Goal: Task Accomplishment & Management: Use online tool/utility

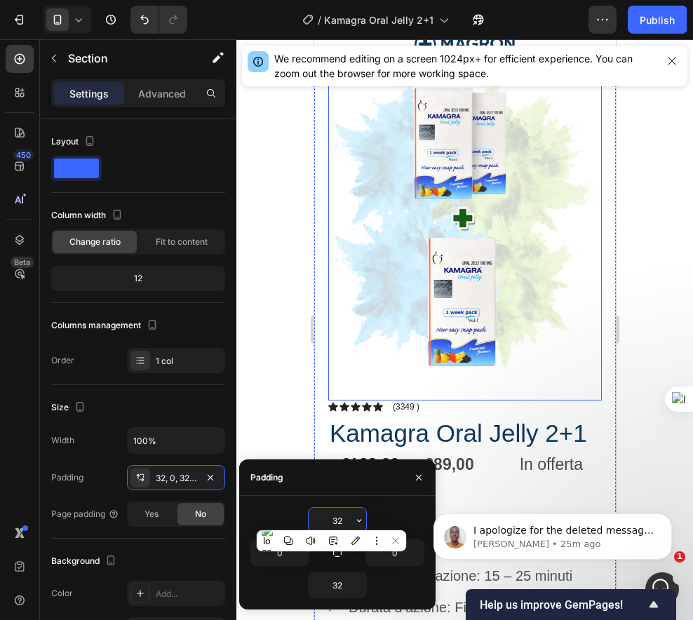
scroll to position [279, 0]
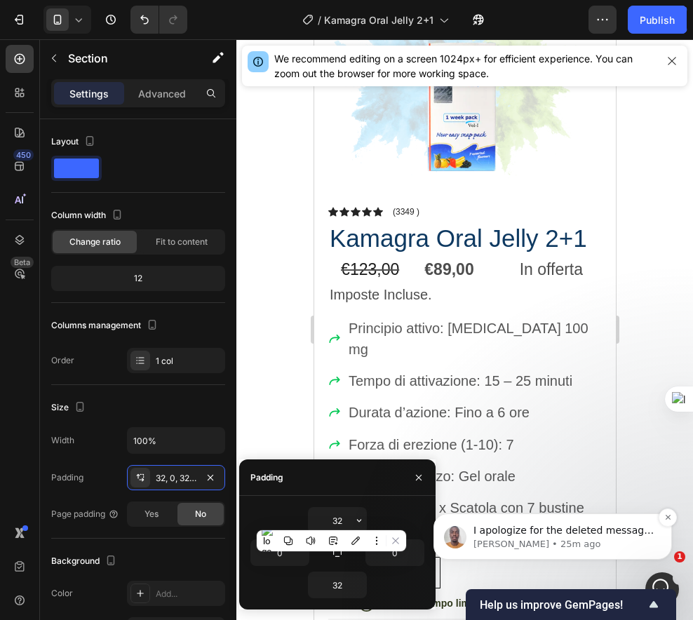
click at [649, 530] on p "I apologize for the deleted message, Dzoksi. If you have a moment, we’d greatly…" at bounding box center [564, 531] width 181 height 14
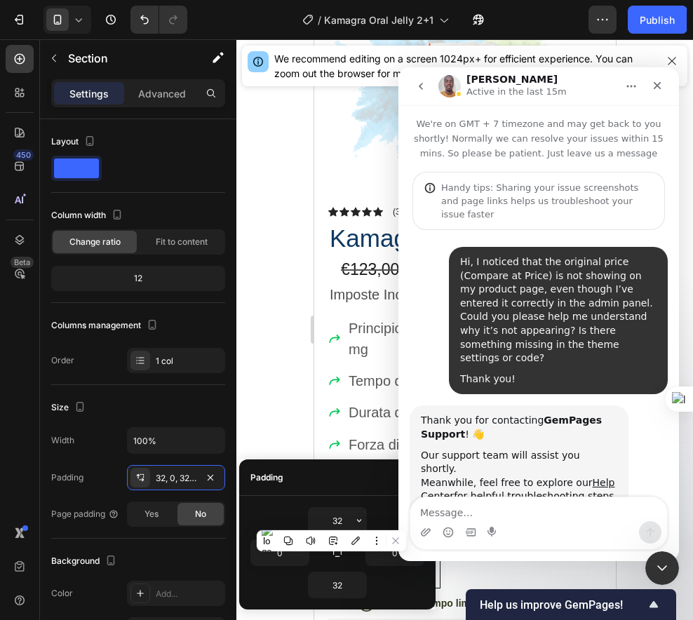
scroll to position [2, 0]
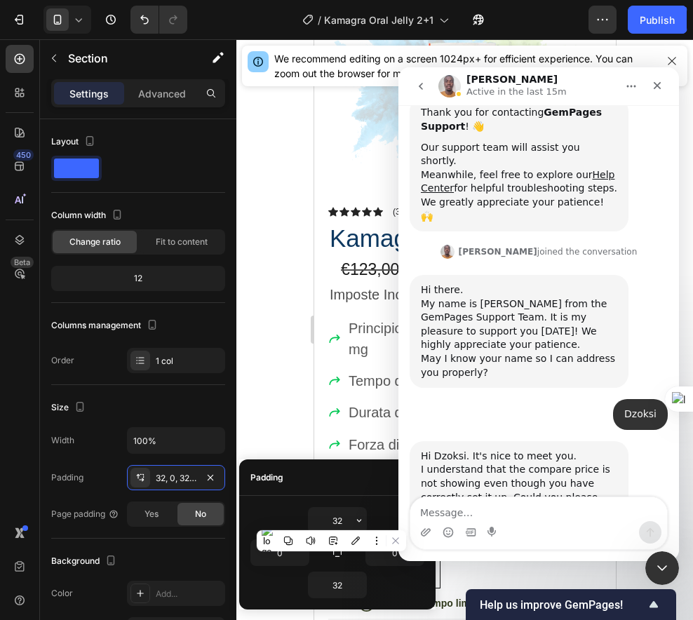
click at [338, 473] on div "Padding" at bounding box center [337, 478] width 197 height 36
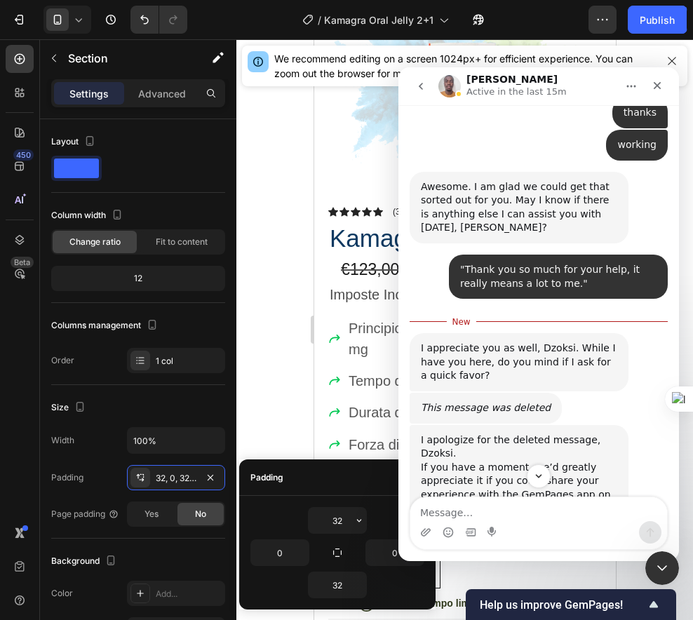
scroll to position [2264, 0]
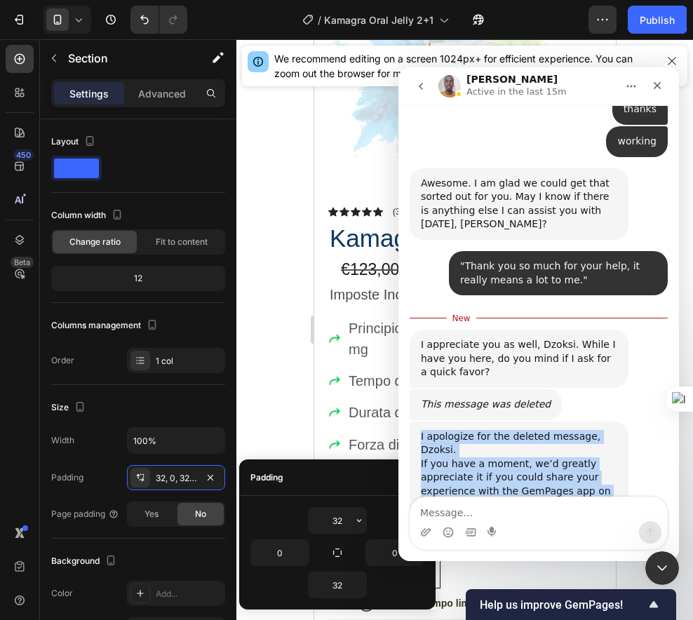
drag, startPoint x: 421, startPoint y: 284, endPoint x: 578, endPoint y: 449, distance: 226.9
click at [578, 449] on div "I apologize for the deleted message, Dzoksi. If you have a moment, we’d greatly…" at bounding box center [519, 512] width 197 height 165
copy div "I apologize for the deleted message, Dzoksi. If you have a moment, we’d greatly…"
click at [485, 513] on link "[URL][DOMAIN_NAME]" at bounding box center [475, 518] width 109 height 11
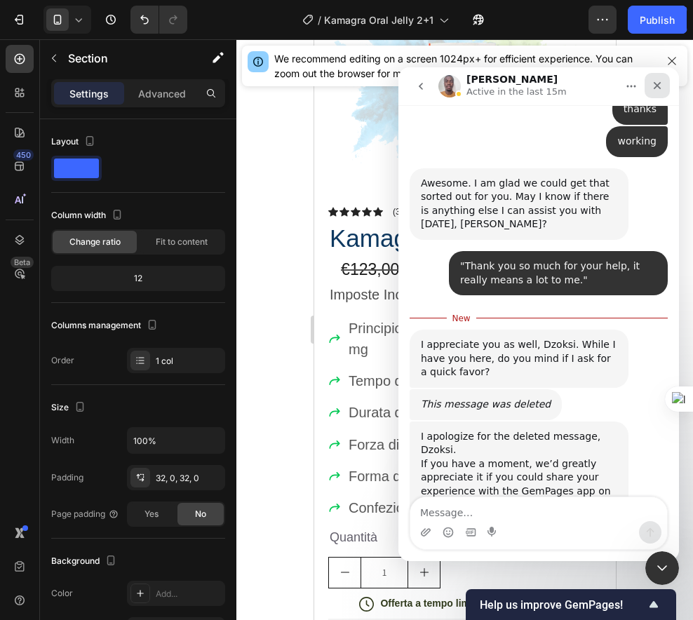
click at [663, 81] on div "Close" at bounding box center [657, 85] width 25 height 25
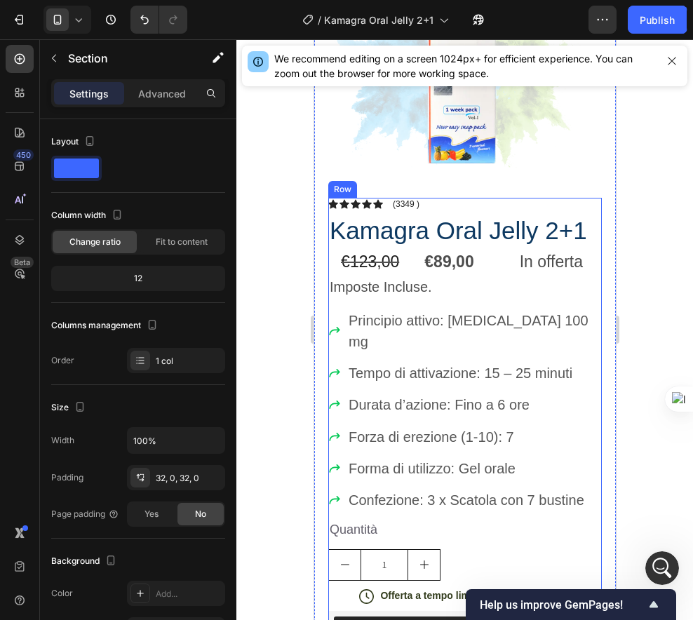
scroll to position [293, 0]
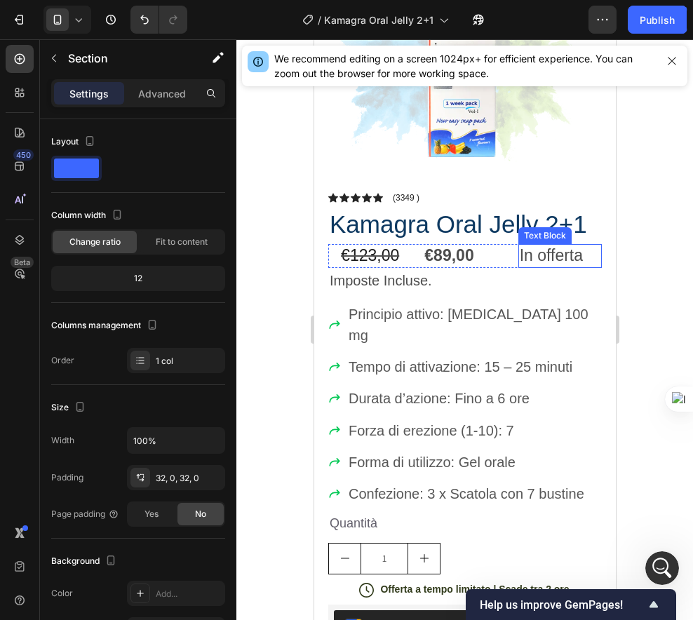
click at [530, 248] on p "In offerta" at bounding box center [559, 256] width 81 height 21
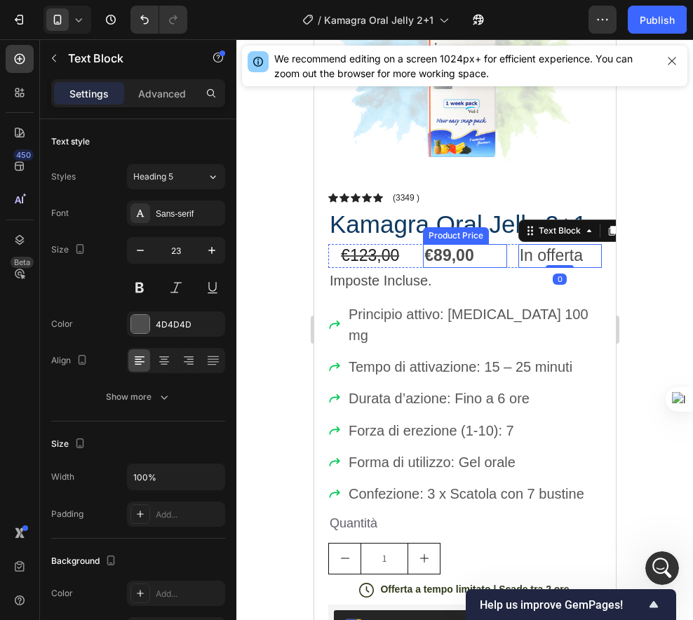
click at [443, 230] on div "Product Price" at bounding box center [455, 236] width 60 height 13
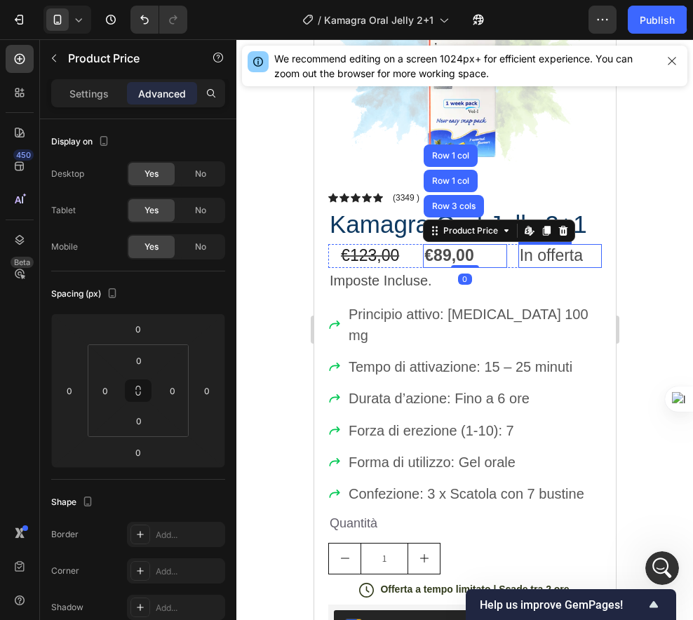
click at [562, 249] on p "In offerta" at bounding box center [559, 256] width 81 height 21
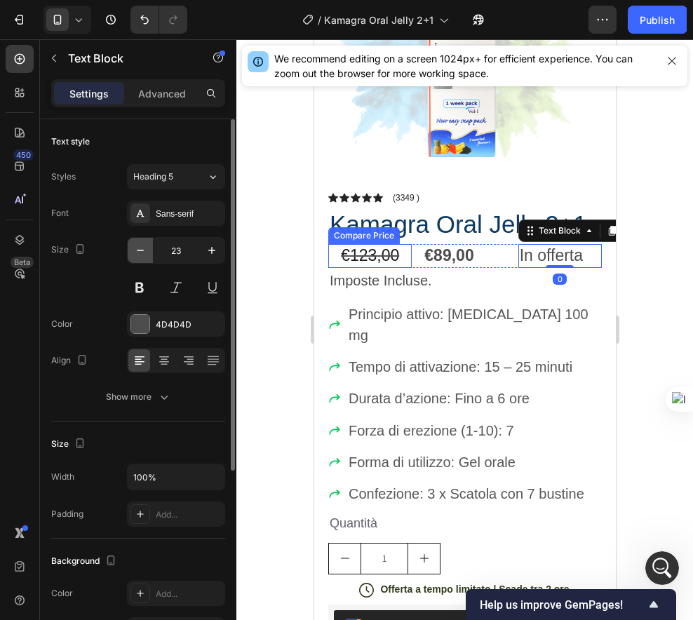
click at [147, 250] on button "button" at bounding box center [140, 250] width 25 height 25
click at [147, 250] on icon "button" at bounding box center [140, 251] width 14 height 14
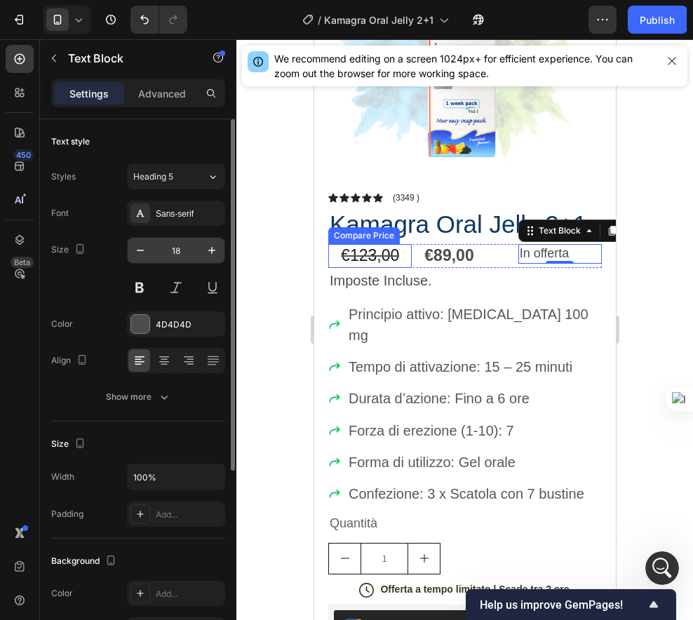
click at [194, 254] on input "18" at bounding box center [176, 250] width 46 height 25
click at [222, 253] on button "button" at bounding box center [211, 250] width 25 height 25
type input "19"
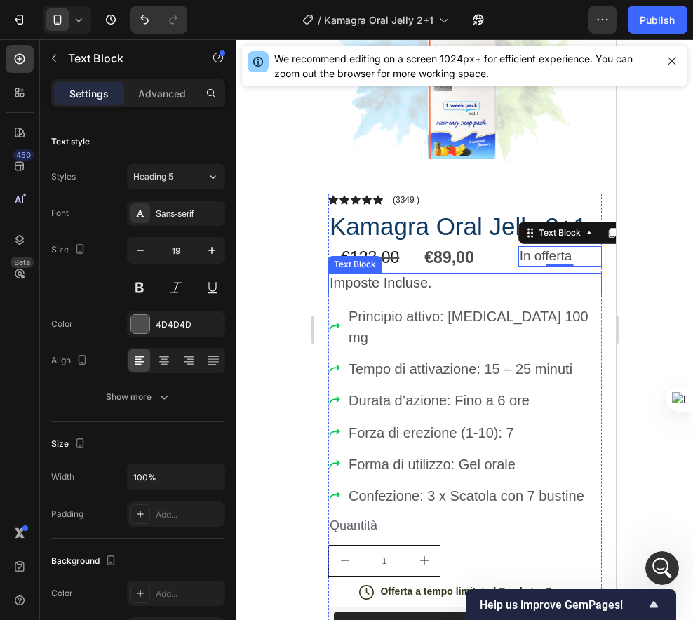
scroll to position [0, 0]
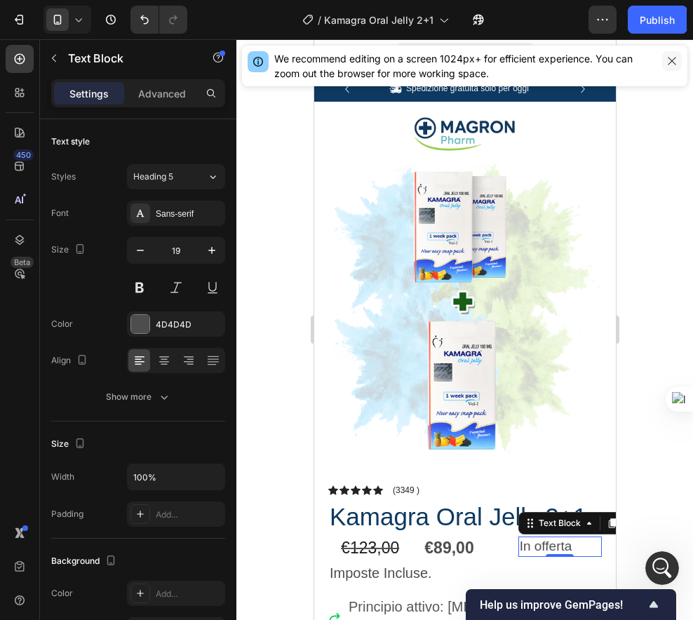
click at [668, 58] on icon "button" at bounding box center [672, 60] width 11 height 11
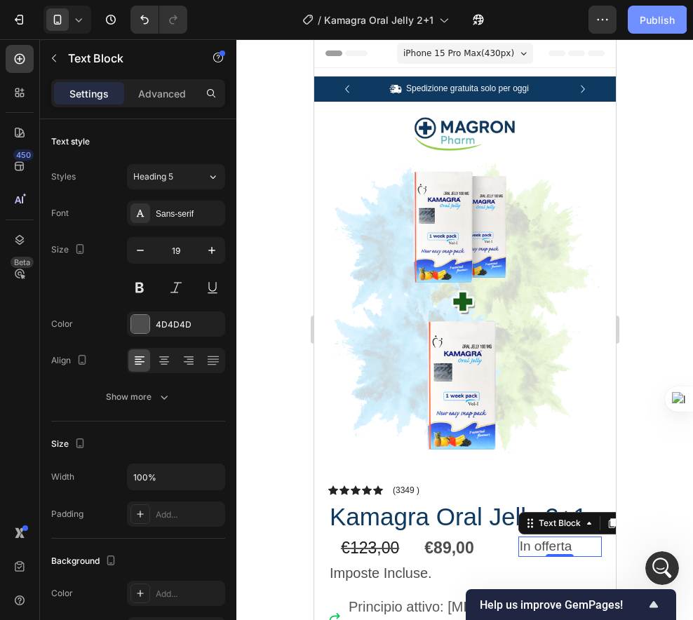
click at [646, 30] on button "Publish" at bounding box center [657, 20] width 59 height 28
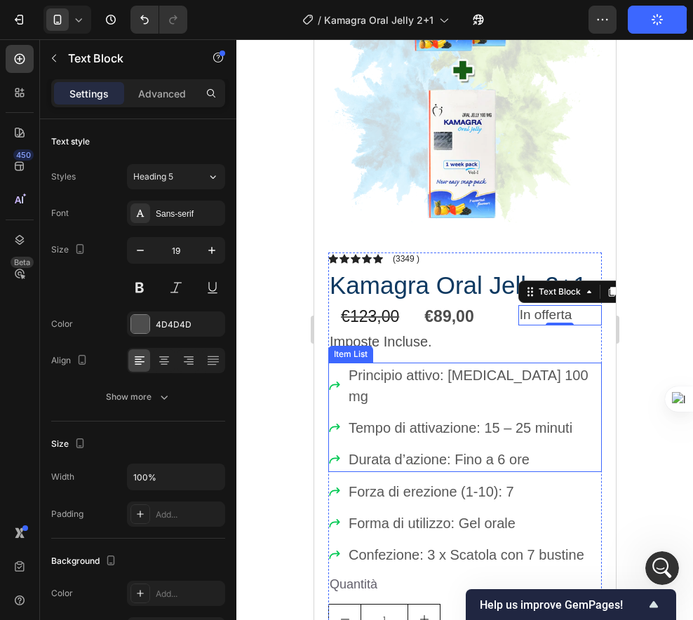
scroll to position [453, 0]
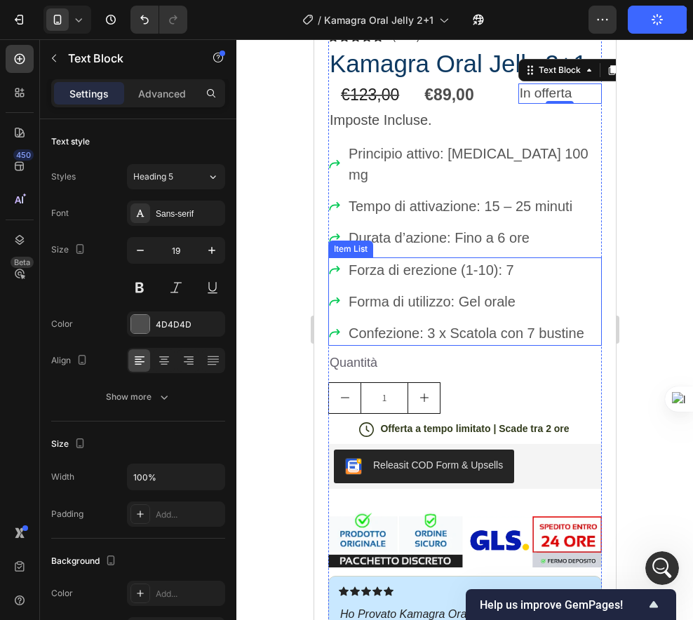
click at [482, 294] on span "Forma di utilizzo: Gel orale" at bounding box center [431, 301] width 167 height 15
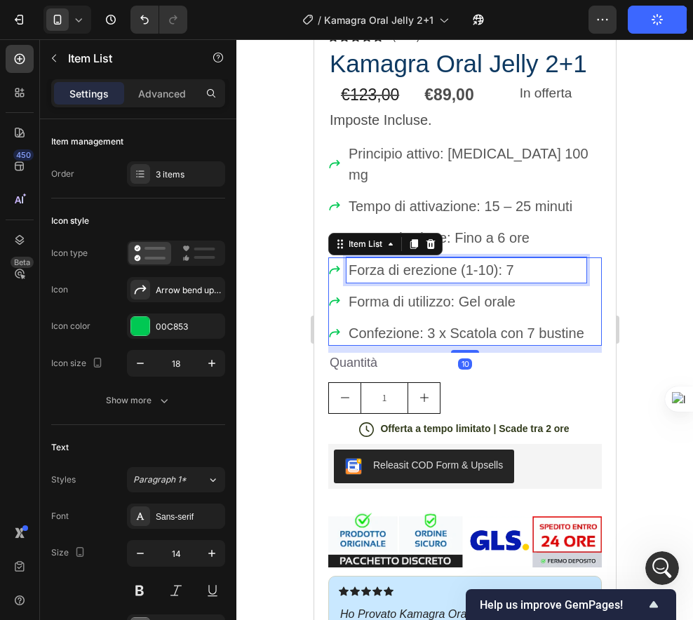
click at [474, 258] on div "Forza di erezione (1-10): 7" at bounding box center [466, 270] width 240 height 25
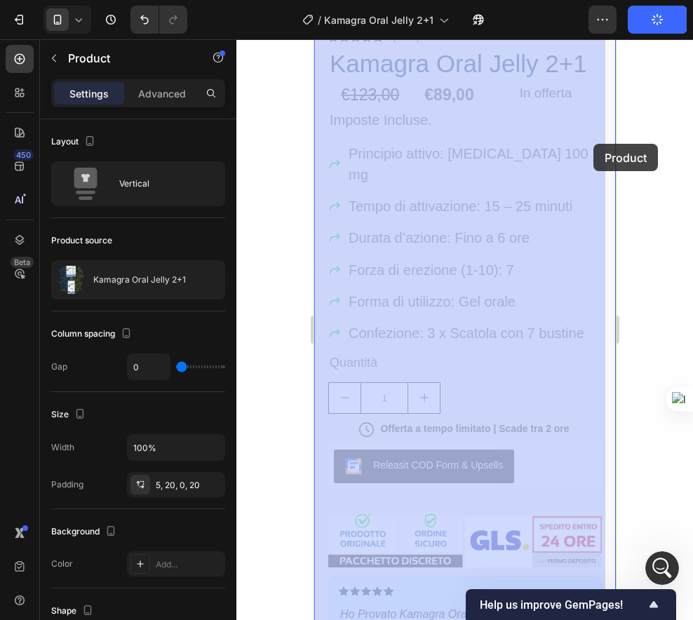
drag, startPoint x: 597, startPoint y: 137, endPoint x: 593, endPoint y: 144, distance: 7.8
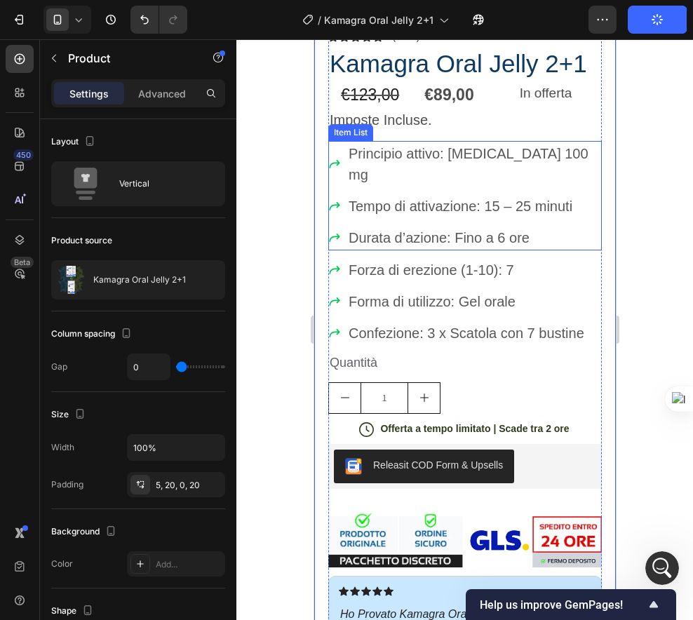
click at [477, 152] on div "Principio attivo: [MEDICAL_DATA] 100 mg" at bounding box center [473, 164] width 255 height 46
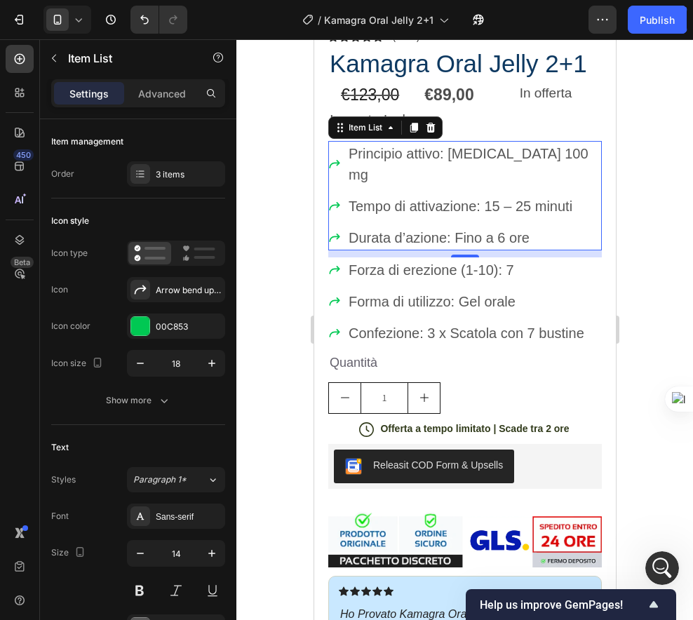
click at [427, 263] on span "Forza di erezione (1-10): 7" at bounding box center [431, 270] width 166 height 15
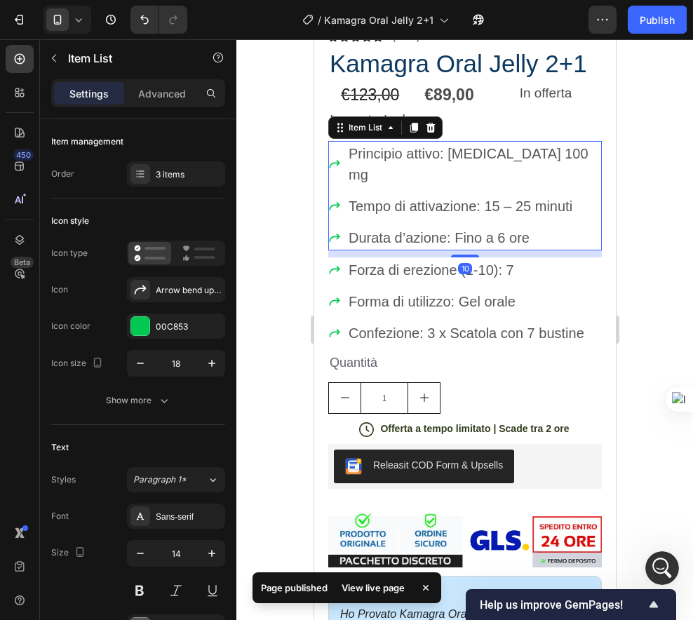
click at [406, 199] on span "Tempo di attivazione: 15 – 25 minuti" at bounding box center [460, 206] width 224 height 15
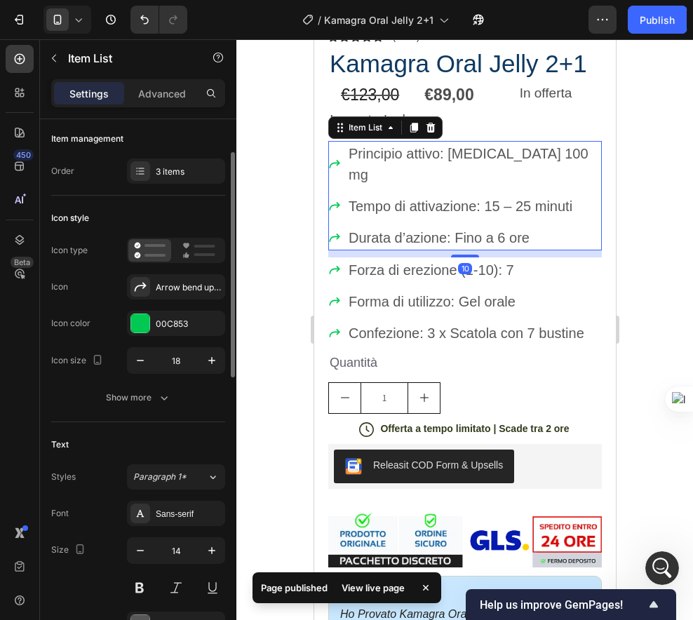
scroll to position [25, 0]
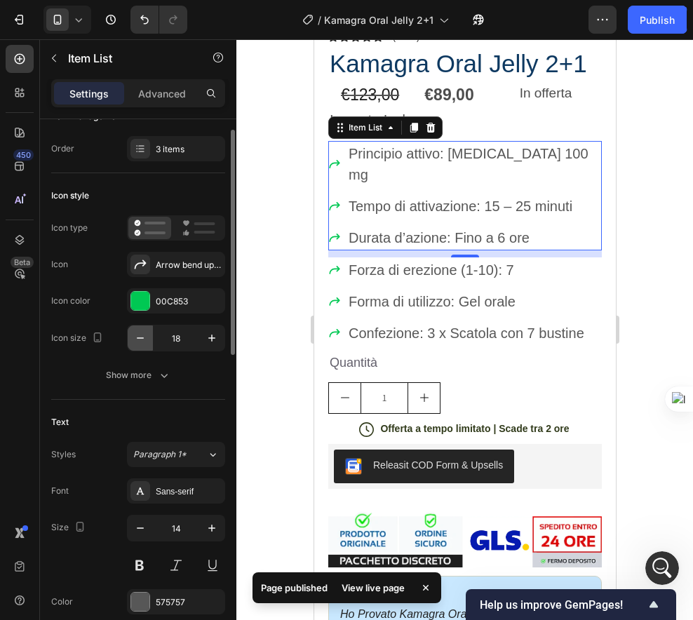
click at [138, 334] on icon "button" at bounding box center [140, 338] width 14 height 14
click at [137, 334] on icon "button" at bounding box center [140, 338] width 14 height 14
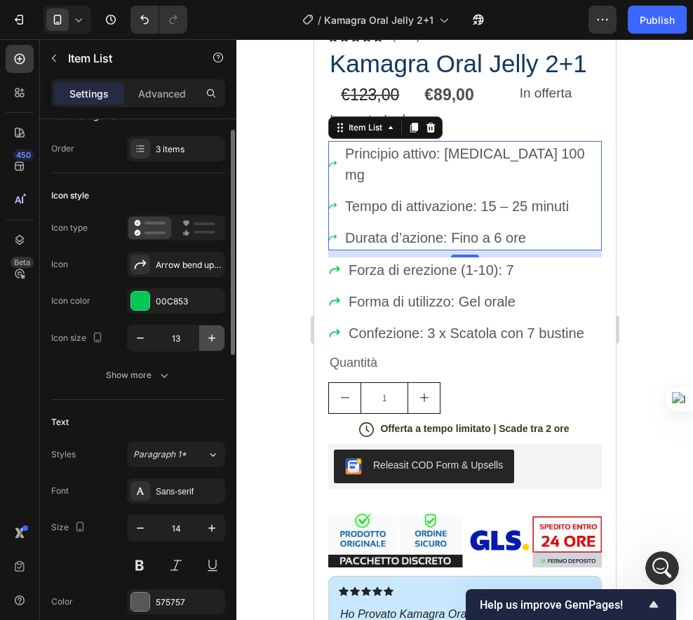
click at [207, 335] on icon "button" at bounding box center [212, 338] width 14 height 14
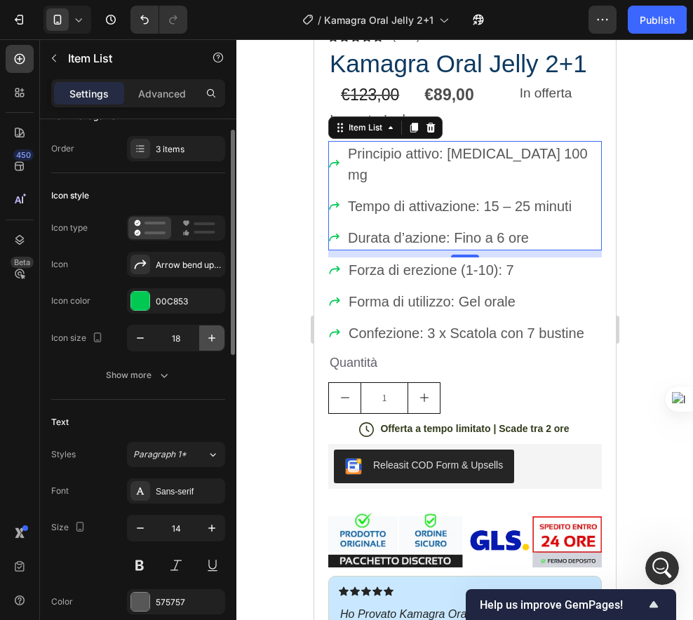
click at [207, 335] on icon "button" at bounding box center [212, 338] width 14 height 14
click at [206, 335] on icon "button" at bounding box center [212, 338] width 14 height 14
click at [141, 340] on icon "button" at bounding box center [140, 338] width 14 height 14
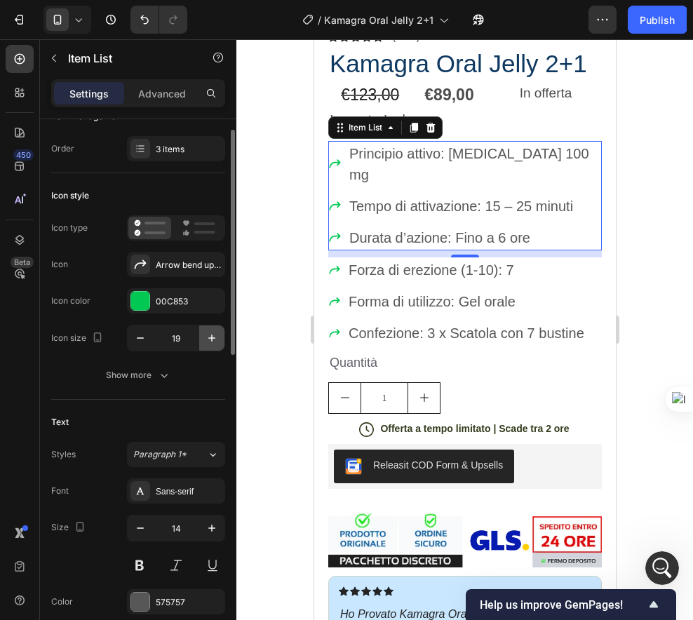
click at [216, 338] on icon "button" at bounding box center [212, 338] width 14 height 14
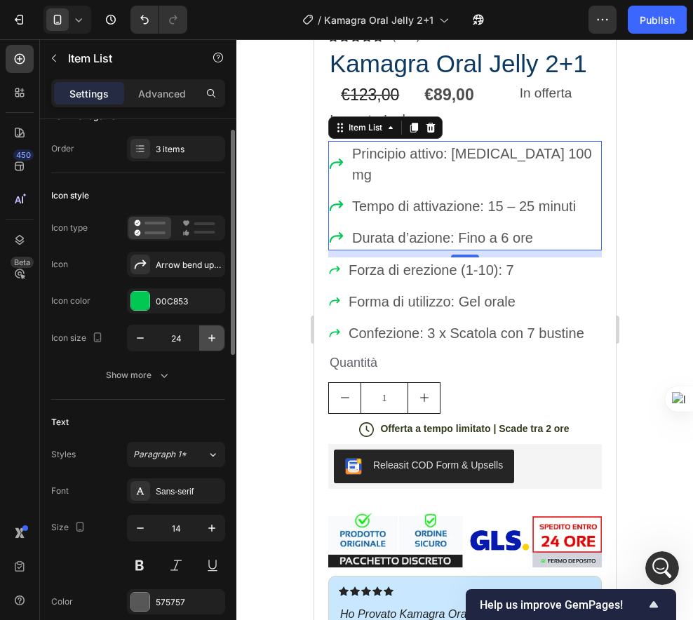
click at [216, 338] on icon "button" at bounding box center [212, 338] width 14 height 14
click at [139, 341] on icon "button" at bounding box center [140, 338] width 14 height 14
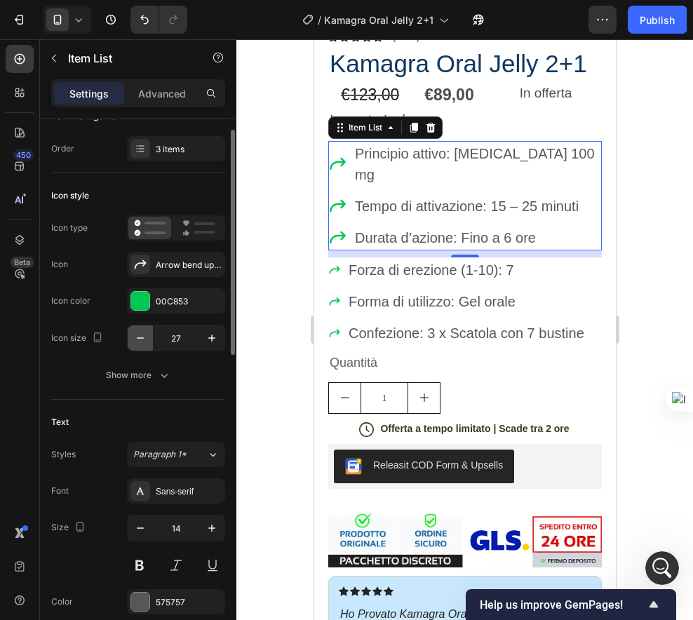
click at [139, 341] on icon "button" at bounding box center [140, 338] width 14 height 14
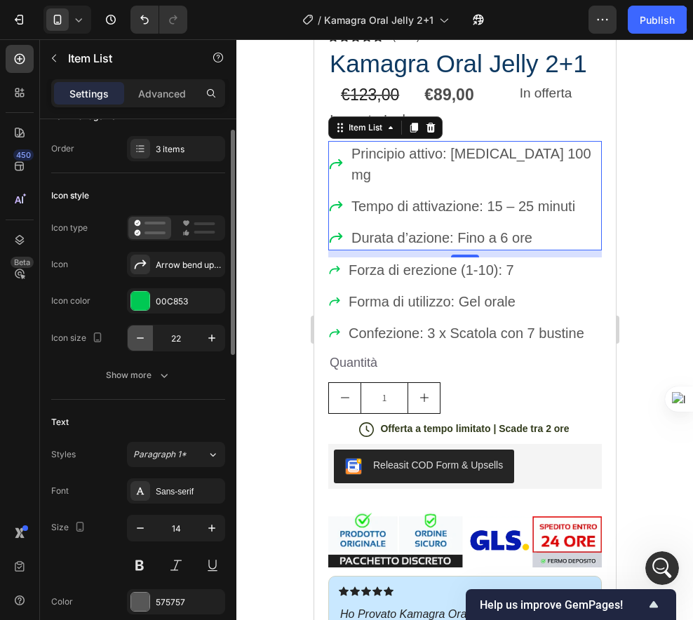
click at [139, 341] on icon "button" at bounding box center [140, 338] width 14 height 14
type input "19"
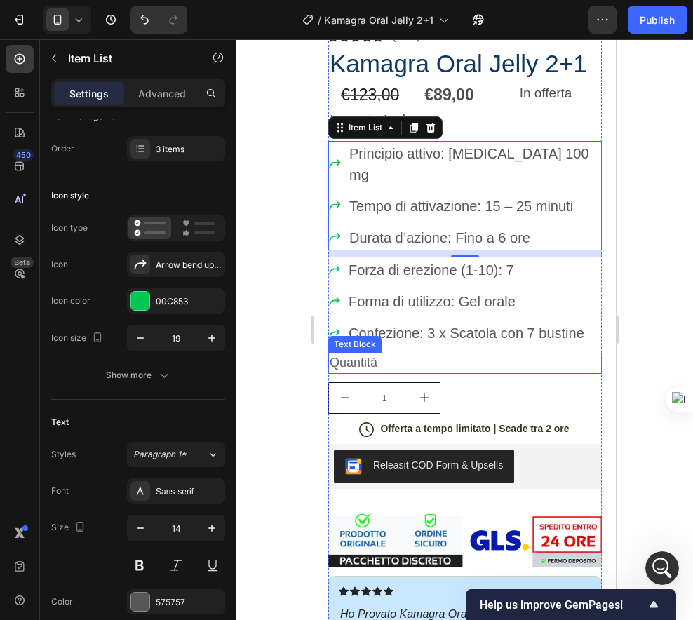
click at [371, 336] on div "Text Block" at bounding box center [354, 344] width 53 height 17
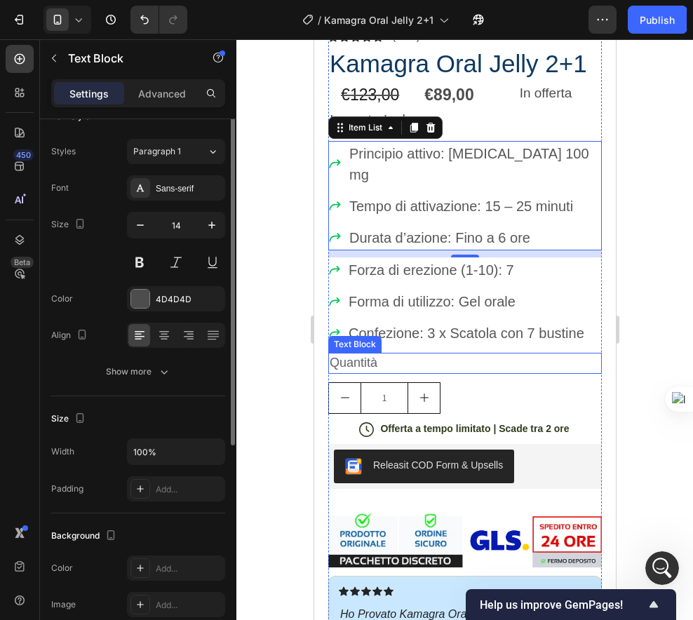
scroll to position [0, 0]
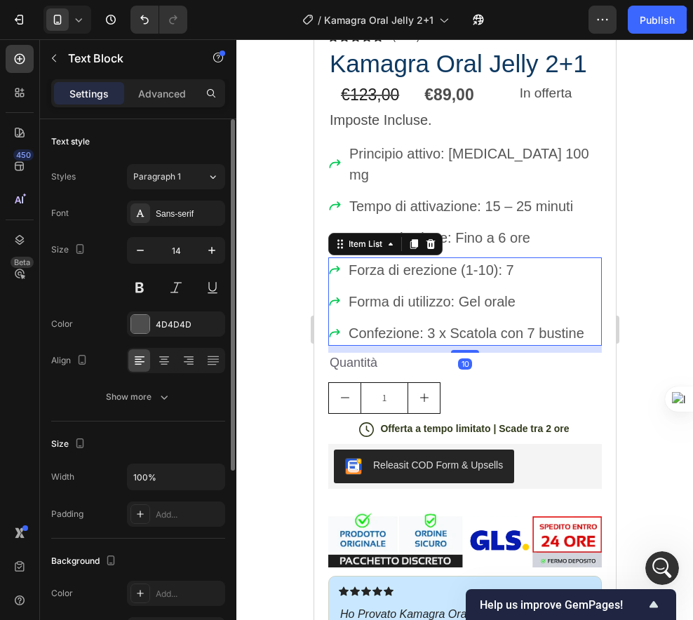
click at [365, 281] on div "Forza di erezione (1-10): 7 Forma di utilizzo: Gel orale Confezione: 3 x Scatol…" at bounding box center [457, 302] width 258 height 88
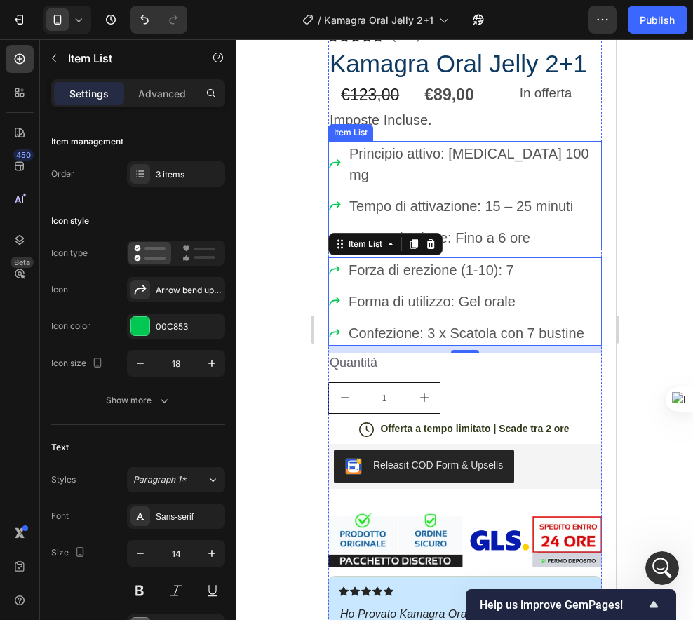
click at [397, 194] on div "Tempo di attivazione: 15 – 25 minuti" at bounding box center [474, 206] width 255 height 25
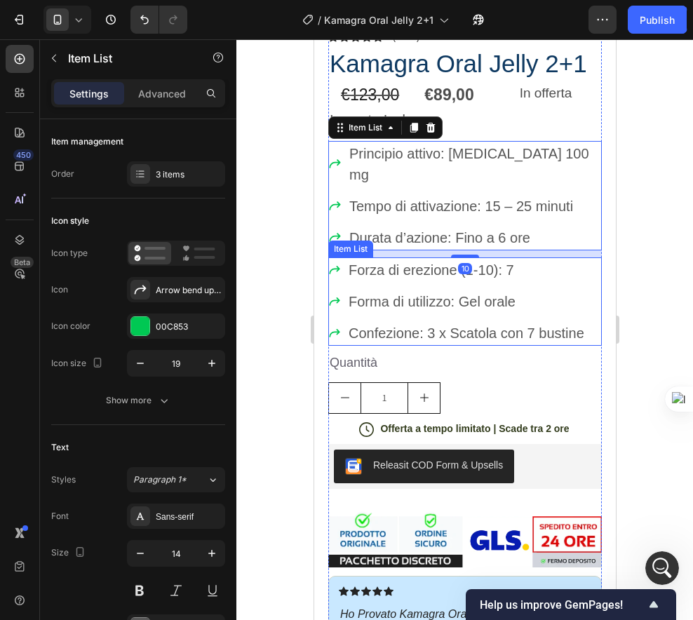
click at [366, 263] on span "Forza di erezione (1-10): 7" at bounding box center [431, 270] width 166 height 15
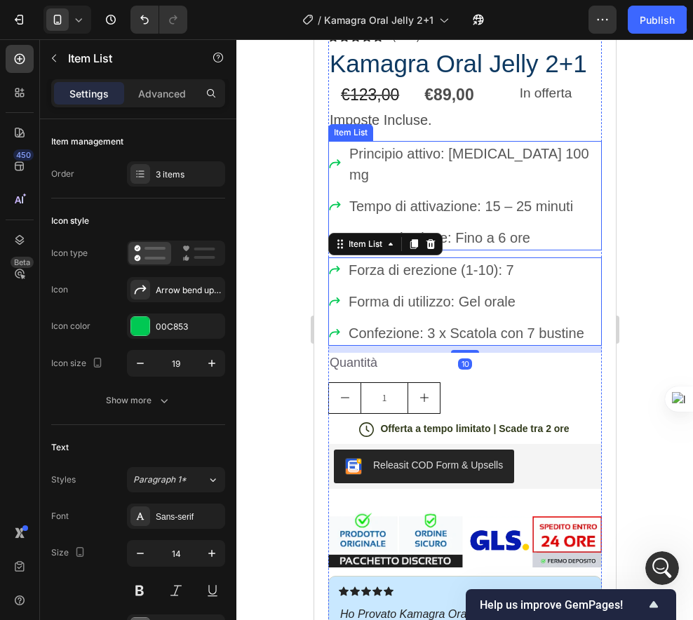
click at [362, 199] on span "Tempo di attivazione: 15 – 25 minuti" at bounding box center [461, 206] width 224 height 15
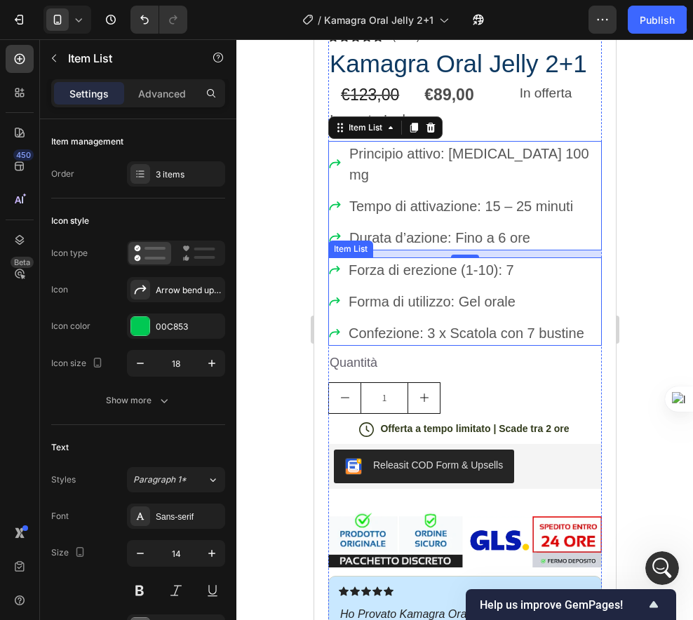
click at [333, 327] on icon at bounding box center [334, 333] width 13 height 13
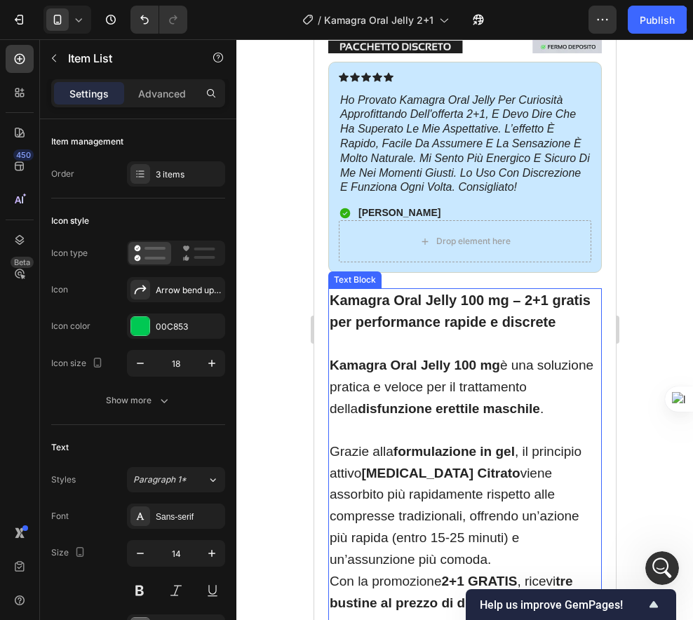
scroll to position [973, 0]
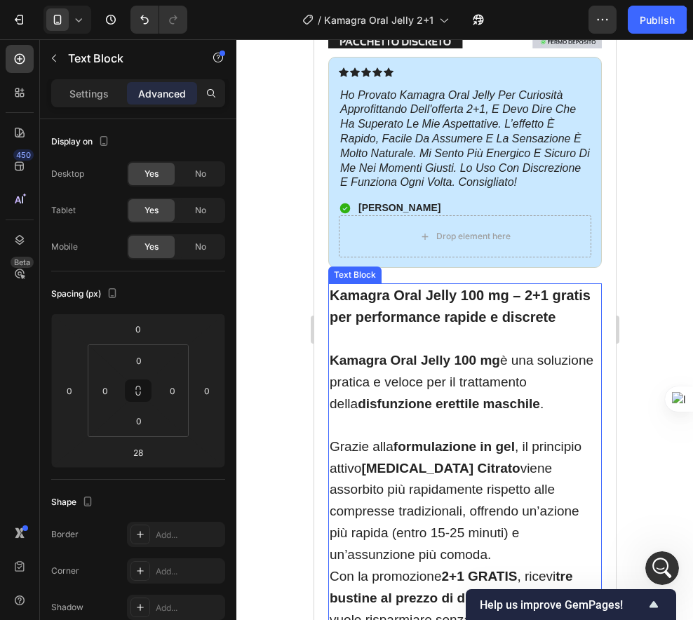
click at [512, 288] on strong "Kamagra Oral Jelly 100 mg – 2+1 gratis per performance rapide e discrete" at bounding box center [459, 306] width 261 height 37
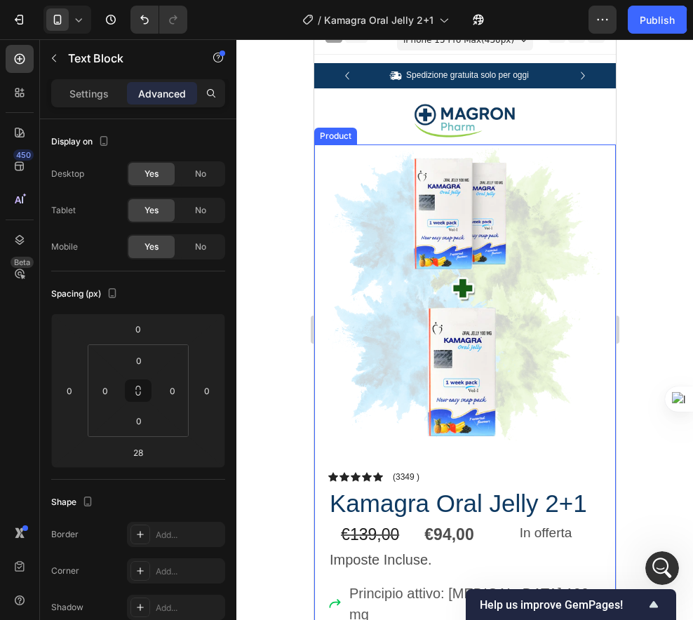
scroll to position [46, 0]
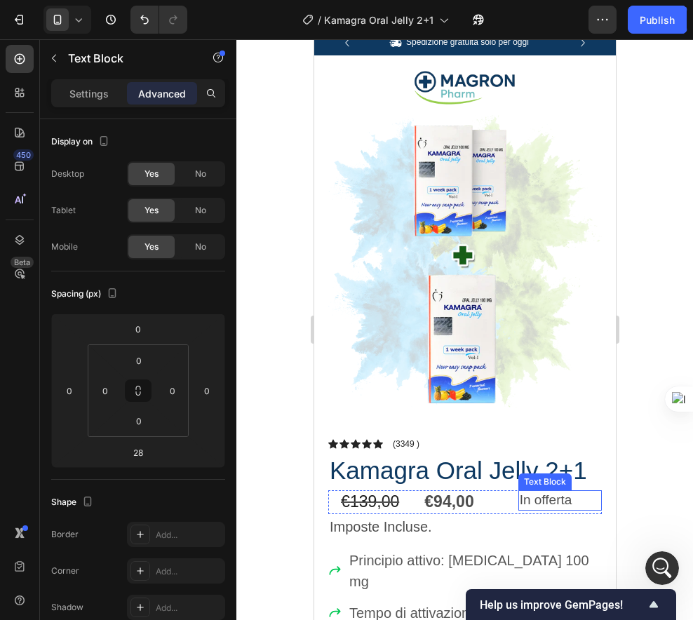
click at [546, 492] on p "In offerta" at bounding box center [559, 501] width 81 height 18
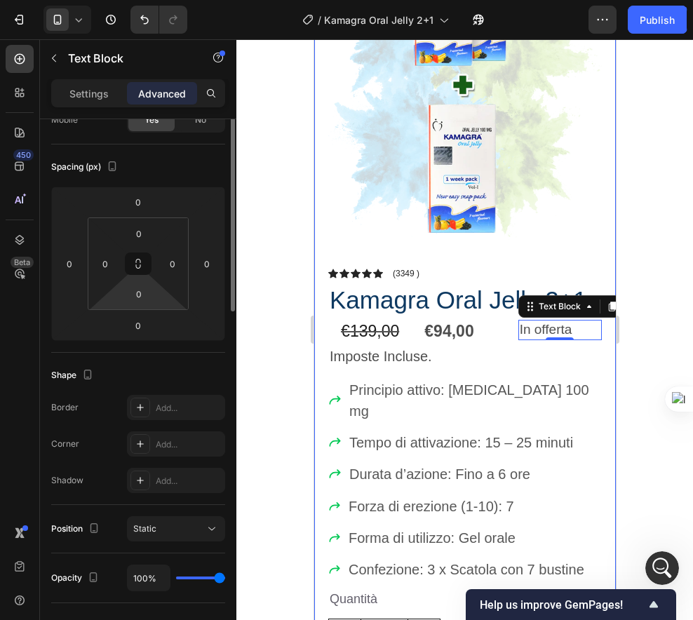
scroll to position [0, 0]
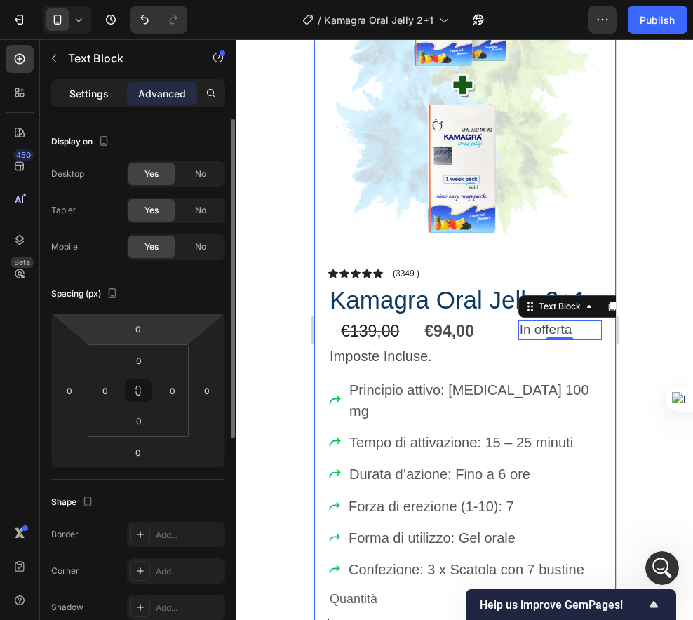
click at [95, 92] on p "Settings" at bounding box center [88, 93] width 39 height 15
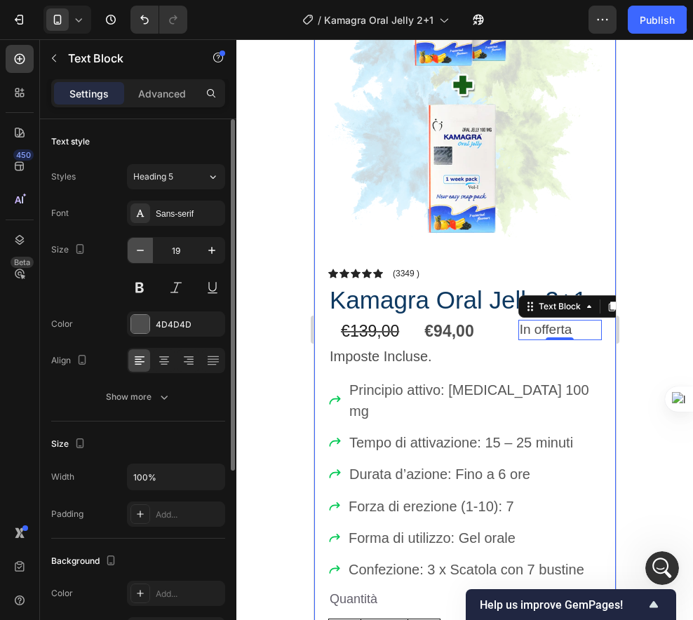
click at [132, 244] on button "button" at bounding box center [140, 250] width 25 height 25
type input "18"
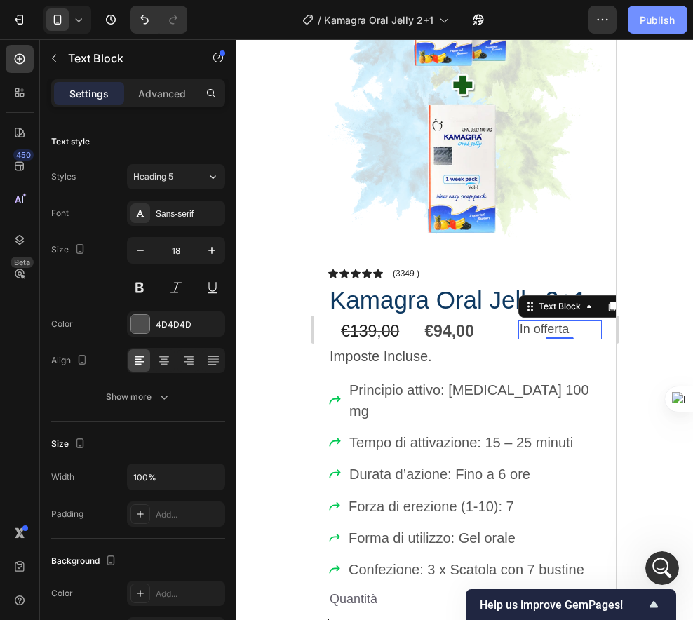
click at [643, 13] on div "Publish" at bounding box center [657, 20] width 35 height 15
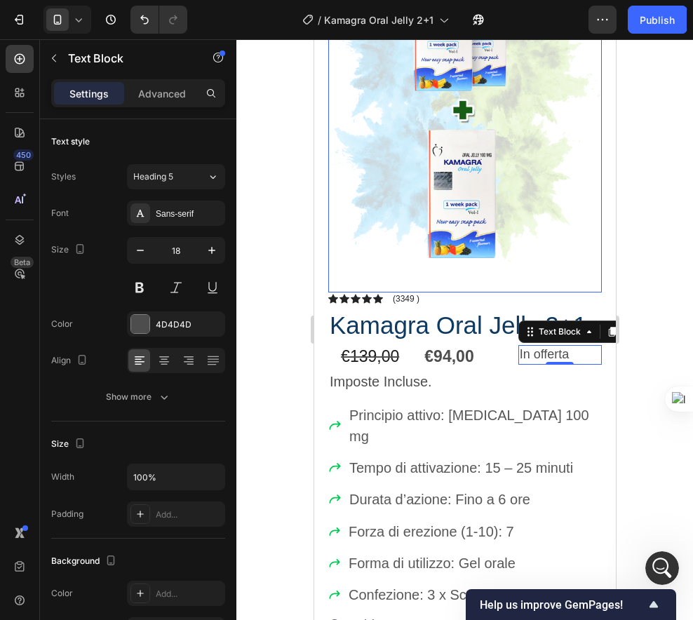
scroll to position [281, 0]
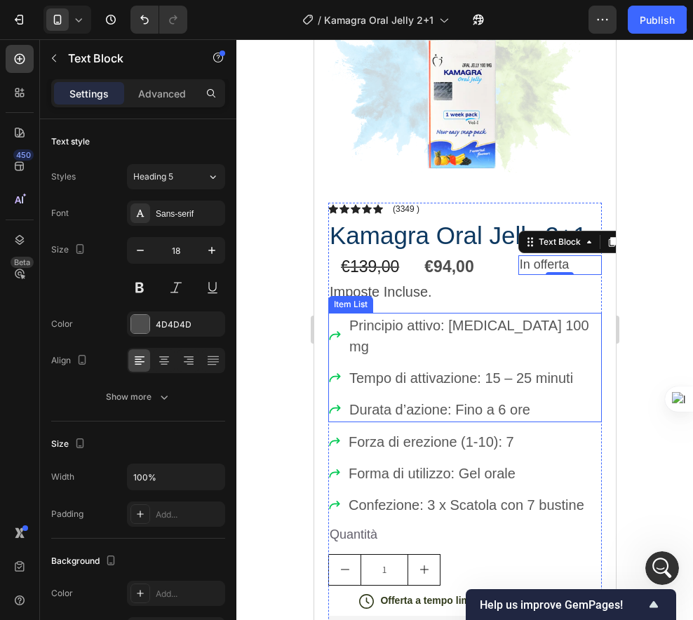
click at [420, 318] on span "Principio attivo: [MEDICAL_DATA] 100 mg" at bounding box center [469, 336] width 240 height 36
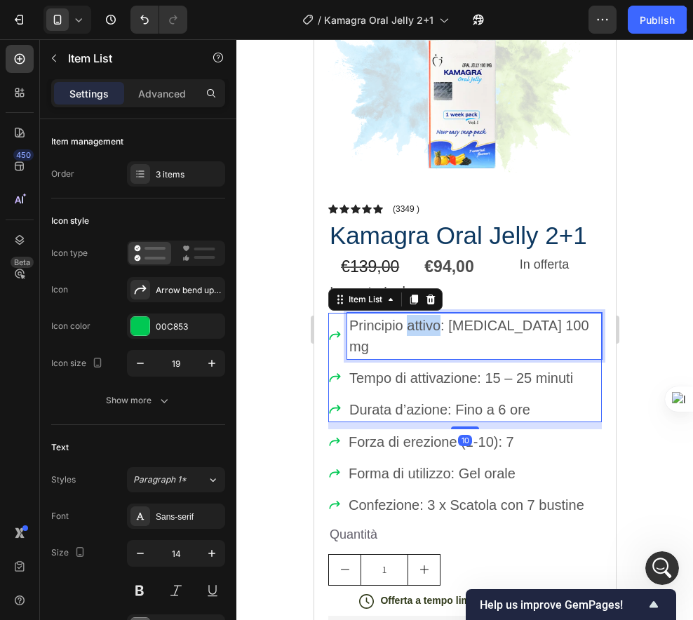
click at [420, 318] on span "Principio attivo: [MEDICAL_DATA] 100 mg" at bounding box center [469, 336] width 240 height 36
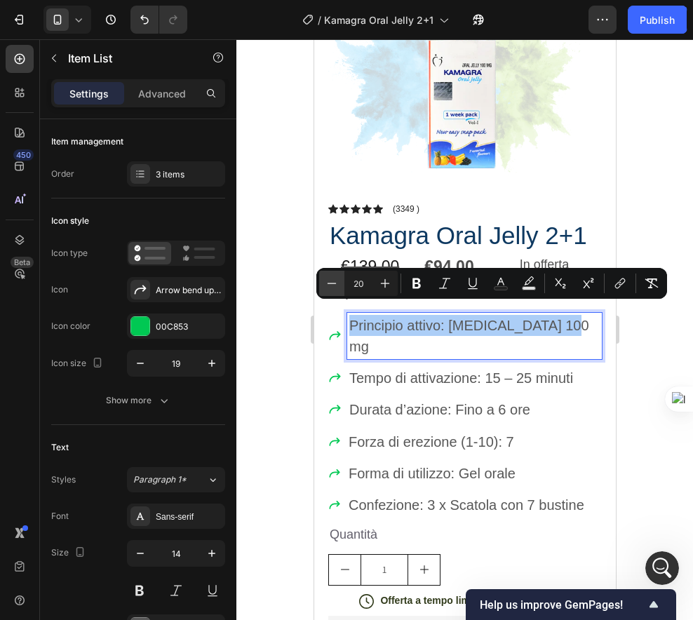
click at [328, 284] on icon "Editor contextual toolbar" at bounding box center [332, 283] width 9 height 1
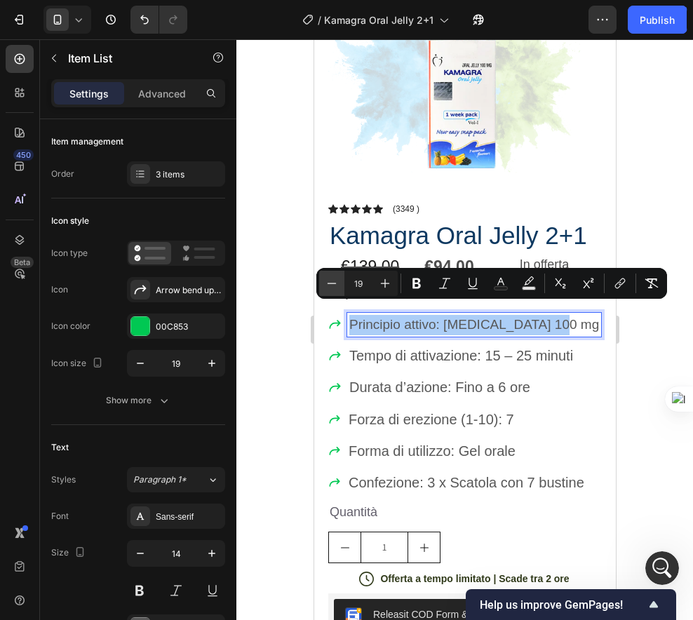
click at [328, 284] on icon "Editor contextual toolbar" at bounding box center [332, 283] width 9 height 1
type input "18"
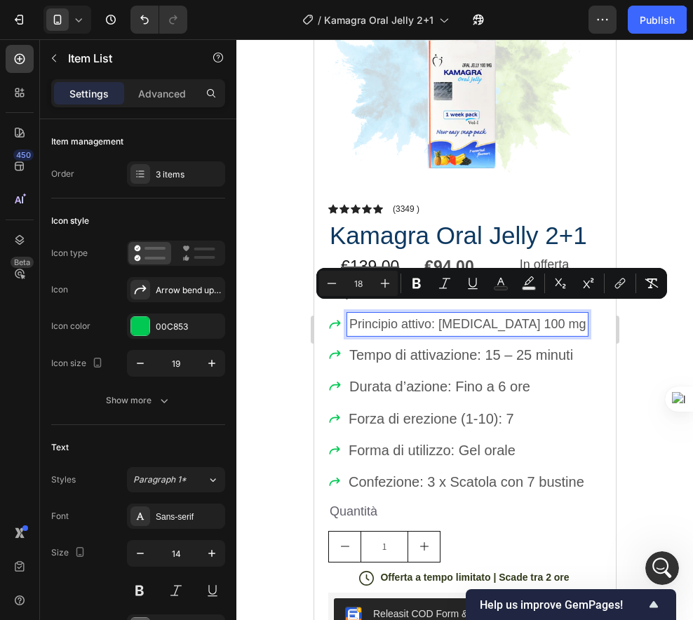
click at [391, 347] on span "Tempo di attivazione: 15 – 25 minuti" at bounding box center [461, 354] width 224 height 15
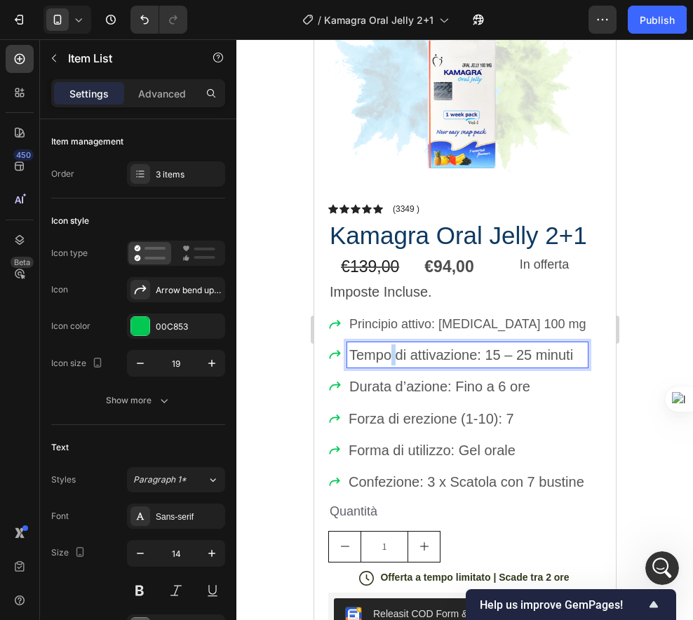
click at [391, 347] on span "Tempo di attivazione: 15 – 25 minuti" at bounding box center [461, 354] width 224 height 15
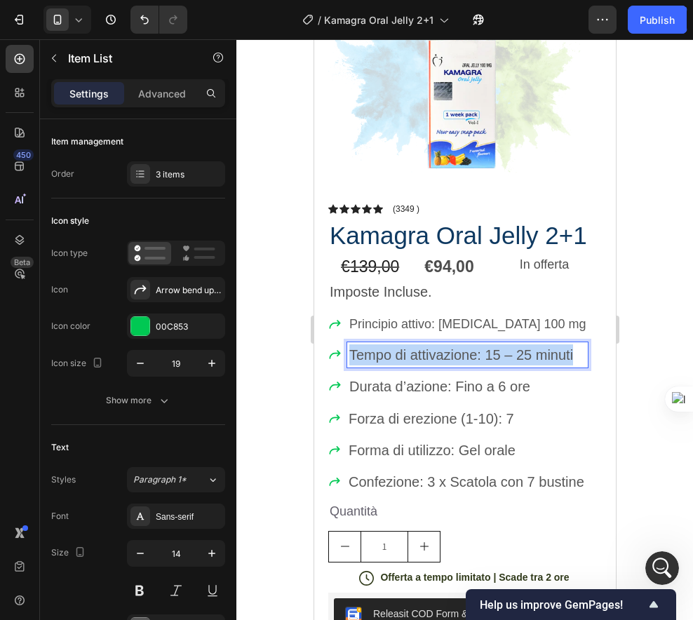
click at [391, 347] on span "Tempo di attivazione: 15 – 25 minuti" at bounding box center [461, 354] width 224 height 15
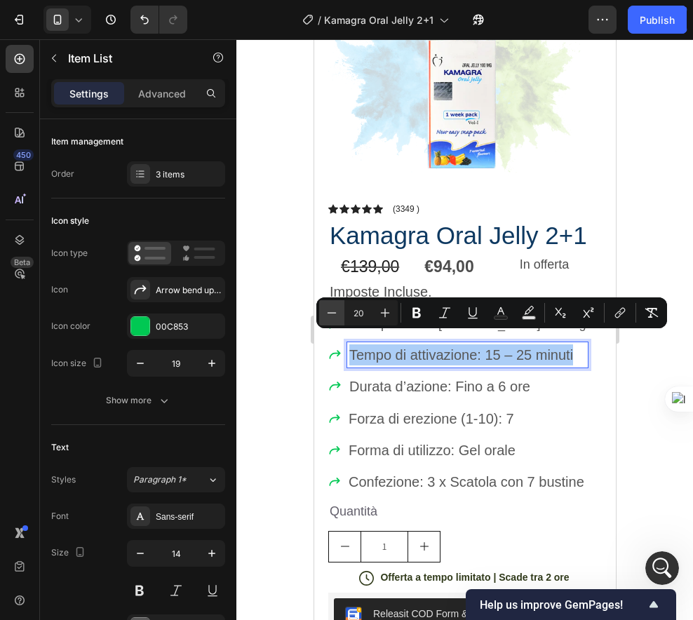
click at [333, 314] on icon "Editor contextual toolbar" at bounding box center [332, 313] width 14 height 14
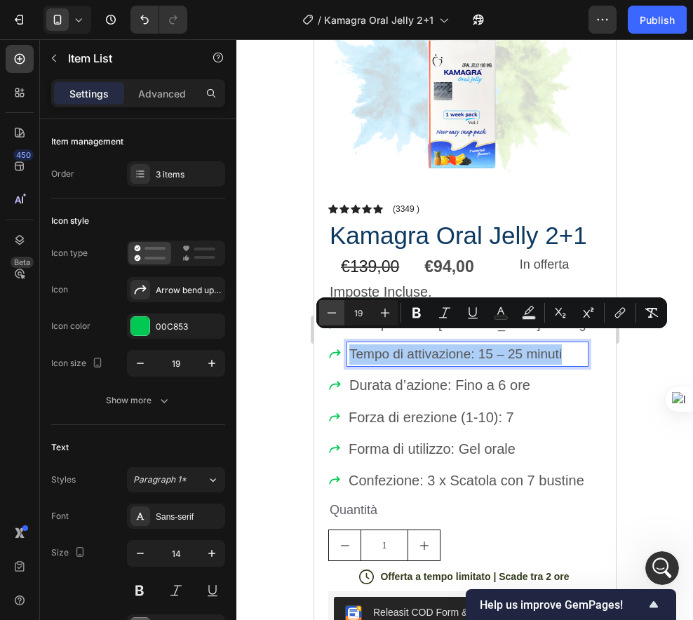
click at [333, 314] on icon "Editor contextual toolbar" at bounding box center [332, 313] width 14 height 14
type input "18"
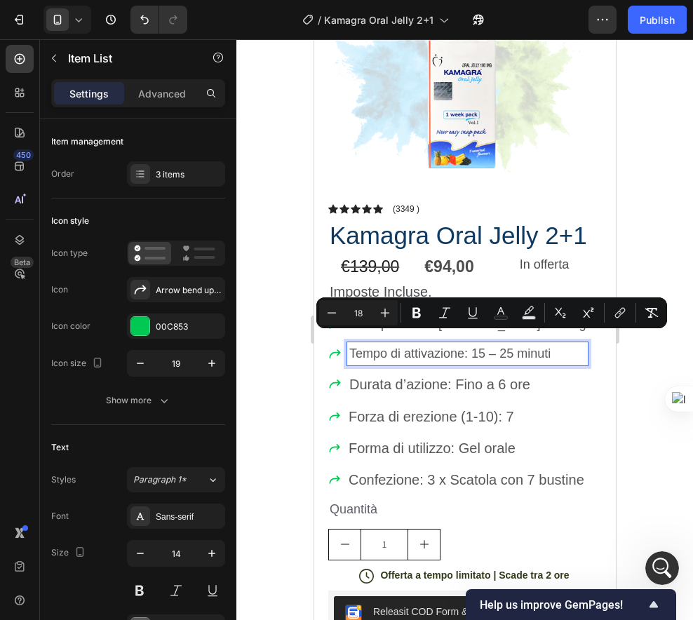
click at [384, 383] on div "Durata d’azione: Fino a 6 ore" at bounding box center [467, 384] width 241 height 25
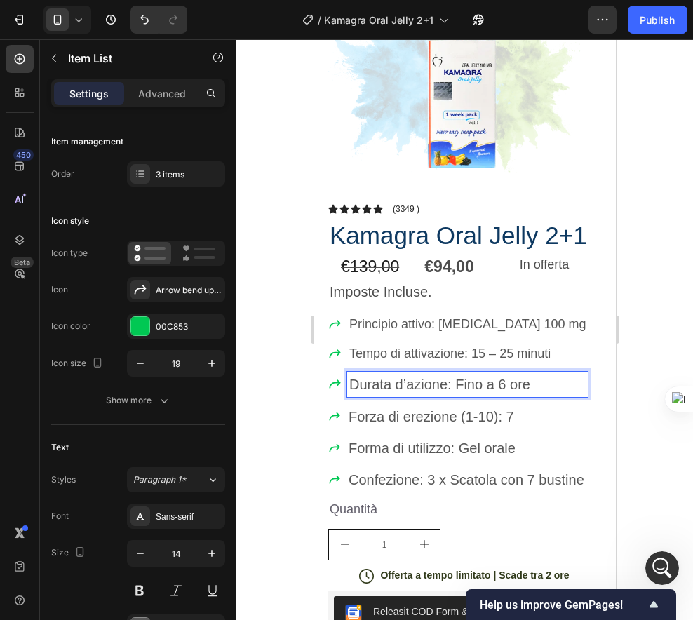
click at [383, 380] on span "Durata d’azione: Fino a 6 ore" at bounding box center [439, 384] width 181 height 15
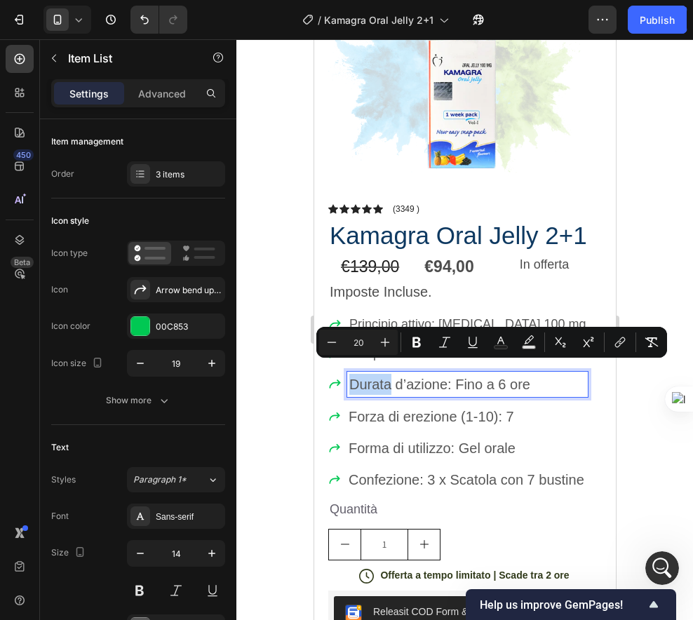
click at [381, 379] on span "Durata d’azione: Fino a 6 ore" at bounding box center [439, 384] width 181 height 15
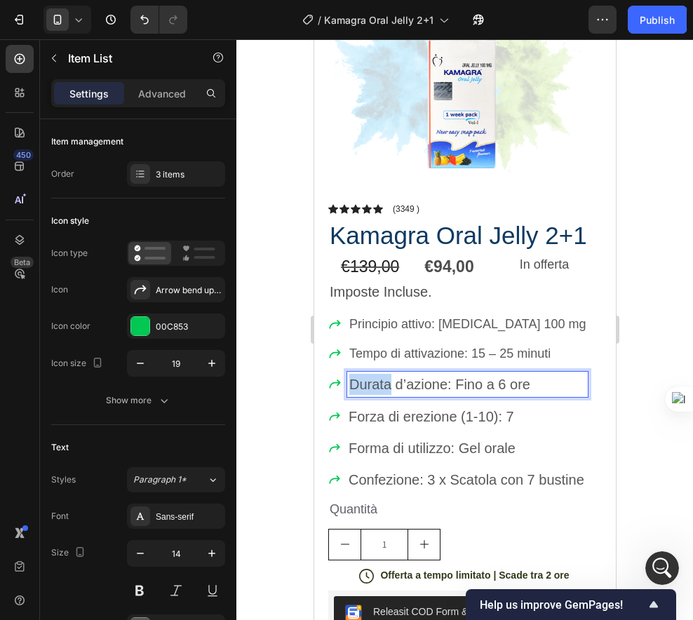
click at [381, 379] on span "Durata d’azione: Fino a 6 ore" at bounding box center [439, 384] width 181 height 15
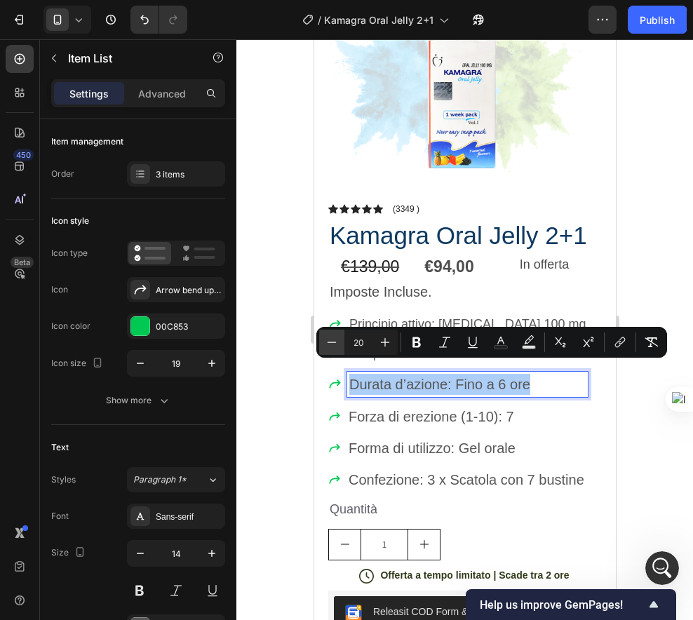
click at [333, 348] on icon "Editor contextual toolbar" at bounding box center [332, 343] width 14 height 14
click at [333, 349] on icon "Editor contextual toolbar" at bounding box center [332, 343] width 14 height 14
type input "18"
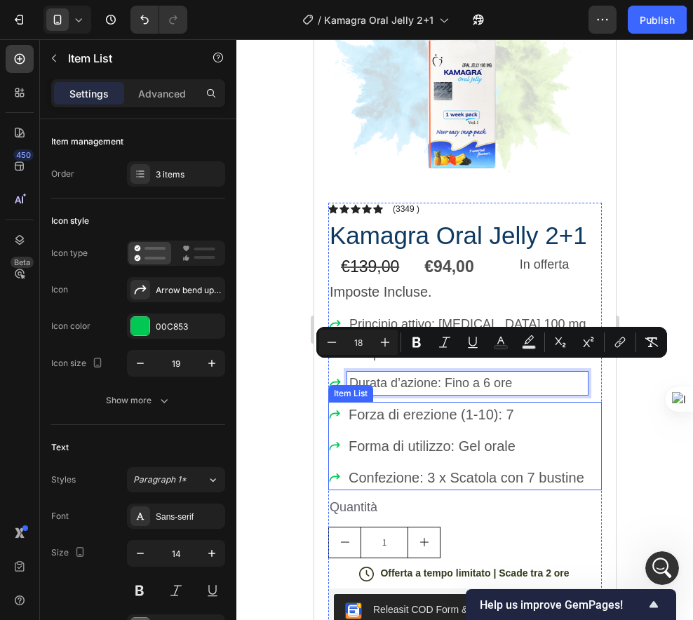
click at [387, 407] on span "Forza di erezione (1-10): 7" at bounding box center [431, 414] width 166 height 15
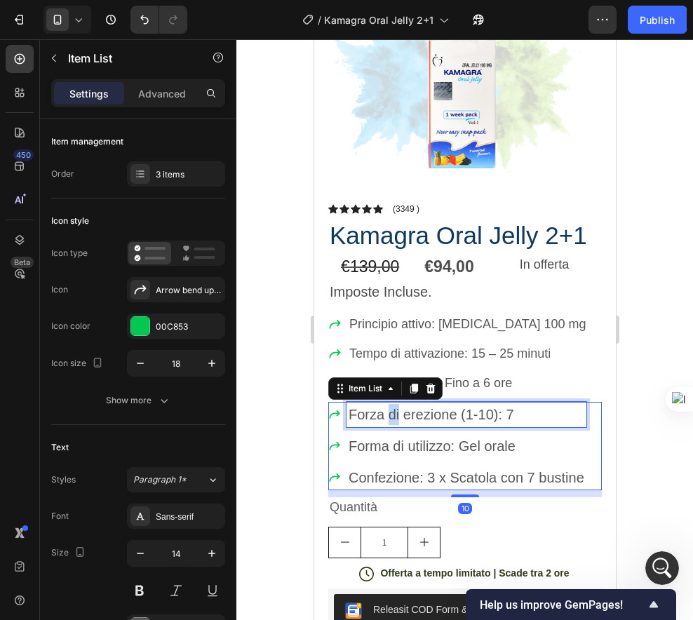
click at [387, 407] on span "Forza di erezione (1-10): 7" at bounding box center [431, 414] width 166 height 15
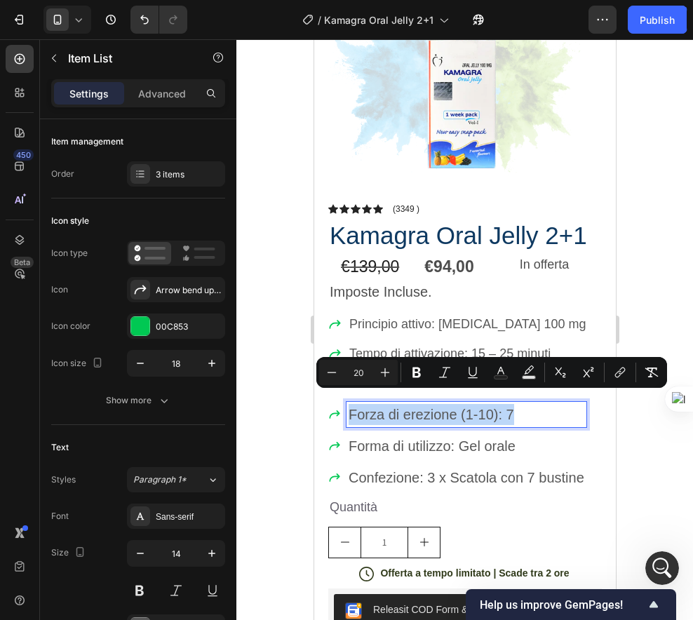
click at [387, 407] on span "Forza di erezione (1-10): 7" at bounding box center [431, 414] width 166 height 15
click at [331, 371] on icon "Editor contextual toolbar" at bounding box center [332, 373] width 14 height 14
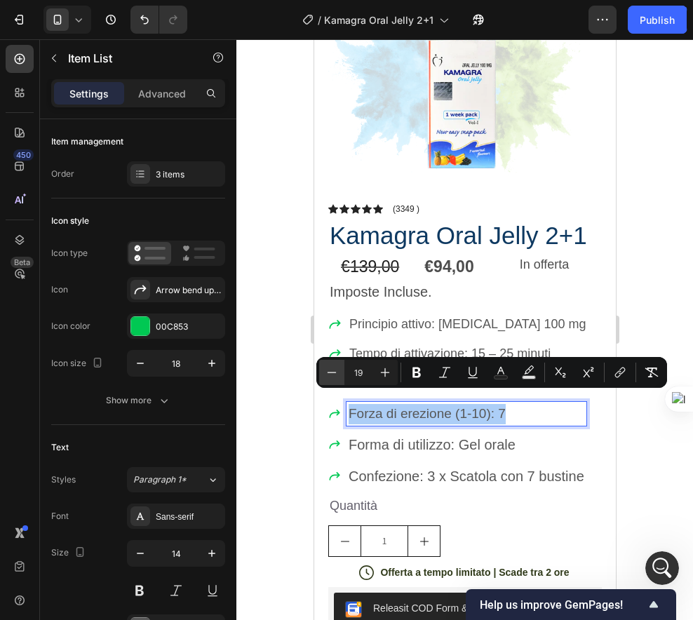
click at [331, 371] on icon "Editor contextual toolbar" at bounding box center [332, 373] width 14 height 14
type input "18"
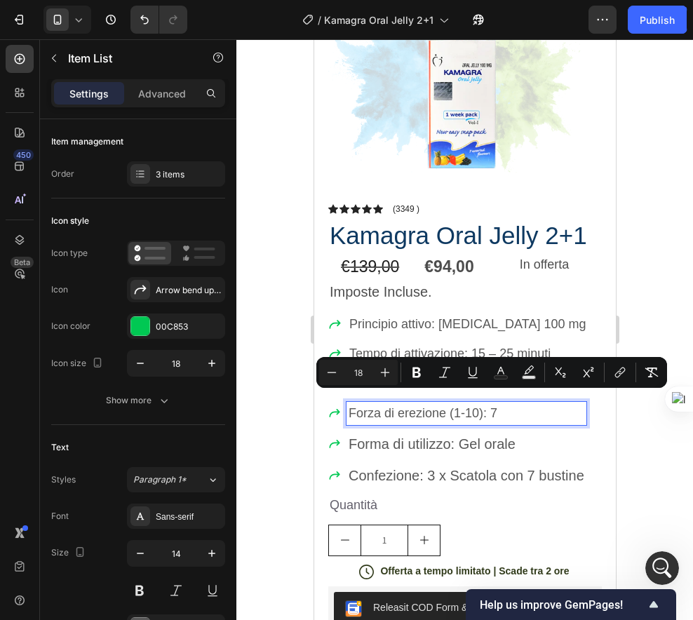
click at [390, 437] on span "Forma di utilizzo: Gel orale" at bounding box center [431, 444] width 167 height 15
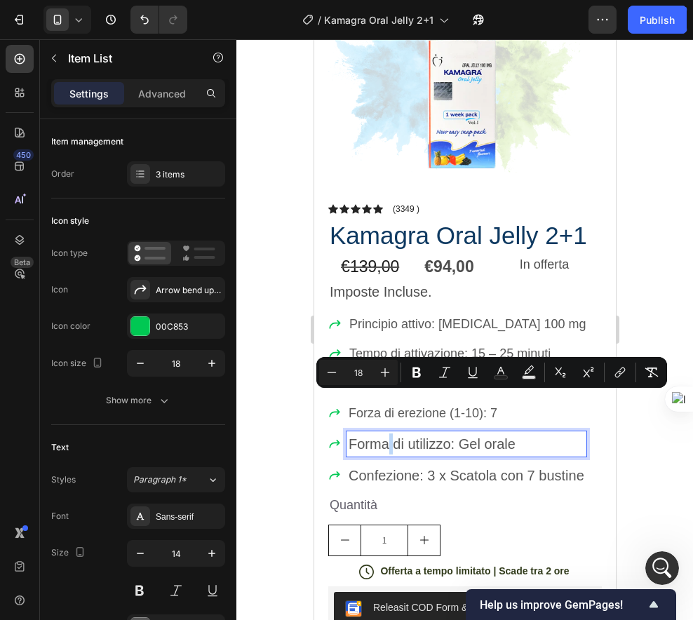
click at [390, 437] on span "Forma di utilizzo: Gel orale" at bounding box center [431, 444] width 167 height 15
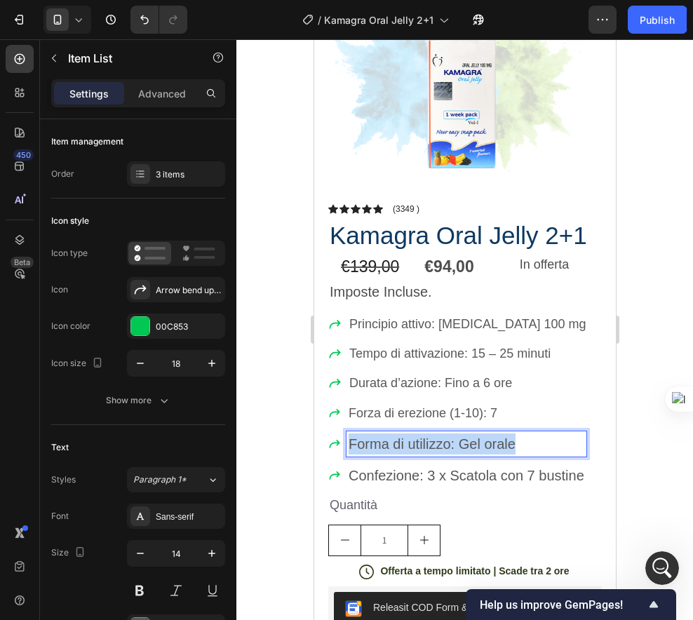
click at [390, 437] on span "Forma di utilizzo: Gel orale" at bounding box center [431, 444] width 167 height 15
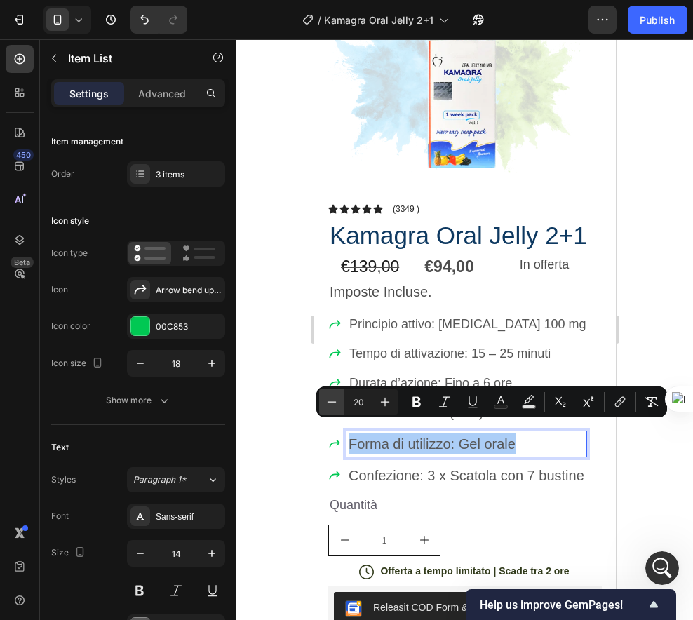
click at [336, 405] on icon "Editor contextual toolbar" at bounding box center [332, 402] width 14 height 14
type input "18"
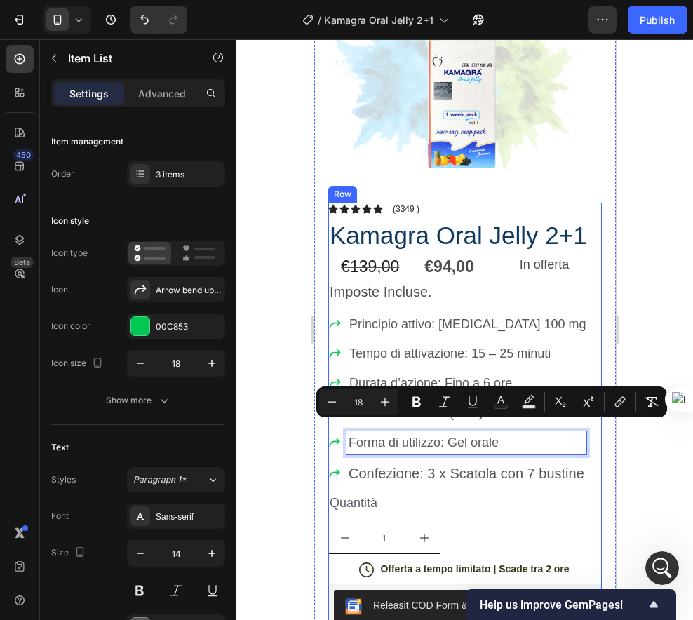
click at [422, 477] on div "Icon Icon Icon Icon Icon Icon List (3349 ) Text Block Row Kamagra Oral Jelly 2+…" at bounding box center [465, 573] width 274 height 741
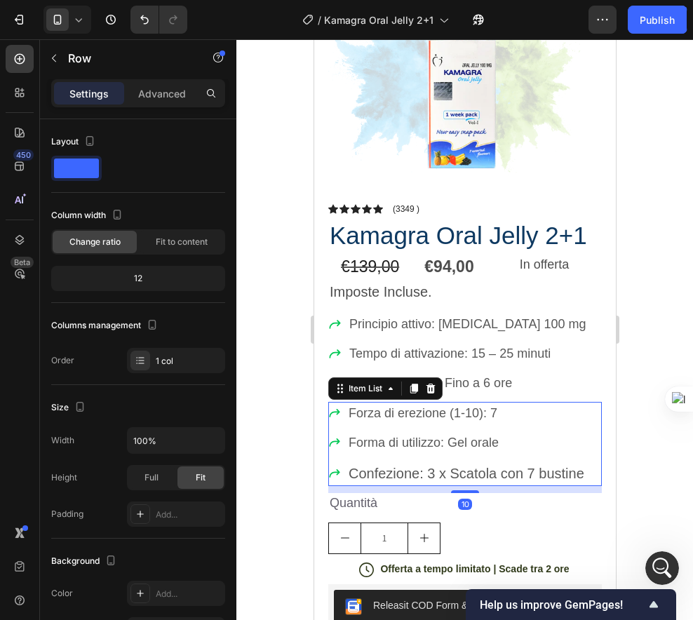
click at [416, 468] on span "Confezione: 3 x Scatola con 7 bustine" at bounding box center [466, 473] width 236 height 15
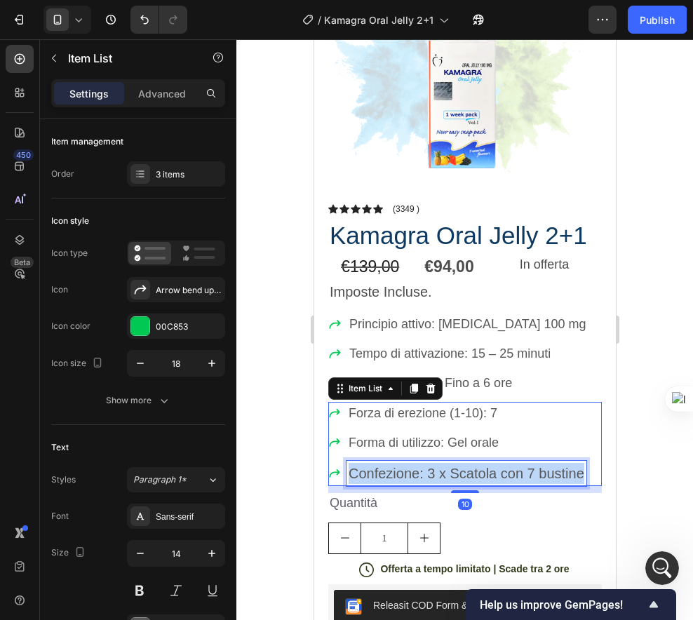
click at [416, 468] on span "Confezione: 3 x Scatola con 7 bustine" at bounding box center [466, 473] width 236 height 15
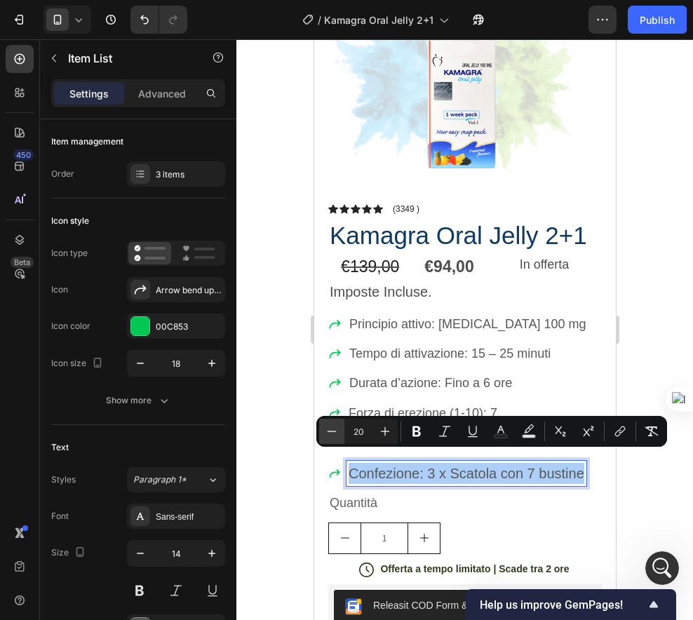
click at [340, 437] on button "Minus" at bounding box center [331, 431] width 25 height 25
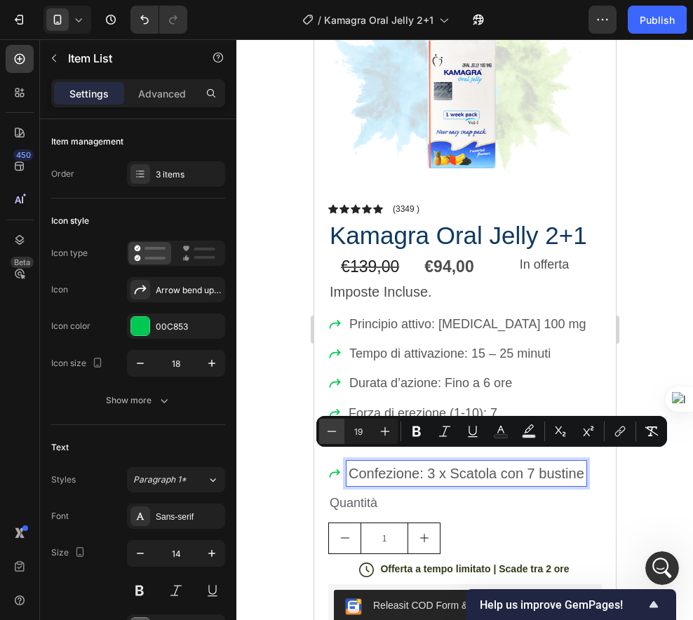
click at [340, 437] on button "Minus" at bounding box center [331, 431] width 25 height 25
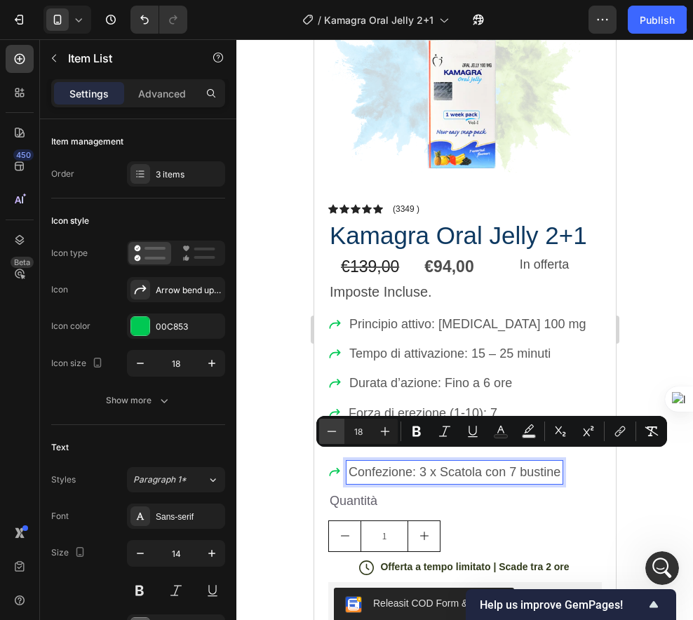
click at [340, 437] on button "Minus" at bounding box center [331, 431] width 25 height 25
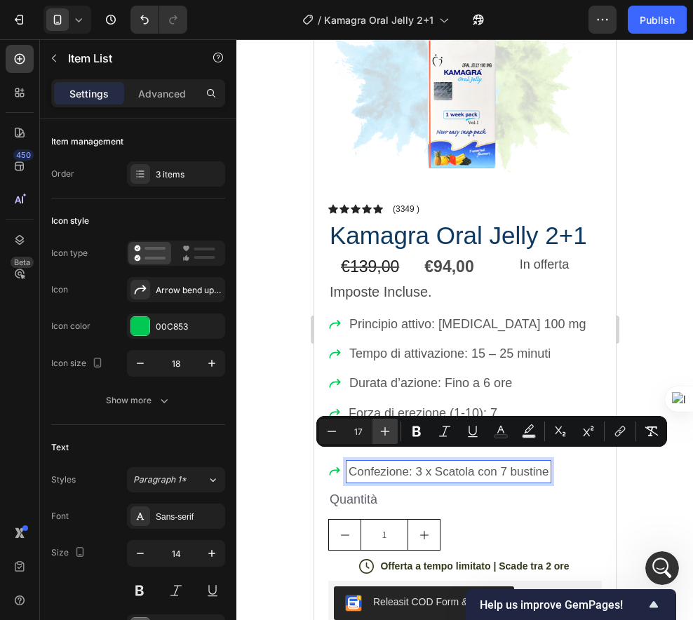
click at [378, 435] on button "Plus" at bounding box center [385, 431] width 25 height 25
type input "18"
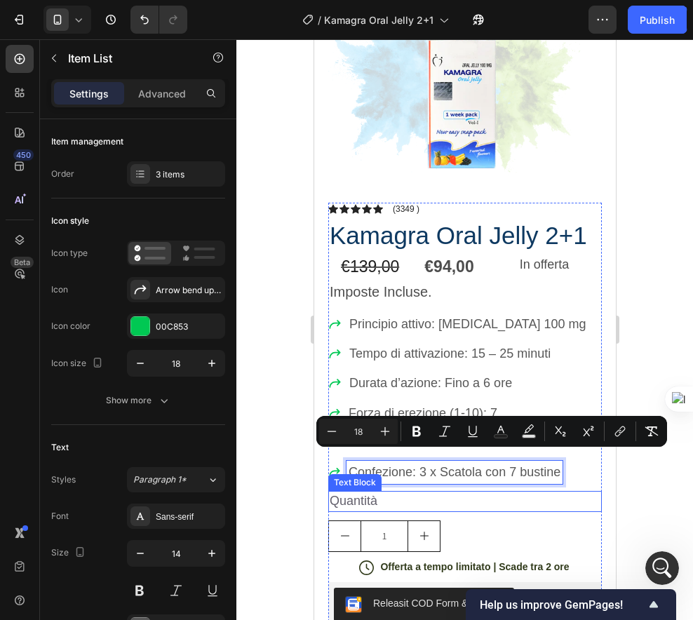
click at [439, 493] on p "Quantità" at bounding box center [464, 502] width 271 height 18
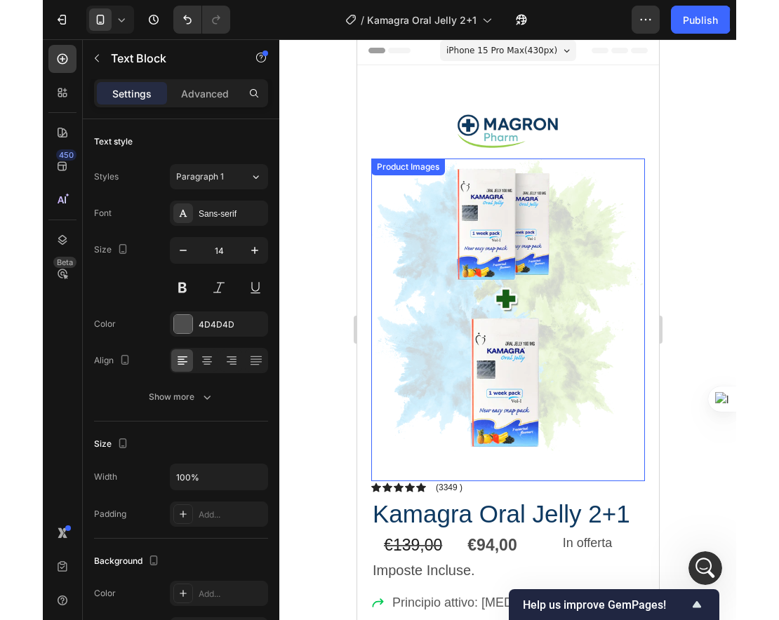
scroll to position [0, 0]
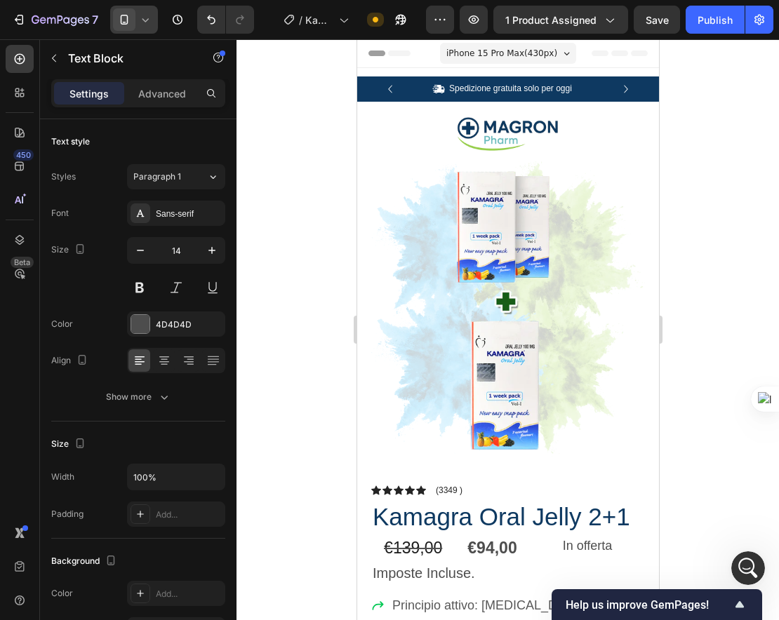
click at [118, 15] on icon at bounding box center [124, 20] width 14 height 14
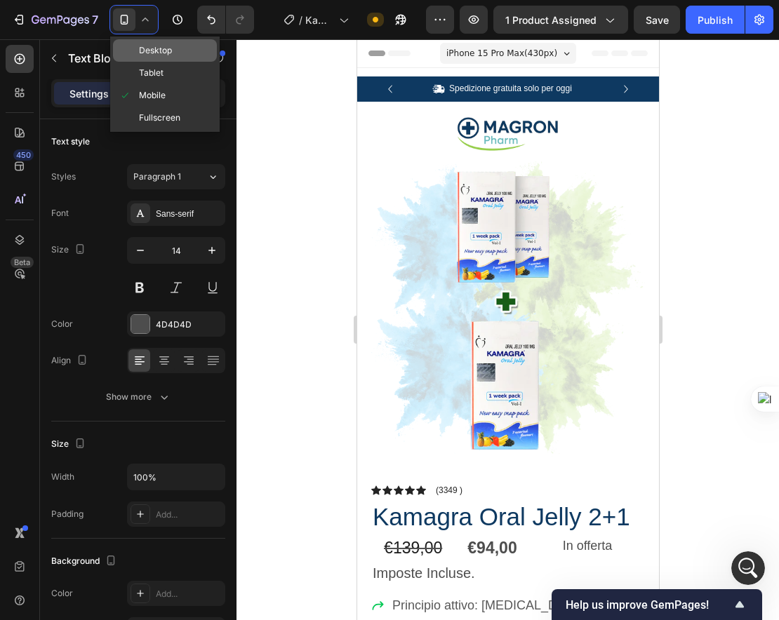
click at [146, 50] on span "Desktop" at bounding box center [155, 51] width 33 height 14
type input "16"
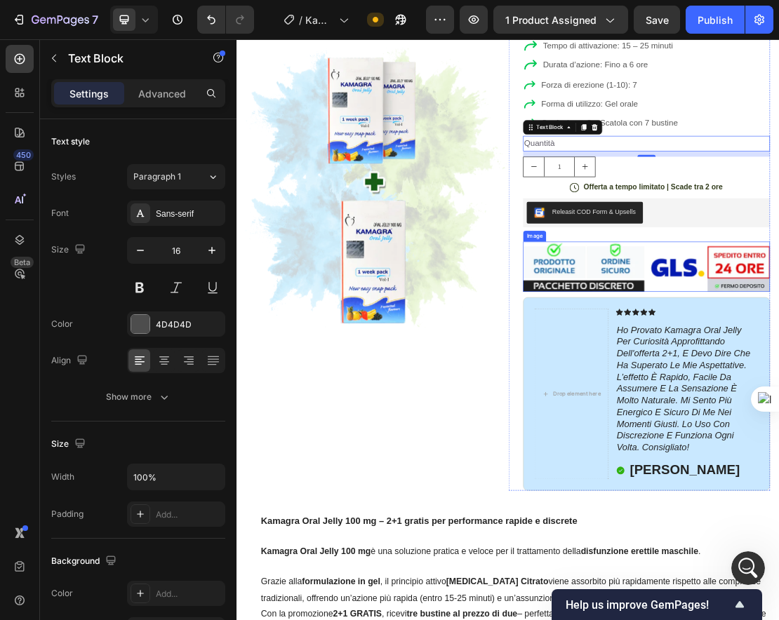
scroll to position [280, 0]
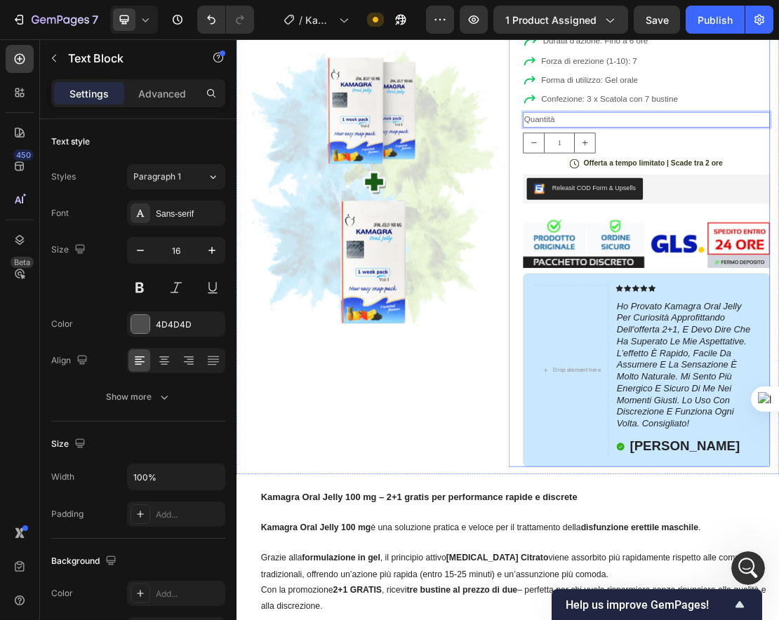
scroll to position [335, 0]
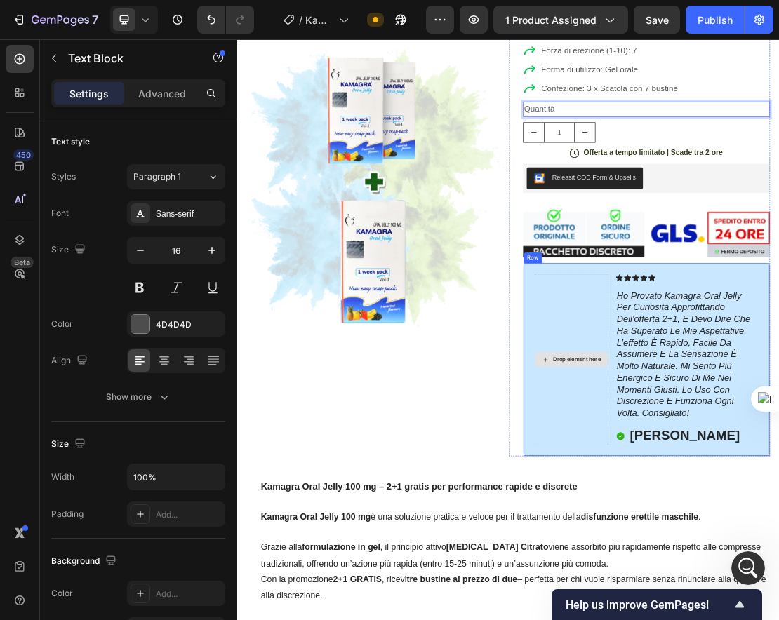
click at [693, 441] on div "Drop element here" at bounding box center [756, 537] width 115 height 265
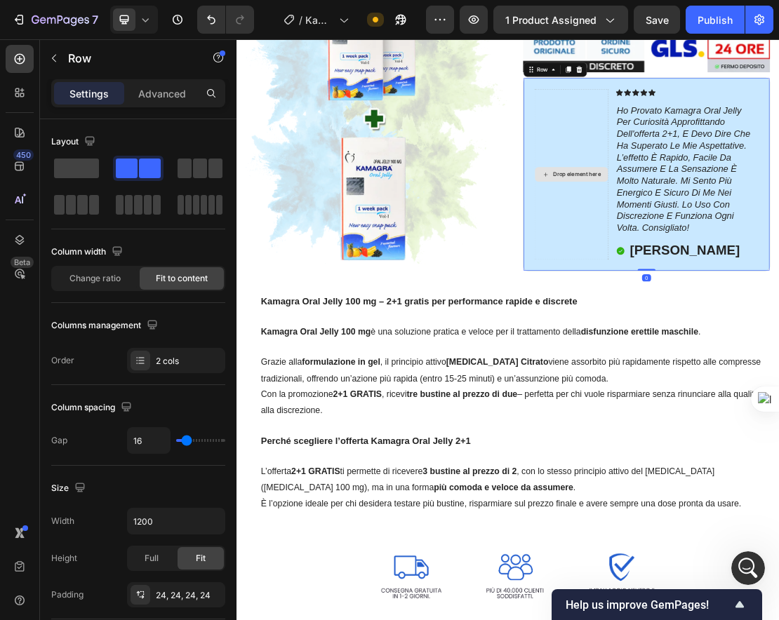
scroll to position [524, 0]
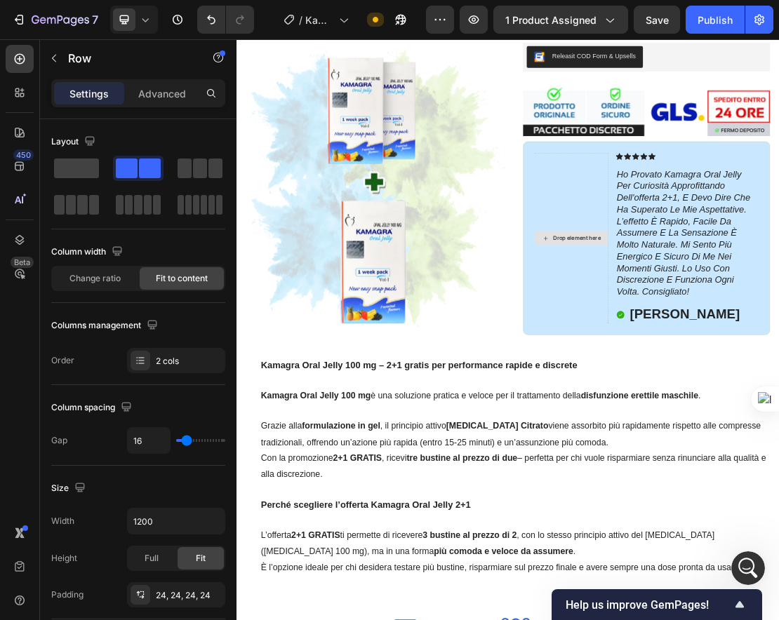
click at [693, 350] on div "Drop element here" at bounding box center [765, 348] width 74 height 11
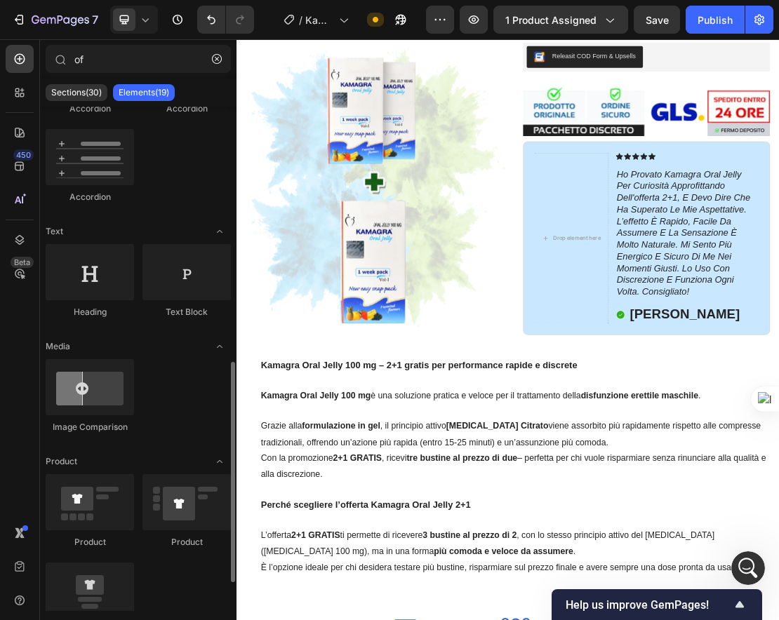
scroll to position [0, 0]
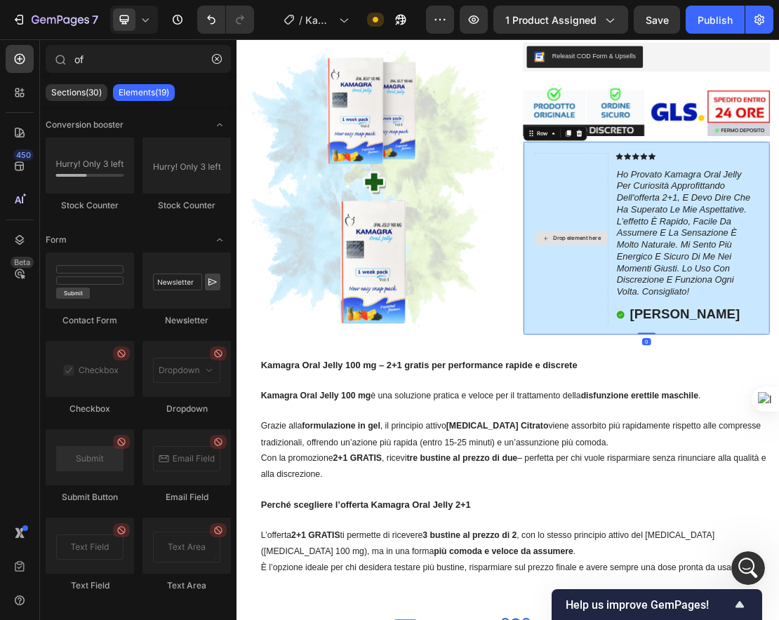
click at [693, 316] on div "Drop element here" at bounding box center [756, 348] width 115 height 265
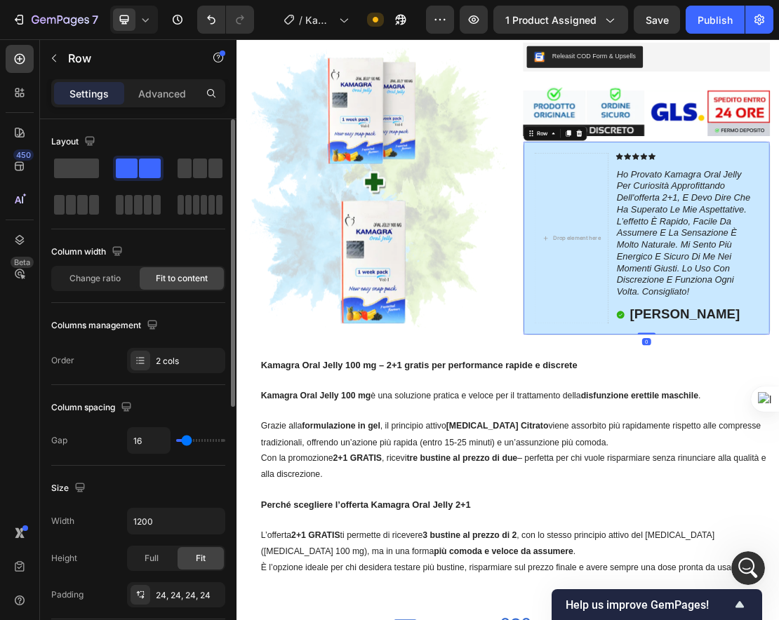
click at [135, 171] on span at bounding box center [127, 169] width 22 height 20
click at [93, 171] on span at bounding box center [76, 169] width 45 height 20
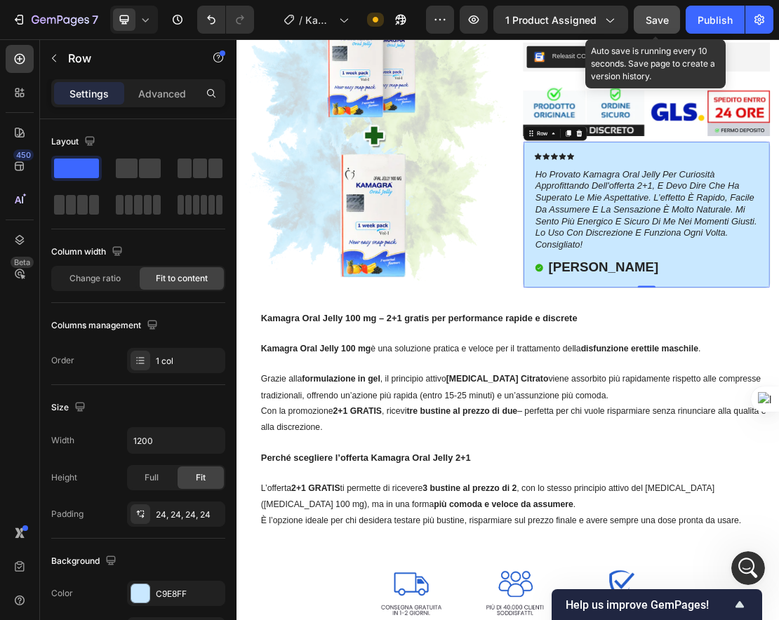
click at [651, 24] on span "Save" at bounding box center [657, 20] width 23 height 12
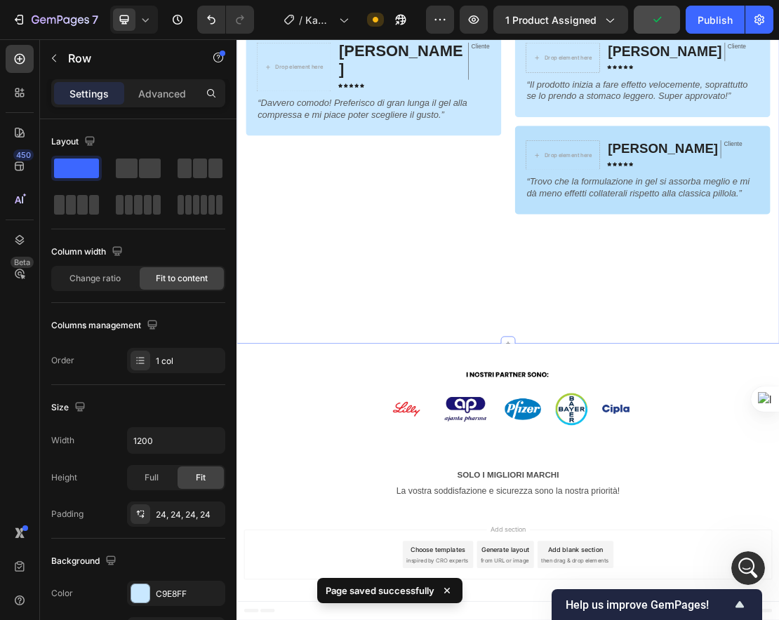
scroll to position [2749, 0]
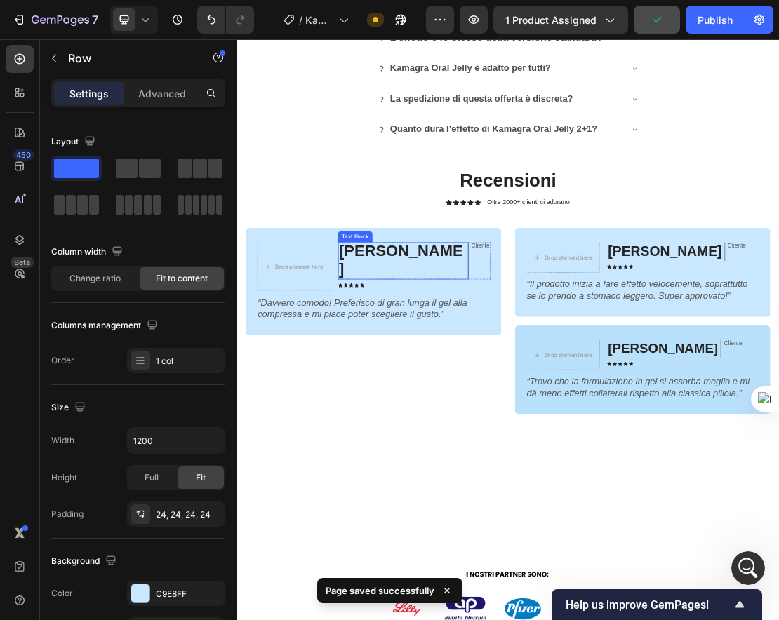
click at [432, 343] on div "Text Block" at bounding box center [421, 346] width 48 height 13
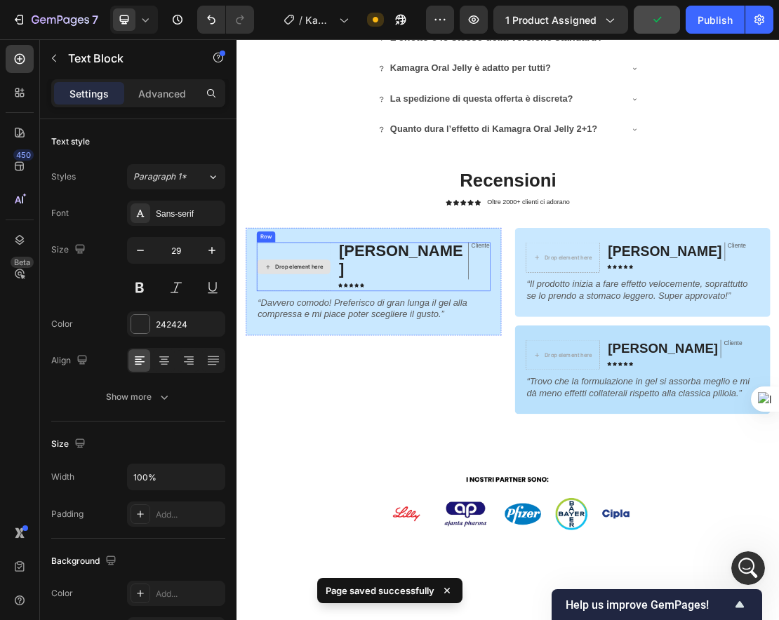
click at [352, 387] on div "Drop element here" at bounding box center [333, 392] width 74 height 11
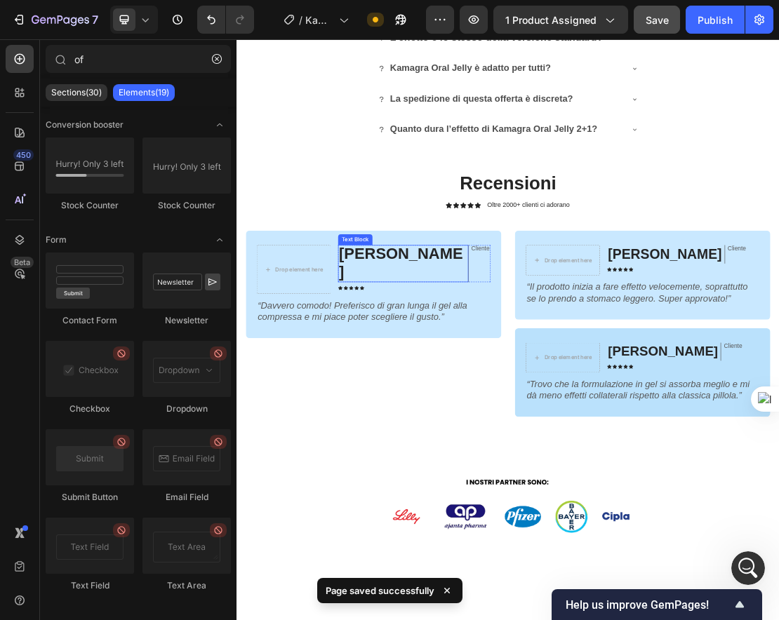
click at [472, 378] on strong "[PERSON_NAME]" at bounding box center [491, 386] width 192 height 55
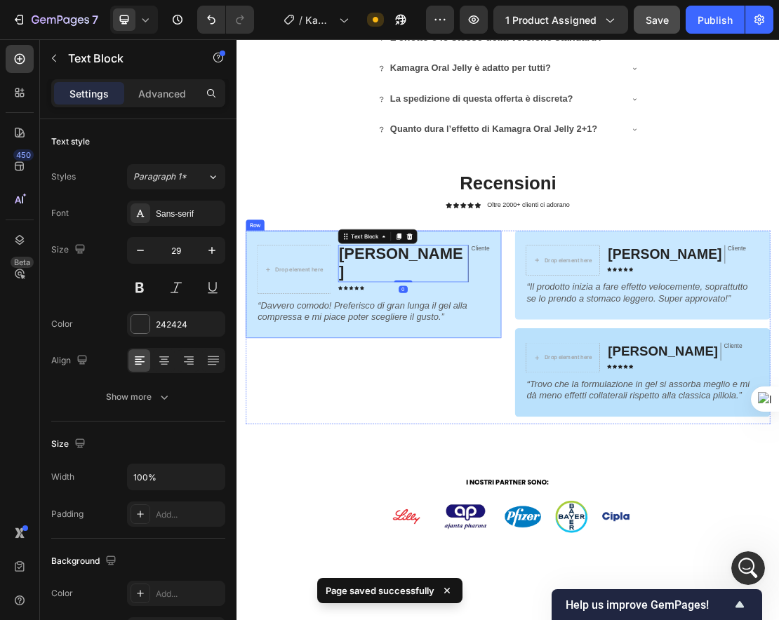
click at [339, 353] on div "Drop element here [PERSON_NAME] Text Block 0 Cliente Text Block Row Icon Icon I…" at bounding box center [449, 420] width 397 height 166
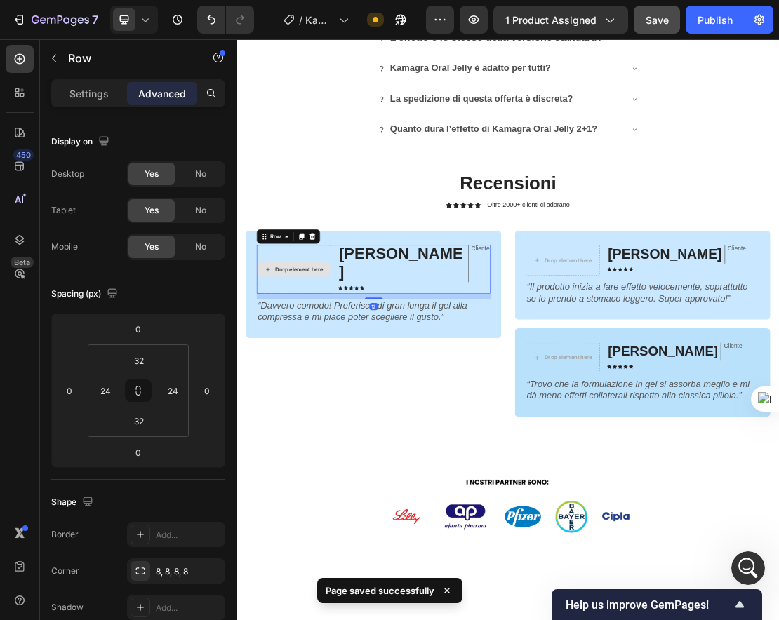
click at [343, 359] on div "Drop element here" at bounding box center [324, 396] width 115 height 75
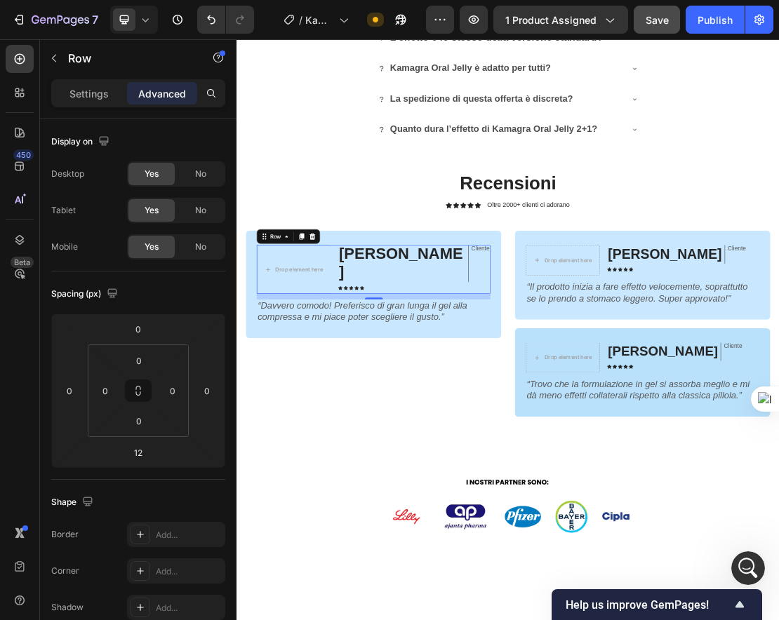
click at [342, 435] on div "12" at bounding box center [448, 439] width 363 height 8
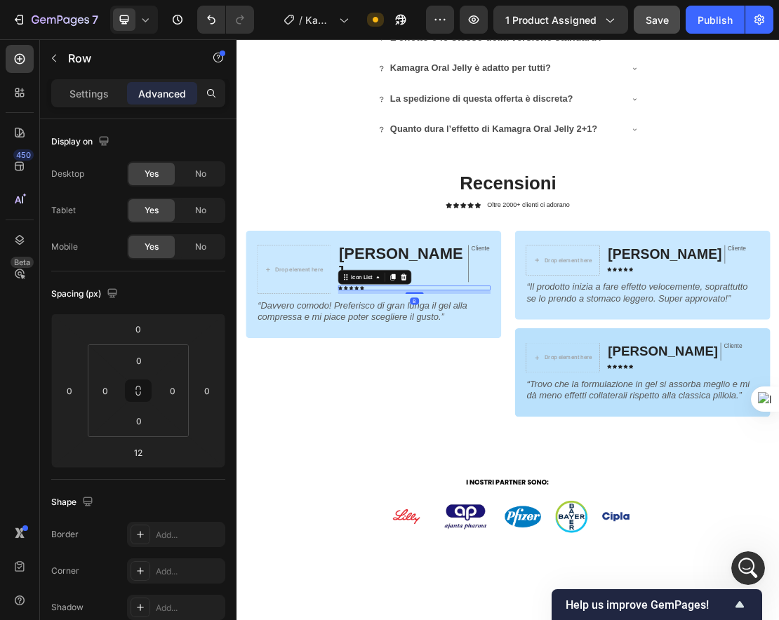
click at [596, 423] on div "Icon Icon Icon Icon Icon" at bounding box center [512, 426] width 237 height 7
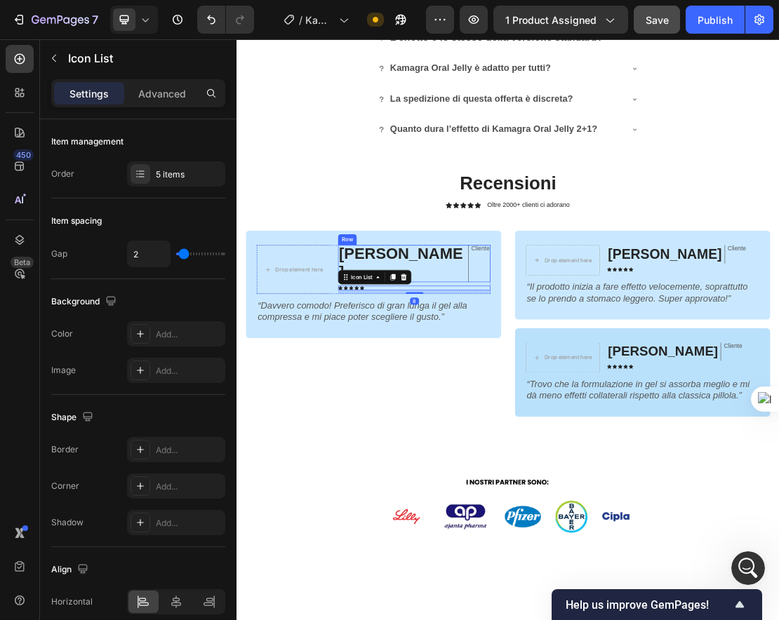
click at [596, 371] on div "[PERSON_NAME] Text Block Cliente Text Block Row" at bounding box center [512, 387] width 237 height 57
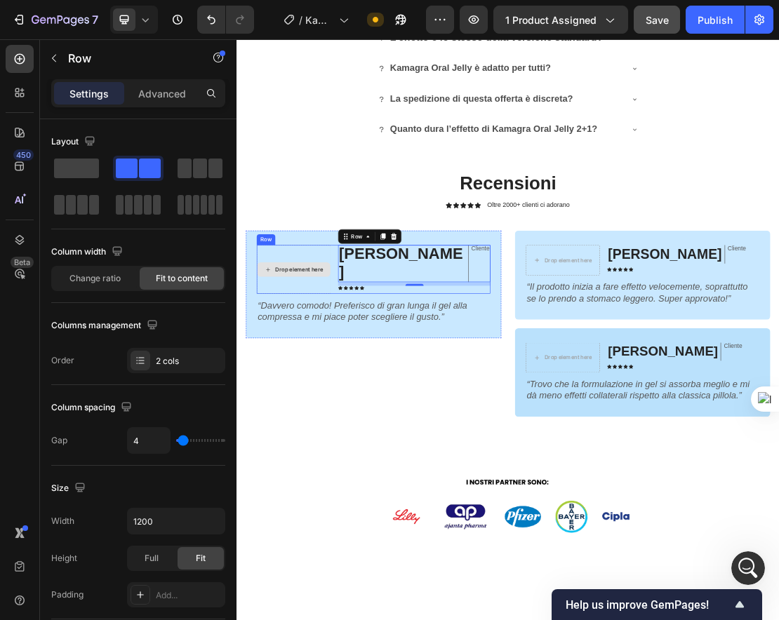
click at [300, 387] on div "Drop element here" at bounding box center [325, 397] width 114 height 22
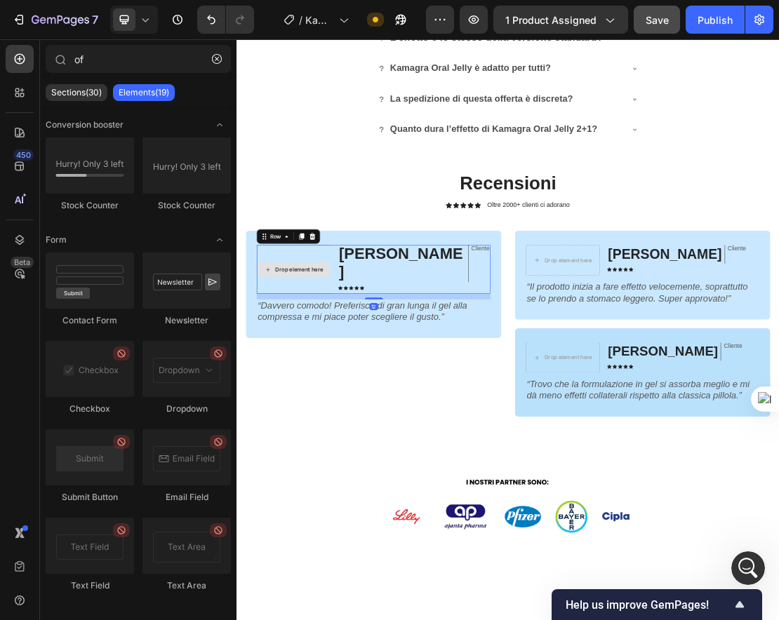
click at [338, 359] on div "Drop element here" at bounding box center [324, 396] width 115 height 75
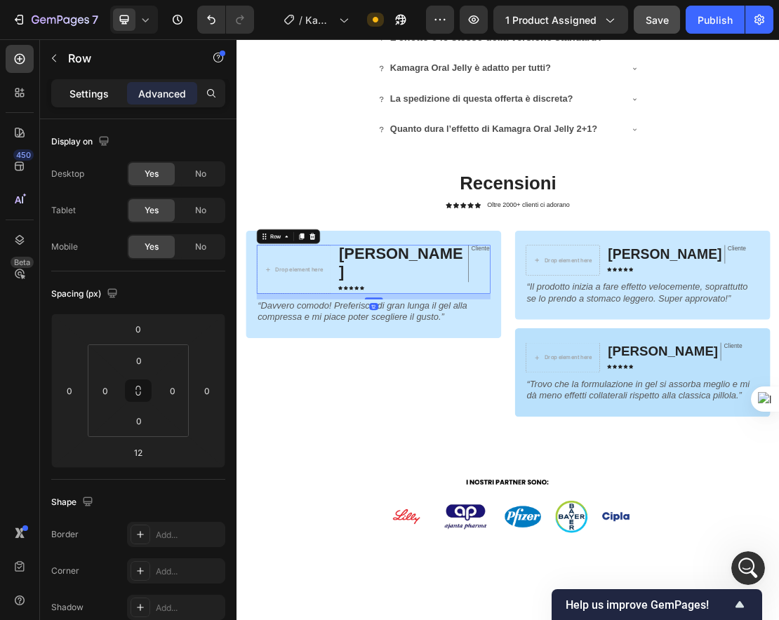
click at [112, 95] on div "Settings" at bounding box center [89, 93] width 70 height 22
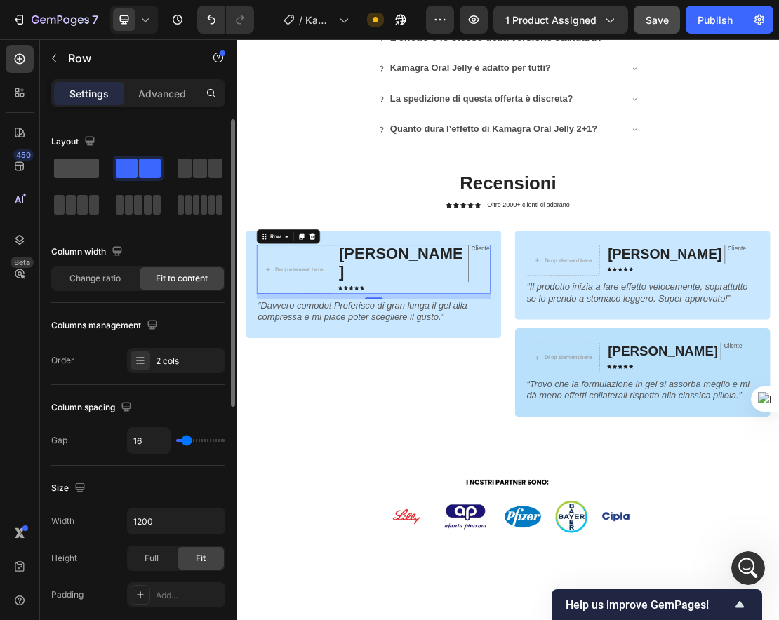
click at [79, 173] on span at bounding box center [76, 169] width 45 height 20
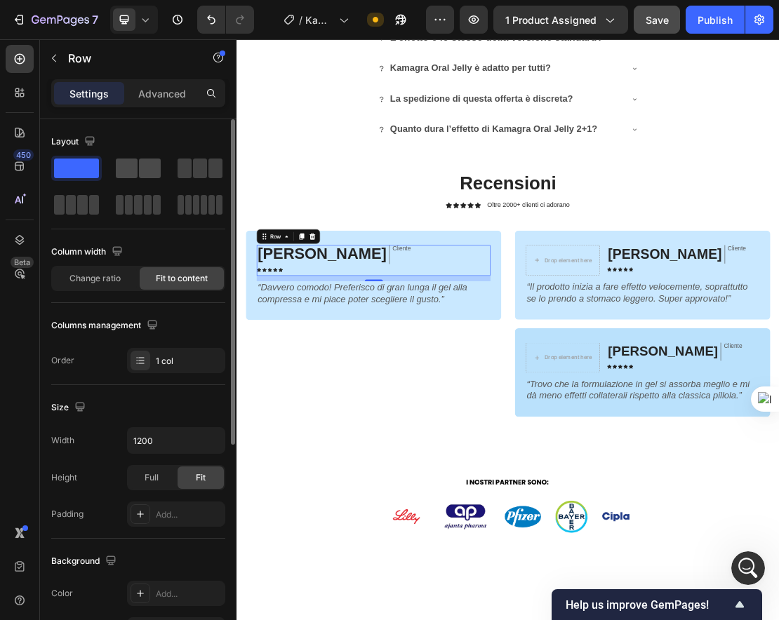
click at [130, 173] on span at bounding box center [127, 169] width 22 height 20
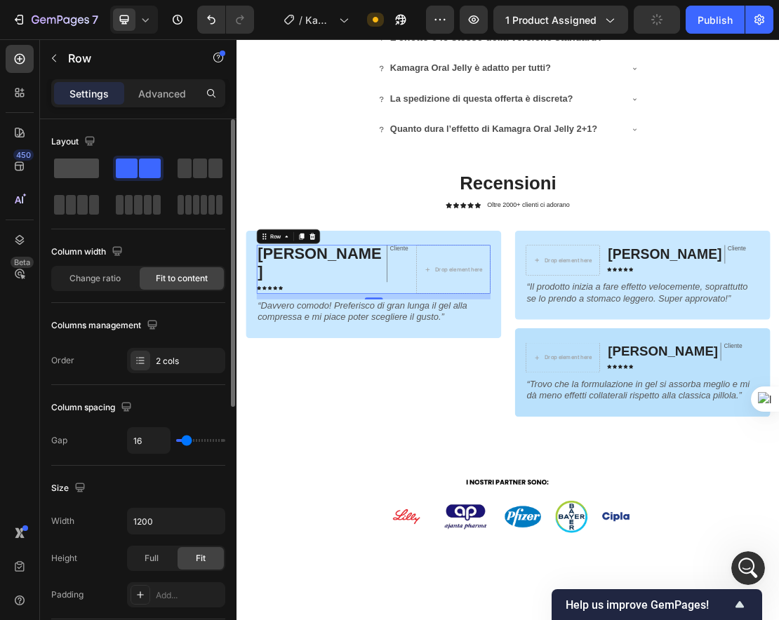
click at [77, 175] on span at bounding box center [76, 169] width 45 height 20
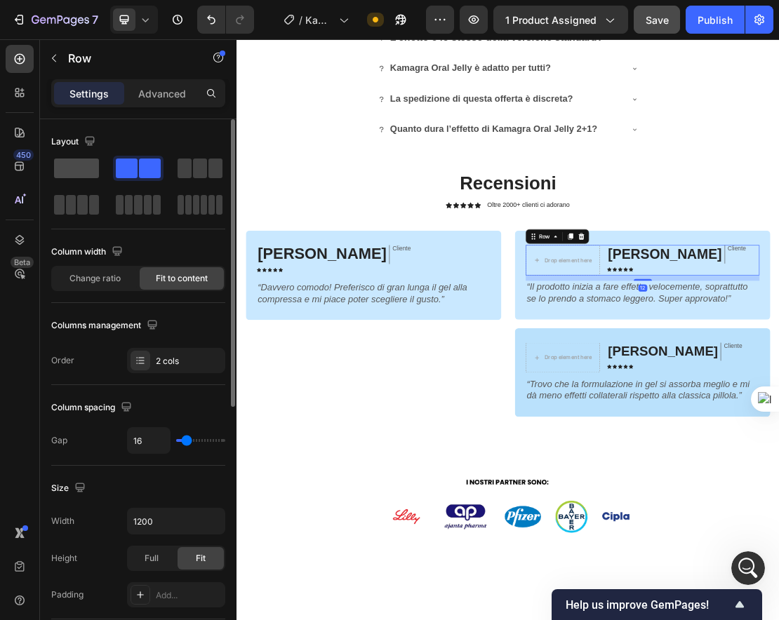
click at [81, 166] on span at bounding box center [76, 169] width 45 height 20
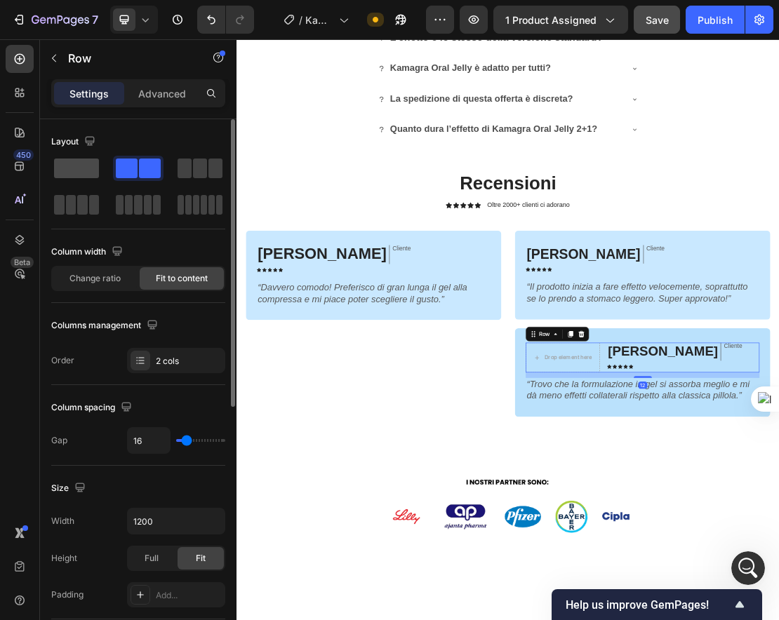
click at [77, 178] on span at bounding box center [76, 169] width 45 height 20
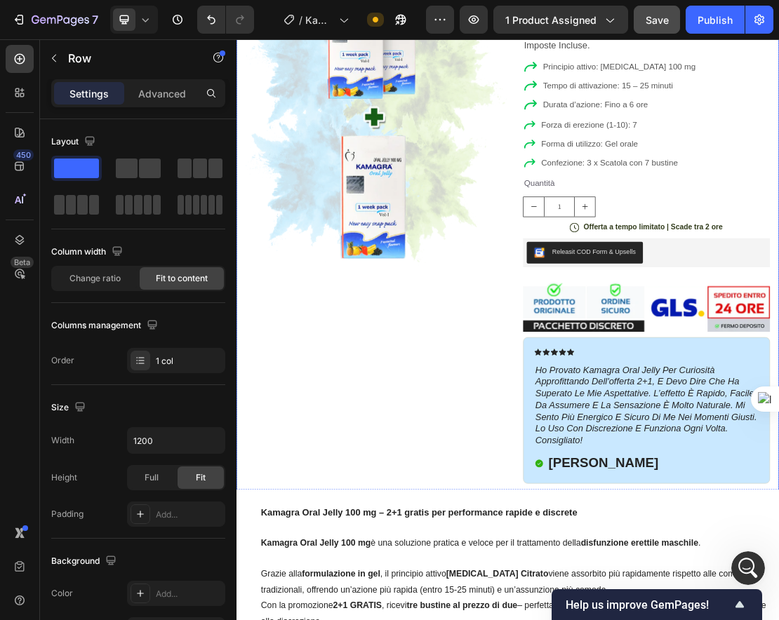
scroll to position [0, 0]
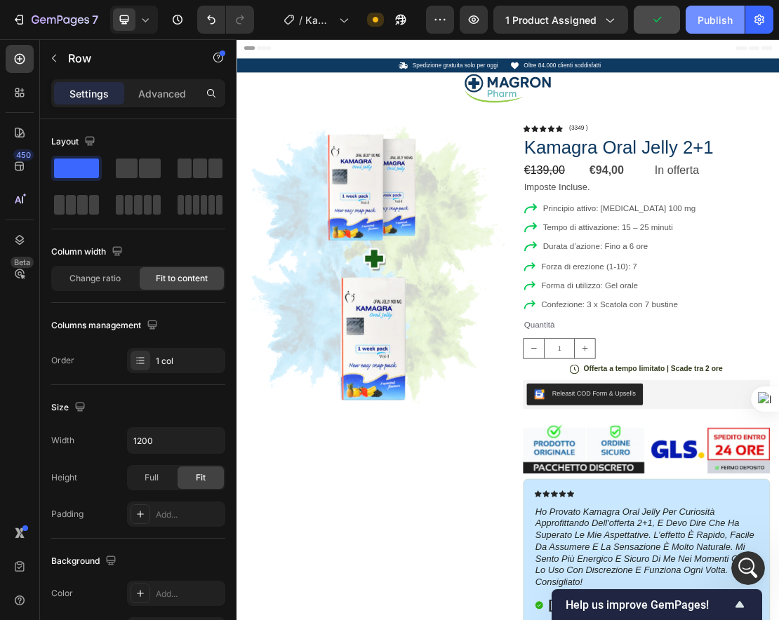
click at [693, 18] on div "Publish" at bounding box center [715, 20] width 35 height 15
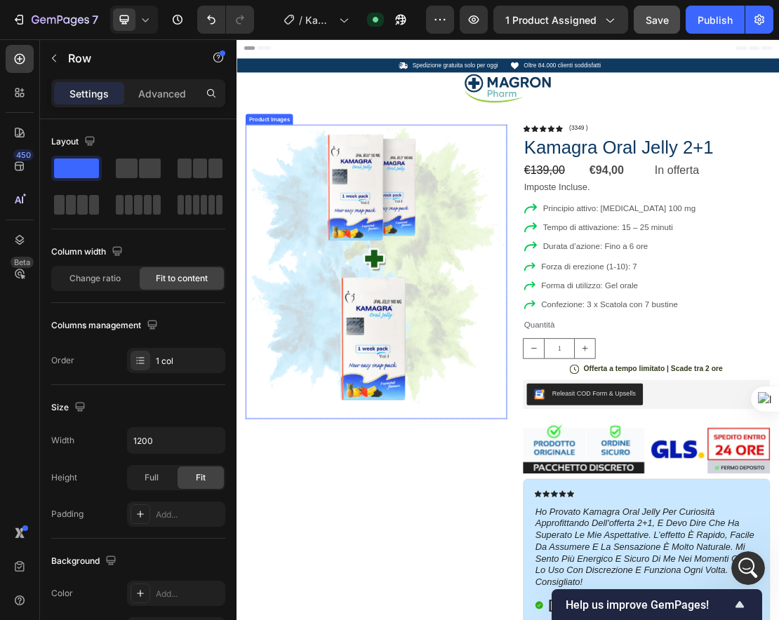
click at [693, 427] on span "Forma di utilizzo: Gel orale" at bounding box center [785, 422] width 150 height 14
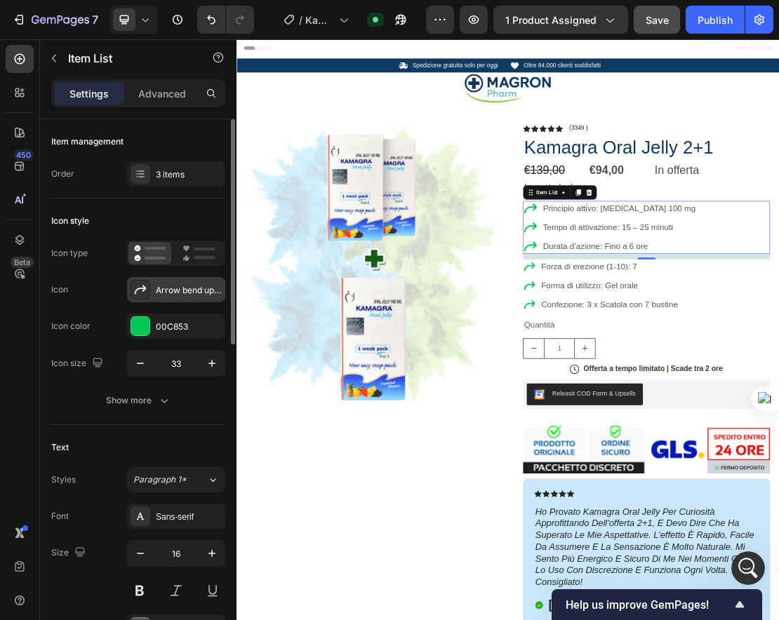
click at [151, 284] on div "Arrow bend up right bold" at bounding box center [176, 289] width 98 height 25
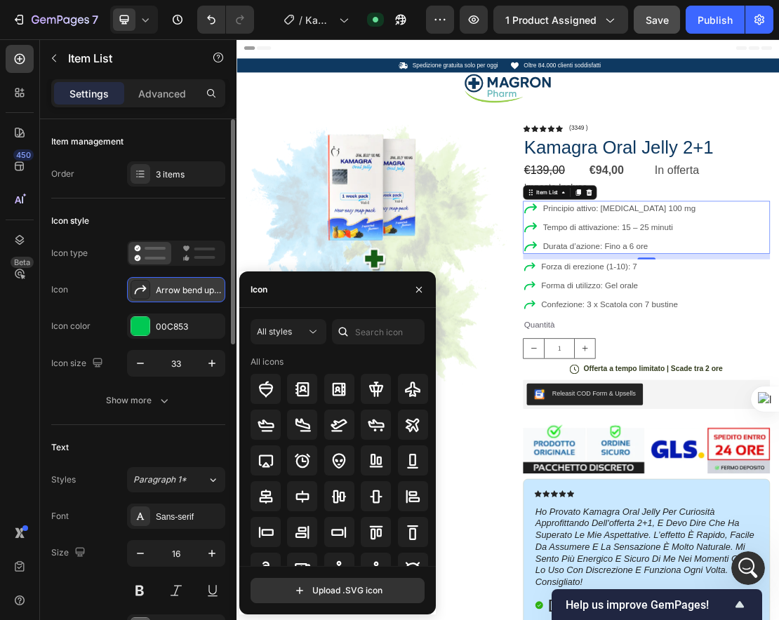
click at [151, 284] on div "Arrow bend up right bold" at bounding box center [176, 289] width 98 height 25
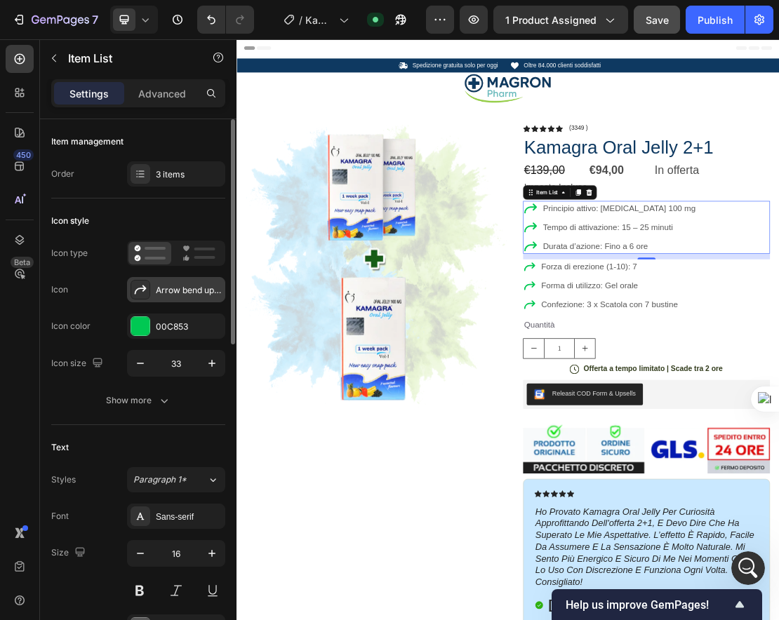
click at [152, 288] on div "Arrow bend up right bold" at bounding box center [176, 289] width 98 height 25
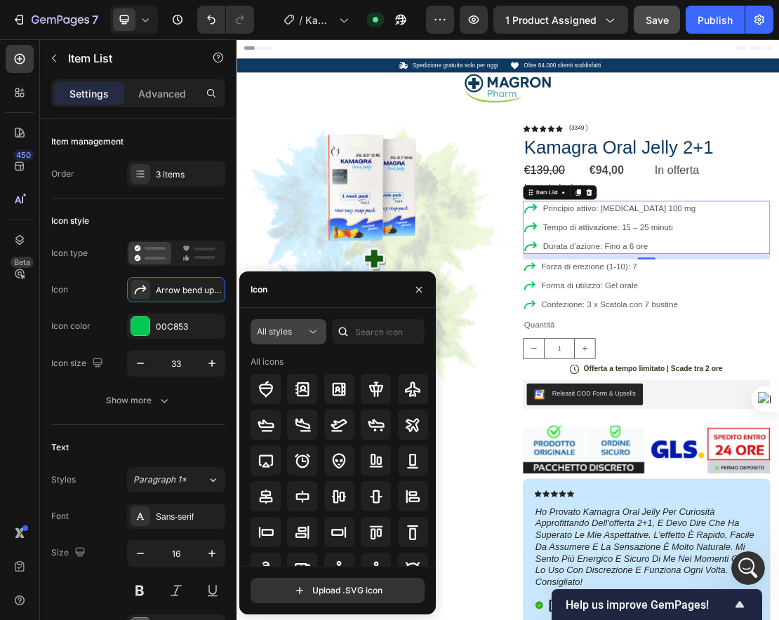
click at [272, 335] on span "All styles" at bounding box center [274, 331] width 35 height 11
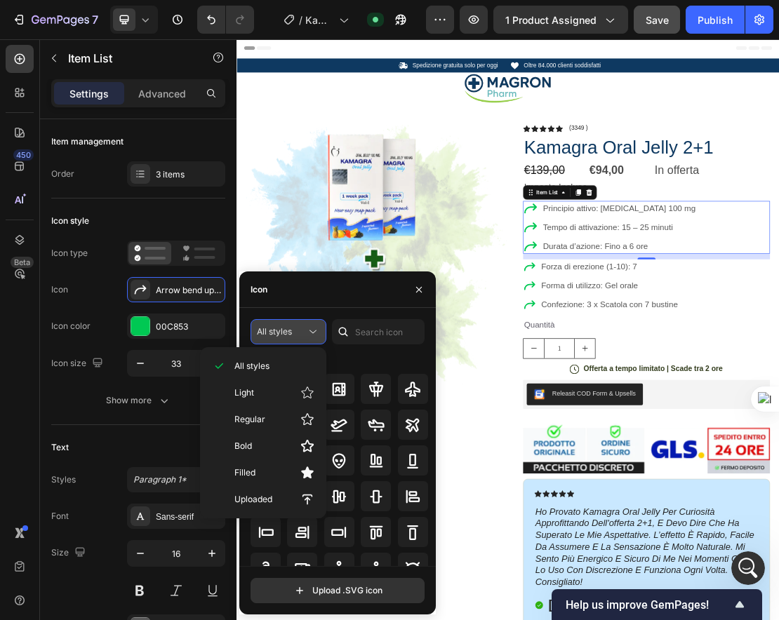
click at [272, 335] on span "All styles" at bounding box center [274, 331] width 35 height 11
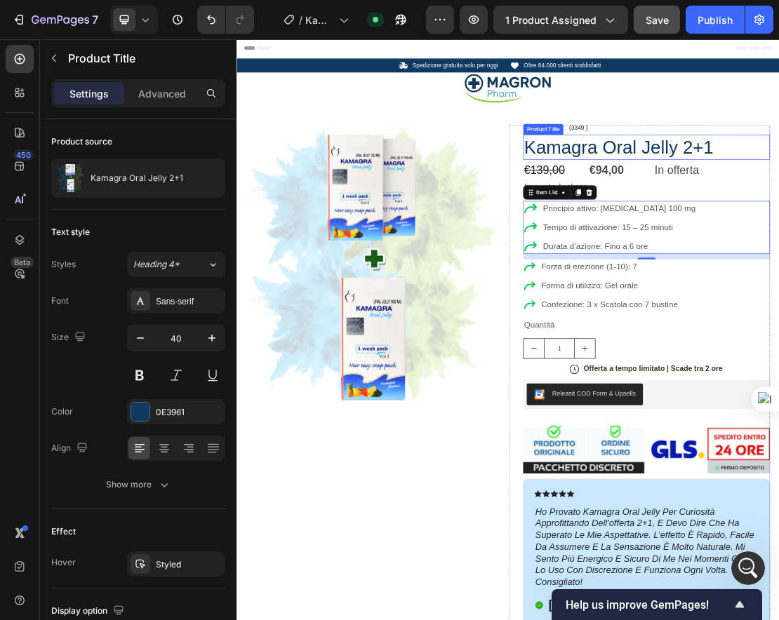
click at [693, 178] on div "Product Title" at bounding box center [712, 179] width 57 height 13
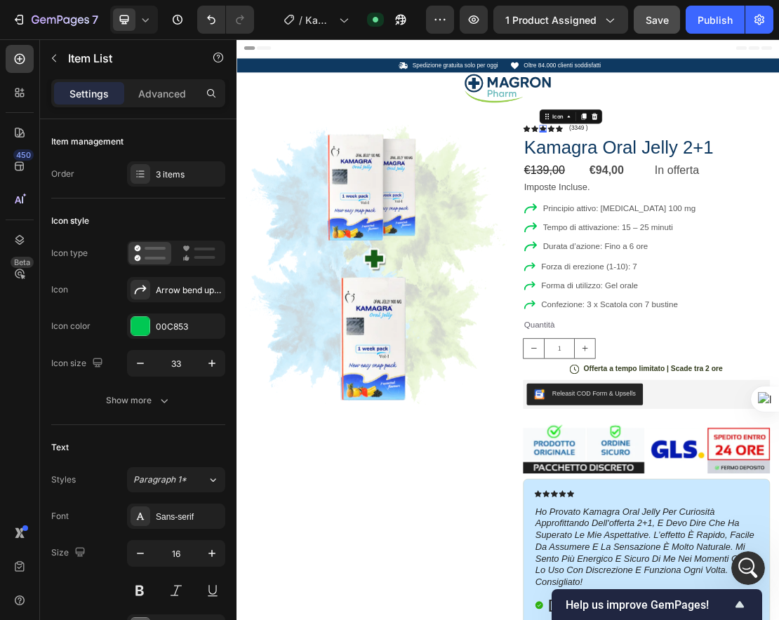
click at [693, 178] on icon at bounding box center [712, 178] width 11 height 11
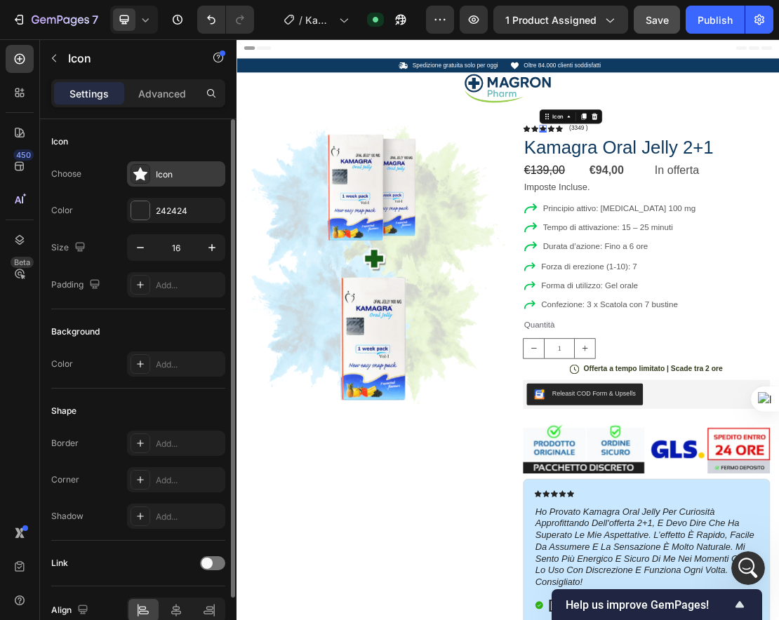
click at [199, 165] on div "Icon" at bounding box center [176, 173] width 98 height 25
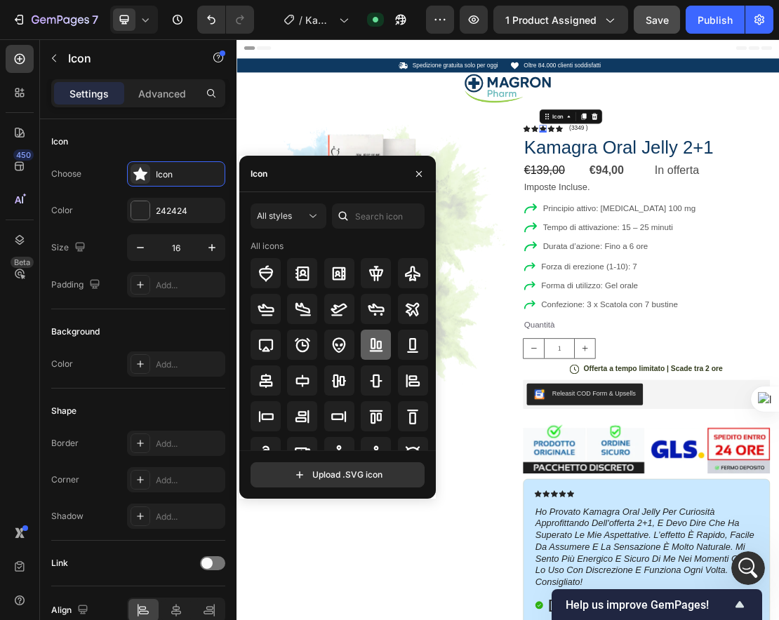
scroll to position [154, 0]
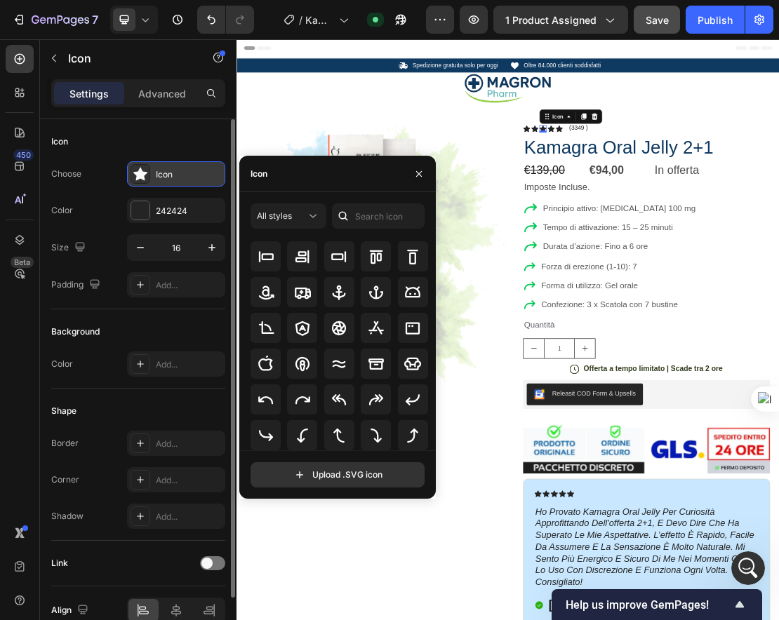
click at [146, 173] on icon at bounding box center [140, 174] width 14 height 13
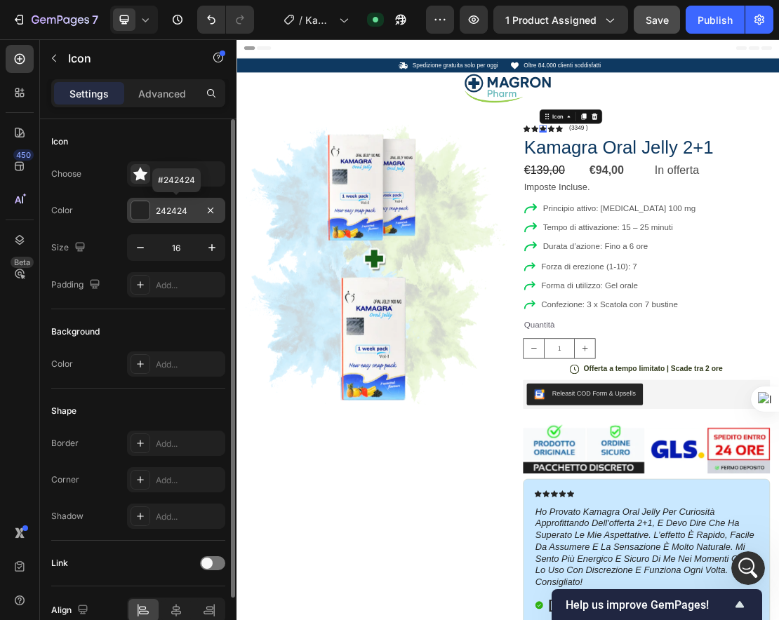
click at [137, 213] on div at bounding box center [140, 210] width 18 height 18
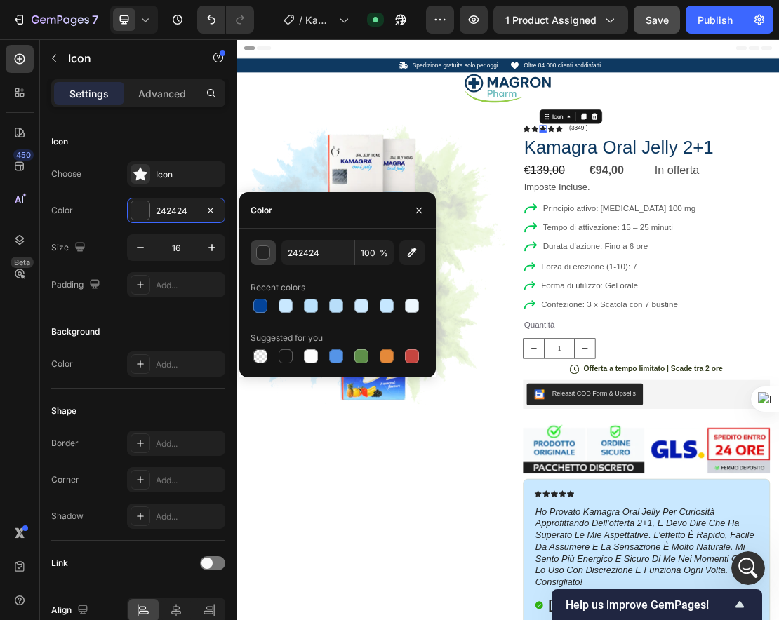
click at [272, 252] on button "button" at bounding box center [263, 252] width 25 height 25
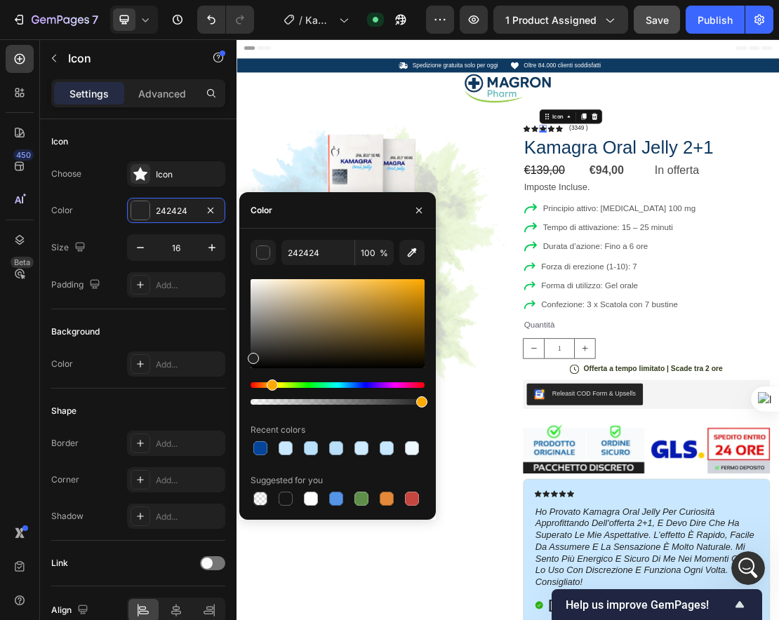
drag, startPoint x: 278, startPoint y: 383, endPoint x: 270, endPoint y: 383, distance: 7.7
click at [270, 383] on div "Hue" at bounding box center [338, 386] width 174 height 6
drag, startPoint x: 378, startPoint y: 315, endPoint x: 394, endPoint y: 272, distance: 46.2
click at [394, 272] on div "232323 100 % Recent colors Suggested for you" at bounding box center [338, 374] width 174 height 269
drag, startPoint x: 394, startPoint y: 307, endPoint x: 430, endPoint y: 263, distance: 57.3
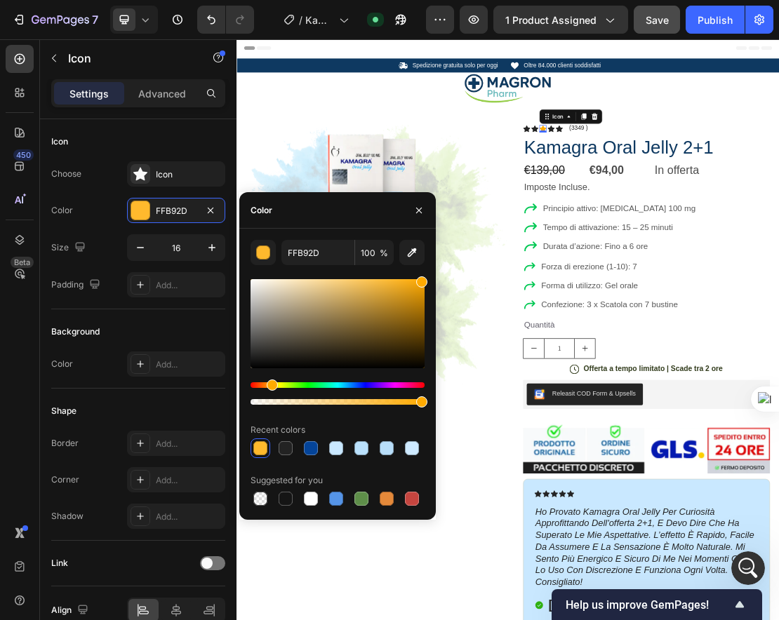
click at [430, 264] on div "FFB92D 100 % Recent colors Suggested for you" at bounding box center [337, 374] width 197 height 269
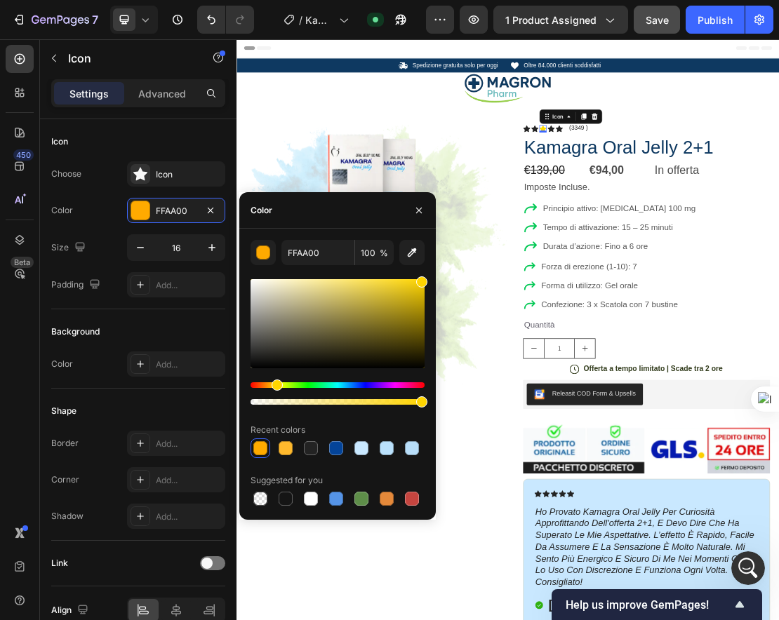
click at [276, 383] on div "Hue" at bounding box center [277, 385] width 11 height 11
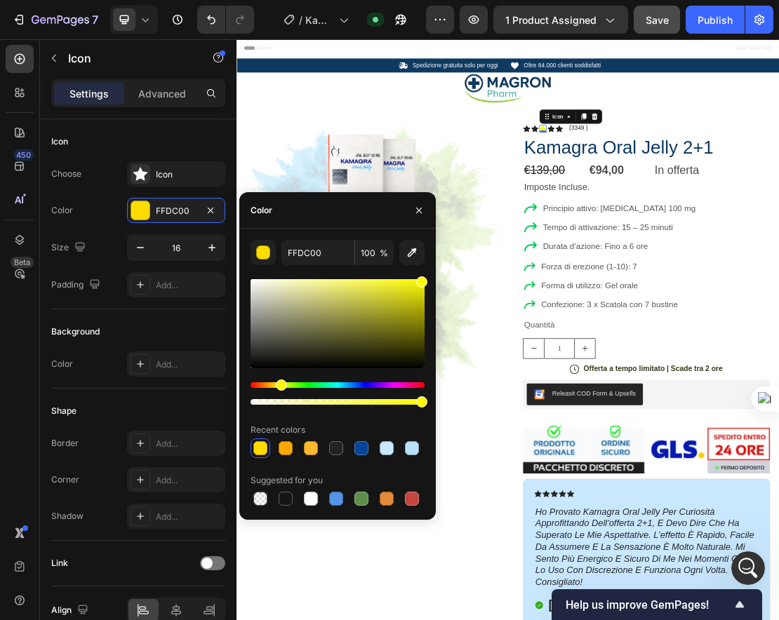
click at [280, 383] on div "Hue" at bounding box center [281, 385] width 11 height 11
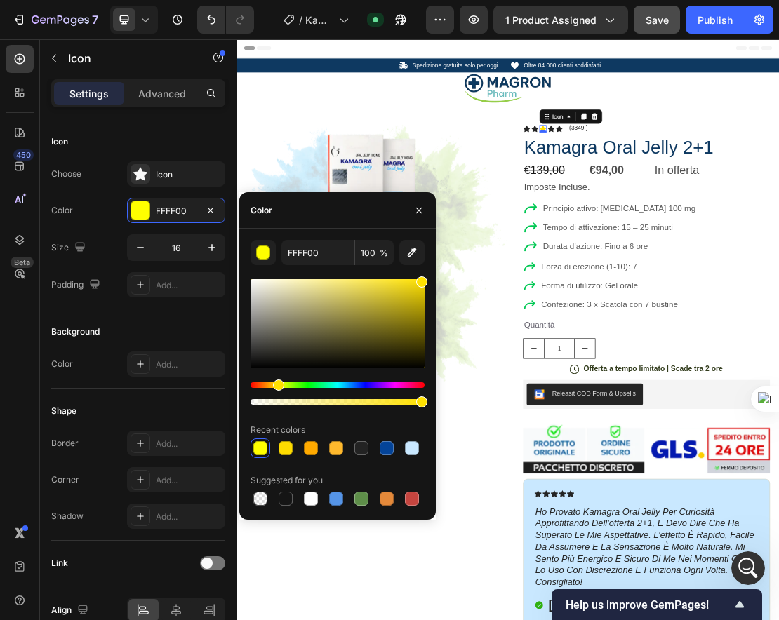
click at [276, 382] on div "Hue" at bounding box center [278, 385] width 11 height 11
click at [264, 452] on div at bounding box center [260, 448] width 14 height 14
click at [268, 452] on div at bounding box center [260, 448] width 17 height 17
click at [281, 450] on div at bounding box center [286, 448] width 14 height 14
click at [313, 449] on div at bounding box center [311, 448] width 14 height 14
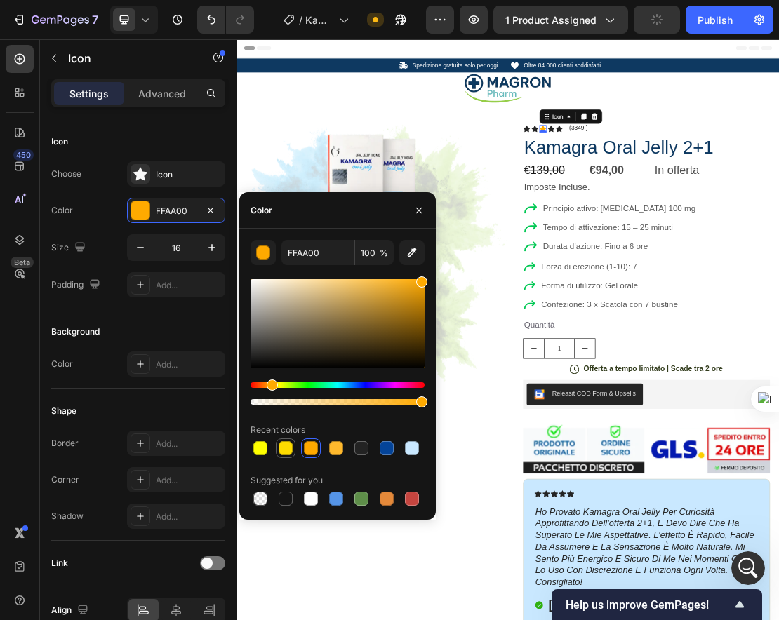
click at [291, 453] on div at bounding box center [286, 448] width 14 height 14
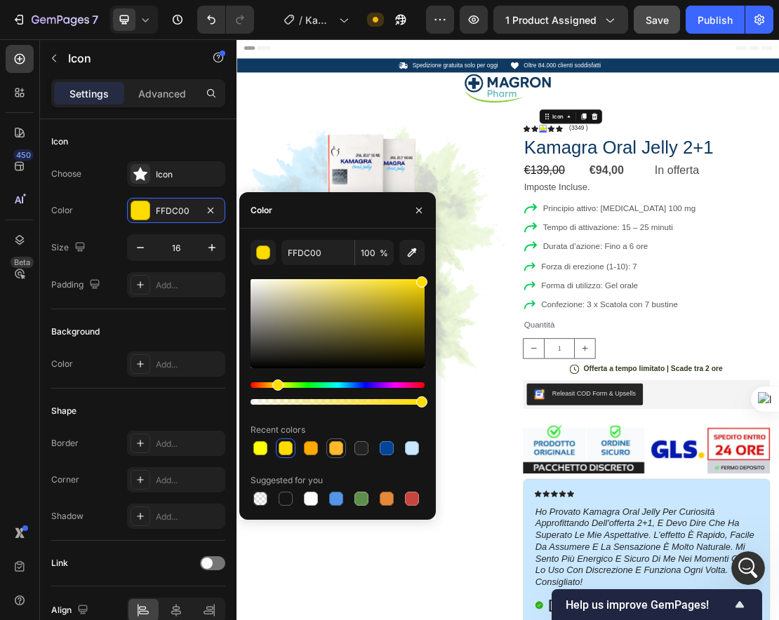
click at [343, 449] on div at bounding box center [336, 448] width 14 height 14
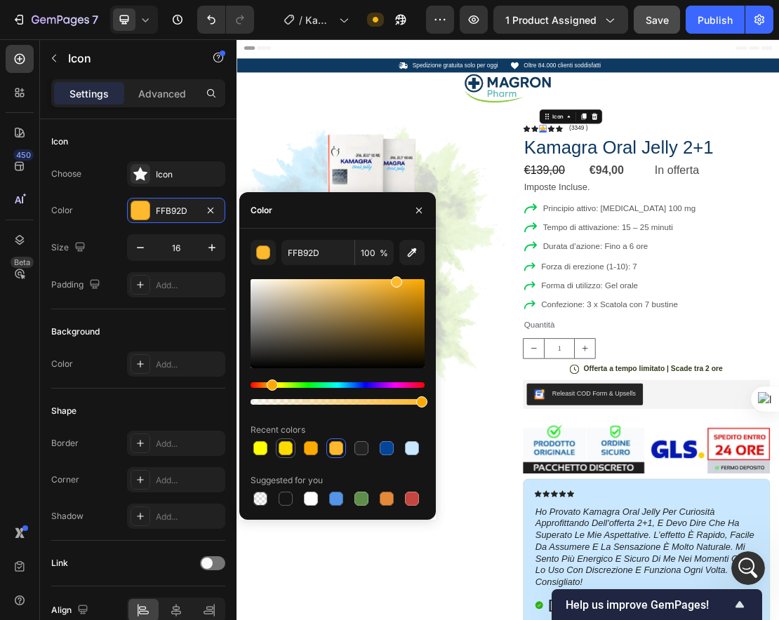
click at [280, 446] on div at bounding box center [286, 448] width 14 height 14
type input "FFDC00"
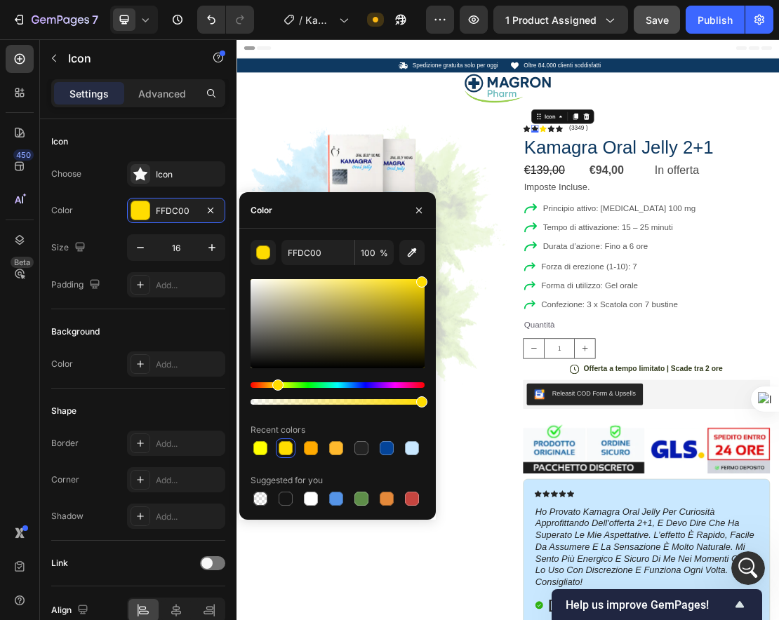
click at [693, 178] on div "Icon 0" at bounding box center [699, 178] width 11 height 11
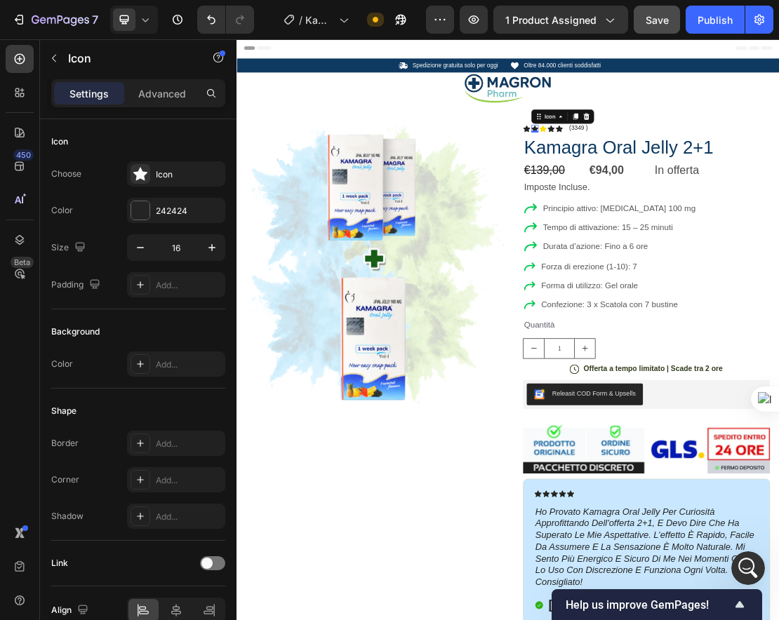
click at [693, 179] on div "0" at bounding box center [700, 183] width 14 height 11
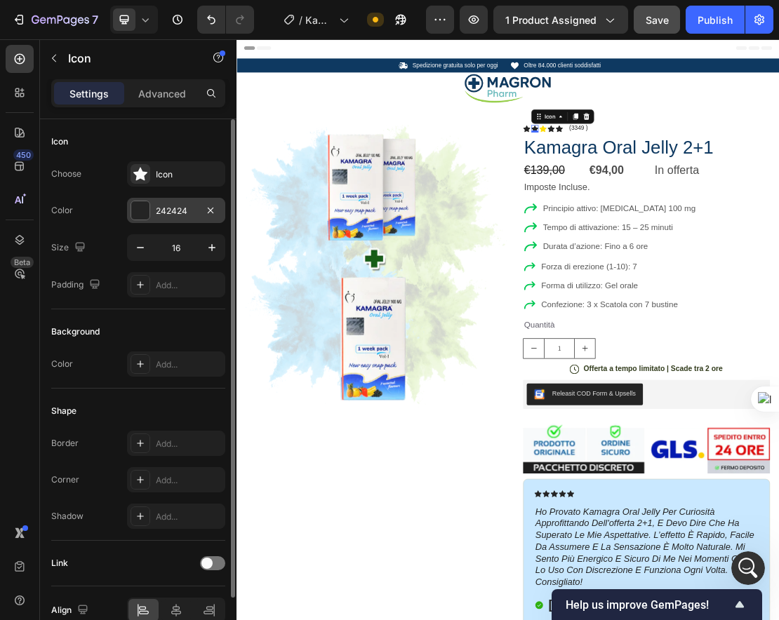
click at [142, 222] on div "242424" at bounding box center [176, 210] width 98 height 25
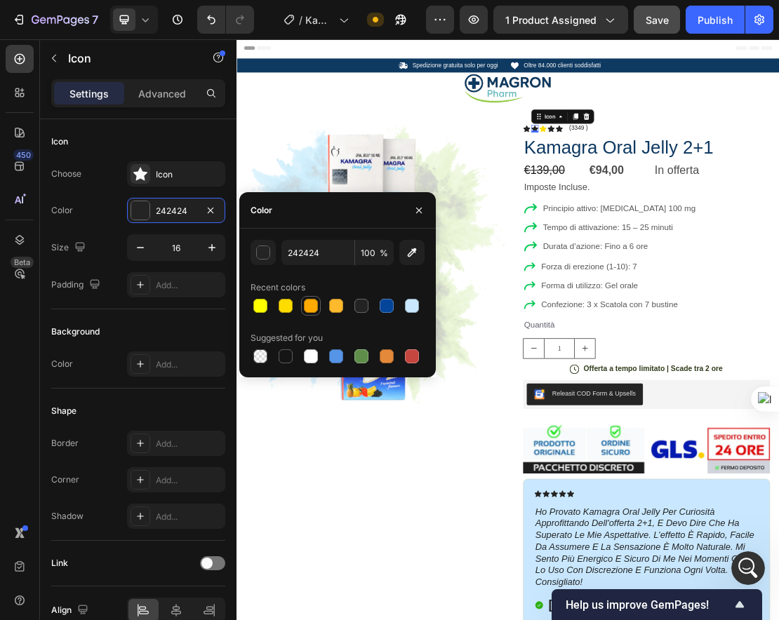
click at [312, 312] on div at bounding box center [311, 306] width 14 height 14
click at [292, 311] on div at bounding box center [285, 306] width 17 height 17
click at [331, 301] on div at bounding box center [336, 306] width 14 height 14
click at [285, 308] on div at bounding box center [286, 306] width 14 height 14
type input "FFDC00"
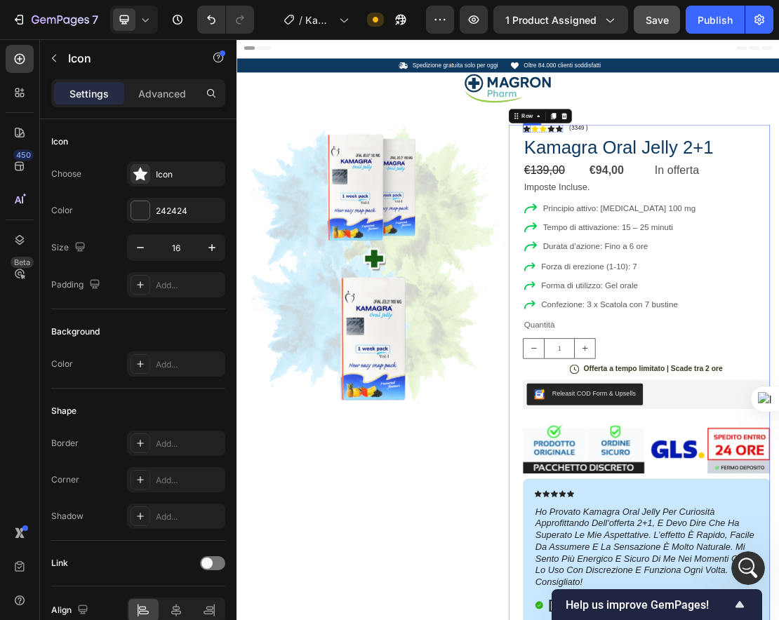
click at [682, 180] on div "Icon" at bounding box center [687, 178] width 11 height 11
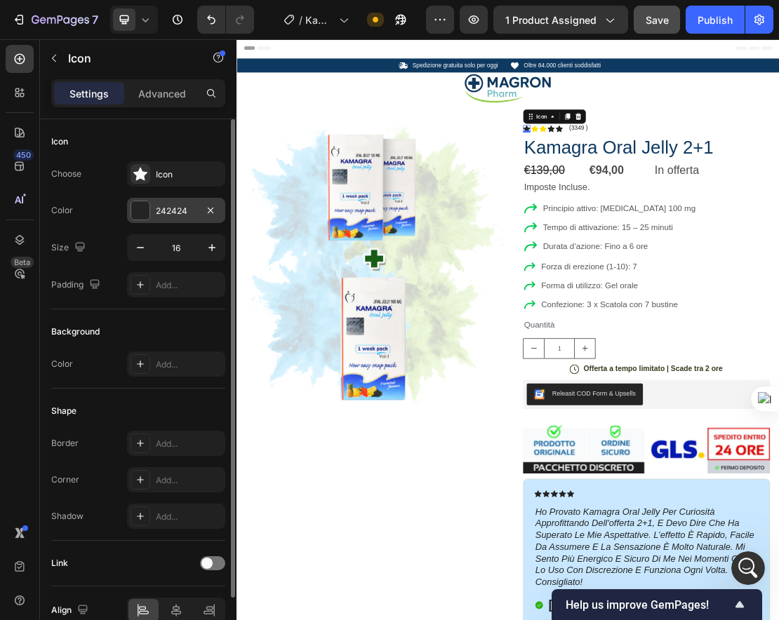
click at [138, 204] on div at bounding box center [140, 210] width 18 height 18
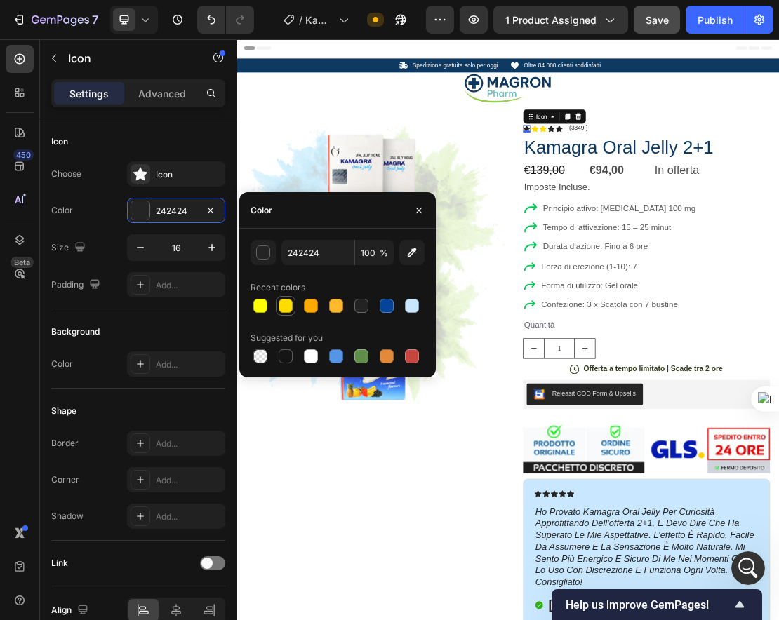
click at [283, 311] on div at bounding box center [286, 306] width 14 height 14
type input "FFDC00"
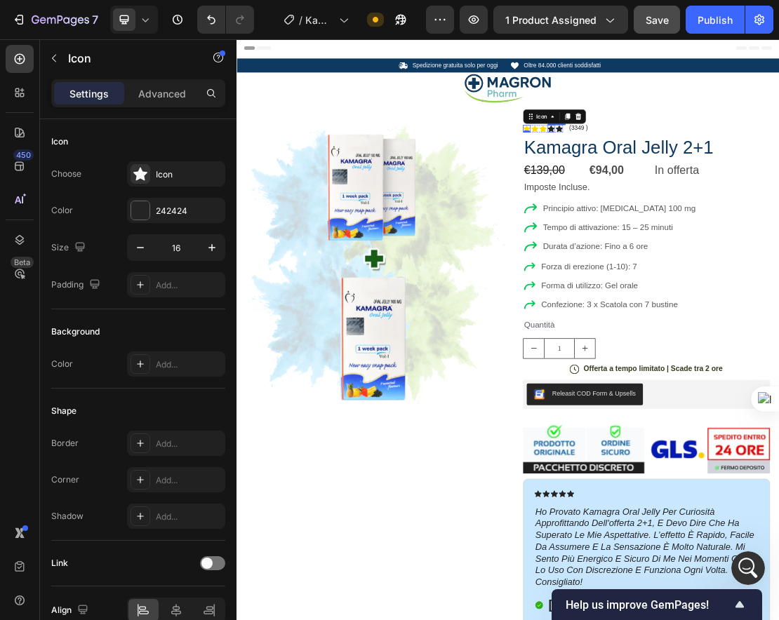
click at [693, 182] on div "Icon" at bounding box center [724, 178] width 11 height 11
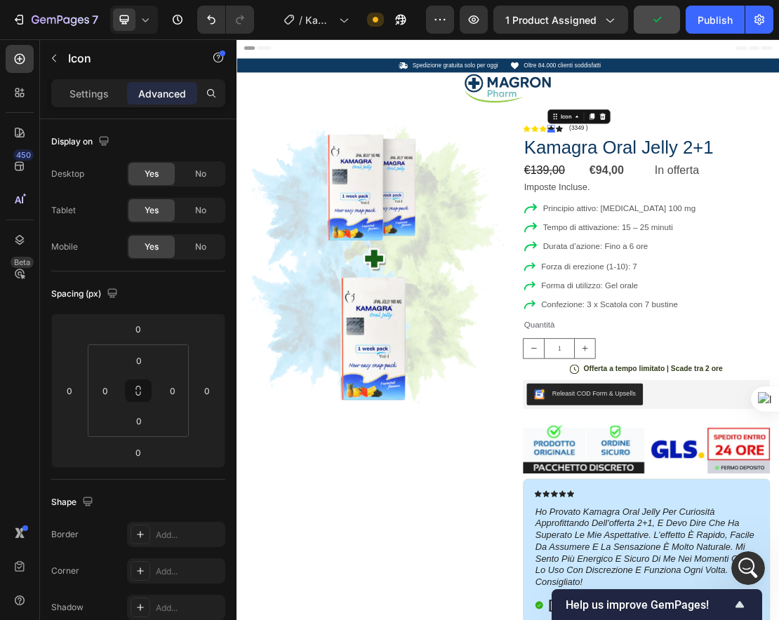
click at [693, 181] on div at bounding box center [724, 182] width 11 height 4
click at [88, 103] on div "Settings" at bounding box center [89, 93] width 70 height 22
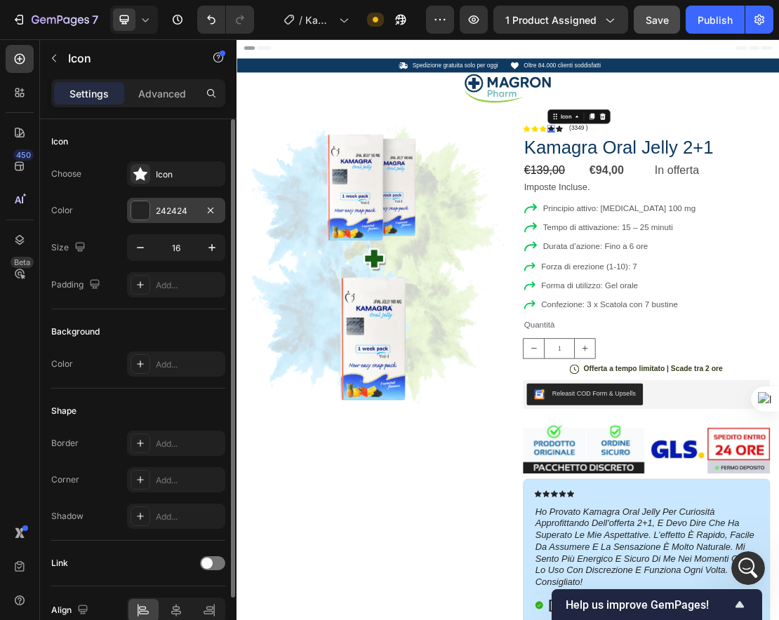
click at [148, 218] on div at bounding box center [140, 210] width 18 height 18
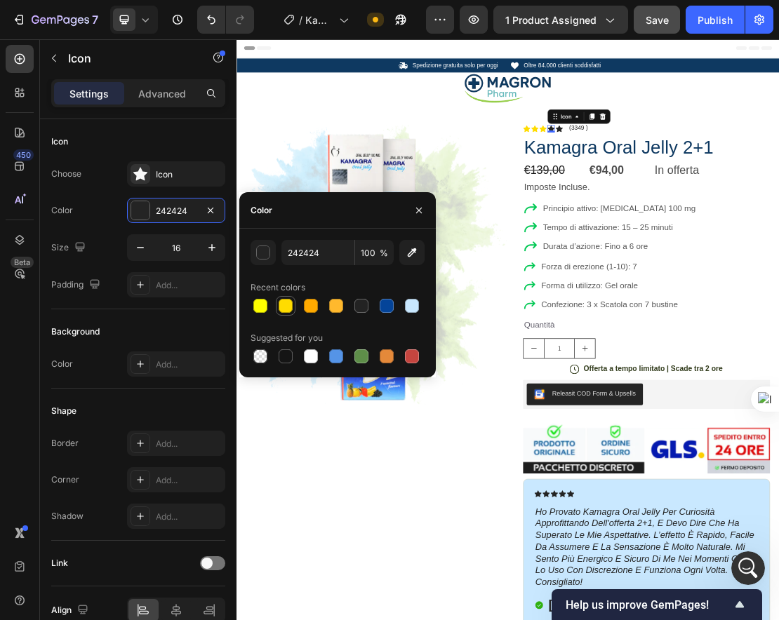
click at [289, 305] on div at bounding box center [286, 306] width 14 height 14
type input "FFDC00"
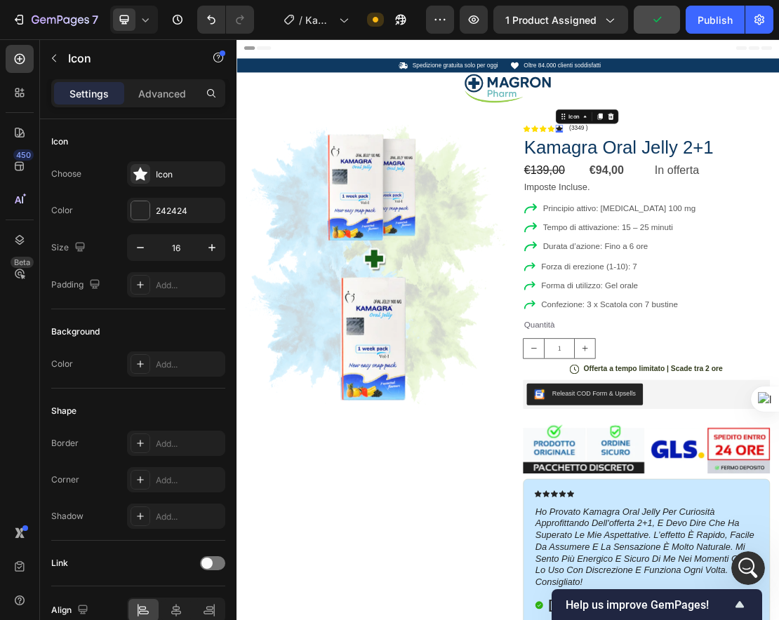
click at [693, 181] on div "Icon 0" at bounding box center [737, 178] width 11 height 11
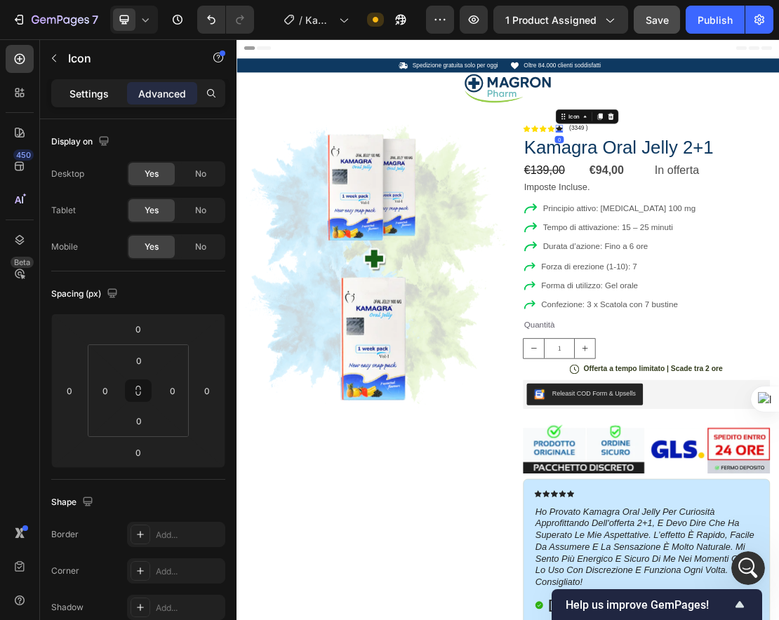
click at [106, 102] on div "Settings" at bounding box center [89, 93] width 70 height 22
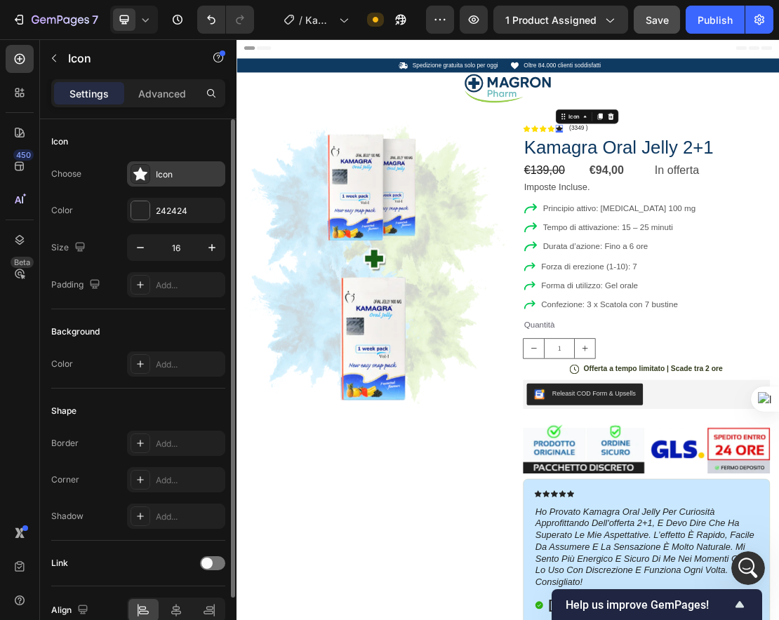
click at [145, 178] on icon at bounding box center [140, 174] width 14 height 14
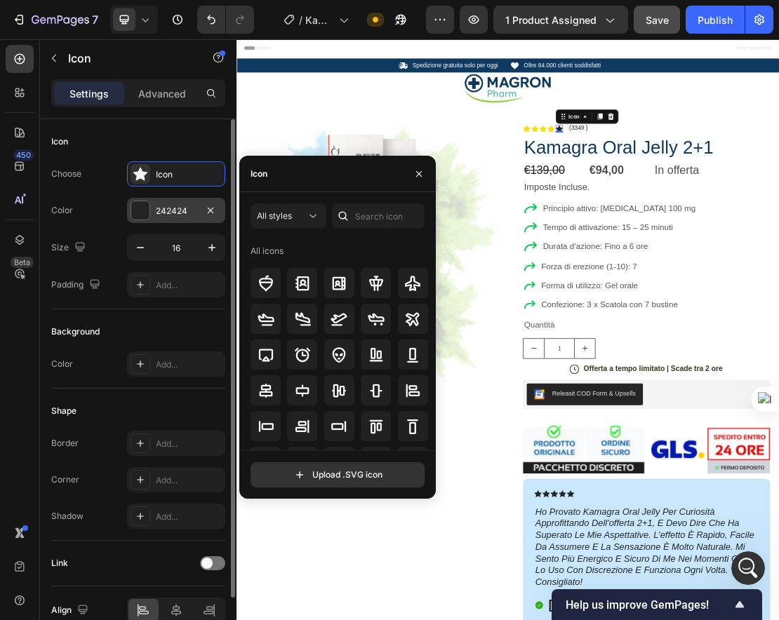
click at [145, 209] on div at bounding box center [140, 210] width 18 height 18
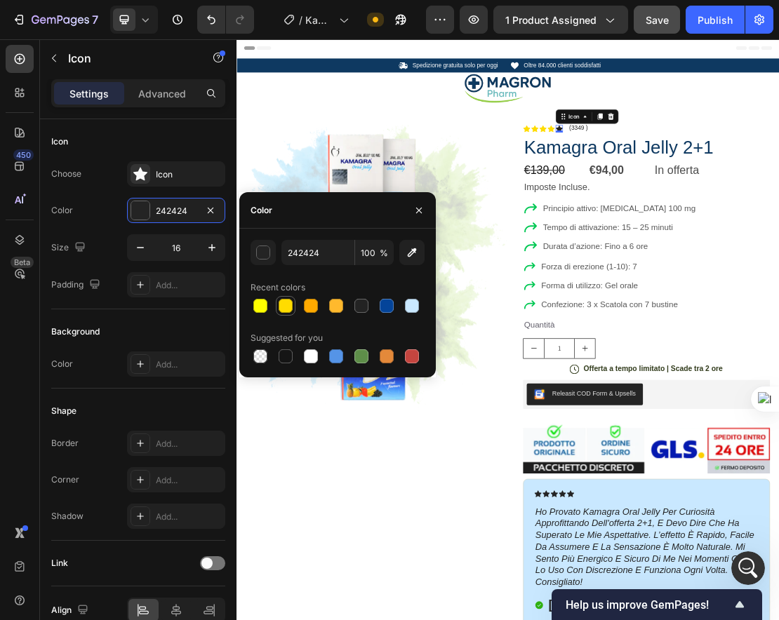
click at [285, 305] on div at bounding box center [286, 306] width 14 height 14
type input "FFDC00"
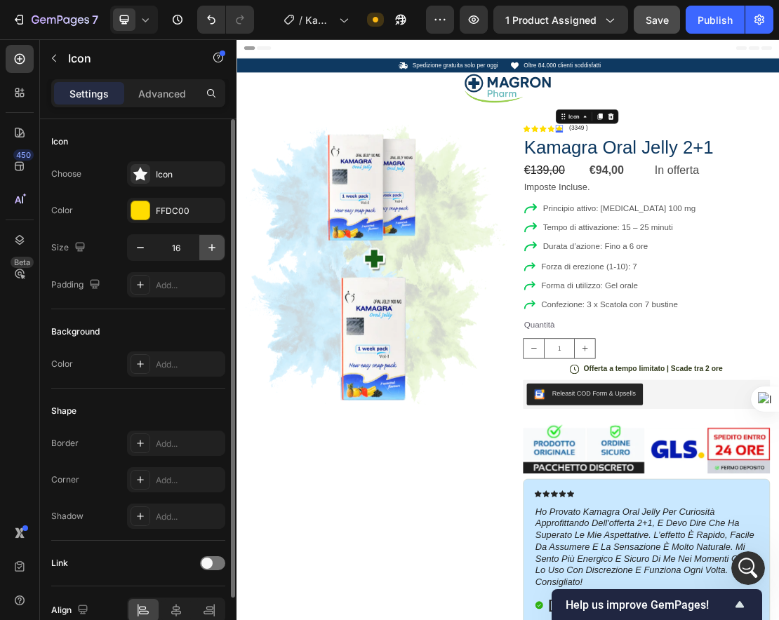
click at [205, 242] on icon "button" at bounding box center [212, 248] width 14 height 14
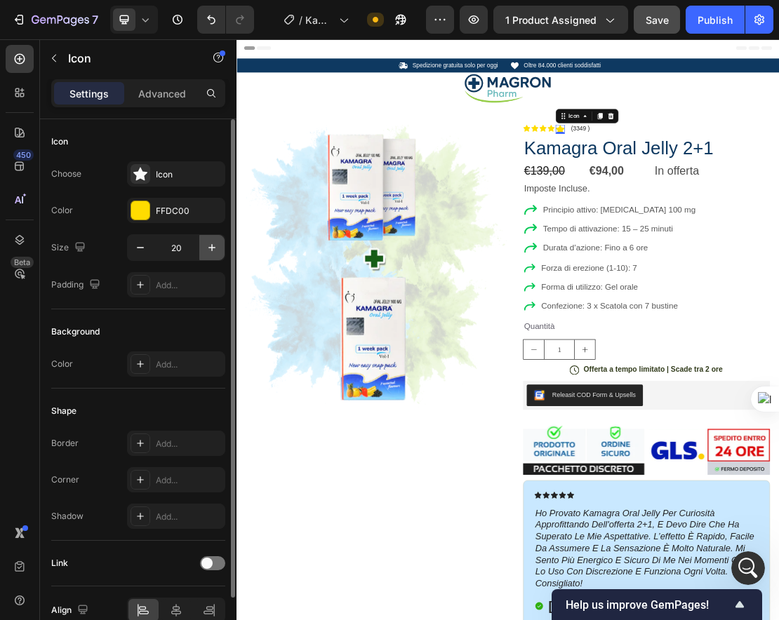
click at [205, 242] on icon "button" at bounding box center [212, 248] width 14 height 14
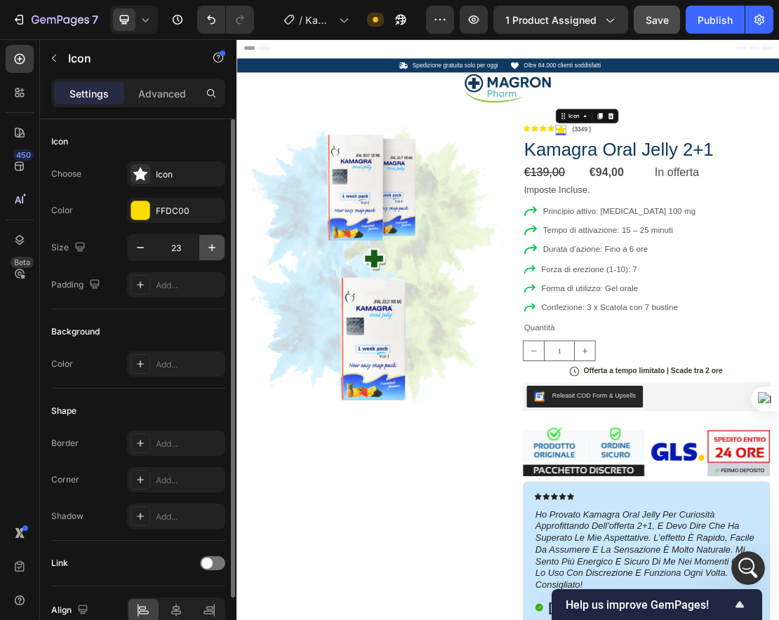
click at [205, 242] on icon "button" at bounding box center [212, 248] width 14 height 14
type input "25"
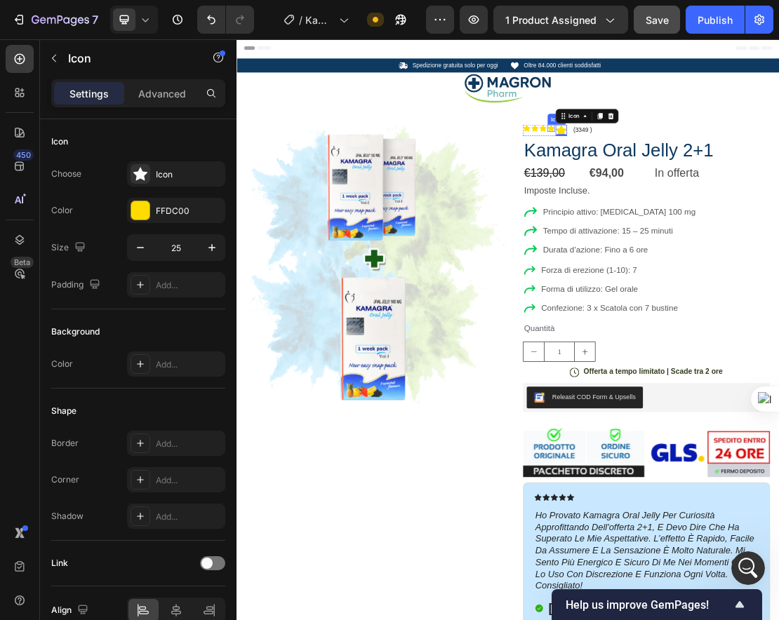
click at [693, 177] on icon at bounding box center [724, 178] width 11 height 11
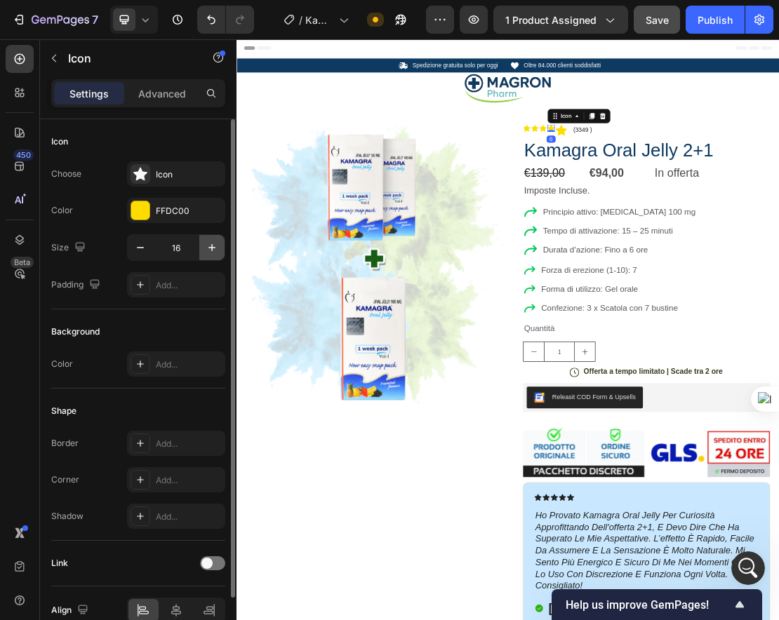
click at [213, 251] on icon "button" at bounding box center [212, 248] width 14 height 14
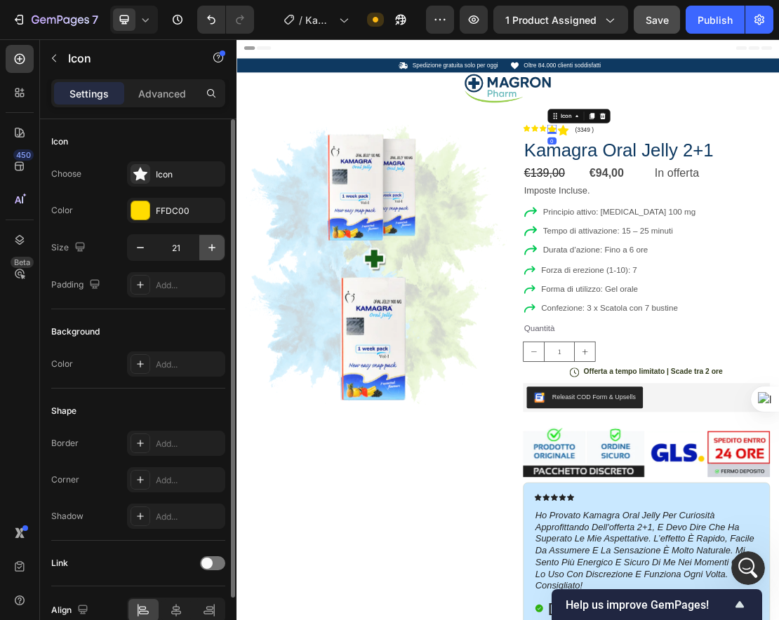
click at [213, 251] on icon "button" at bounding box center [212, 248] width 14 height 14
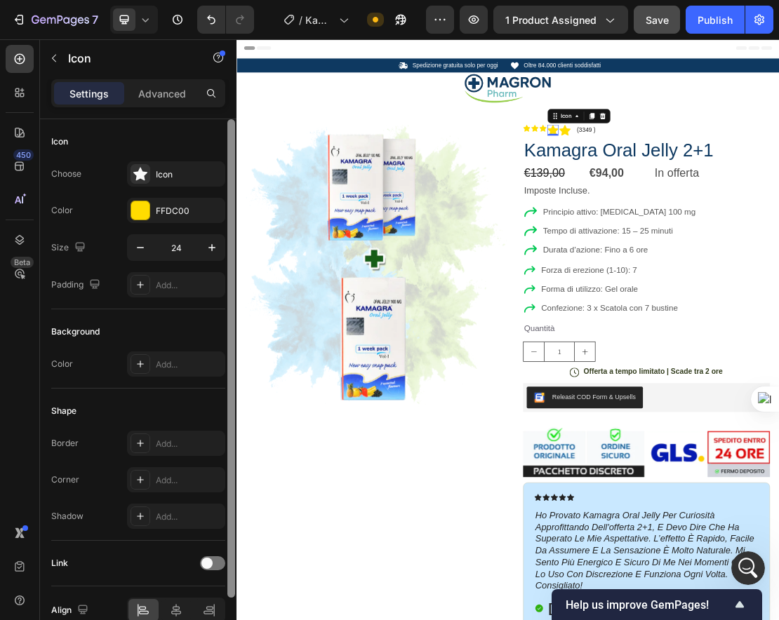
type input "25"
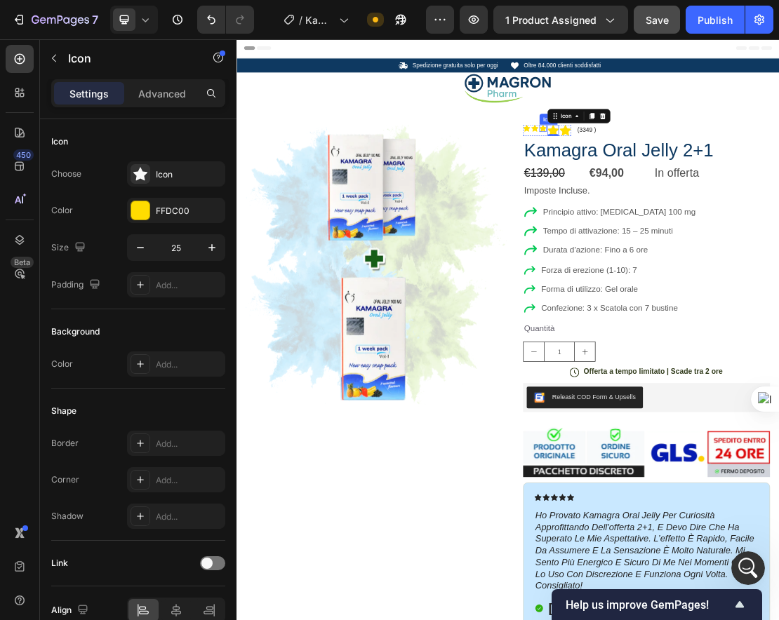
click at [693, 180] on div "Icon" at bounding box center [712, 177] width 11 height 11
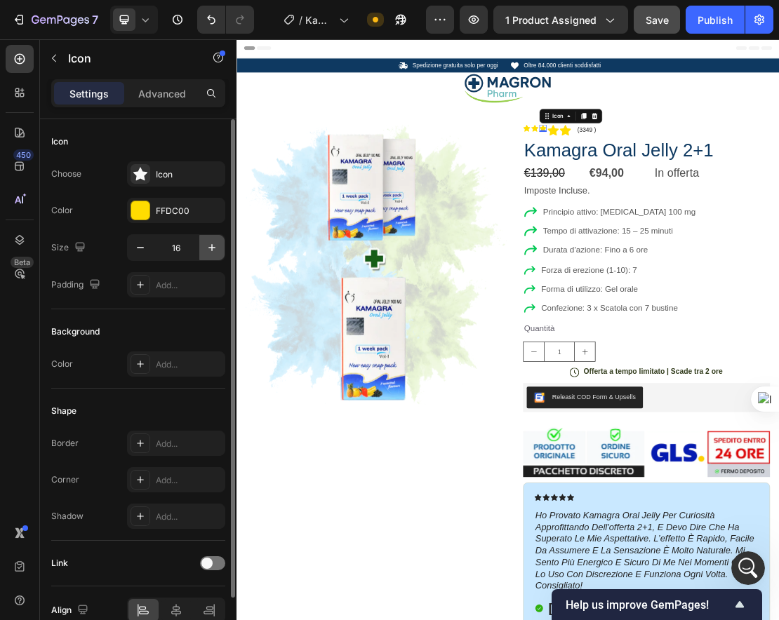
click at [201, 244] on button "button" at bounding box center [211, 247] width 25 height 25
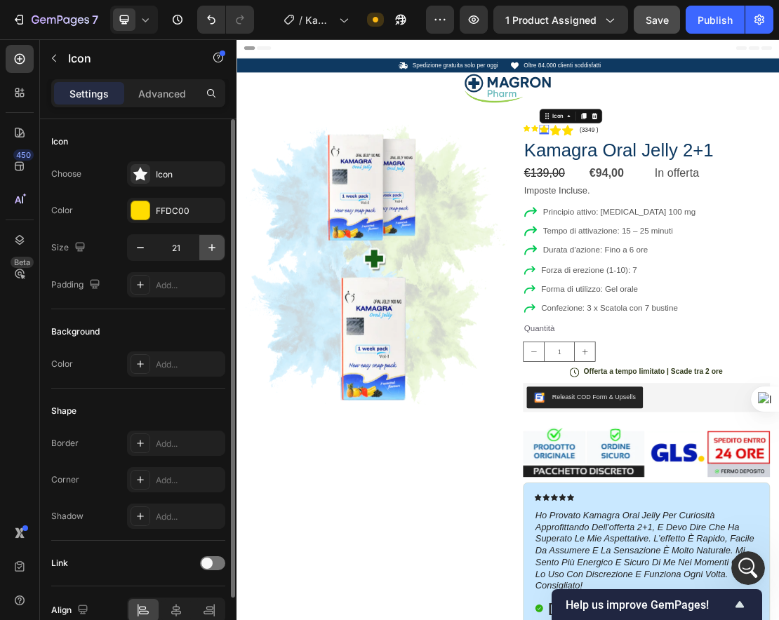
click at [201, 244] on button "button" at bounding box center [211, 247] width 25 height 25
click at [210, 245] on icon "button" at bounding box center [212, 248] width 14 height 14
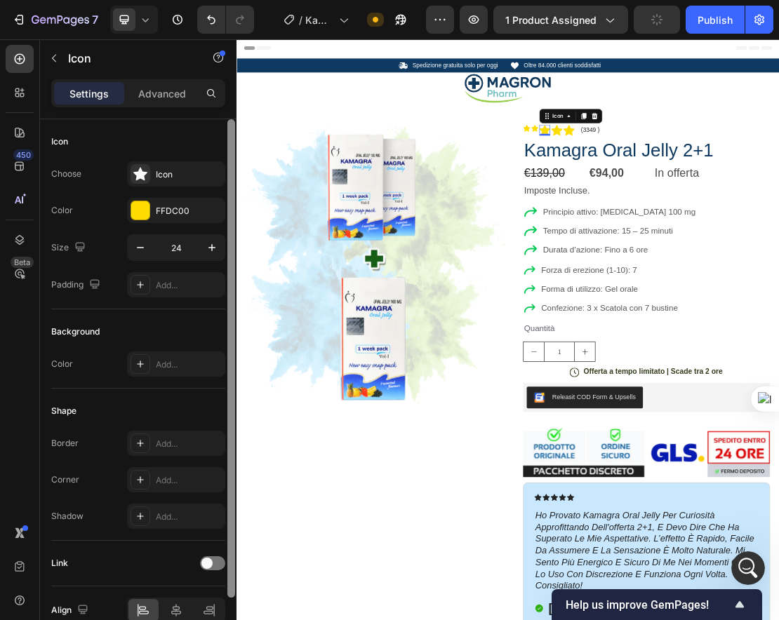
type input "25"
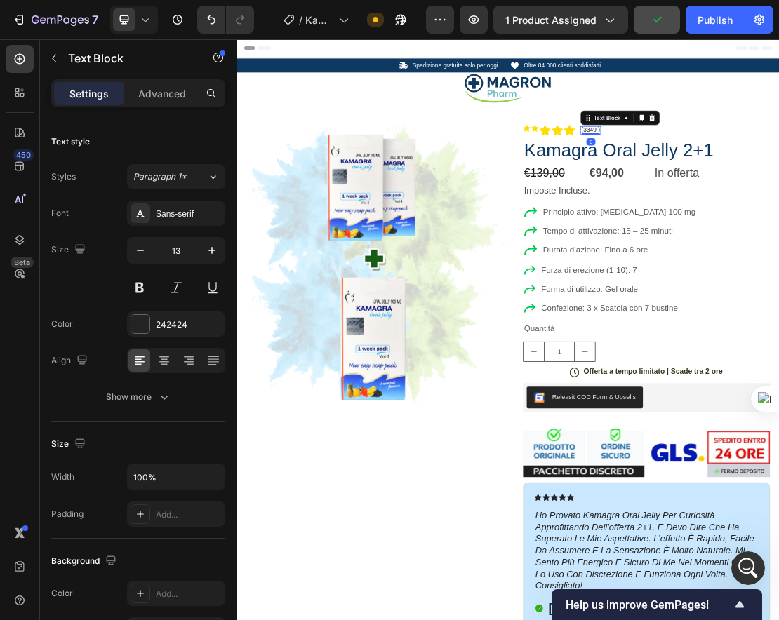
click at [693, 183] on p "(3349 )" at bounding box center [786, 180] width 29 height 11
click at [218, 249] on icon "button" at bounding box center [212, 251] width 14 height 14
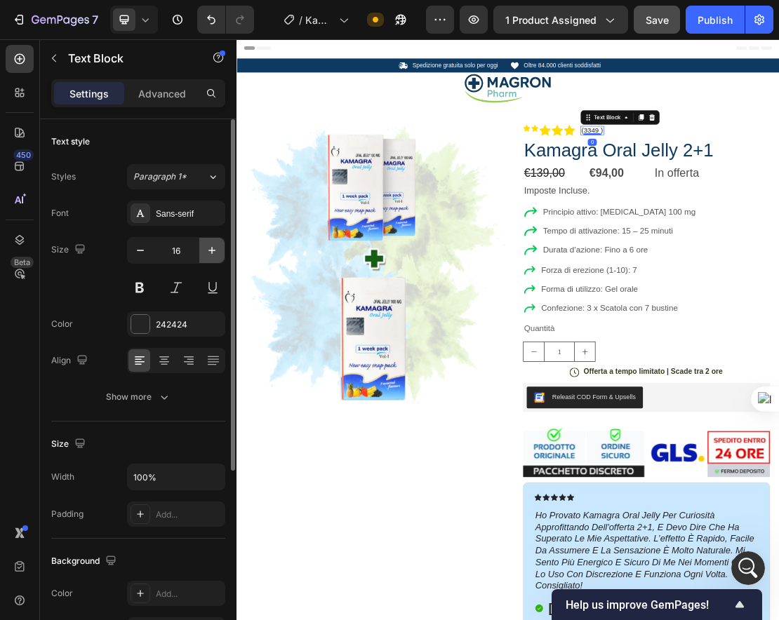
click at [218, 249] on icon "button" at bounding box center [212, 251] width 14 height 14
type input "18"
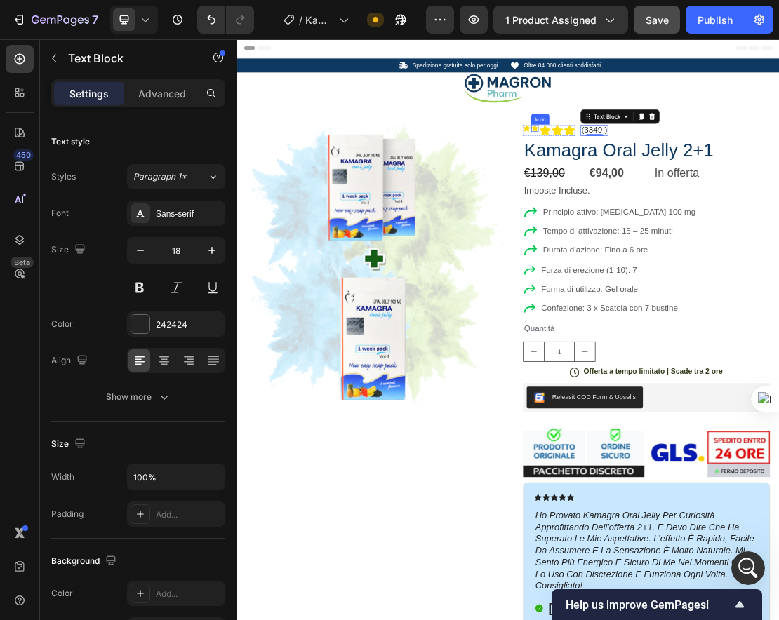
click at [693, 179] on div "Icon" at bounding box center [699, 177] width 11 height 11
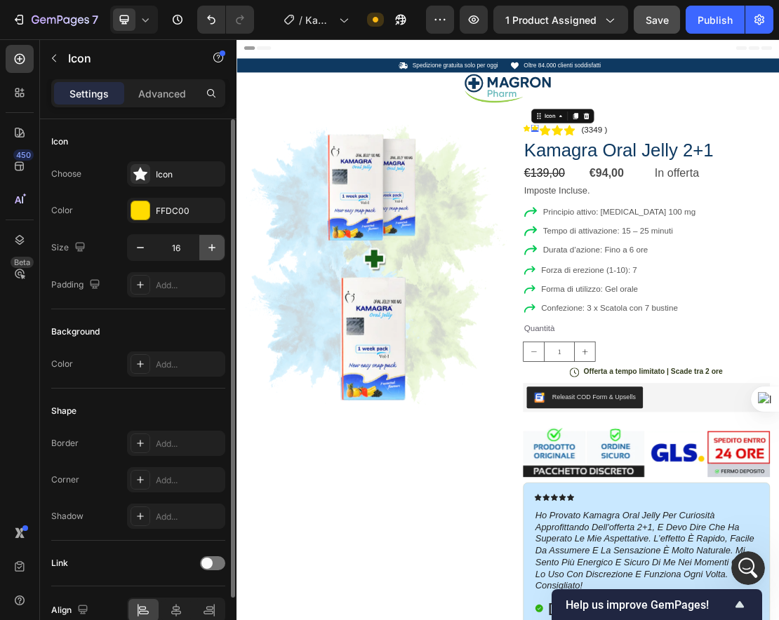
click at [211, 249] on icon "button" at bounding box center [211, 247] width 7 height 7
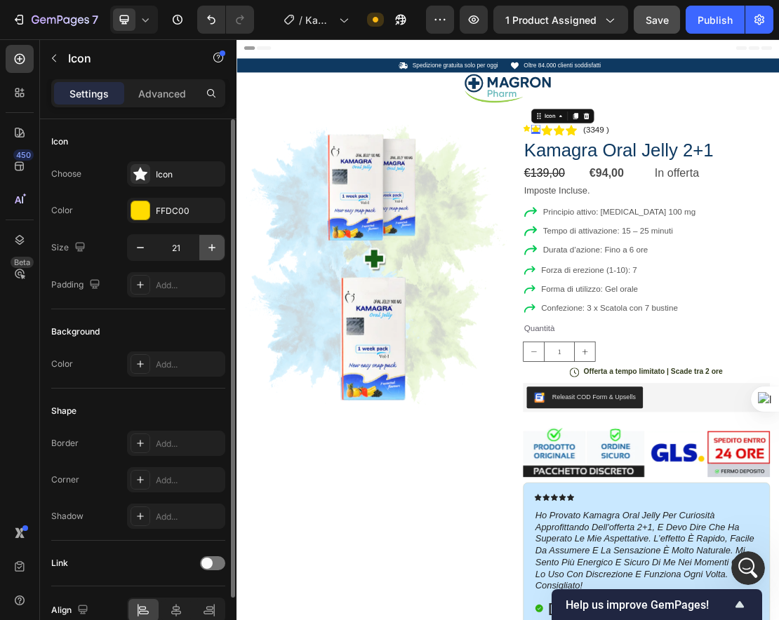
click at [211, 249] on icon "button" at bounding box center [211, 247] width 7 height 7
type input "25"
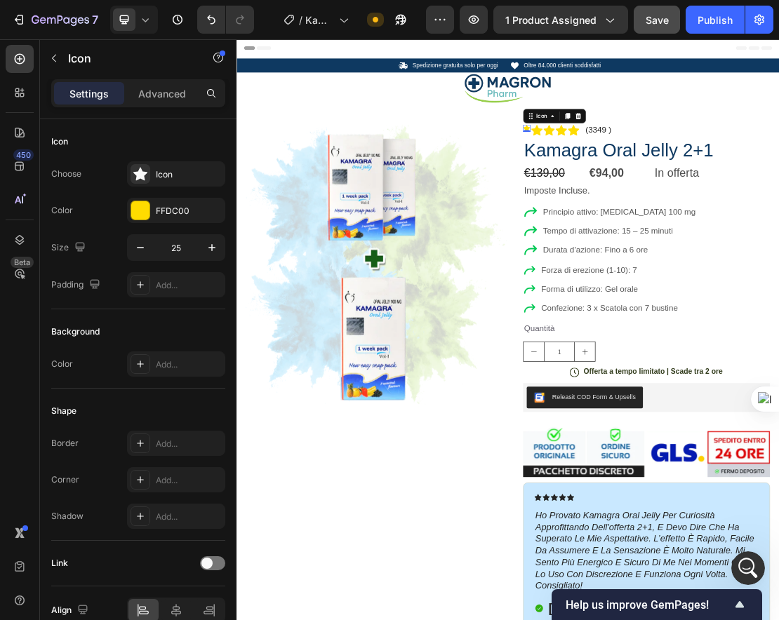
click at [682, 178] on div "Icon 0" at bounding box center [687, 177] width 11 height 11
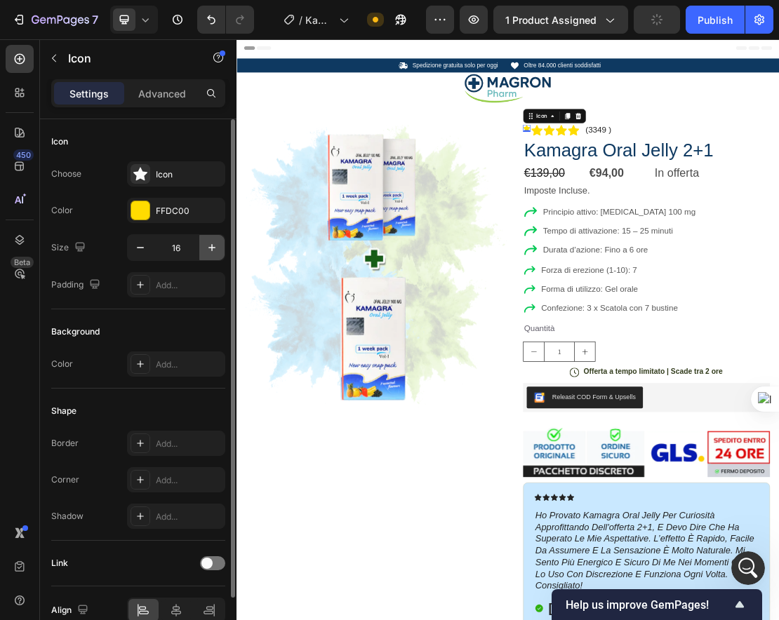
click at [203, 244] on button "button" at bounding box center [211, 247] width 25 height 25
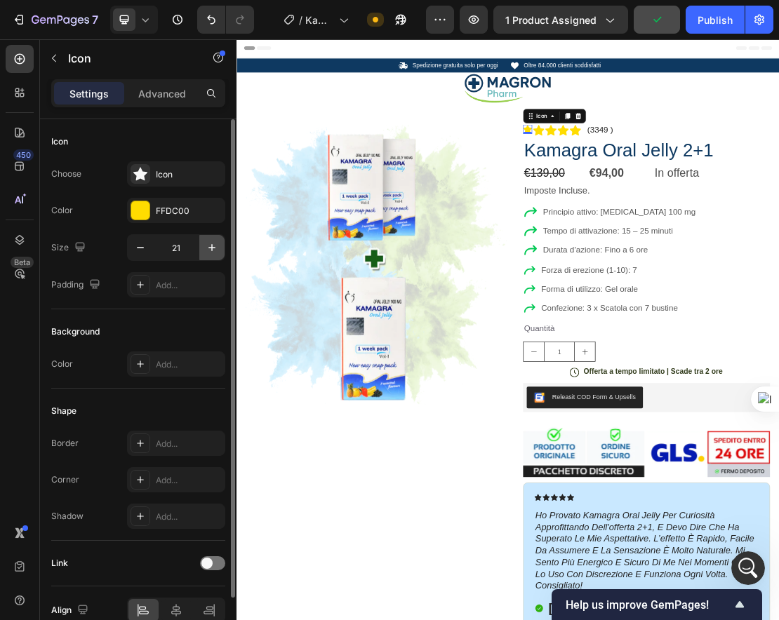
click at [203, 244] on button "button" at bounding box center [211, 247] width 25 height 25
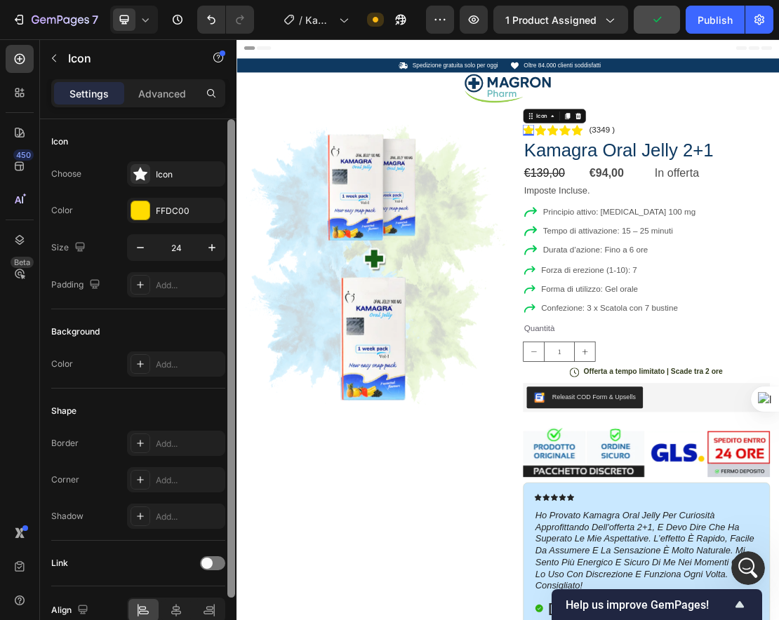
type input "25"
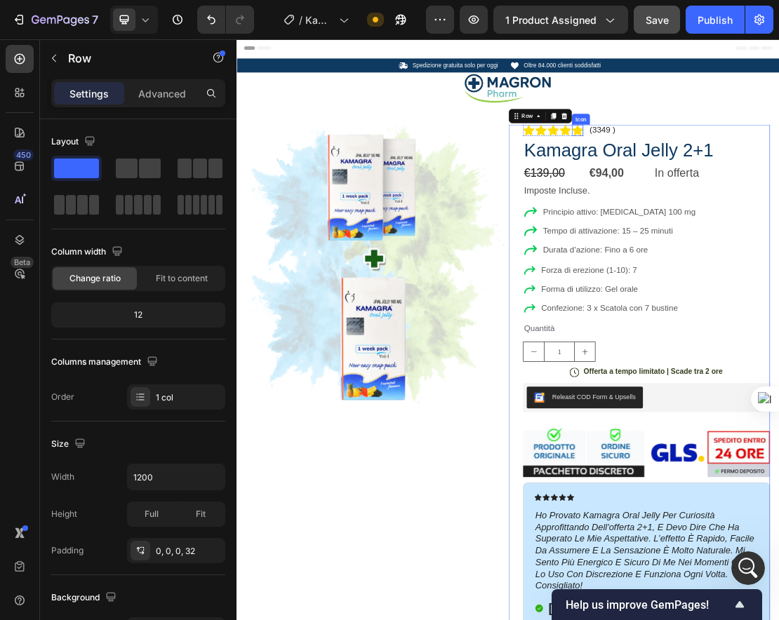
click at [693, 170] on div "Icon" at bounding box center [771, 163] width 28 height 17
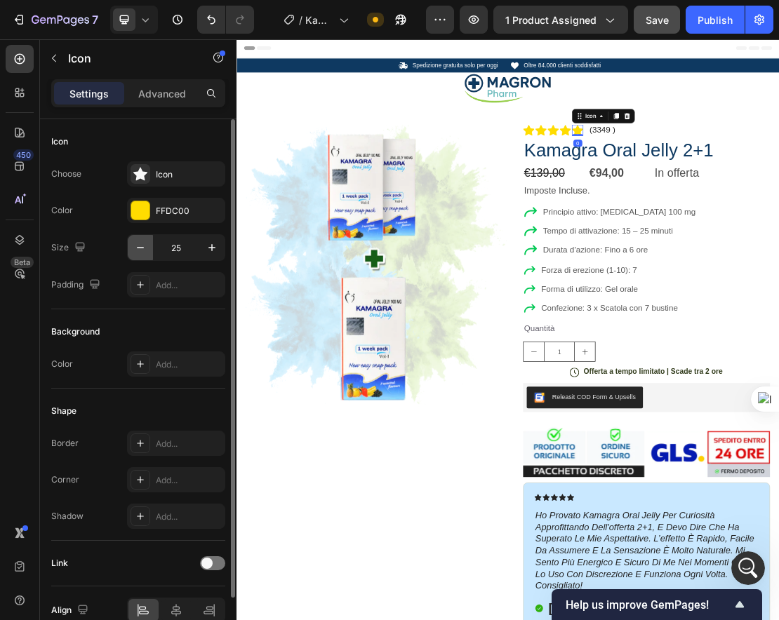
click at [135, 254] on icon "button" at bounding box center [140, 248] width 14 height 14
type input "22"
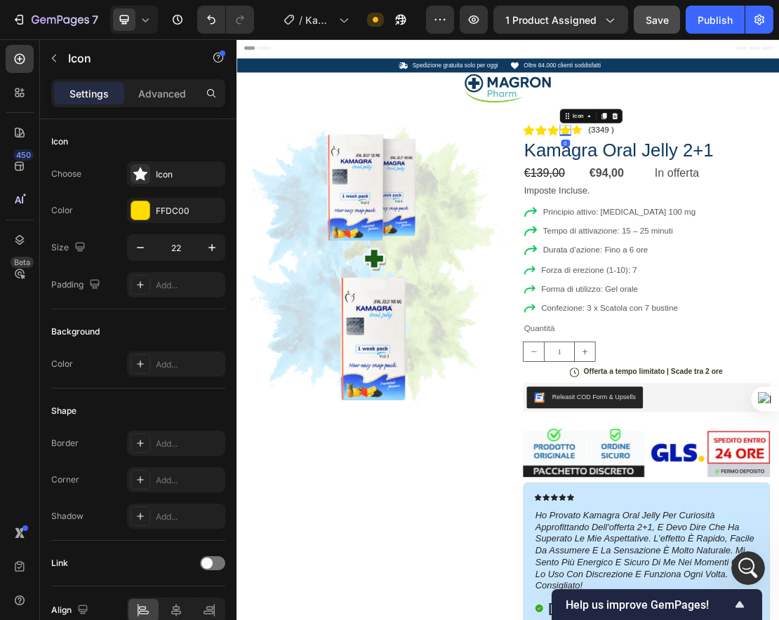
click at [693, 178] on icon at bounding box center [747, 181] width 18 height 16
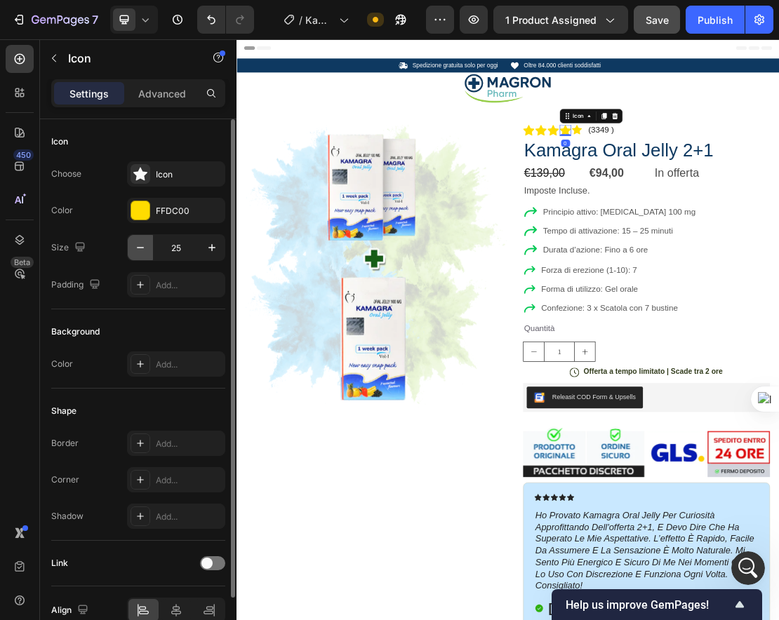
click at [139, 241] on icon "button" at bounding box center [140, 248] width 14 height 14
type input "23"
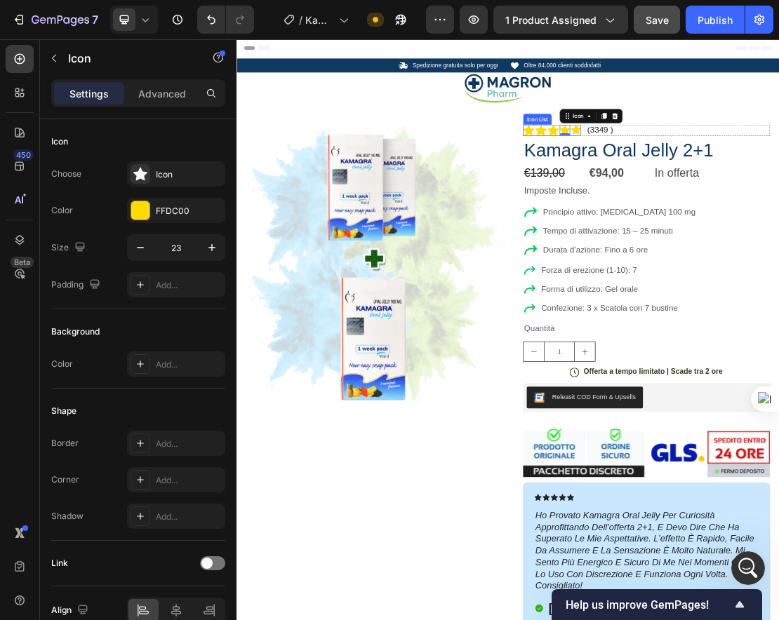
click at [693, 182] on icon at bounding box center [763, 180] width 15 height 15
click at [693, 185] on icon at bounding box center [746, 180] width 16 height 15
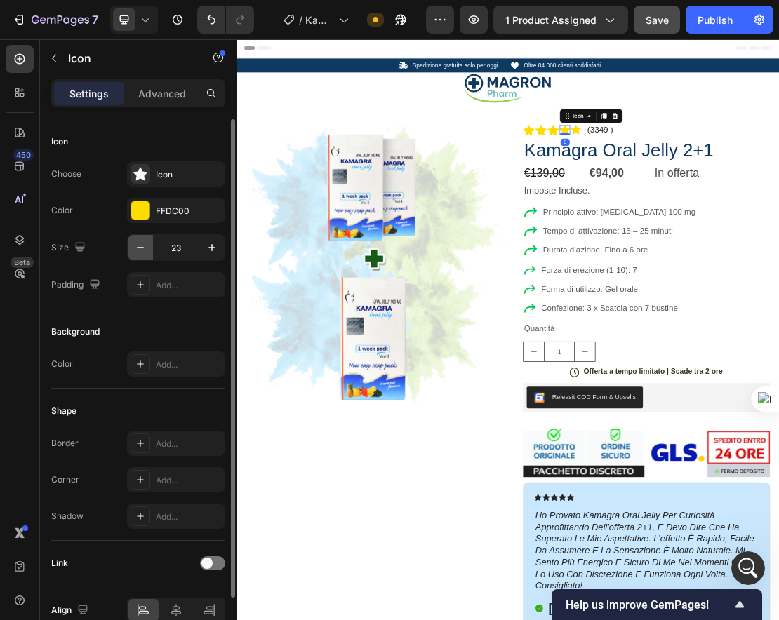
click at [145, 251] on icon "button" at bounding box center [140, 248] width 14 height 14
type input "22"
click at [693, 186] on div "Icon" at bounding box center [728, 181] width 18 height 18
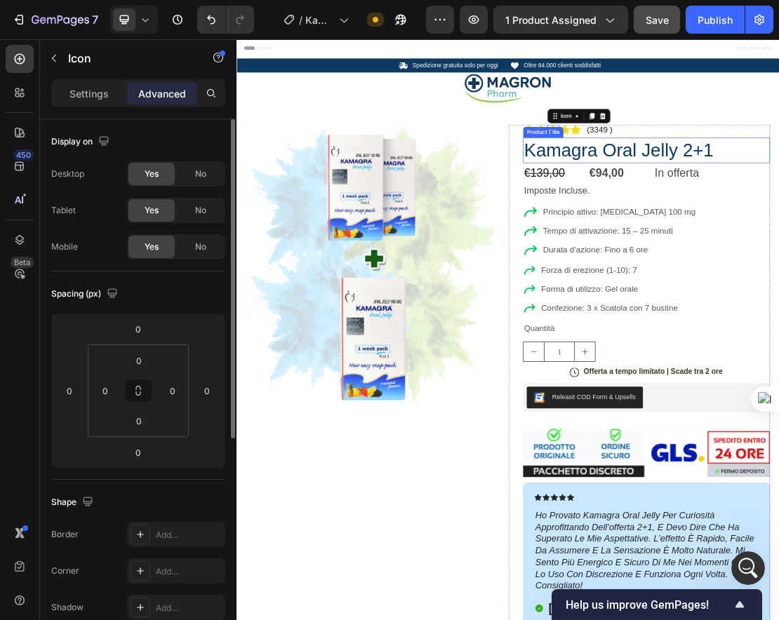
click at [693, 187] on div "Product Title" at bounding box center [713, 183] width 62 height 17
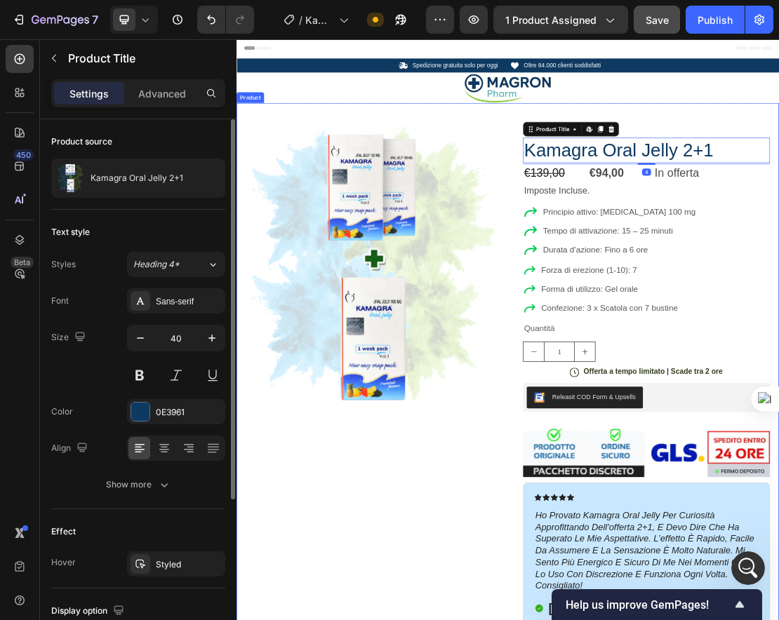
click at [693, 152] on div "Product Images Row Icon Icon Icon Icon Icon Icon List (3349 ) Text Block Row Ka…" at bounding box center [658, 552] width 842 height 828
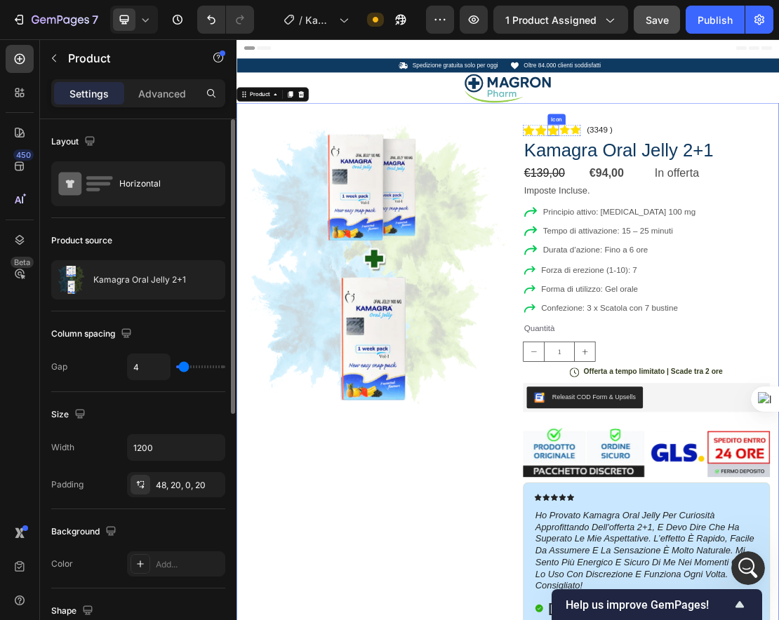
click at [693, 180] on icon at bounding box center [728, 181] width 18 height 16
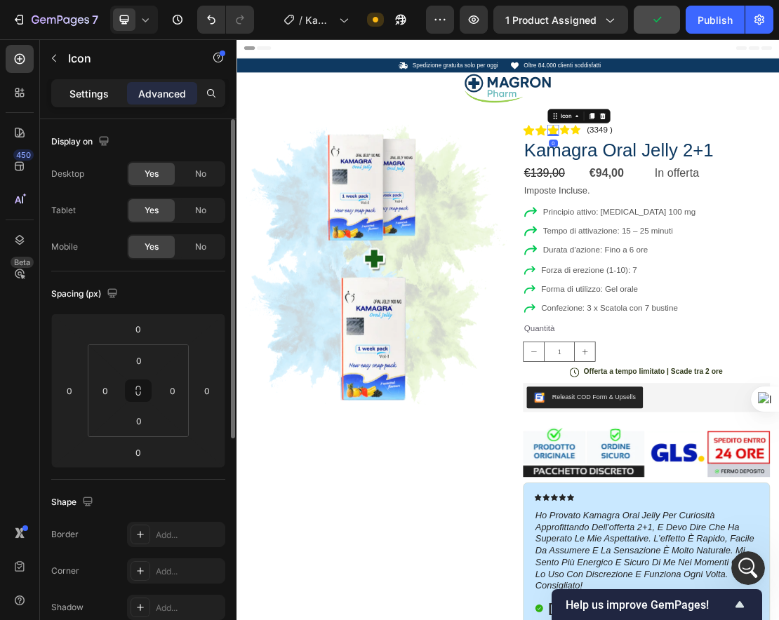
click at [108, 96] on p "Settings" at bounding box center [88, 93] width 39 height 15
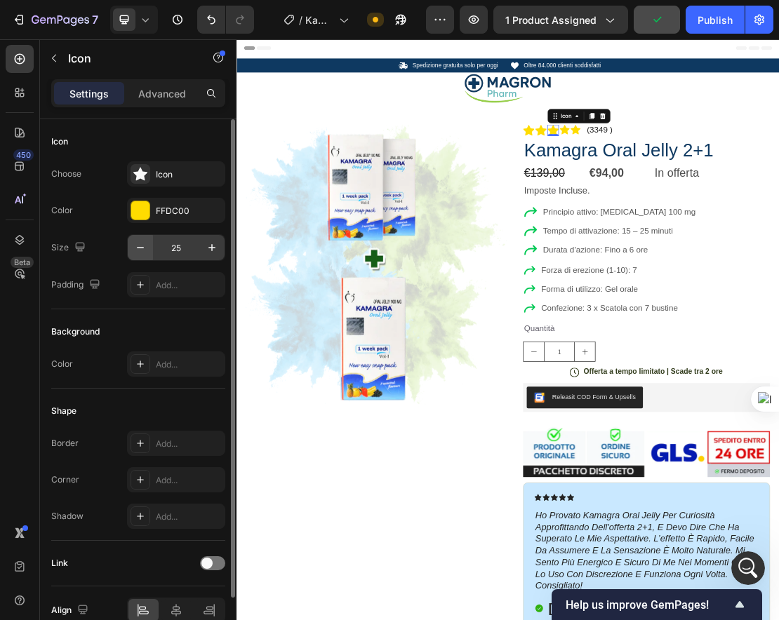
click at [151, 245] on button "button" at bounding box center [140, 247] width 25 height 25
click at [148, 246] on button "button" at bounding box center [140, 247] width 25 height 25
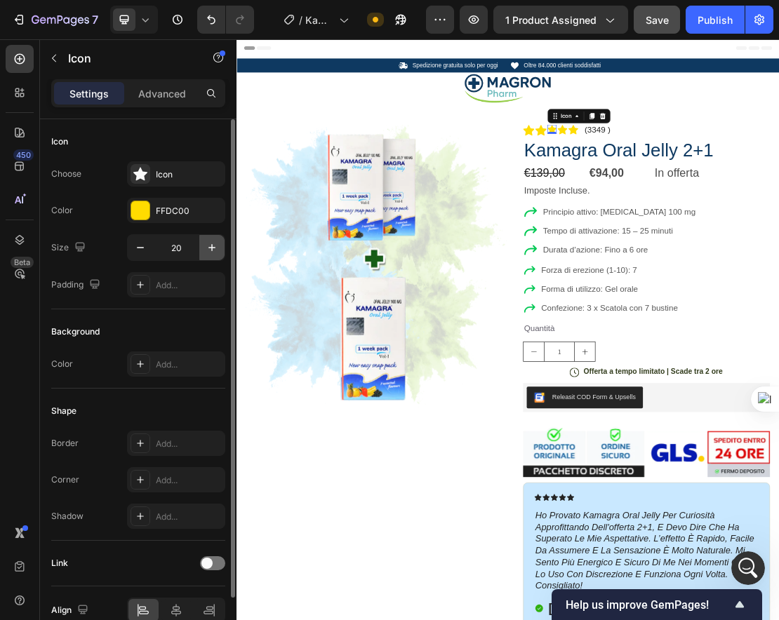
click at [205, 248] on icon "button" at bounding box center [212, 248] width 14 height 14
type input "21"
click at [693, 182] on icon at bounding box center [743, 180] width 15 height 15
click at [693, 179] on icon at bounding box center [726, 180] width 15 height 14
click at [140, 246] on icon "button" at bounding box center [140, 248] width 14 height 14
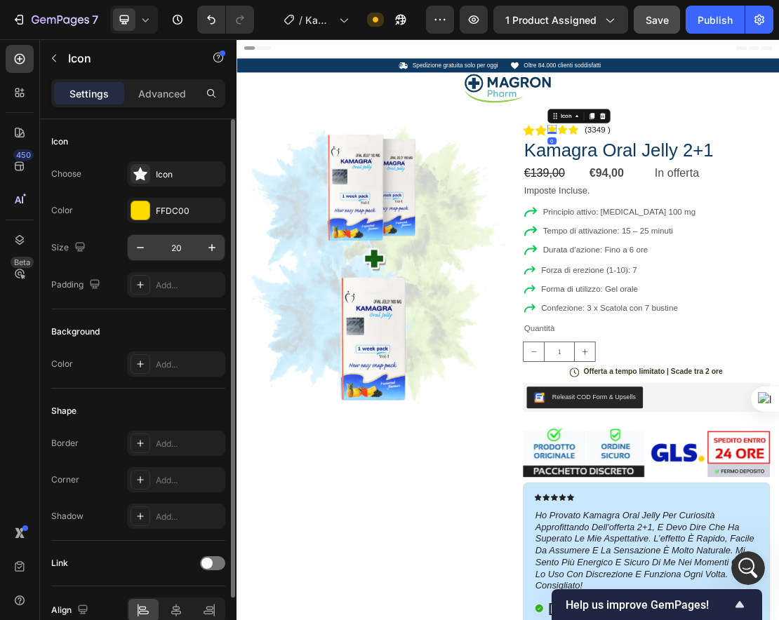
click at [199, 248] on input "20" at bounding box center [176, 247] width 46 height 25
click at [203, 248] on button "button" at bounding box center [211, 247] width 25 height 25
type input "22"
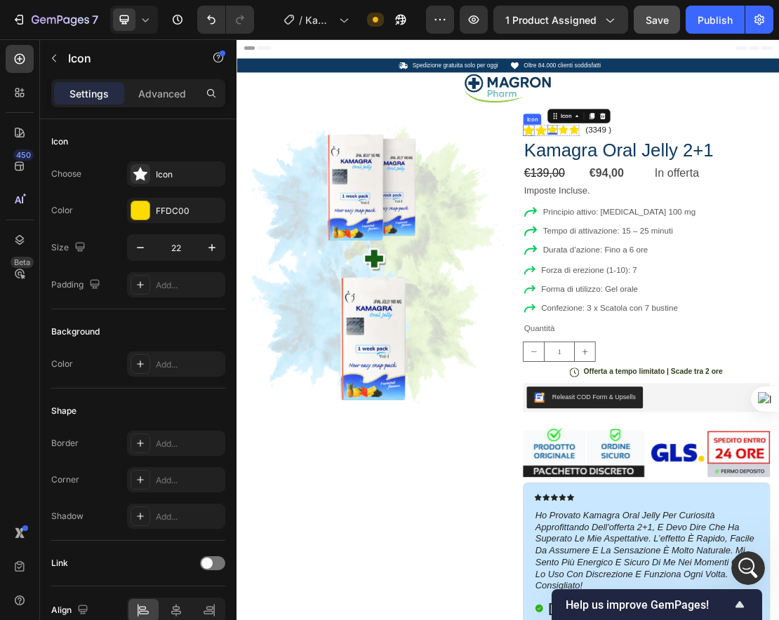
click at [682, 184] on div "Icon" at bounding box center [691, 181] width 18 height 18
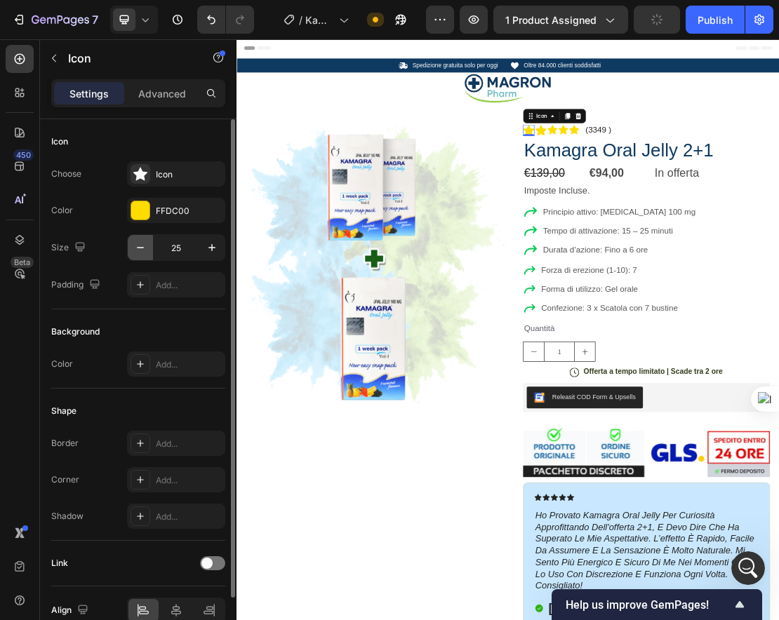
click at [147, 245] on button "button" at bounding box center [140, 247] width 25 height 25
type input "22"
click at [693, 179] on icon at bounding box center [707, 181] width 18 height 16
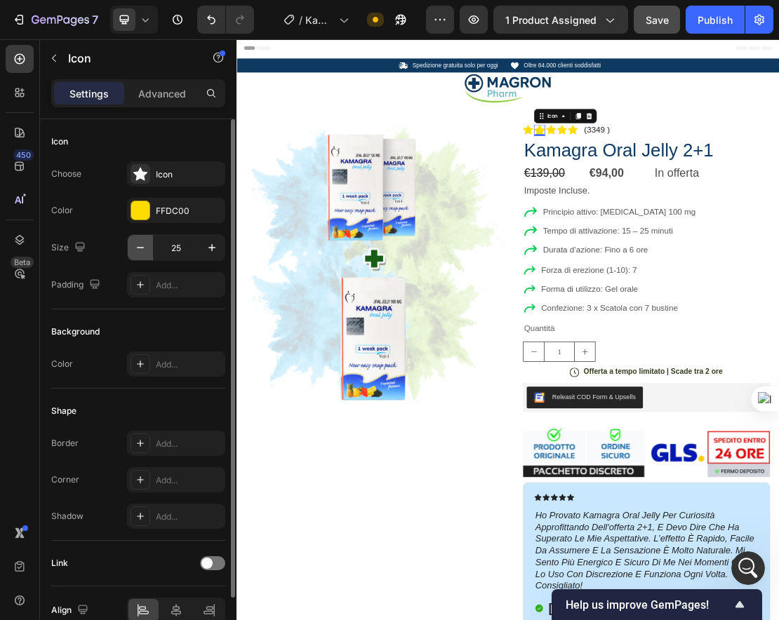
click at [147, 248] on button "button" at bounding box center [140, 247] width 25 height 25
type input "22"
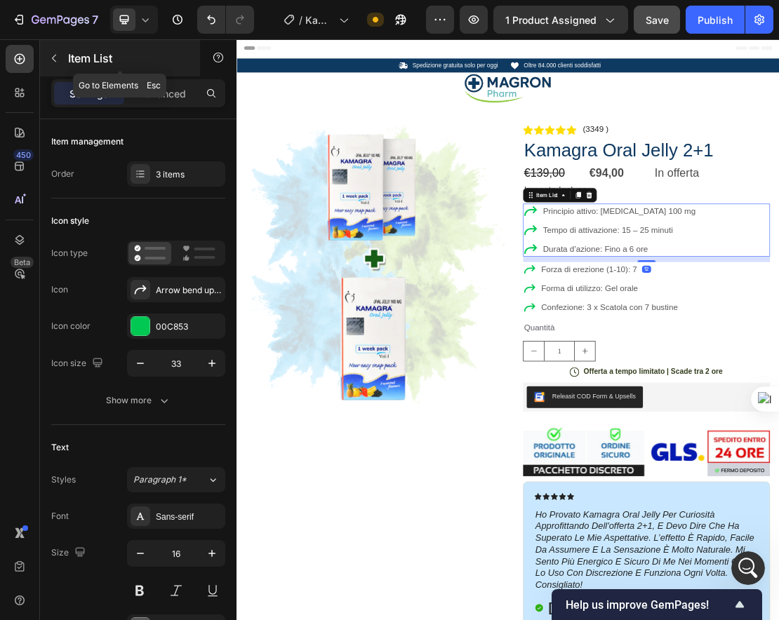
click at [79, 59] on p "Item List" at bounding box center [127, 58] width 119 height 17
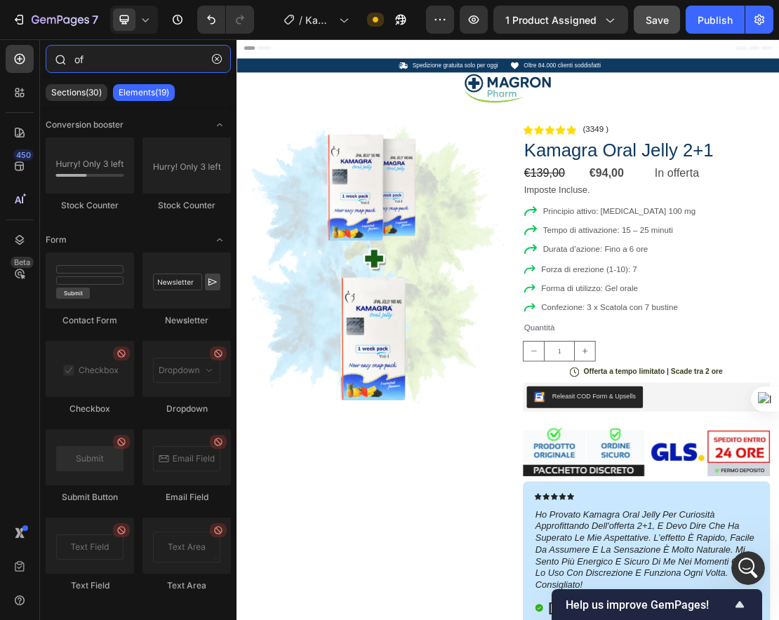
click at [166, 55] on input "of" at bounding box center [138, 59] width 185 height 28
click at [213, 56] on icon "button" at bounding box center [217, 59] width 10 height 10
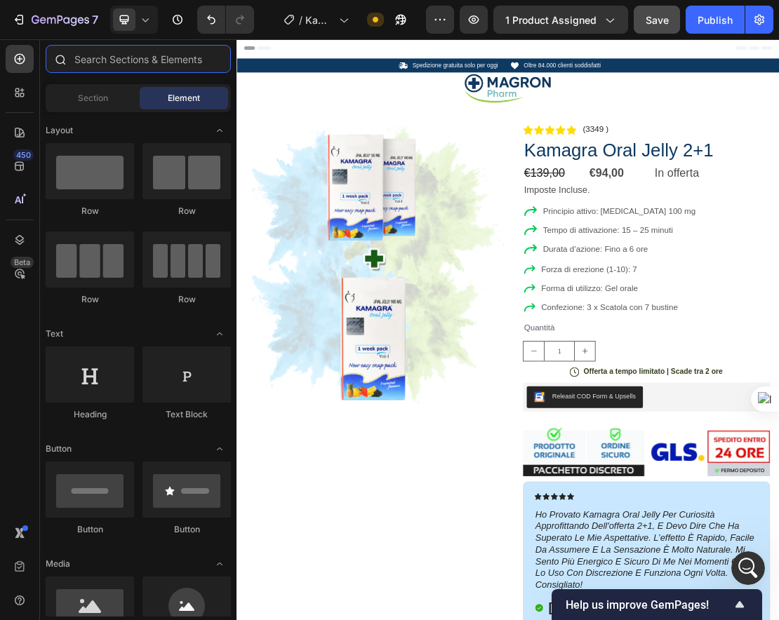
click at [86, 64] on input "text" at bounding box center [138, 59] width 185 height 28
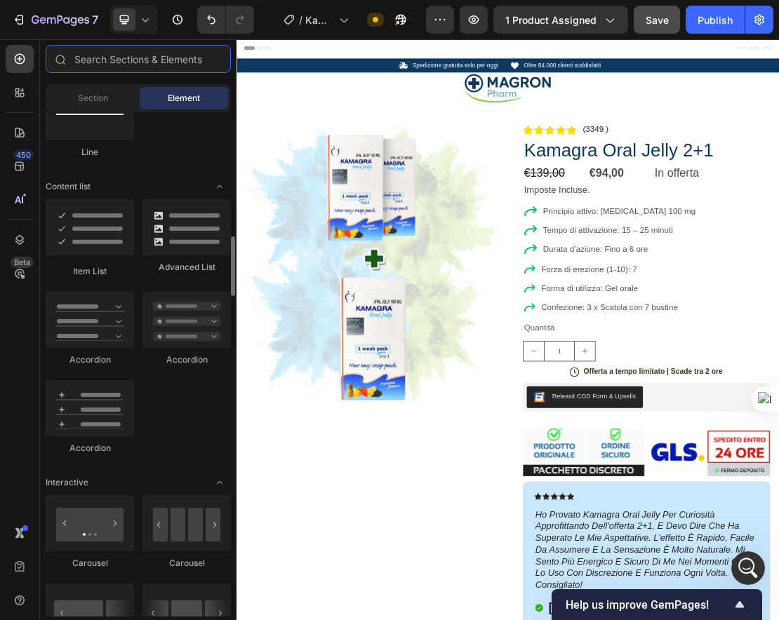
scroll to position [1103, 0]
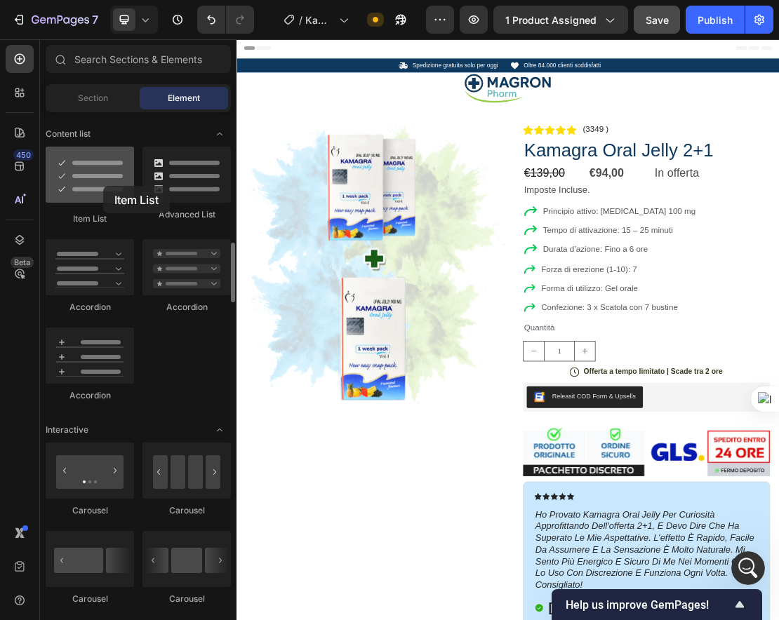
click at [103, 186] on div at bounding box center [90, 175] width 88 height 56
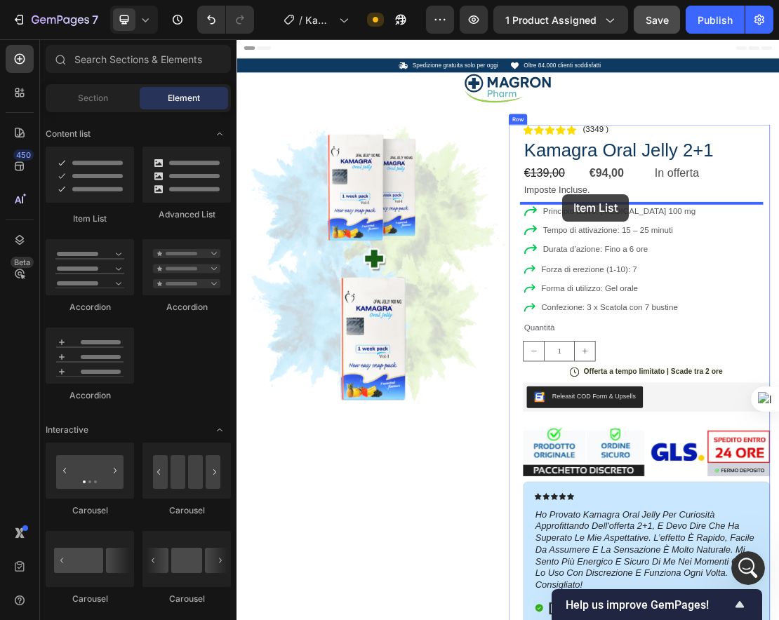
drag, startPoint x: 340, startPoint y: 225, endPoint x: 743, endPoint y: 280, distance: 406.6
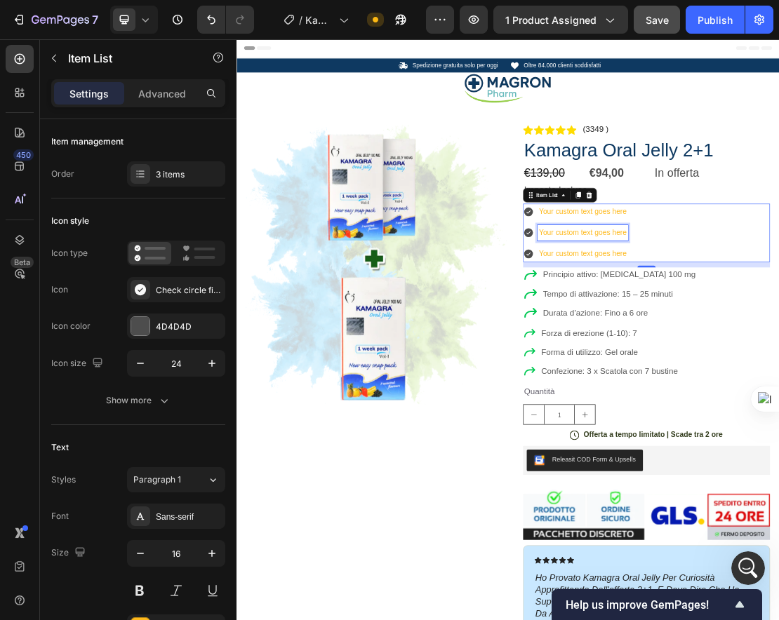
click at [693, 349] on div "Your custom text goes here" at bounding box center [774, 340] width 140 height 25
click at [693, 349] on p "Your custom text goes here" at bounding box center [774, 340] width 136 height 20
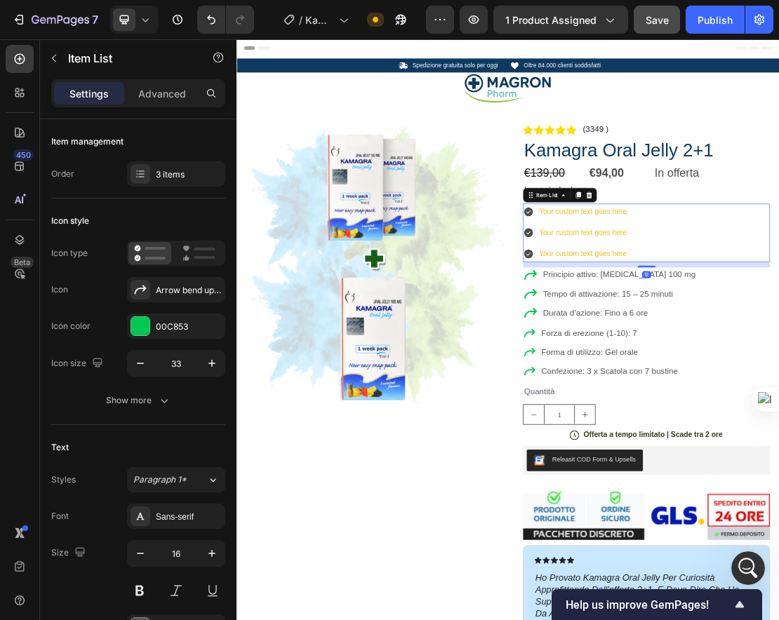
click at [693, 332] on p "Your custom text goes here" at bounding box center [774, 340] width 136 height 20
click at [693, 318] on div "Your custom text goes here" at bounding box center [774, 307] width 140 height 25
click at [693, 279] on icon at bounding box center [784, 282] width 9 height 10
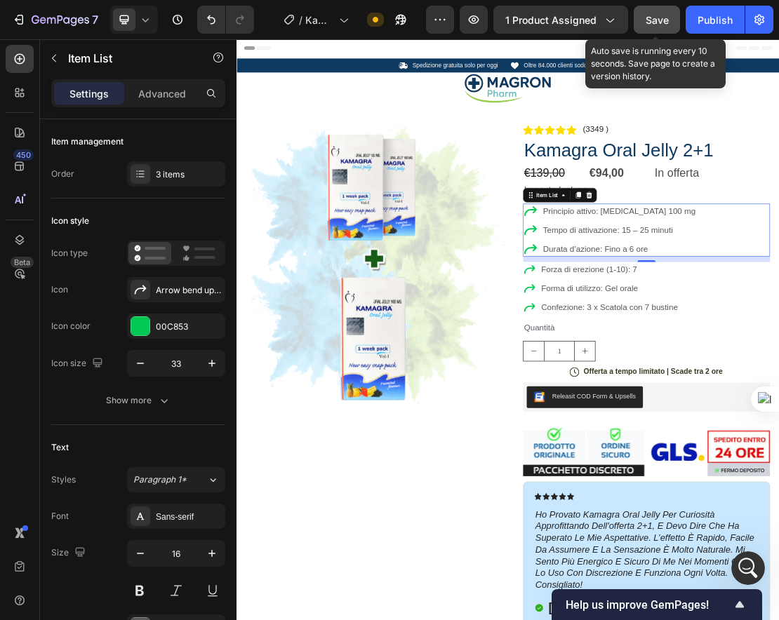
click at [660, 18] on span "Save" at bounding box center [657, 20] width 23 height 12
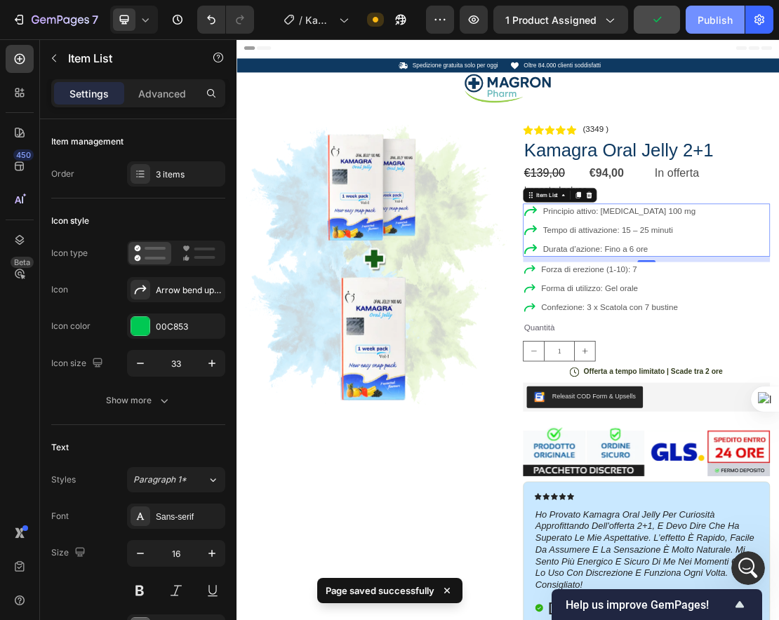
click at [693, 20] on div "Publish" at bounding box center [715, 20] width 35 height 15
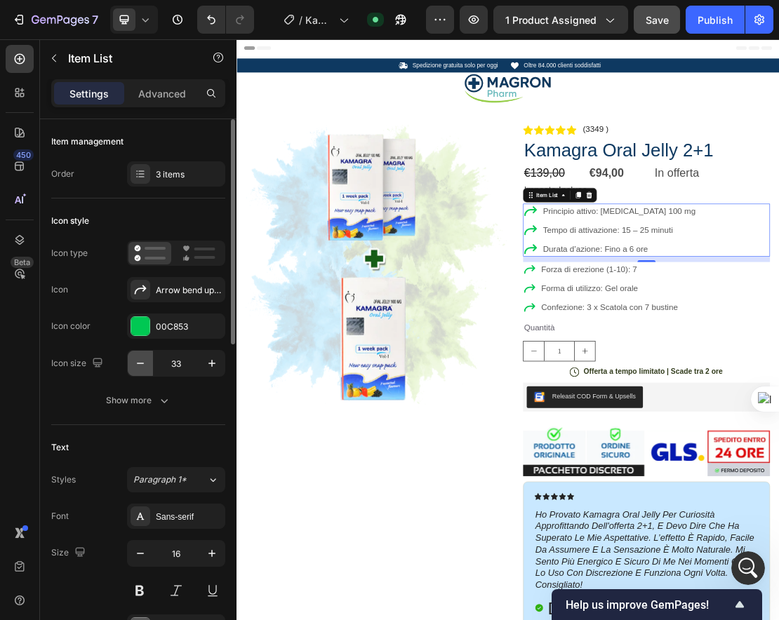
click at [138, 367] on icon "button" at bounding box center [140, 364] width 14 height 14
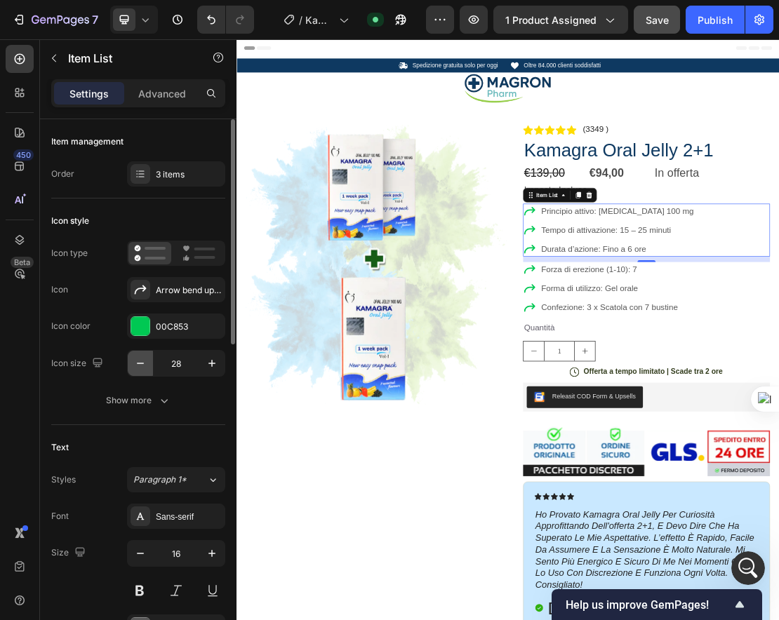
click at [138, 367] on icon "button" at bounding box center [140, 364] width 14 height 14
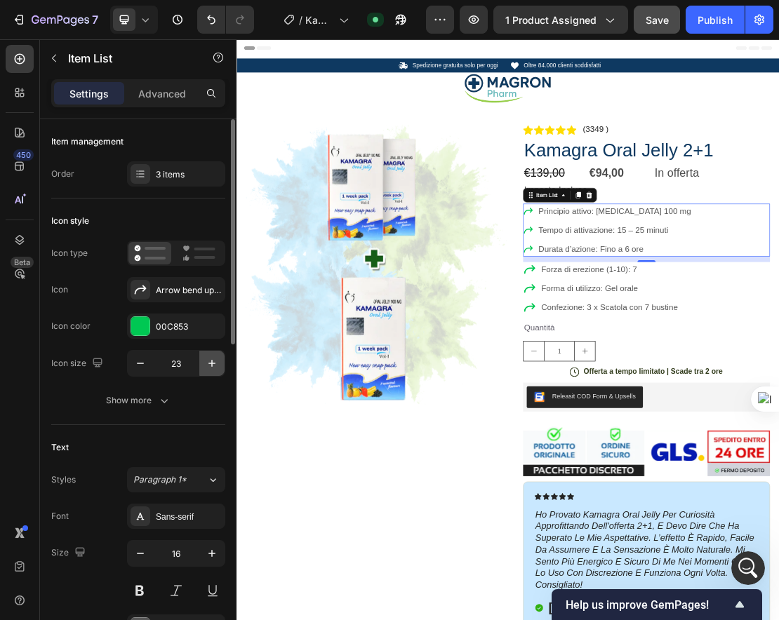
click at [220, 365] on button "button" at bounding box center [211, 363] width 25 height 25
type input "24"
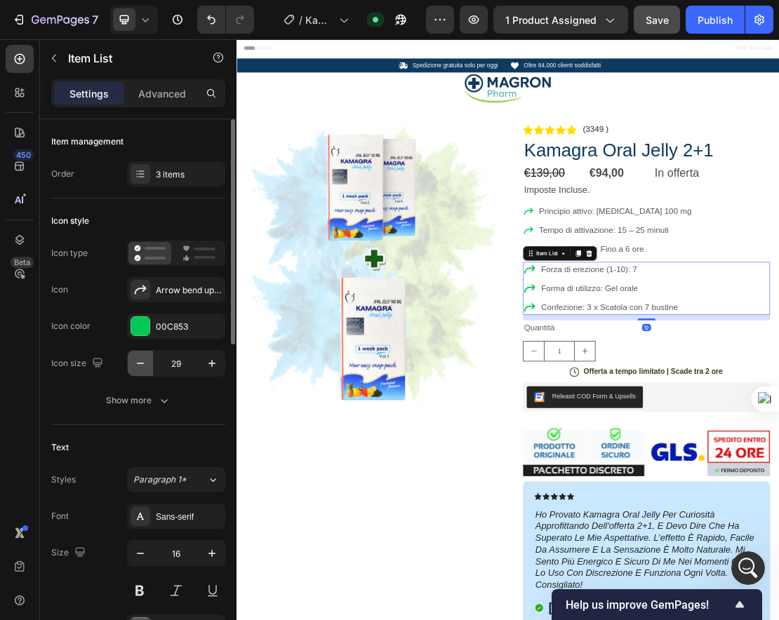
click at [141, 361] on icon "button" at bounding box center [140, 364] width 14 height 14
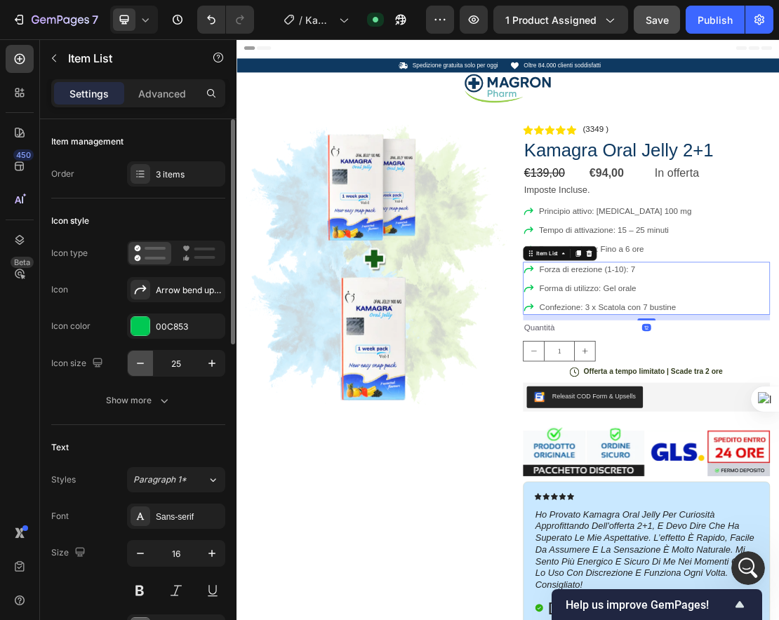
click at [141, 361] on icon "button" at bounding box center [140, 364] width 14 height 14
type input "23"
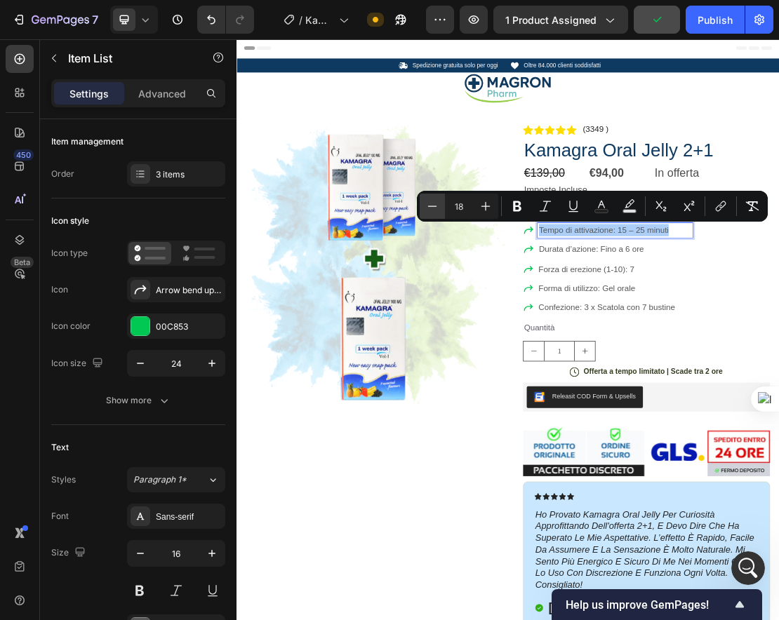
click at [440, 206] on button "Minus" at bounding box center [432, 206] width 25 height 25
type input "17"
click at [693, 367] on span "Durata d’azione: Fino a 6 ore" at bounding box center [787, 364] width 163 height 14
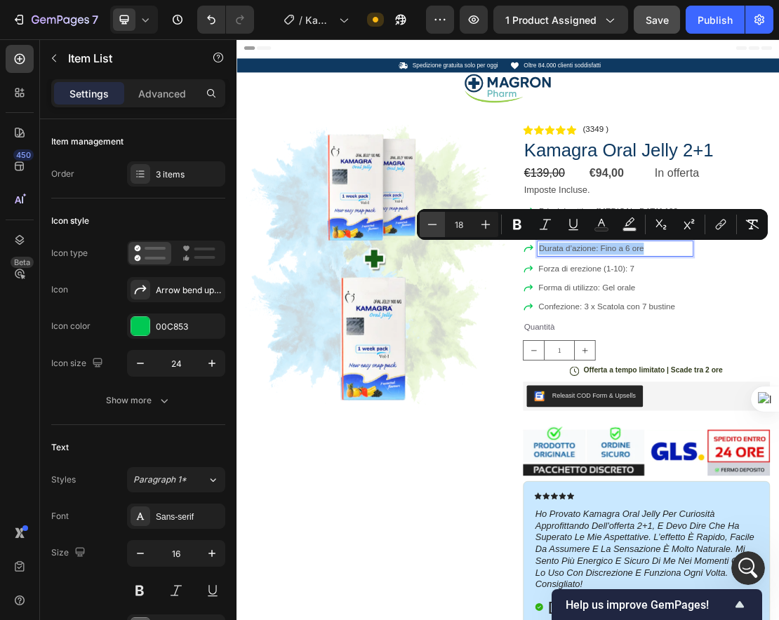
click at [440, 229] on button "Minus" at bounding box center [432, 224] width 25 height 25
type input "17"
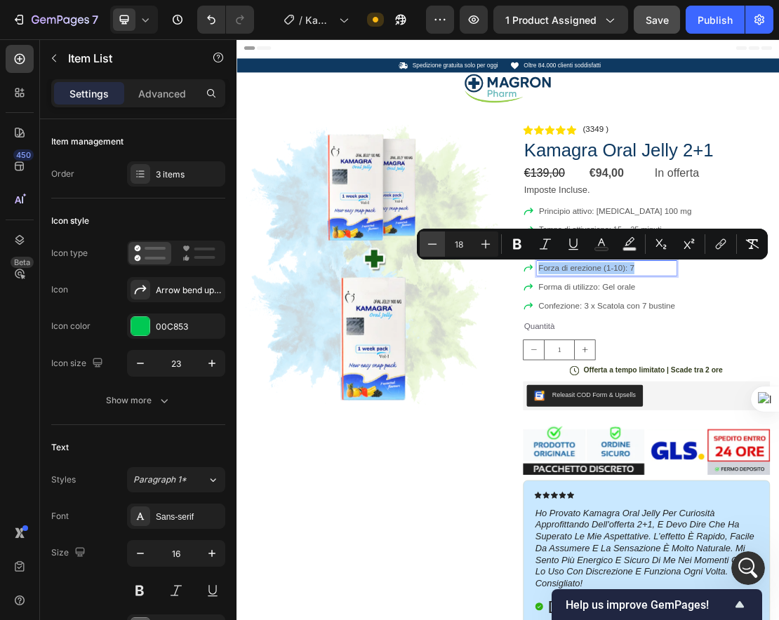
click at [432, 246] on icon "Editor contextual toolbar" at bounding box center [432, 244] width 14 height 14
type input "17"
click at [693, 429] on span "Forma di utilizzo: Gel orale" at bounding box center [780, 423] width 150 height 14
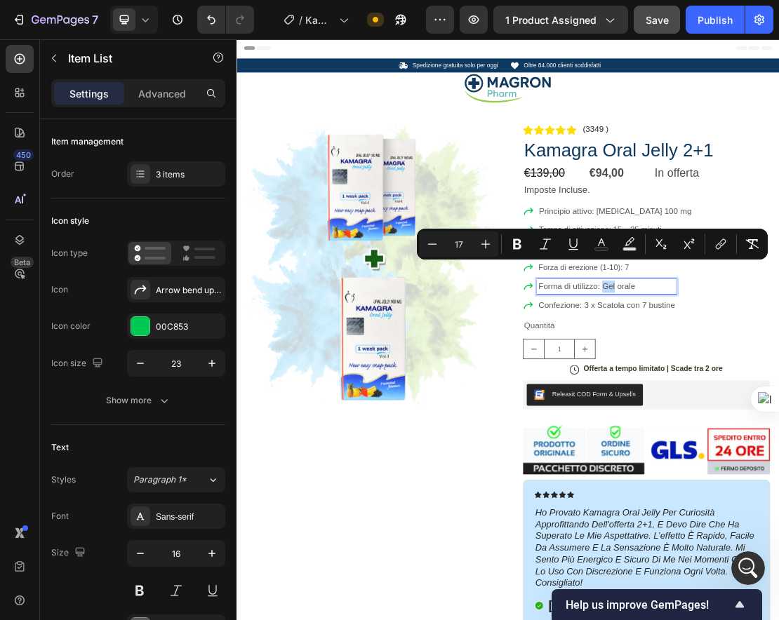
click at [693, 429] on span "Forma di utilizzo: Gel orale" at bounding box center [780, 423] width 150 height 14
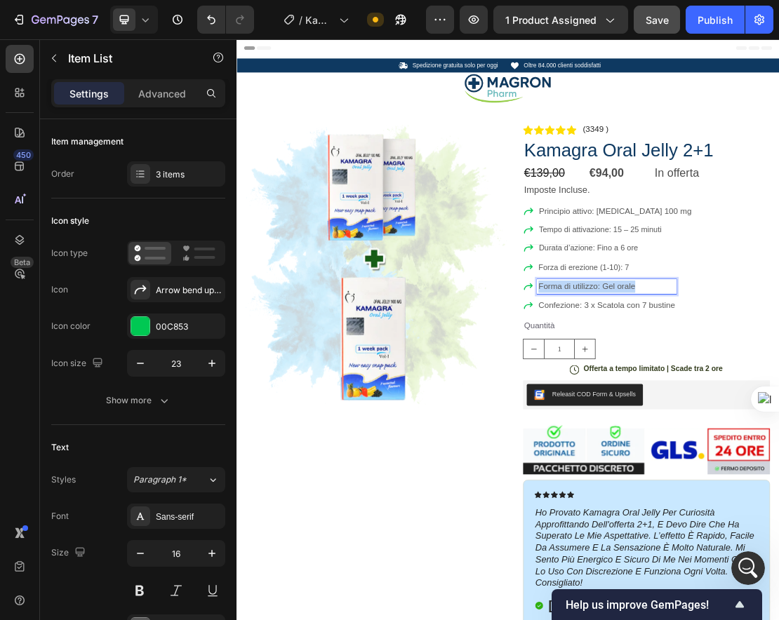
click at [693, 429] on span "Forma di utilizzo: Gel orale" at bounding box center [780, 423] width 150 height 14
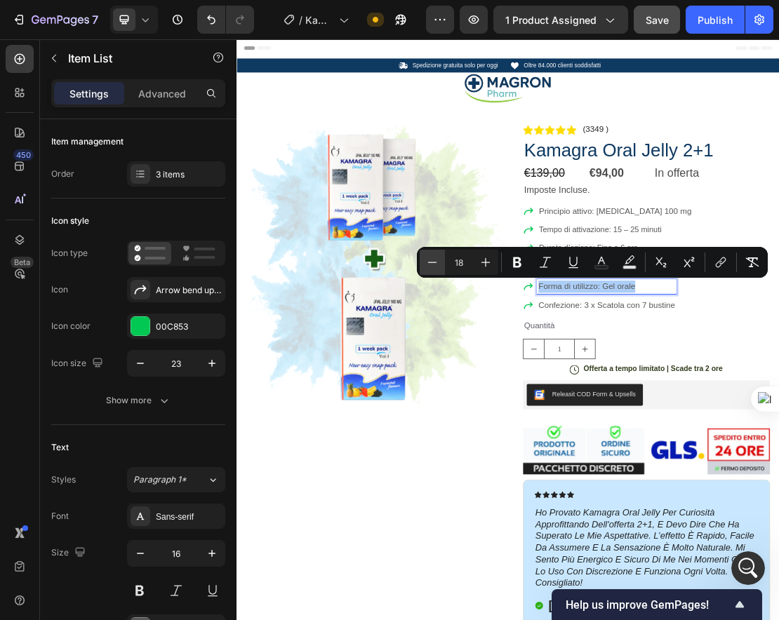
click at [437, 265] on icon "Editor contextual toolbar" at bounding box center [432, 262] width 14 height 14
type input "17"
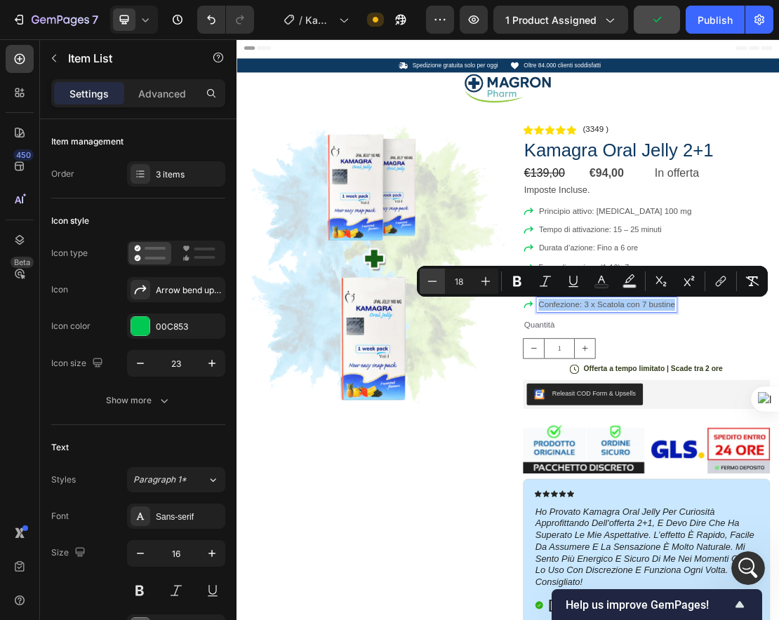
click at [437, 287] on icon "Editor contextual toolbar" at bounding box center [432, 281] width 14 height 14
type input "17"
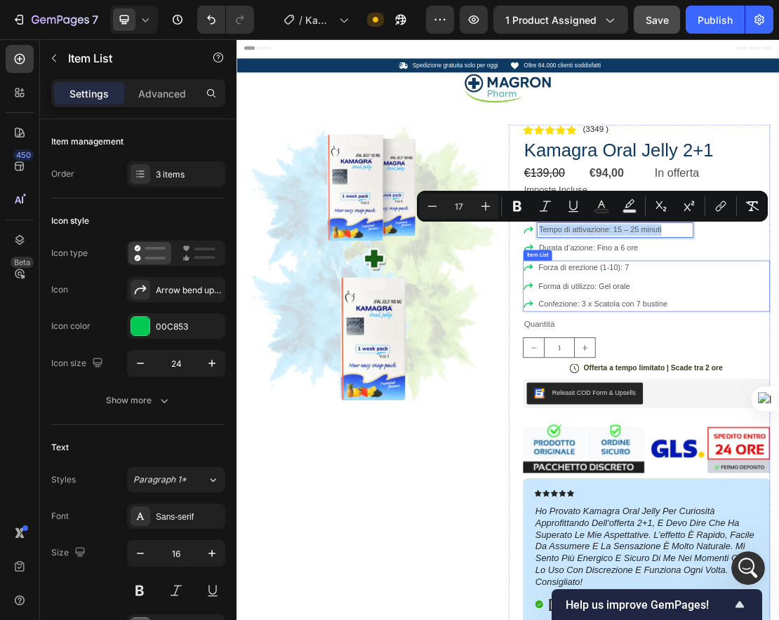
click at [693, 393] on span "Forza di erezione (1-10): 7" at bounding box center [775, 393] width 140 height 13
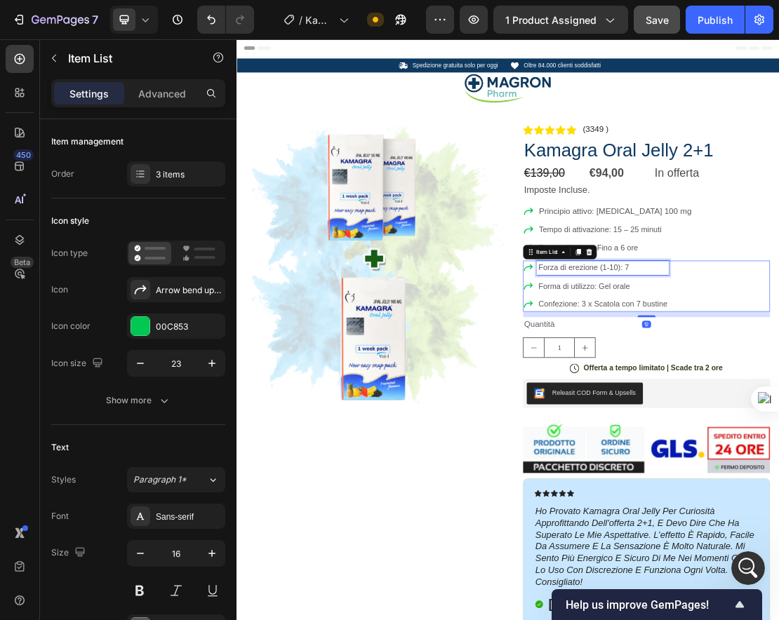
click at [693, 393] on span "Forza di erezione (1-10): 7" at bounding box center [775, 393] width 140 height 13
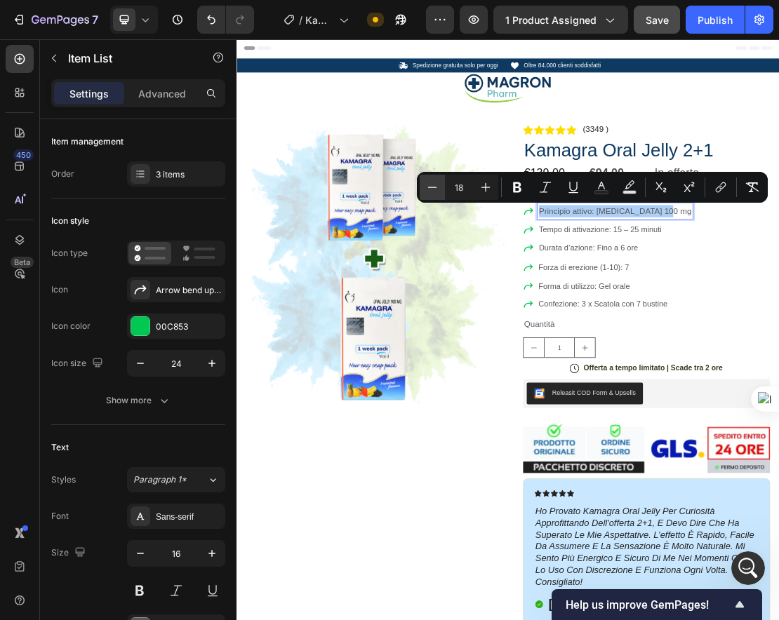
click at [430, 185] on icon "Editor contextual toolbar" at bounding box center [432, 187] width 14 height 14
type input "17"
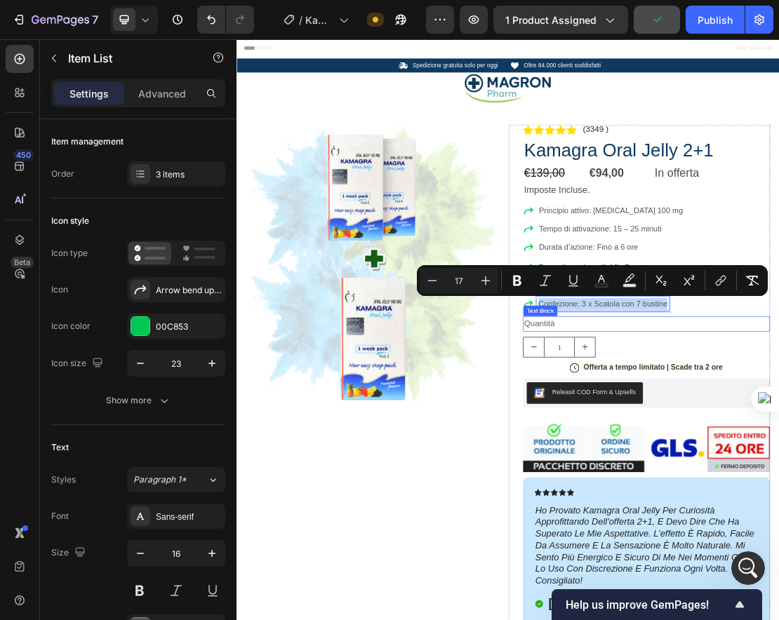
click at [693, 477] on span "Quantità" at bounding box center [707, 481] width 48 height 14
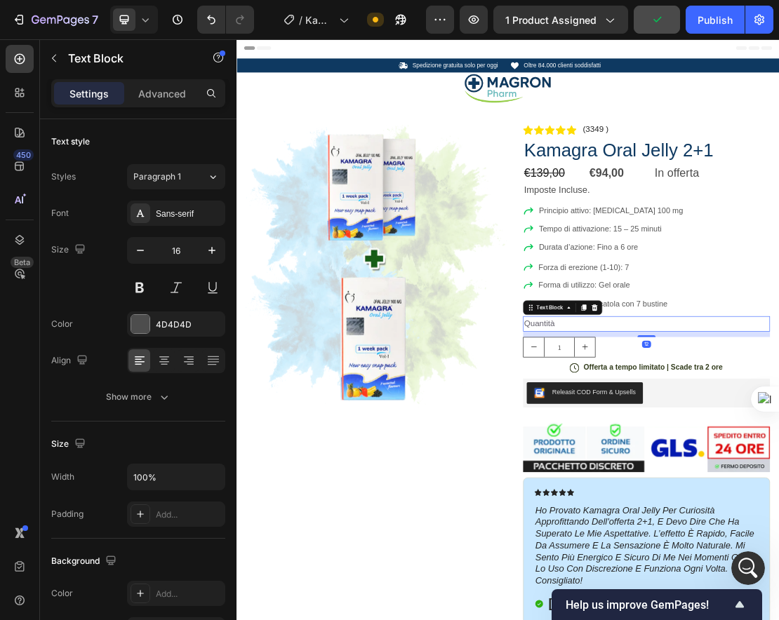
click at [693, 477] on span "Quantità" at bounding box center [707, 481] width 48 height 14
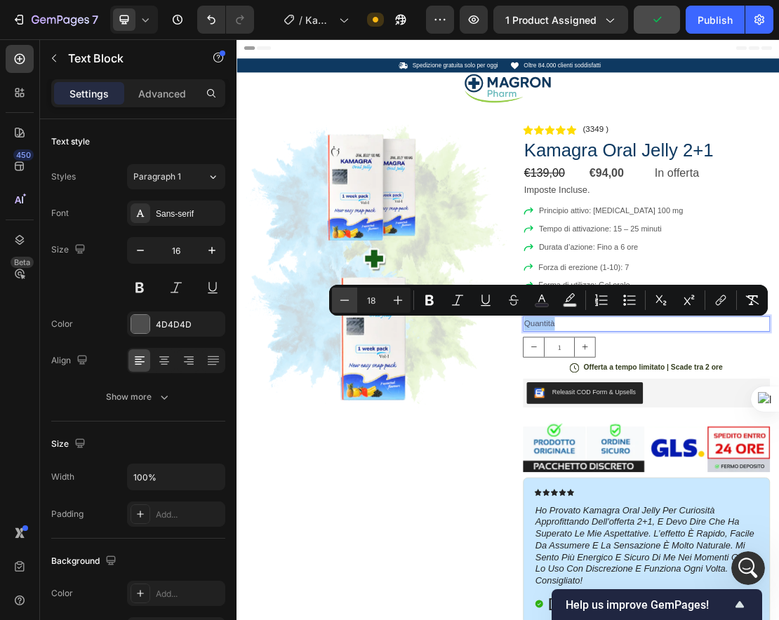
click at [343, 300] on icon "Editor contextual toolbar" at bounding box center [344, 300] width 9 height 1
type input "17"
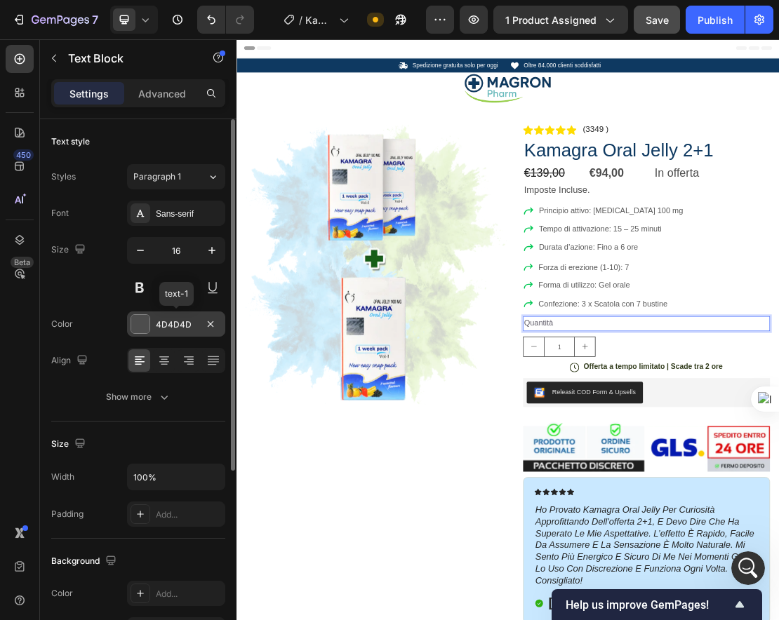
click at [174, 326] on div "4D4D4D" at bounding box center [176, 325] width 41 height 13
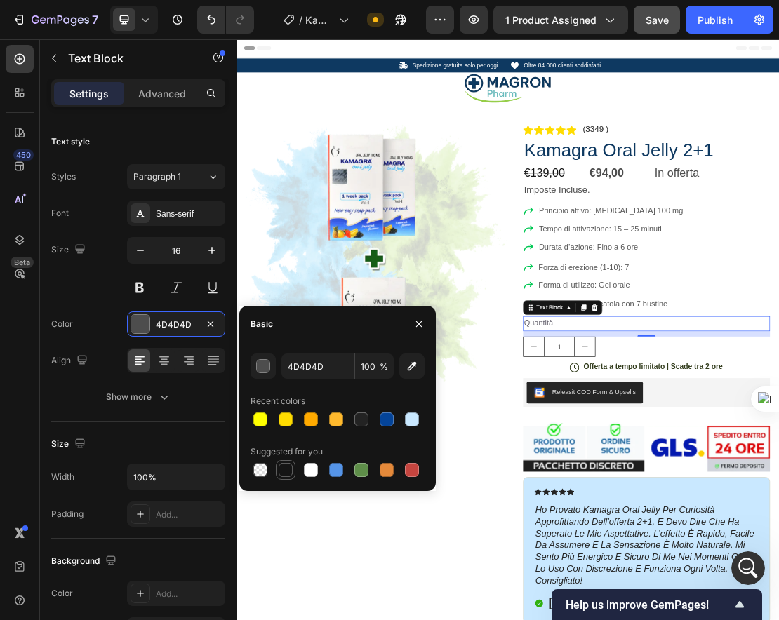
click at [292, 470] on div at bounding box center [286, 470] width 14 height 14
type input "151515"
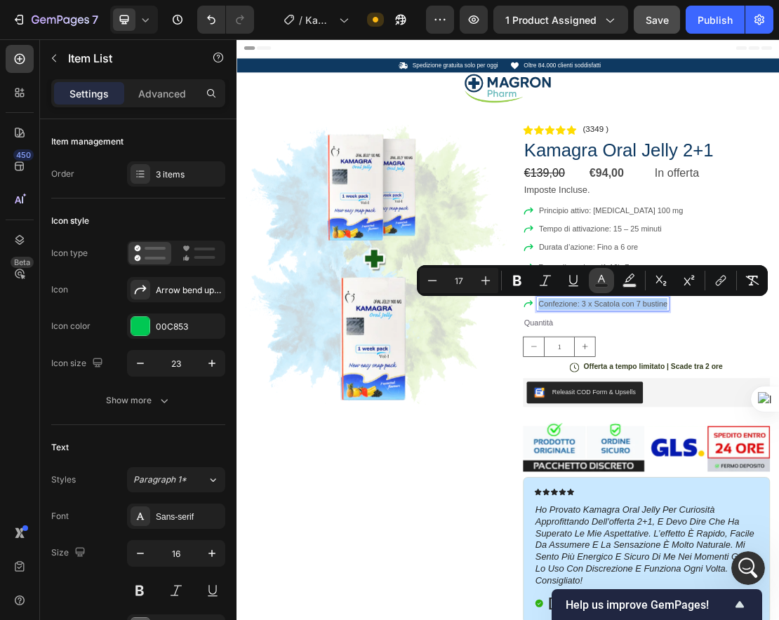
click at [604, 281] on icon "Editor contextual toolbar" at bounding box center [601, 279] width 7 height 8
type input "575757"
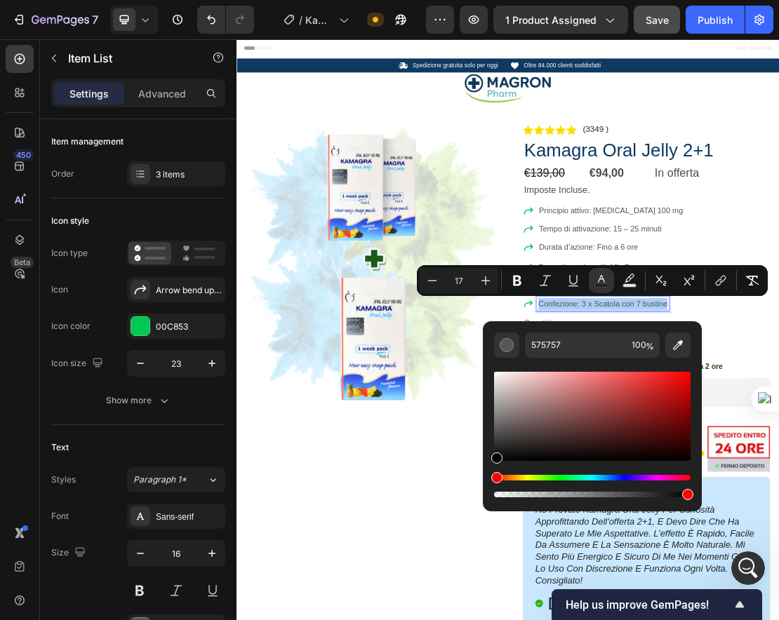
drag, startPoint x: 502, startPoint y: 432, endPoint x: 486, endPoint y: 469, distance: 39.6
click at [486, 469] on div "575757 100 %" at bounding box center [592, 410] width 219 height 179
type input "000000"
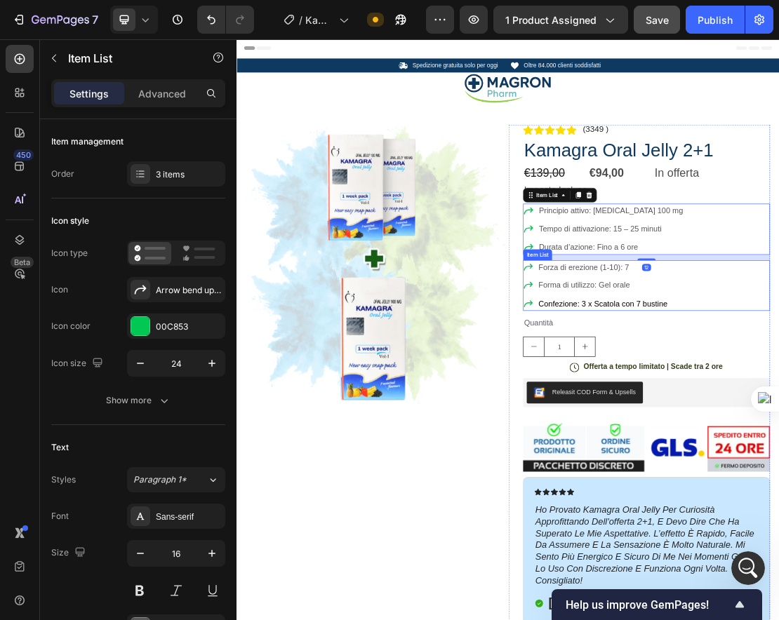
click at [693, 418] on span "Forma di utilizzo: Gel orale" at bounding box center [776, 421] width 142 height 13
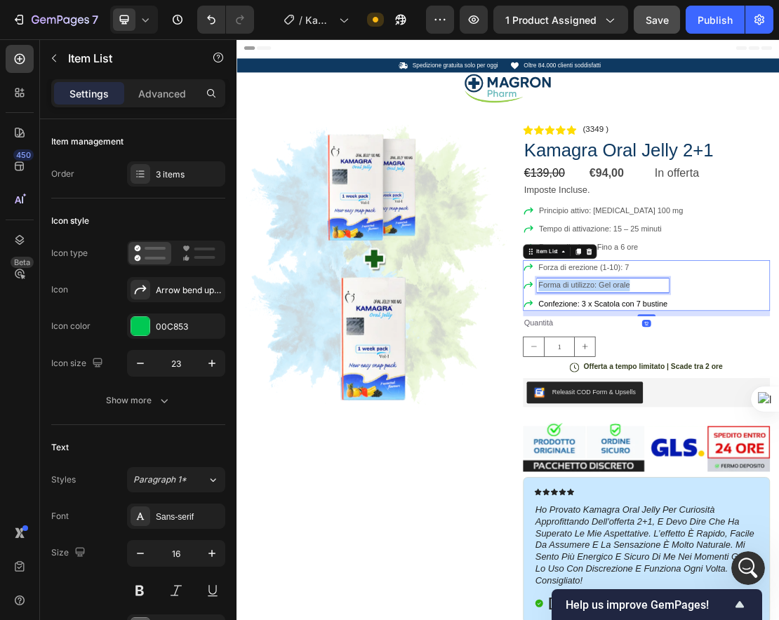
click at [693, 418] on span "Forma di utilizzo: Gel orale" at bounding box center [776, 421] width 142 height 13
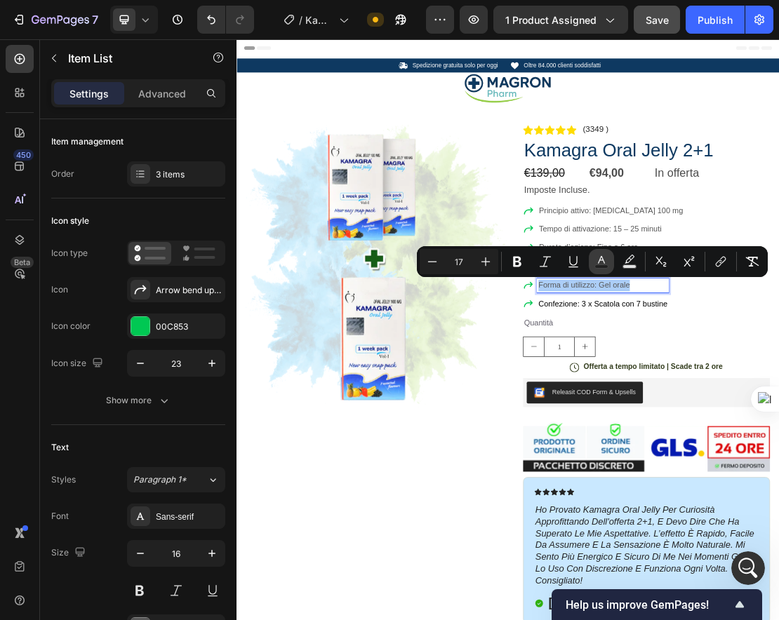
click at [605, 263] on icon "Editor contextual toolbar" at bounding box center [602, 262] width 14 height 14
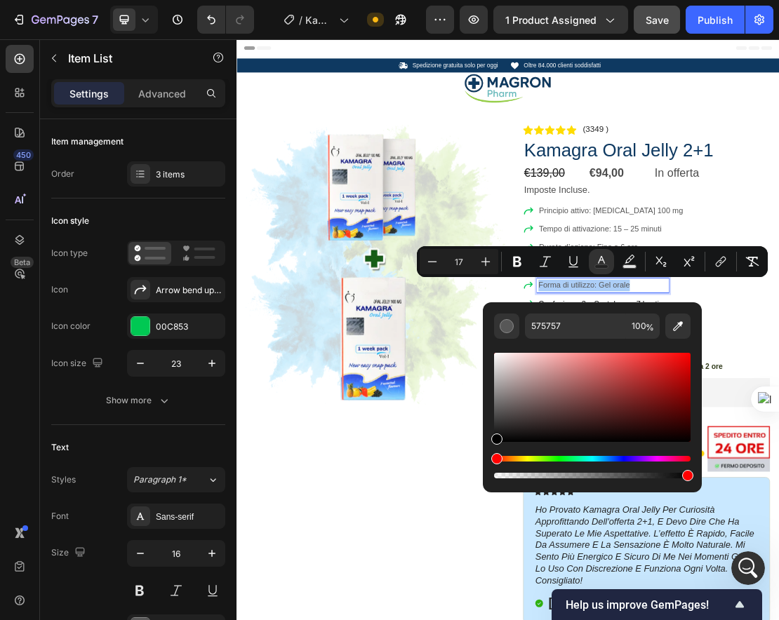
drag, startPoint x: 496, startPoint y: 413, endPoint x: 483, endPoint y: 472, distance: 61.1
click at [483, 472] on div "575757 100 %" at bounding box center [592, 392] width 219 height 179
type input "000000"
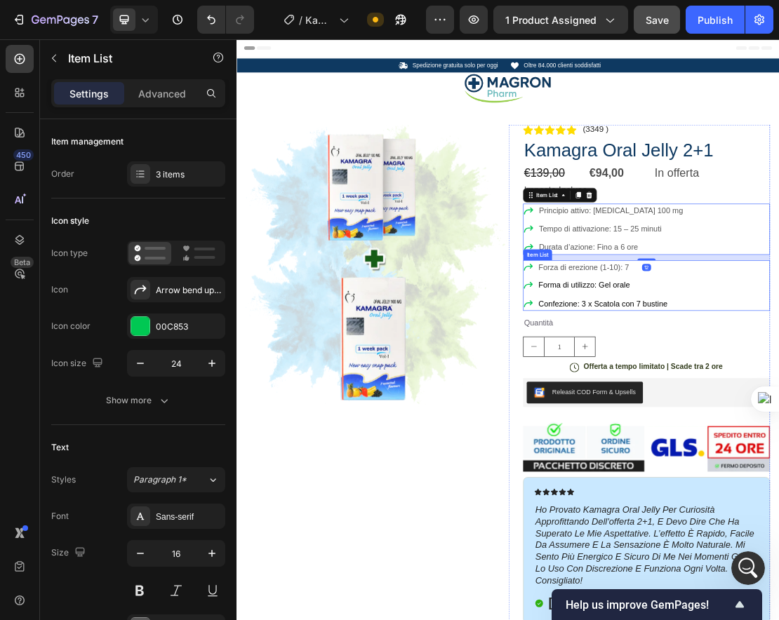
click at [693, 392] on span "Forza di erezione (1-10): 7" at bounding box center [775, 393] width 140 height 13
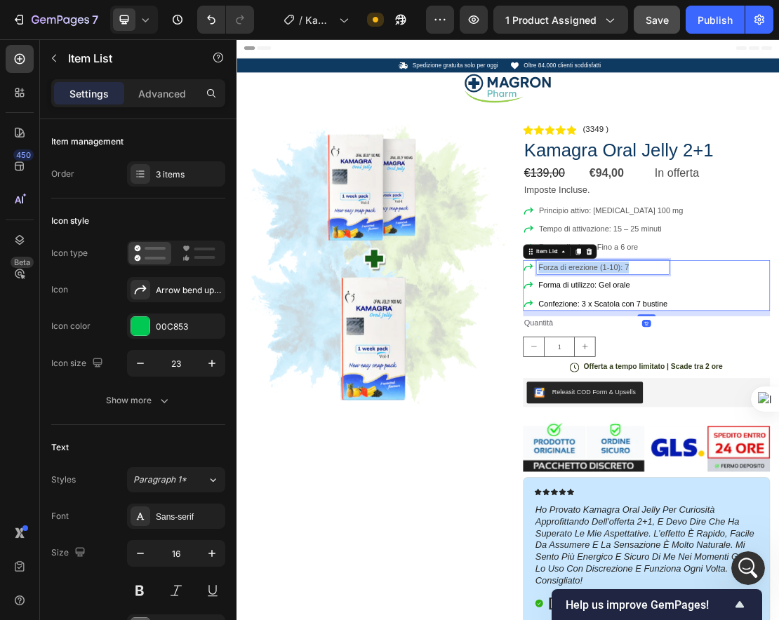
click at [693, 392] on span "Forza di erezione (1-10): 7" at bounding box center [775, 393] width 140 height 13
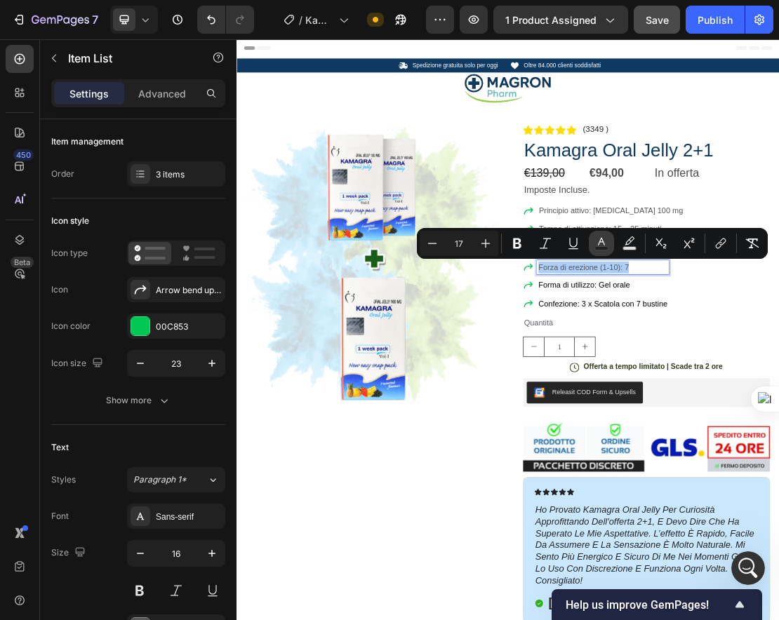
click at [605, 244] on icon "Editor contextual toolbar" at bounding box center [602, 244] width 14 height 14
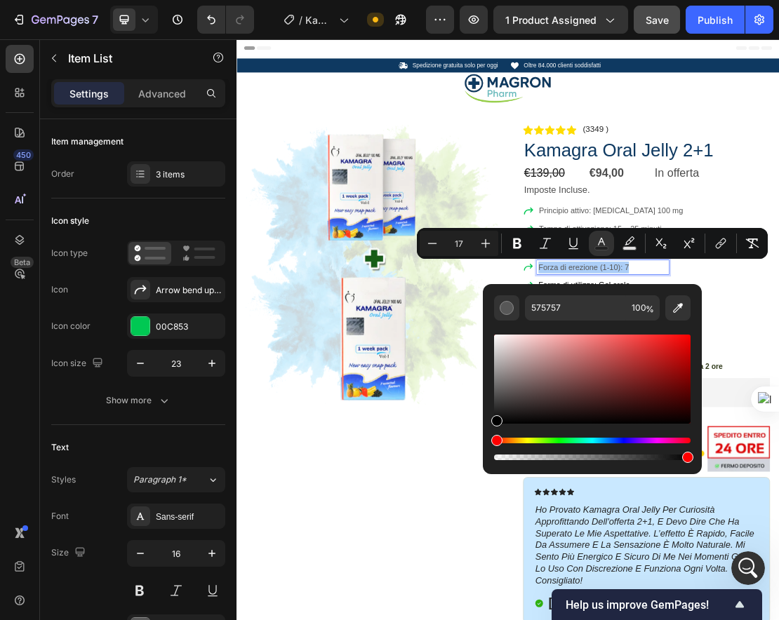
drag, startPoint x: 735, startPoint y: 434, endPoint x: 619, endPoint y: 719, distance: 308.3
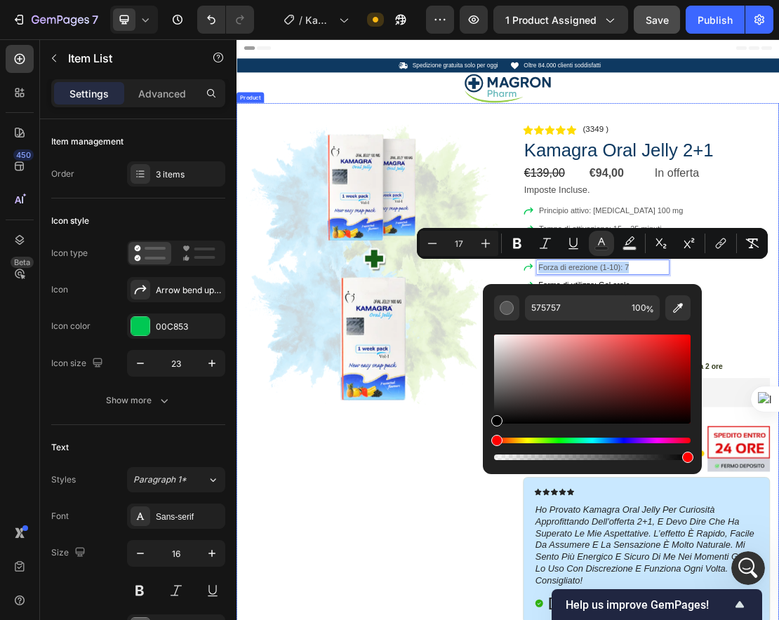
type input "000000"
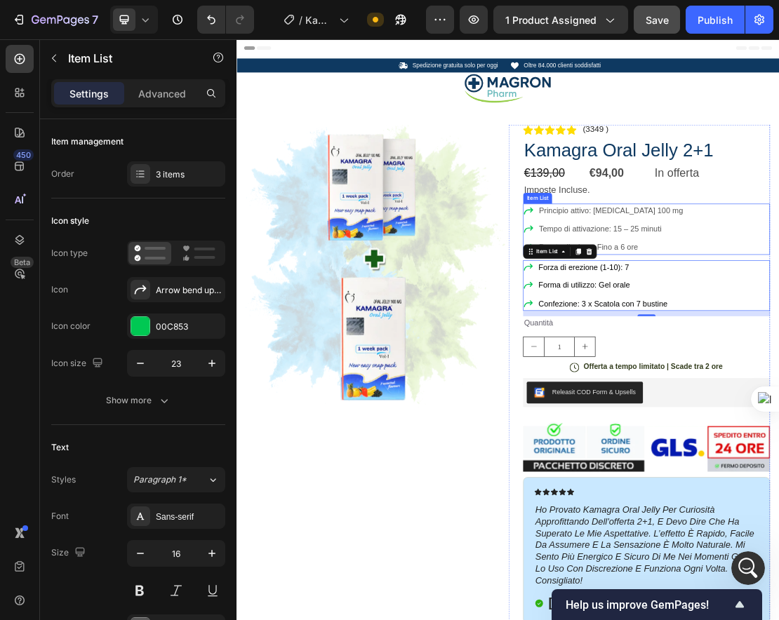
click at [693, 366] on span "Durata d’azione: Fino a 6 ore" at bounding box center [783, 362] width 154 height 13
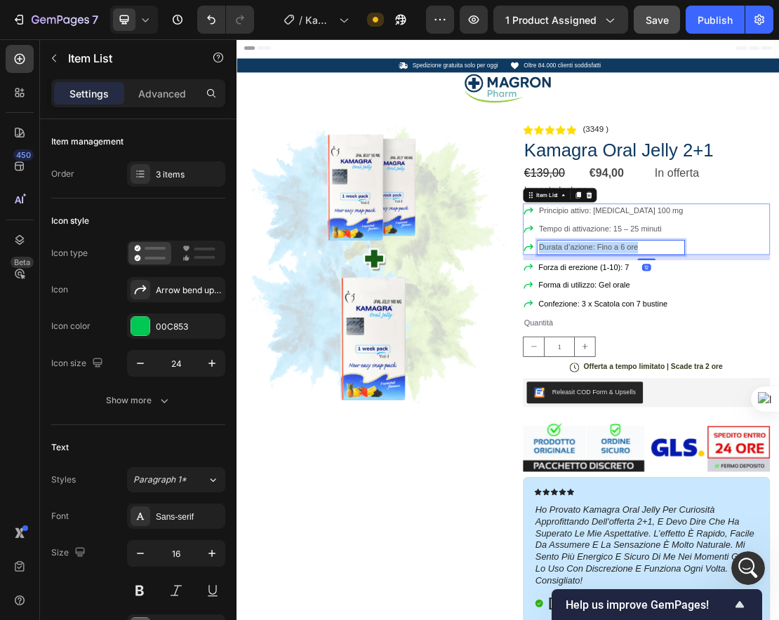
click at [693, 366] on span "Durata d’azione: Fino a 6 ore" at bounding box center [783, 362] width 154 height 13
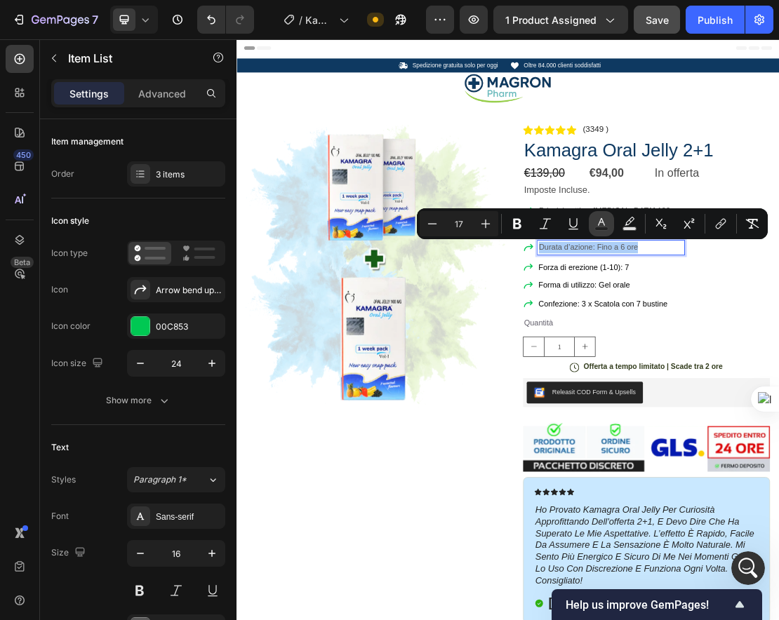
click at [600, 230] on rect "Editor contextual toolbar" at bounding box center [601, 229] width 13 height 4
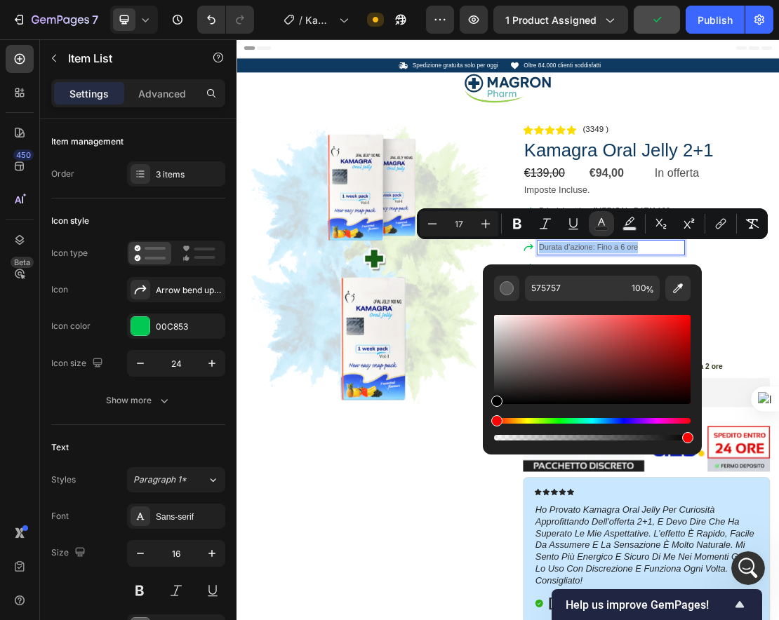
drag, startPoint x: 497, startPoint y: 375, endPoint x: 491, endPoint y: 449, distance: 74.6
click at [491, 449] on div "575757 100 %" at bounding box center [592, 360] width 219 height 190
type input "000000"
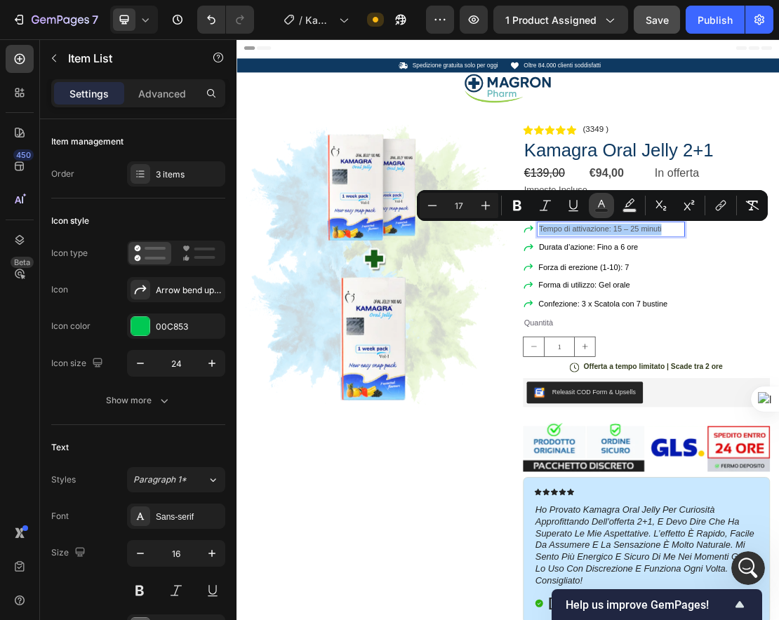
click at [604, 202] on icon "Editor contextual toolbar" at bounding box center [602, 206] width 14 height 14
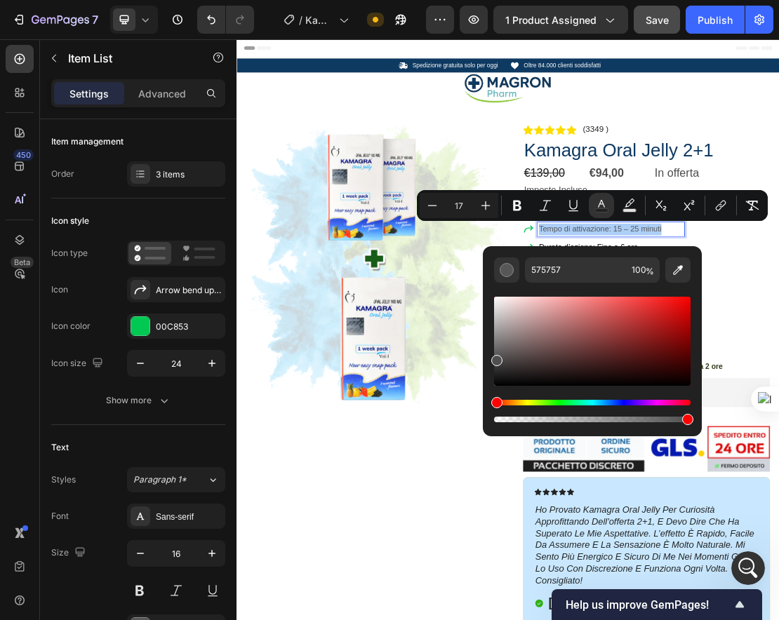
drag, startPoint x: 731, startPoint y: 397, endPoint x: 619, endPoint y: 700, distance: 322.7
type input "000000"
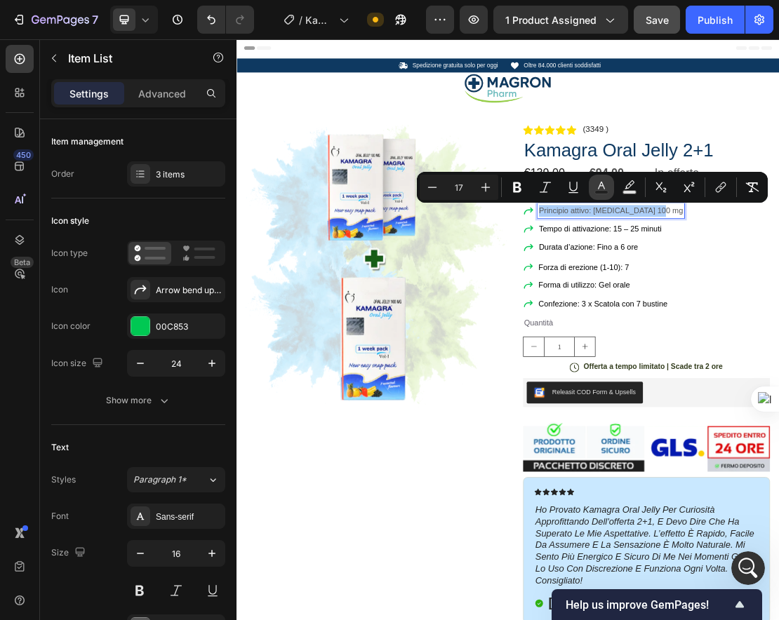
click at [602, 187] on icon "Editor contextual toolbar" at bounding box center [602, 187] width 14 height 14
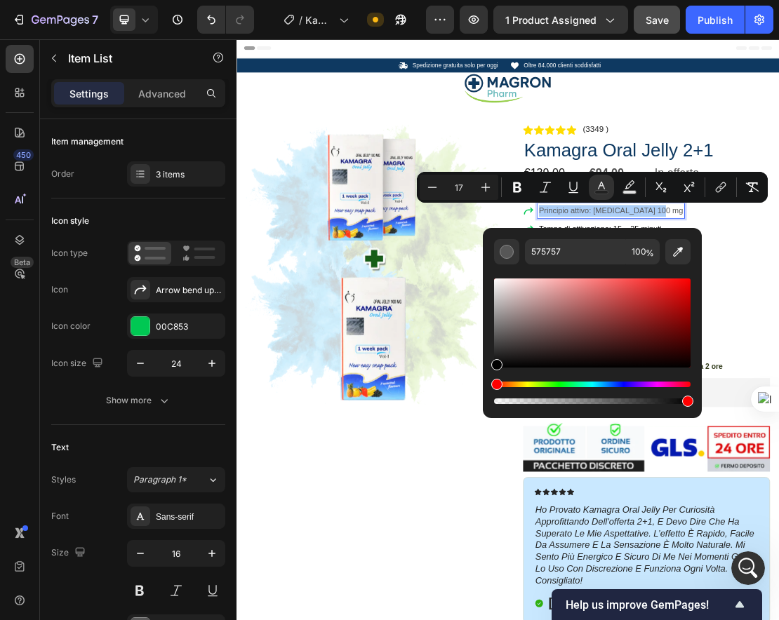
drag, startPoint x: 498, startPoint y: 343, endPoint x: 484, endPoint y: 392, distance: 51.3
click at [484, 392] on div "575757 100 %" at bounding box center [592, 317] width 219 height 179
type input "000000"
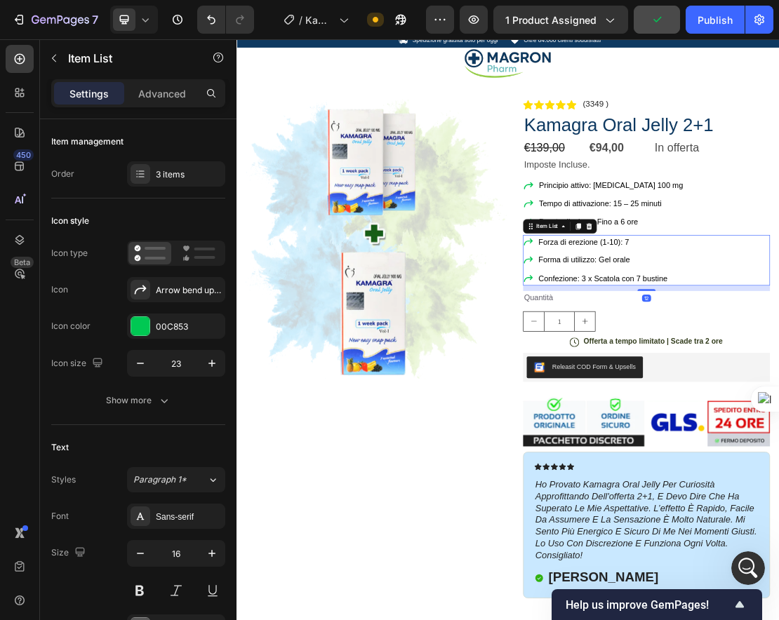
scroll to position [37, 0]
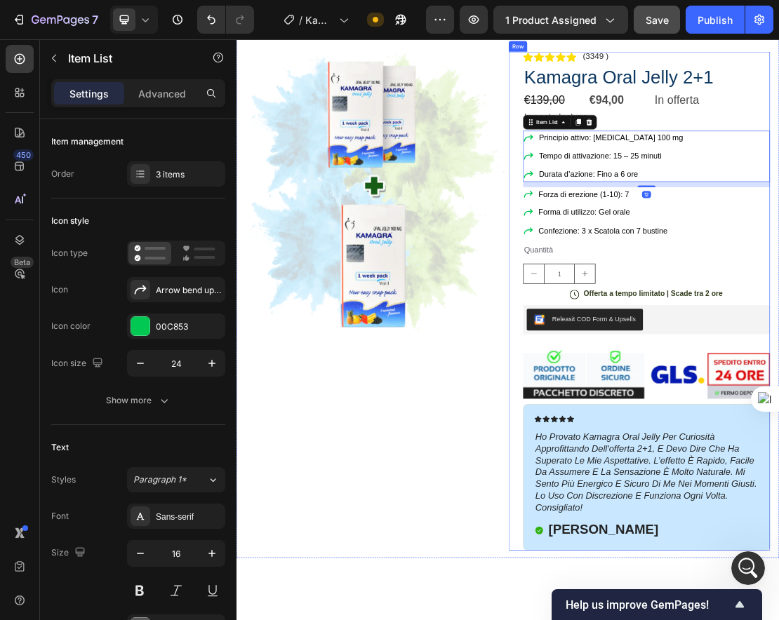
scroll to position [0, 0]
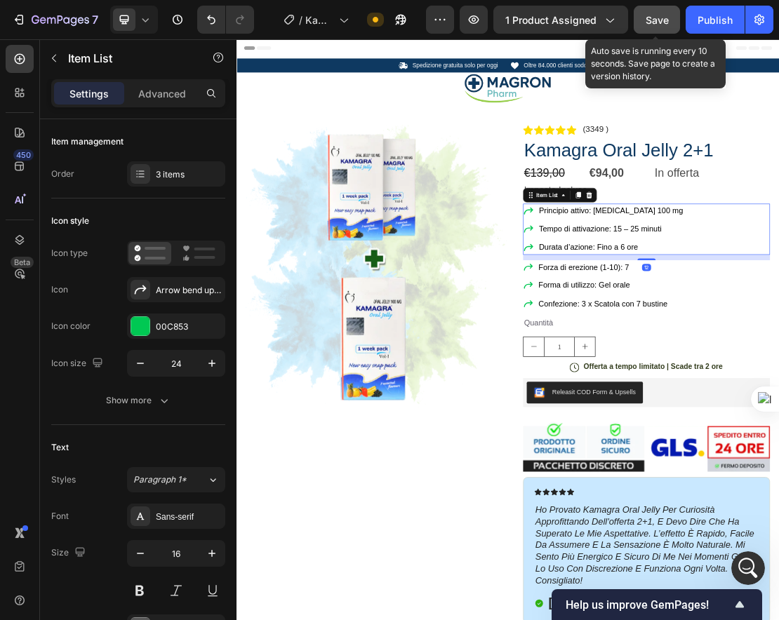
click at [655, 21] on span "Save" at bounding box center [657, 20] width 23 height 12
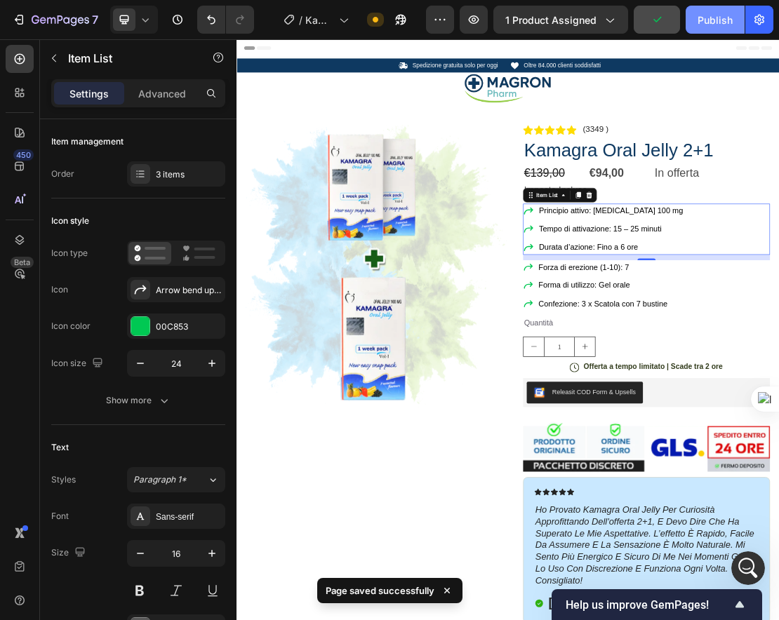
click at [693, 20] on div "Publish" at bounding box center [715, 20] width 35 height 15
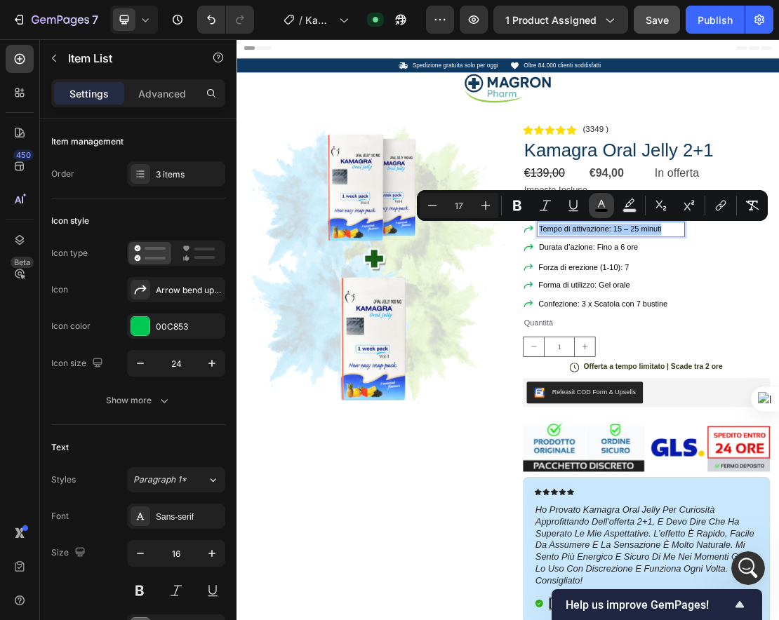
click at [595, 206] on icon "Editor contextual toolbar" at bounding box center [602, 206] width 14 height 14
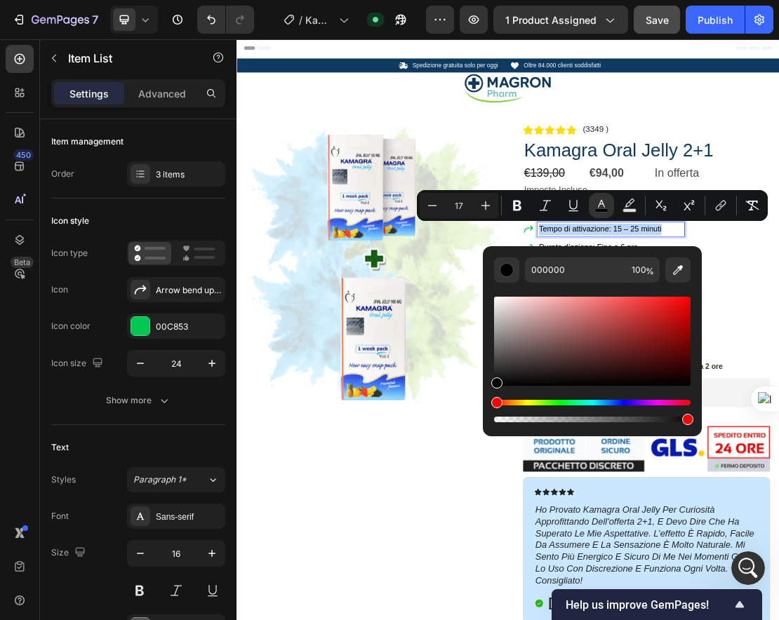
type input "070707"
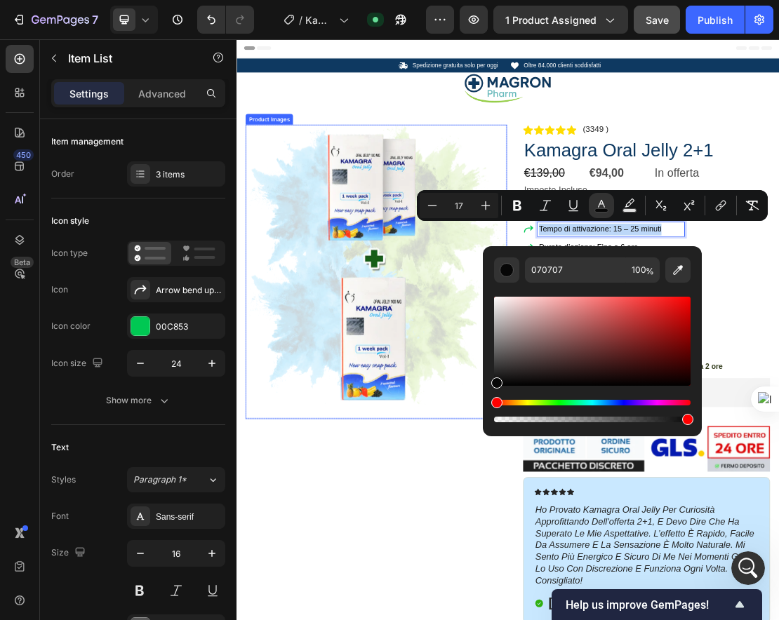
drag, startPoint x: 733, startPoint y: 421, endPoint x: 588, endPoint y: 583, distance: 216.7
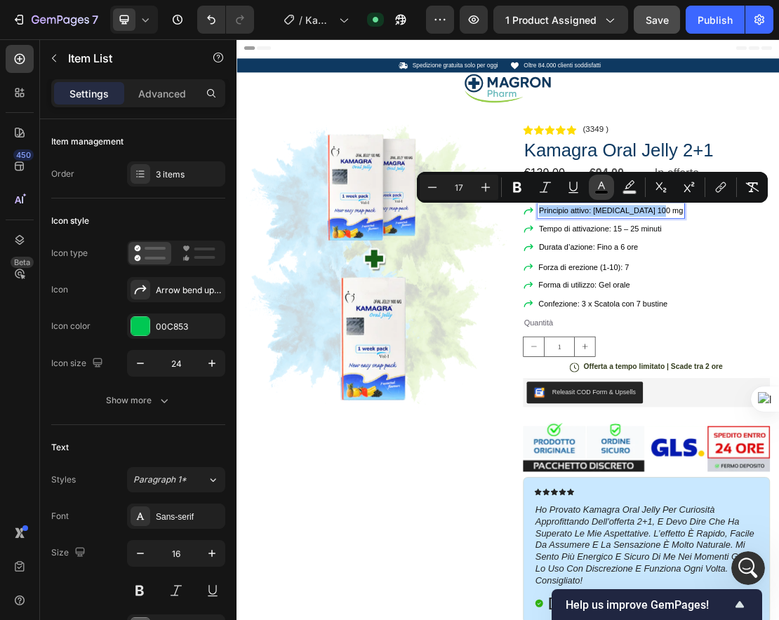
click at [602, 178] on button "color" at bounding box center [601, 187] width 25 height 25
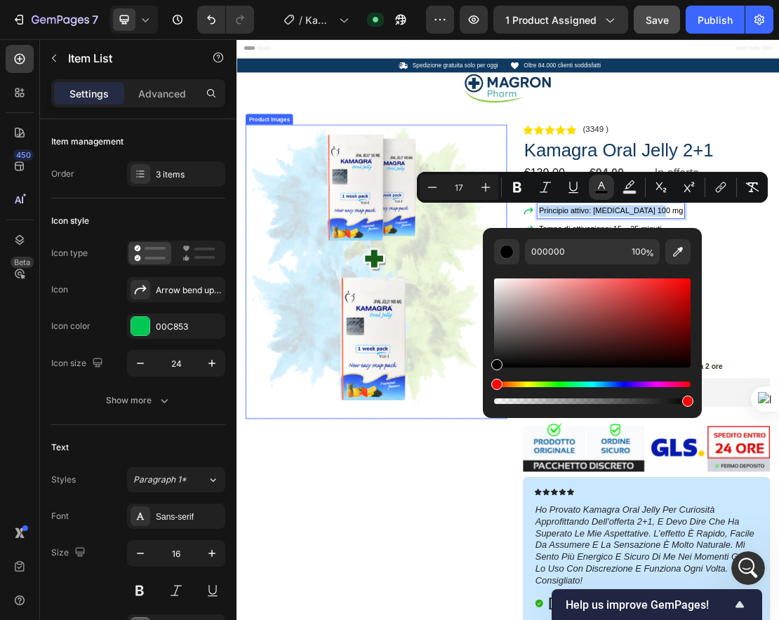
drag, startPoint x: 737, startPoint y: 403, endPoint x: 603, endPoint y: 557, distance: 204.5
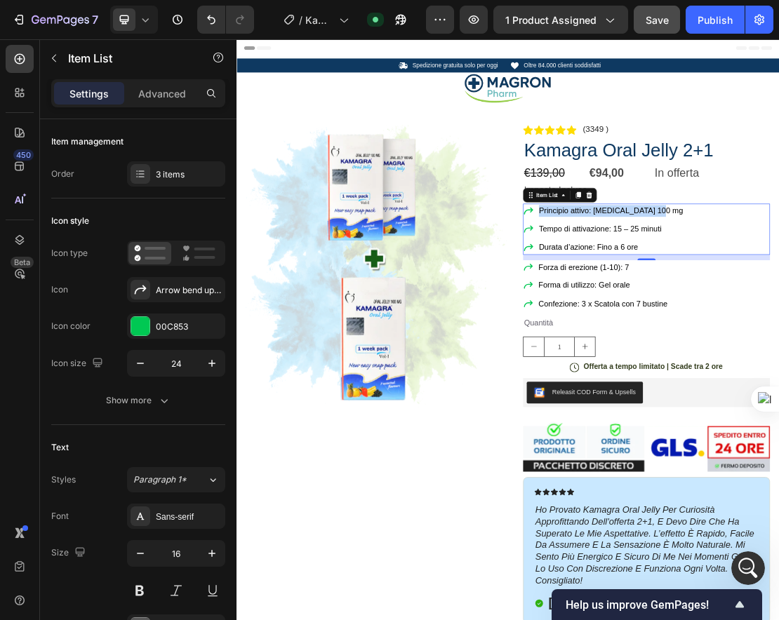
click at [693, 419] on span "Forma di utilizzo: Gel orale" at bounding box center [776, 421] width 142 height 13
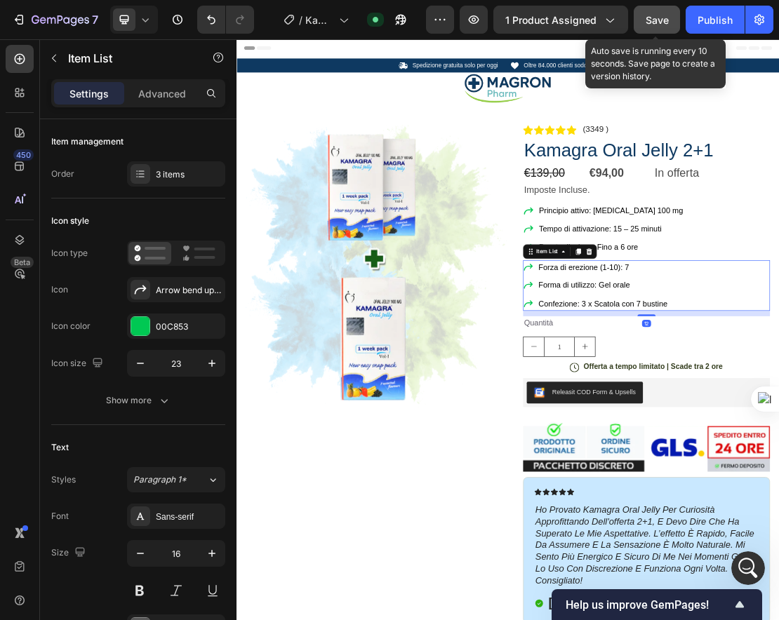
click at [663, 19] on span "Save" at bounding box center [657, 20] width 23 height 12
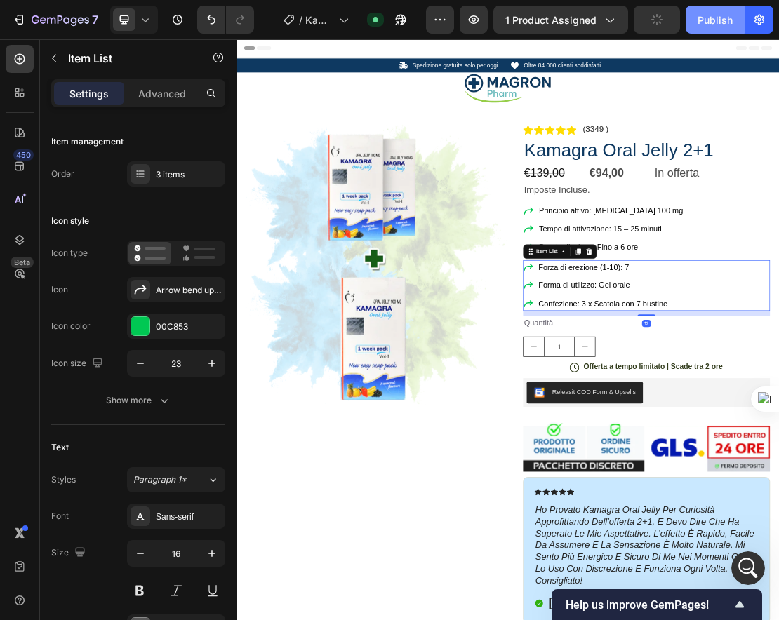
click at [693, 18] on div "Publish" at bounding box center [715, 20] width 35 height 15
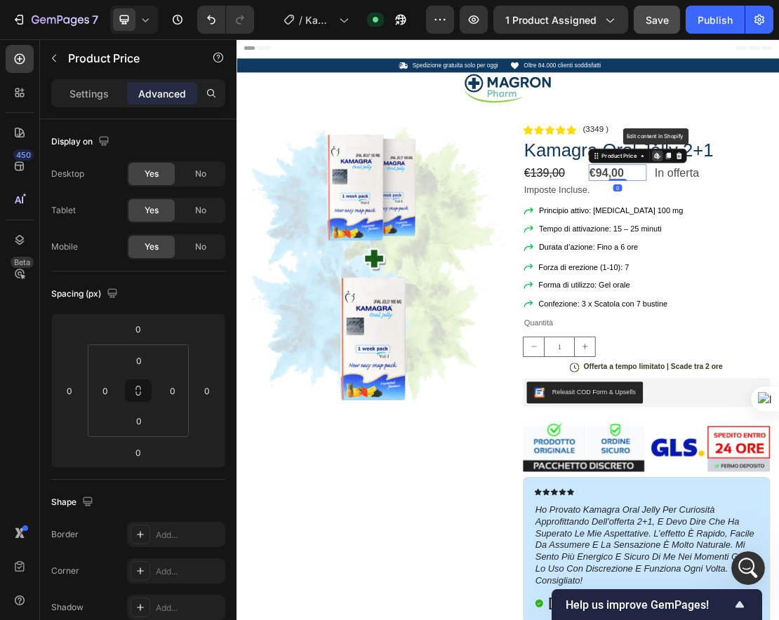
click at [117, 95] on div "Settings" at bounding box center [89, 93] width 70 height 22
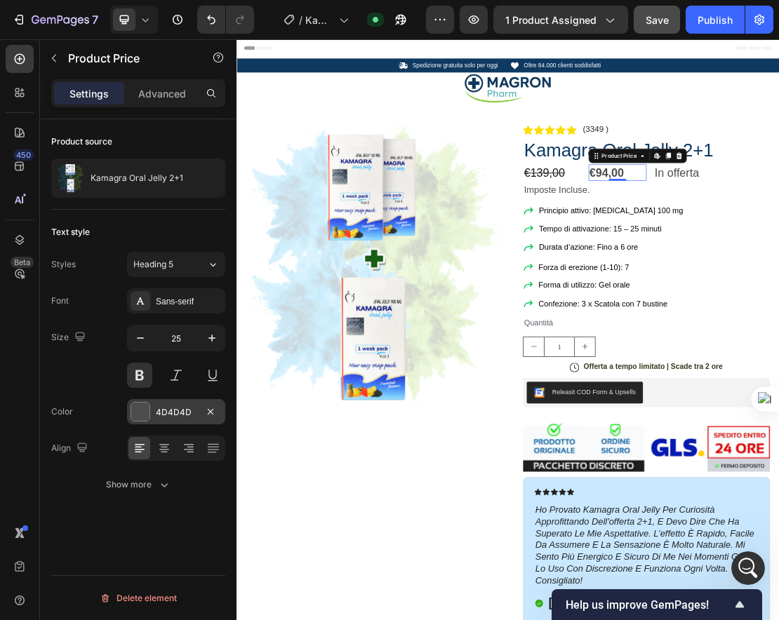
click at [137, 408] on div at bounding box center [140, 412] width 18 height 18
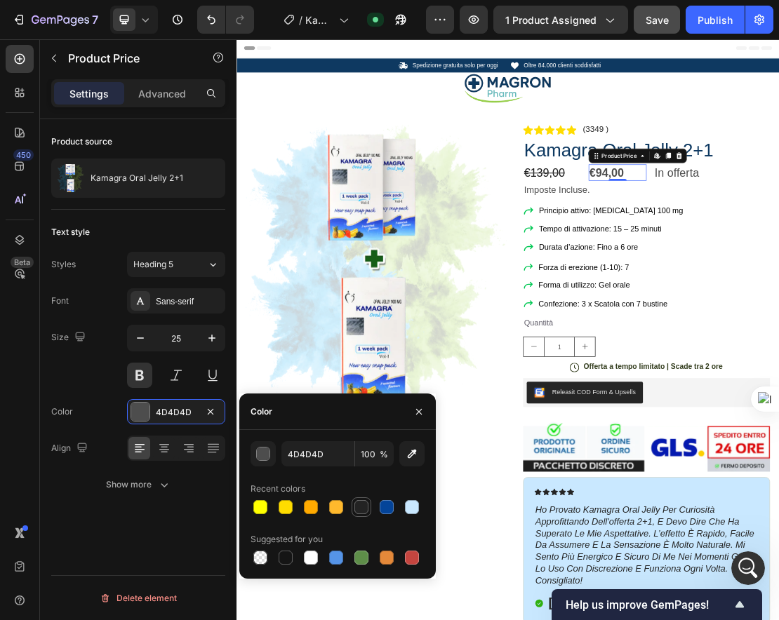
click at [367, 508] on div at bounding box center [361, 507] width 14 height 14
click at [281, 560] on div at bounding box center [286, 558] width 14 height 14
click at [383, 507] on div at bounding box center [387, 507] width 14 height 14
click at [284, 561] on div at bounding box center [286, 558] width 14 height 14
type input "151515"
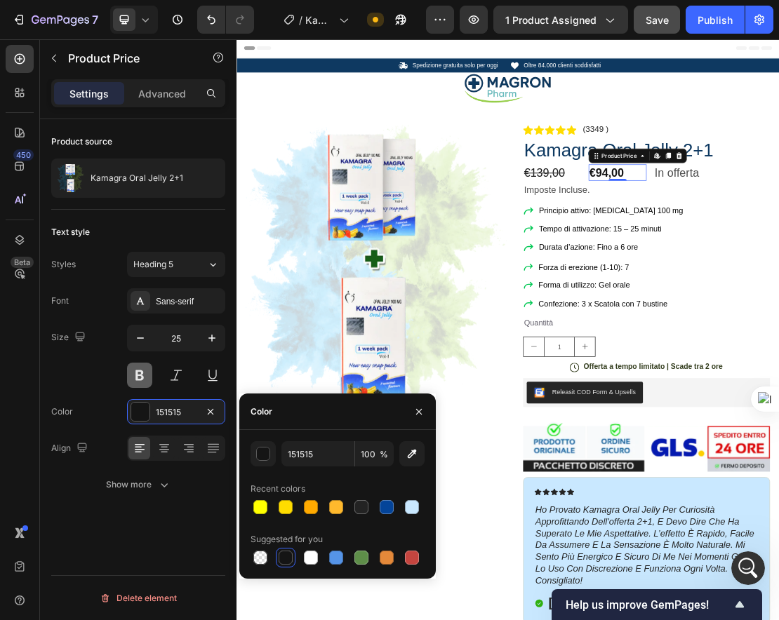
click at [147, 378] on button at bounding box center [139, 375] width 25 height 25
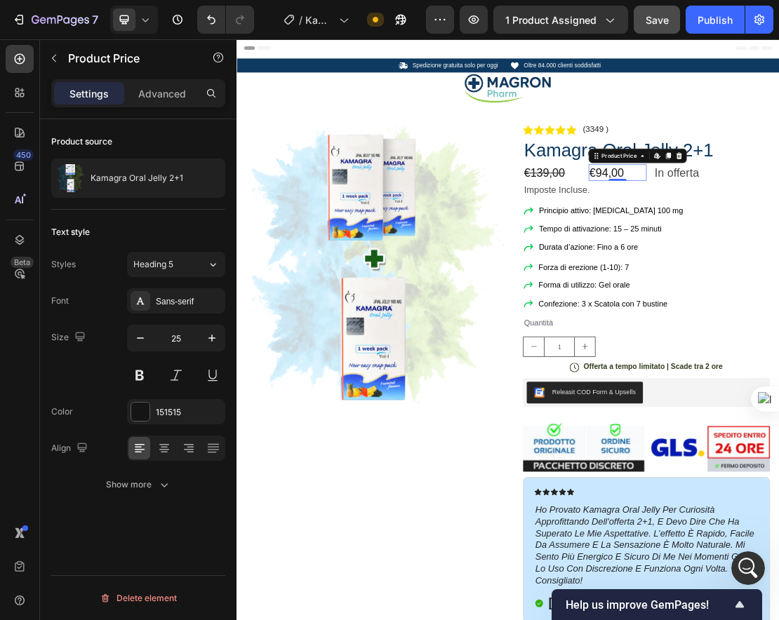
click at [672, 18] on button "Save" at bounding box center [657, 20] width 46 height 28
click at [693, 18] on button "Publish" at bounding box center [715, 20] width 59 height 28
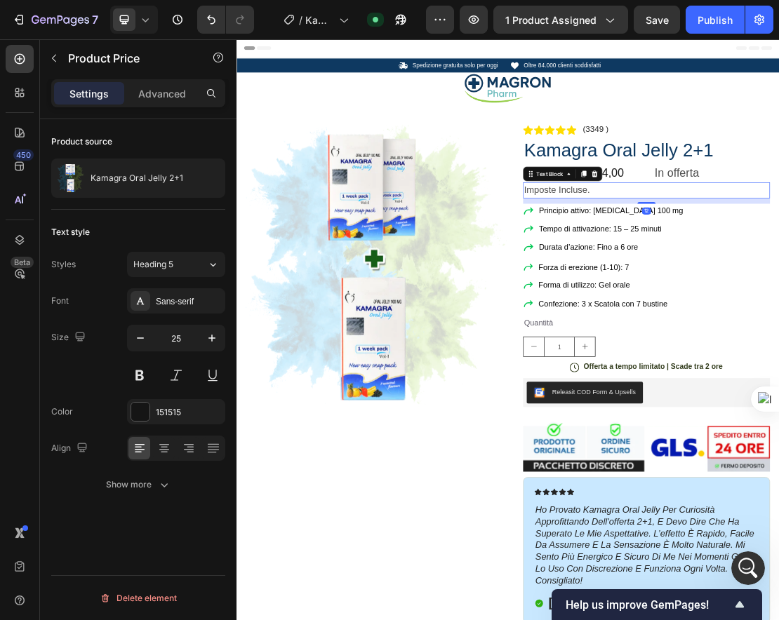
click at [693, 278] on span "Imposte Incluse." at bounding box center [734, 272] width 102 height 15
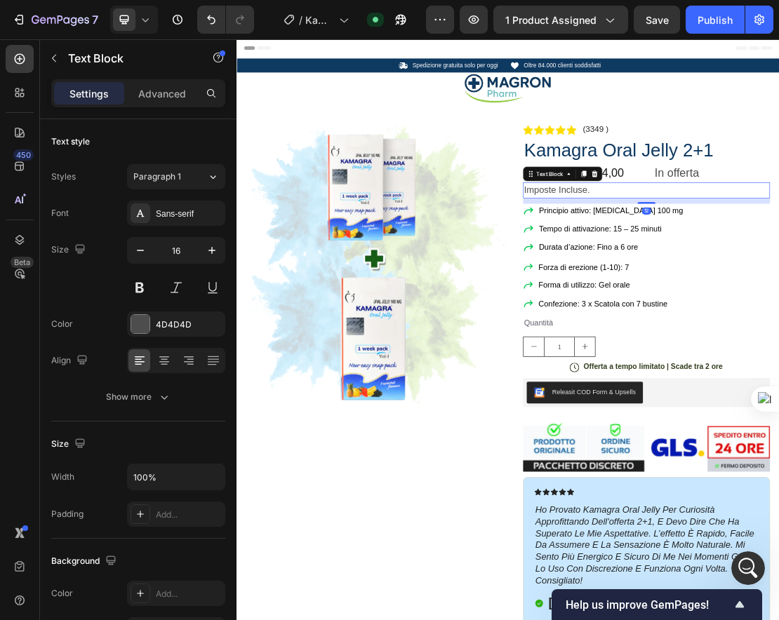
click at [693, 278] on span "Imposte Incluse." at bounding box center [734, 272] width 102 height 15
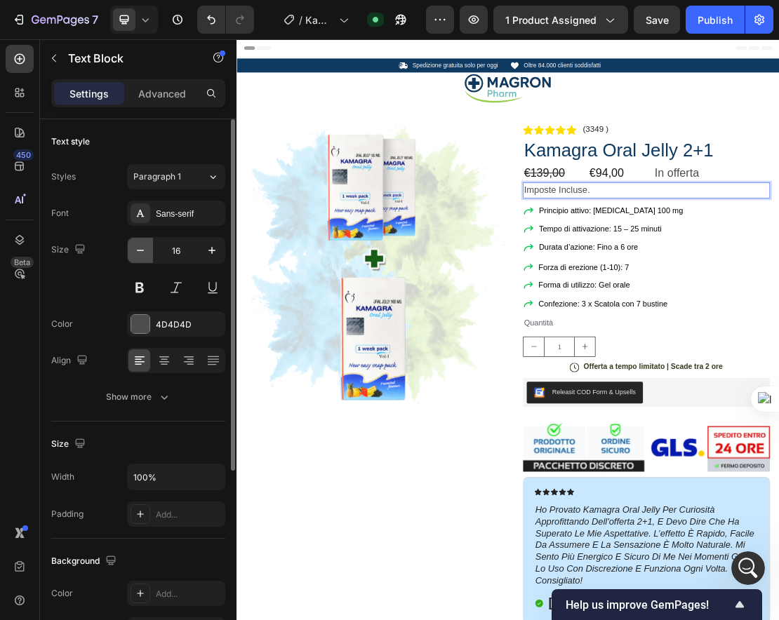
click at [143, 248] on icon "button" at bounding box center [140, 251] width 14 height 14
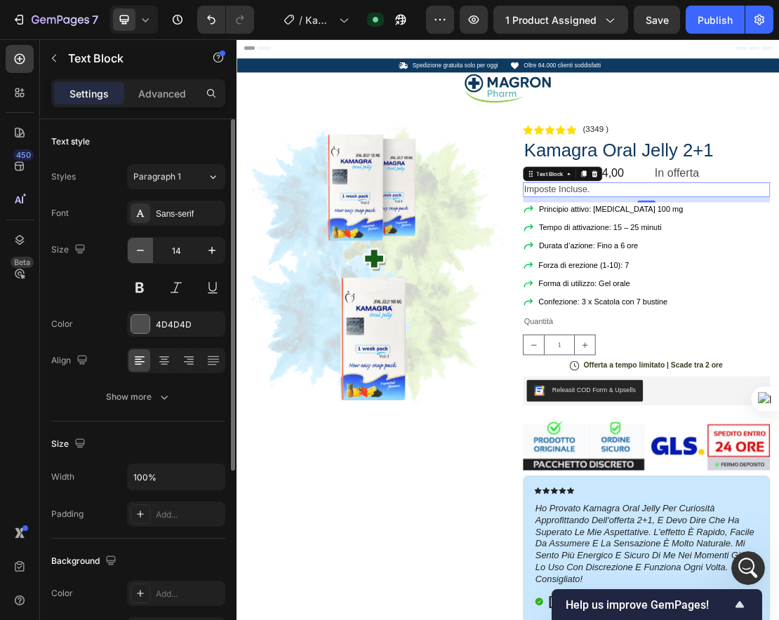
click at [143, 248] on icon "button" at bounding box center [140, 251] width 14 height 14
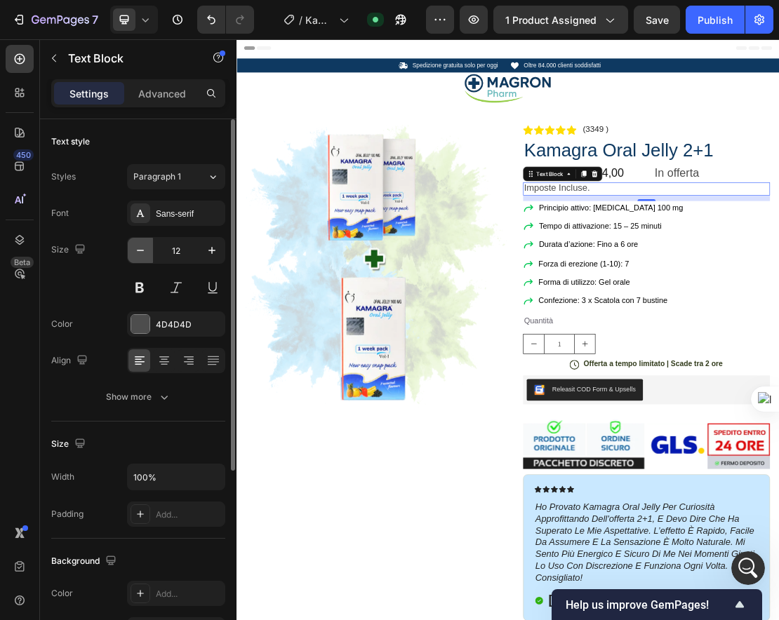
click at [143, 248] on icon "button" at bounding box center [140, 251] width 14 height 14
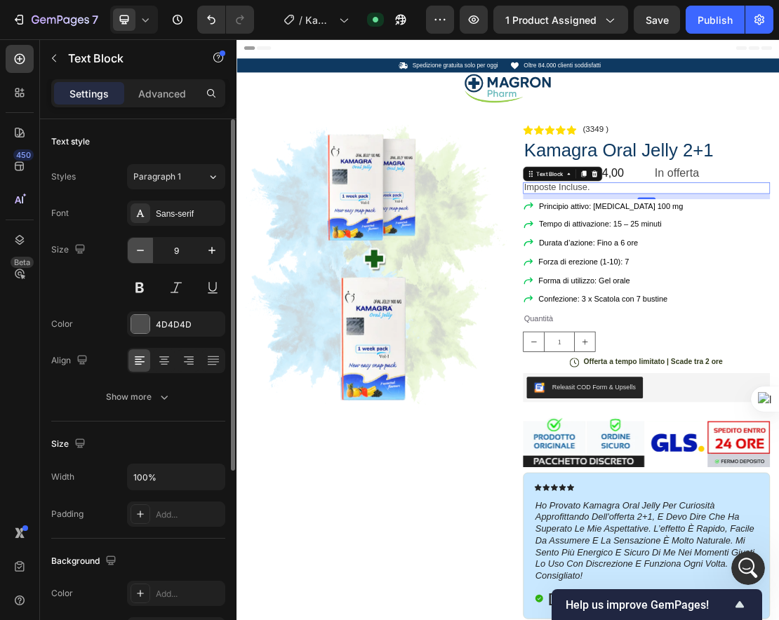
click at [143, 248] on icon "button" at bounding box center [140, 251] width 14 height 14
type input "8"
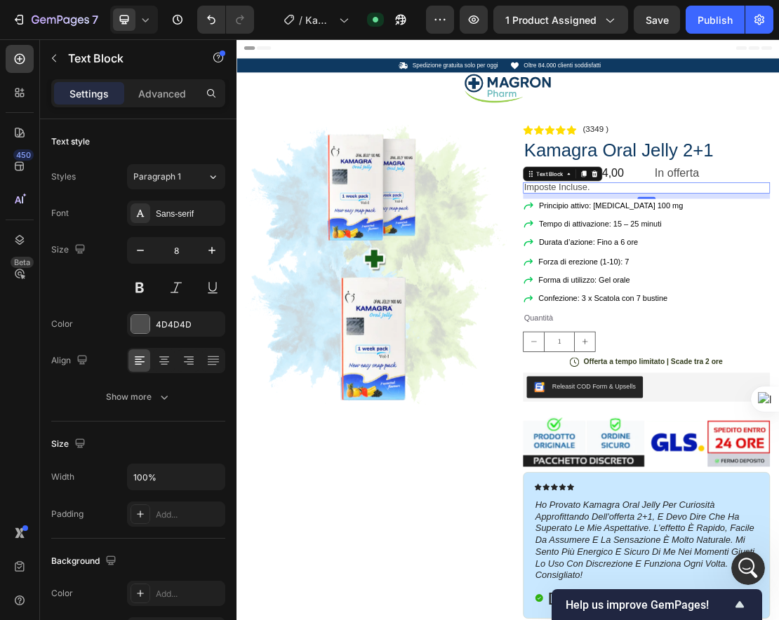
click at [693, 266] on span "Imposte Incluse." at bounding box center [734, 267] width 102 height 15
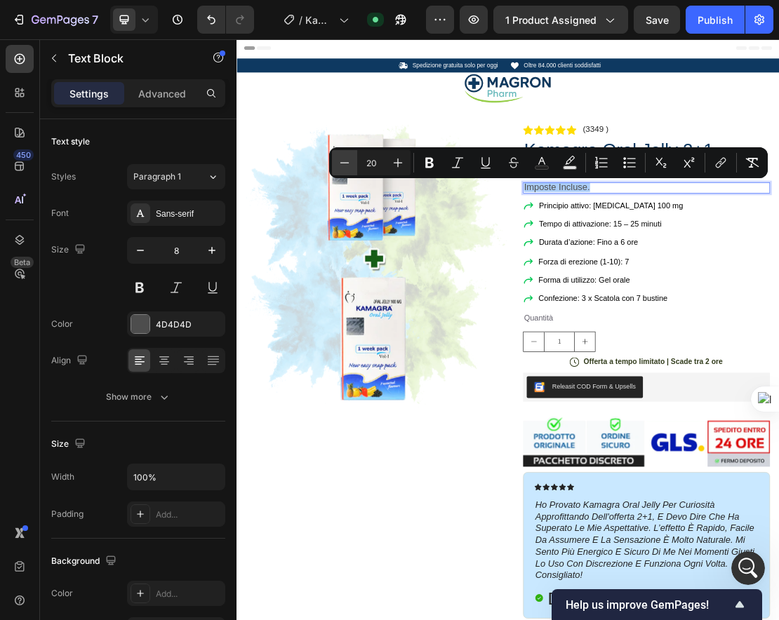
click at [340, 165] on icon "Editor contextual toolbar" at bounding box center [345, 163] width 14 height 14
type input "17"
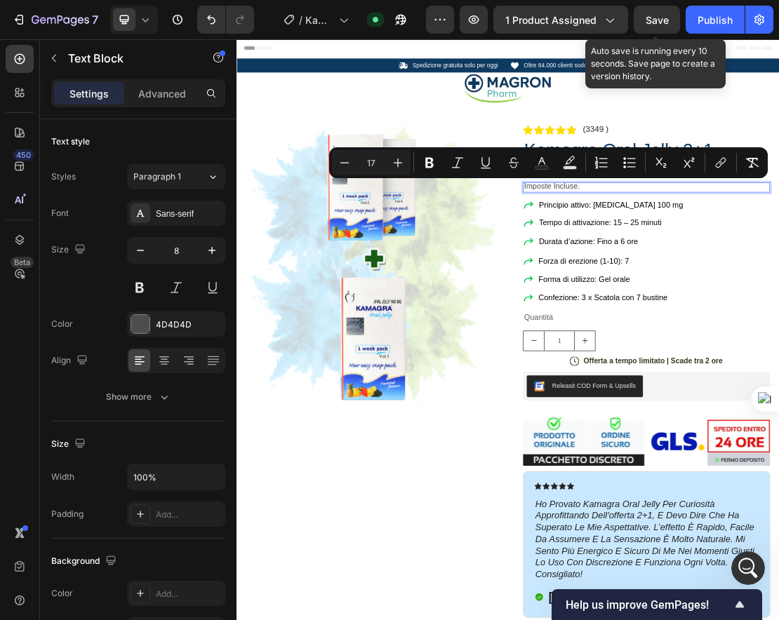
click at [662, 24] on span "Save" at bounding box center [657, 20] width 23 height 12
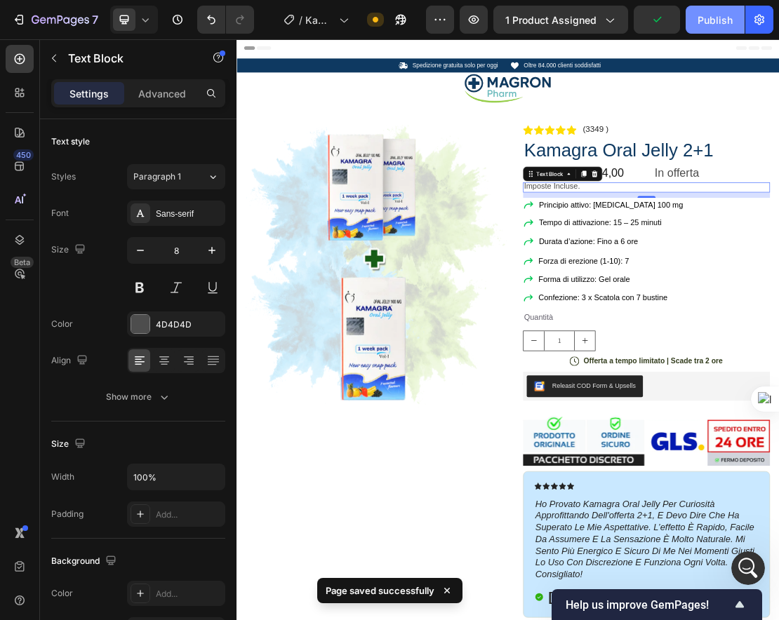
click at [693, 20] on div "Publish" at bounding box center [715, 20] width 35 height 15
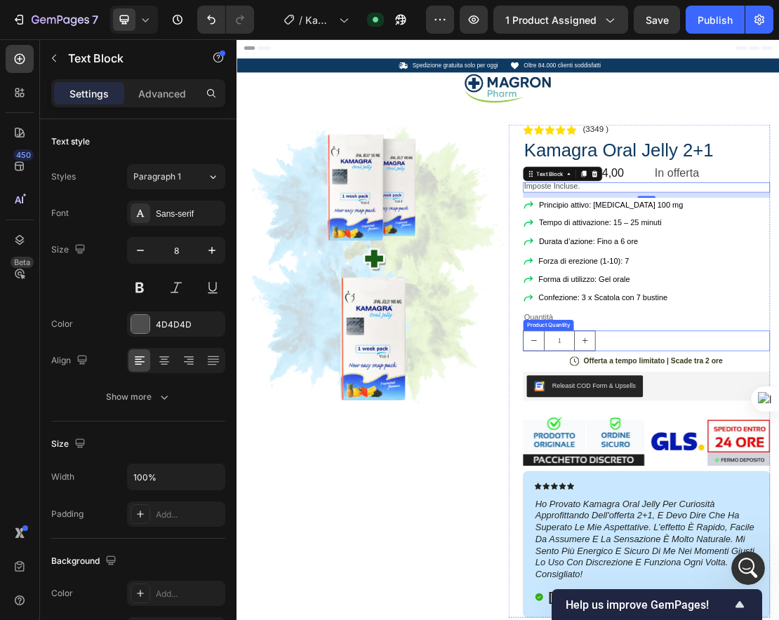
click at [693, 495] on input "1" at bounding box center [738, 508] width 48 height 30
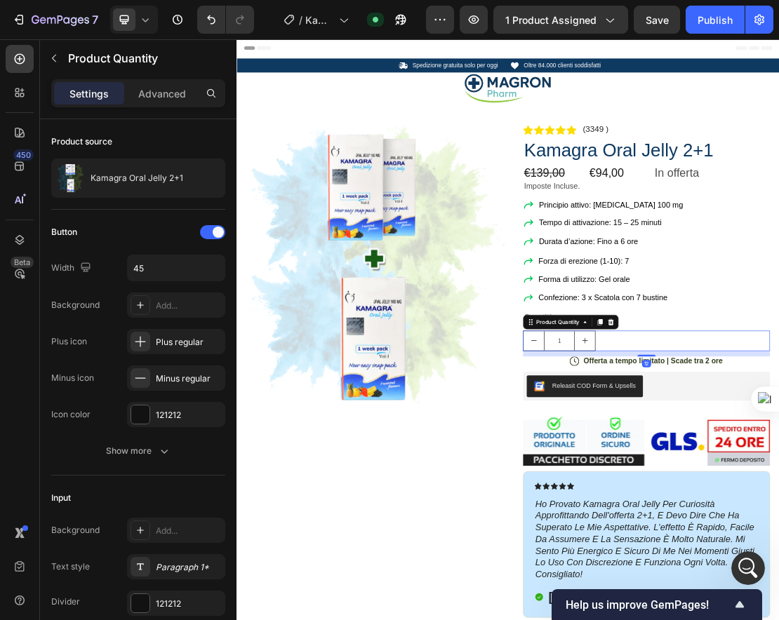
click at [693, 504] on input "1" at bounding box center [738, 508] width 48 height 30
click at [693, 504] on button "increment" at bounding box center [778, 508] width 32 height 30
click at [693, 508] on button "decrement" at bounding box center [698, 508] width 32 height 30
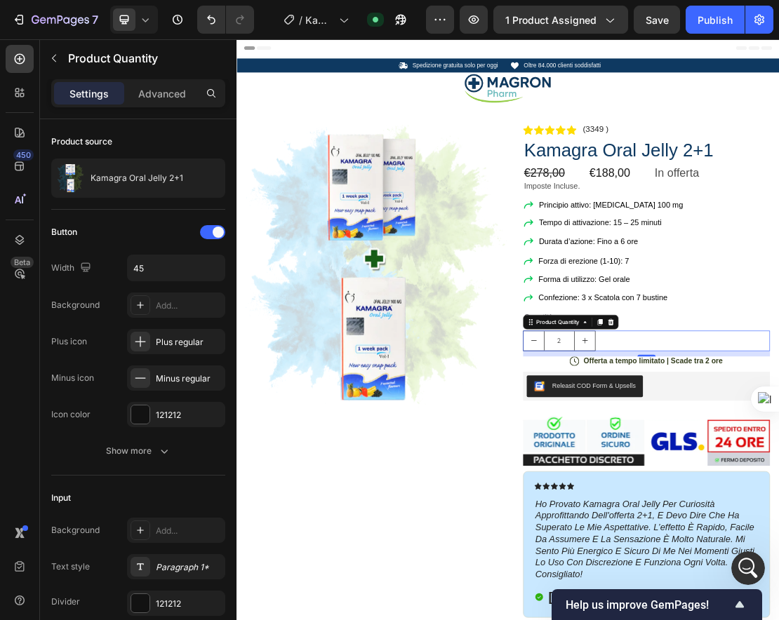
type input "1"
click at [693, 508] on button "decrement" at bounding box center [698, 508] width 32 height 30
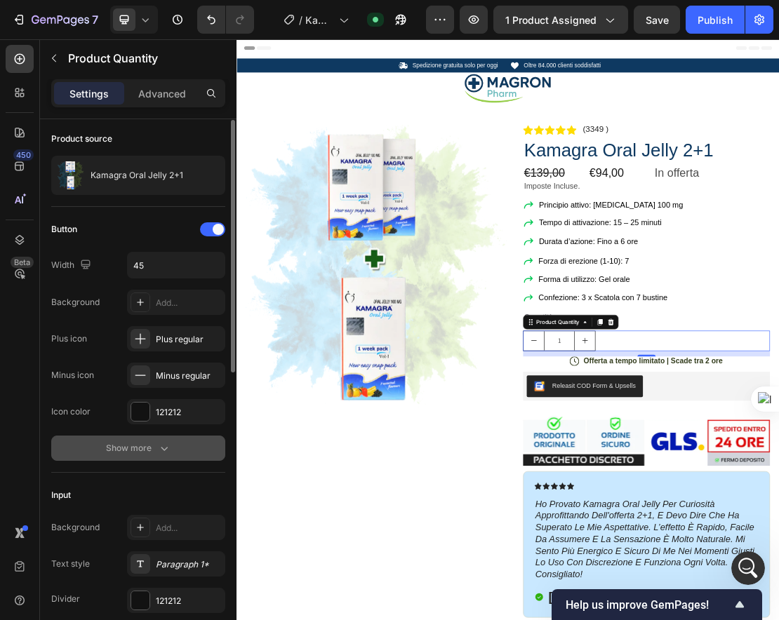
scroll to position [188, 0]
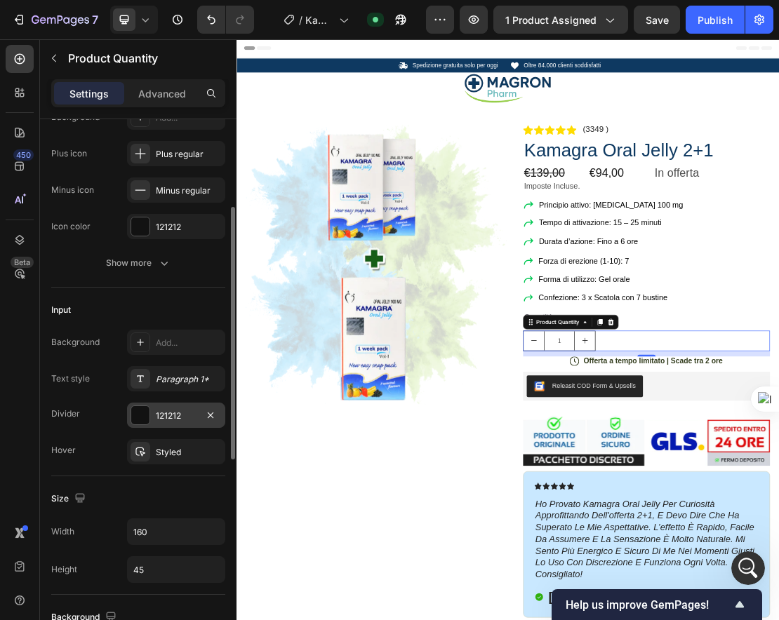
click at [170, 422] on div "121212" at bounding box center [176, 415] width 98 height 25
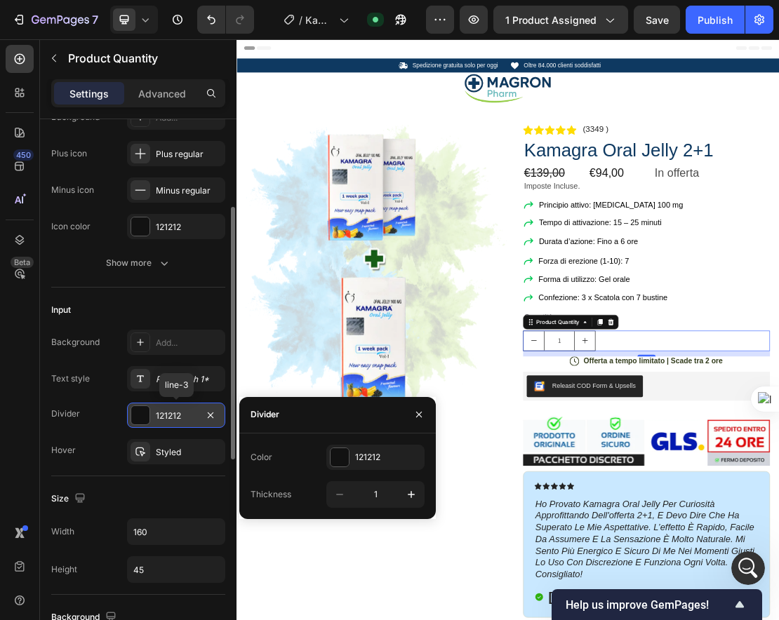
click at [170, 422] on div "121212" at bounding box center [176, 415] width 98 height 25
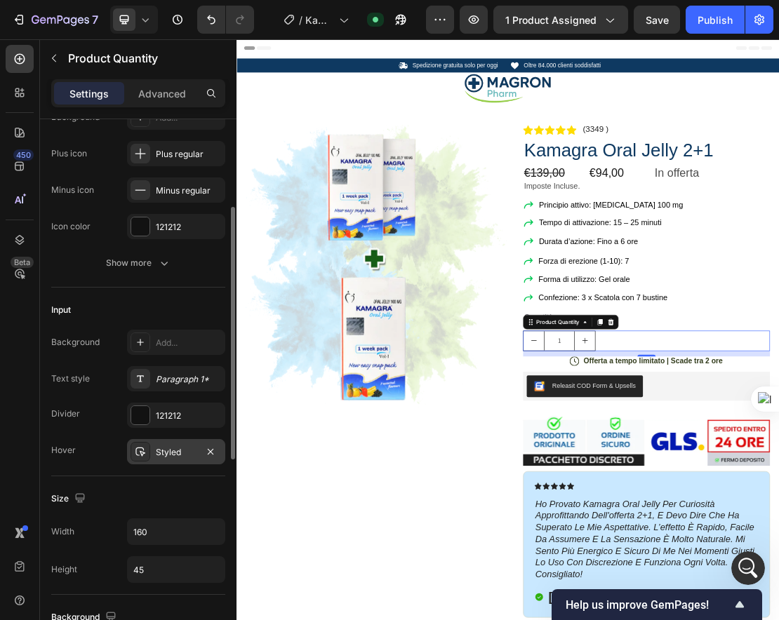
click at [173, 446] on div "Styled" at bounding box center [176, 452] width 41 height 13
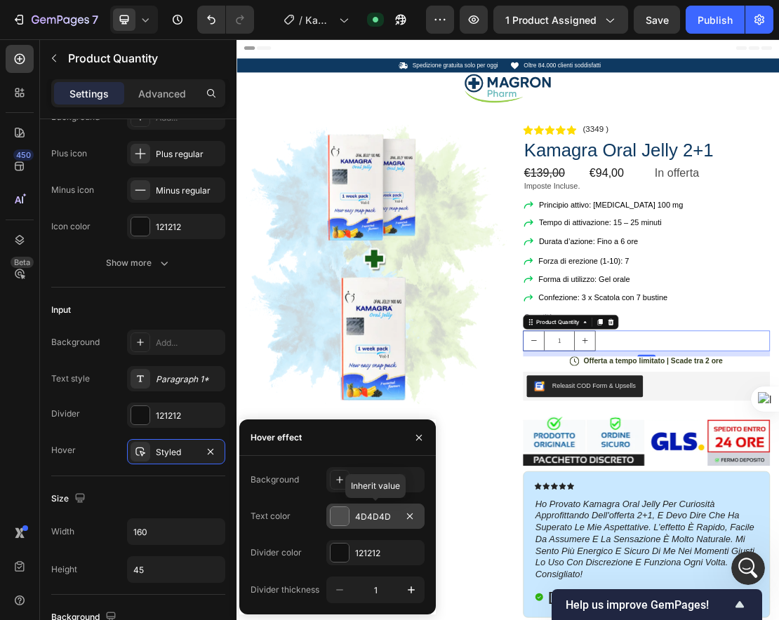
click at [370, 526] on div "4D4D4D" at bounding box center [375, 516] width 98 height 25
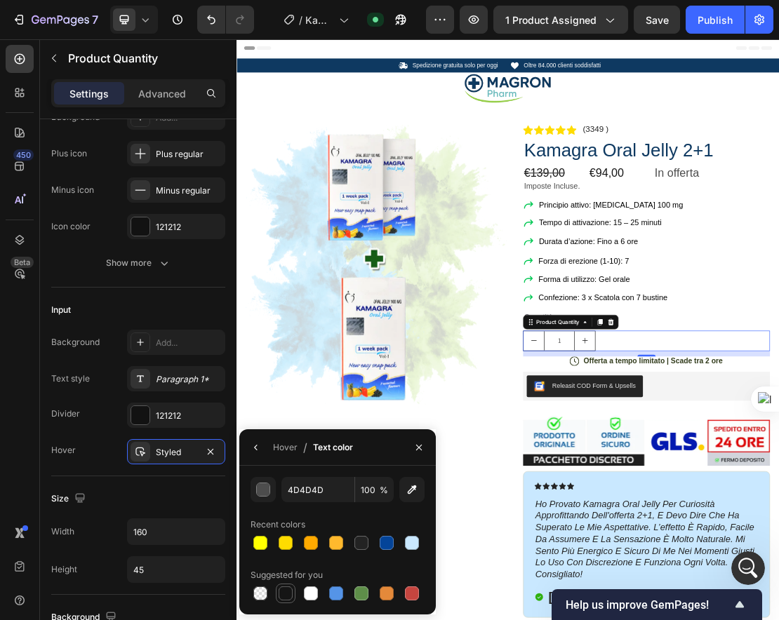
click at [289, 602] on div at bounding box center [286, 594] width 20 height 20
type input "151515"
click at [170, 444] on div "Styled" at bounding box center [176, 451] width 98 height 25
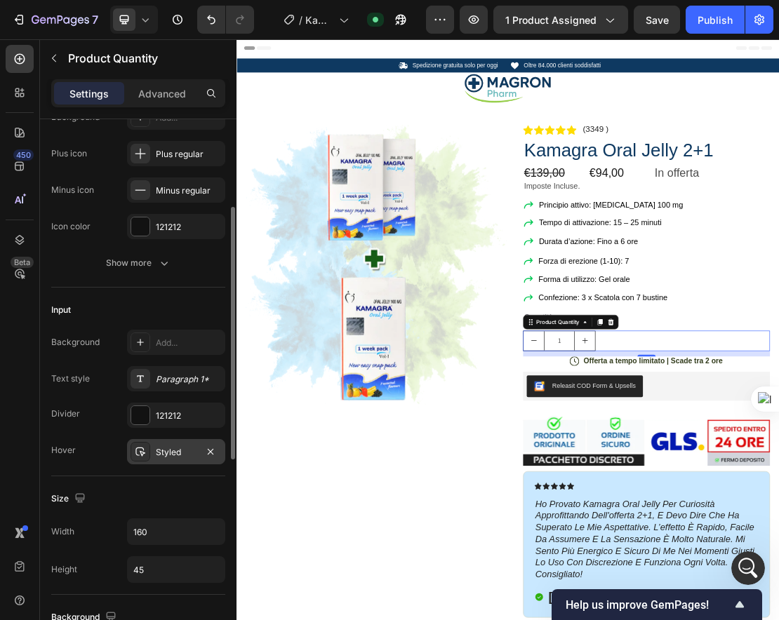
click at [172, 444] on div "Styled" at bounding box center [176, 451] width 98 height 25
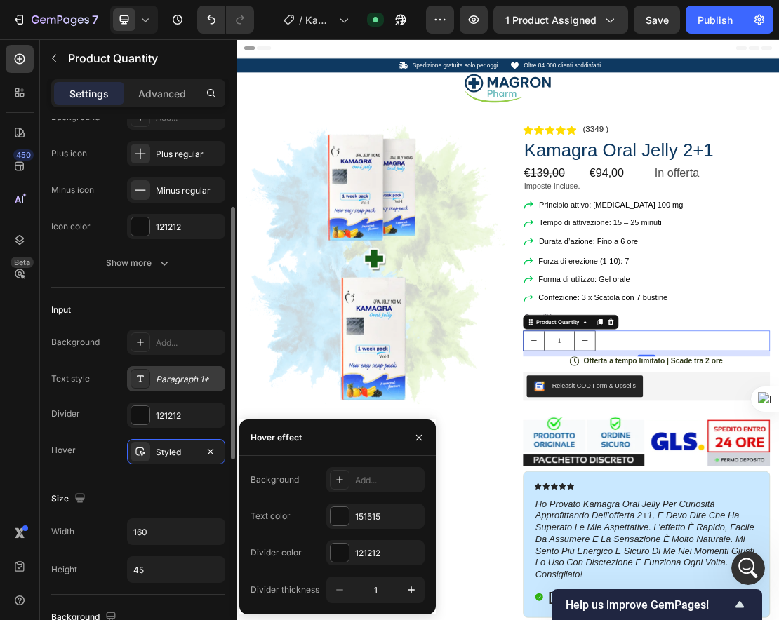
click at [162, 379] on div "Paragraph 1*" at bounding box center [189, 379] width 66 height 13
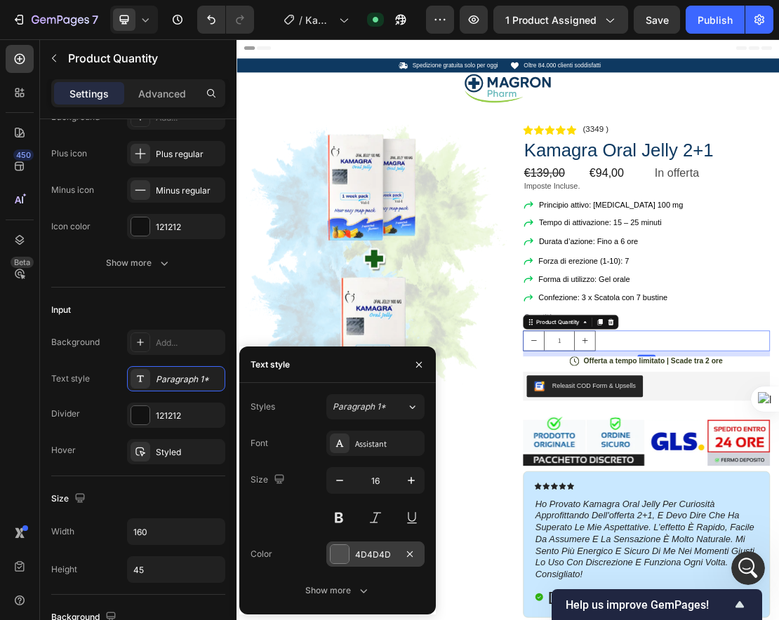
click at [354, 548] on div "4D4D4D" at bounding box center [375, 554] width 98 height 25
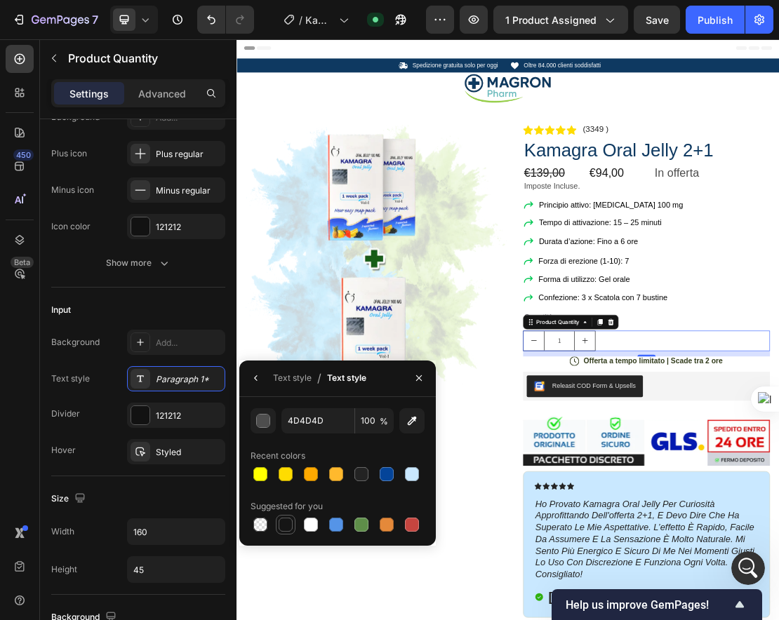
click at [288, 522] on div at bounding box center [286, 525] width 14 height 14
click at [378, 474] on div at bounding box center [386, 474] width 17 height 17
type input "044499"
click at [295, 378] on div "Text style" at bounding box center [292, 378] width 39 height 13
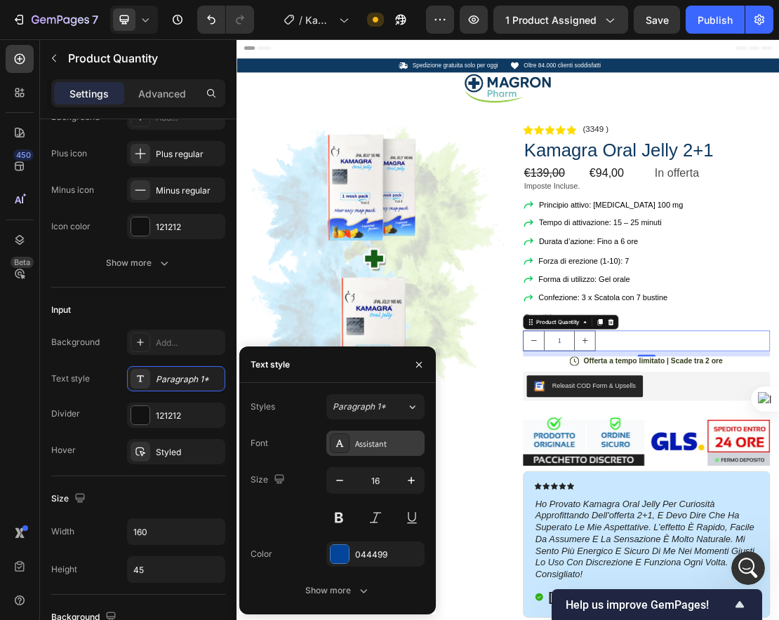
click at [374, 433] on div "Assistant" at bounding box center [375, 443] width 98 height 25
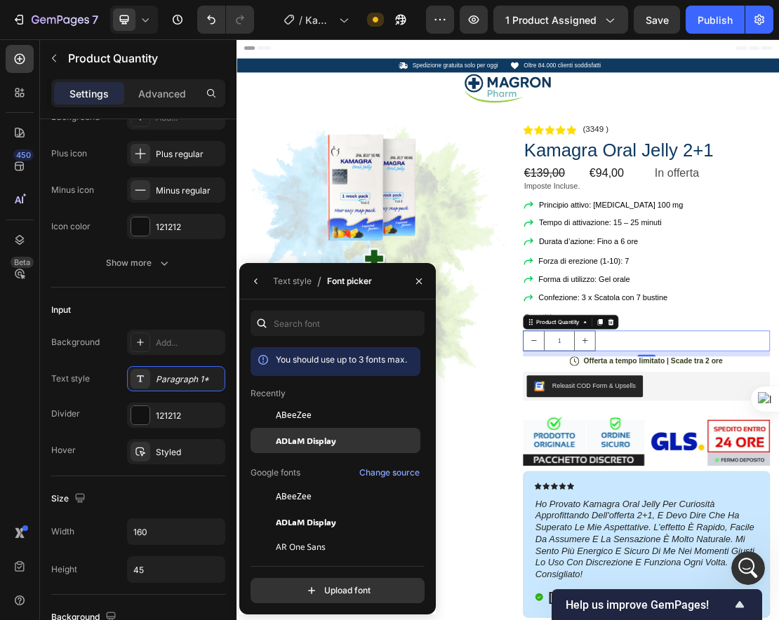
click at [310, 439] on span "ADLaM Display" at bounding box center [306, 440] width 60 height 13
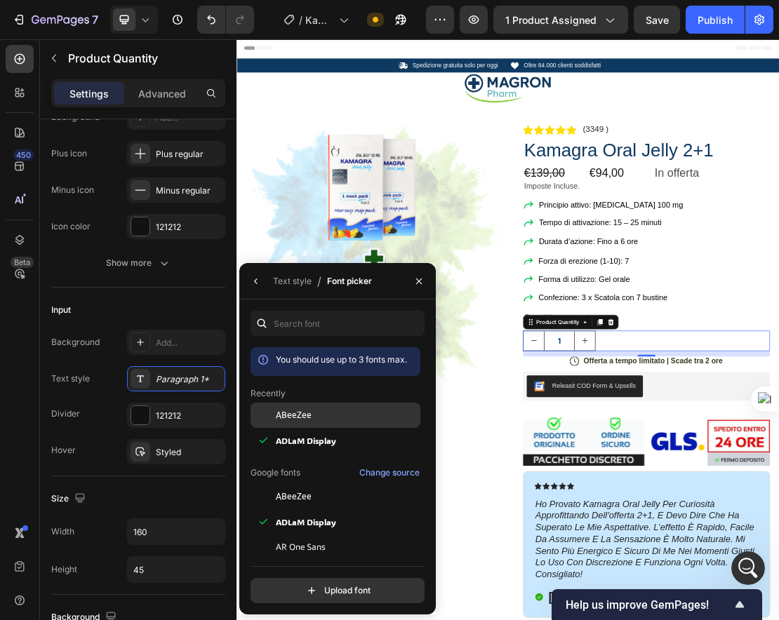
click at [307, 410] on span "ABeeZee" at bounding box center [294, 415] width 36 height 13
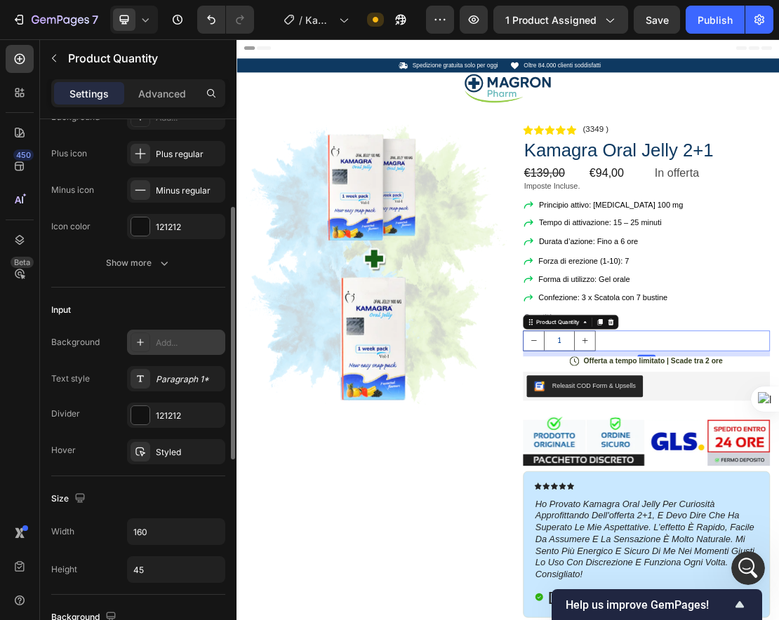
click at [190, 340] on div "Add..." at bounding box center [189, 343] width 66 height 13
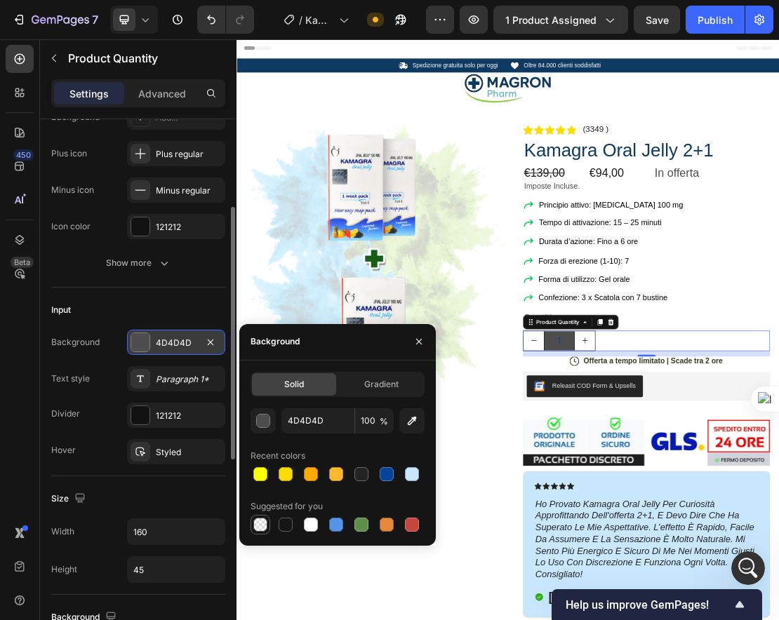
click at [258, 527] on div at bounding box center [260, 525] width 14 height 14
type input "000000"
type input "0"
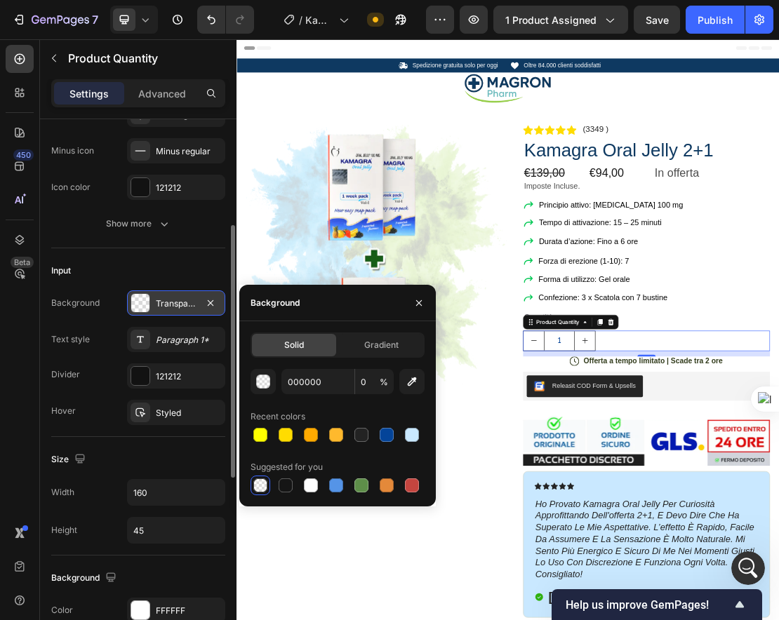
click at [171, 471] on div "Size Width 160 Height 45" at bounding box center [138, 496] width 174 height 119
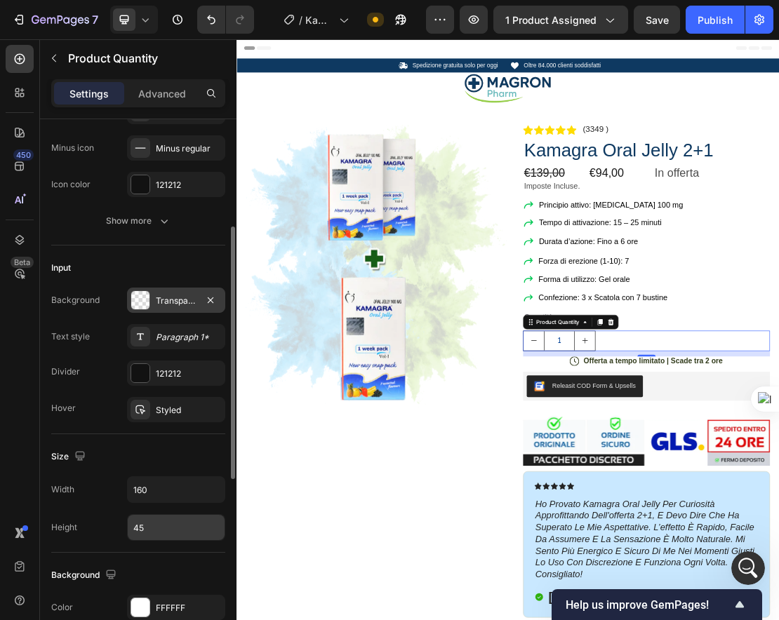
scroll to position [255, 0]
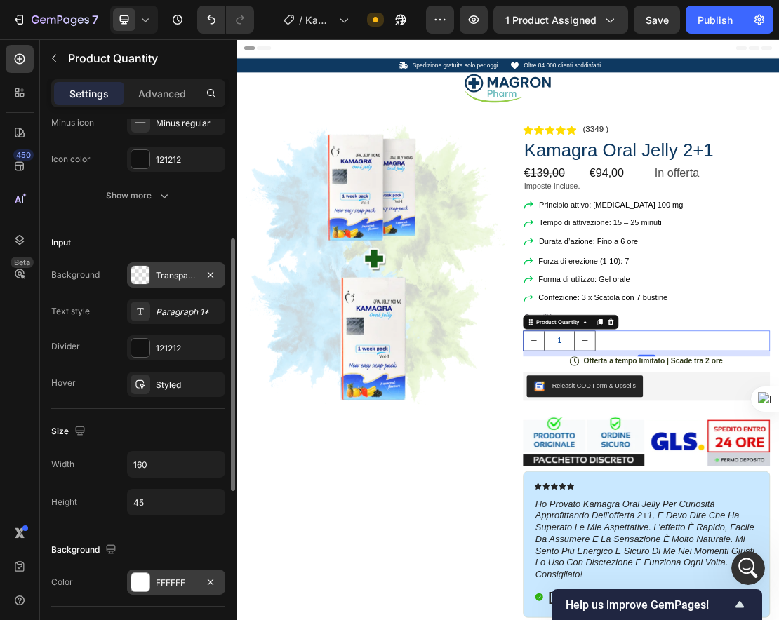
click at [166, 583] on div "FFFFFF" at bounding box center [176, 583] width 41 height 13
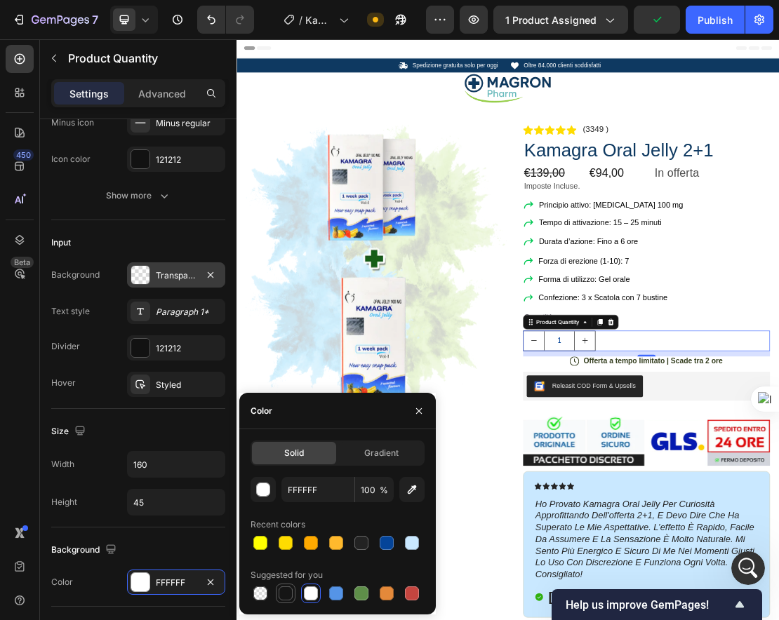
click at [281, 593] on div at bounding box center [286, 594] width 14 height 14
click at [265, 592] on div at bounding box center [260, 594] width 14 height 14
type input "000000"
type input "0"
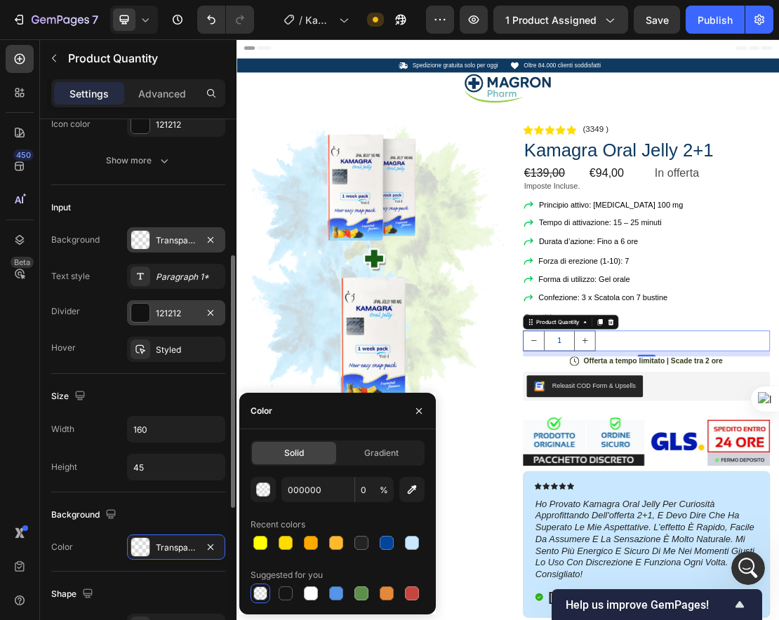
click at [171, 311] on div "121212" at bounding box center [176, 313] width 41 height 13
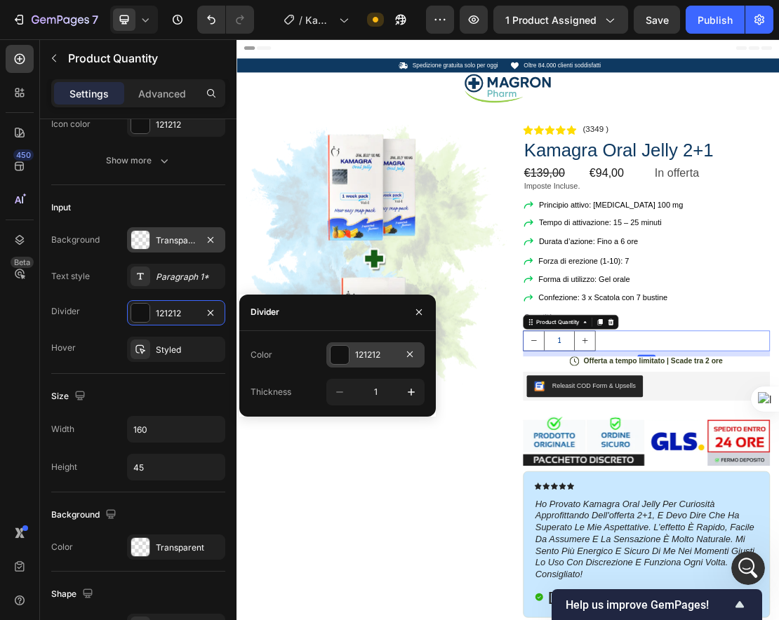
click at [346, 360] on div at bounding box center [340, 355] width 18 height 18
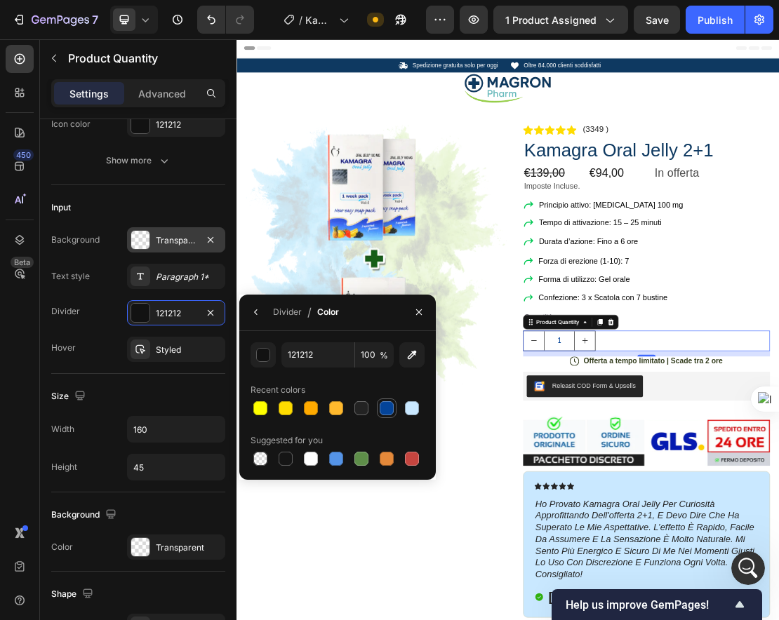
click at [392, 410] on div at bounding box center [387, 408] width 14 height 14
type input "044499"
click at [279, 316] on div "Divider" at bounding box center [287, 312] width 29 height 13
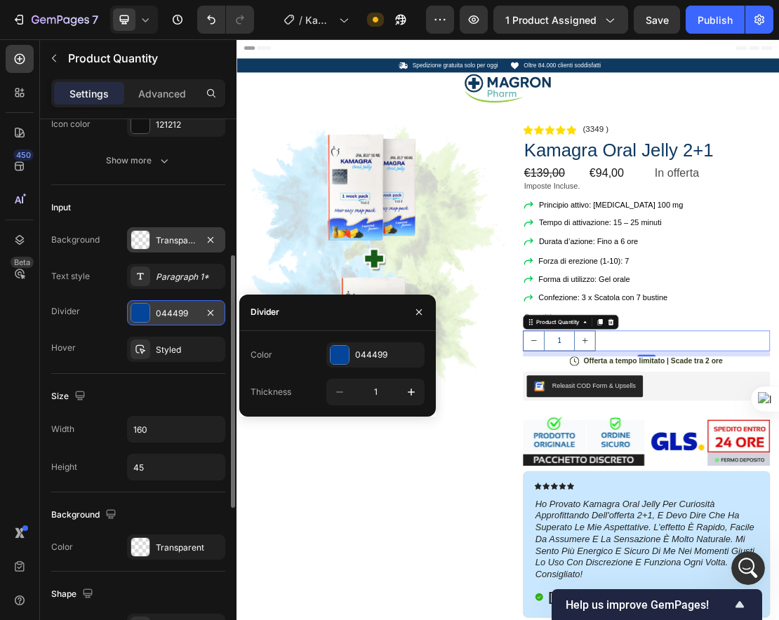
click at [179, 319] on div "044499" at bounding box center [176, 313] width 41 height 13
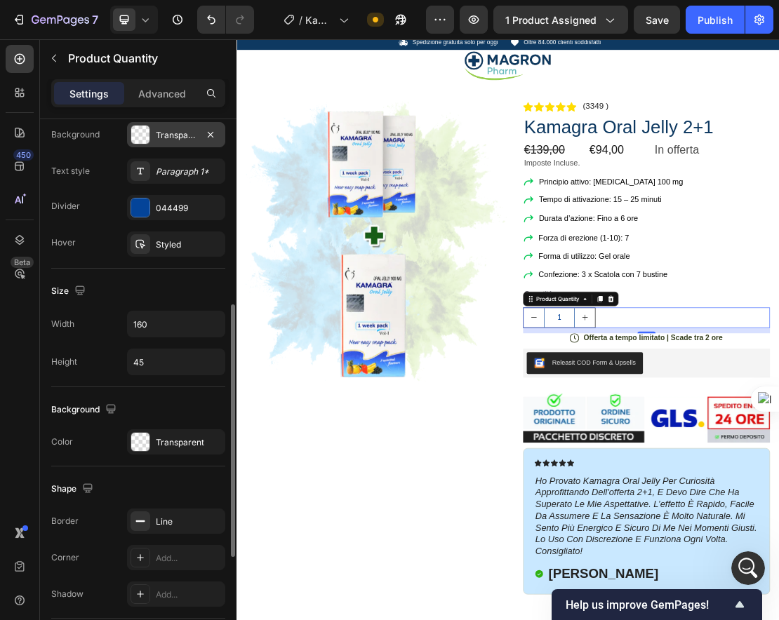
scroll to position [424, 0]
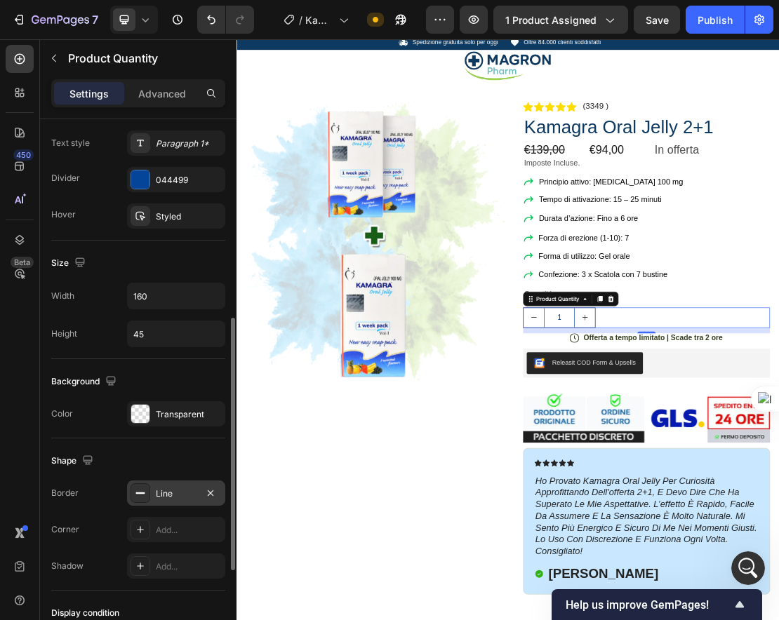
click at [166, 490] on div "Line" at bounding box center [176, 494] width 41 height 13
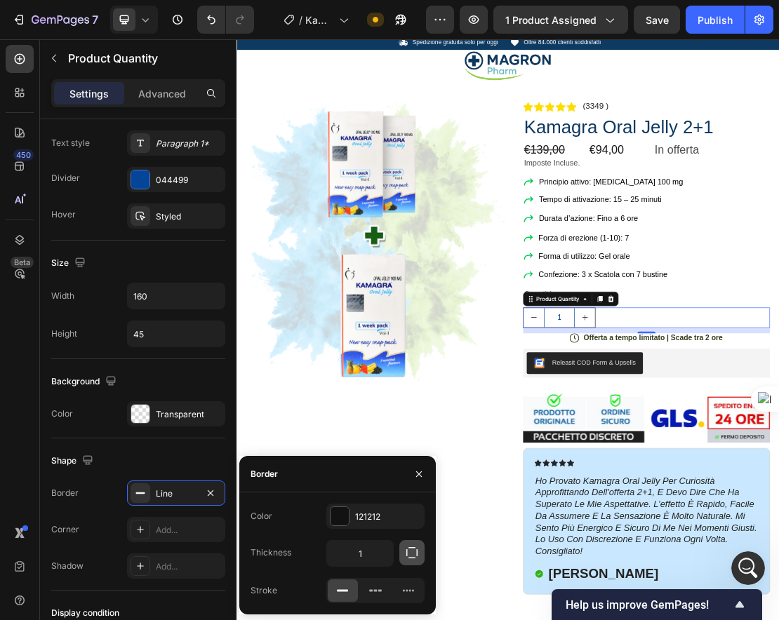
click at [407, 558] on icon "button" at bounding box center [412, 553] width 14 height 14
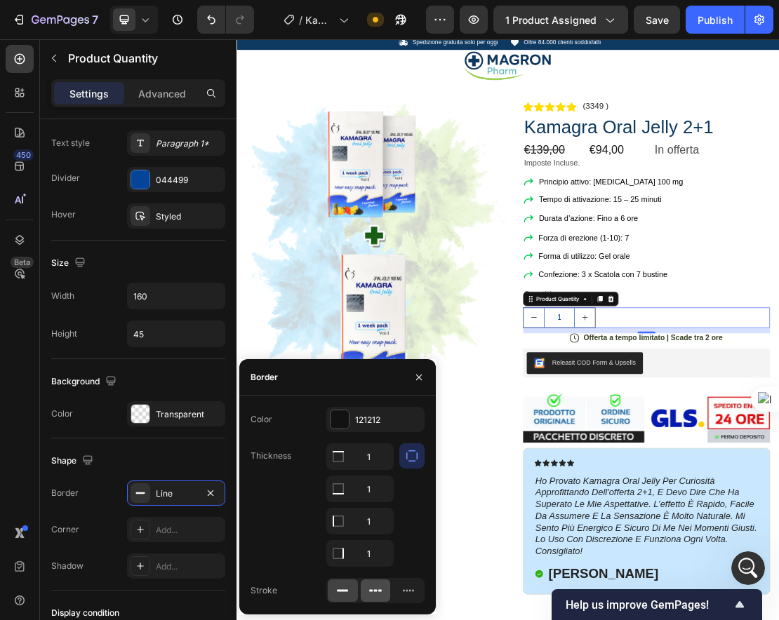
click at [366, 585] on div at bounding box center [376, 591] width 30 height 22
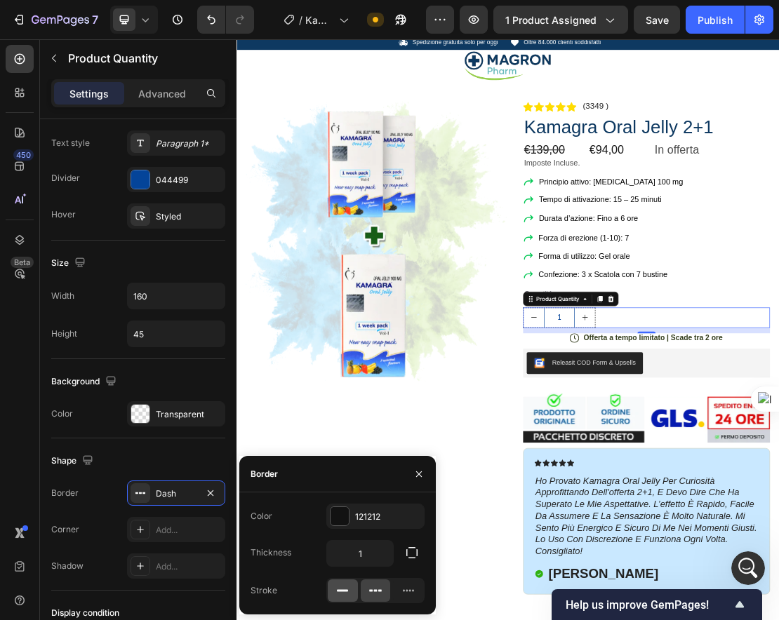
click at [333, 589] on div at bounding box center [343, 591] width 30 height 22
click at [403, 551] on button "button" at bounding box center [411, 552] width 25 height 25
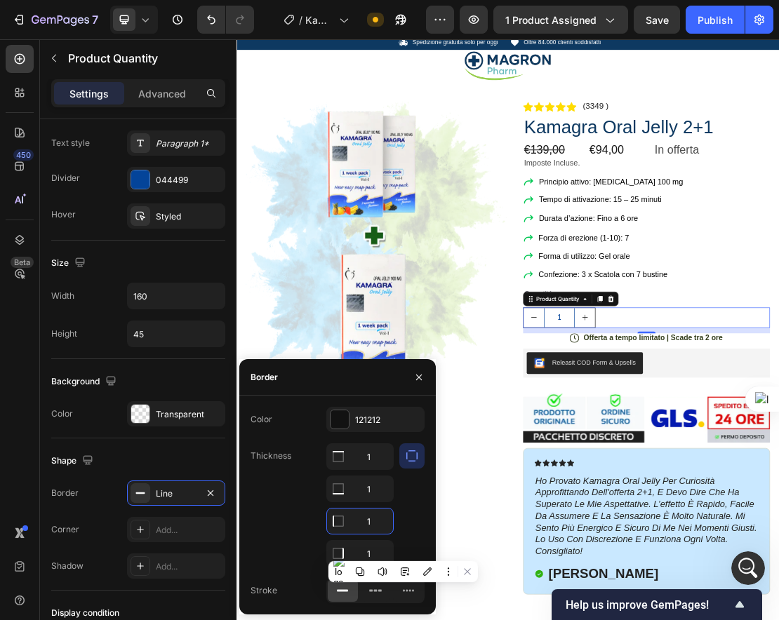
click at [362, 519] on input "1" at bounding box center [360, 521] width 66 height 25
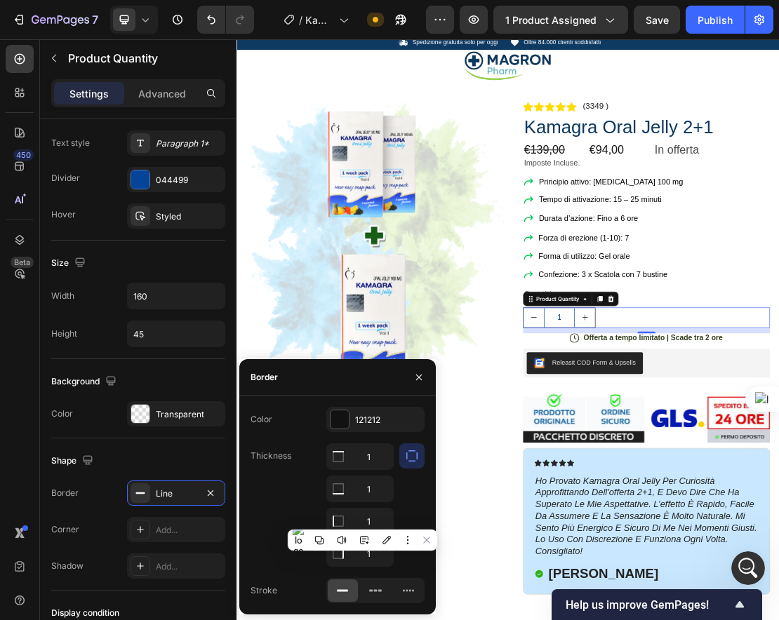
click at [385, 474] on div "1 1 1 1" at bounding box center [359, 506] width 67 height 124
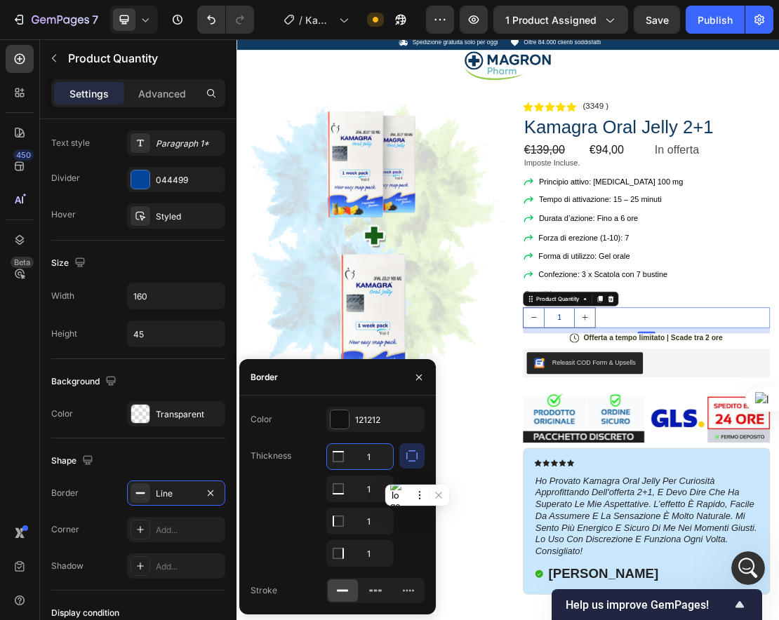
click at [380, 460] on input "1" at bounding box center [360, 456] width 66 height 25
click at [370, 498] on input "1" at bounding box center [360, 489] width 66 height 25
type input "2"
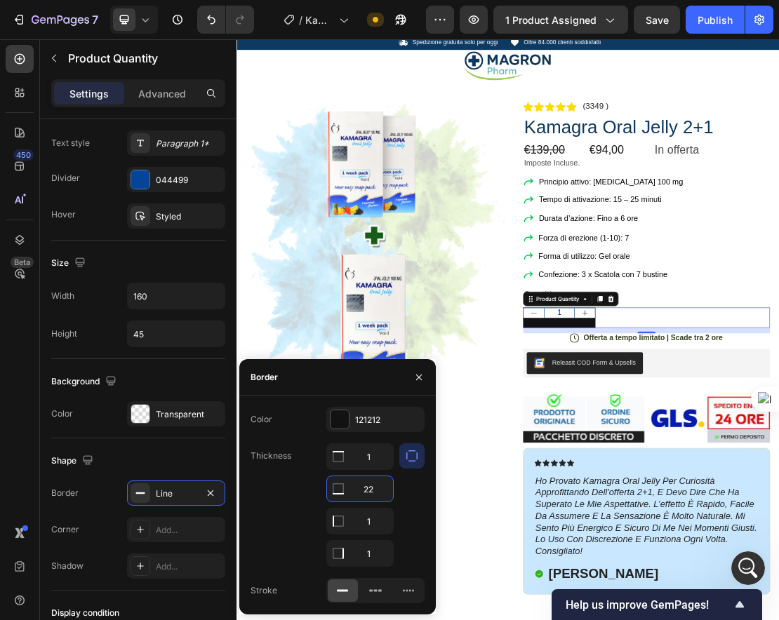
type input "2"
type input "3"
type input "4"
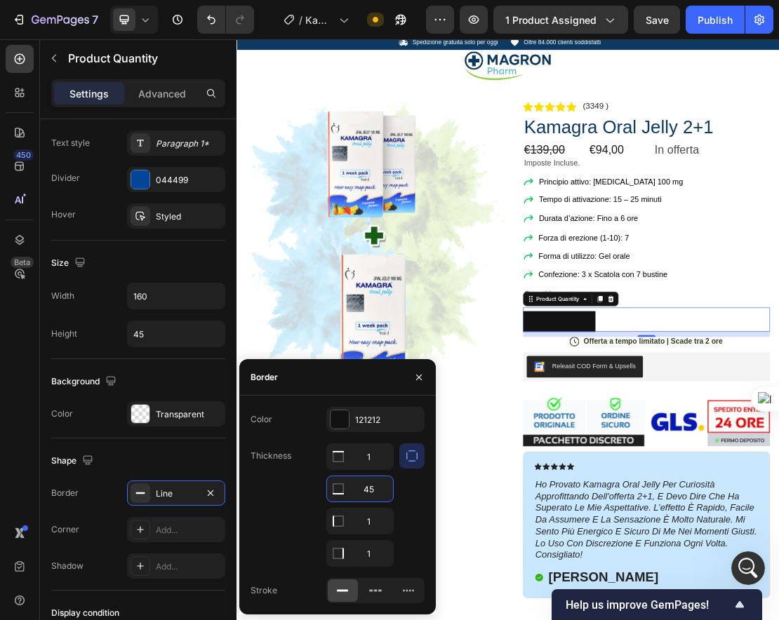
type input "4"
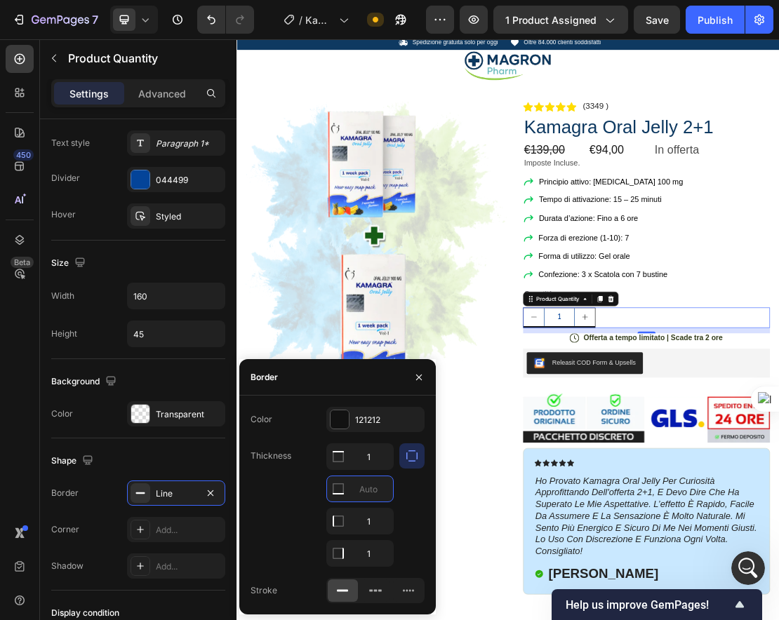
type input "5"
type input "4"
type input "3"
click at [415, 463] on button "button" at bounding box center [411, 456] width 25 height 25
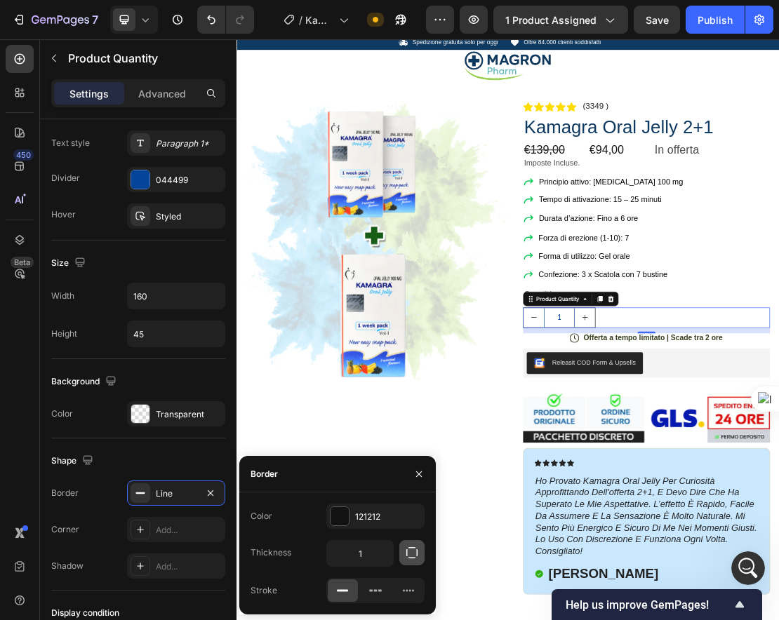
click at [409, 553] on icon "button" at bounding box center [412, 553] width 14 height 14
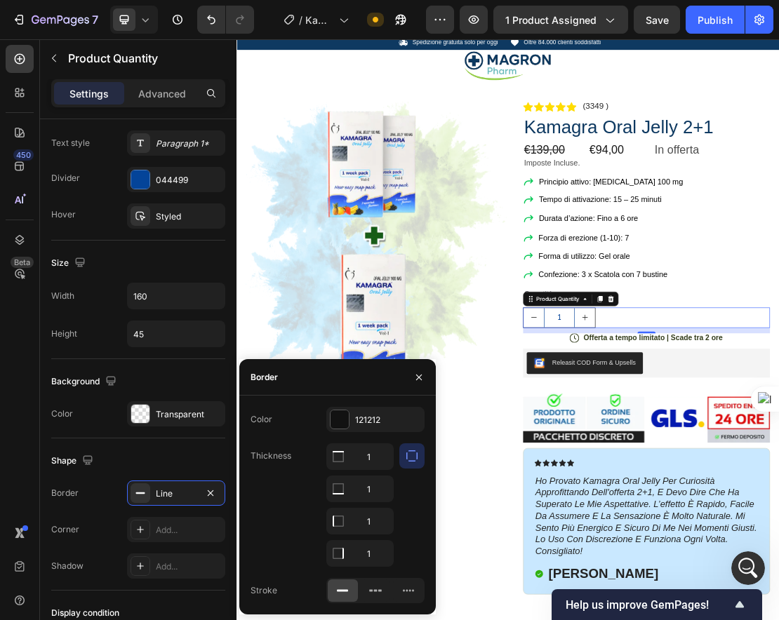
click at [412, 459] on icon "button" at bounding box center [412, 456] width 14 height 14
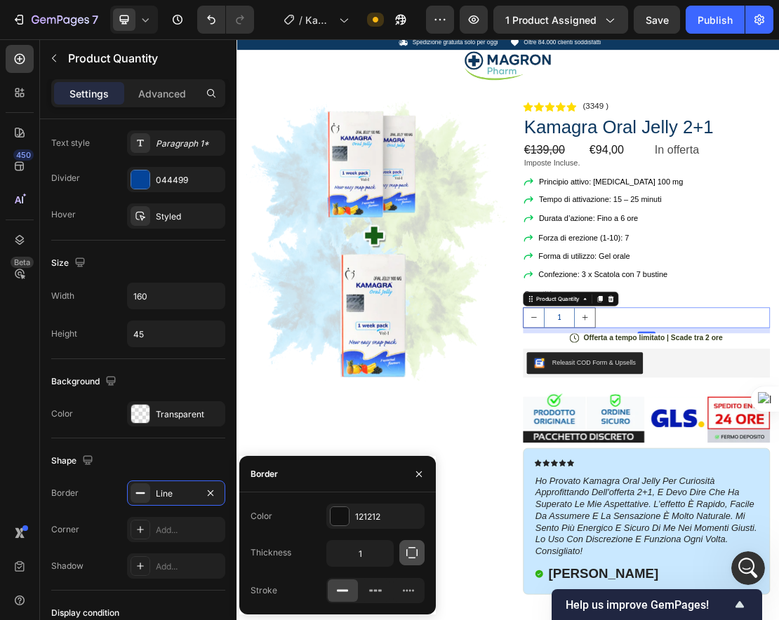
click at [412, 550] on icon "button" at bounding box center [412, 553] width 14 height 14
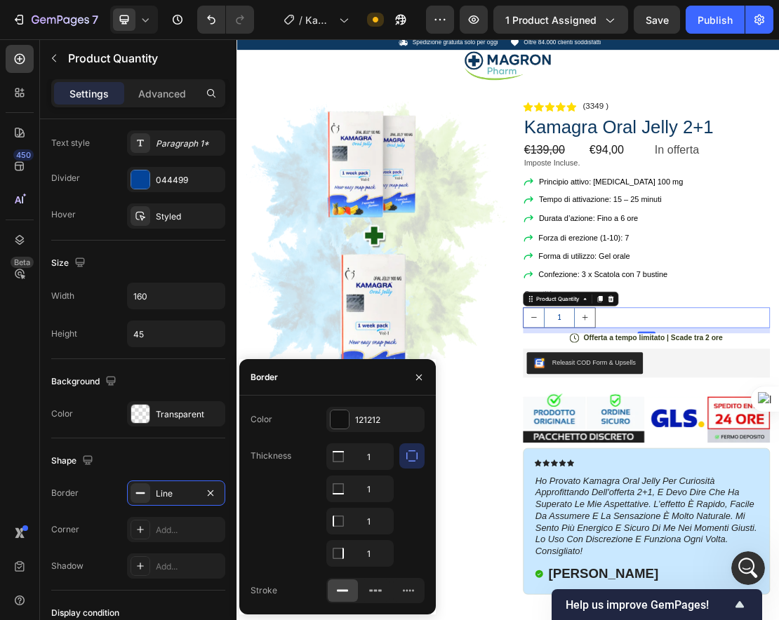
click at [412, 463] on button "button" at bounding box center [411, 456] width 25 height 25
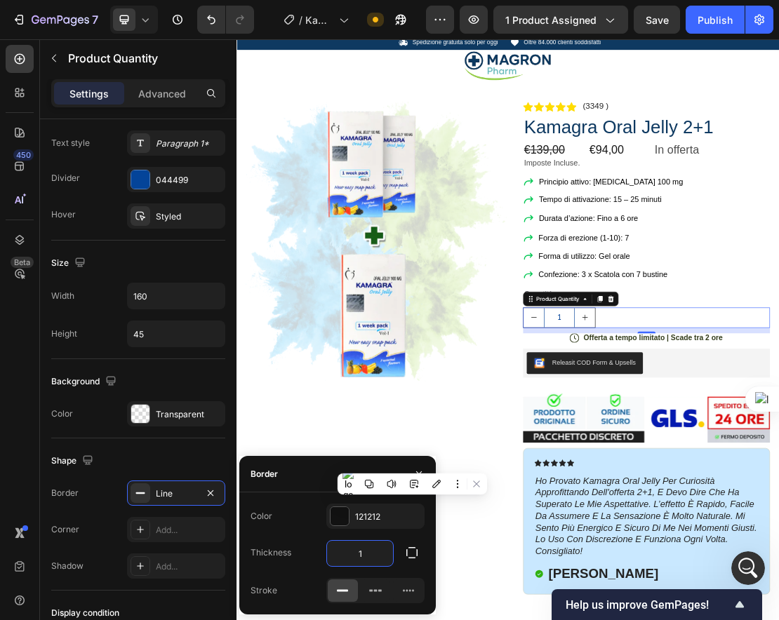
click at [376, 558] on input "1" at bounding box center [360, 553] width 66 height 25
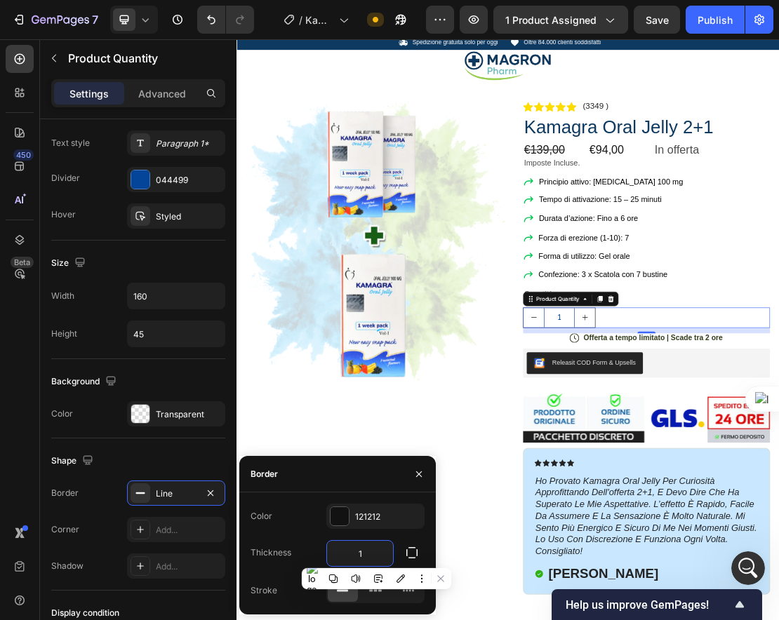
type input "2"
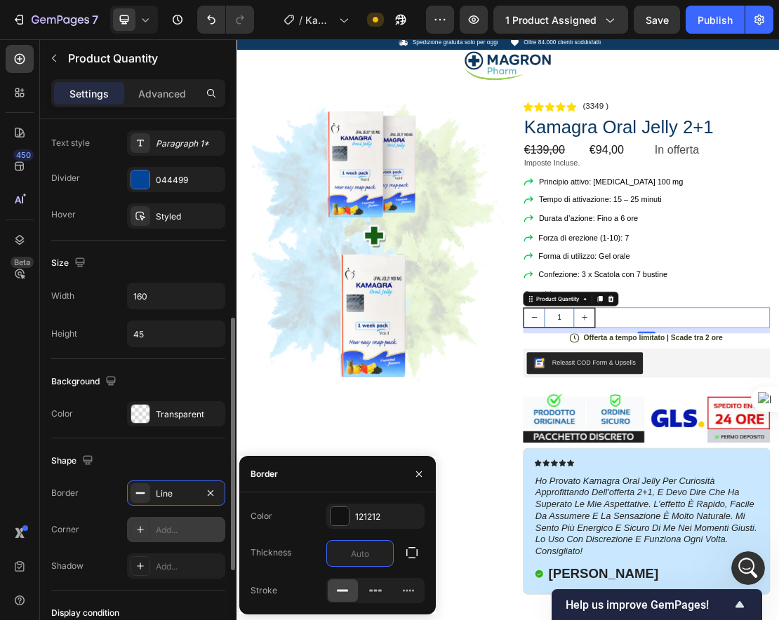
click at [170, 531] on div "Add..." at bounding box center [189, 530] width 66 height 13
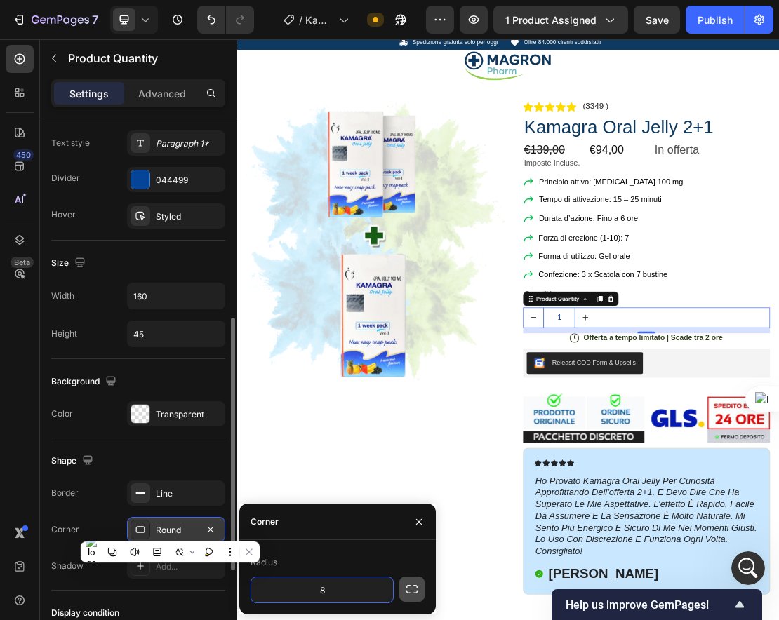
click at [405, 592] on icon "button" at bounding box center [412, 590] width 14 height 14
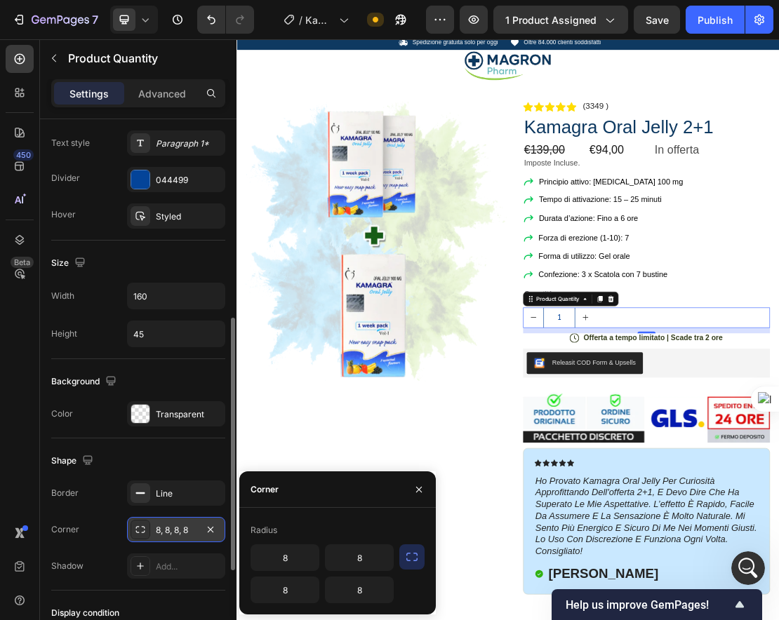
click at [405, 559] on icon "button" at bounding box center [412, 557] width 14 height 14
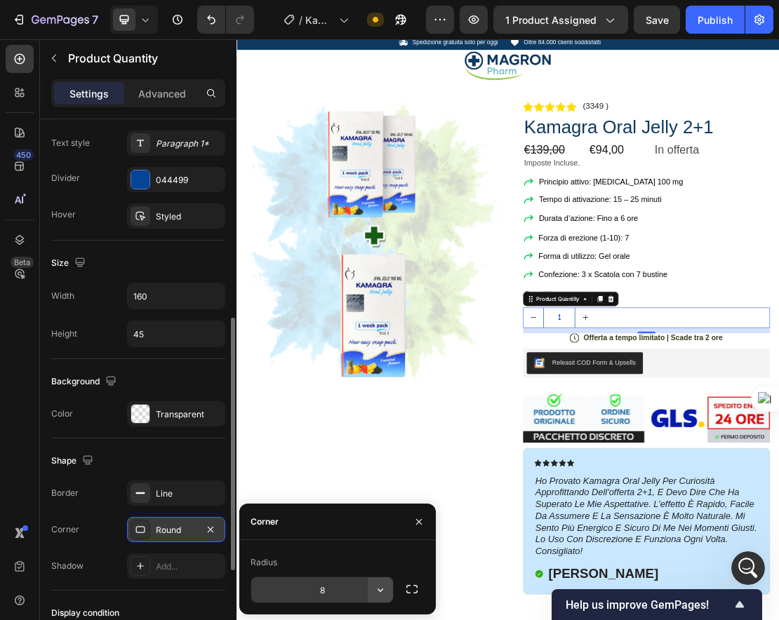
click at [373, 581] on button "button" at bounding box center [380, 590] width 25 height 25
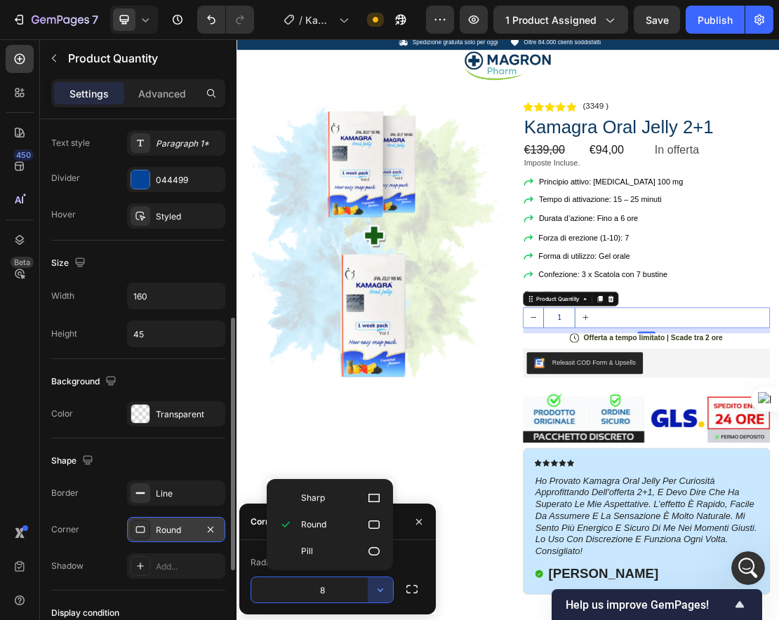
click at [325, 592] on input "8" at bounding box center [322, 590] width 142 height 25
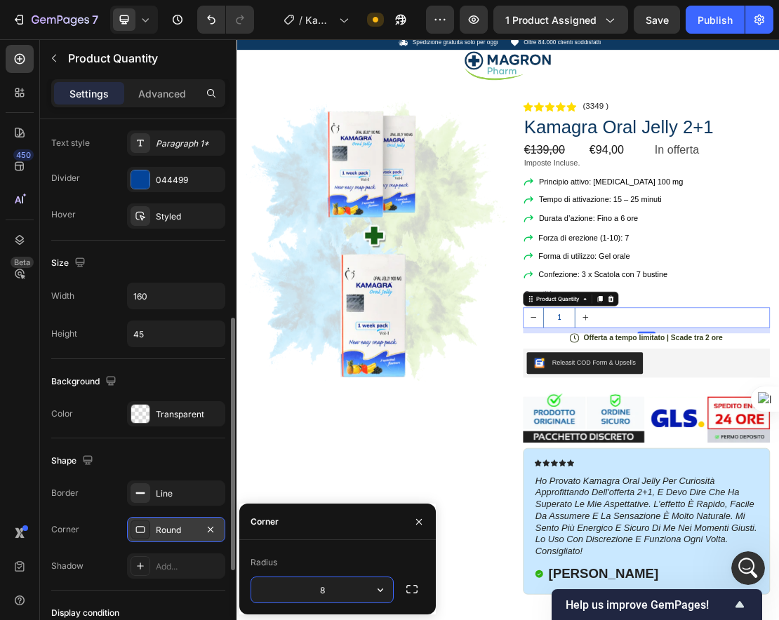
click at [325, 592] on input "8" at bounding box center [322, 590] width 142 height 25
click at [410, 585] on icon "button" at bounding box center [411, 589] width 11 height 8
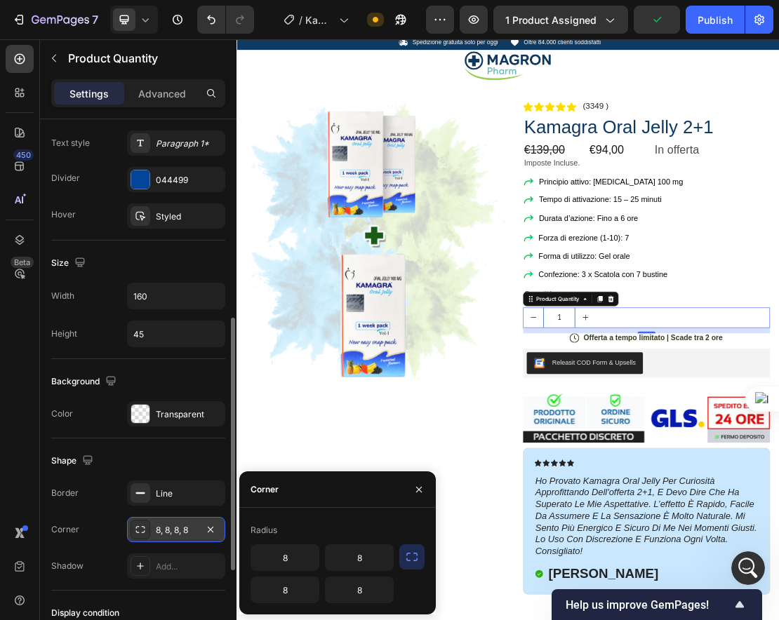
click at [407, 557] on icon "button" at bounding box center [412, 557] width 14 height 14
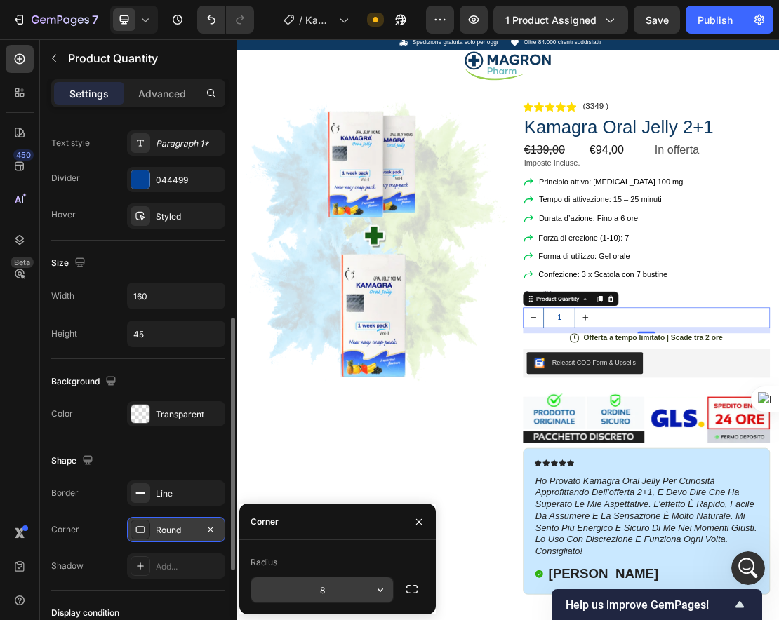
click at [323, 594] on input "8" at bounding box center [322, 590] width 142 height 25
click at [353, 595] on input "8" at bounding box center [322, 590] width 142 height 25
click at [378, 585] on icon "button" at bounding box center [380, 590] width 14 height 14
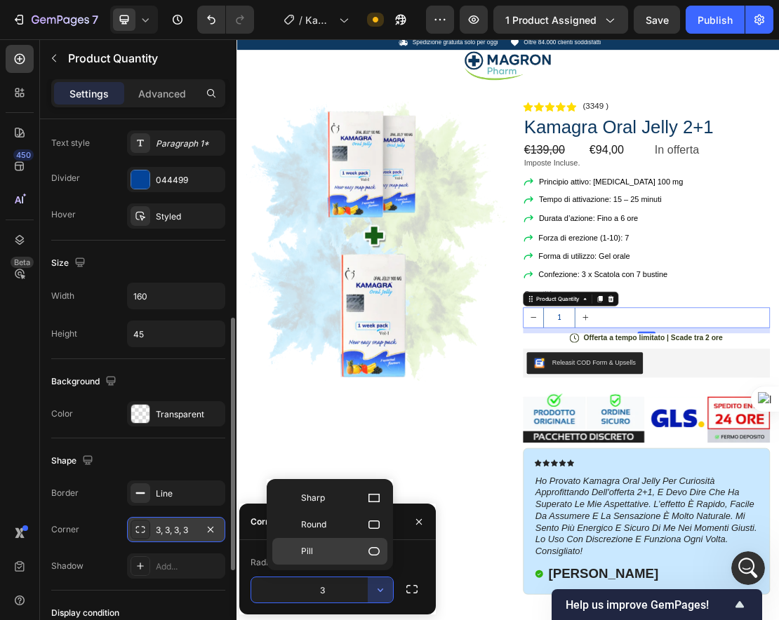
click at [371, 551] on icon at bounding box center [374, 552] width 14 height 14
type input "9999"
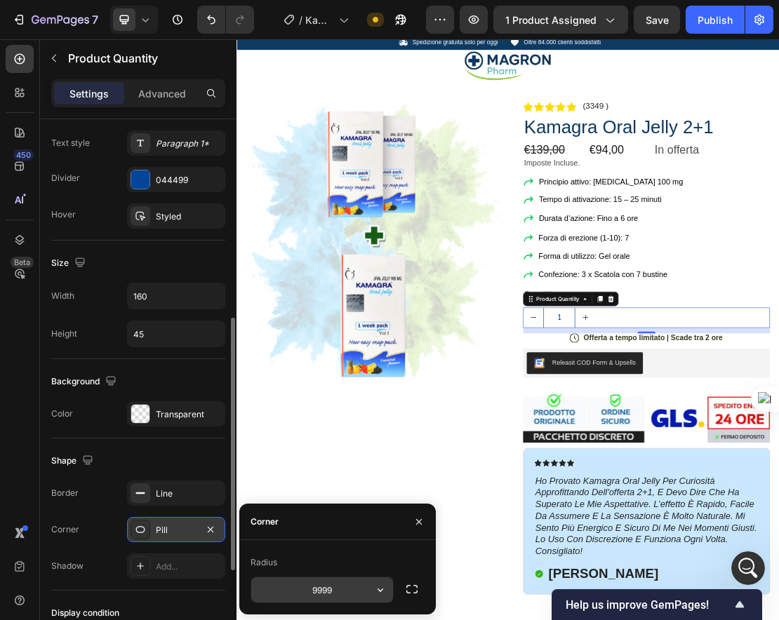
click at [373, 584] on icon "button" at bounding box center [380, 590] width 14 height 14
click at [693, 472] on icon "increment" at bounding box center [778, 472] width 8 height 8
click at [686, 473] on button "decrement" at bounding box center [698, 473] width 32 height 32
type input "1"
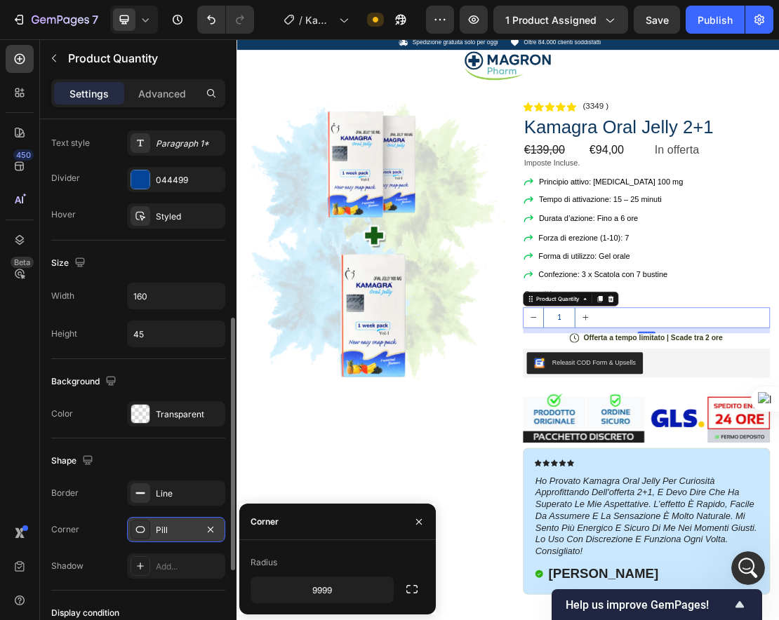
click at [180, 535] on div "Pill" at bounding box center [176, 530] width 41 height 13
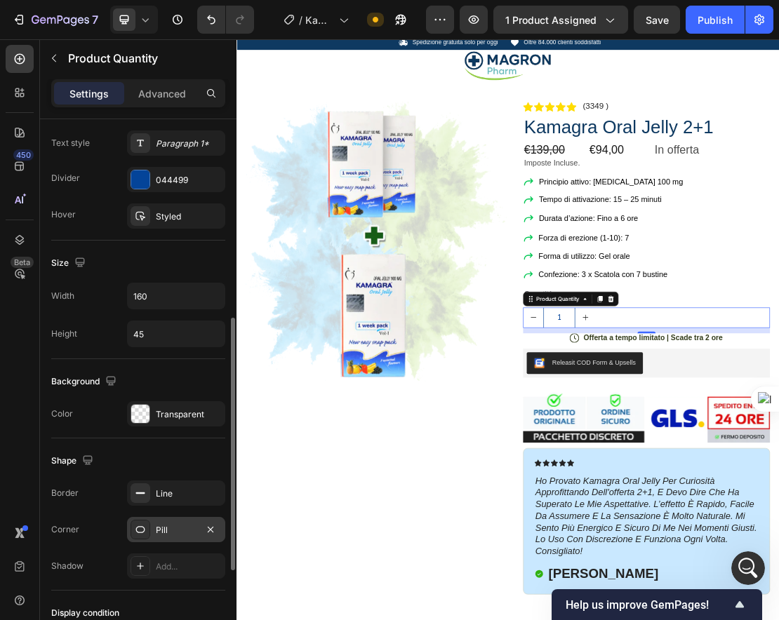
click at [180, 535] on div "Pill" at bounding box center [176, 530] width 41 height 13
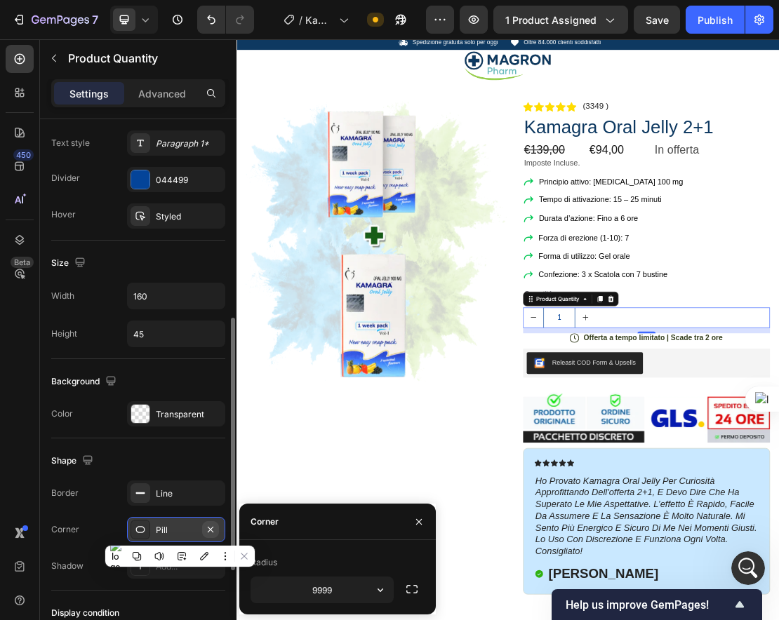
click at [212, 529] on icon "button" at bounding box center [210, 529] width 11 height 11
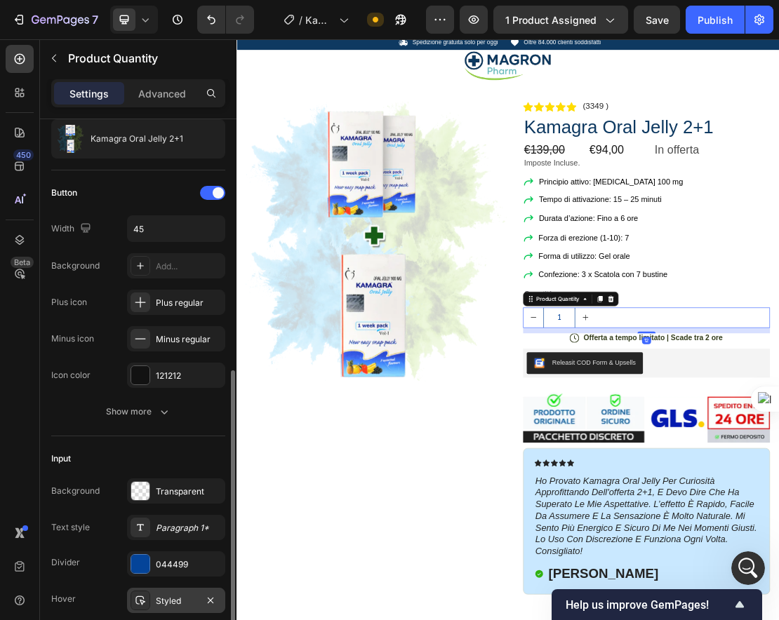
scroll to position [198, 0]
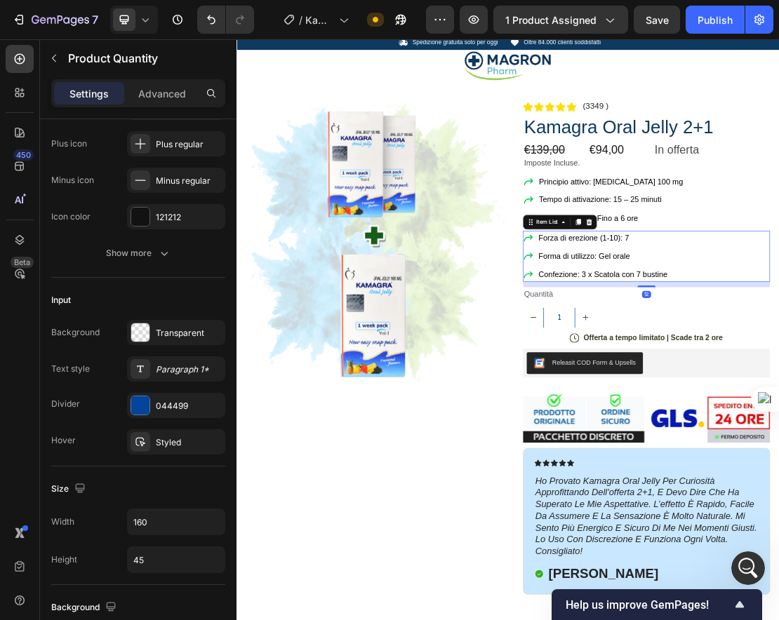
scroll to position [0, 0]
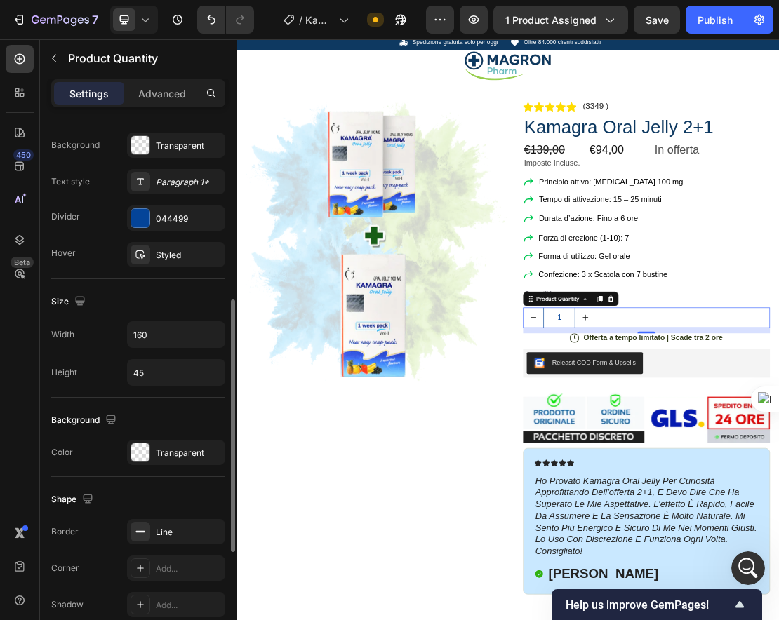
scroll to position [435, 0]
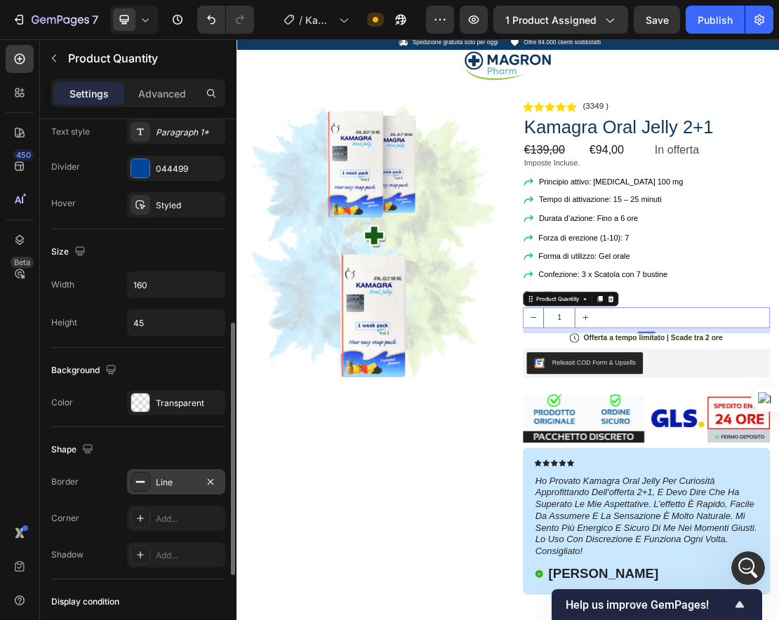
click at [166, 489] on div "Line" at bounding box center [176, 482] width 98 height 25
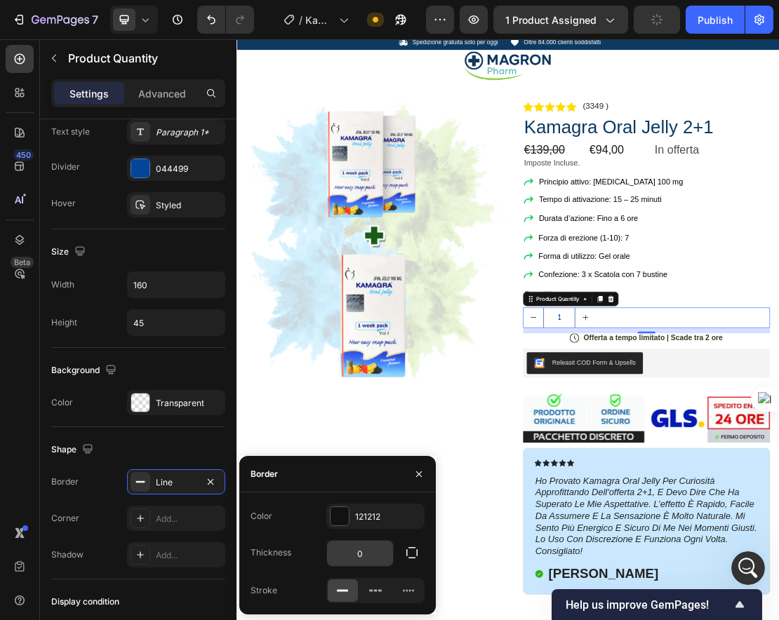
click at [361, 559] on input "0" at bounding box center [360, 553] width 66 height 25
type input "1"
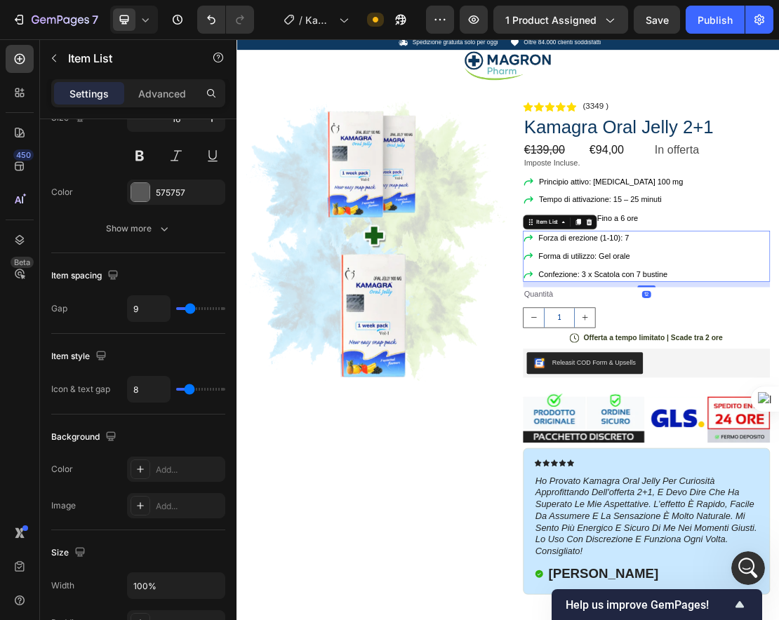
scroll to position [0, 0]
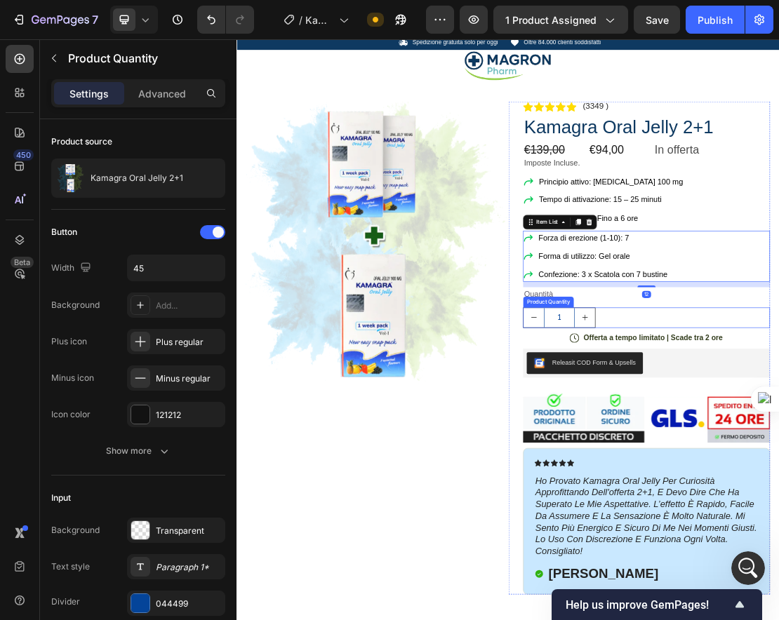
click at [693, 470] on button "increment" at bounding box center [778, 473] width 32 height 30
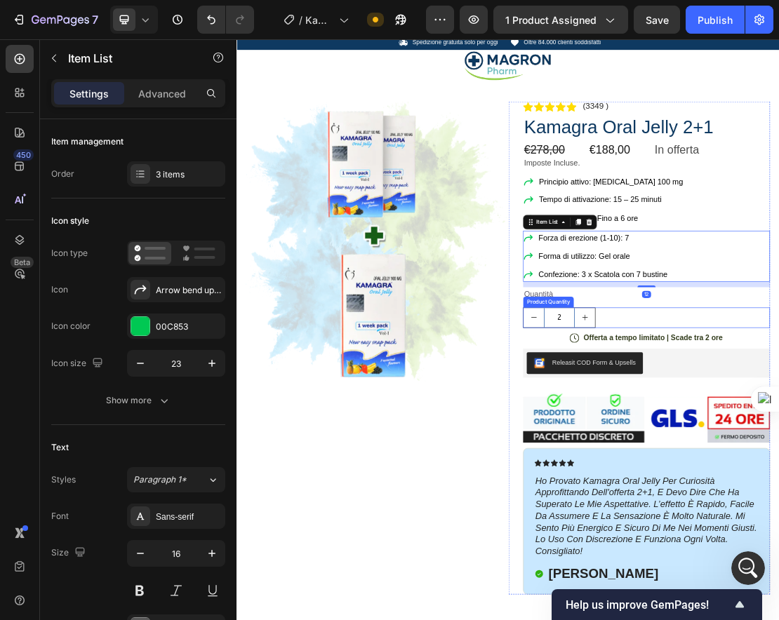
click at [693, 470] on input "2" at bounding box center [738, 473] width 48 height 30
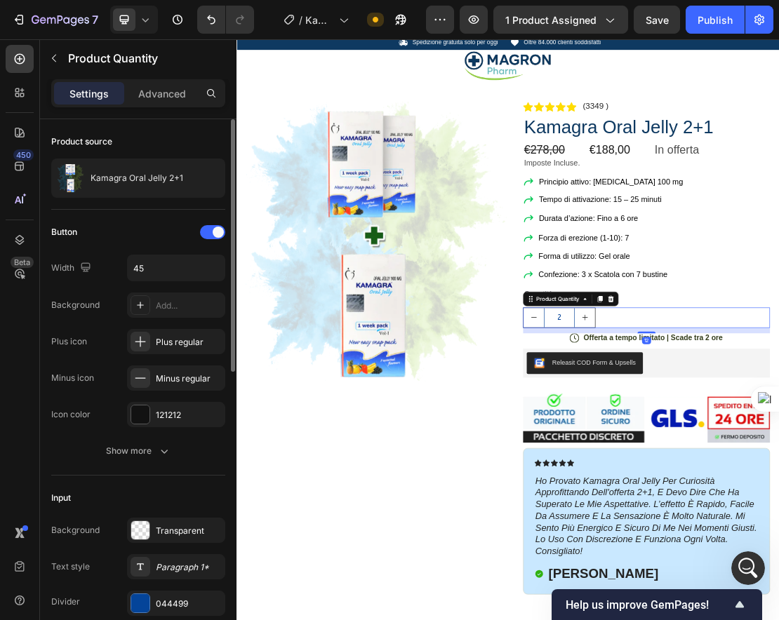
scroll to position [616, 0]
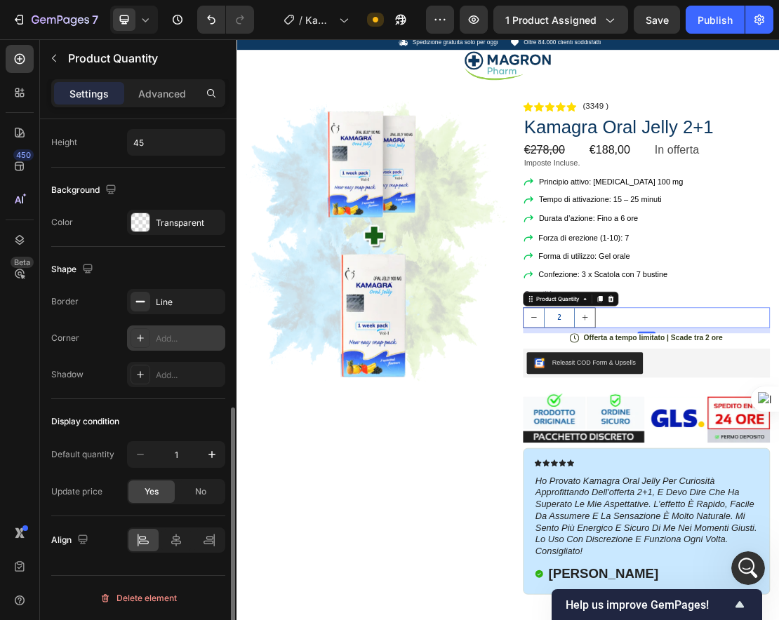
click at [152, 339] on div "Add..." at bounding box center [176, 338] width 98 height 25
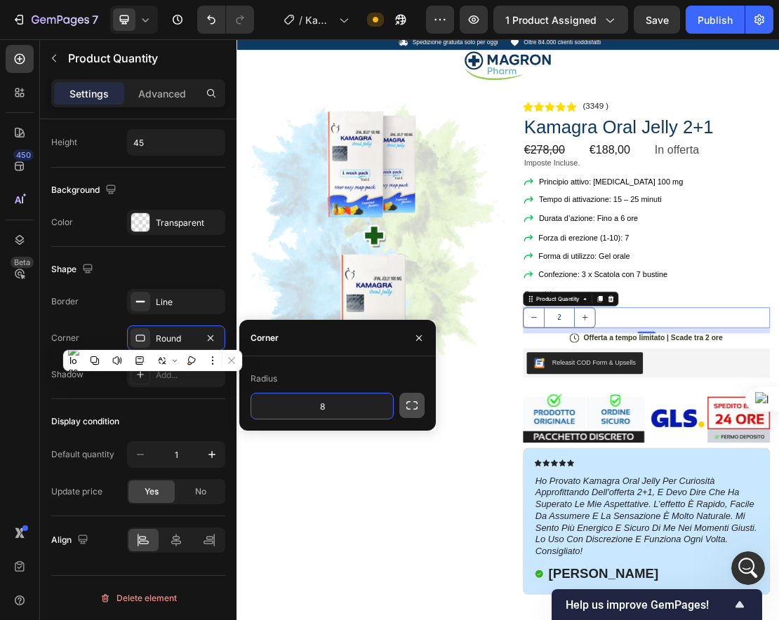
click at [406, 404] on icon "button" at bounding box center [411, 405] width 11 height 8
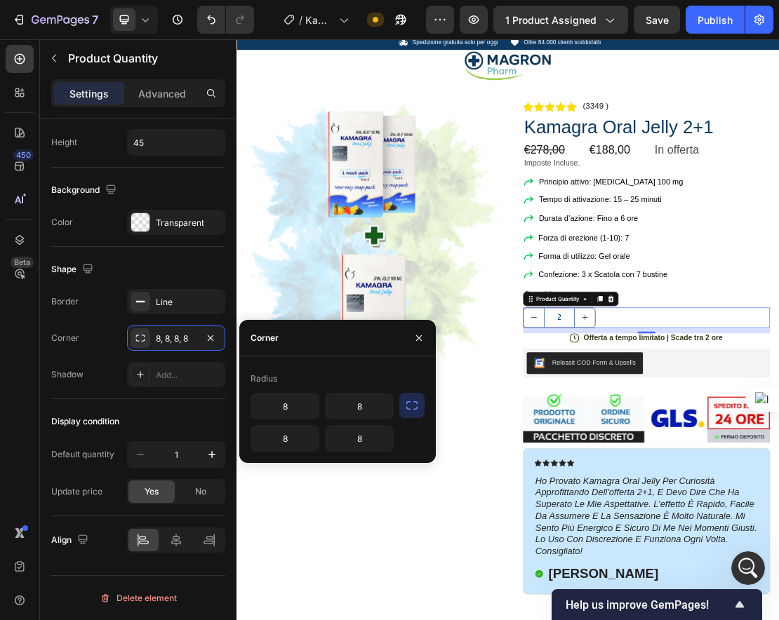
click at [415, 406] on icon "button" at bounding box center [412, 406] width 14 height 14
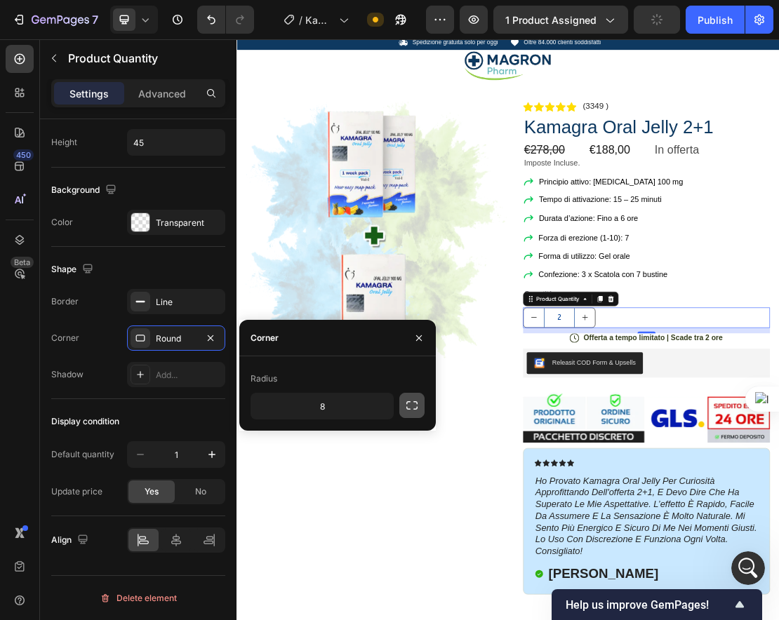
click at [414, 406] on icon "button" at bounding box center [412, 406] width 14 height 14
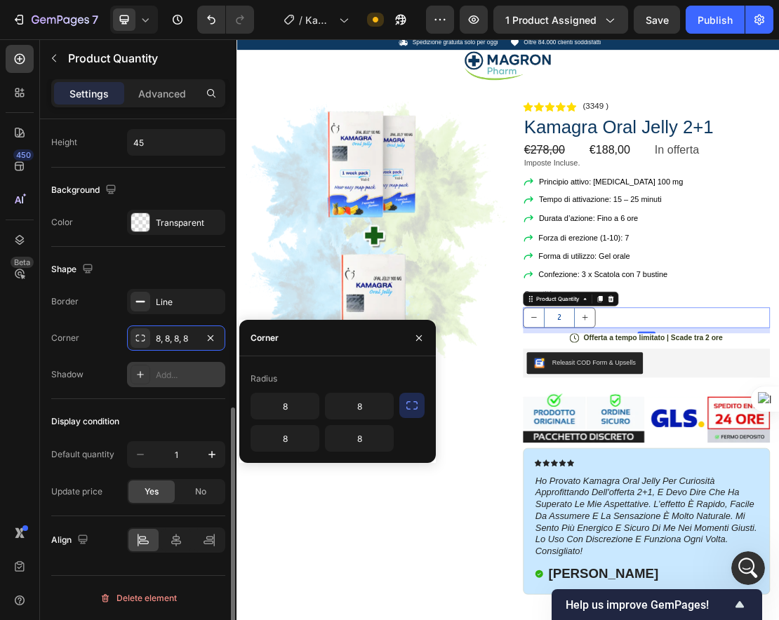
click at [197, 371] on div "Add..." at bounding box center [189, 375] width 66 height 13
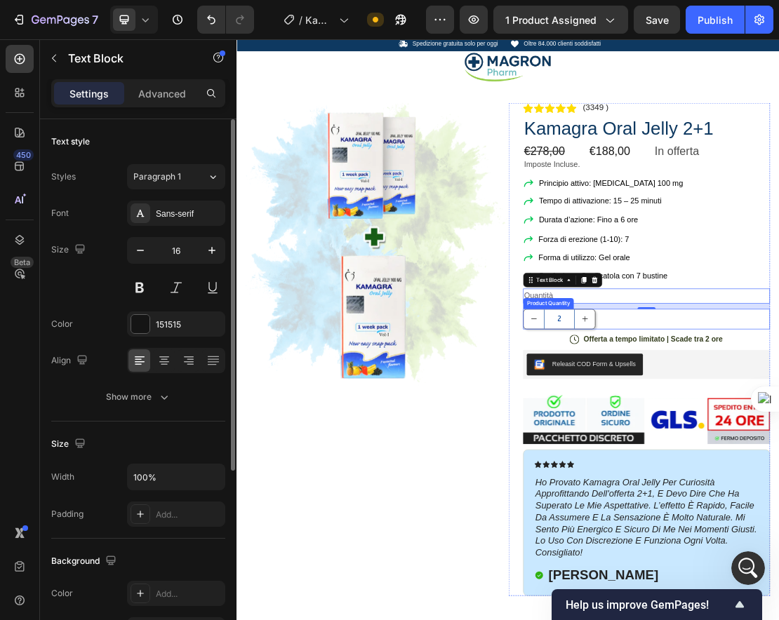
scroll to position [32, 0]
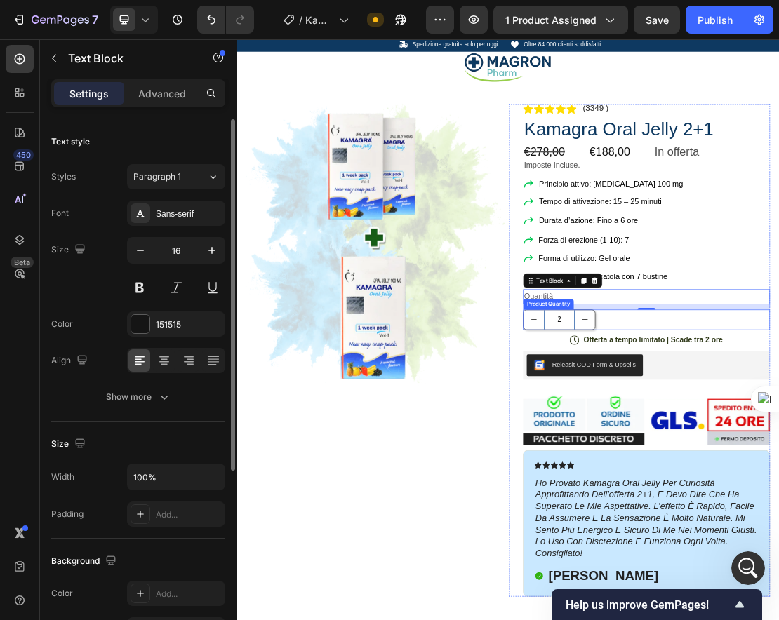
click at [693, 474] on input "2" at bounding box center [738, 475] width 48 height 30
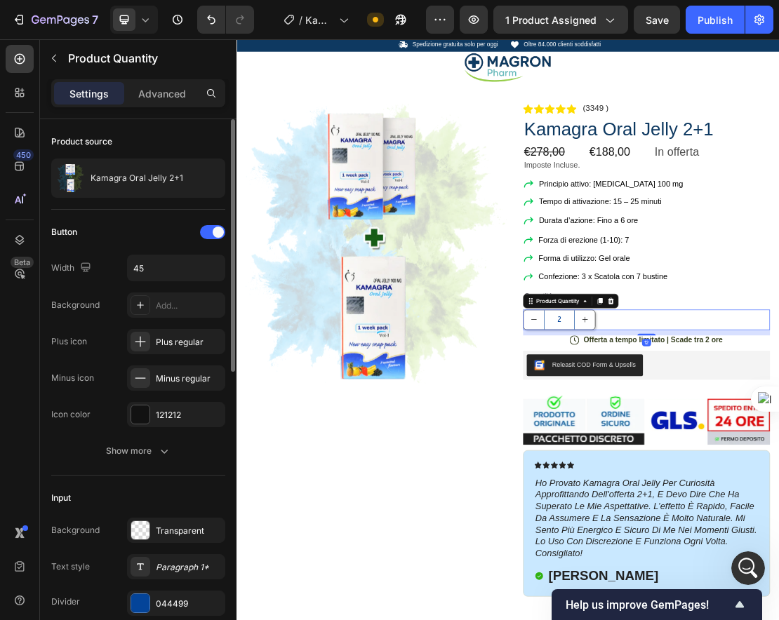
click at [693, 475] on button "decrement" at bounding box center [698, 475] width 32 height 30
type input "1"
click at [686, 478] on button "decrement" at bounding box center [698, 475] width 32 height 30
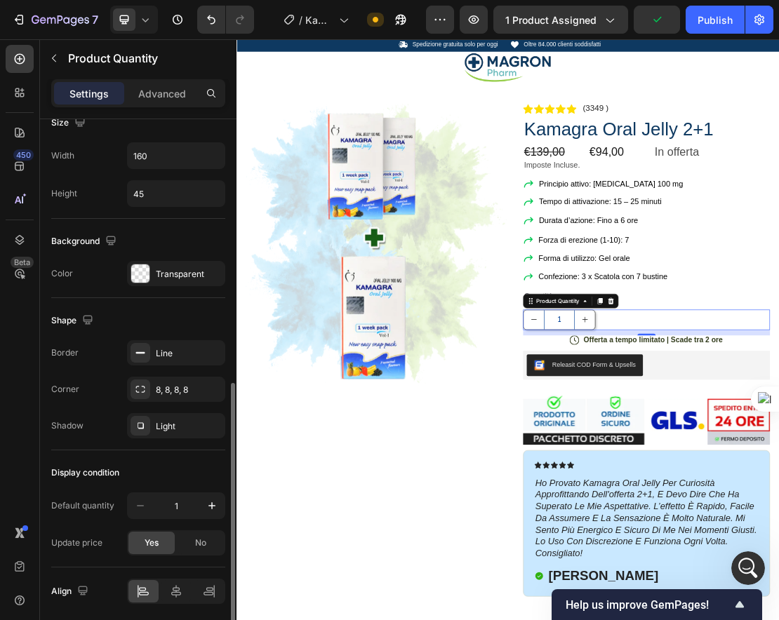
scroll to position [603, 0]
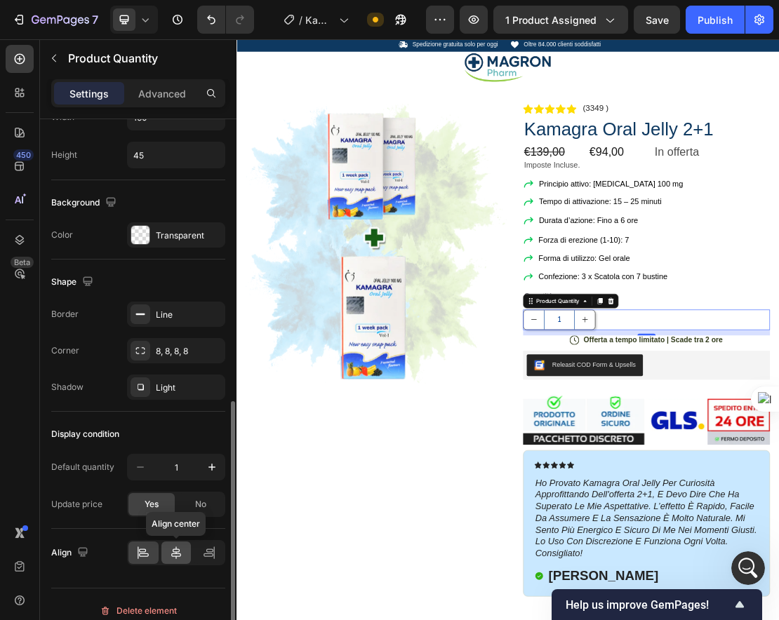
click at [178, 560] on div at bounding box center [176, 553] width 30 height 22
click at [149, 555] on icon at bounding box center [143, 553] width 14 height 14
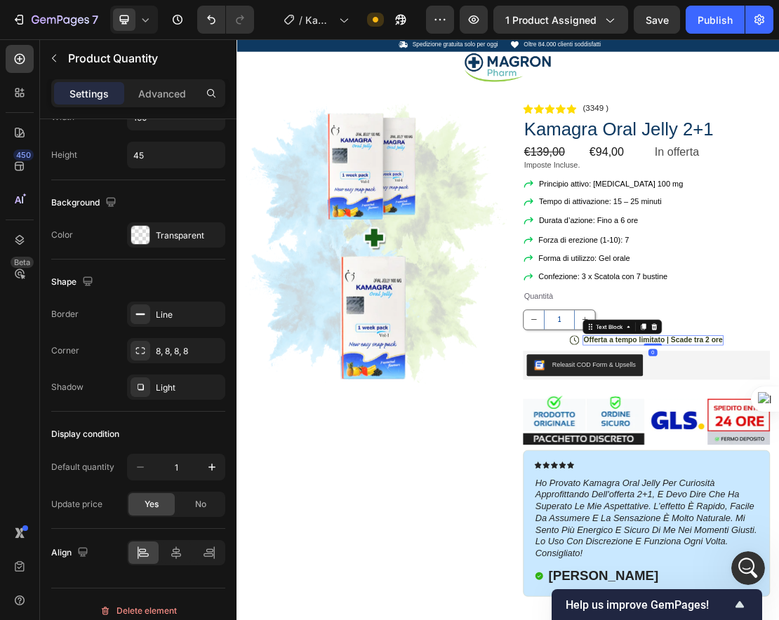
scroll to position [0, 0]
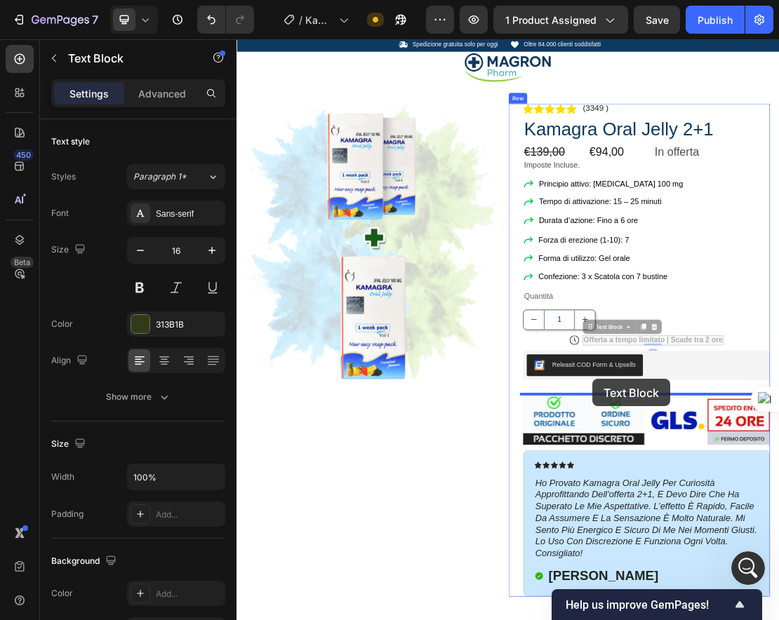
drag, startPoint x: 798, startPoint y: 507, endPoint x: 789, endPoint y: 567, distance: 61.0
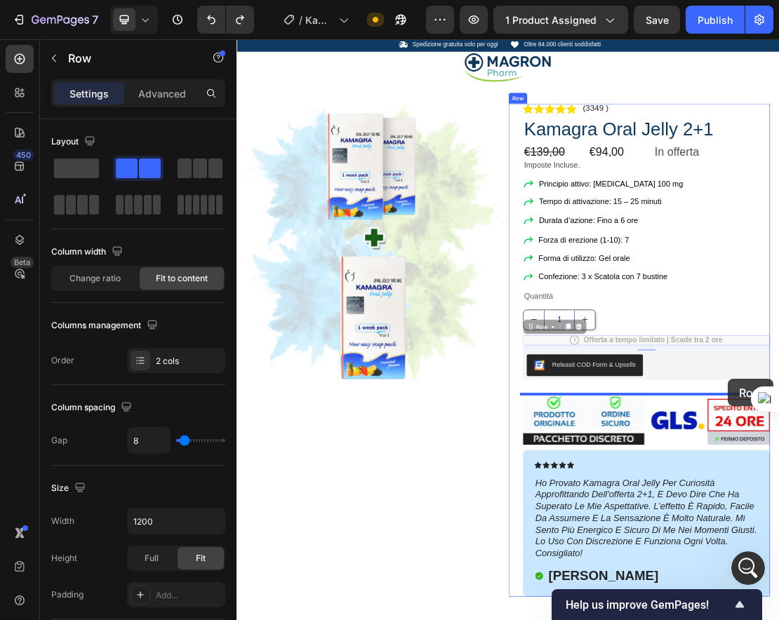
drag, startPoint x: 1025, startPoint y: 503, endPoint x: 999, endPoint y: 567, distance: 69.0
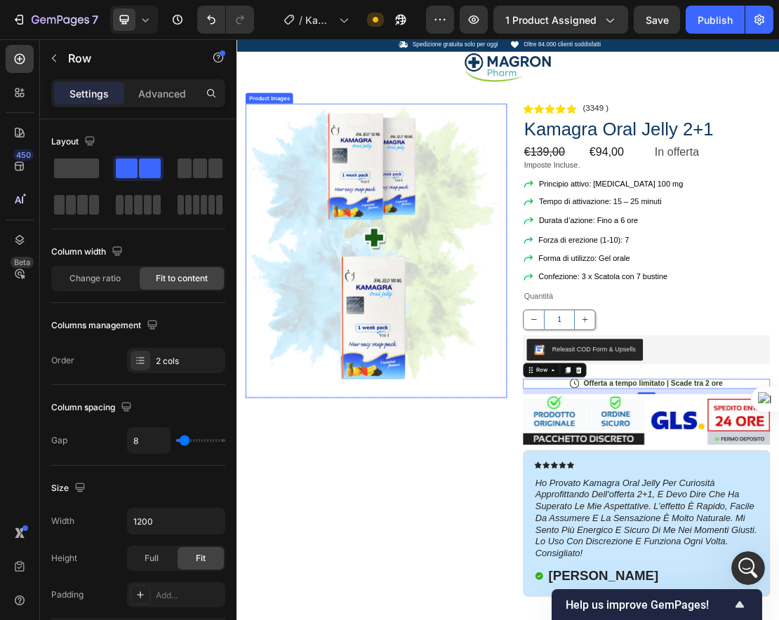
click at [623, 463] on img at bounding box center [454, 368] width 406 height 456
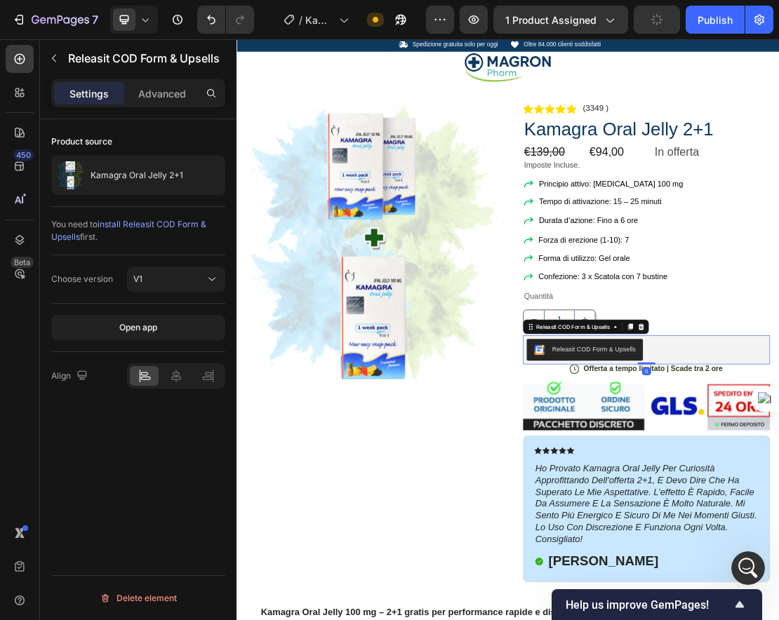
drag, startPoint x: 872, startPoint y: 564, endPoint x: 870, endPoint y: 530, distance: 34.4
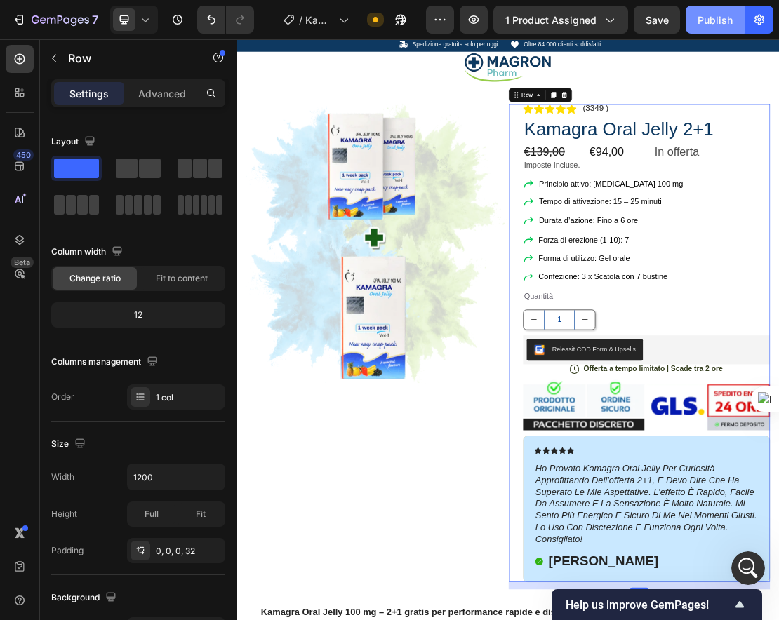
click at [693, 25] on div "Publish" at bounding box center [715, 20] width 35 height 15
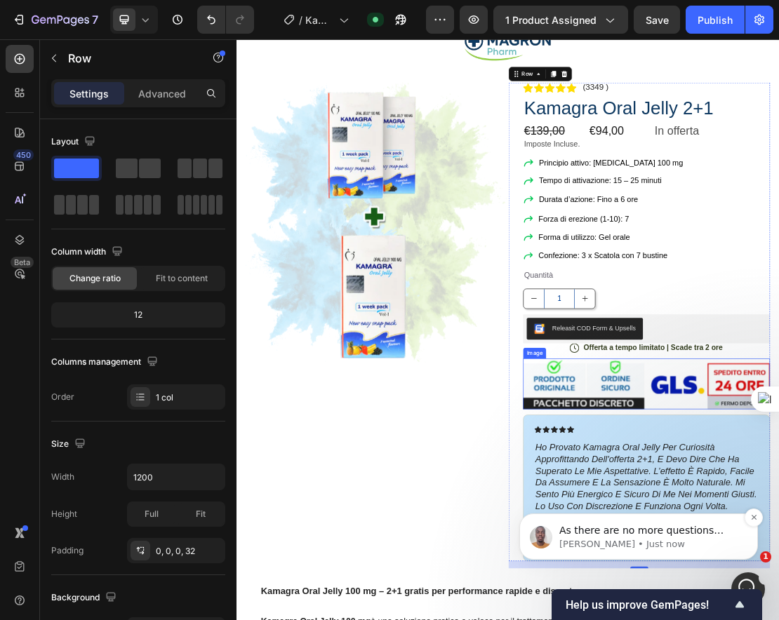
scroll to position [72, 0]
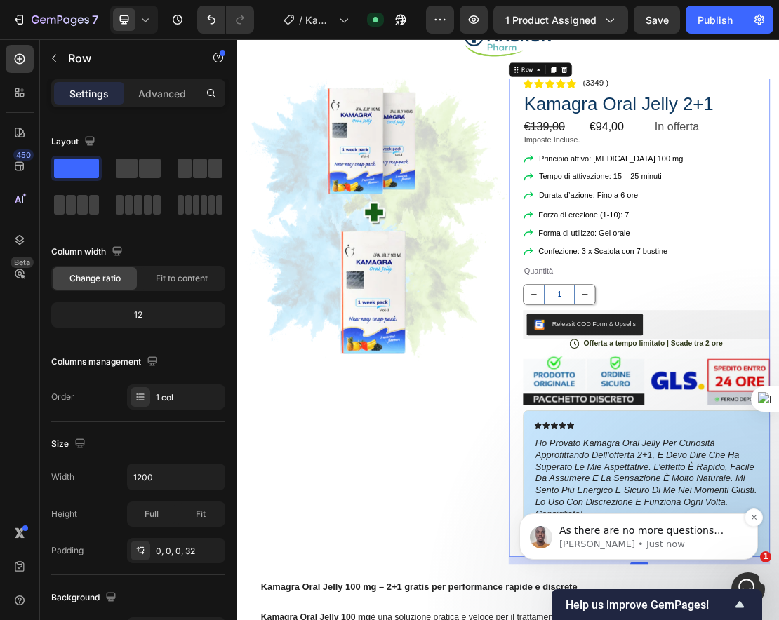
click at [625, 527] on span "As there are no more questions being raised, this conversation shall be closed.…" at bounding box center [648, 607] width 178 height 165
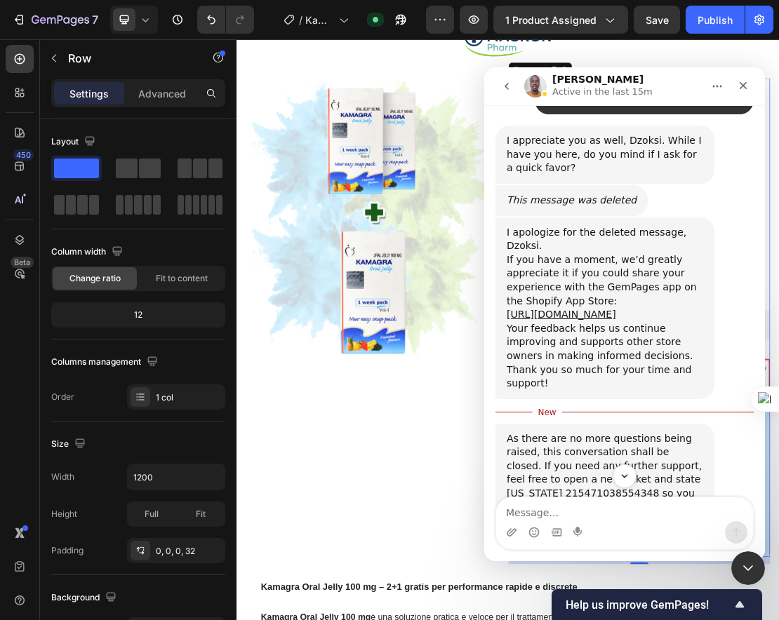
scroll to position [2447, 0]
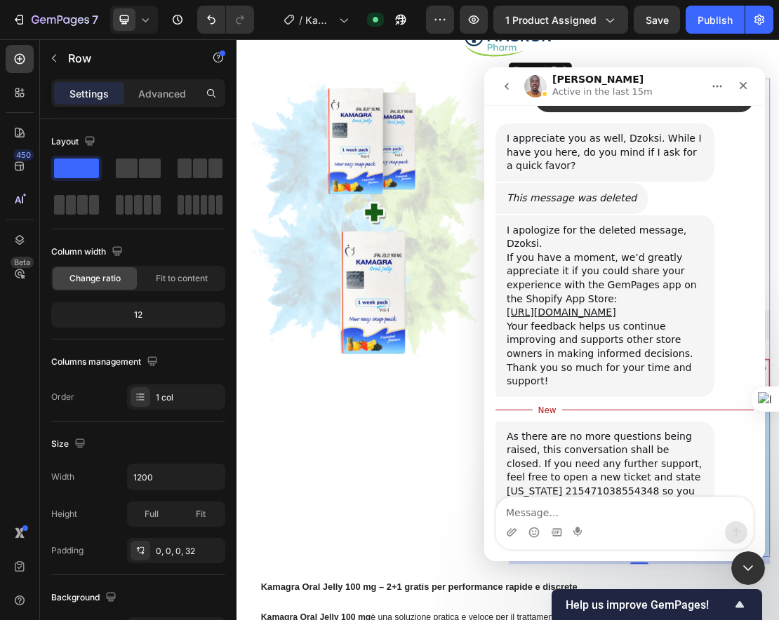
click at [566, 430] on div "As there are no more questions being raised, this conversation shall be closed.…" at bounding box center [605, 471] width 197 height 83
click at [543, 430] on div "As there are no more questions being raised, this conversation shall be closed.…" at bounding box center [605, 471] width 197 height 83
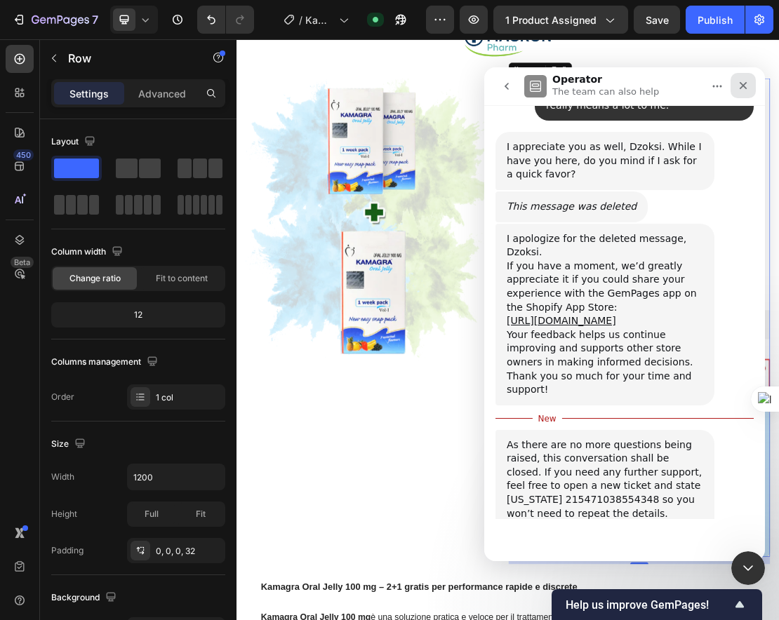
click at [693, 91] on icon "Close" at bounding box center [743, 85] width 11 height 11
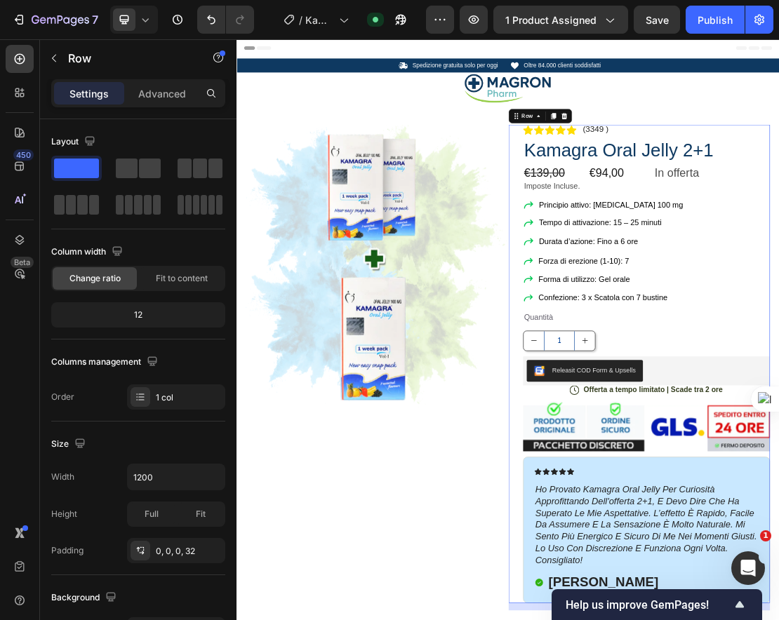
scroll to position [2512, 0]
click at [693, 556] on div "Open Intercom Messenger" at bounding box center [746, 566] width 46 height 46
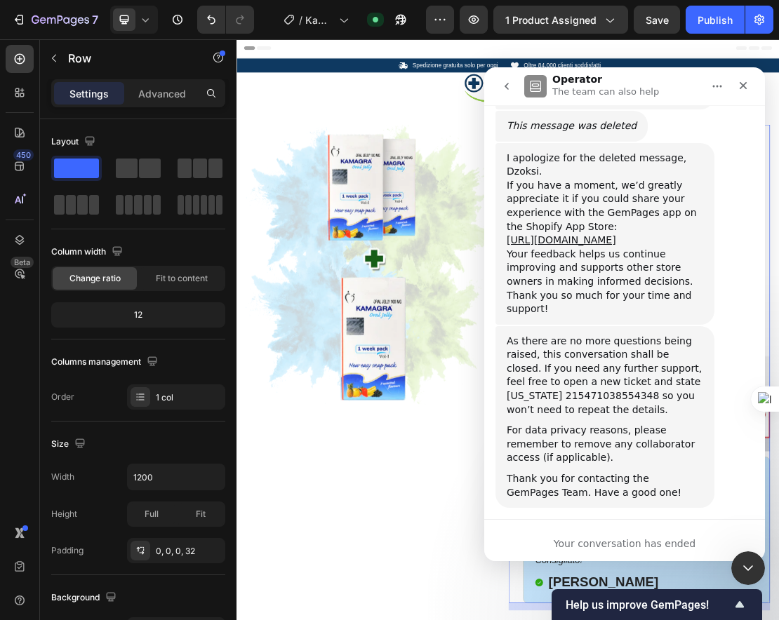
scroll to position [2521, 0]
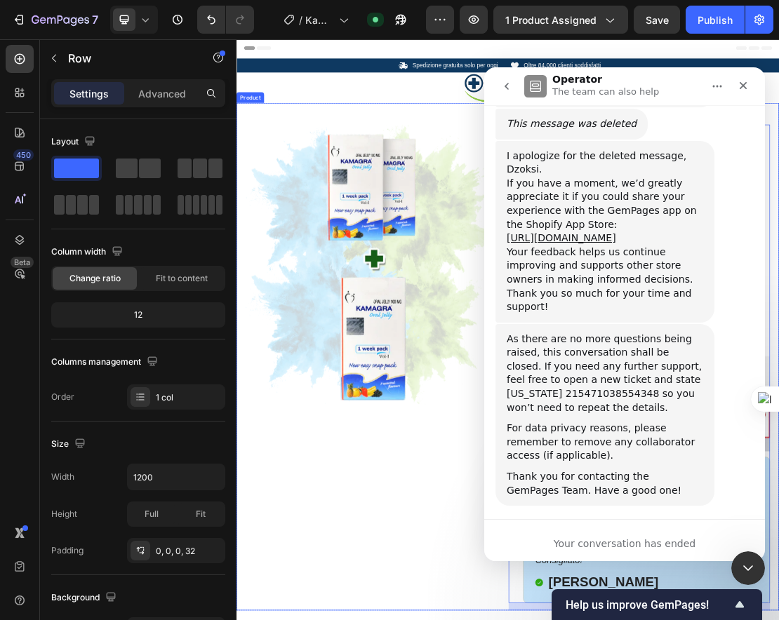
click at [510, 620] on div "Product Images Row" at bounding box center [454, 549] width 406 height 754
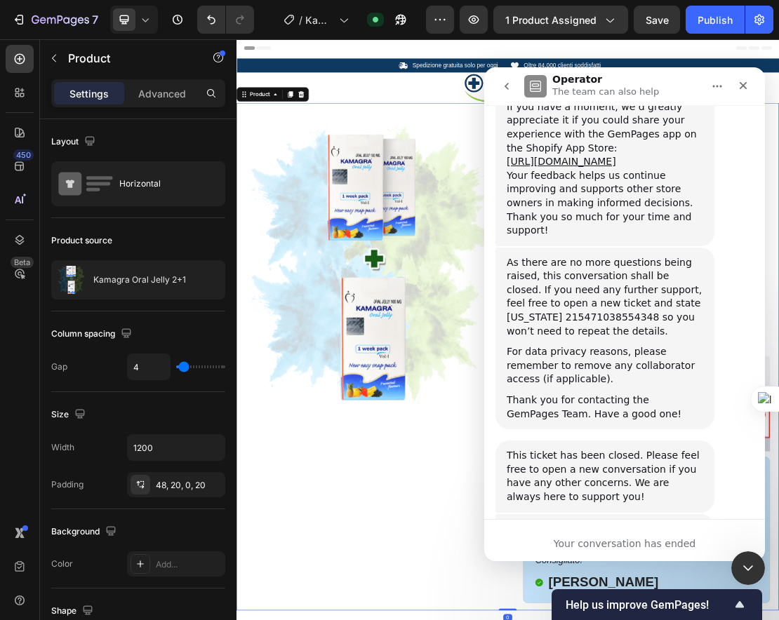
scroll to position [2601, 0]
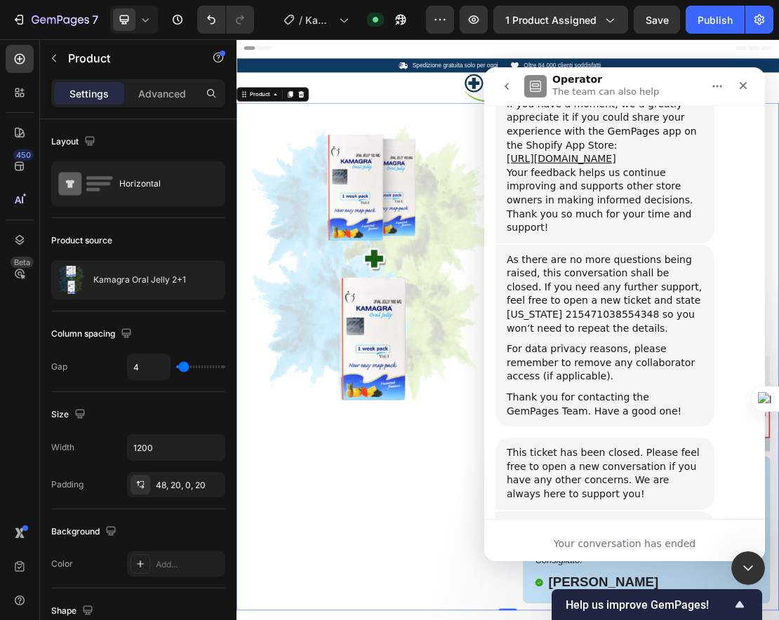
click at [655, 596] on span "Amazing" at bounding box center [659, 608] width 25 height 25
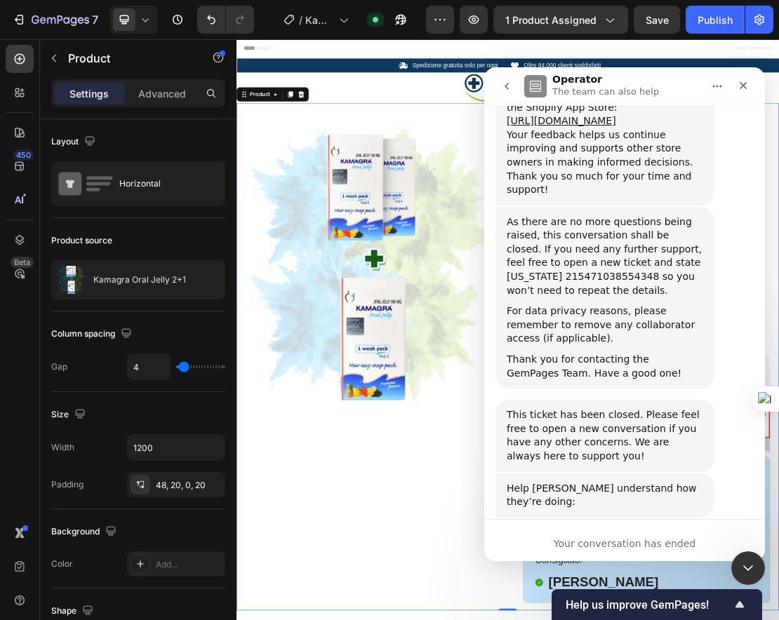
click at [616, 602] on div "Operator says…" at bounding box center [593, 621] width 195 height 38
click at [598, 606] on textarea "Tell us more…" at bounding box center [580, 621] width 146 height 30
type textarea "v"
type textarea "w"
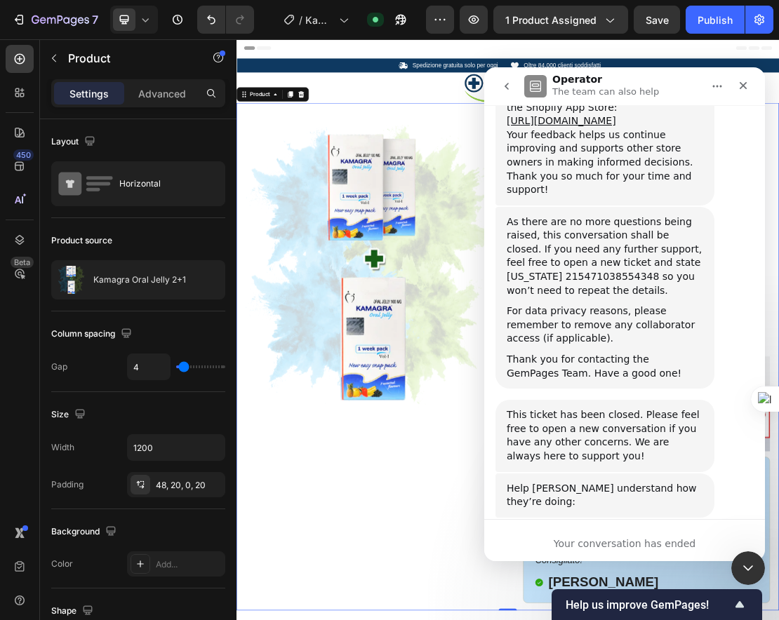
type textarea "weary good"
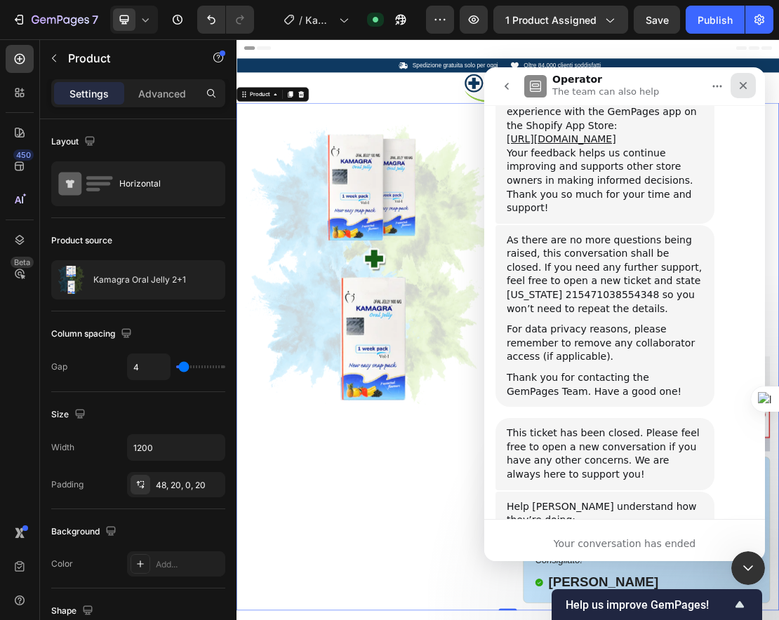
drag, startPoint x: 749, startPoint y: 90, endPoint x: 1045, endPoint y: 575, distance: 568.3
click at [693, 90] on div "Close" at bounding box center [743, 85] width 25 height 25
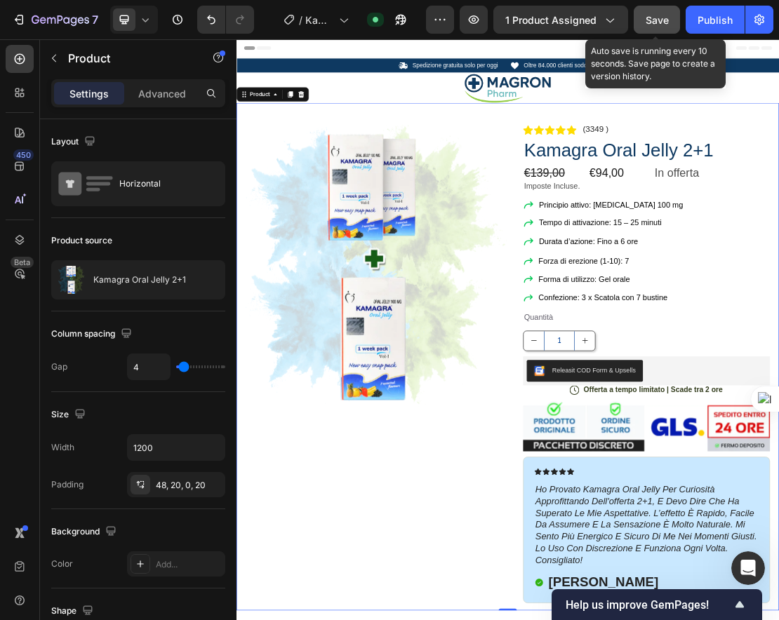
click at [670, 15] on button "Save" at bounding box center [657, 20] width 46 height 28
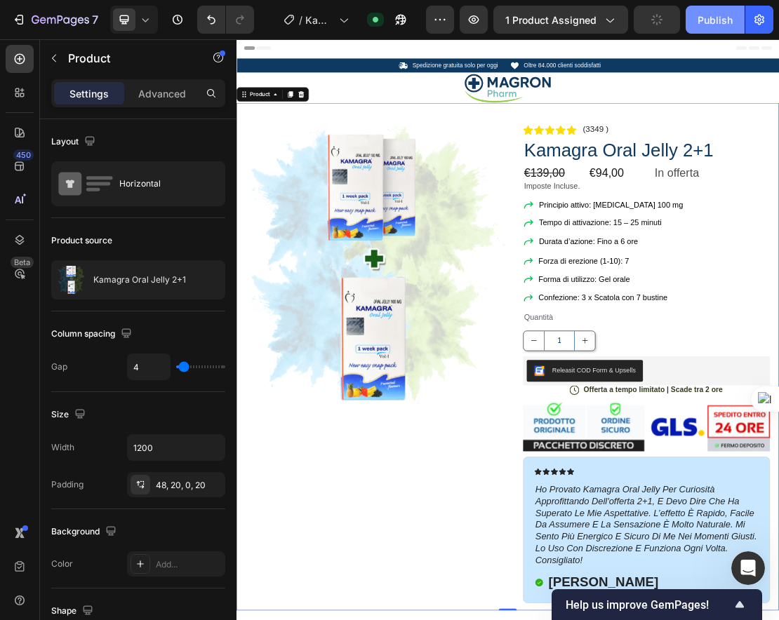
click at [690, 18] on button "Publish" at bounding box center [715, 20] width 59 height 28
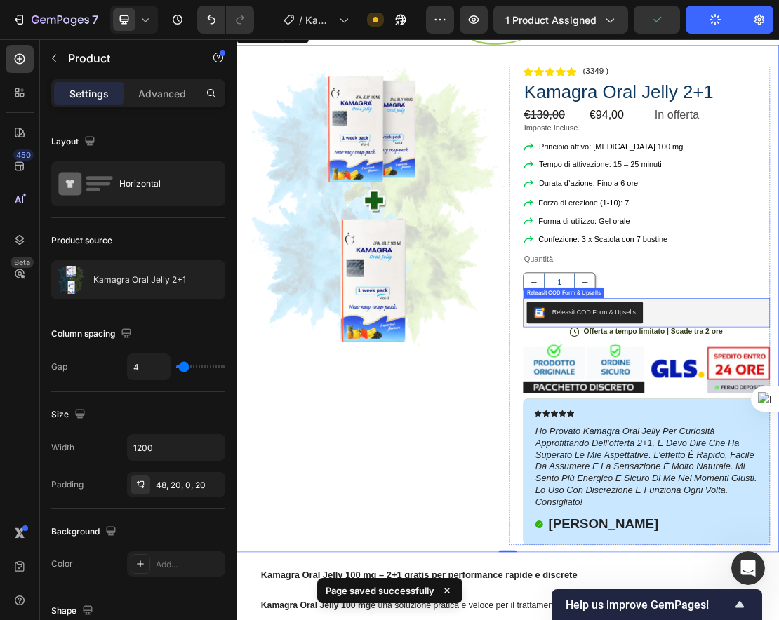
scroll to position [95, 0]
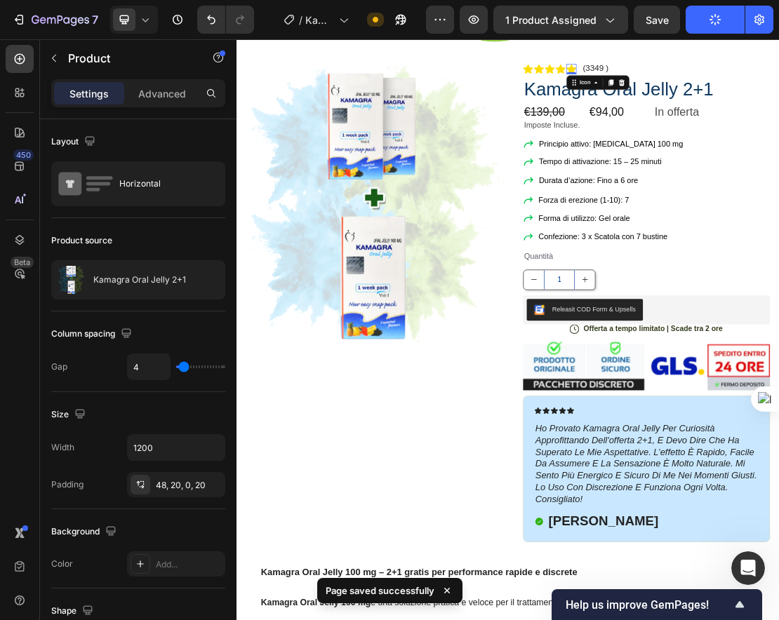
click at [693, 84] on icon at bounding box center [756, 85] width 15 height 15
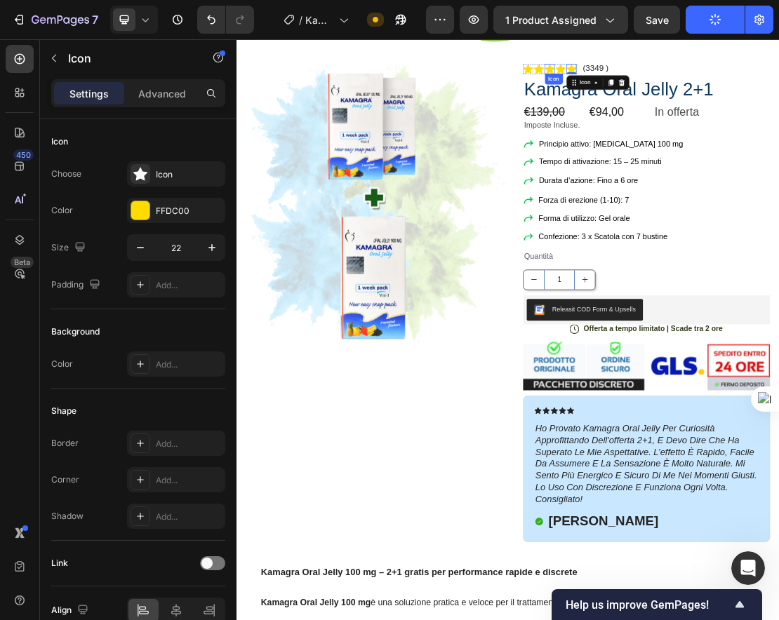
click at [693, 83] on icon at bounding box center [722, 86] width 15 height 15
click at [693, 78] on icon at bounding box center [705, 85] width 15 height 15
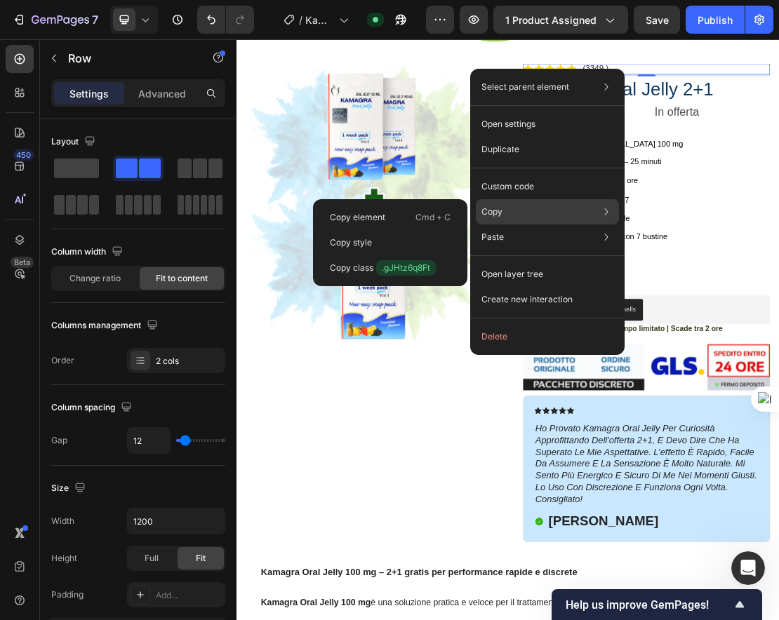
click at [537, 208] on div "Copy Copy element Cmd + C Copy style Copy class .gJHtz6q8Ft" at bounding box center [547, 211] width 143 height 25
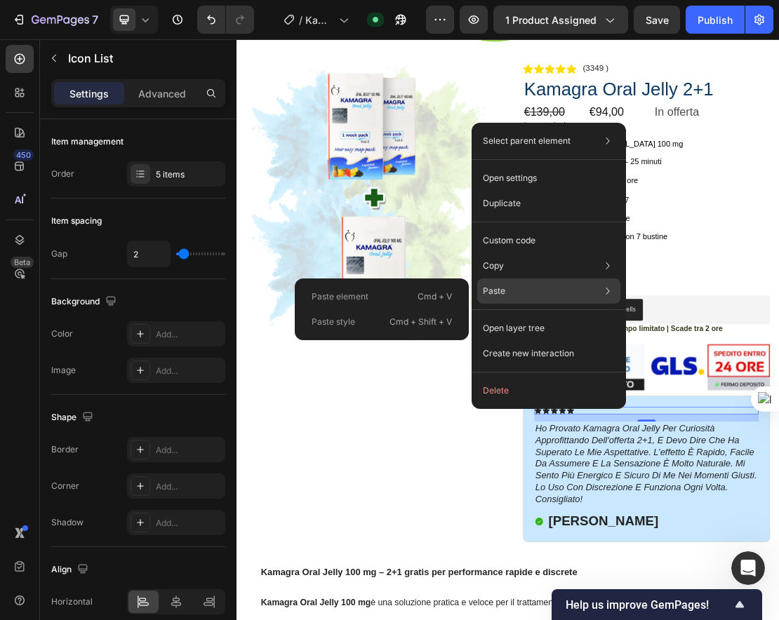
click at [551, 291] on div "Paste Paste element Cmd + V Paste style Cmd + Shift + V" at bounding box center [548, 291] width 143 height 25
click at [352, 296] on p "Paste element" at bounding box center [340, 297] width 57 height 13
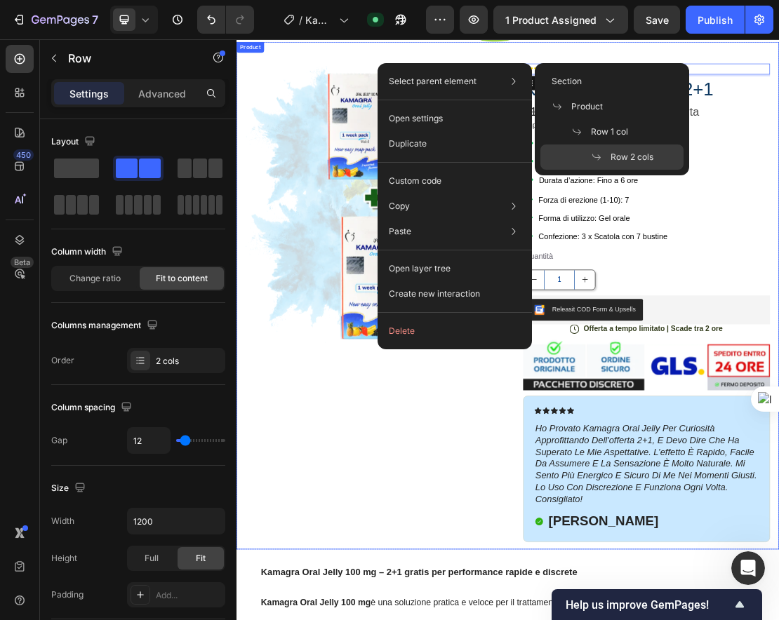
click at [693, 68] on div "Product Images Row Icon Icon Icon Icon Icon Icon List (3349 ) Text Block Row 4 …" at bounding box center [658, 438] width 842 height 788
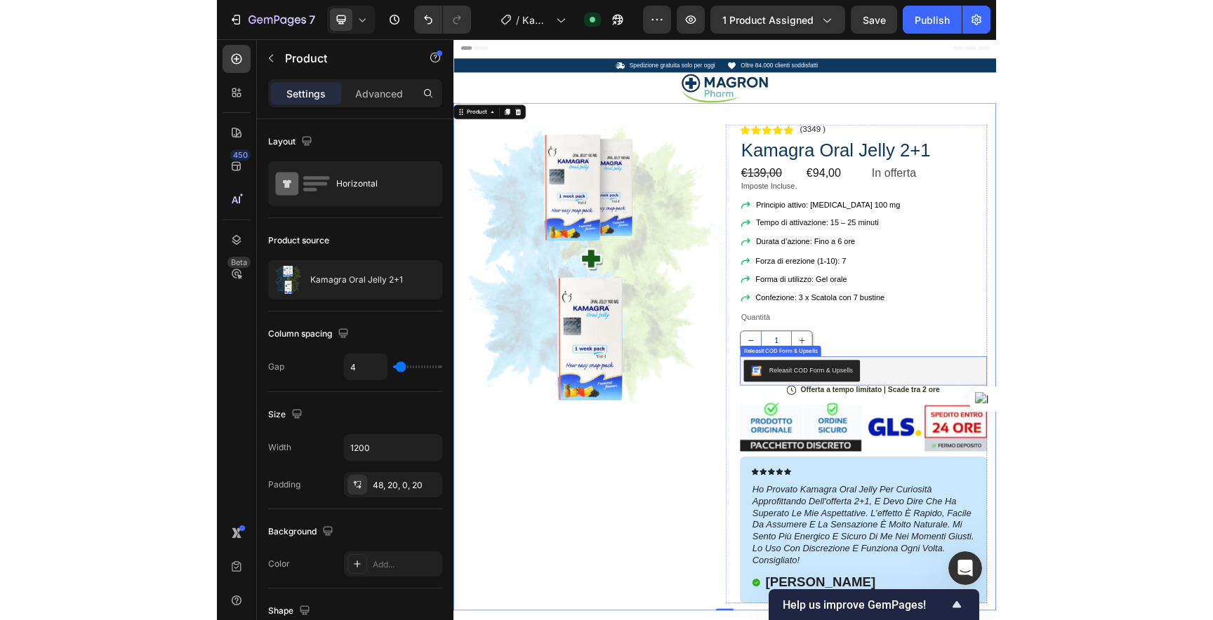
scroll to position [3, 0]
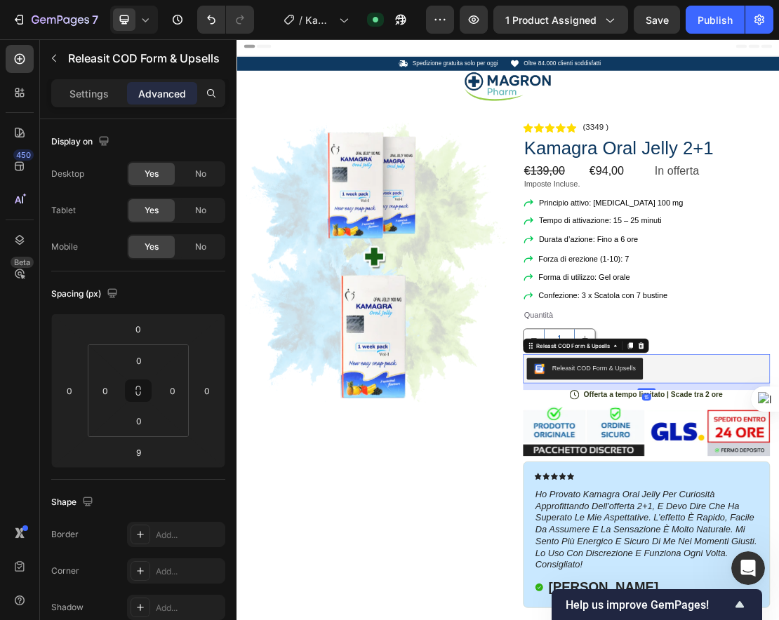
type input "15"
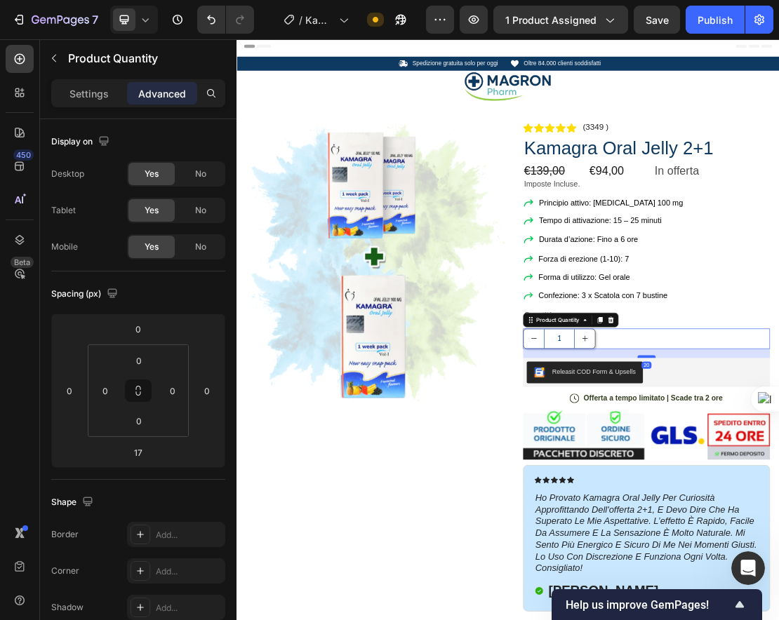
type input "20"
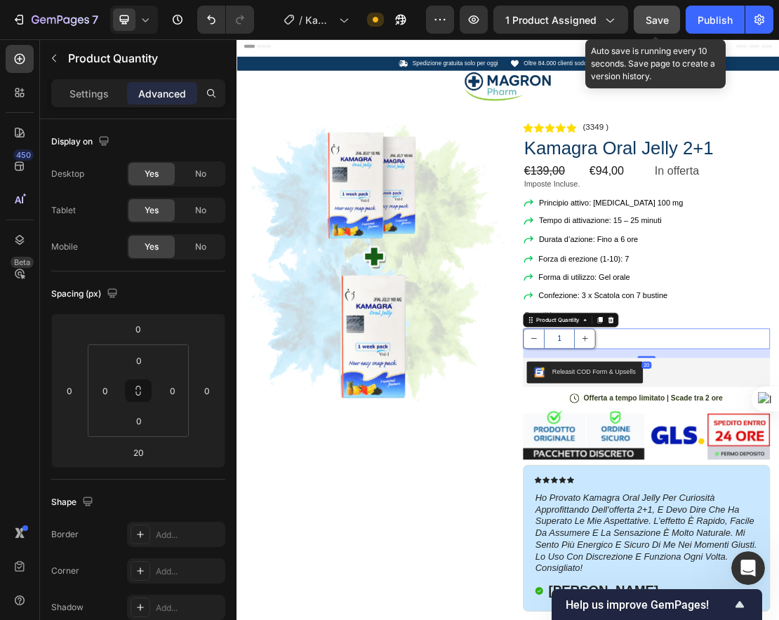
click at [674, 18] on button "Save" at bounding box center [657, 20] width 46 height 28
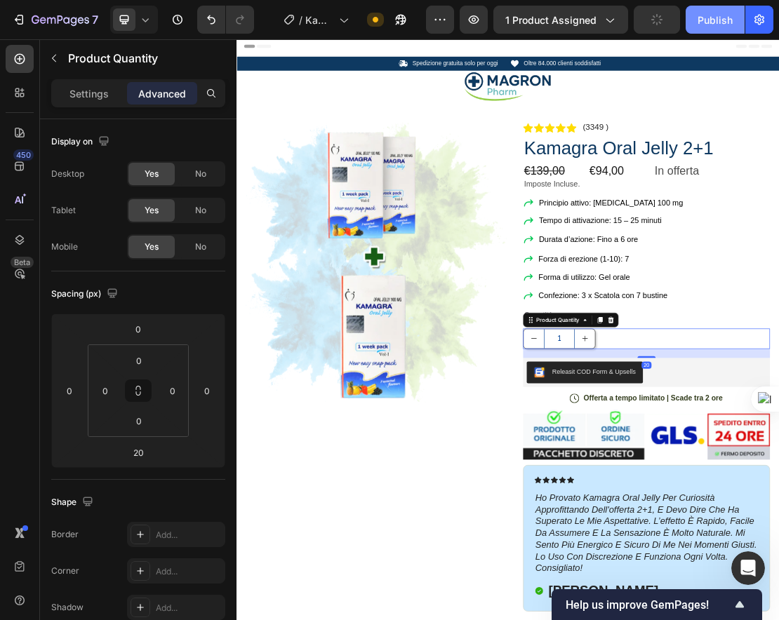
click at [686, 20] on div "Preview 1 product assigned Publish" at bounding box center [599, 20] width 347 height 28
click at [703, 19] on div "Publish" at bounding box center [715, 20] width 35 height 15
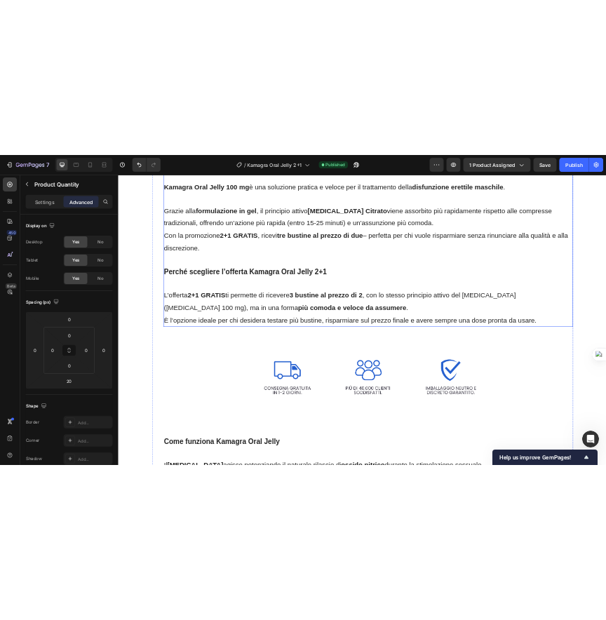
scroll to position [0, 0]
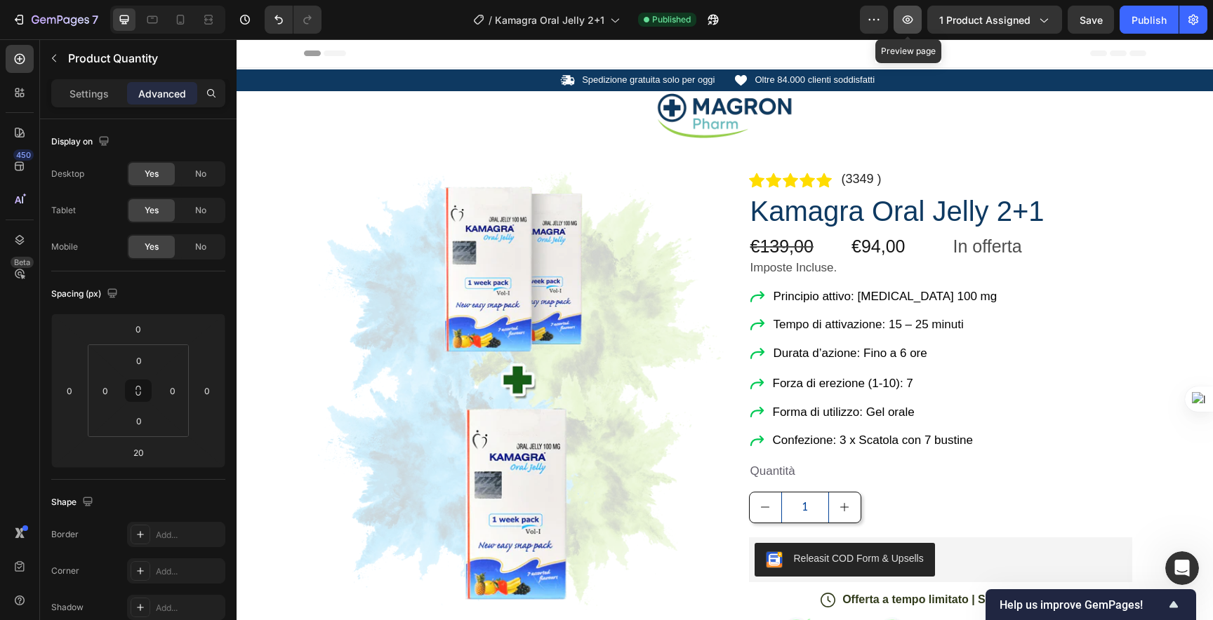
click at [778, 21] on icon "button" at bounding box center [908, 20] width 14 height 14
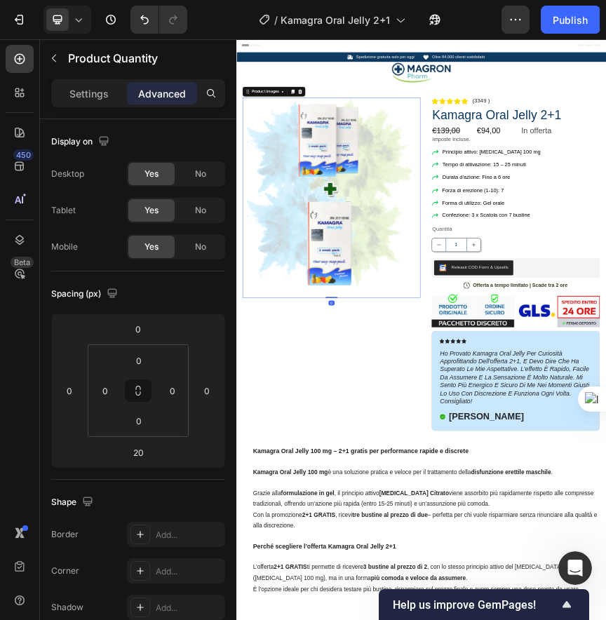
click at [352, 281] on img at bounding box center [454, 400] width 406 height 456
click at [394, 426] on img at bounding box center [454, 400] width 406 height 456
click at [88, 100] on p "Settings" at bounding box center [88, 93] width 39 height 15
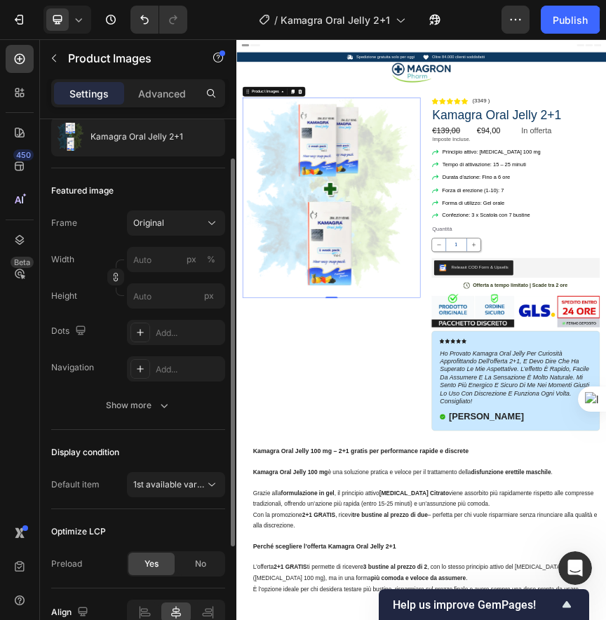
scroll to position [213, 0]
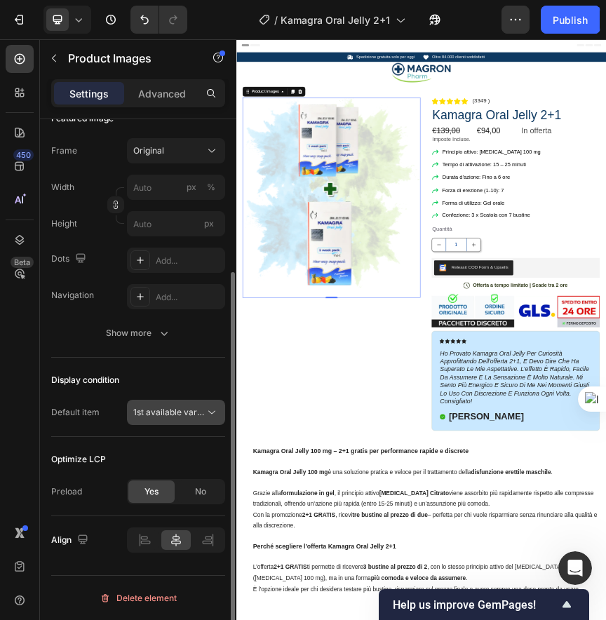
click at [173, 409] on span "1st available variant" at bounding box center [172, 412] width 79 height 11
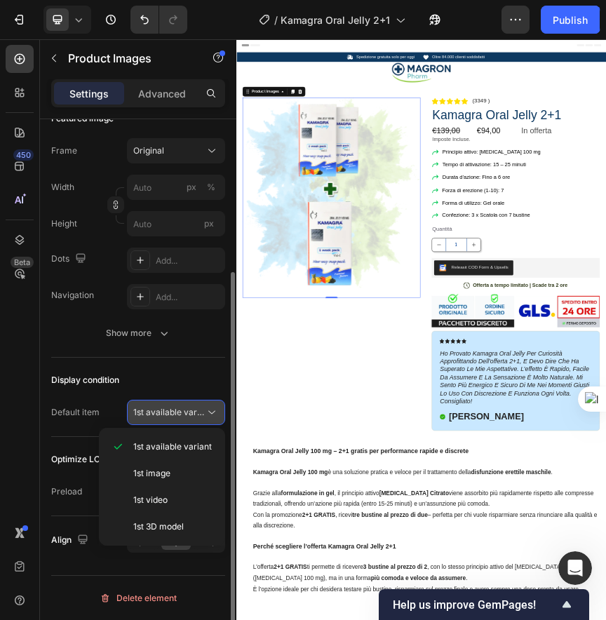
click at [173, 410] on span "1st available variant" at bounding box center [172, 412] width 79 height 11
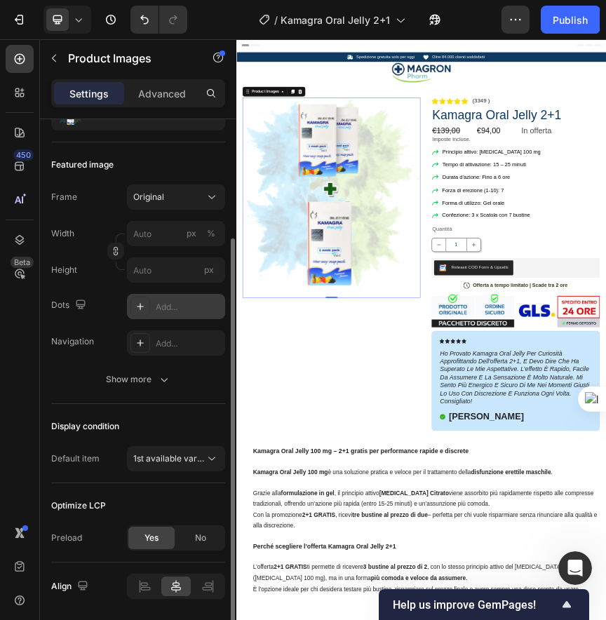
scroll to position [164, 0]
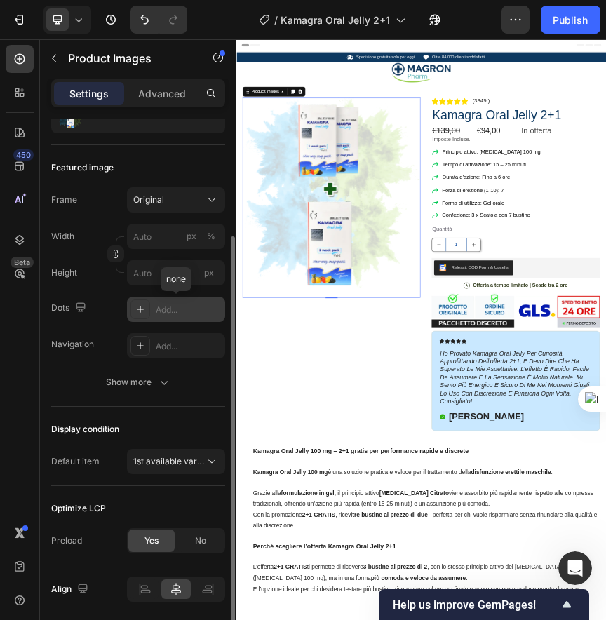
click at [157, 314] on div "Add..." at bounding box center [189, 310] width 66 height 13
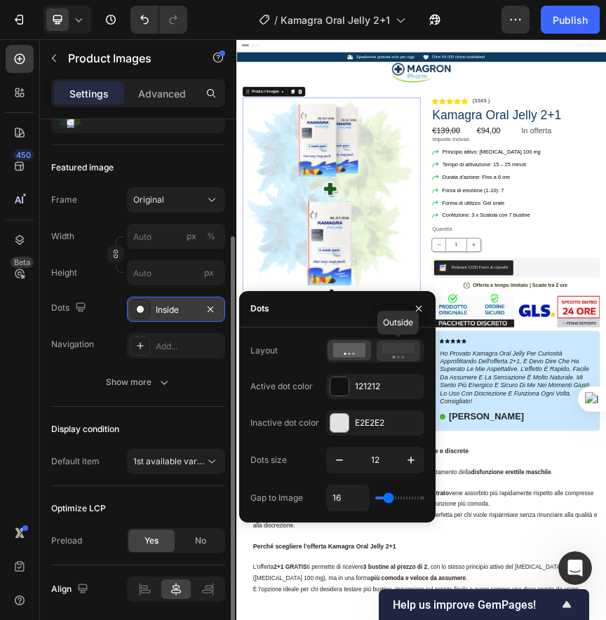
click at [397, 353] on rect at bounding box center [399, 348] width 32 height 11
click at [354, 348] on icon at bounding box center [349, 350] width 32 height 14
click at [380, 350] on div at bounding box center [399, 350] width 44 height 21
click at [348, 346] on icon at bounding box center [349, 350] width 32 height 14
click at [337, 356] on icon at bounding box center [349, 350] width 32 height 14
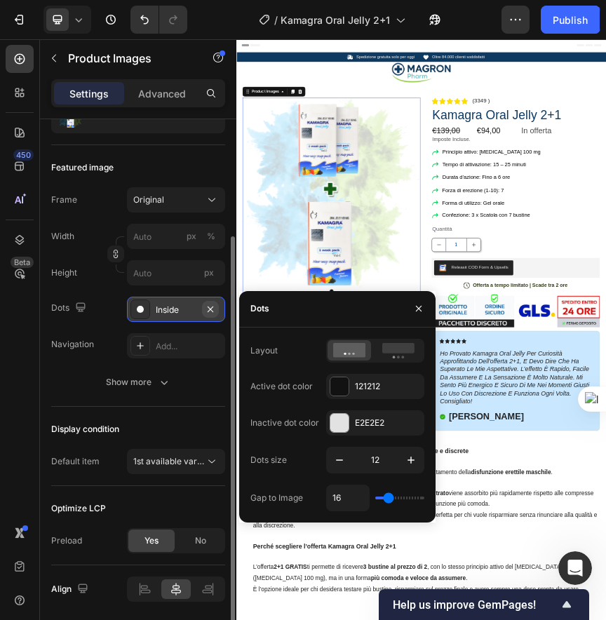
click at [208, 306] on icon "button" at bounding box center [210, 309] width 11 height 11
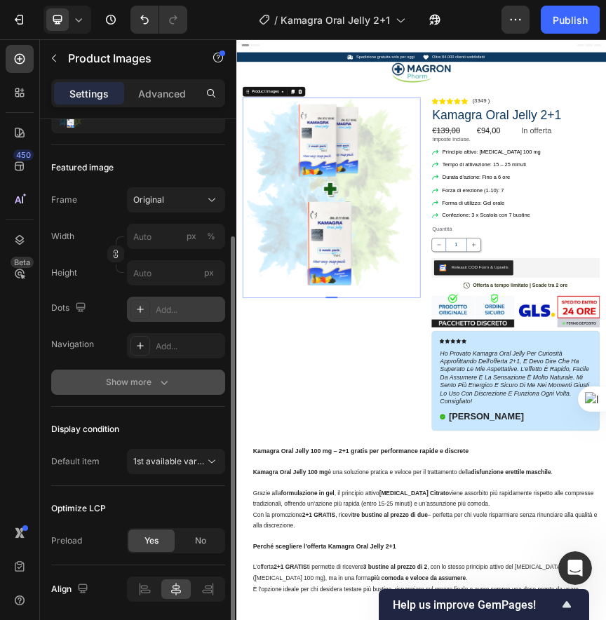
click at [159, 380] on icon "button" at bounding box center [164, 383] width 14 height 14
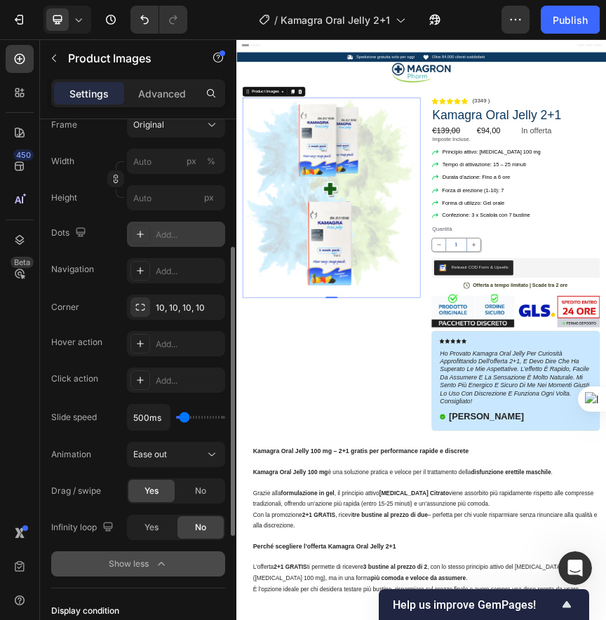
scroll to position [267, 0]
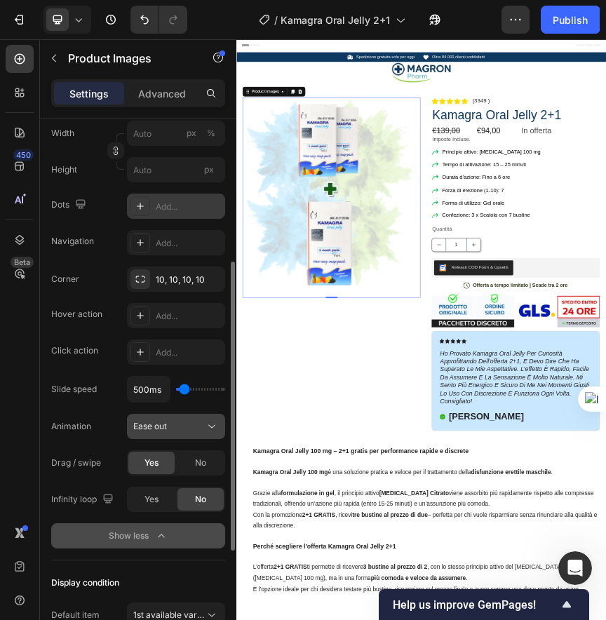
click at [190, 431] on div "Ease out" at bounding box center [169, 426] width 72 height 13
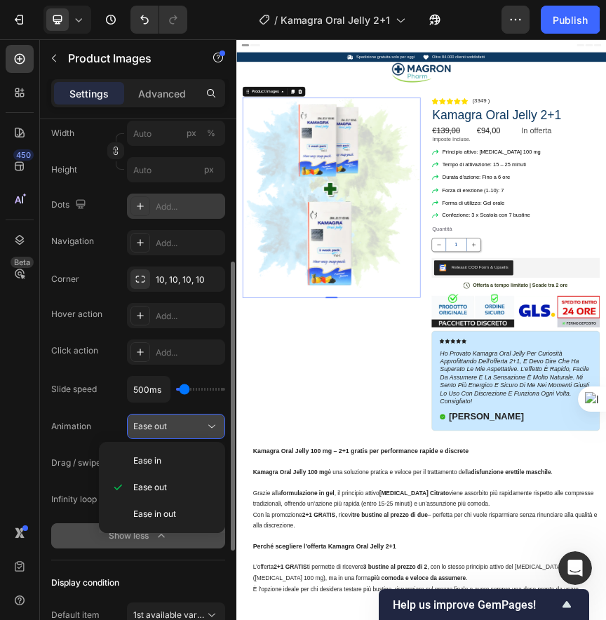
click at [190, 431] on div "Ease out" at bounding box center [169, 426] width 72 height 13
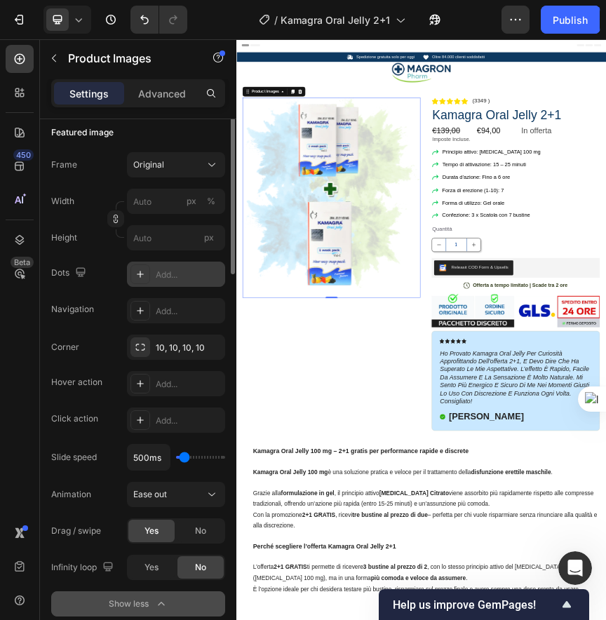
scroll to position [0, 0]
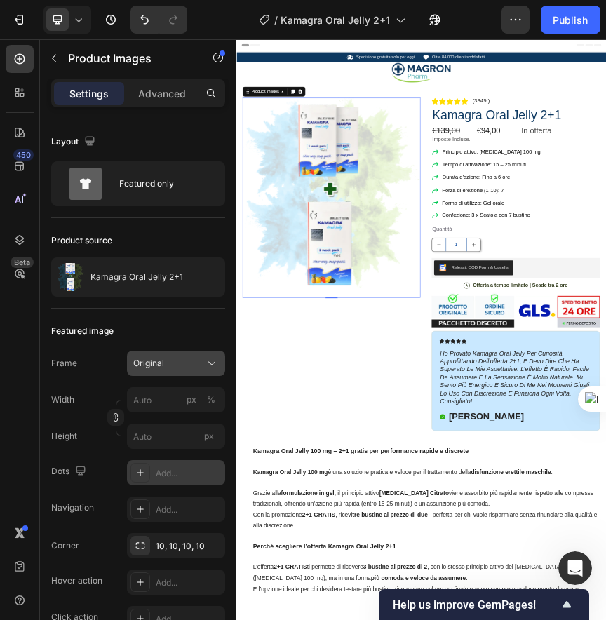
click at [158, 371] on button "Original" at bounding box center [176, 363] width 98 height 25
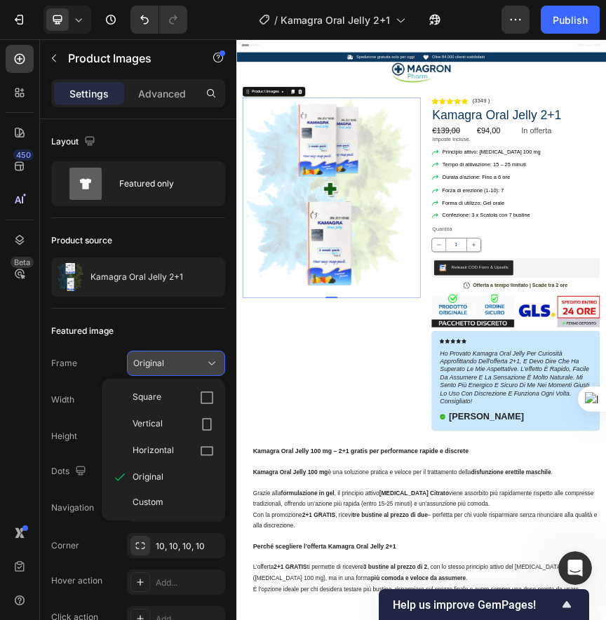
click at [158, 371] on button "Original" at bounding box center [176, 363] width 98 height 25
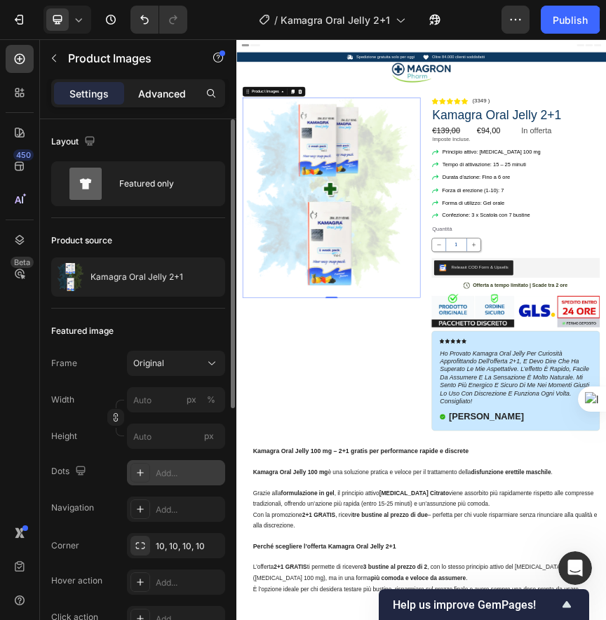
click at [153, 93] on p "Advanced" at bounding box center [162, 93] width 48 height 15
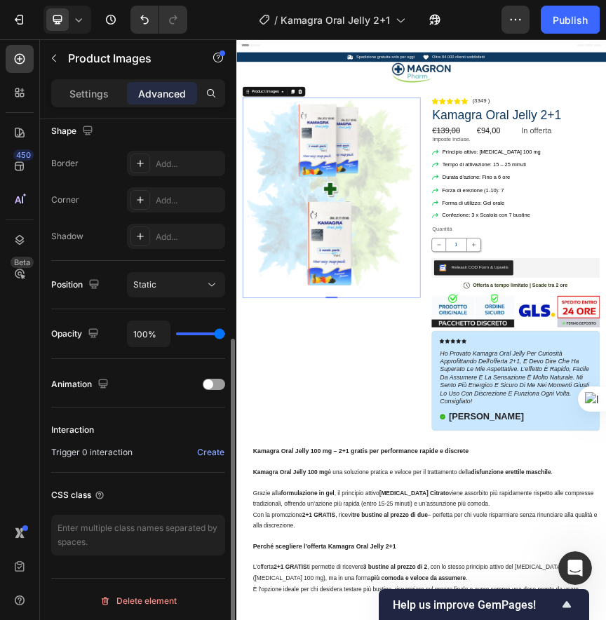
scroll to position [366, 0]
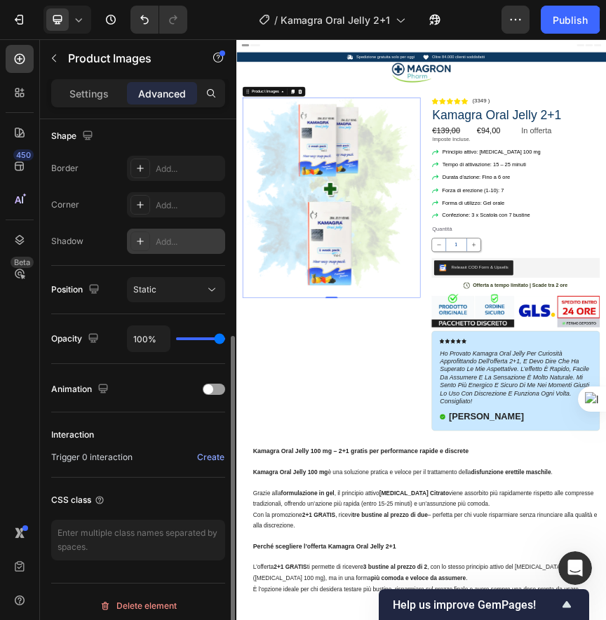
click at [173, 233] on div "Add..." at bounding box center [176, 241] width 98 height 25
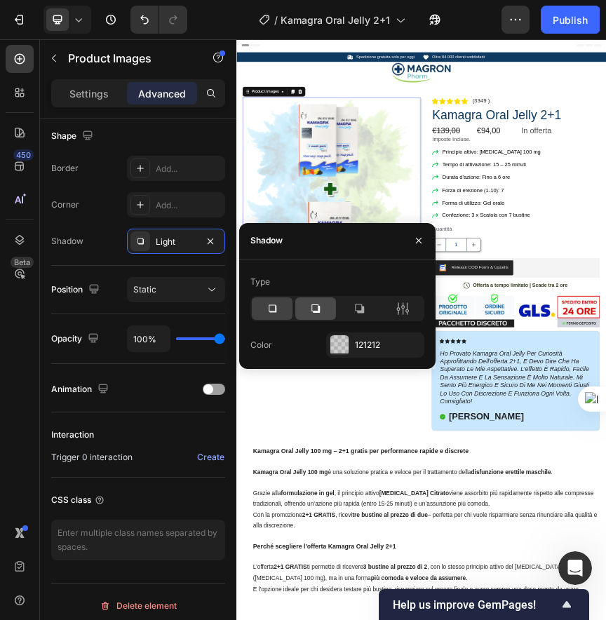
click at [307, 312] on div at bounding box center [315, 309] width 41 height 22
click at [348, 307] on div at bounding box center [359, 309] width 41 height 22
click at [312, 306] on icon at bounding box center [316, 309] width 14 height 14
click at [349, 310] on div at bounding box center [359, 309] width 41 height 22
click at [319, 306] on icon at bounding box center [316, 309] width 8 height 8
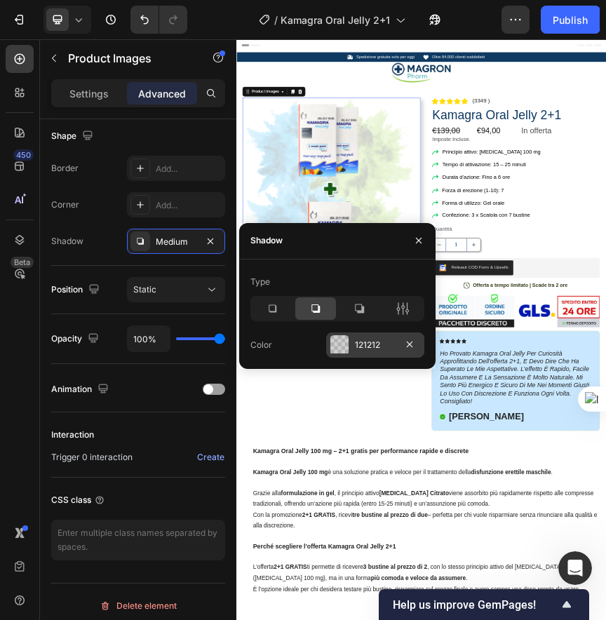
click at [352, 344] on div "121212" at bounding box center [375, 345] width 98 height 25
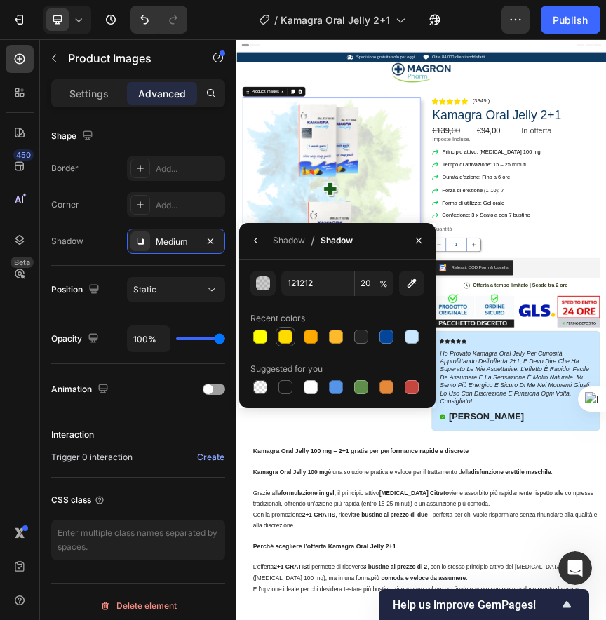
click at [284, 333] on div at bounding box center [286, 337] width 14 height 14
type input "FFDC00"
type input "100"
click at [265, 385] on div at bounding box center [260, 387] width 14 height 14
type input "000000"
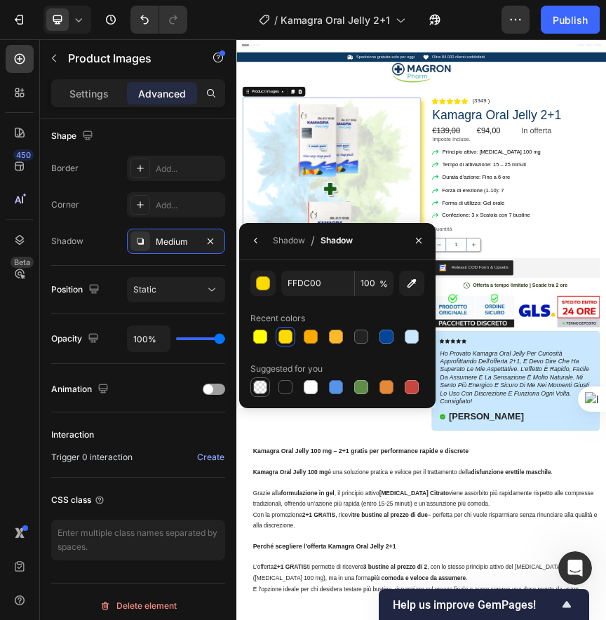
type input "0"
click at [284, 385] on div at bounding box center [286, 387] width 14 height 14
type input "151515"
type input "100"
click at [303, 386] on div at bounding box center [311, 387] width 17 height 17
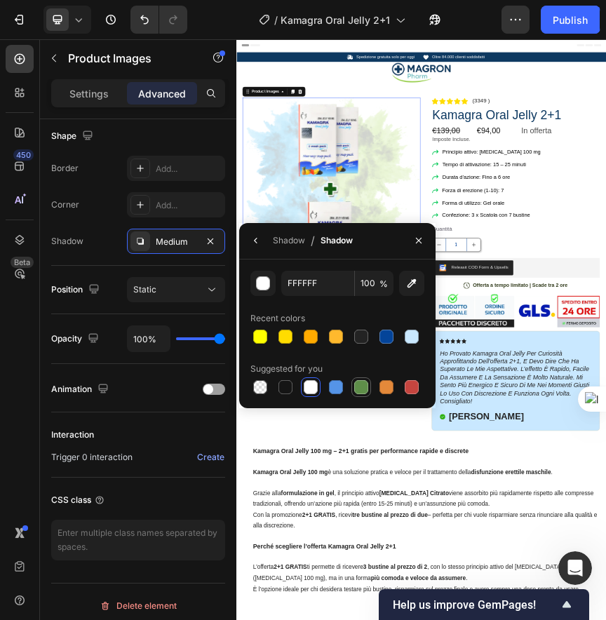
click at [357, 390] on div at bounding box center [361, 387] width 14 height 14
click at [404, 333] on div at bounding box center [412, 336] width 17 height 17
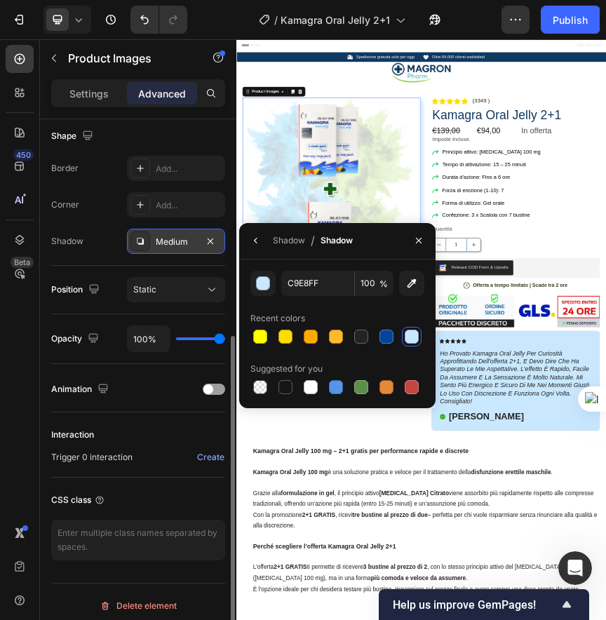
click at [177, 240] on div "Medium" at bounding box center [176, 242] width 41 height 13
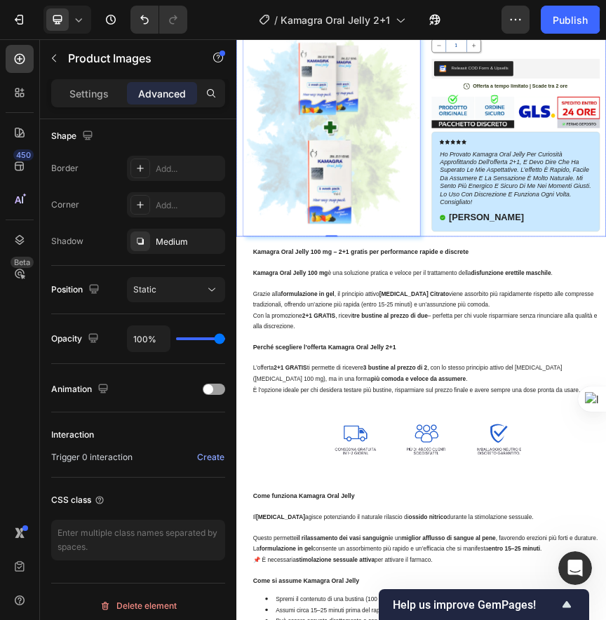
scroll to position [0, 0]
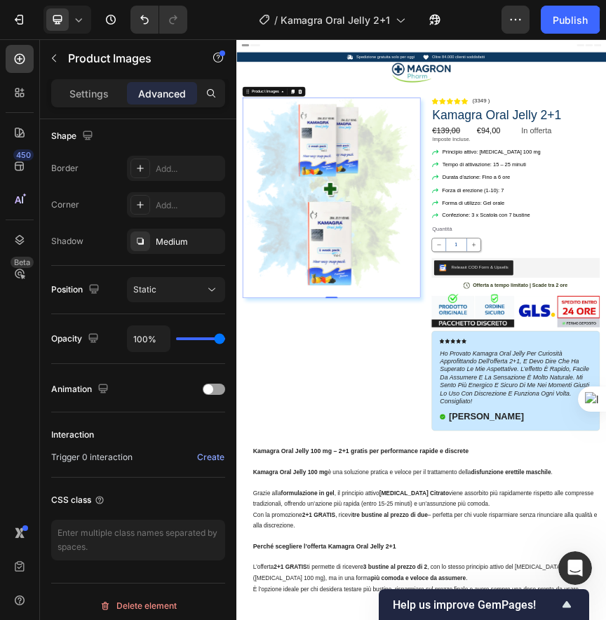
click at [361, 540] on img at bounding box center [454, 400] width 406 height 456
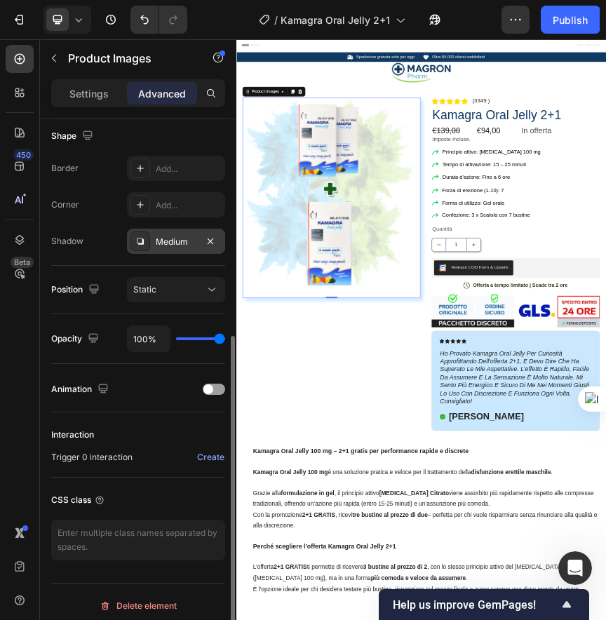
click at [171, 237] on div "Medium" at bounding box center [176, 242] width 41 height 13
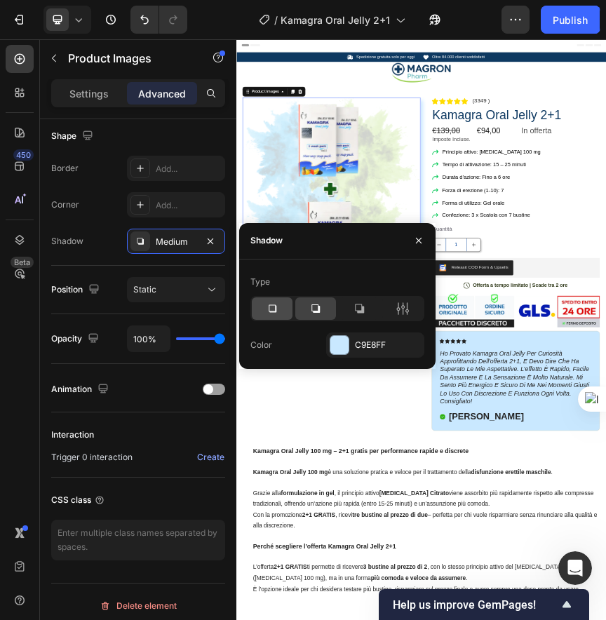
click at [264, 306] on div at bounding box center [272, 309] width 41 height 22
click at [304, 307] on div at bounding box center [315, 309] width 41 height 22
click at [400, 309] on icon at bounding box center [403, 309] width 14 height 14
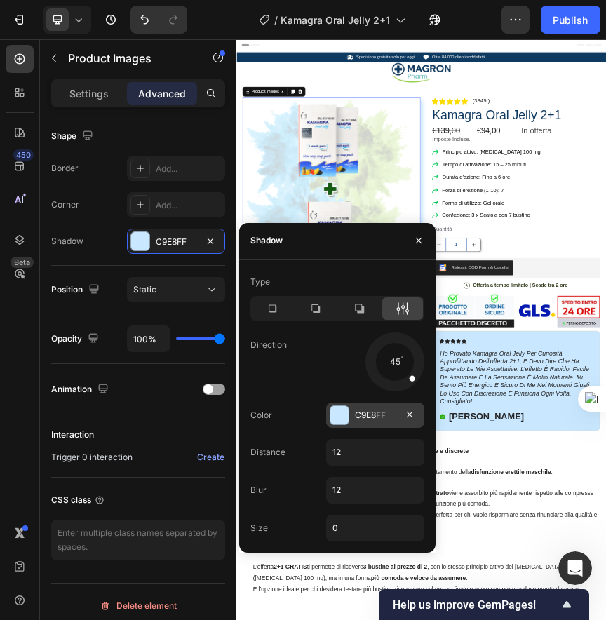
click at [347, 416] on div at bounding box center [340, 415] width 18 height 18
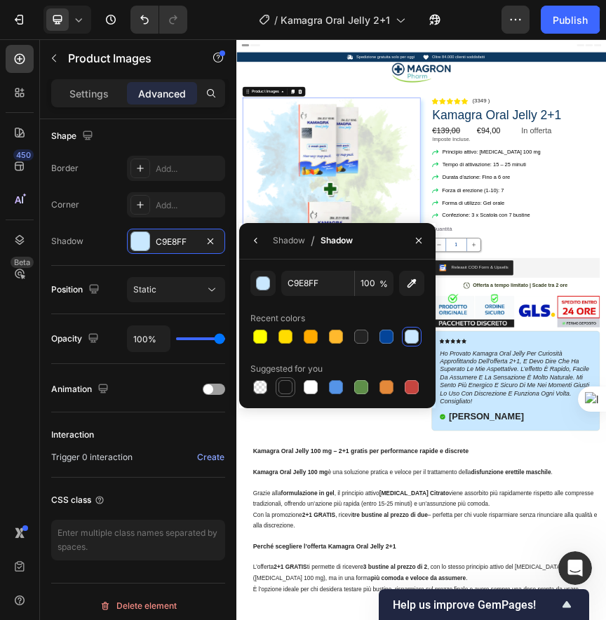
click at [294, 385] on div at bounding box center [286, 388] width 20 height 20
click at [306, 384] on div at bounding box center [311, 387] width 14 height 14
click at [262, 385] on div at bounding box center [260, 387] width 14 height 14
type input "000000"
type input "0"
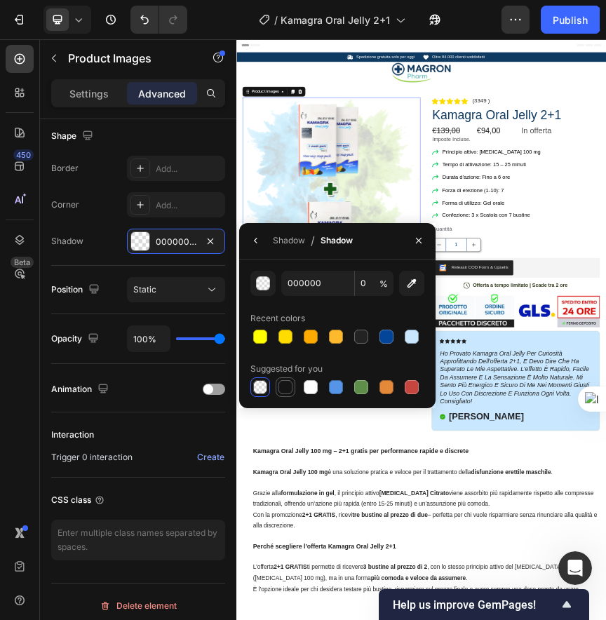
click at [284, 383] on div at bounding box center [286, 387] width 14 height 14
type input "151515"
type input "100"
click at [267, 279] on div "button" at bounding box center [264, 284] width 14 height 14
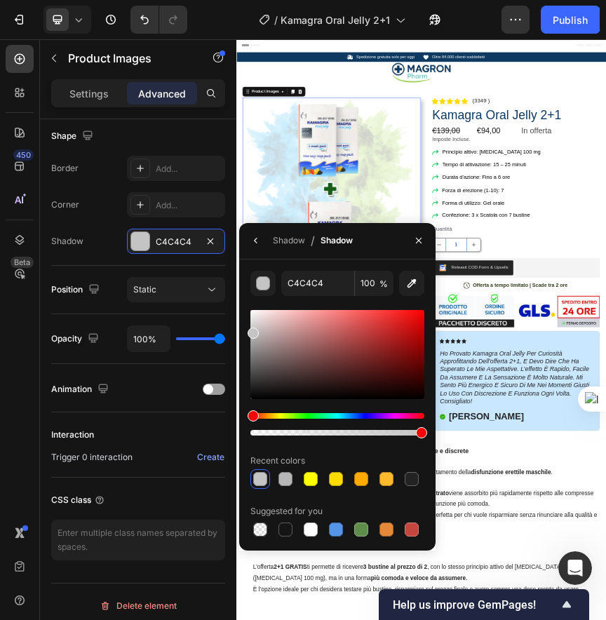
drag, startPoint x: 306, startPoint y: 339, endPoint x: 244, endPoint y: 330, distance: 63.1
click at [244, 330] on div "C4C4C4 100 % Recent colors Suggested for you" at bounding box center [337, 405] width 197 height 269
click at [616, 276] on img at bounding box center [454, 400] width 406 height 456
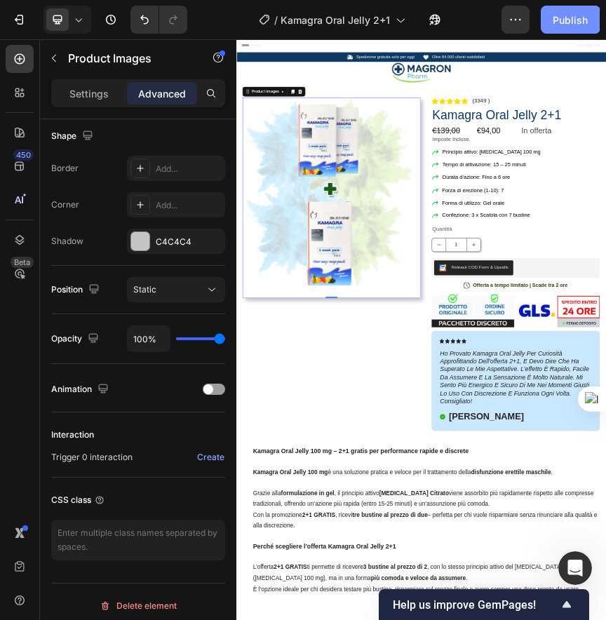
click at [547, 15] on button "Publish" at bounding box center [570, 20] width 59 height 28
click at [526, 446] on img at bounding box center [454, 400] width 406 height 456
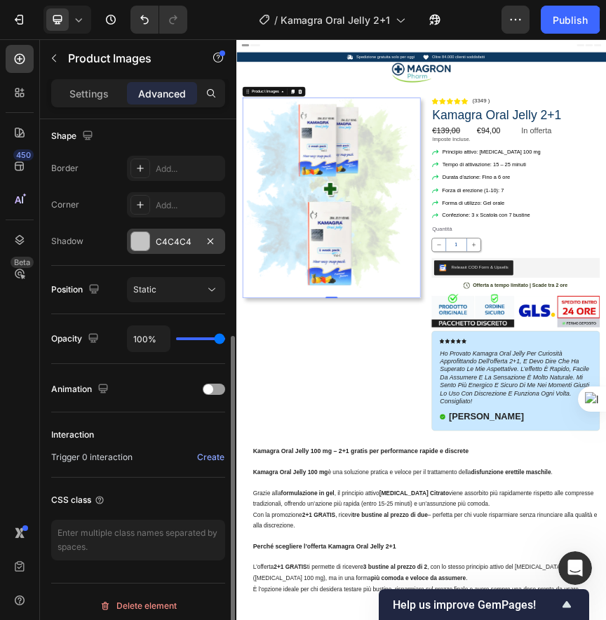
click at [192, 233] on div "C4C4C4" at bounding box center [176, 241] width 98 height 25
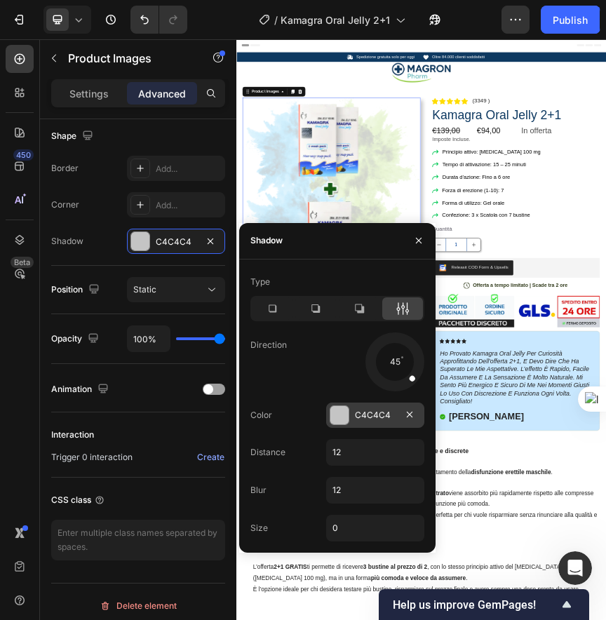
click at [352, 420] on div "C4C4C4" at bounding box center [375, 415] width 98 height 25
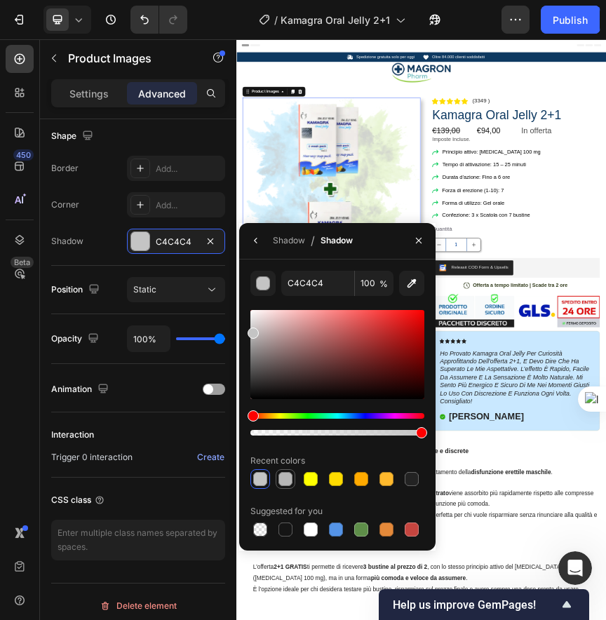
click at [280, 479] on div at bounding box center [286, 479] width 14 height 14
drag, startPoint x: 252, startPoint y: 337, endPoint x: 244, endPoint y: 324, distance: 14.8
click at [244, 324] on div "B7B7B7 100 % Recent colors Suggested for you" at bounding box center [337, 405] width 197 height 269
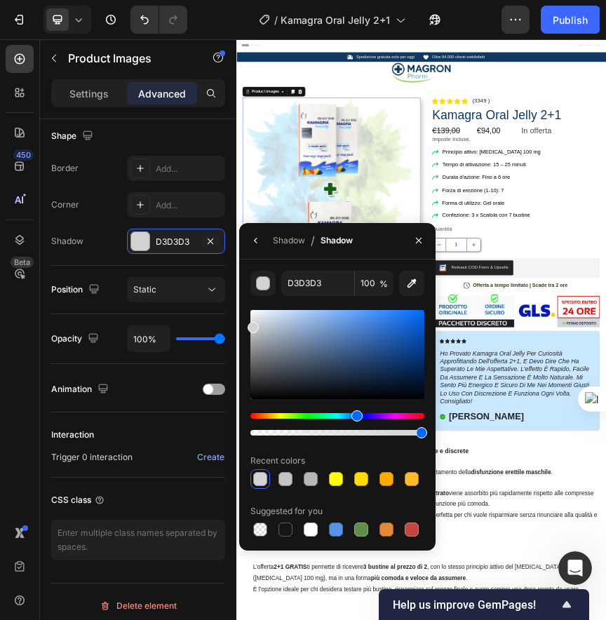
drag, startPoint x: 343, startPoint y: 418, endPoint x: 352, endPoint y: 418, distance: 9.9
click at [352, 418] on div "Hue" at bounding box center [338, 416] width 174 height 6
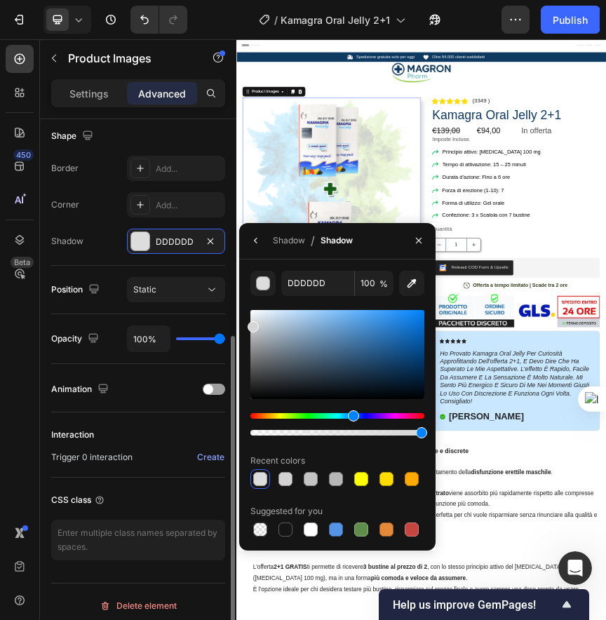
drag, startPoint x: 255, startPoint y: 328, endPoint x: 214, endPoint y: 324, distance: 41.0
click at [214, 324] on div "450 Beta Sections(30) Elements(84) Section Element Hero Section Product Detail …" at bounding box center [118, 329] width 237 height 581
type input "D6D6D6"
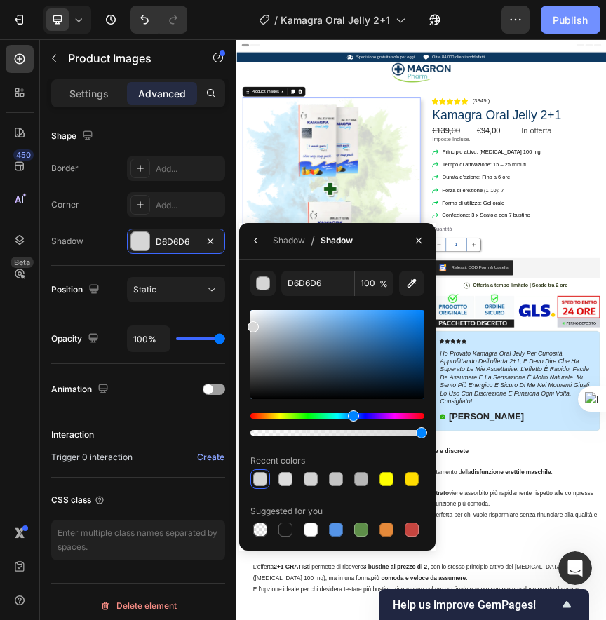
click at [578, 16] on div "Publish" at bounding box center [570, 20] width 35 height 15
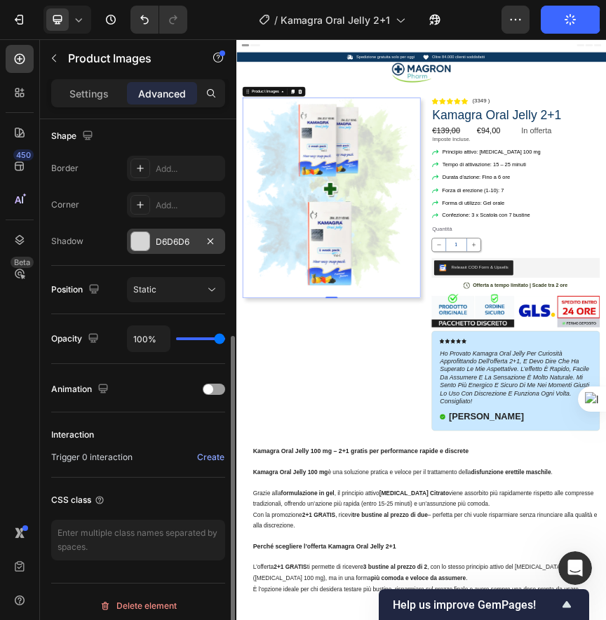
click at [166, 232] on div "D6D6D6" at bounding box center [176, 241] width 98 height 25
click at [169, 199] on div "Add..." at bounding box center [189, 205] width 66 height 13
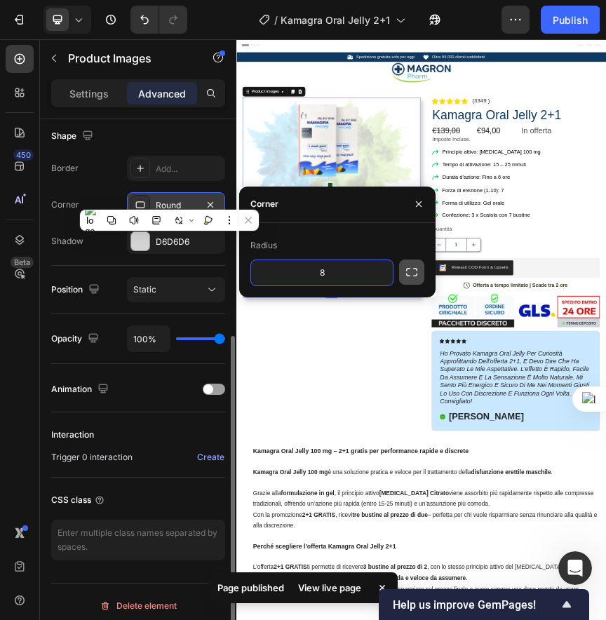
click at [419, 272] on button "button" at bounding box center [411, 272] width 25 height 25
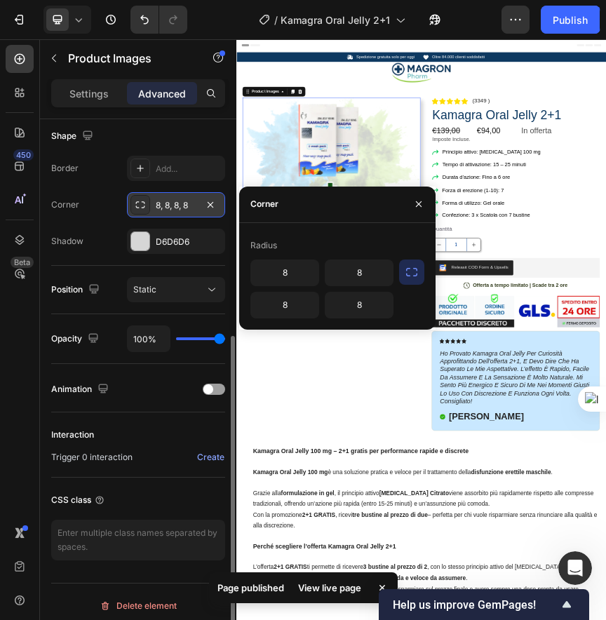
click at [184, 204] on div "8, 8, 8, 8" at bounding box center [176, 205] width 41 height 13
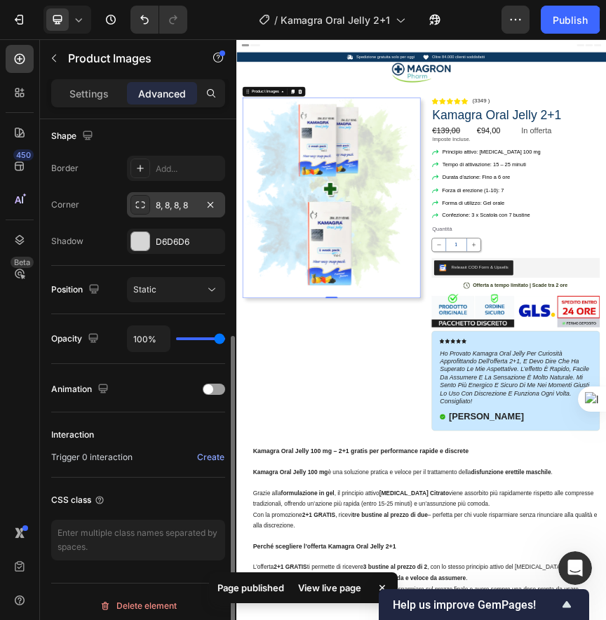
click at [186, 206] on div "8, 8, 8, 8" at bounding box center [176, 205] width 41 height 13
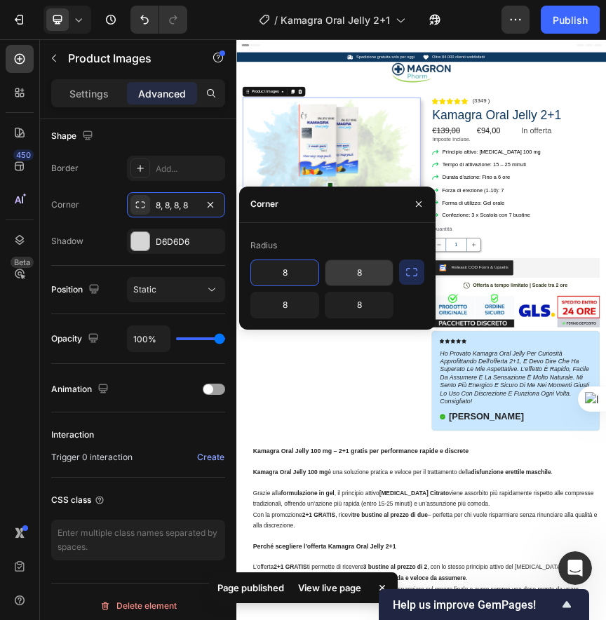
click at [355, 270] on input "8" at bounding box center [359, 272] width 67 height 25
click at [416, 271] on icon "button" at bounding box center [412, 272] width 14 height 14
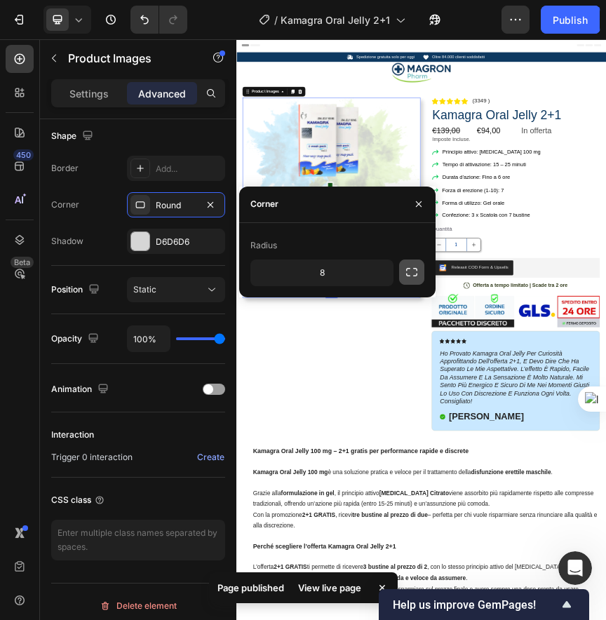
click at [416, 271] on icon "button" at bounding box center [412, 272] width 14 height 14
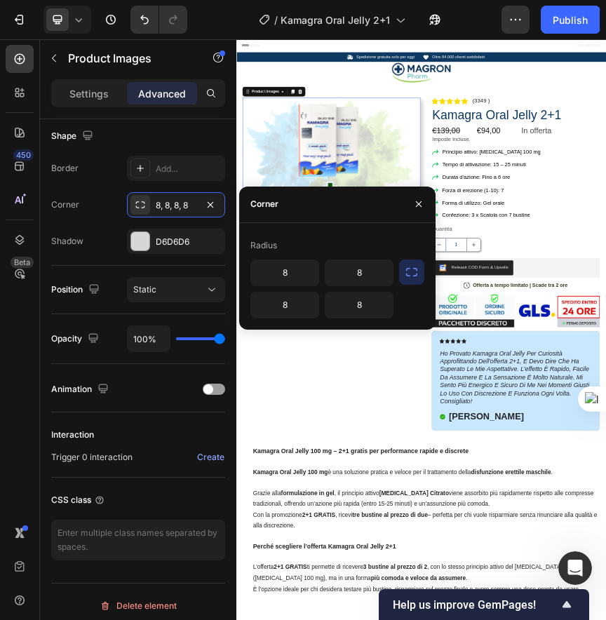
click at [416, 272] on icon "button" at bounding box center [412, 272] width 14 height 14
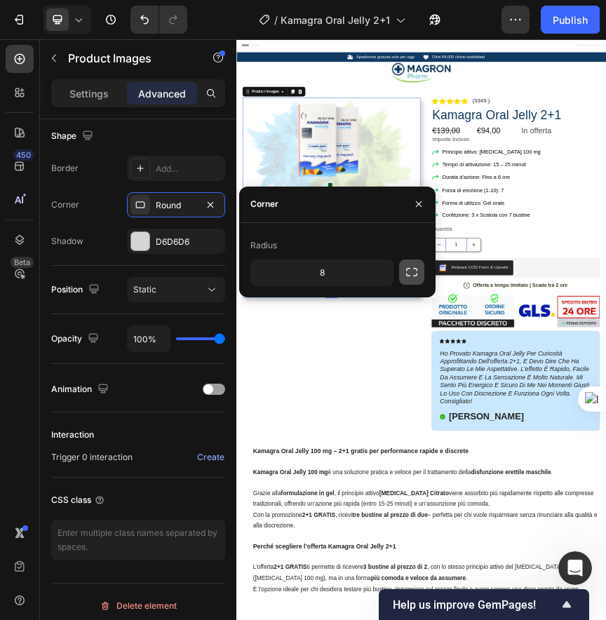
click at [416, 272] on icon "button" at bounding box center [412, 272] width 14 height 14
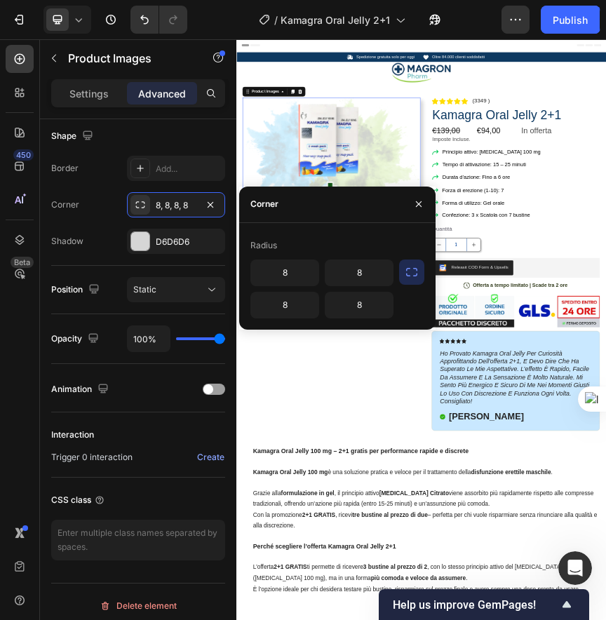
click at [416, 272] on icon "button" at bounding box center [412, 272] width 14 height 14
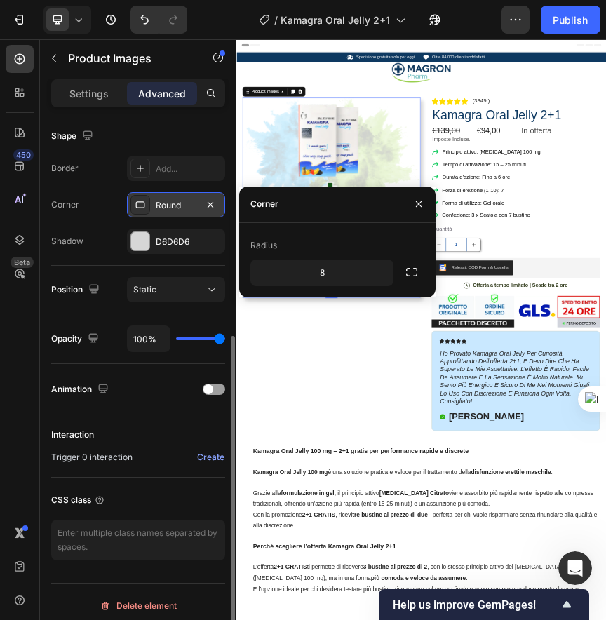
click at [173, 211] on div "Round" at bounding box center [176, 204] width 98 height 25
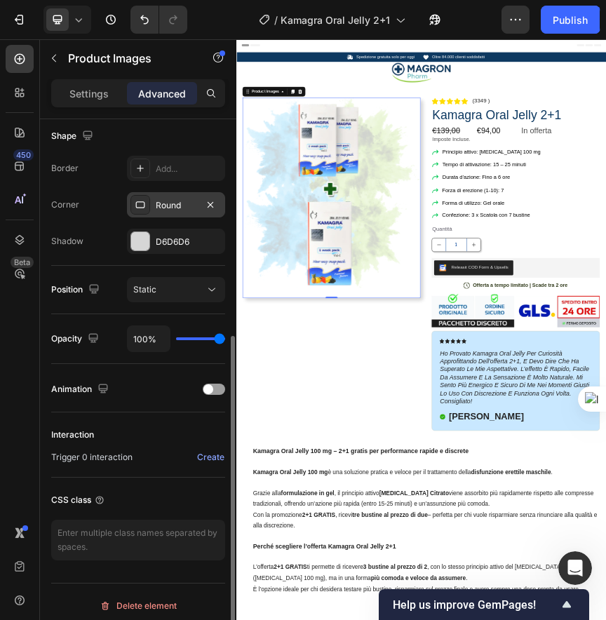
click at [173, 208] on div "Round" at bounding box center [176, 205] width 41 height 13
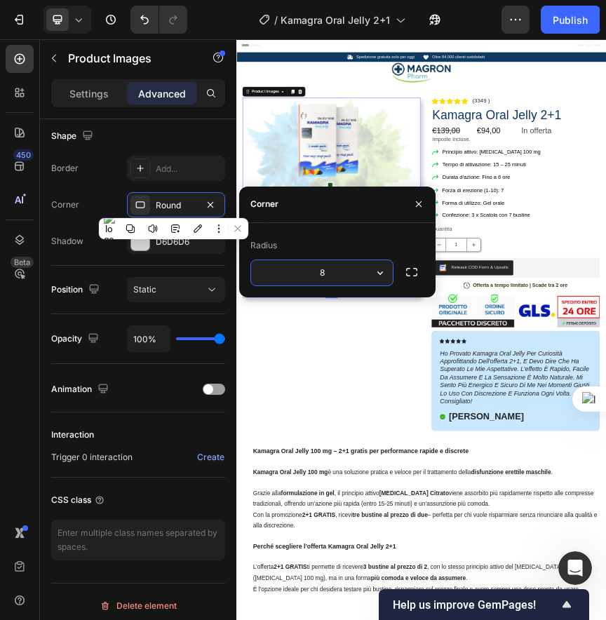
click at [303, 223] on div "Radius 8" at bounding box center [337, 260] width 197 height 74
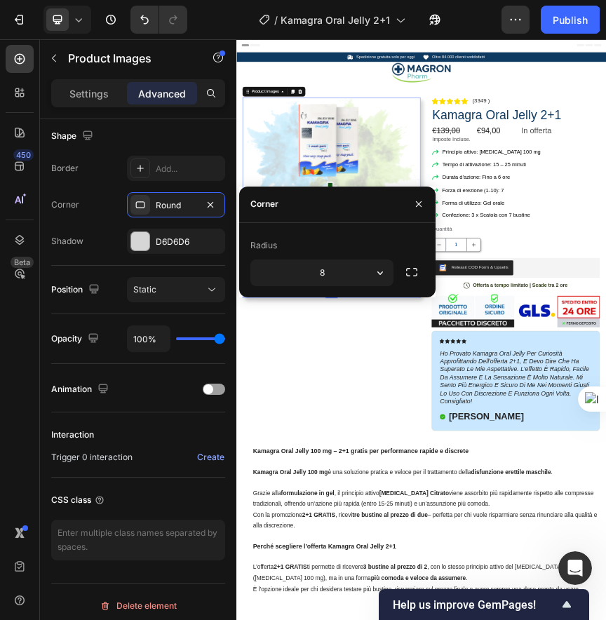
click at [278, 204] on div "Corner" at bounding box center [265, 204] width 28 height 13
click at [378, 275] on icon "button" at bounding box center [380, 273] width 14 height 14
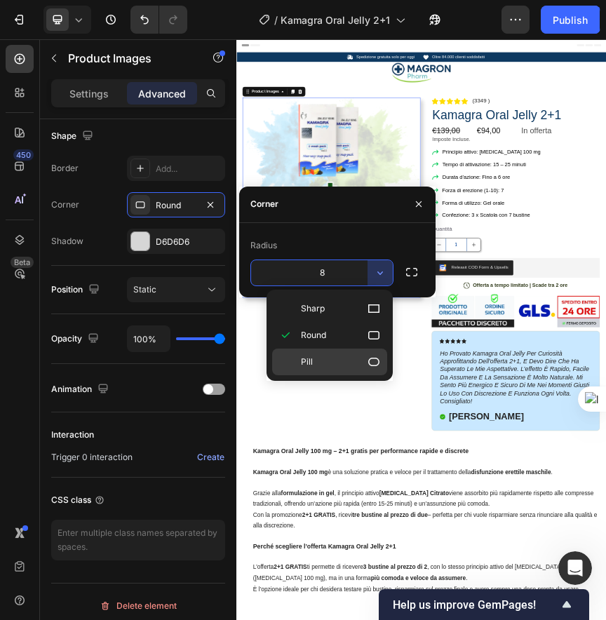
click at [356, 355] on p "Pill" at bounding box center [341, 362] width 80 height 14
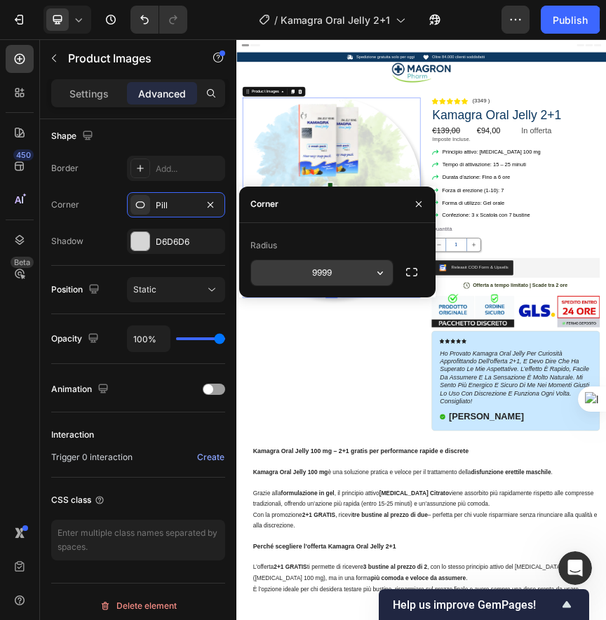
click at [336, 274] on input "9999" at bounding box center [322, 272] width 142 height 25
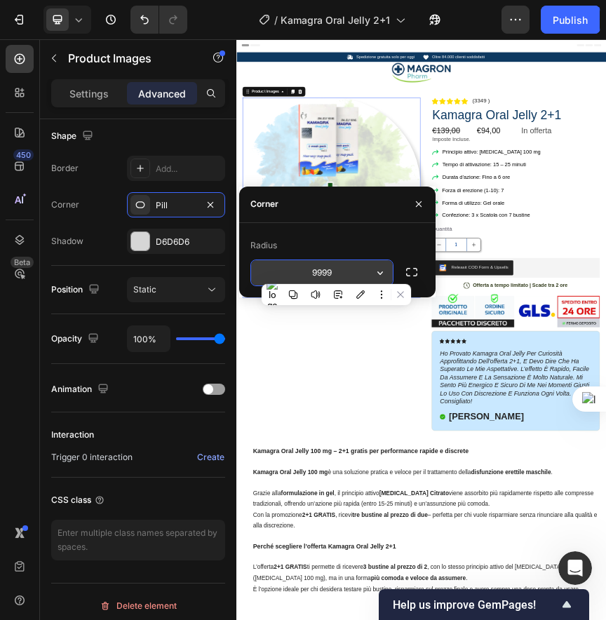
click at [378, 279] on button "button" at bounding box center [380, 272] width 25 height 25
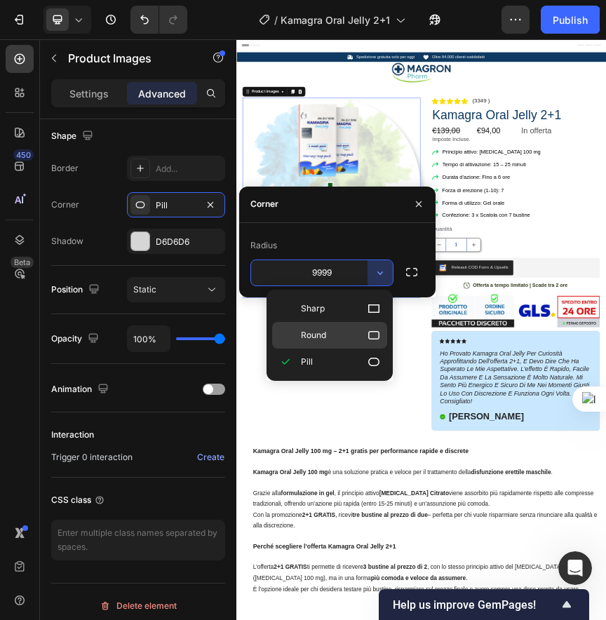
click at [369, 333] on icon at bounding box center [374, 335] width 14 height 14
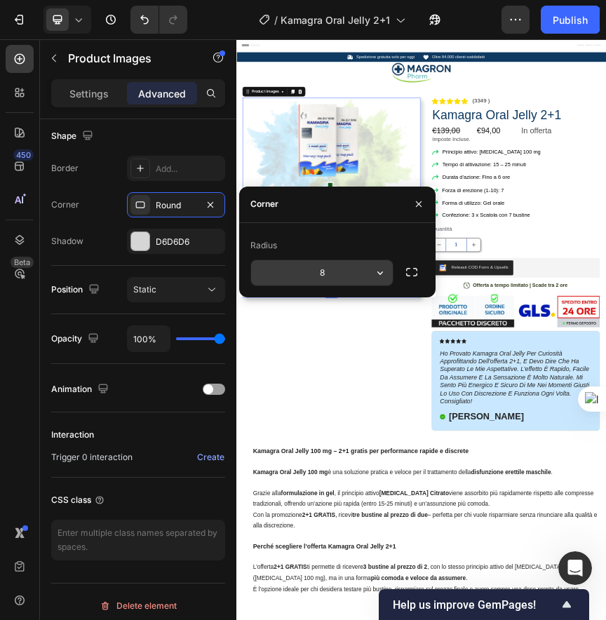
click at [371, 273] on button "button" at bounding box center [380, 272] width 25 height 25
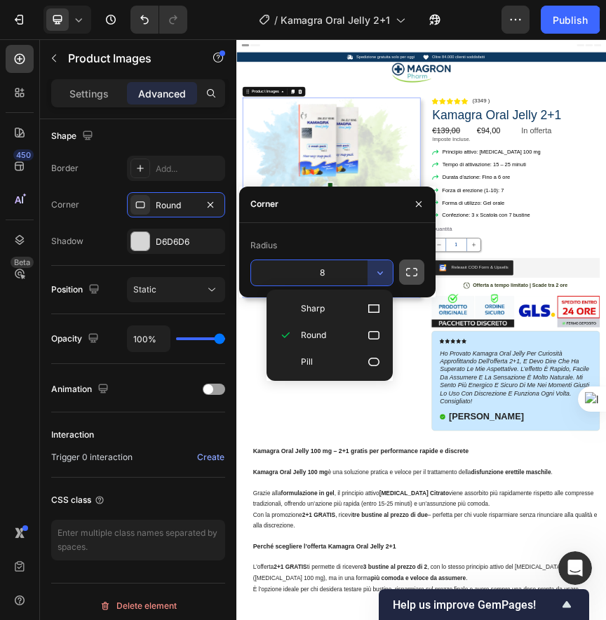
click at [409, 273] on icon "button" at bounding box center [412, 272] width 14 height 14
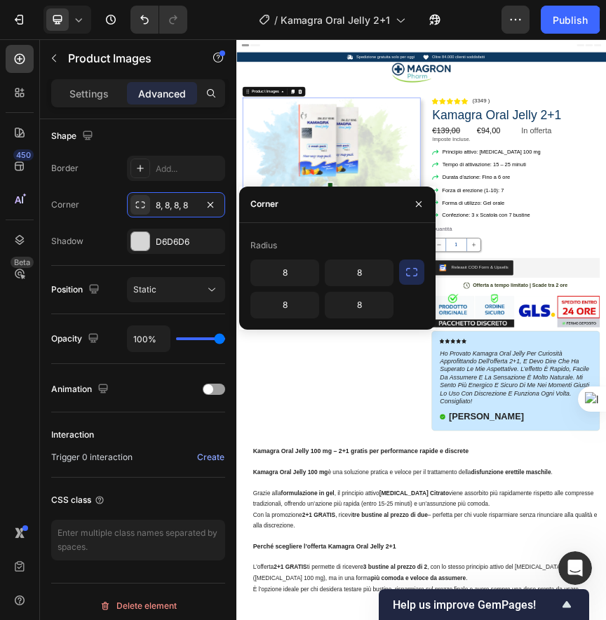
click at [415, 275] on icon "button" at bounding box center [411, 272] width 11 height 8
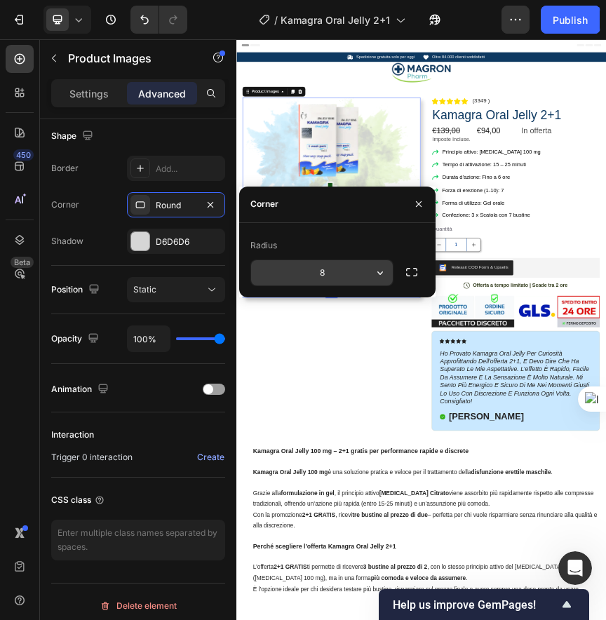
click at [312, 273] on input "8" at bounding box center [322, 272] width 142 height 25
type input "1"
type input "5"
type input "20"
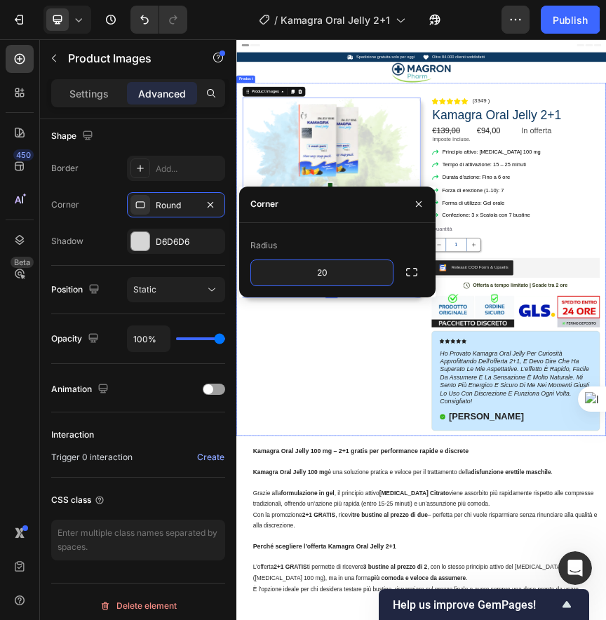
click at [601, 620] on div "Product Images 0 Row" at bounding box center [454, 557] width 406 height 770
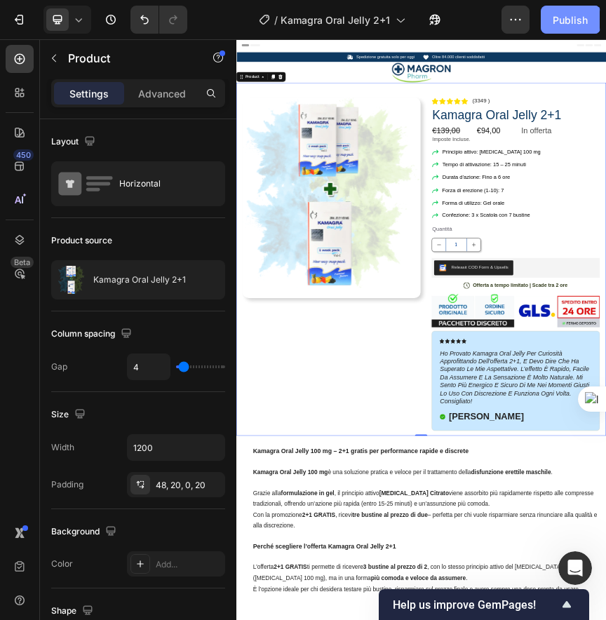
click at [562, 25] on div "Publish" at bounding box center [570, 20] width 35 height 15
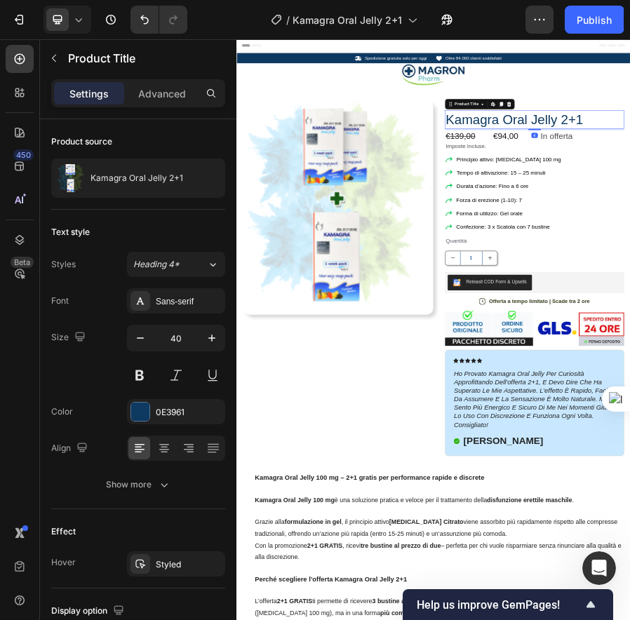
click at [148, 375] on button at bounding box center [139, 375] width 25 height 25
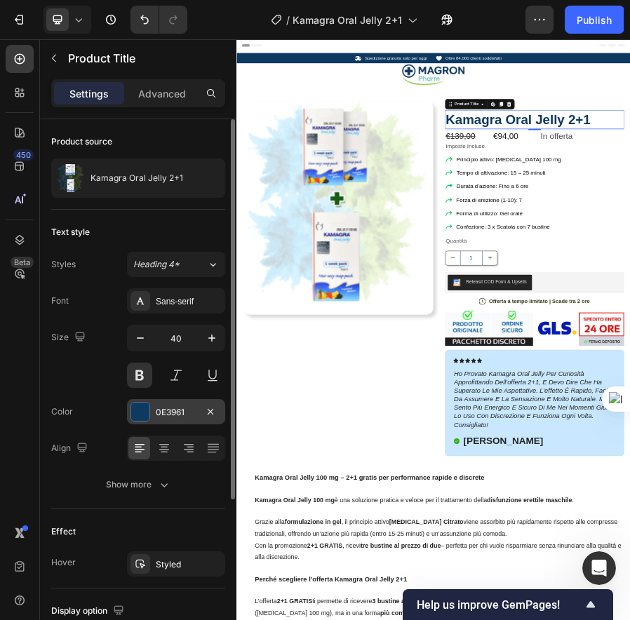
click at [150, 412] on div "0E3961" at bounding box center [176, 411] width 98 height 25
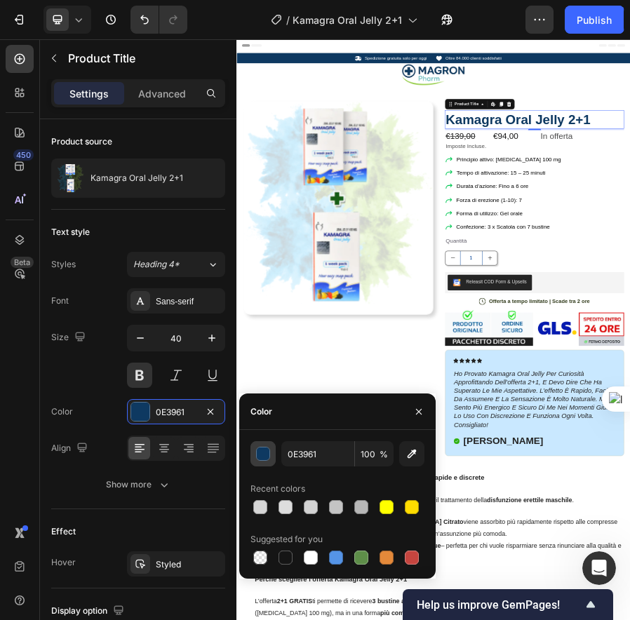
click at [265, 448] on div "button" at bounding box center [264, 455] width 14 height 14
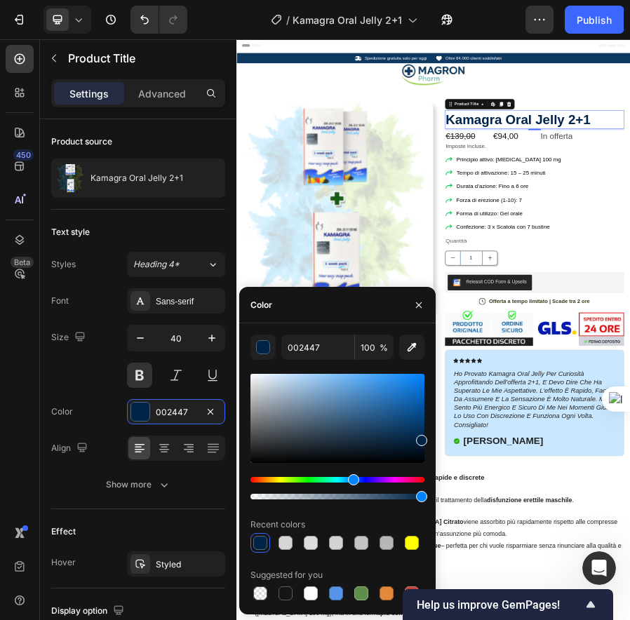
drag, startPoint x: 412, startPoint y: 437, endPoint x: 430, endPoint y: 438, distance: 17.6
click at [430, 438] on div "002447 100 % Recent colors Suggested for you" at bounding box center [337, 469] width 197 height 269
type input "001A33"
click at [425, 445] on div at bounding box center [421, 447] width 11 height 11
click at [585, 24] on div "Publish" at bounding box center [594, 20] width 35 height 15
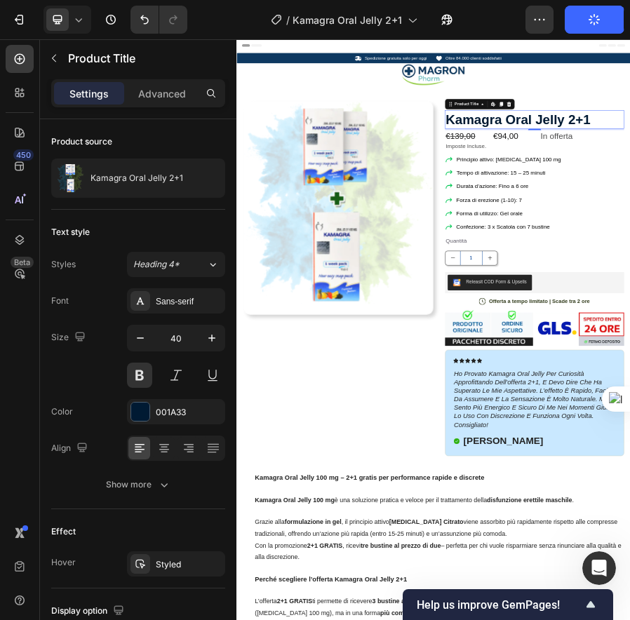
click at [140, 382] on button at bounding box center [139, 375] width 25 height 25
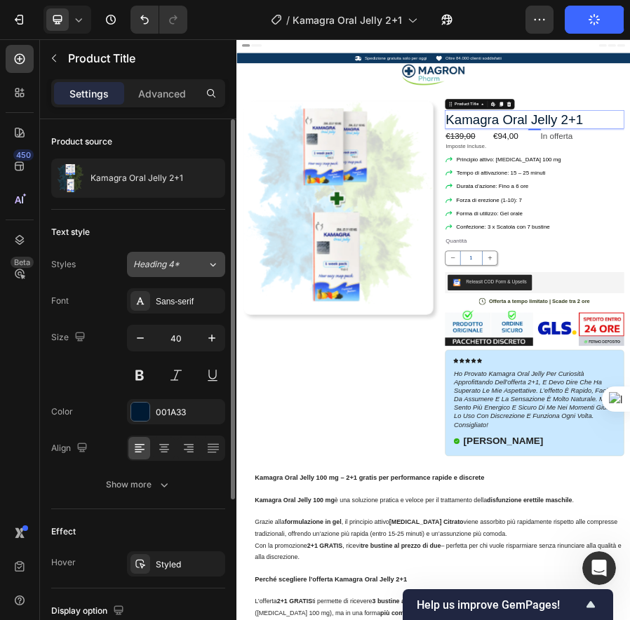
click at [179, 270] on span "Heading 4*" at bounding box center [156, 264] width 46 height 13
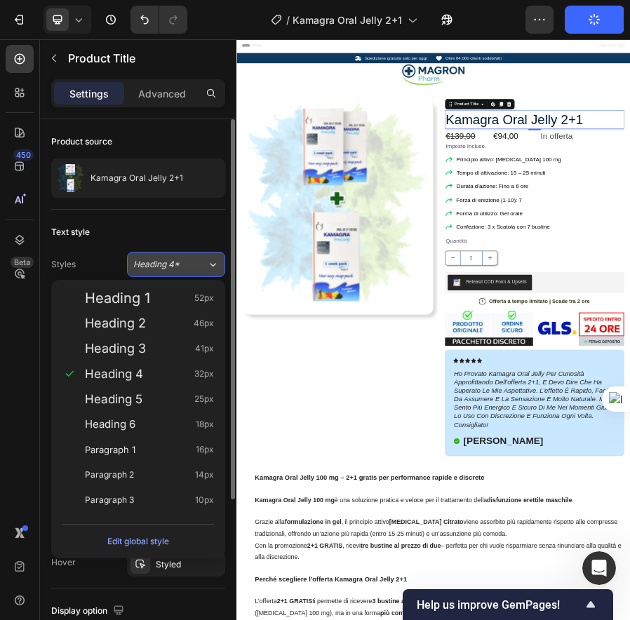
click at [179, 270] on span "Heading 4*" at bounding box center [156, 264] width 46 height 13
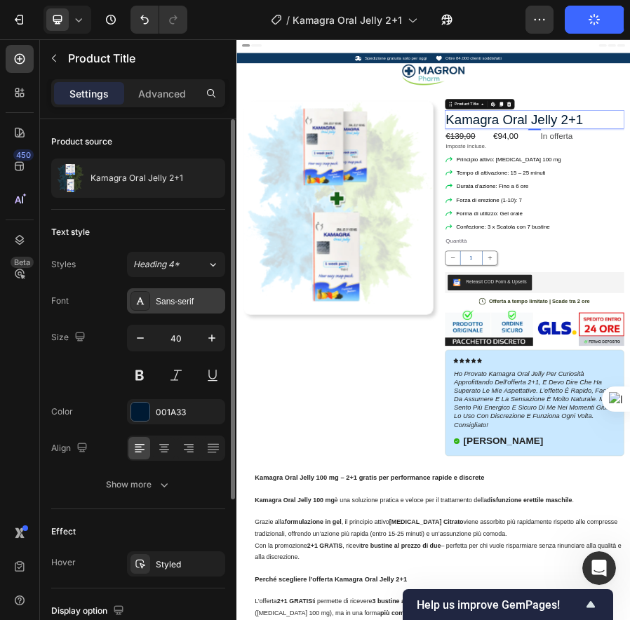
click at [170, 307] on div "Sans-serif" at bounding box center [189, 301] width 66 height 13
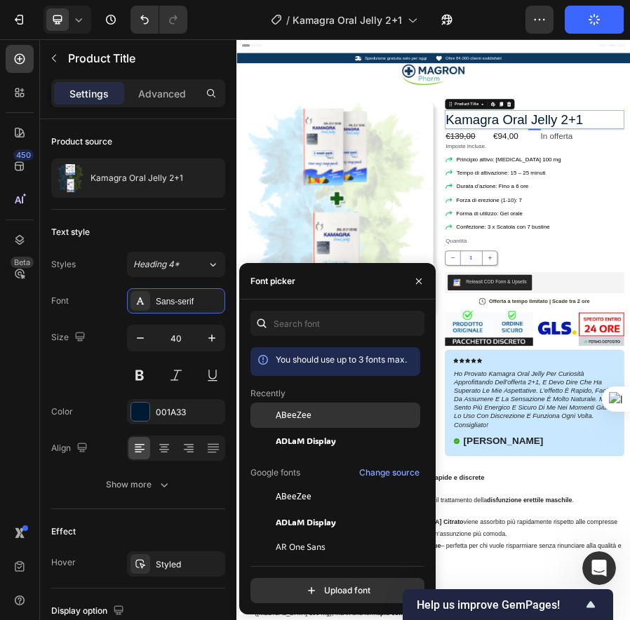
click at [321, 413] on div "ABeeZee" at bounding box center [347, 415] width 142 height 13
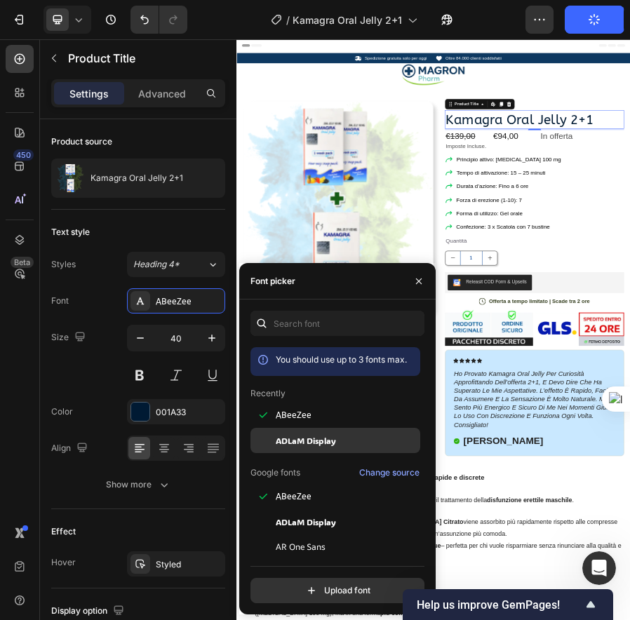
click at [321, 432] on div "ADLaM Display" at bounding box center [336, 440] width 170 height 25
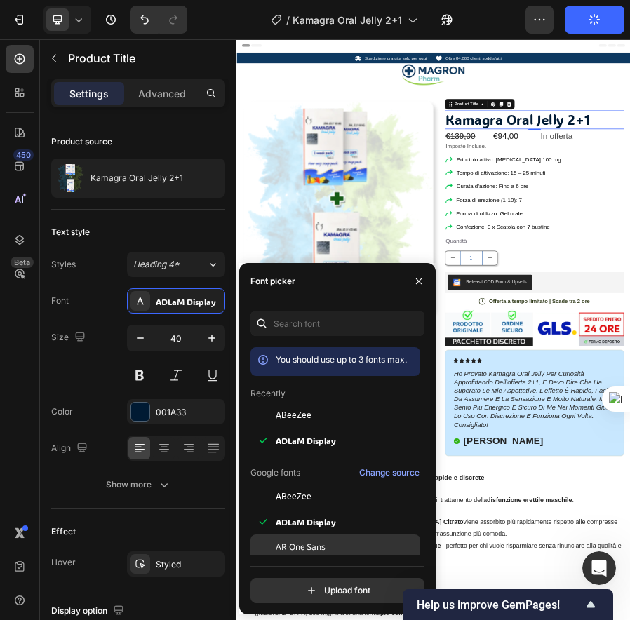
click at [319, 547] on span "AR One Sans" at bounding box center [301, 547] width 50 height 13
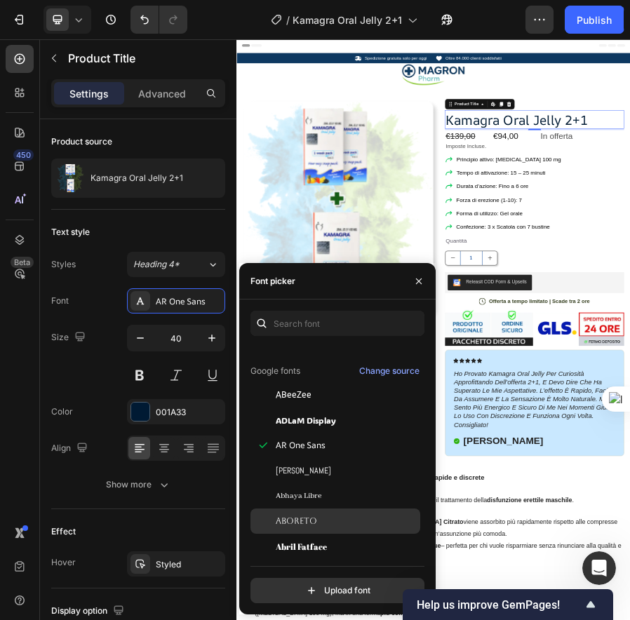
scroll to position [441, 0]
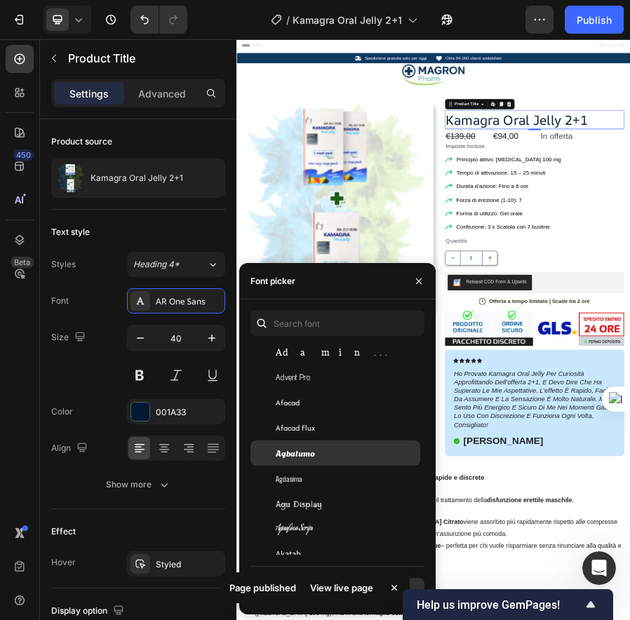
click at [308, 456] on span "Agbalumo" at bounding box center [295, 453] width 39 height 13
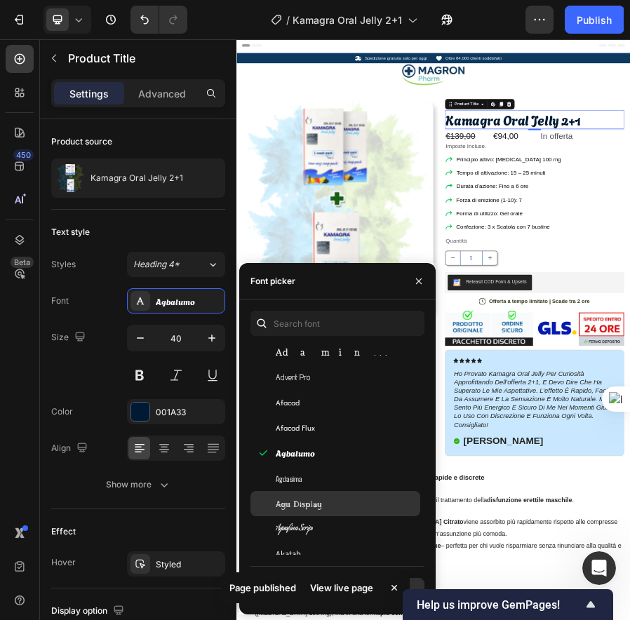
click at [328, 498] on div "Agu Display" at bounding box center [347, 504] width 142 height 13
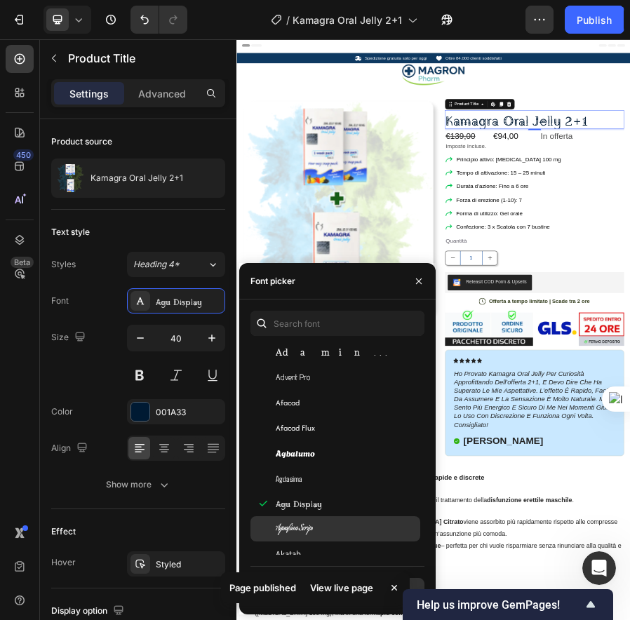
scroll to position [728, 0]
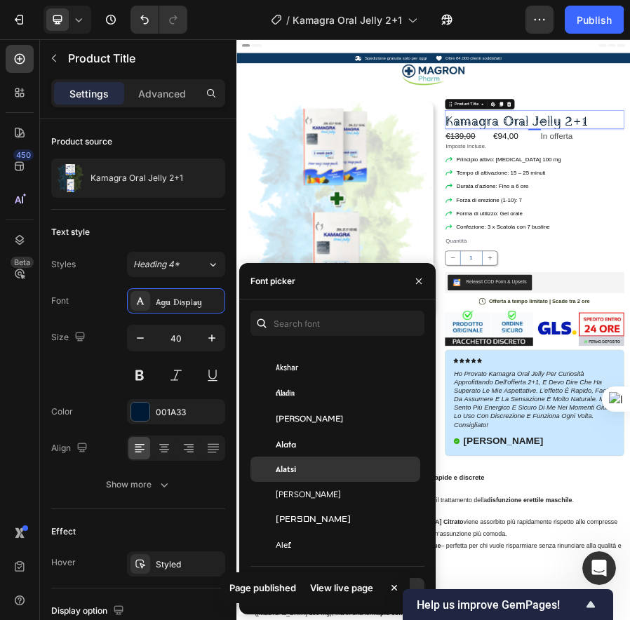
click at [330, 467] on div "Alatsi" at bounding box center [347, 469] width 142 height 13
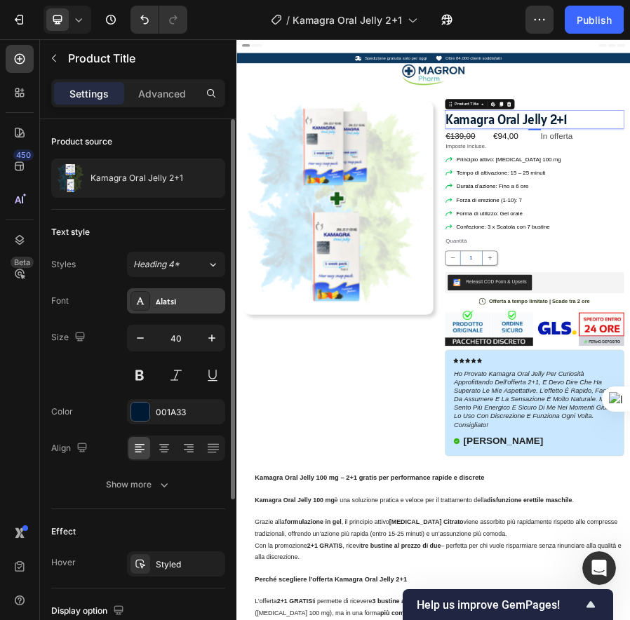
click at [175, 303] on div "Alatsi" at bounding box center [189, 301] width 66 height 13
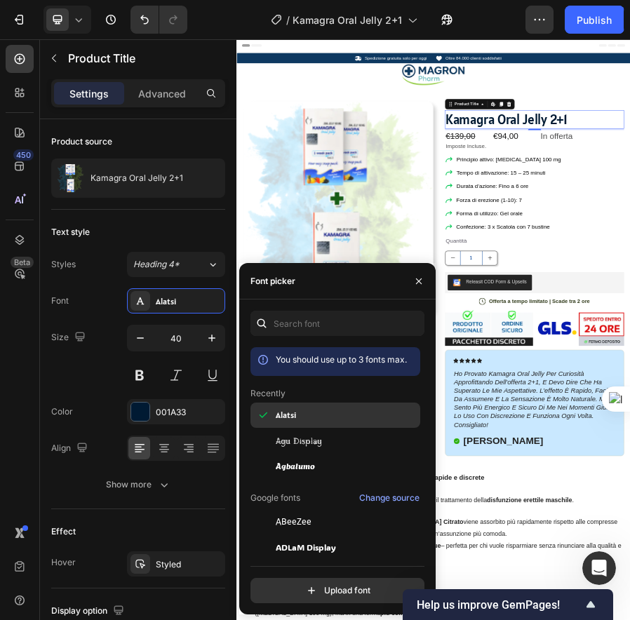
click at [327, 414] on div "Alatsi" at bounding box center [347, 415] width 142 height 13
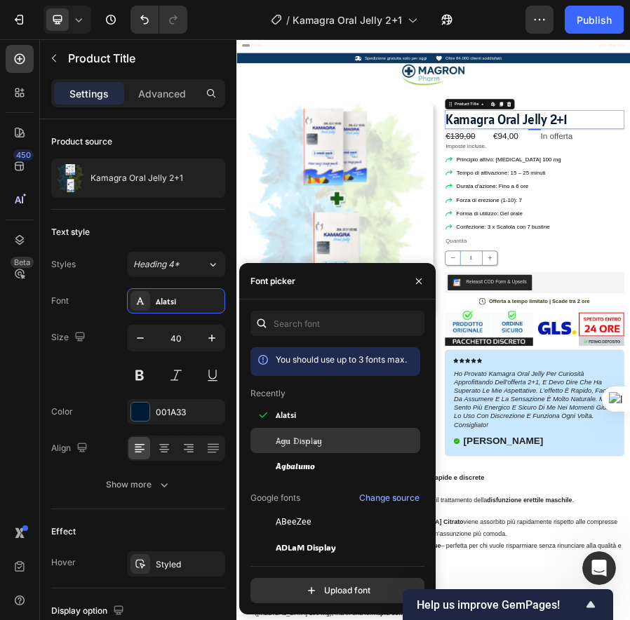
click at [328, 431] on div "Agu Display" at bounding box center [336, 440] width 170 height 25
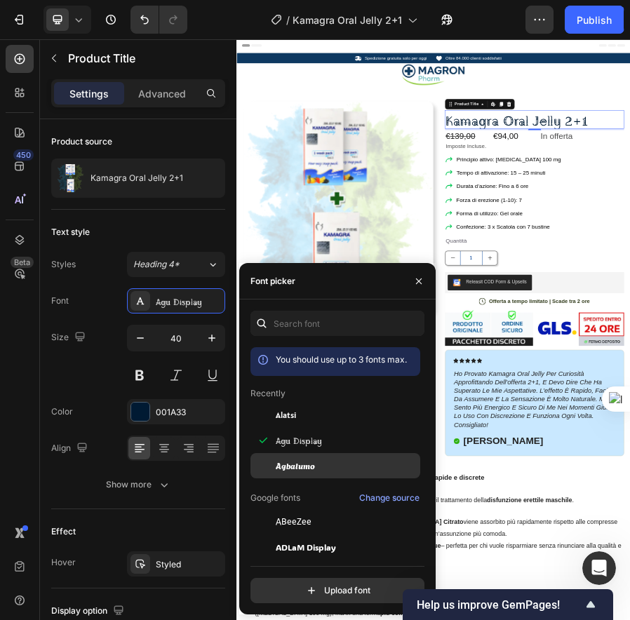
click at [325, 465] on div "Agbalumo" at bounding box center [347, 466] width 142 height 13
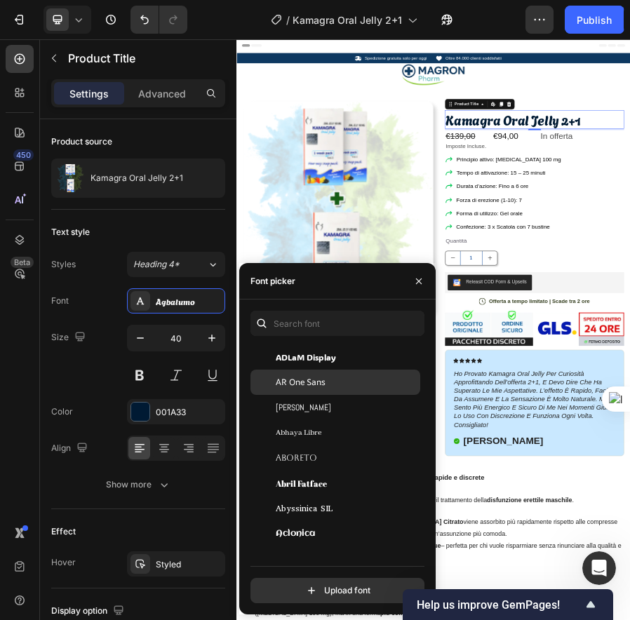
scroll to position [0, 0]
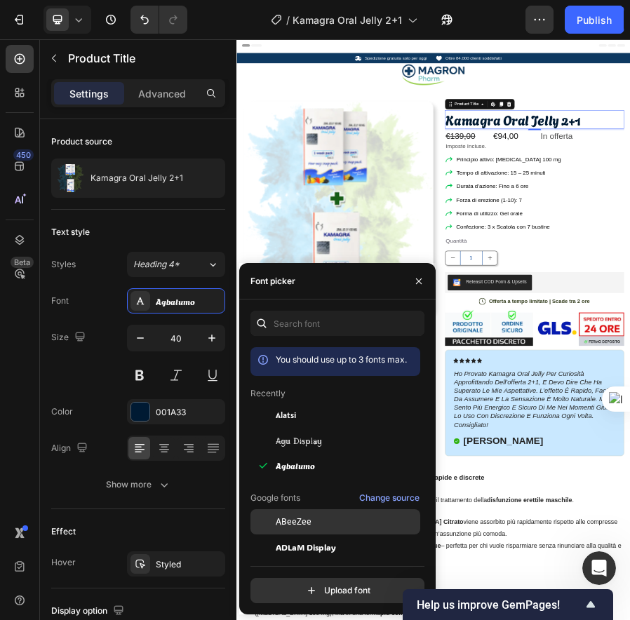
click at [314, 524] on div "ABeeZee" at bounding box center [347, 522] width 142 height 13
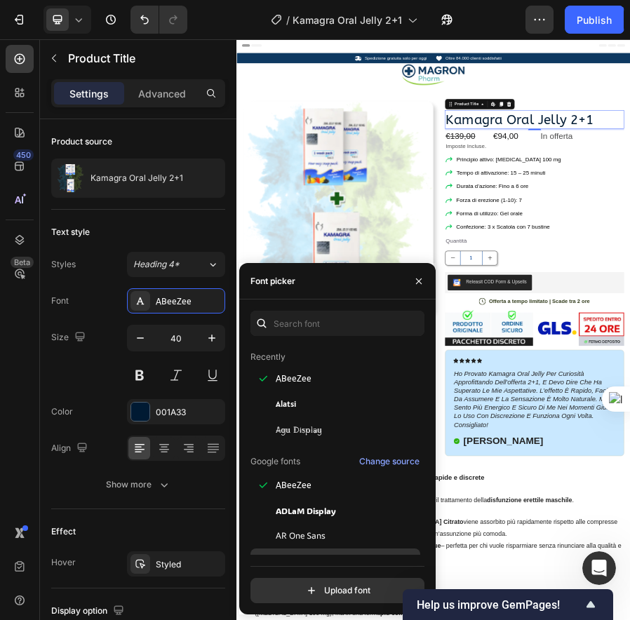
scroll to position [109, 0]
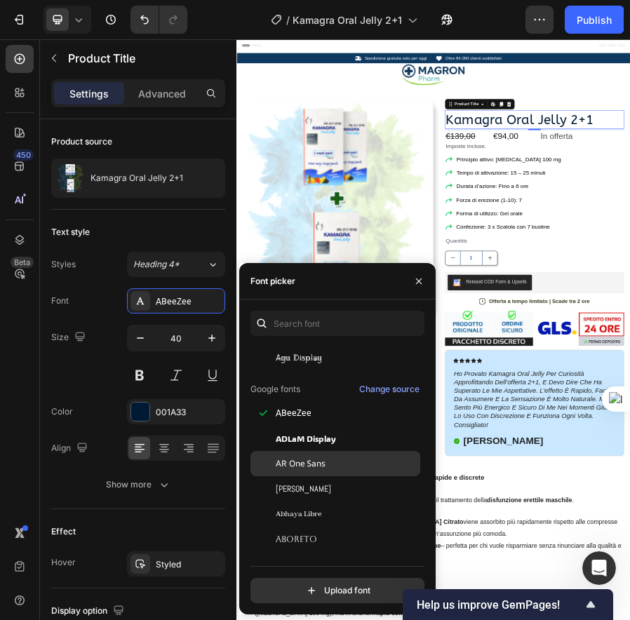
click at [326, 467] on span "AR One Sans" at bounding box center [301, 464] width 50 height 13
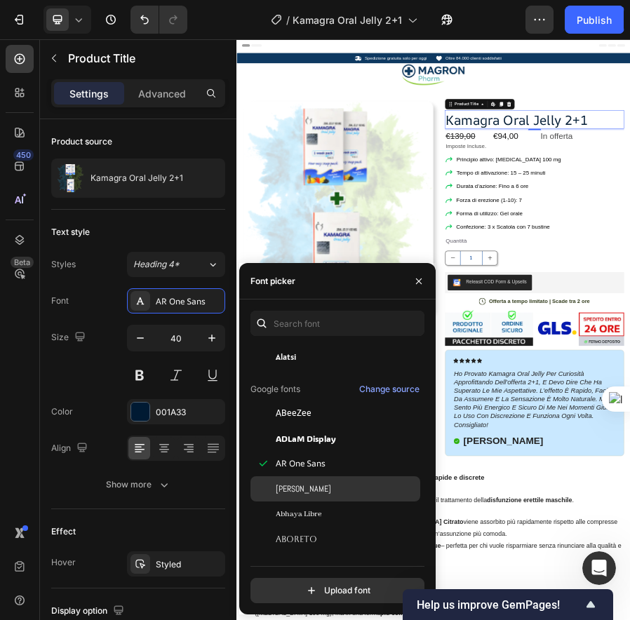
click at [326, 477] on div "[PERSON_NAME]" at bounding box center [336, 489] width 170 height 25
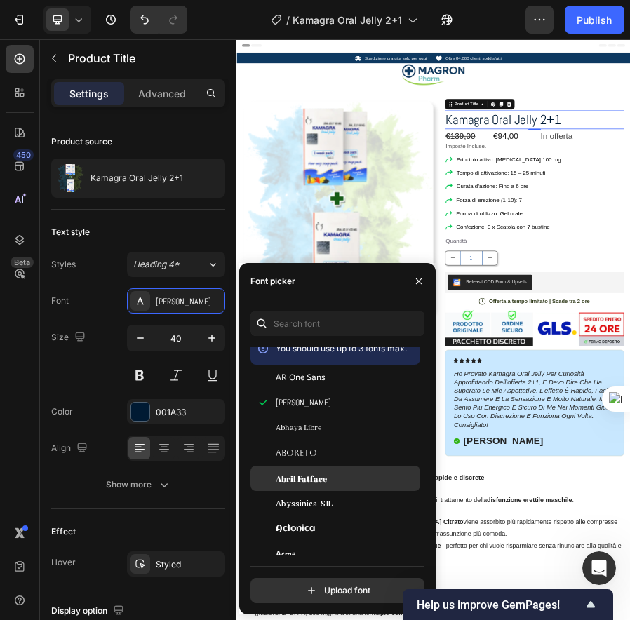
scroll to position [417, 0]
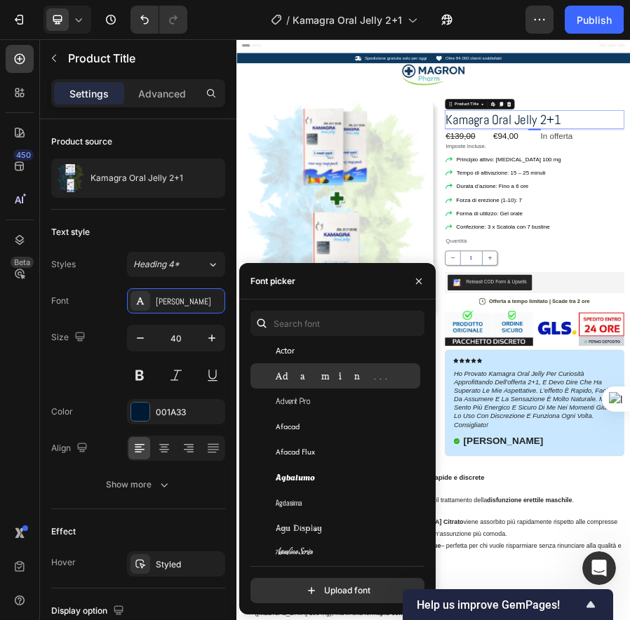
click at [324, 377] on div "Adamina" at bounding box center [347, 376] width 142 height 13
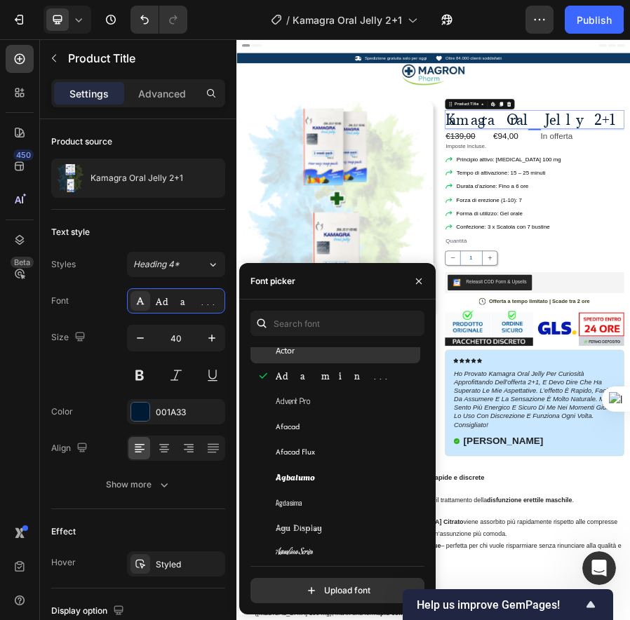
click at [317, 353] on div "Actor" at bounding box center [347, 351] width 142 height 13
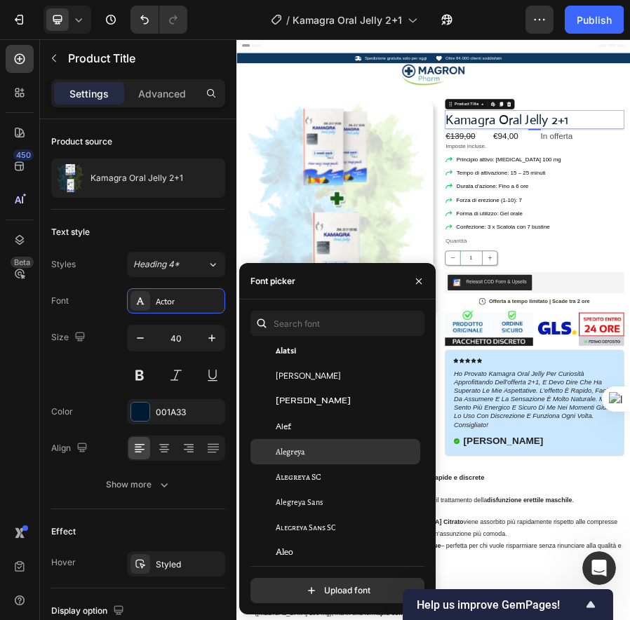
scroll to position [1108, 0]
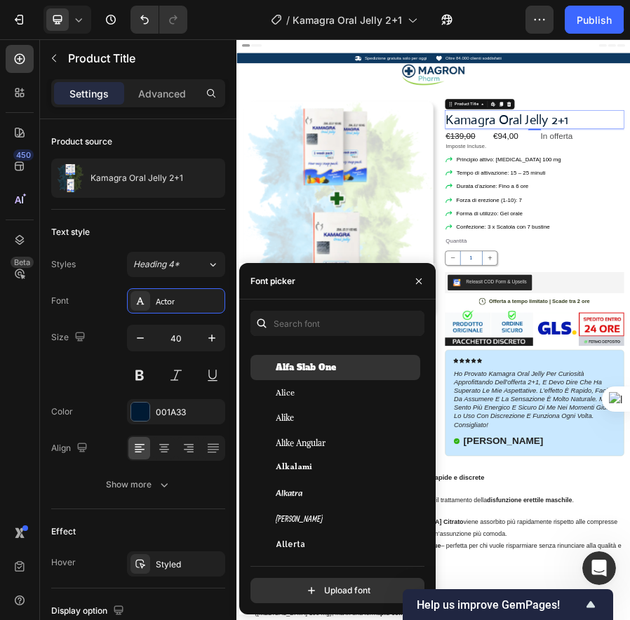
click at [322, 359] on div "Alfa Slab One" at bounding box center [336, 367] width 170 height 25
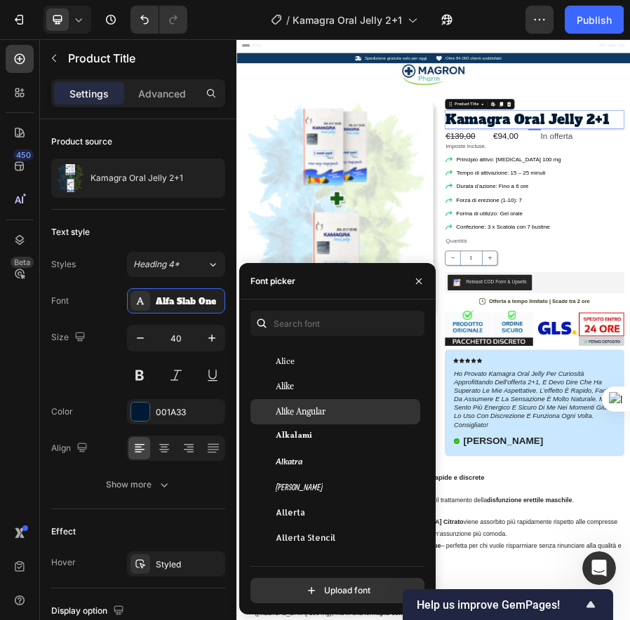
scroll to position [1154, 0]
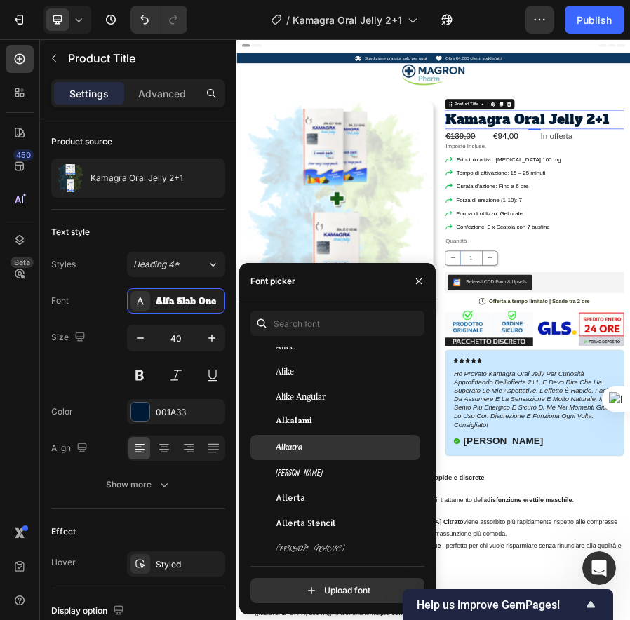
click at [328, 448] on div "Alkatra" at bounding box center [347, 447] width 142 height 13
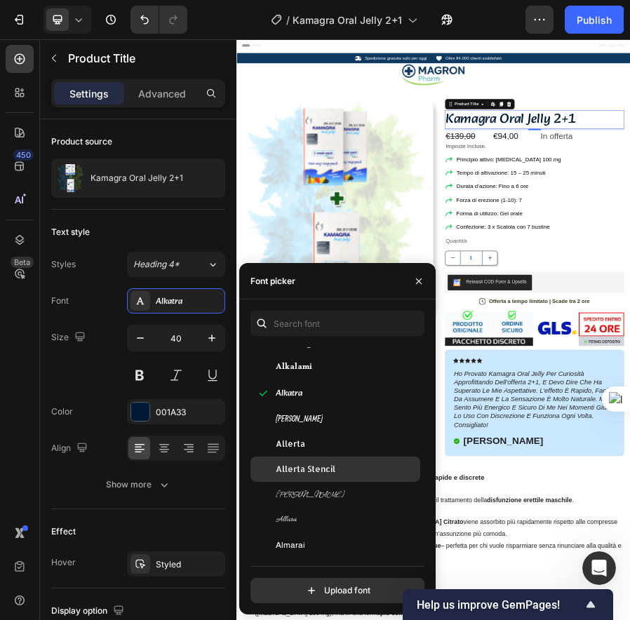
scroll to position [1209, 0]
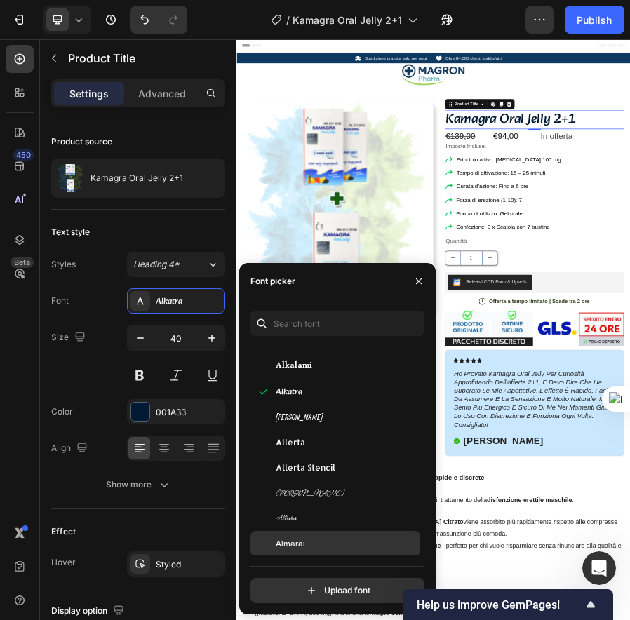
click at [304, 532] on div "Almarai" at bounding box center [336, 543] width 170 height 25
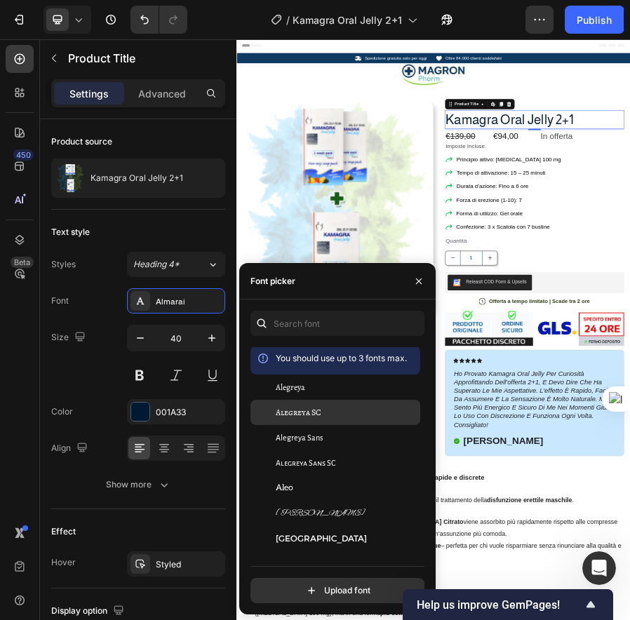
scroll to position [0, 0]
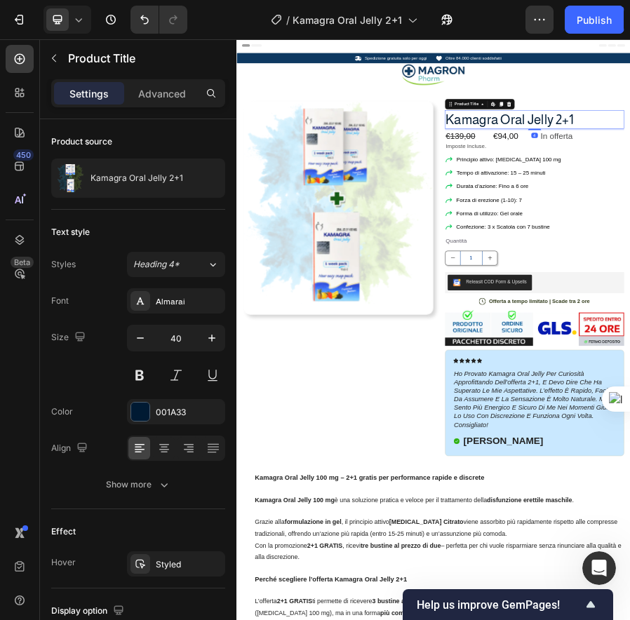
click at [177, 296] on div "Almarai" at bounding box center [189, 301] width 66 height 13
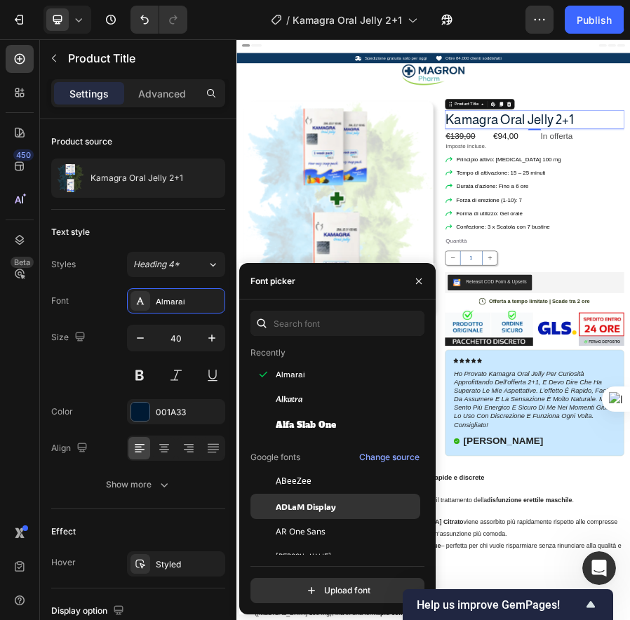
scroll to position [46, 0]
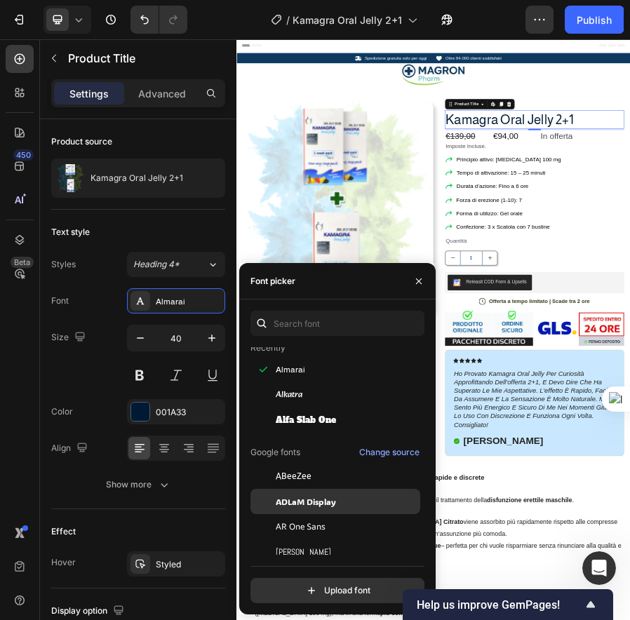
click at [304, 505] on span "ADLaM Display" at bounding box center [306, 502] width 60 height 13
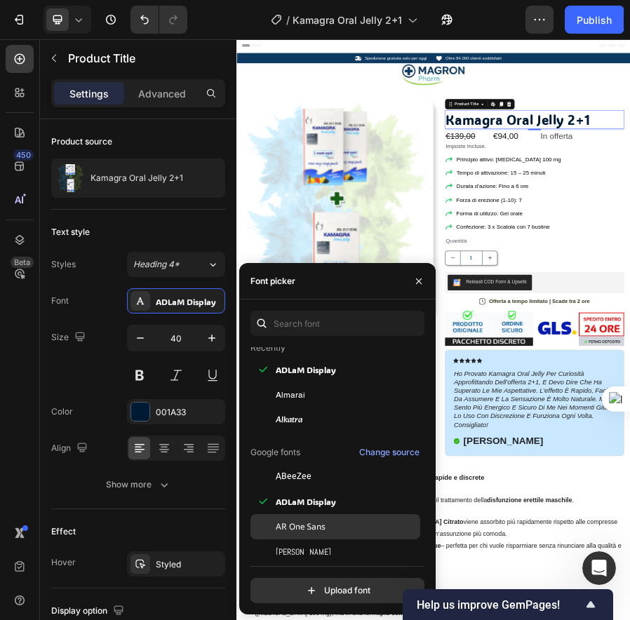
click at [303, 533] on span "AR One Sans" at bounding box center [301, 527] width 50 height 13
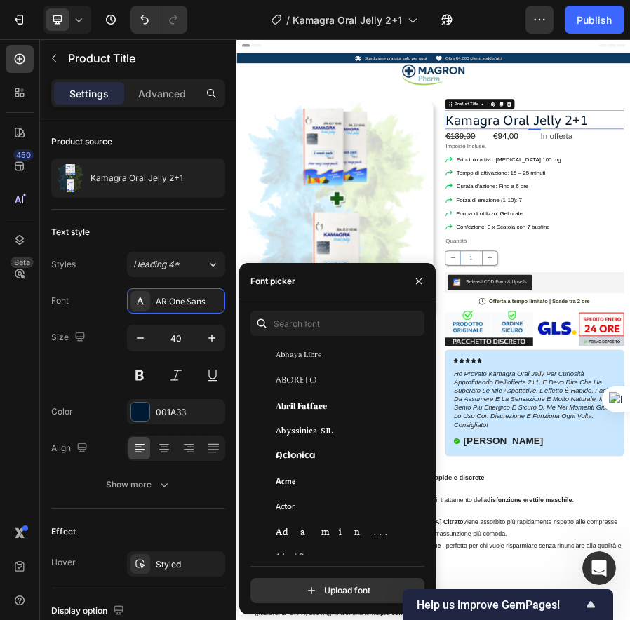
scroll to position [268, 0]
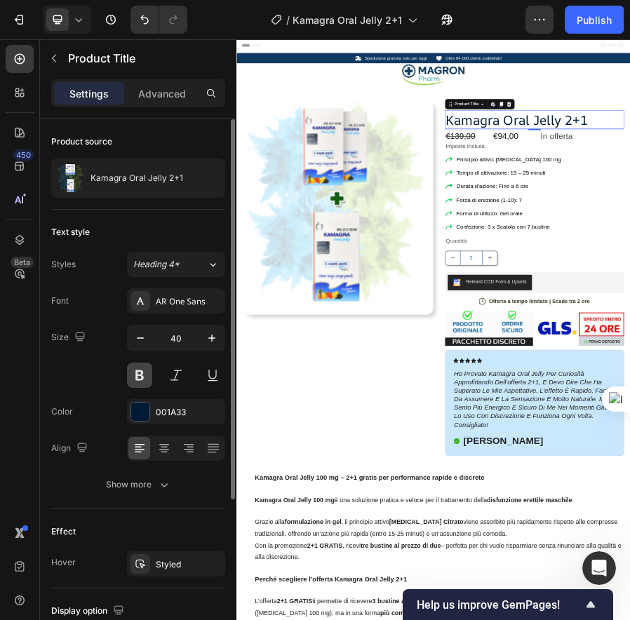
click at [137, 378] on button at bounding box center [139, 375] width 25 height 25
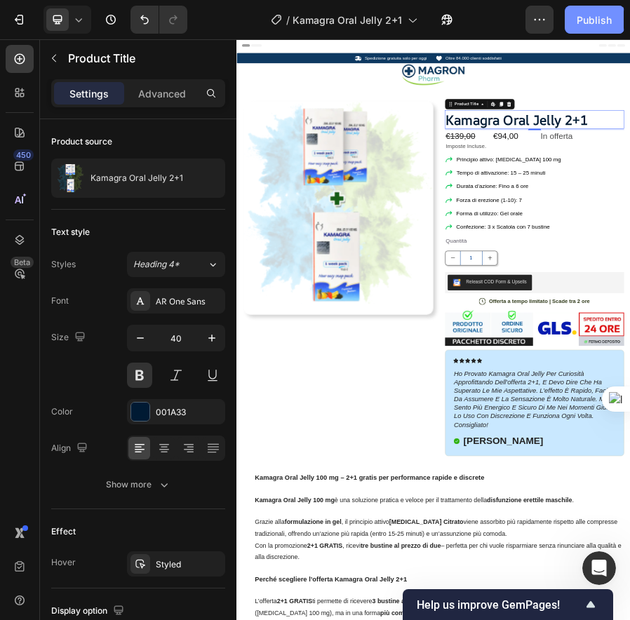
click at [585, 20] on div "Publish" at bounding box center [594, 20] width 35 height 15
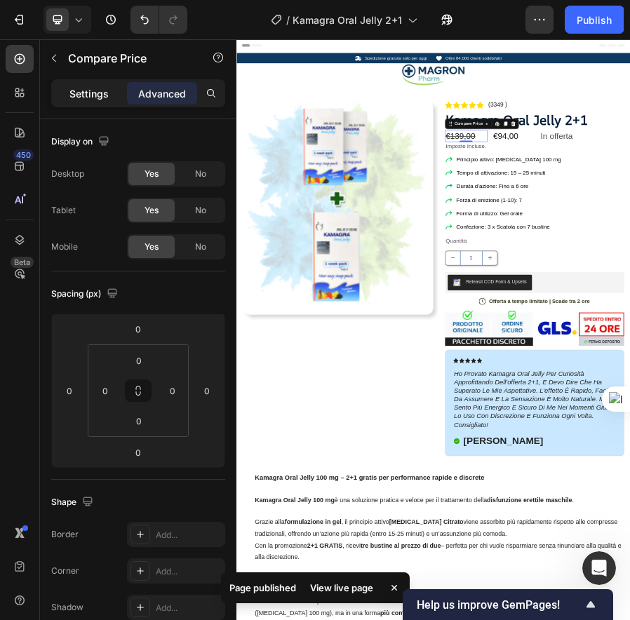
click at [103, 91] on p "Settings" at bounding box center [88, 93] width 39 height 15
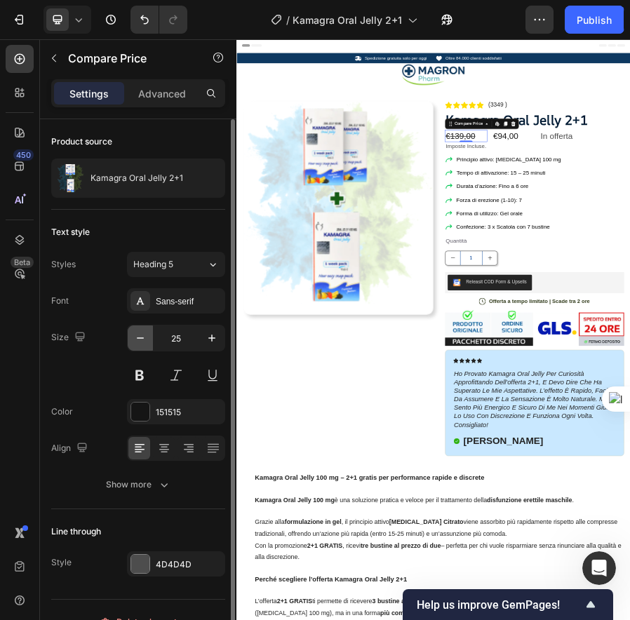
click at [141, 338] on icon "button" at bounding box center [140, 338] width 7 height 1
click at [210, 340] on icon "button" at bounding box center [212, 338] width 14 height 14
type input "25"
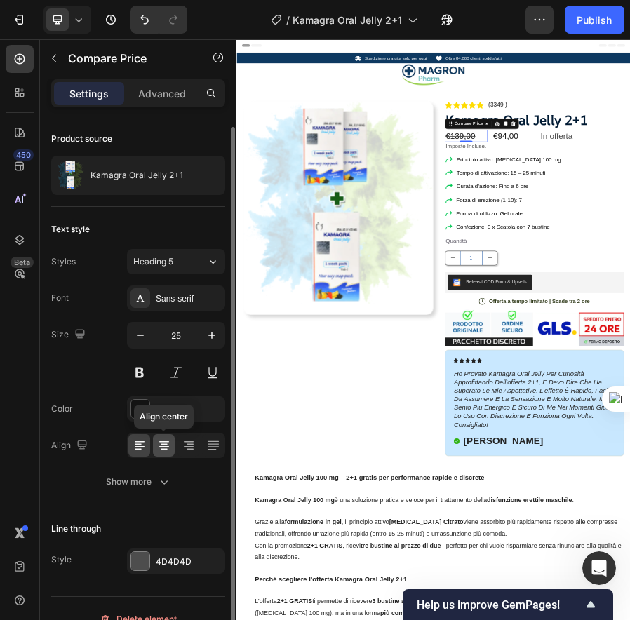
scroll to position [6, 0]
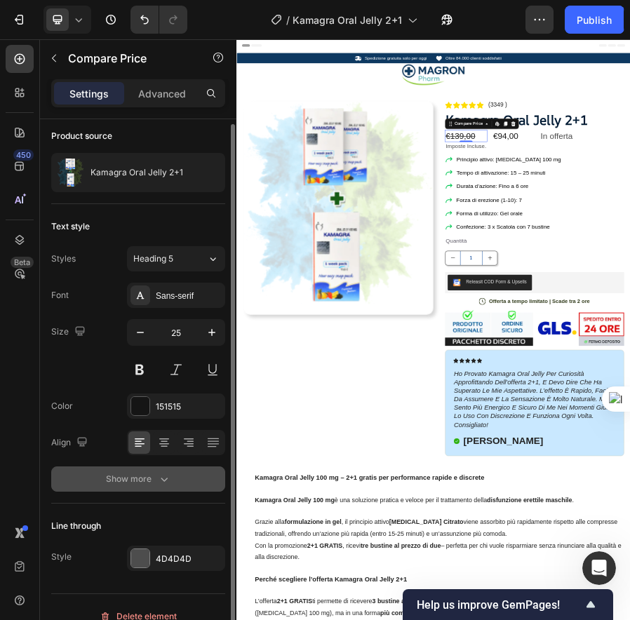
click at [166, 479] on icon "button" at bounding box center [164, 479] width 14 height 14
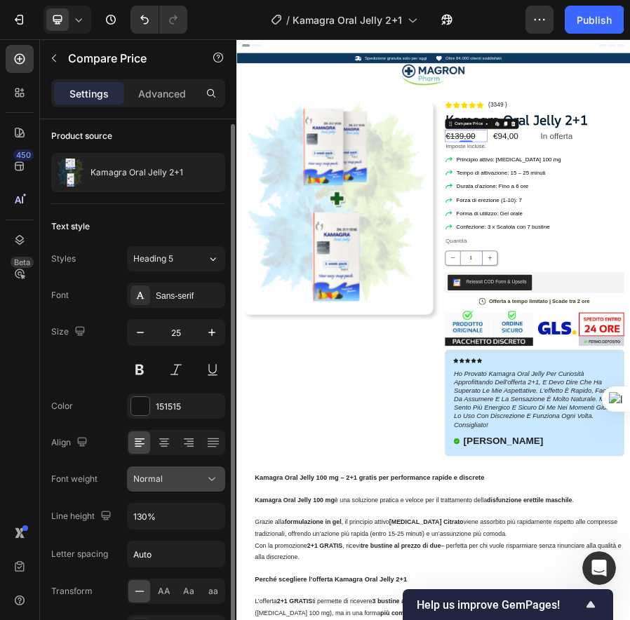
scroll to position [48, 0]
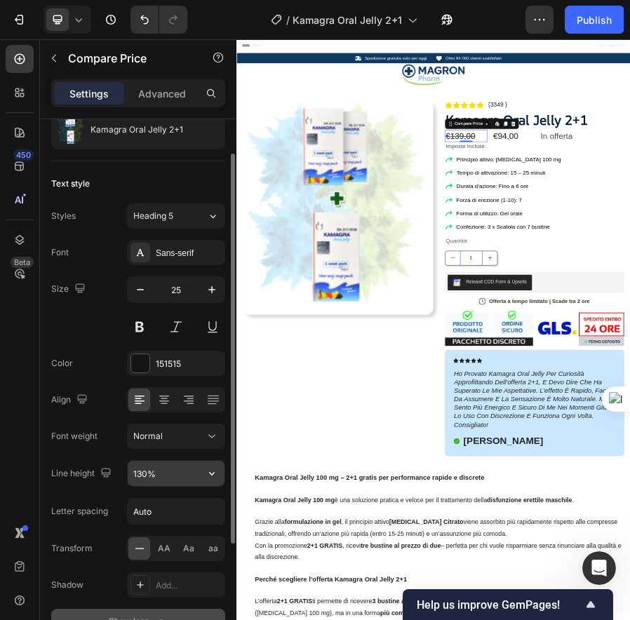
click at [173, 476] on input "130%" at bounding box center [176, 473] width 97 height 25
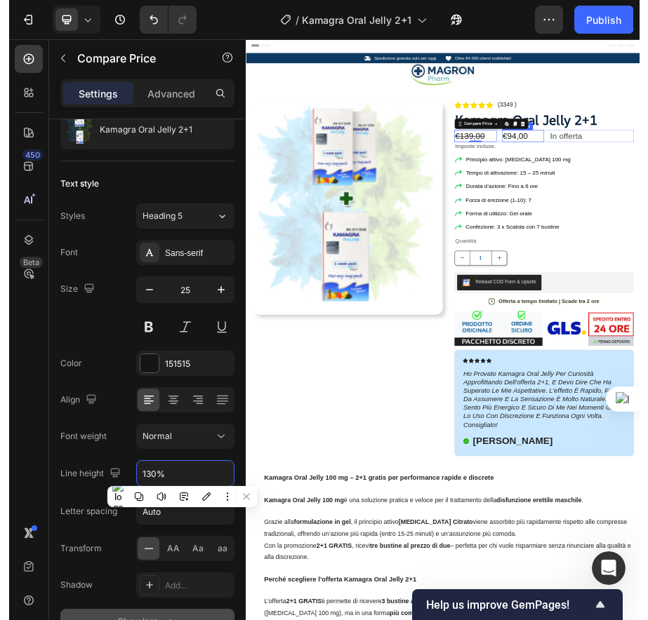
scroll to position [0, 0]
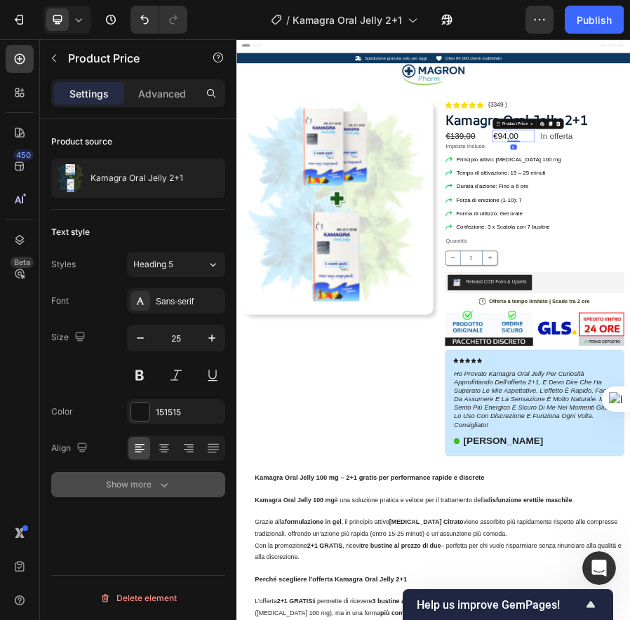
click at [161, 479] on icon "button" at bounding box center [164, 485] width 14 height 14
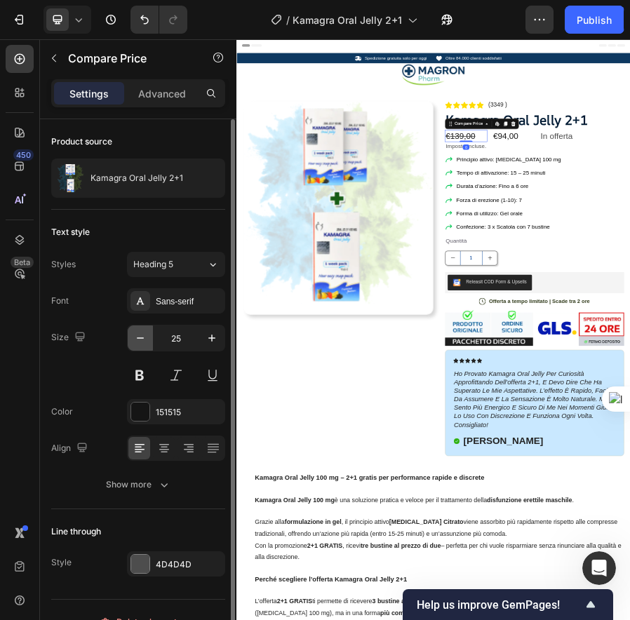
click at [141, 349] on button "button" at bounding box center [140, 338] width 25 height 25
type input "24"
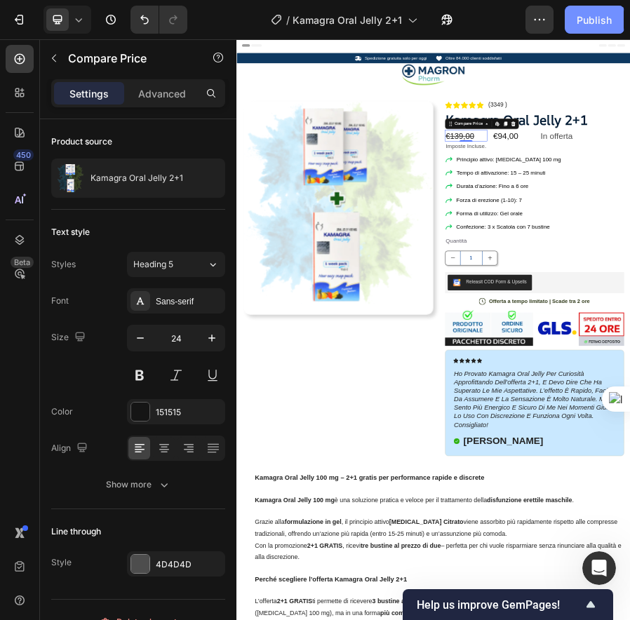
click at [595, 18] on div "Publish" at bounding box center [594, 20] width 35 height 15
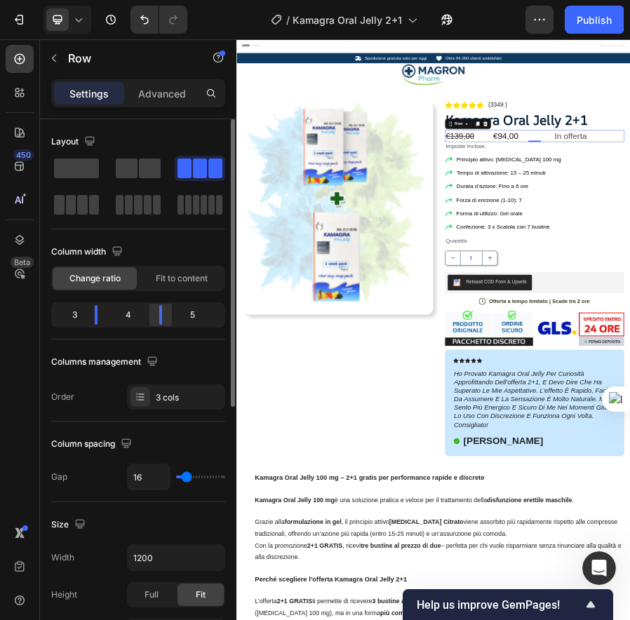
drag, startPoint x: 152, startPoint y: 312, endPoint x: 159, endPoint y: 314, distance: 7.6
click at [159, 314] on div at bounding box center [160, 315] width 25 height 20
drag, startPoint x: 97, startPoint y: 315, endPoint x: 105, endPoint y: 316, distance: 8.5
click at [105, 316] on div at bounding box center [106, 315] width 3 height 20
click at [132, 313] on div "3" at bounding box center [133, 315] width 29 height 20
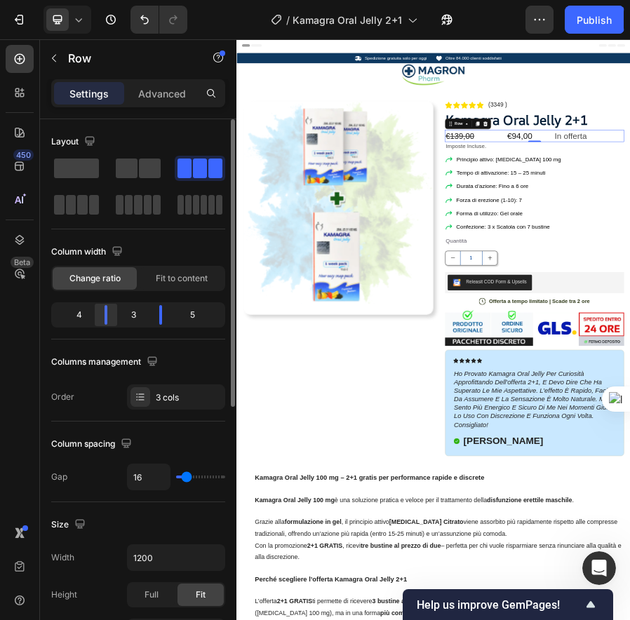
click at [105, 316] on div at bounding box center [106, 315] width 3 height 20
click at [88, 316] on div "4" at bounding box center [73, 315] width 39 height 20
type input "9"
type input "14"
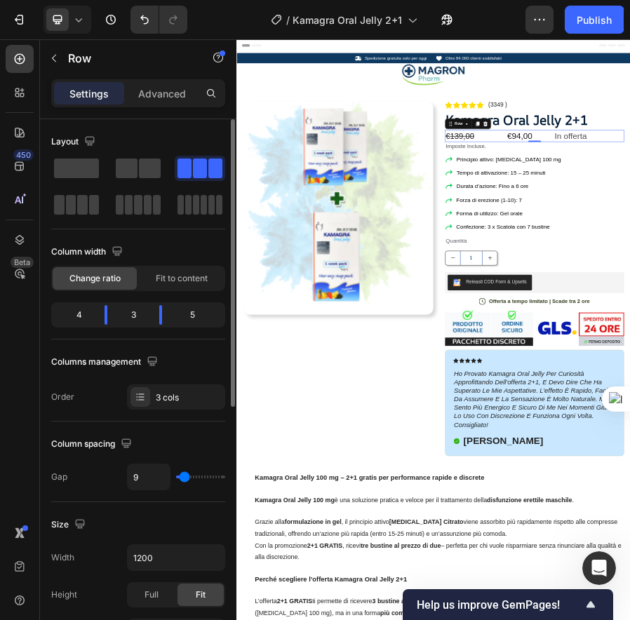
type input "14"
type input "16"
type input "17"
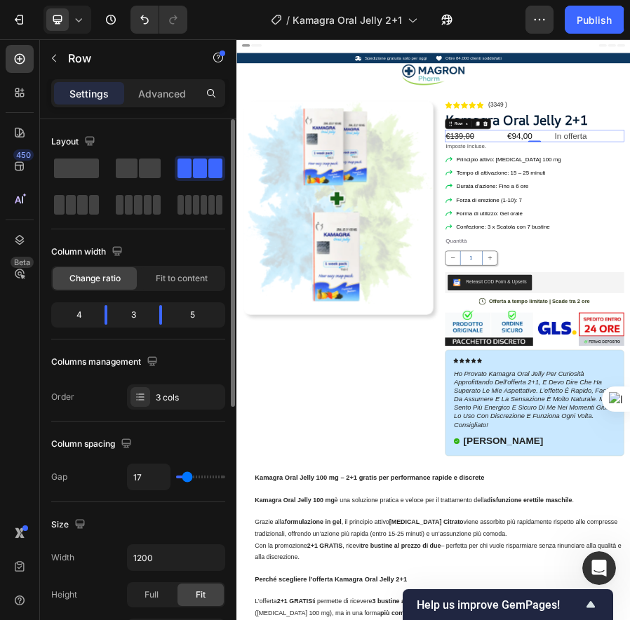
type input "18"
type input "19"
type input "20"
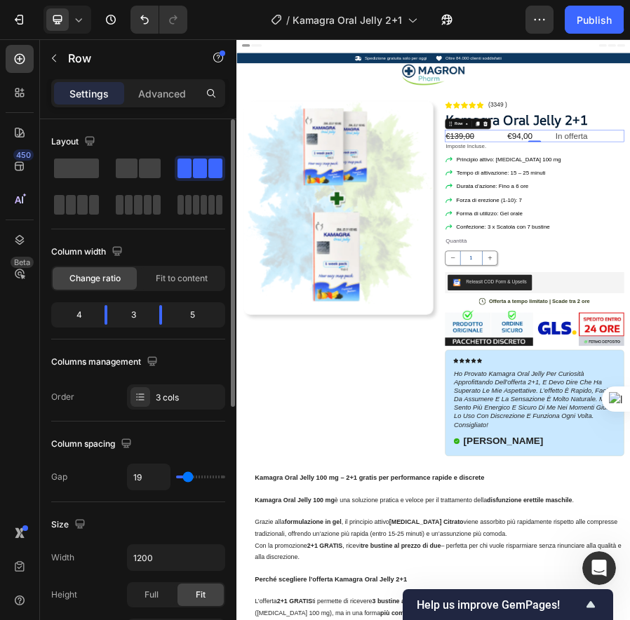
type input "20"
type input "21"
type input "22"
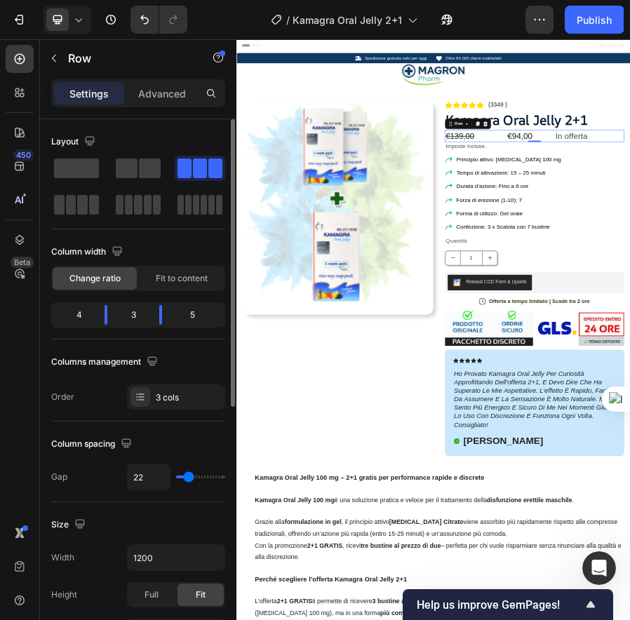
type input "23"
type input "25"
type input "26"
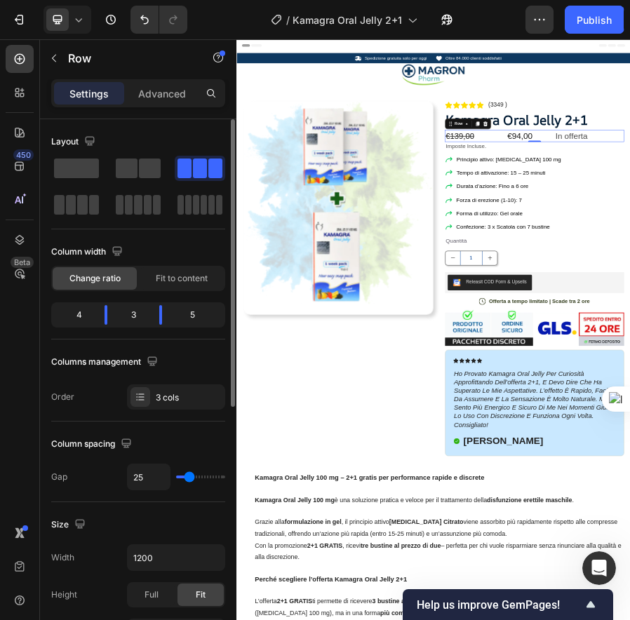
type input "26"
type input "27"
type input "28"
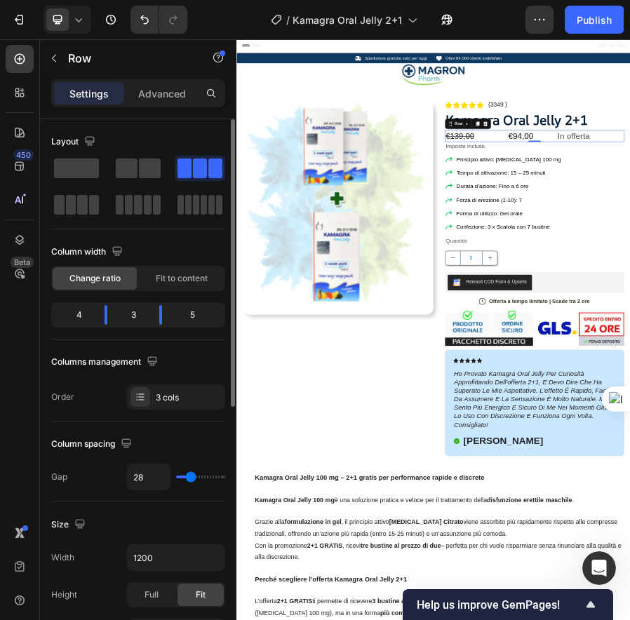
type input "27"
type input "26"
type input "20"
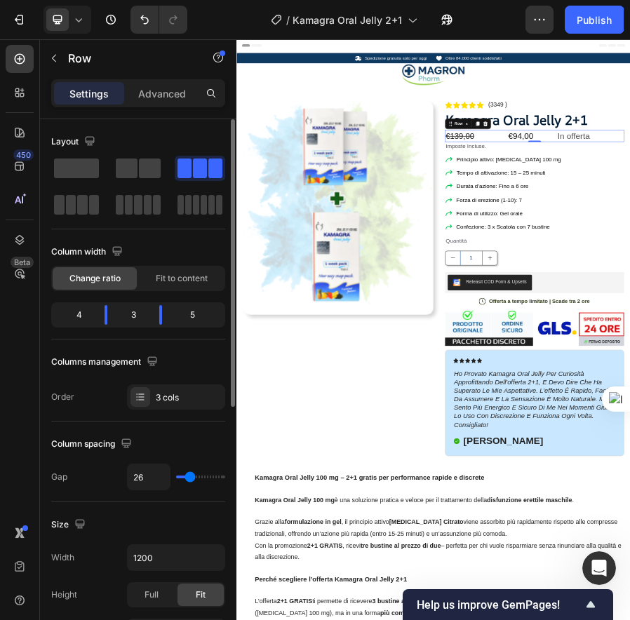
type input "20"
type input "14"
type input "12"
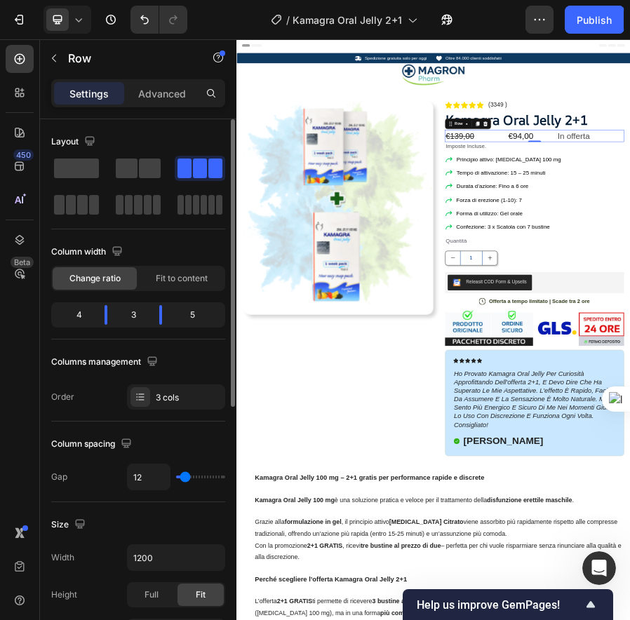
type input "11"
type input "10"
type input "9"
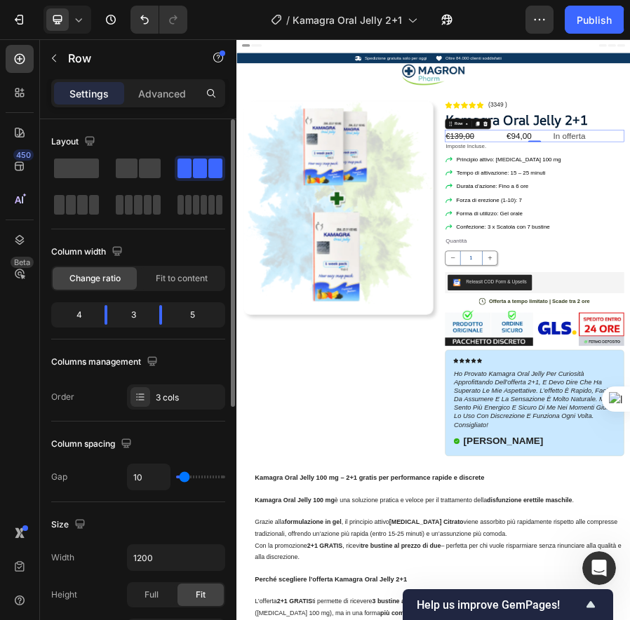
type input "9"
type input "8"
type input "7"
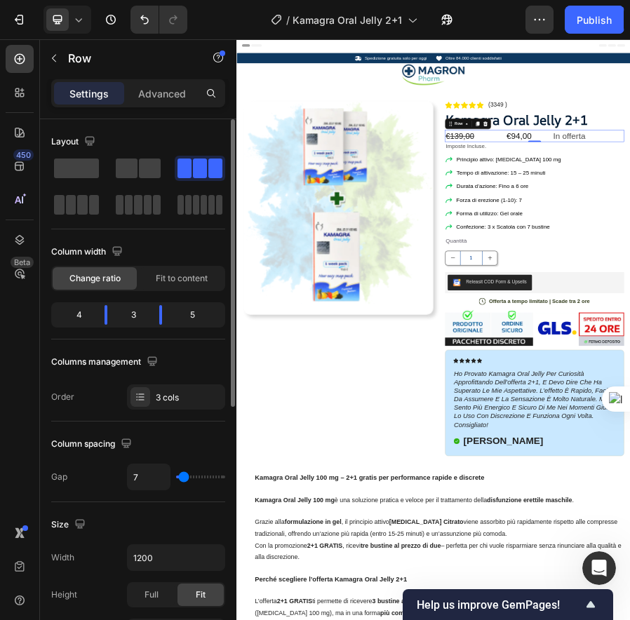
type input "6"
type input "3"
type input "0"
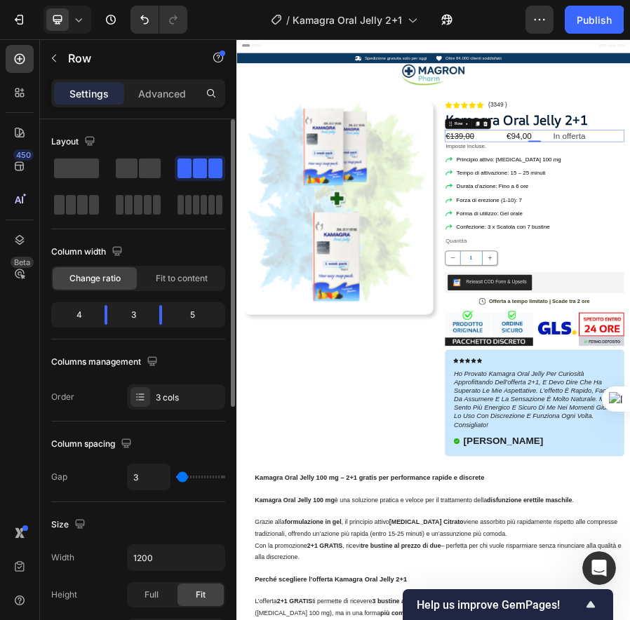
type input "0"
type input "16"
type input "35"
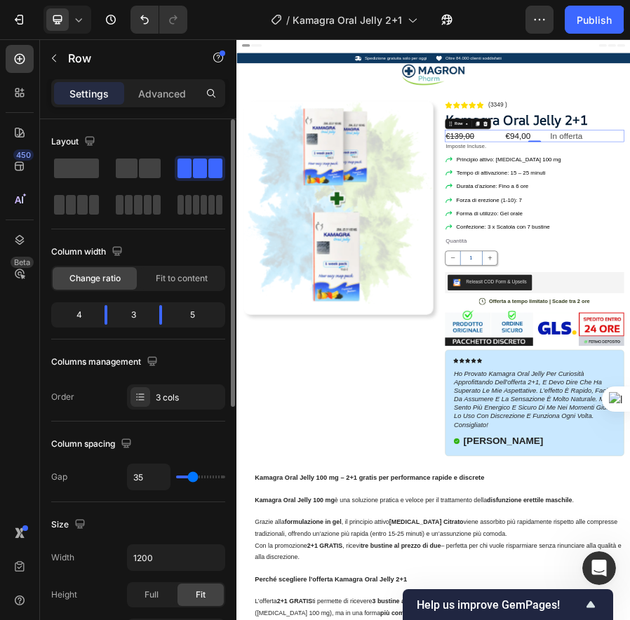
type input "45"
type input "58"
type input "67"
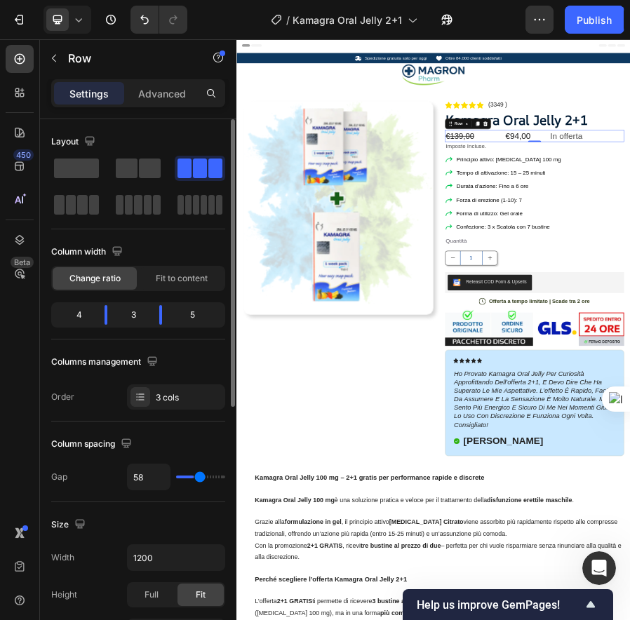
type input "67"
type input "97"
type input "113"
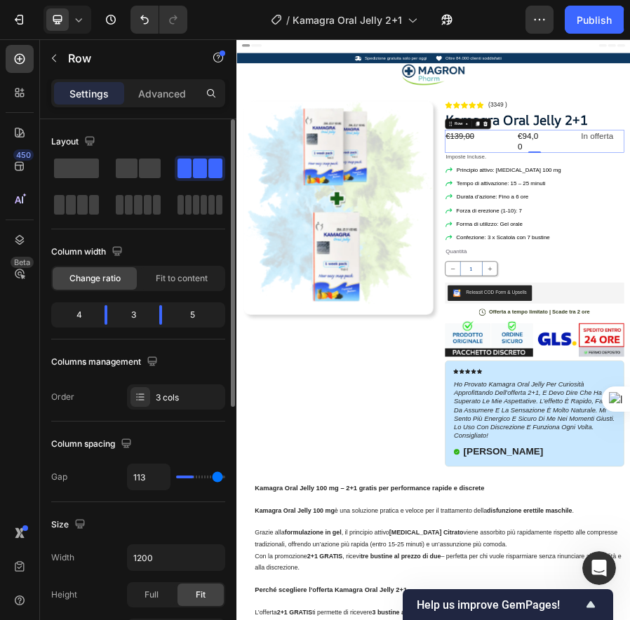
type input "120"
type input "116"
type input "78"
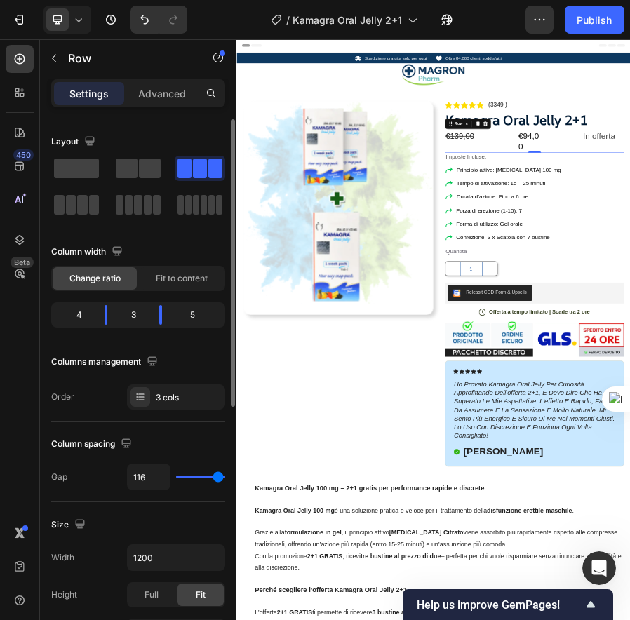
type input "78"
type input "74"
type input "73"
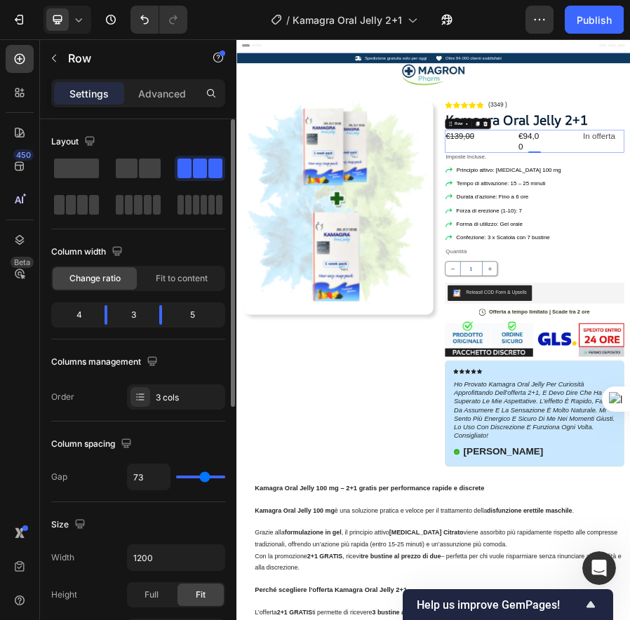
type input "72"
type input "71"
type input "69"
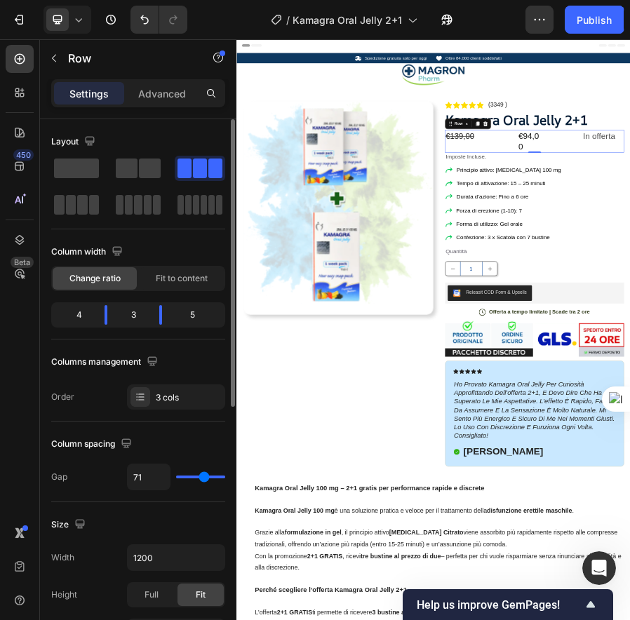
type input "69"
type input "66"
type input "63"
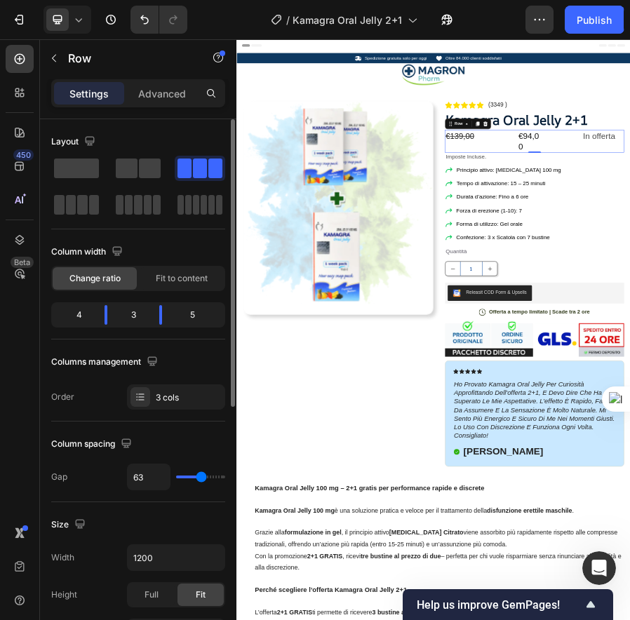
type input "62"
type input "61"
type input "60"
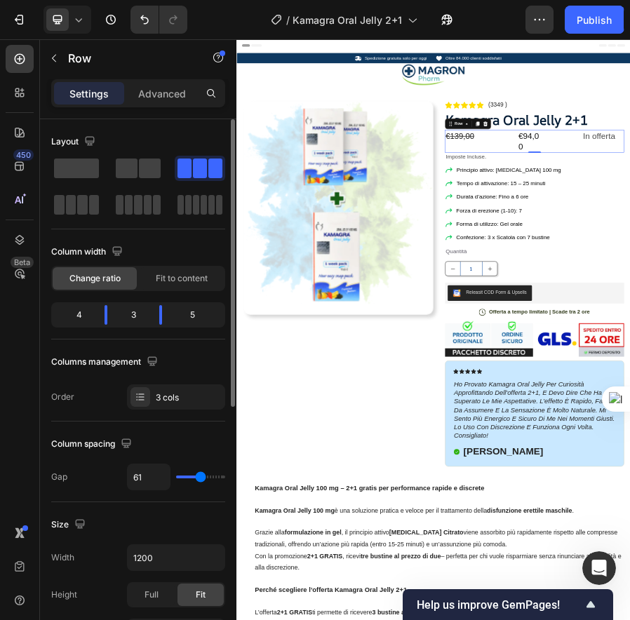
type input "60"
type input "59"
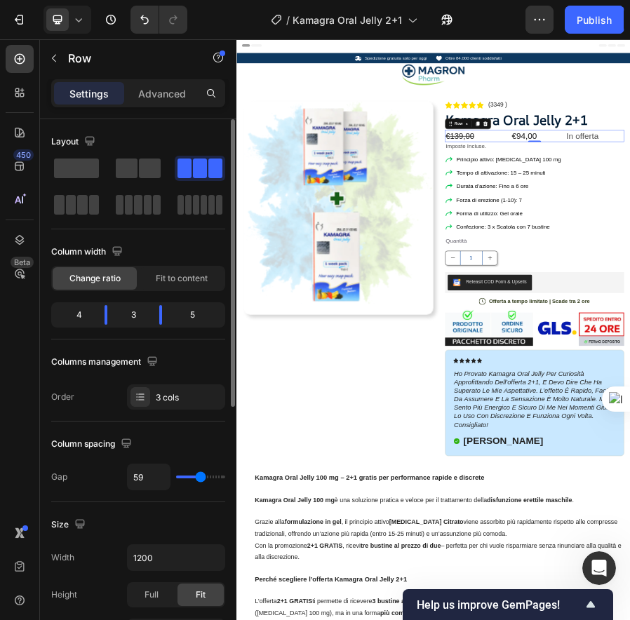
type input "57"
type input "55"
type input "54"
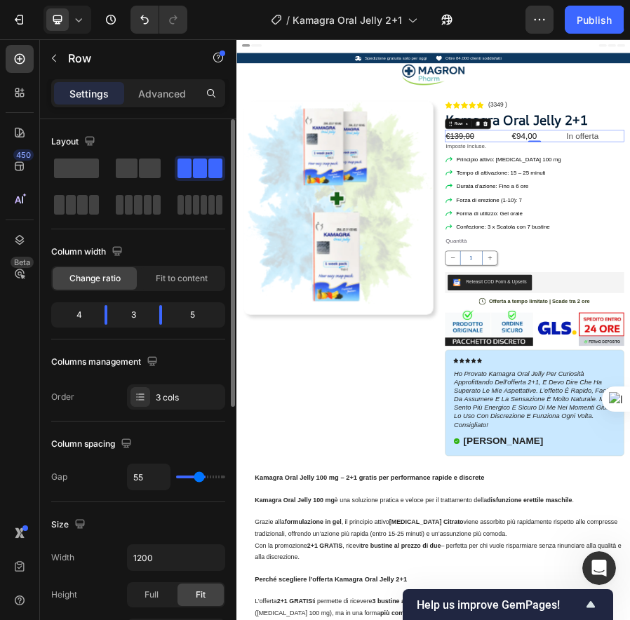
type input "54"
type input "53"
type input "51"
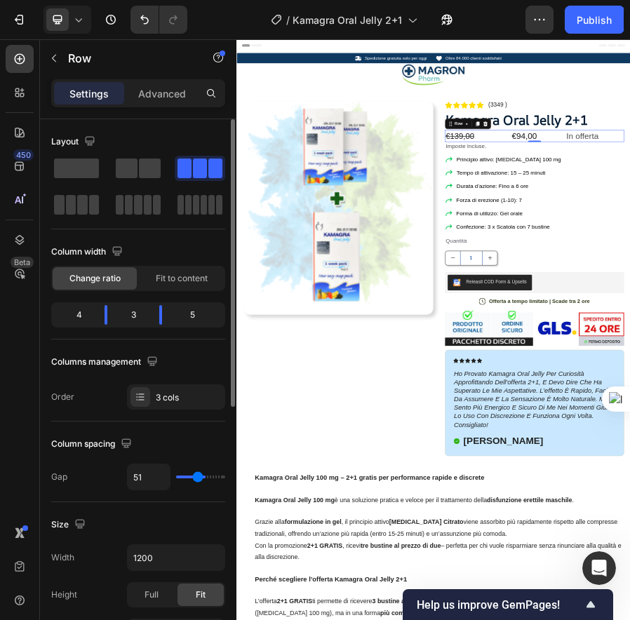
type input "49"
type input "46"
type input "45"
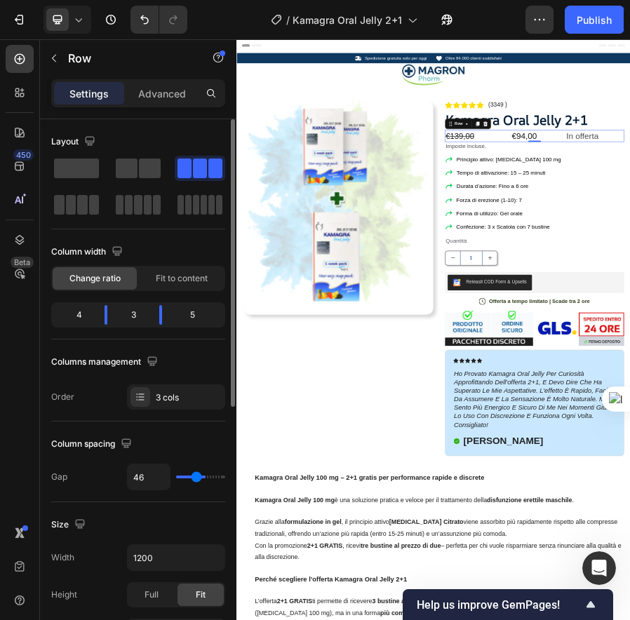
type input "45"
type input "44"
drag, startPoint x: 184, startPoint y: 474, endPoint x: 195, endPoint y: 463, distance: 15.4
type input "44"
click at [195, 476] on input "range" at bounding box center [200, 477] width 49 height 3
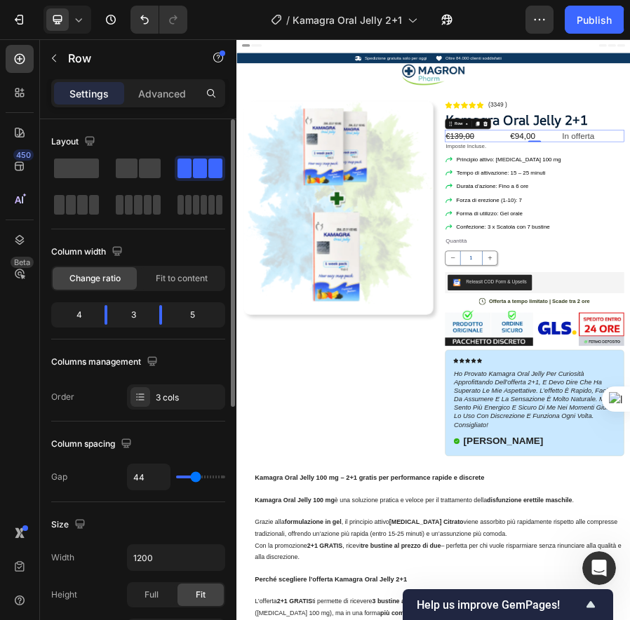
type input "53"
type input "55"
type input "57"
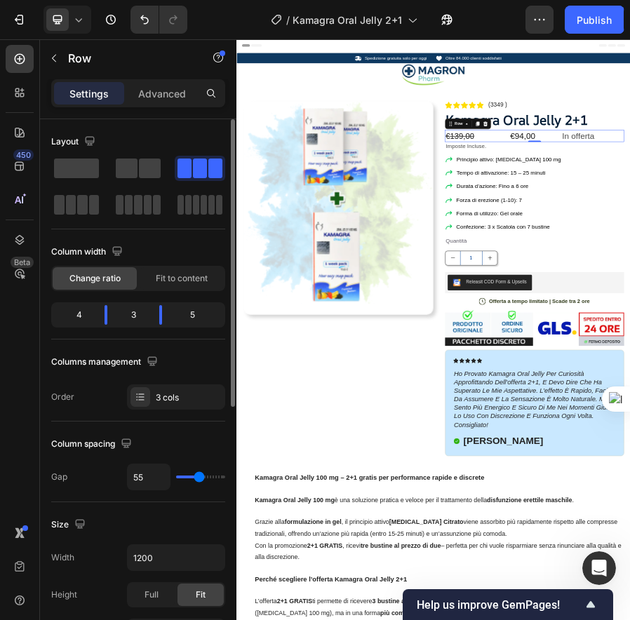
type input "57"
type input "58"
type input "59"
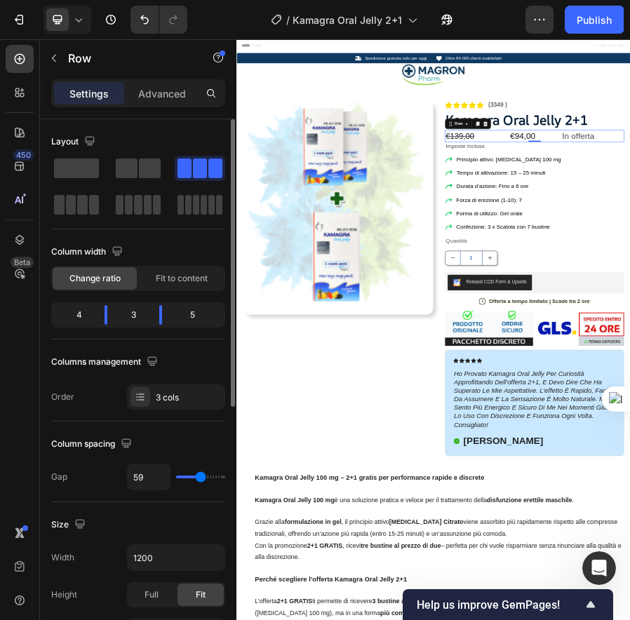
type input "60"
type input "61"
type input "62"
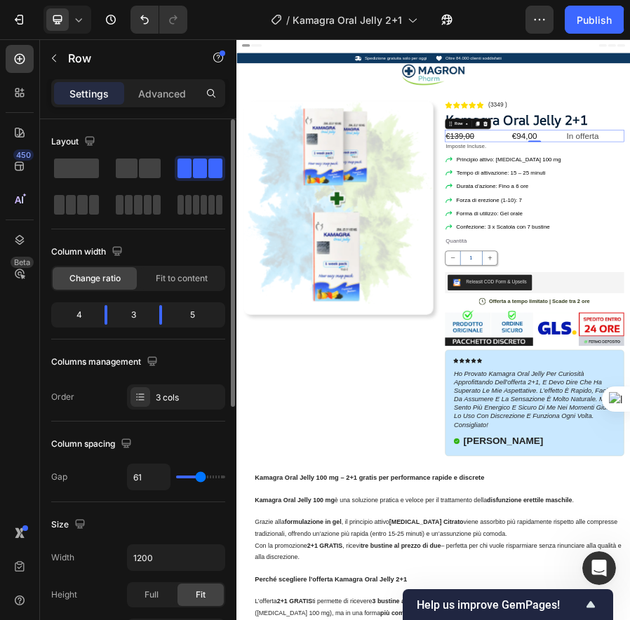
type input "62"
type input "63"
type input "64"
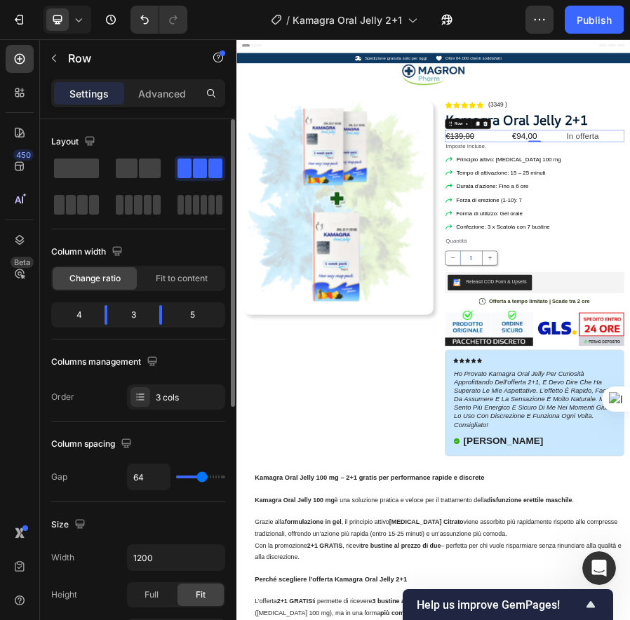
type input "65"
type input "66"
type input "67"
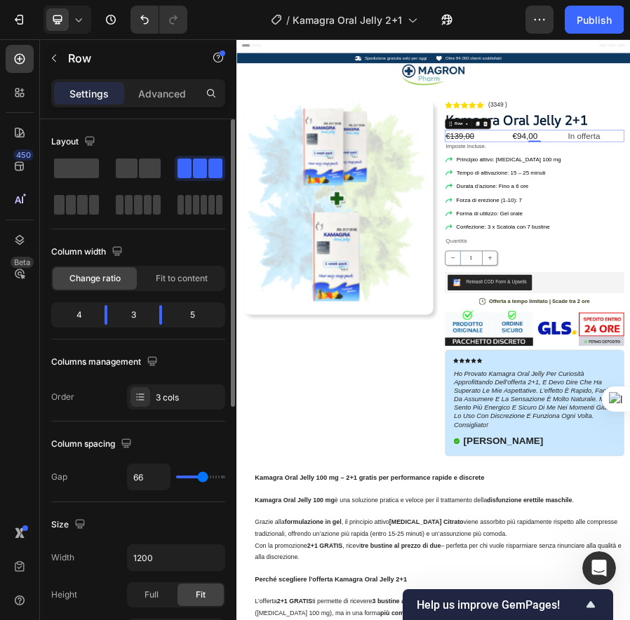
type input "67"
type input "68"
type input "69"
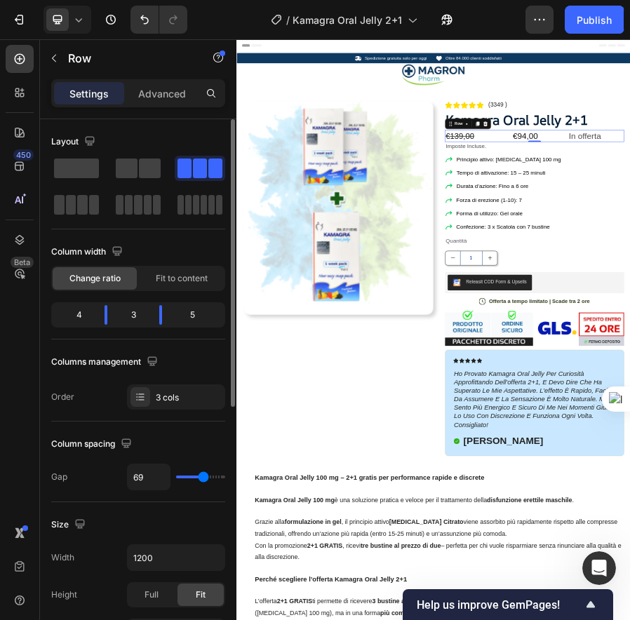
type input "67"
type input "65"
type input "63"
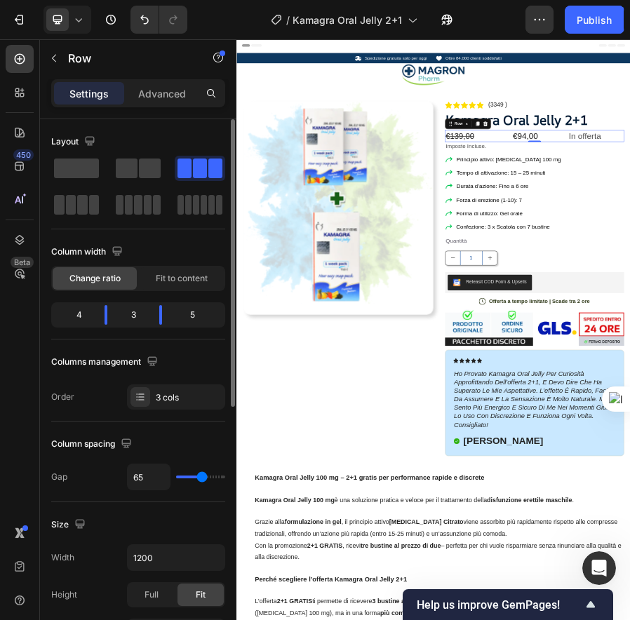
type input "63"
type input "61"
type input "59"
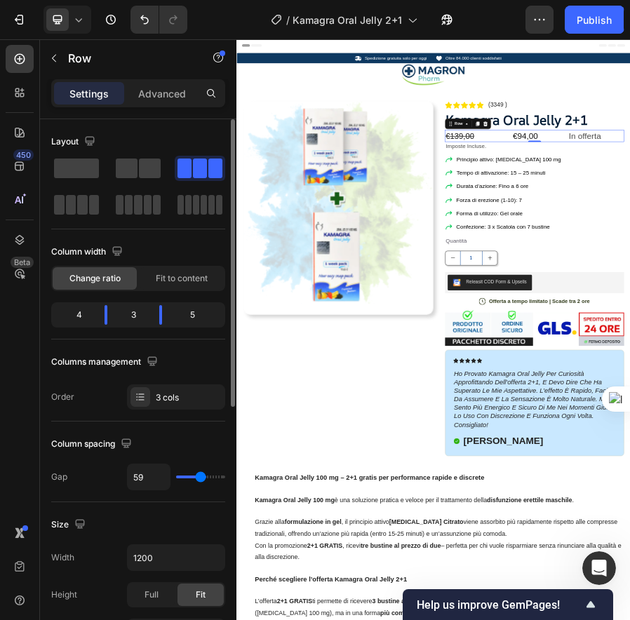
type input "58"
type input "56"
type input "54"
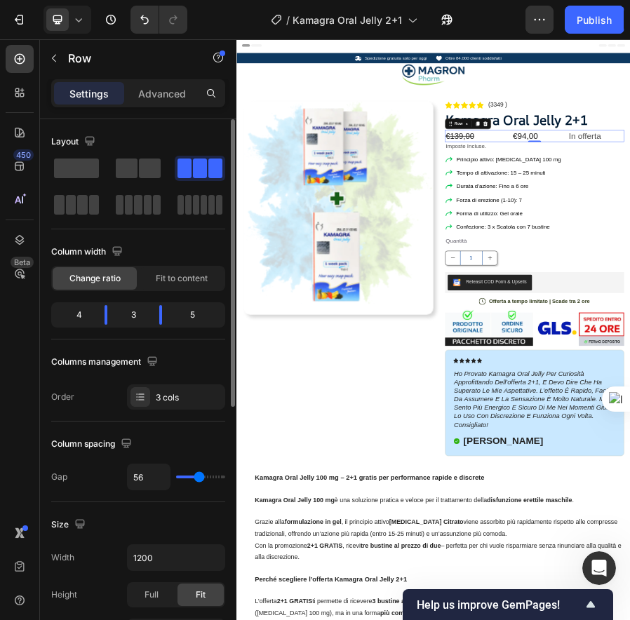
type input "54"
type input "53"
type input "52"
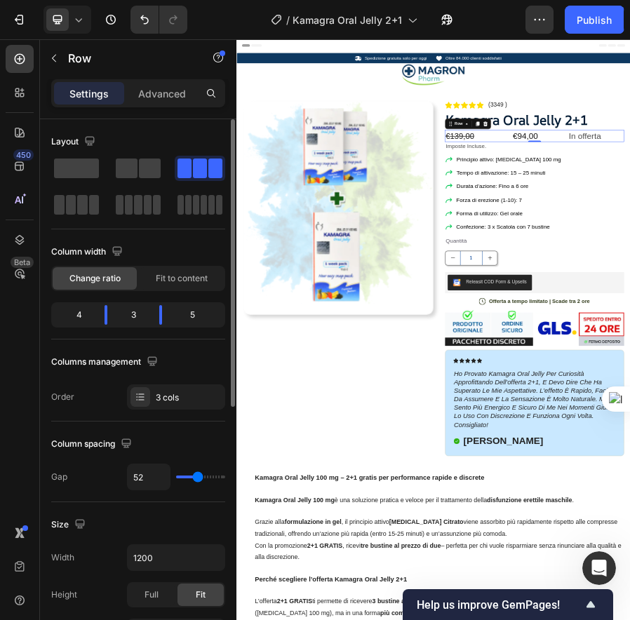
type input "51"
type input "50"
type input "49"
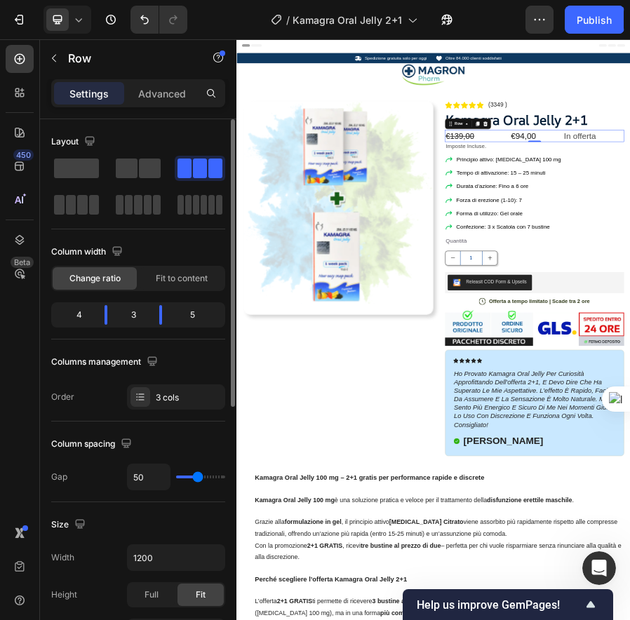
type input "49"
type input "48"
type input "47"
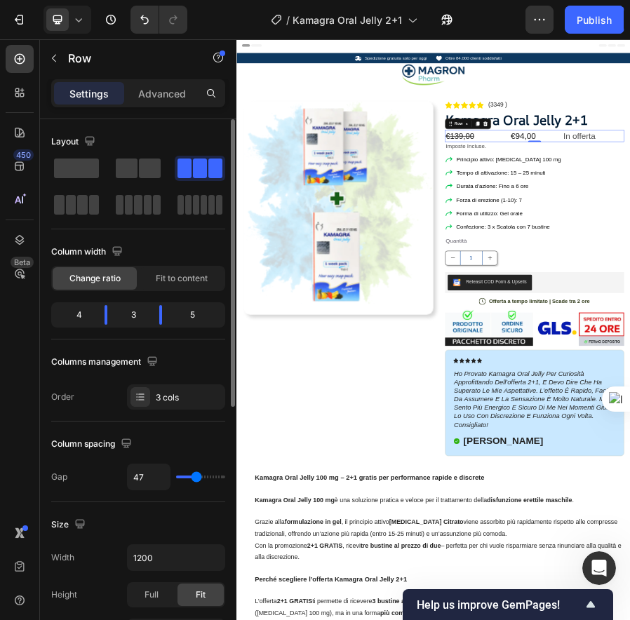
type input "46"
type input "45"
type input "44"
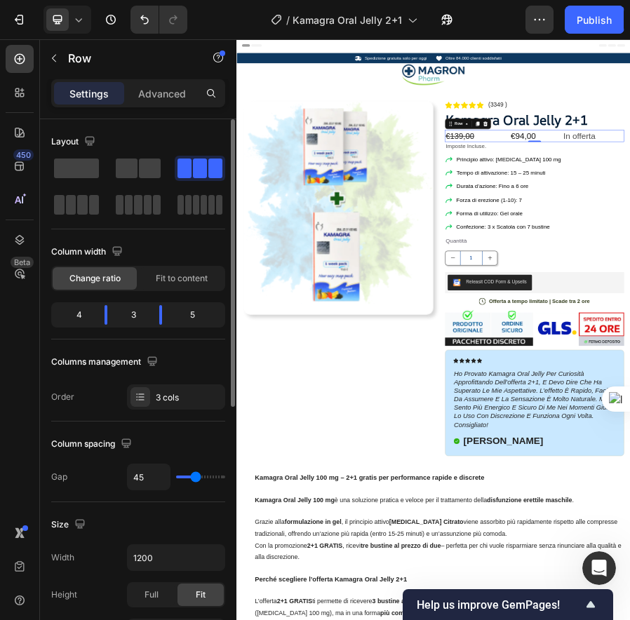
type input "44"
type input "43"
drag, startPoint x: 198, startPoint y: 473, endPoint x: 159, endPoint y: 463, distance: 39.8
click at [176, 476] on input "range" at bounding box center [200, 477] width 49 height 3
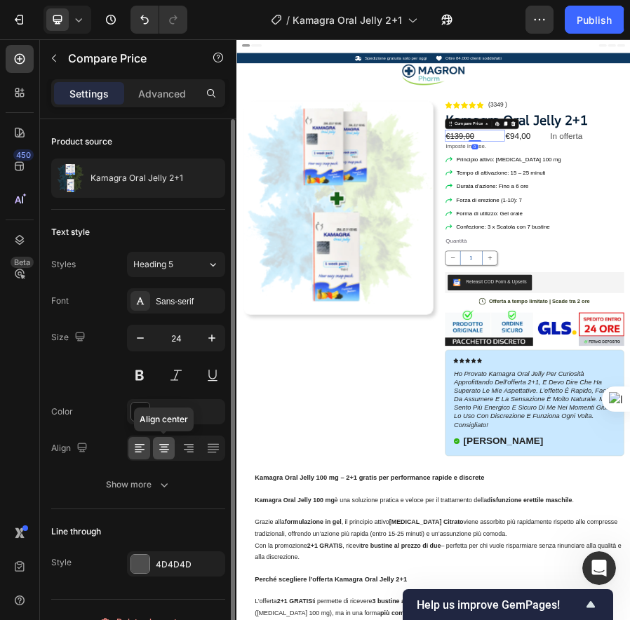
click at [159, 455] on icon at bounding box center [164, 448] width 14 height 14
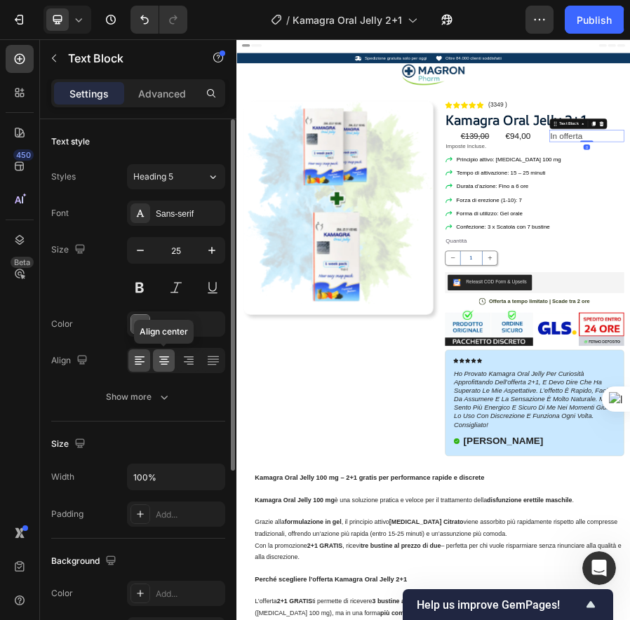
click at [171, 357] on icon at bounding box center [164, 361] width 14 height 14
click at [145, 359] on icon at bounding box center [140, 361] width 14 height 14
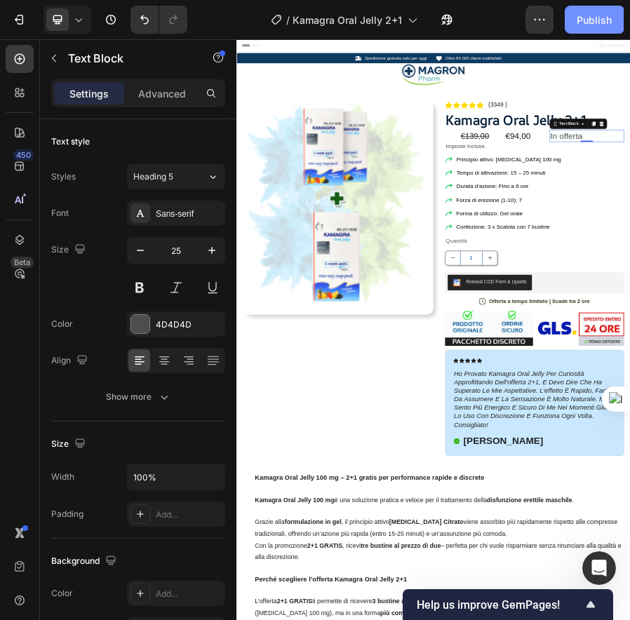
click at [601, 22] on div "Publish" at bounding box center [594, 20] width 35 height 15
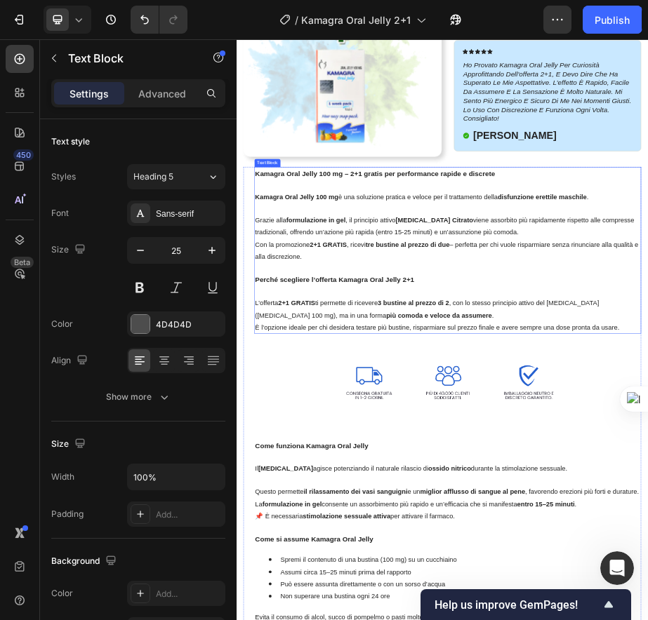
scroll to position [704, 0]
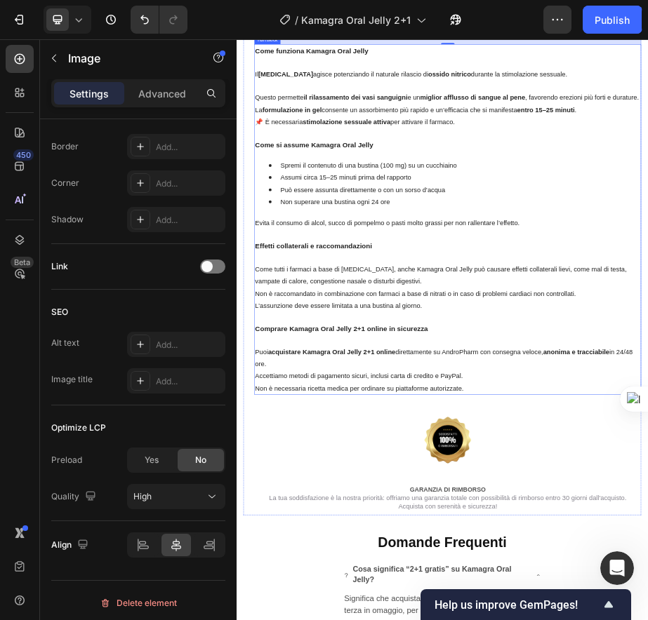
scroll to position [1470, 0]
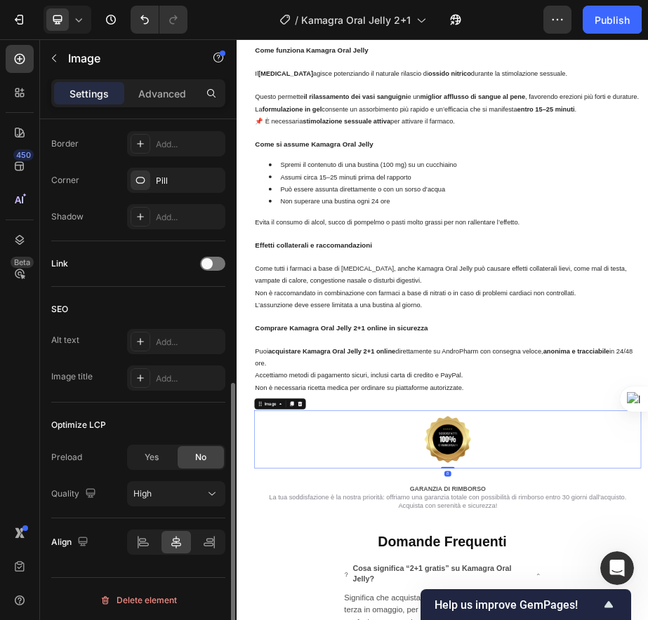
scroll to position [519, 0]
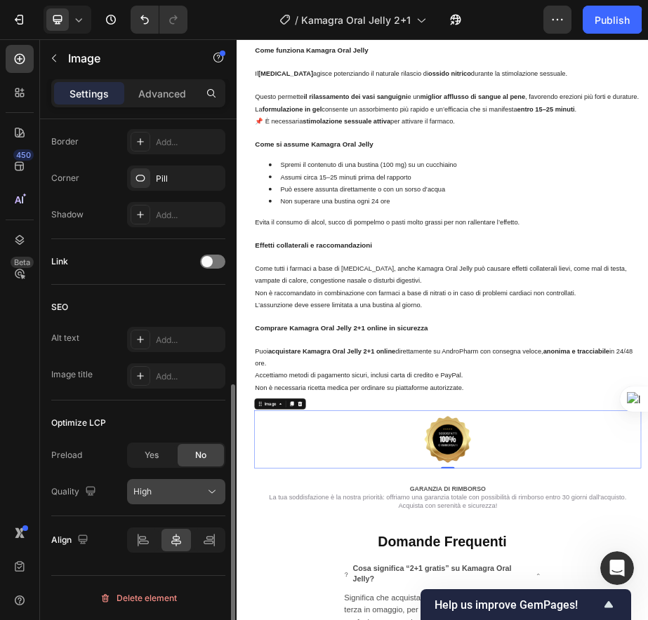
click at [155, 489] on div "High" at bounding box center [169, 492] width 72 height 13
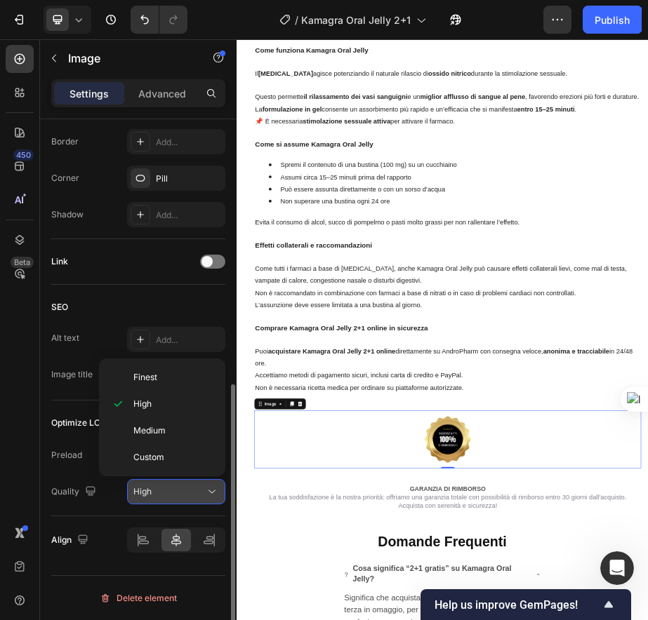
click at [155, 489] on div "High" at bounding box center [169, 492] width 72 height 13
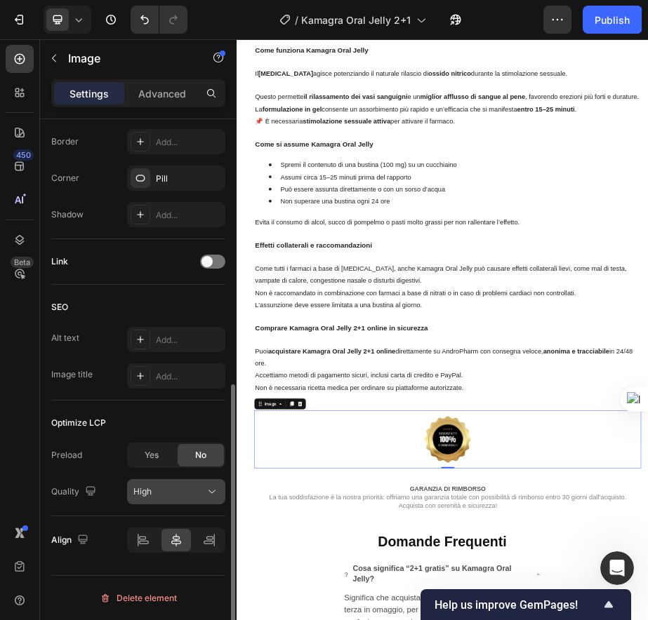
click at [157, 489] on div "High" at bounding box center [169, 492] width 72 height 13
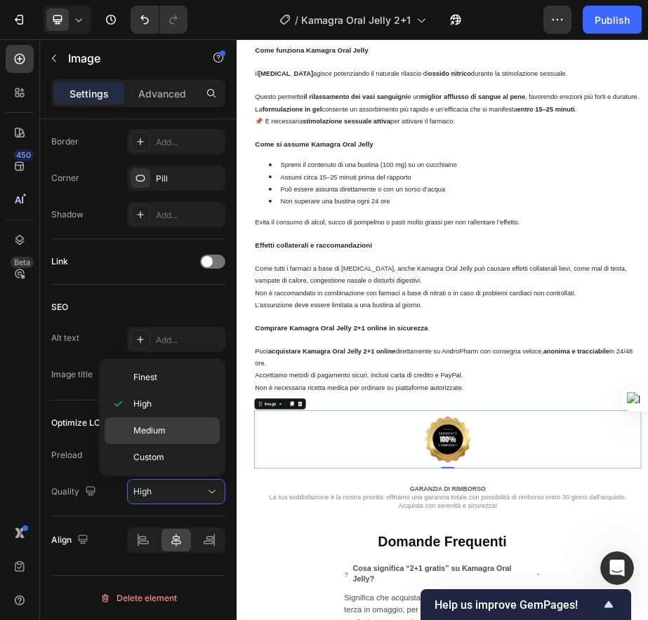
click at [151, 437] on span "Medium" at bounding box center [149, 431] width 32 height 13
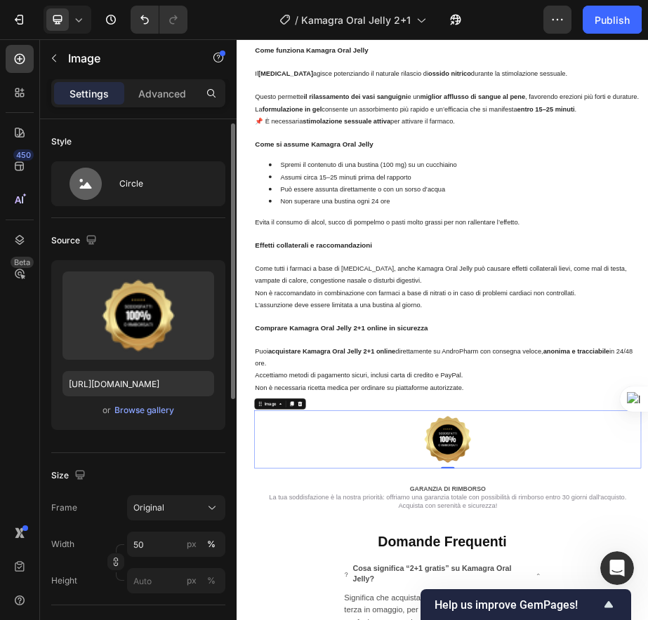
scroll to position [31, 0]
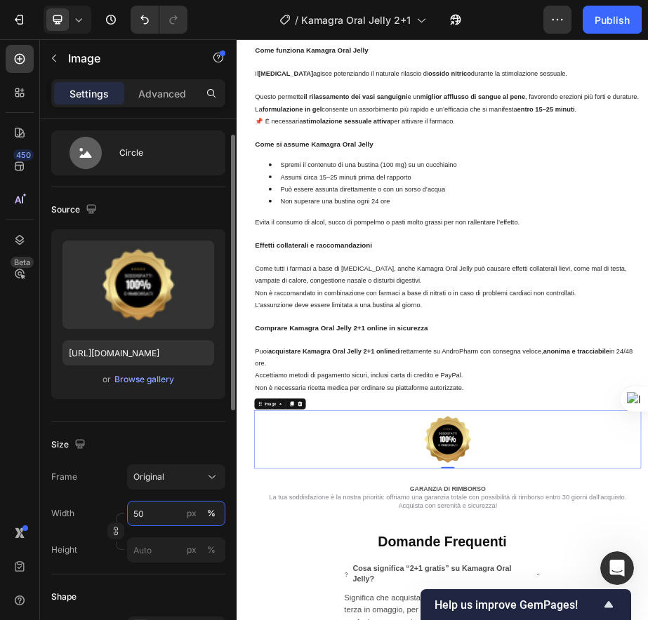
click at [166, 510] on input "50" at bounding box center [176, 513] width 98 height 25
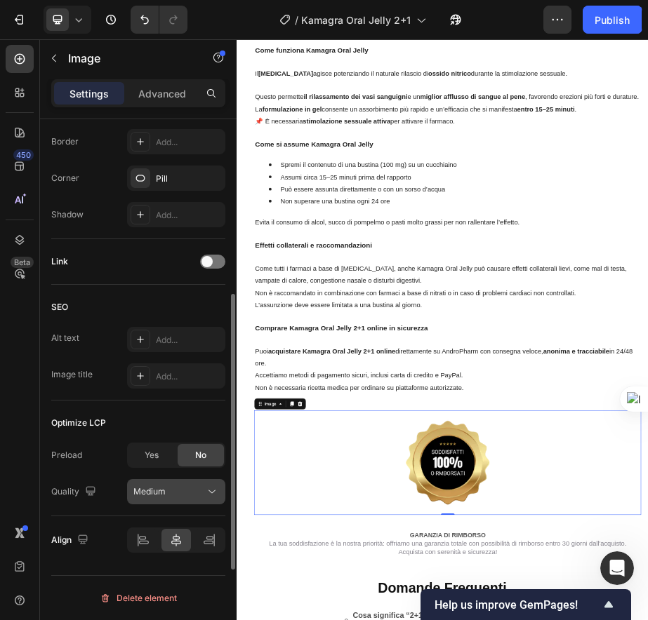
scroll to position [0, 0]
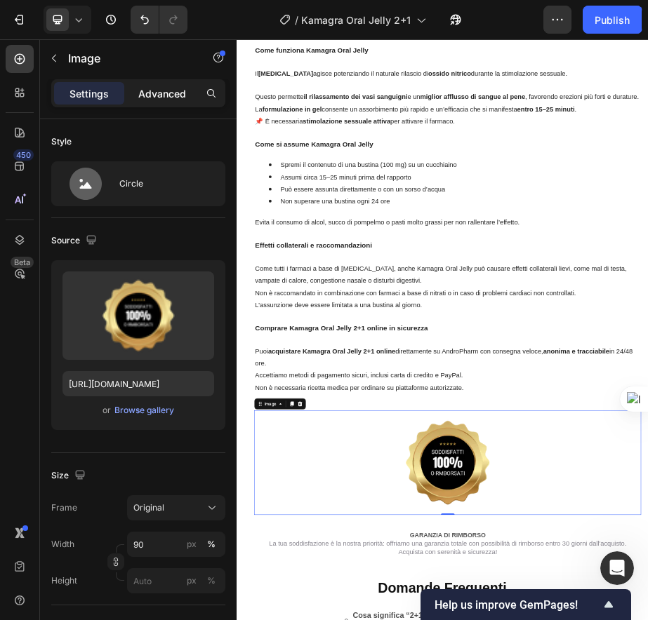
click at [166, 95] on p "Advanced" at bounding box center [162, 93] width 48 height 15
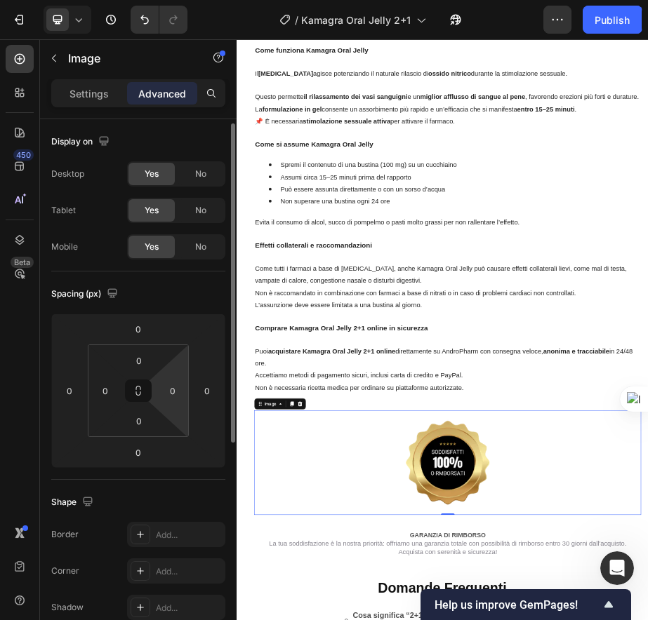
scroll to position [374, 0]
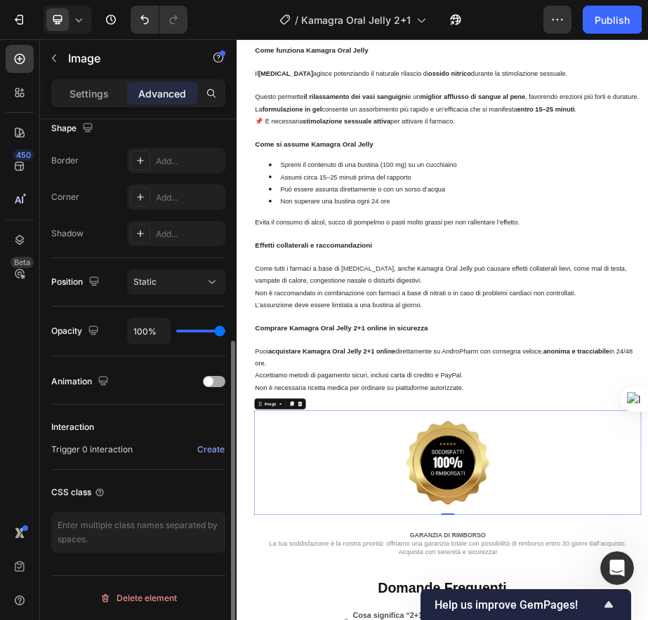
click at [213, 382] on span at bounding box center [209, 382] width 10 height 10
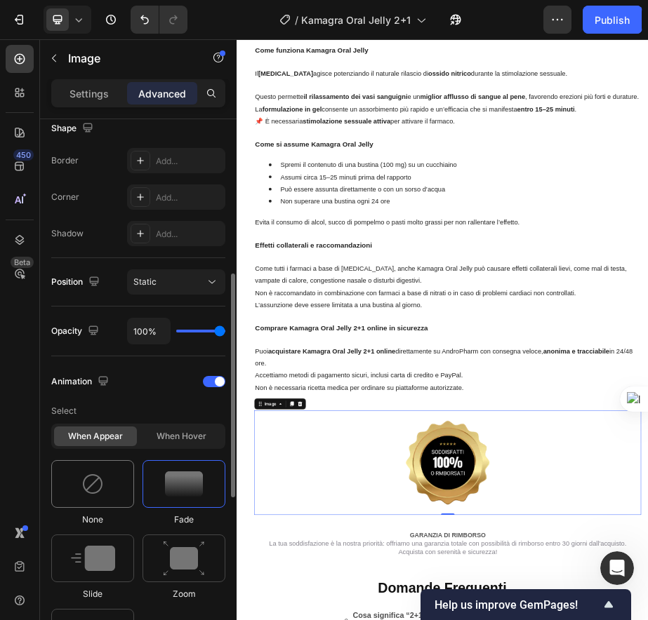
click at [95, 482] on img at bounding box center [92, 484] width 22 height 22
click at [180, 486] on img at bounding box center [184, 484] width 38 height 25
click at [118, 543] on div at bounding box center [92, 559] width 83 height 48
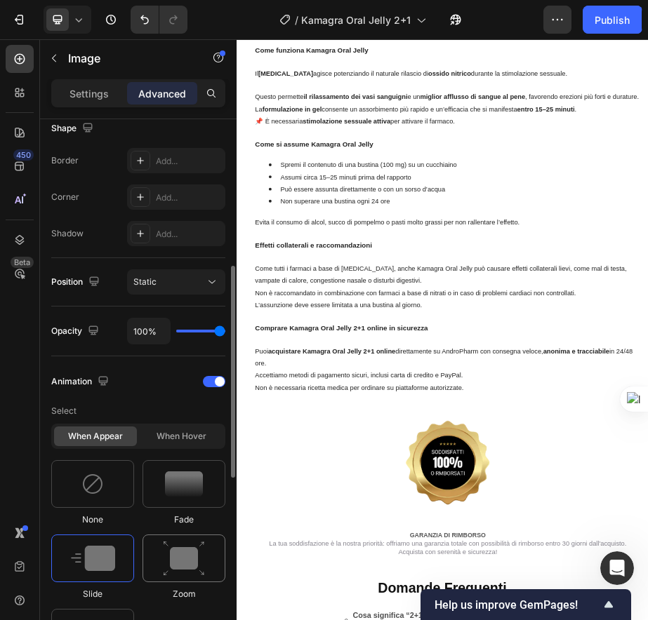
click at [221, 552] on div at bounding box center [183, 559] width 83 height 48
click at [206, 491] on div at bounding box center [183, 484] width 83 height 48
click at [199, 549] on img at bounding box center [184, 559] width 42 height 36
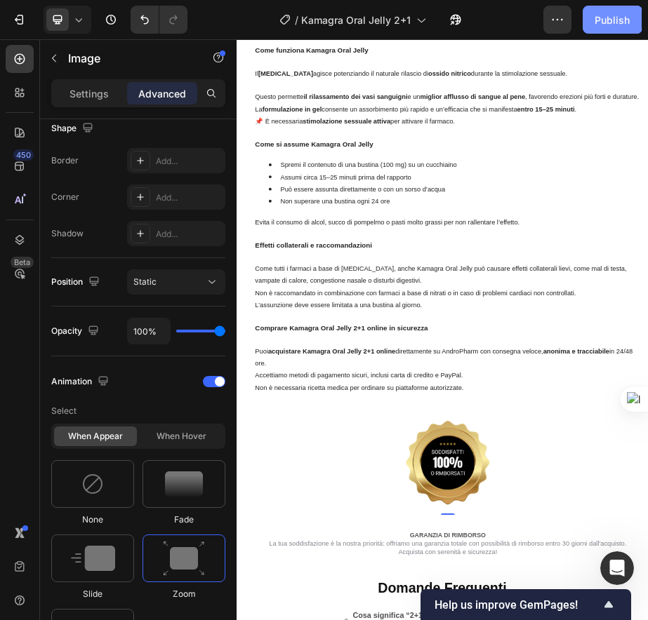
click at [608, 24] on div "Publish" at bounding box center [612, 20] width 35 height 15
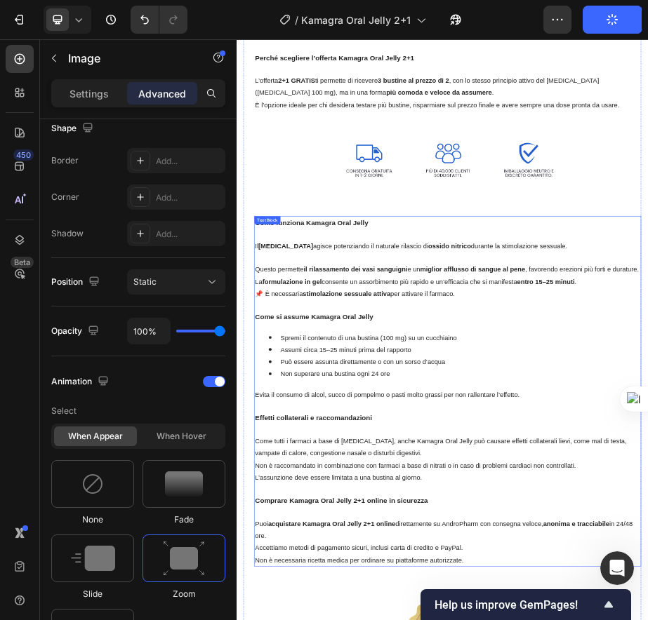
scroll to position [1112, 0]
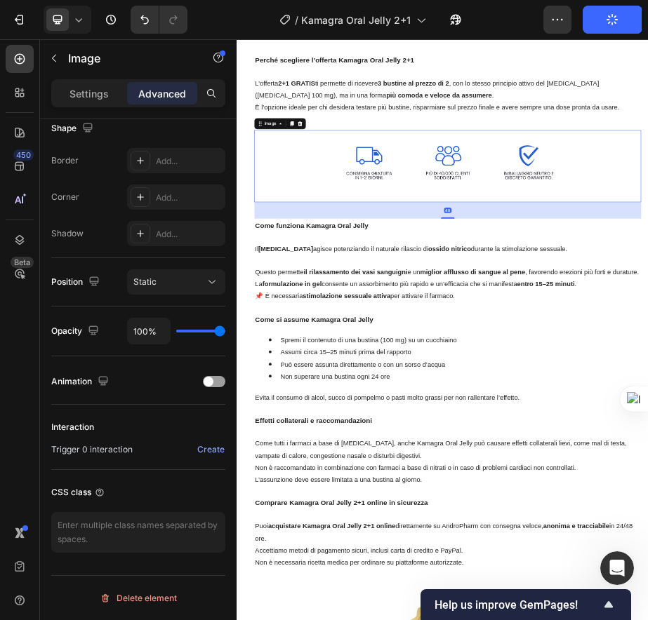
click at [164, 85] on div "Advanced" at bounding box center [162, 93] width 70 height 22
click at [210, 387] on div "Animation" at bounding box center [138, 382] width 174 height 22
click at [209, 385] on span at bounding box center [209, 382] width 10 height 10
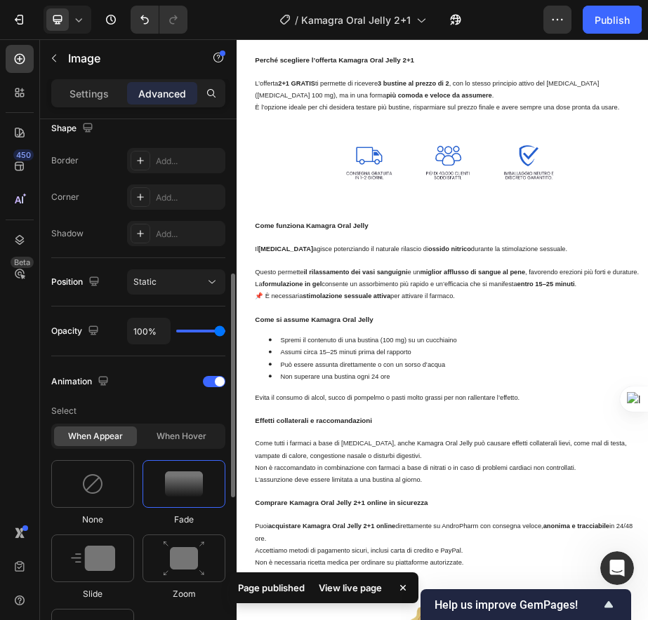
click at [167, 475] on img at bounding box center [184, 484] width 38 height 25
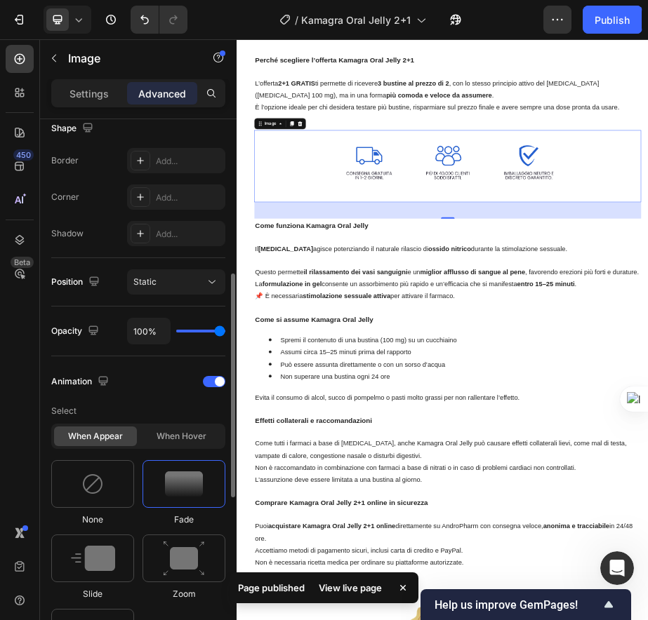
click at [176, 491] on img at bounding box center [184, 484] width 38 height 25
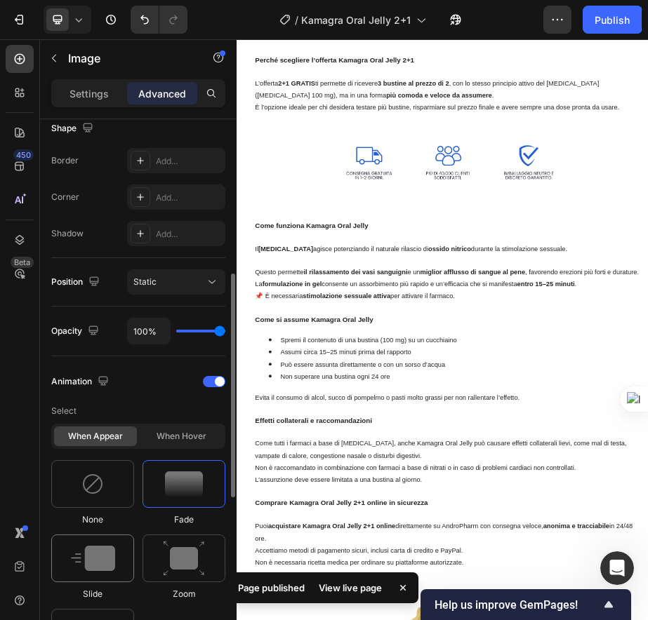
click at [114, 551] on img at bounding box center [93, 558] width 44 height 25
click at [174, 551] on img at bounding box center [184, 559] width 42 height 36
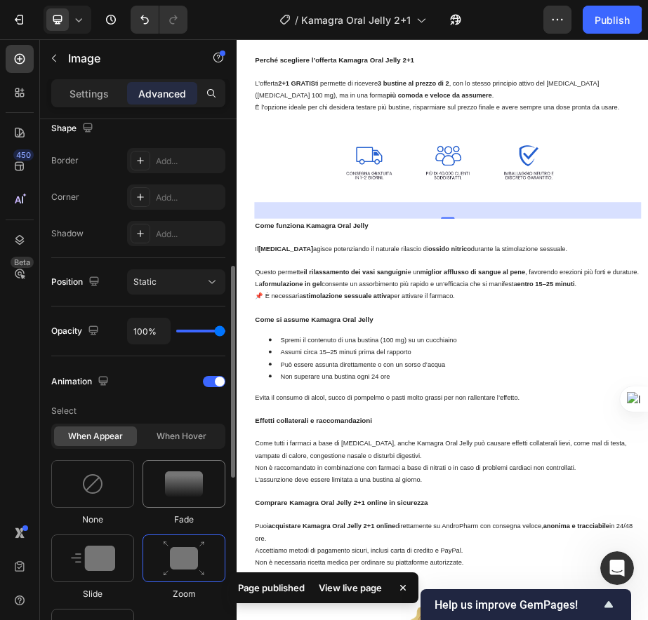
click at [179, 492] on img at bounding box center [184, 484] width 38 height 25
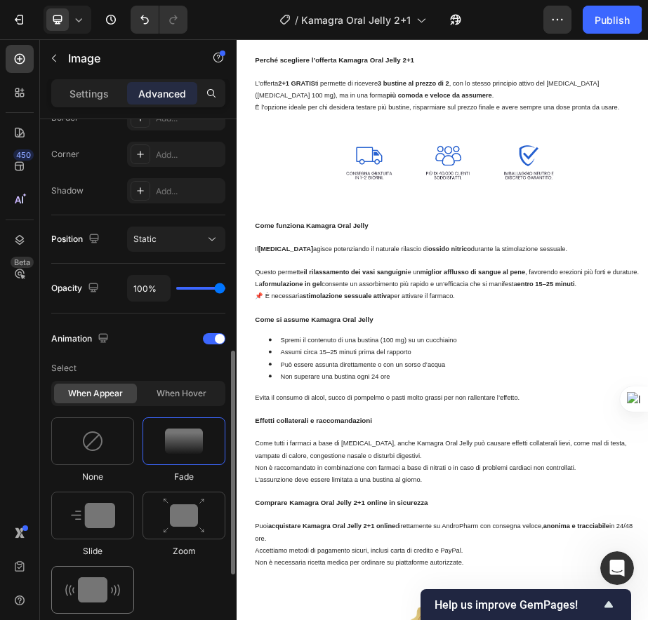
scroll to position [459, 0]
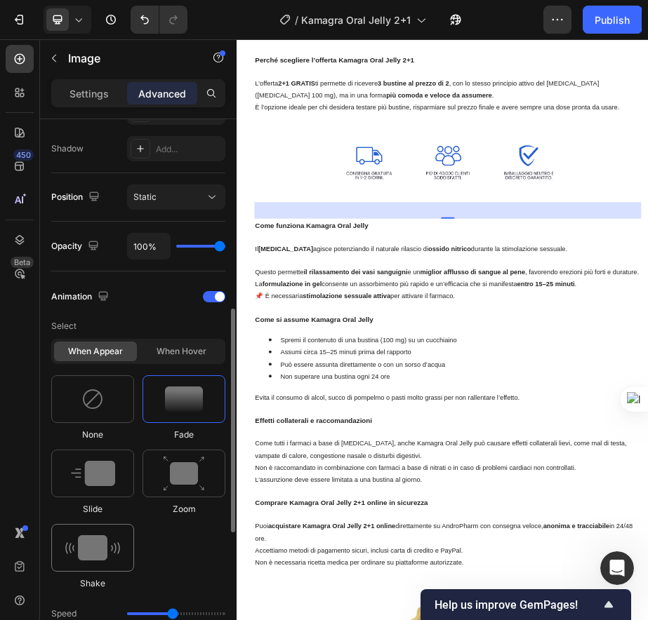
click at [103, 547] on img at bounding box center [92, 548] width 55 height 25
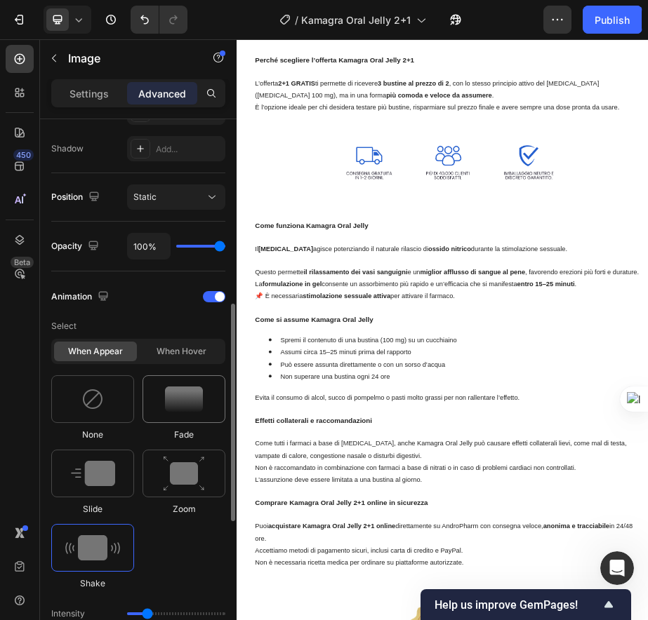
click at [180, 402] on img at bounding box center [184, 399] width 38 height 25
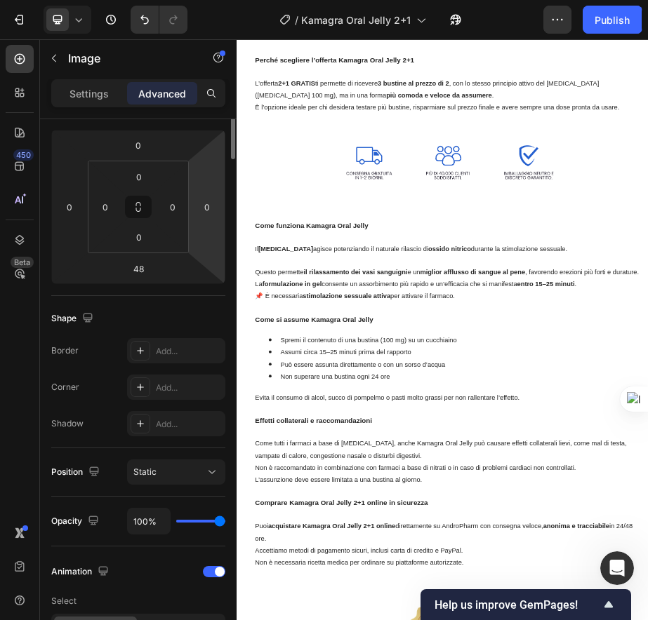
scroll to position [0, 0]
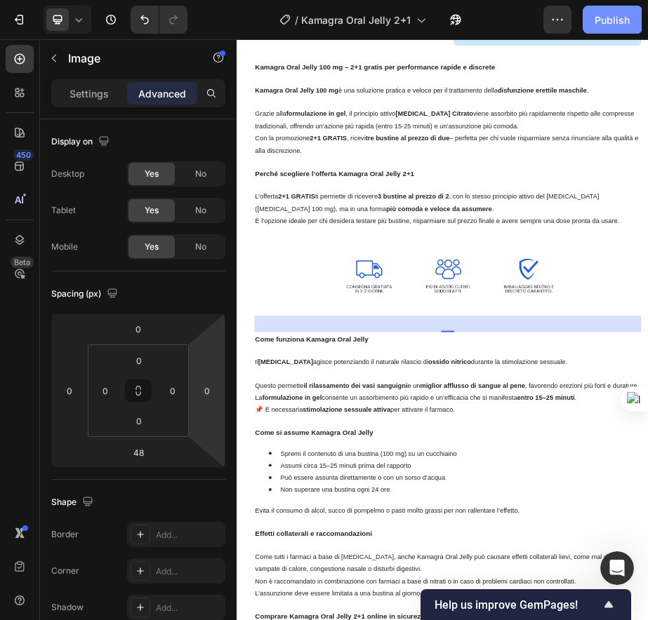
click at [610, 17] on div "Publish" at bounding box center [612, 20] width 35 height 15
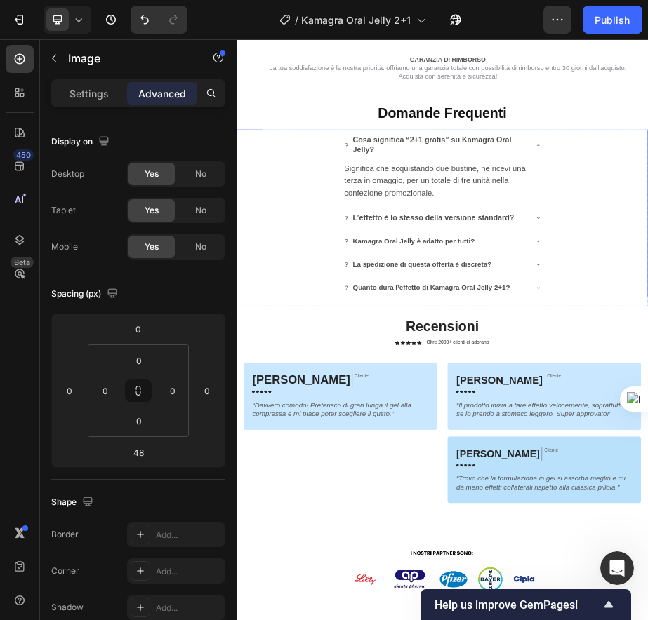
scroll to position [2543, 0]
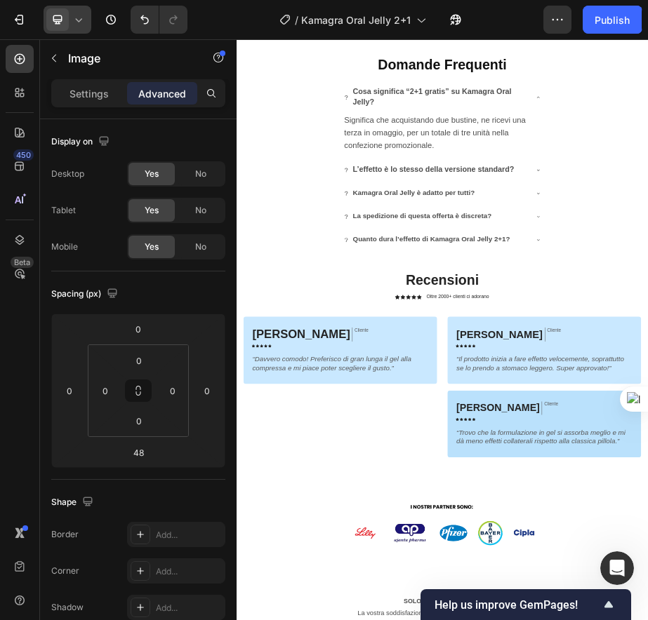
click at [77, 17] on icon at bounding box center [79, 20] width 14 height 14
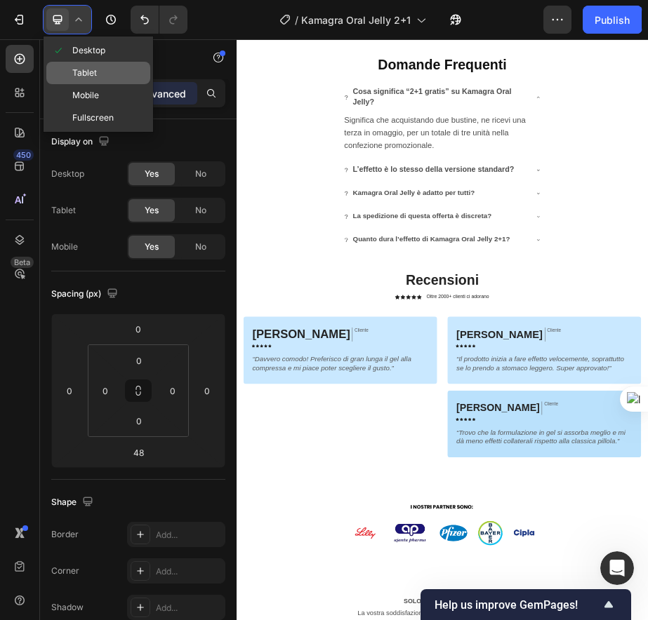
click at [89, 70] on span "Tablet" at bounding box center [84, 73] width 25 height 14
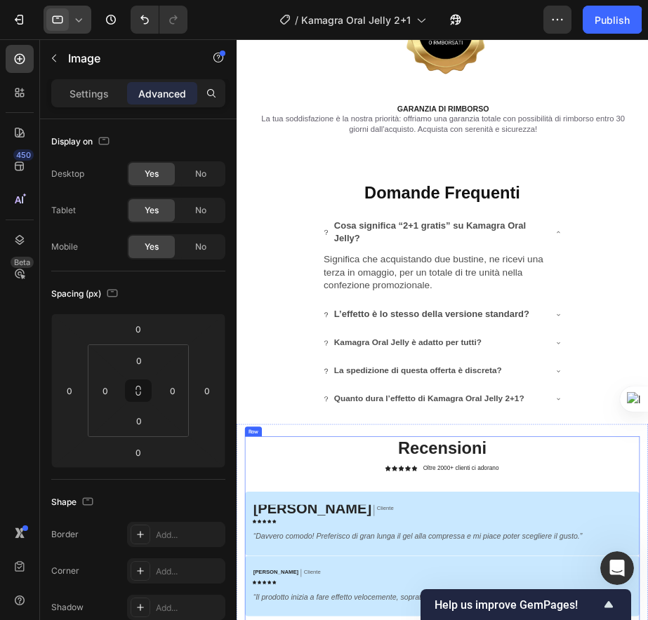
scroll to position [2453, 0]
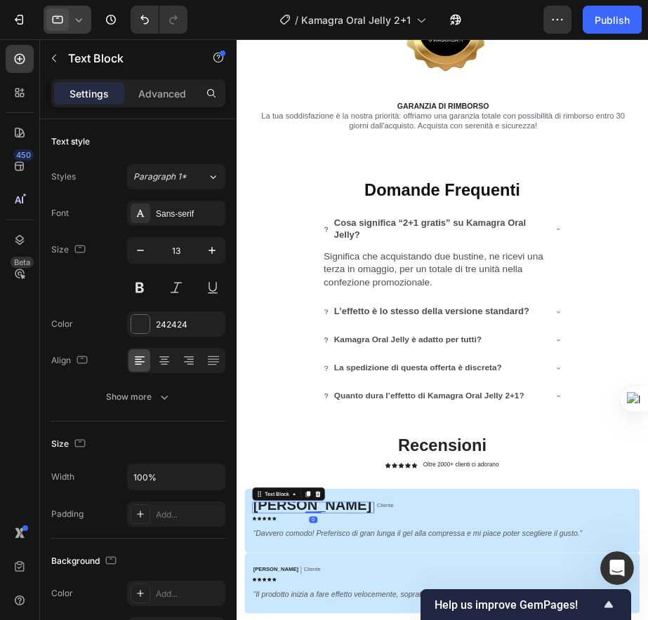
click at [141, 258] on button "button" at bounding box center [140, 250] width 25 height 25
click at [204, 248] on button "button" at bounding box center [211, 250] width 25 height 25
click at [205, 248] on icon "button" at bounding box center [212, 251] width 14 height 14
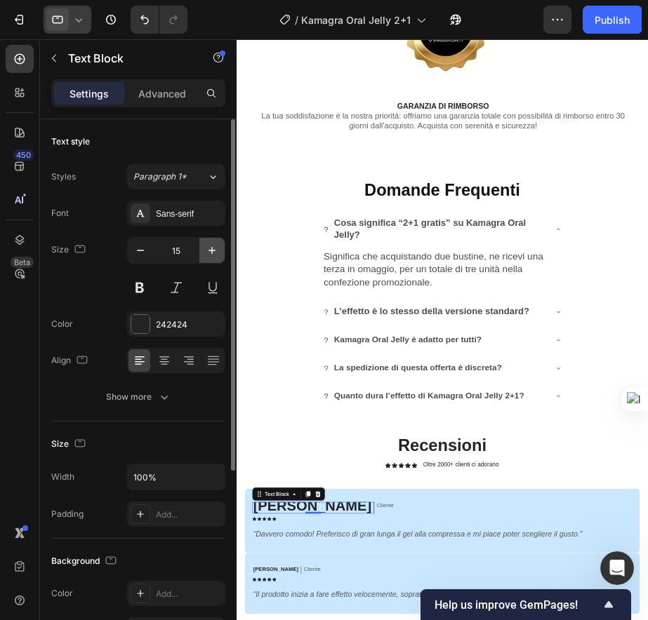
click at [213, 251] on icon "button" at bounding box center [211, 250] width 7 height 7
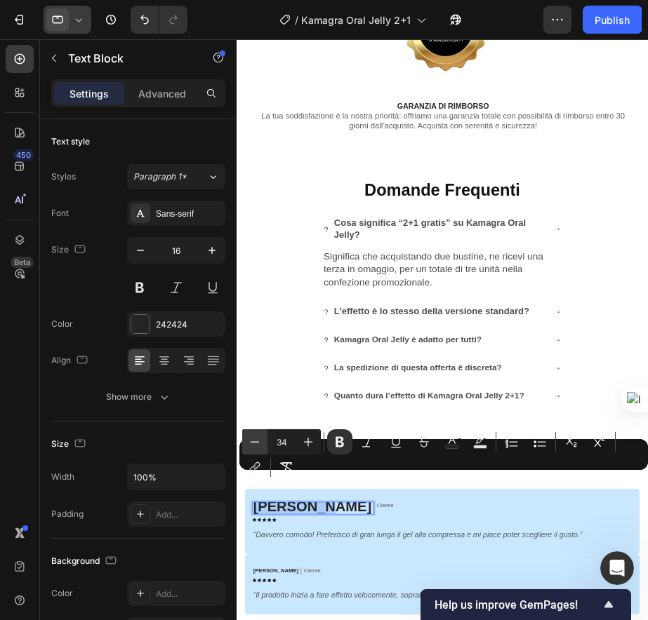
click at [254, 444] on icon "Editor contextual toolbar" at bounding box center [255, 442] width 14 height 14
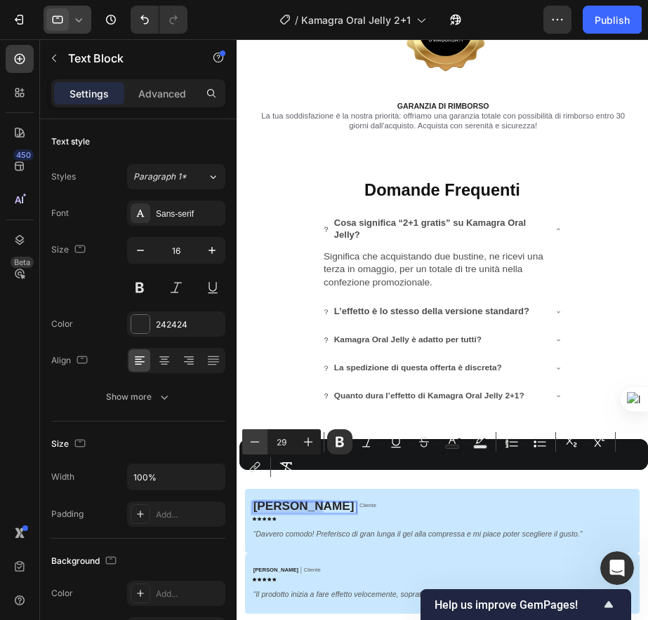
click at [254, 444] on icon "Editor contextual toolbar" at bounding box center [255, 442] width 14 height 14
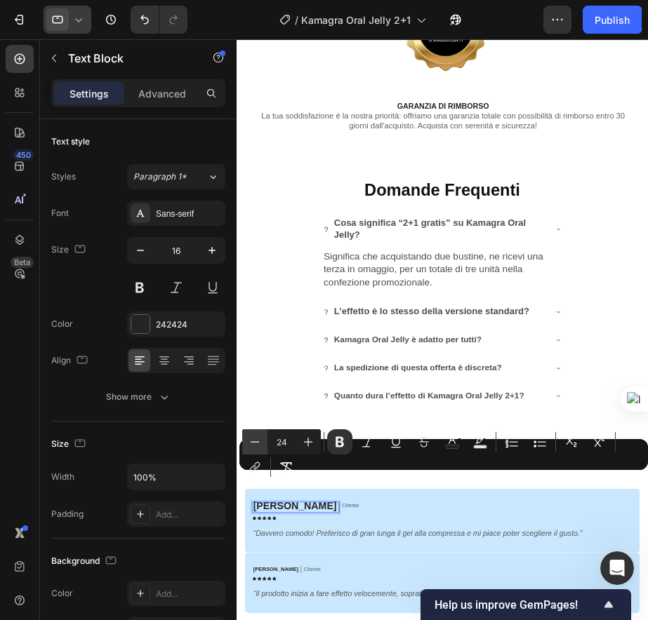
click at [254, 444] on icon "Editor contextual toolbar" at bounding box center [255, 442] width 14 height 14
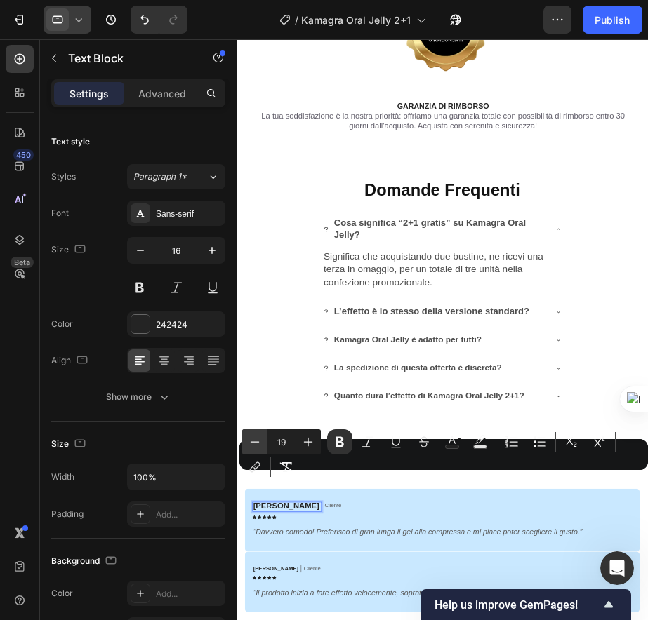
click at [254, 444] on icon "Editor contextual toolbar" at bounding box center [255, 442] width 14 height 14
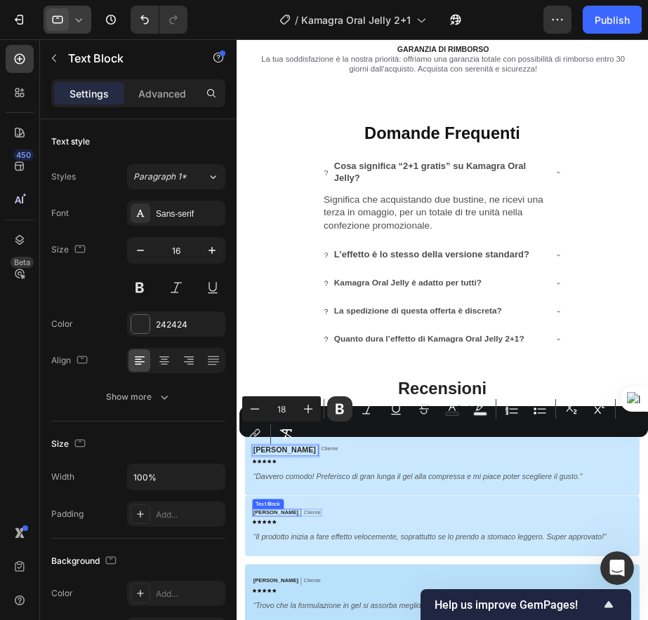
scroll to position [2550, 0]
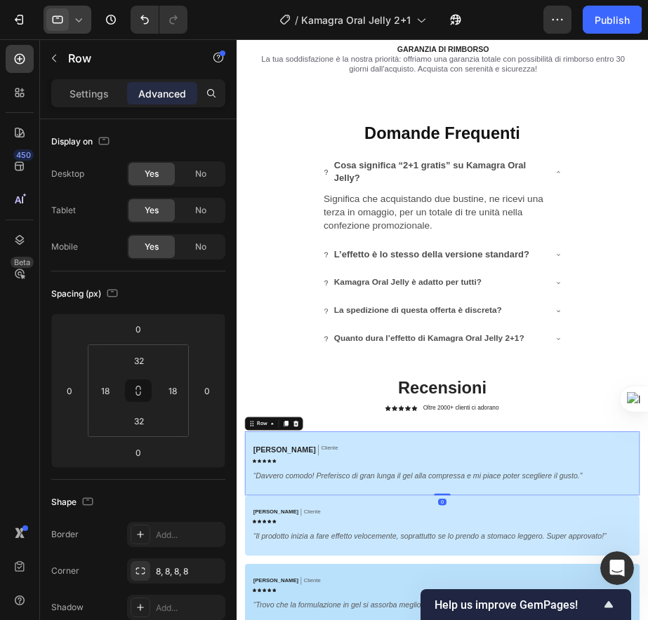
drag, startPoint x: 589, startPoint y: 766, endPoint x: 589, endPoint y: 758, distance: 8.4
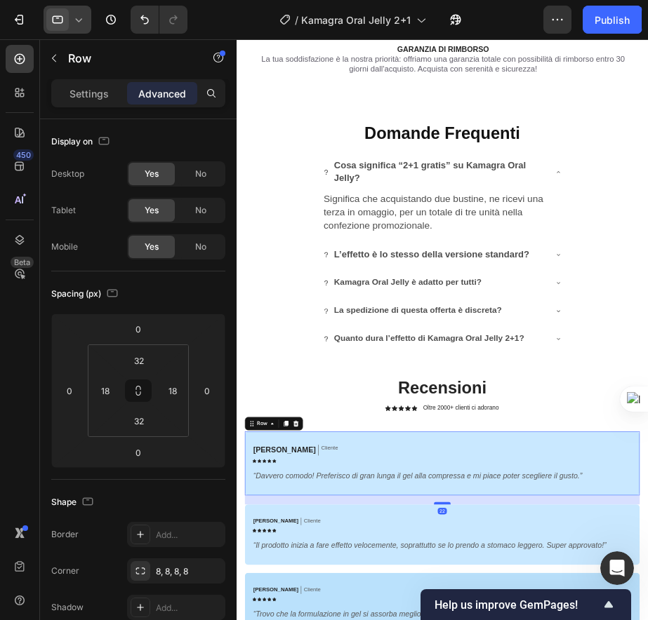
drag, startPoint x: 586, startPoint y: 768, endPoint x: 585, endPoint y: 783, distance: 15.5
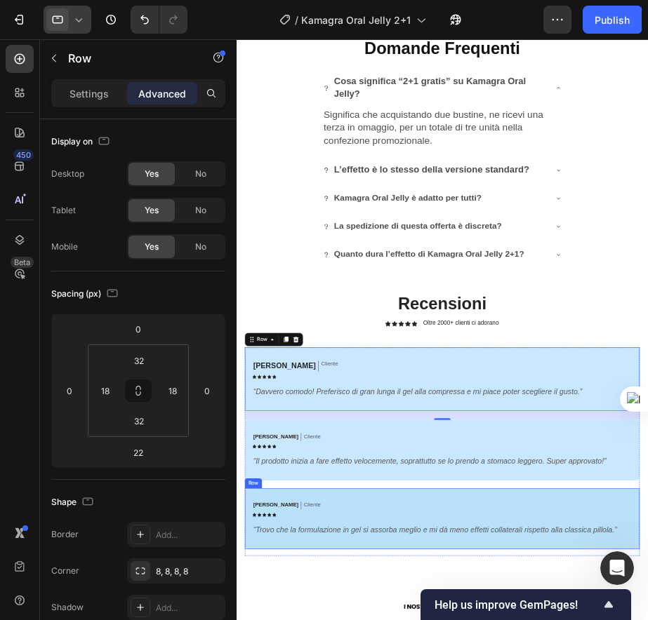
scroll to position [2654, 0]
click at [602, 34] on div "7 Version history / Kamagra Oral Jelly 2+1 Need republishing Preview 1 product …" at bounding box center [324, 20] width 648 height 40
click at [604, 33] on button "Publish" at bounding box center [612, 20] width 59 height 28
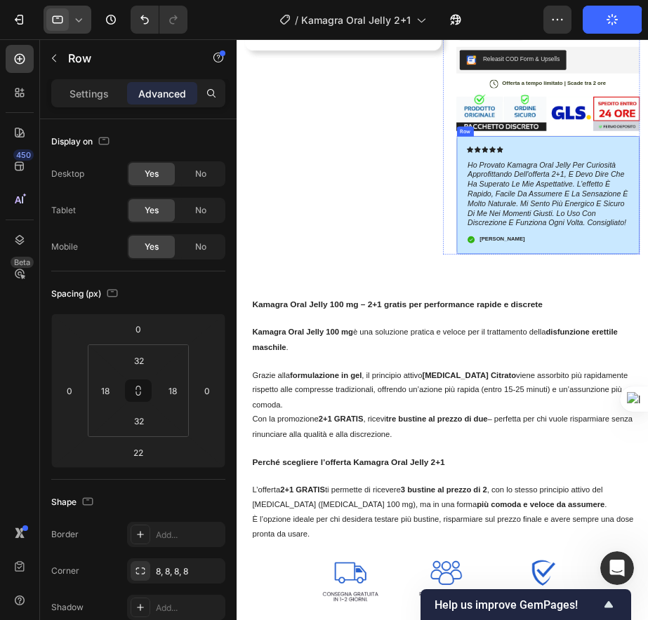
scroll to position [0, 0]
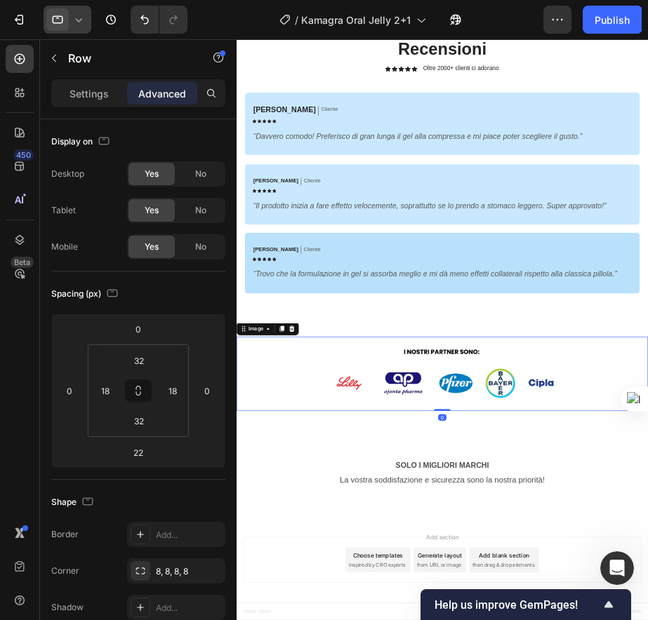
click at [569, 598] on img at bounding box center [584, 606] width 421 height 126
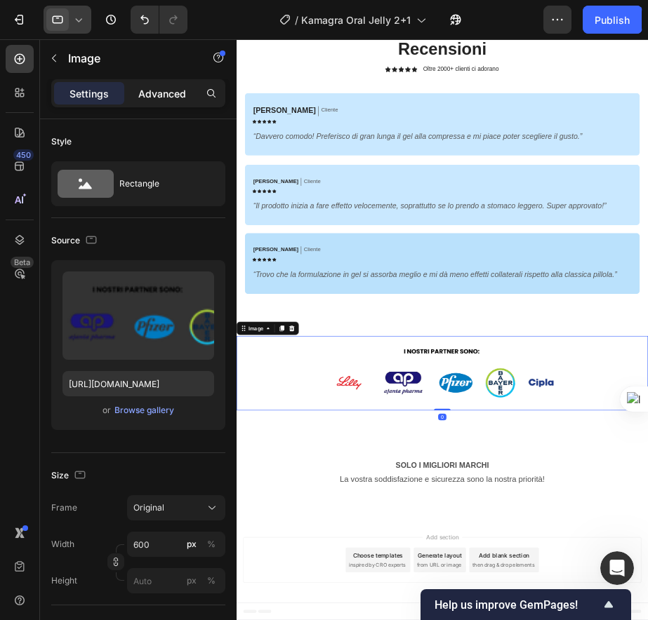
click at [145, 101] on div "Advanced" at bounding box center [162, 93] width 70 height 22
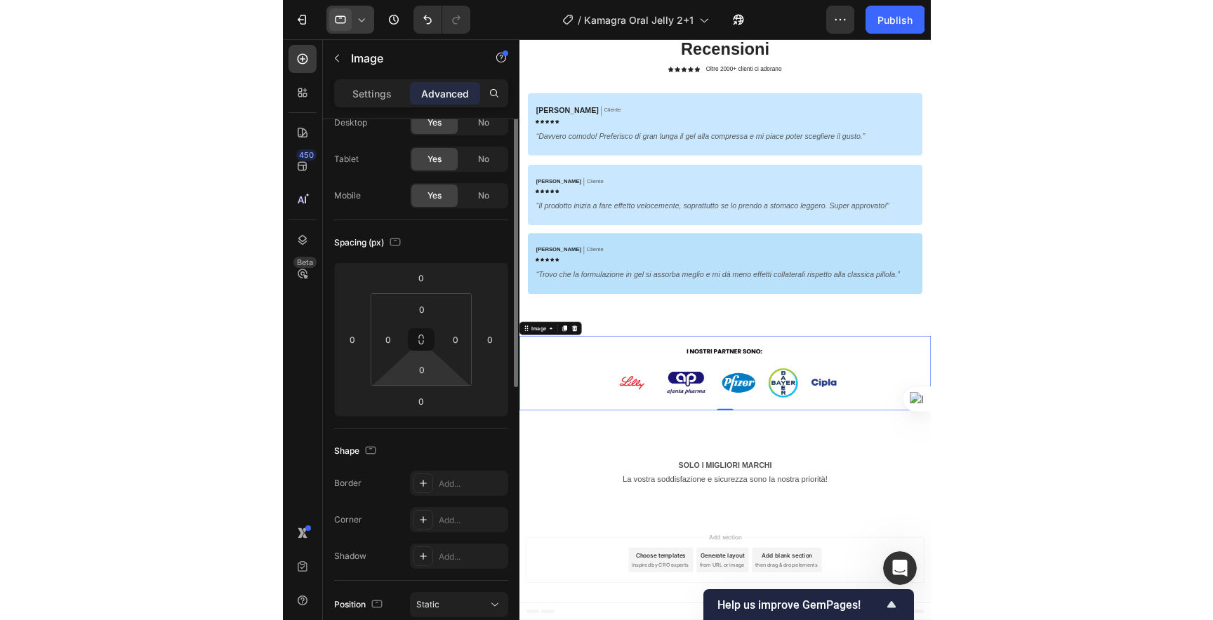
scroll to position [374, 0]
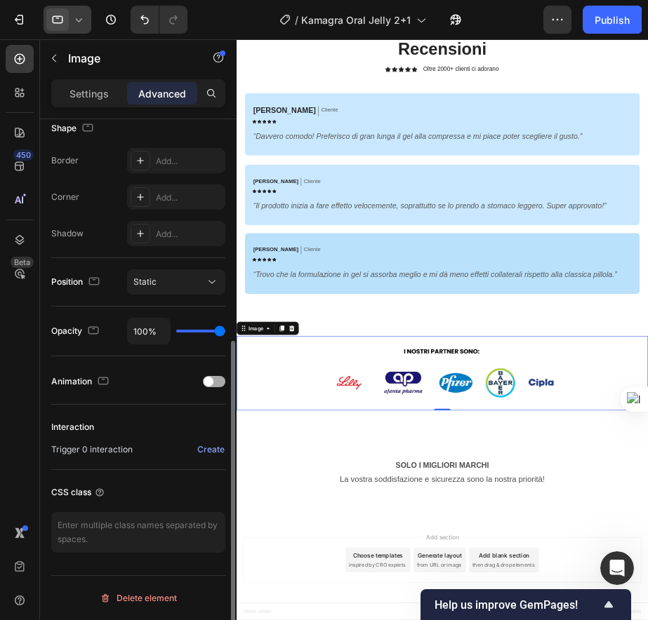
click at [199, 380] on div "Animation" at bounding box center [138, 382] width 174 height 22
click at [205, 380] on span at bounding box center [209, 382] width 10 height 10
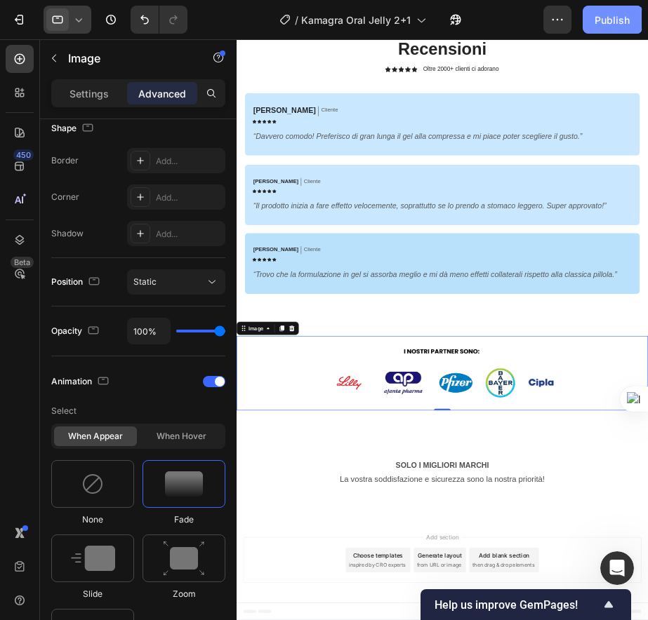
click at [607, 14] on div "Publish" at bounding box center [612, 20] width 35 height 15
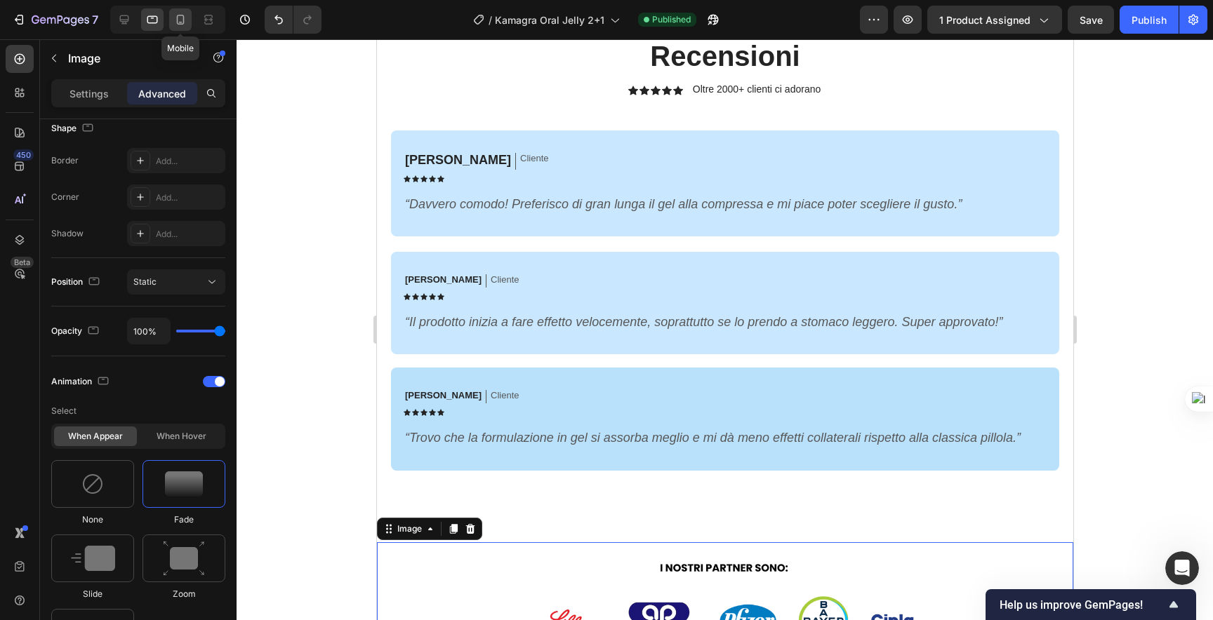
click at [188, 19] on div at bounding box center [180, 19] width 22 height 22
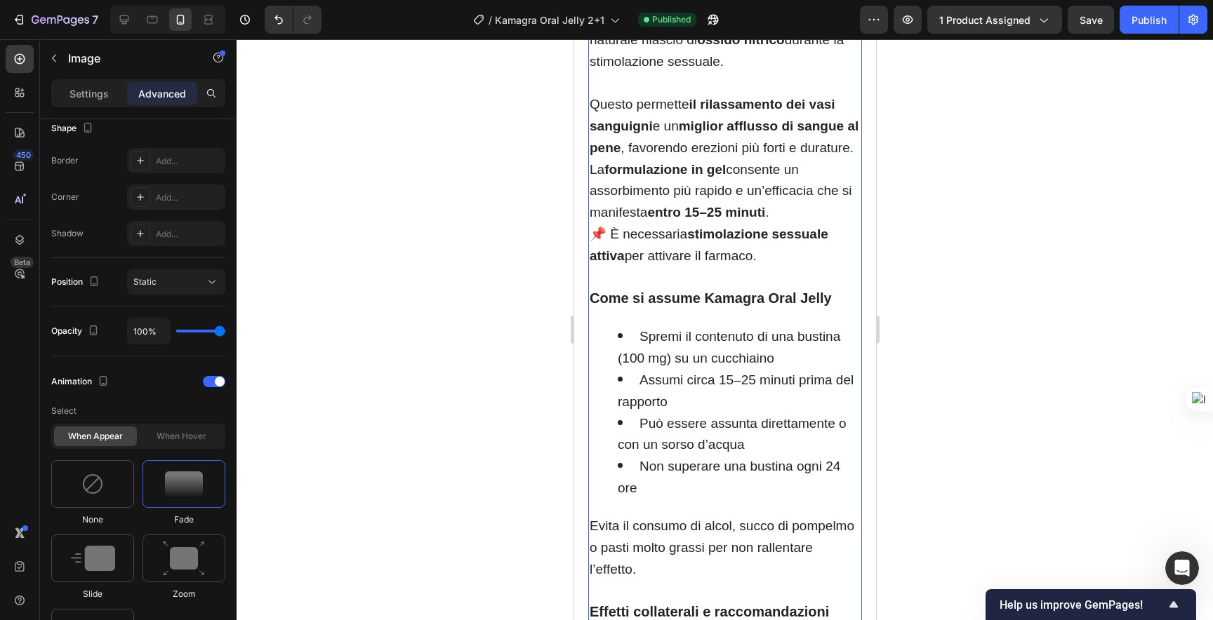
scroll to position [1998, 0]
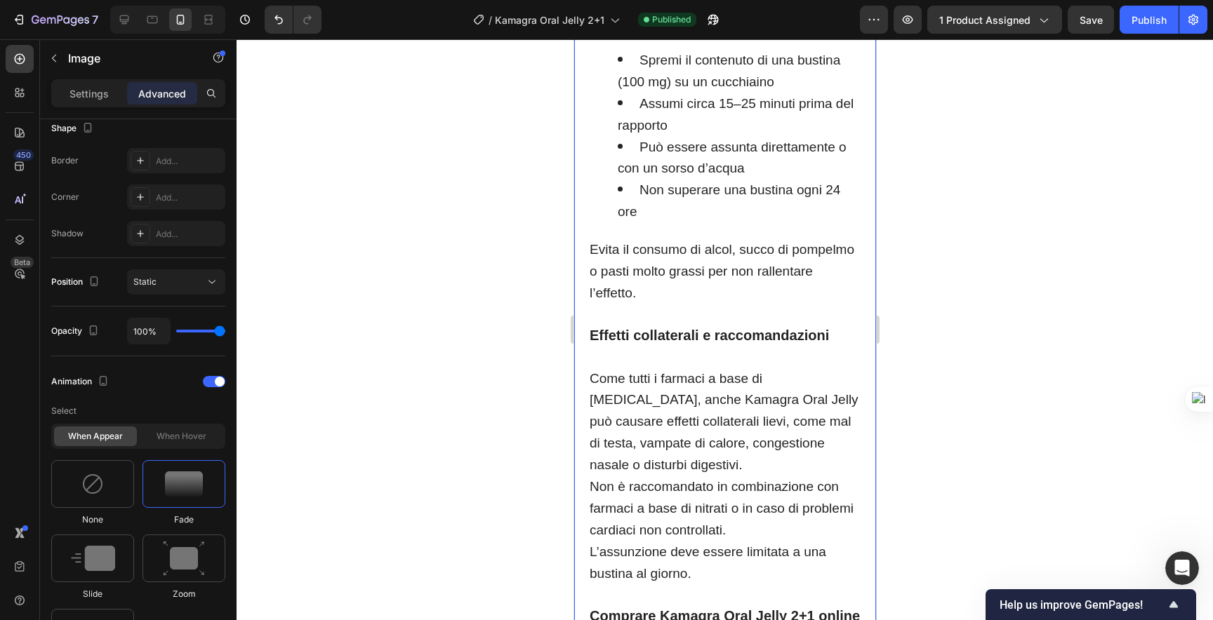
click at [778, 339] on div "Kamagra Oral Jelly 100 mg – 2+1 gratis per performance rapide e discrete Kamagr…" at bounding box center [724, -1] width 302 height 2157
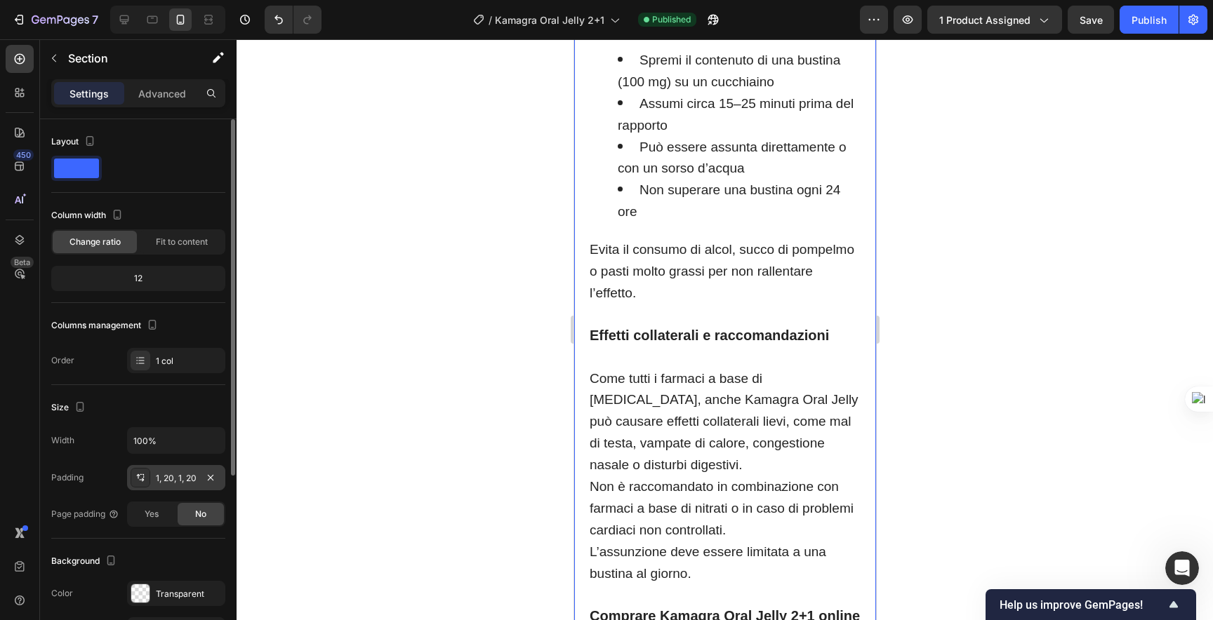
click at [178, 484] on div "1, 20, 1, 20" at bounding box center [176, 478] width 41 height 13
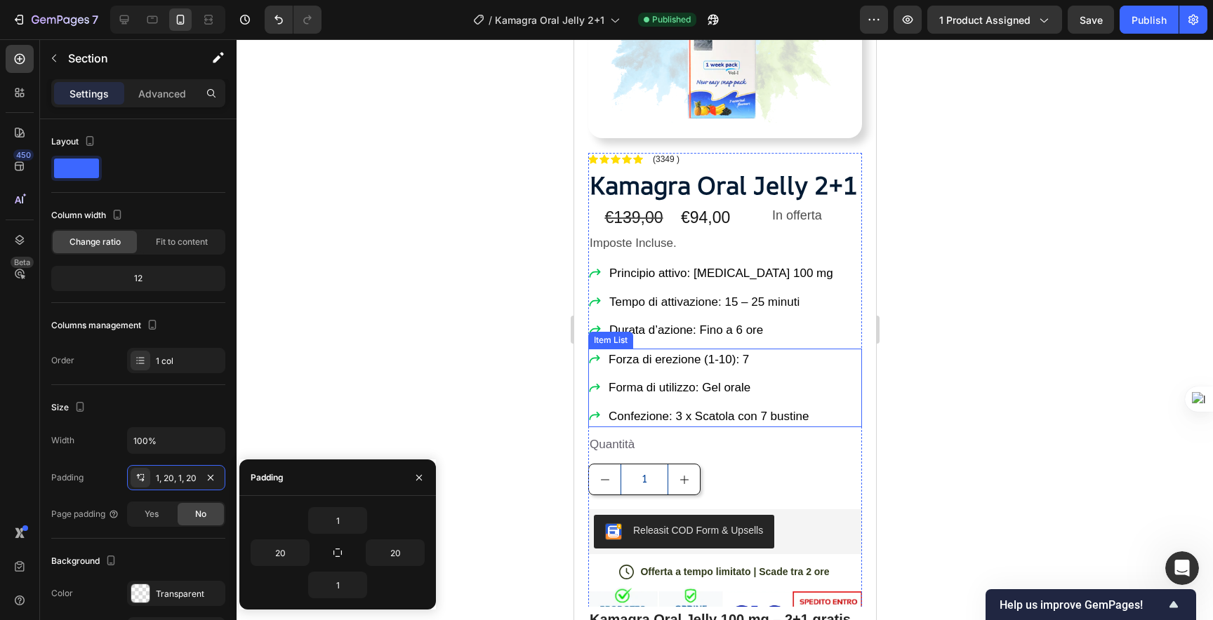
scroll to position [310, 0]
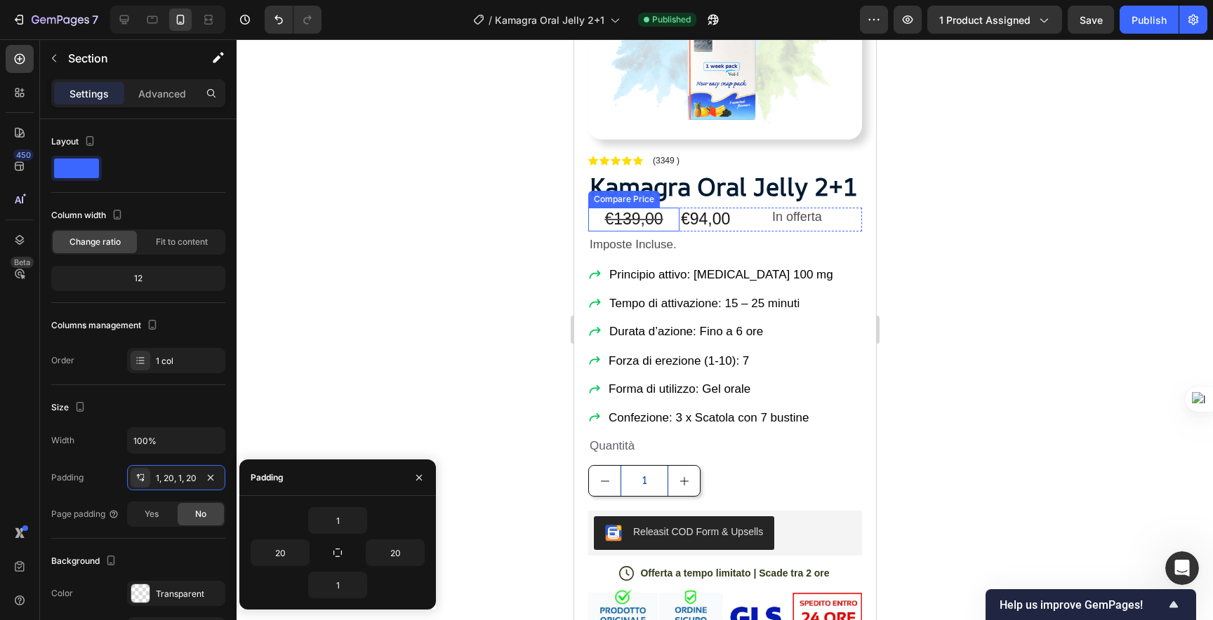
click at [654, 232] on div "€139,00" at bounding box center [632, 220] width 91 height 24
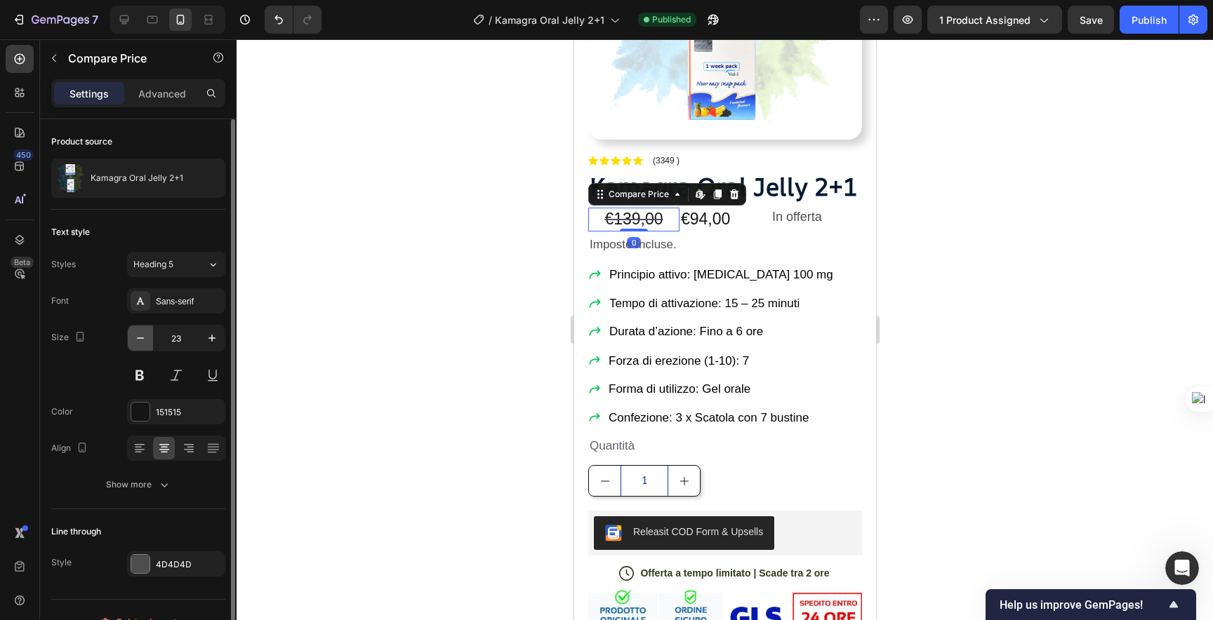
click at [132, 337] on button "button" at bounding box center [140, 338] width 25 height 25
click at [136, 336] on icon "button" at bounding box center [140, 338] width 14 height 14
click at [145, 437] on div at bounding box center [139, 445] width 22 height 22
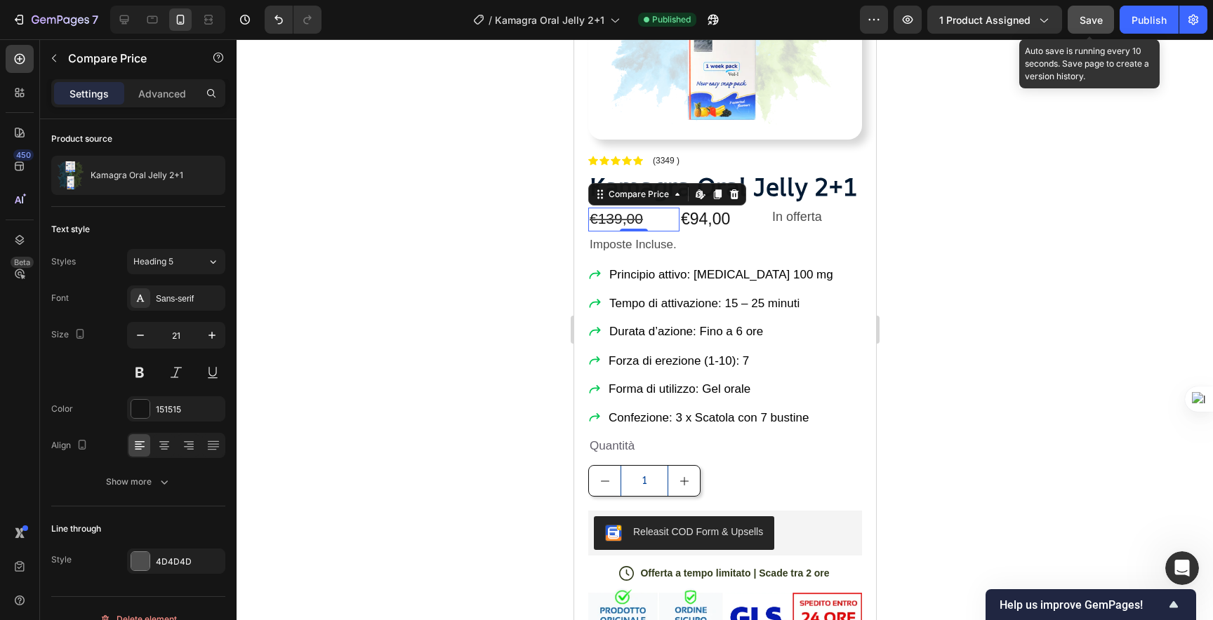
click at [778, 25] on span "Save" at bounding box center [1091, 20] width 23 height 12
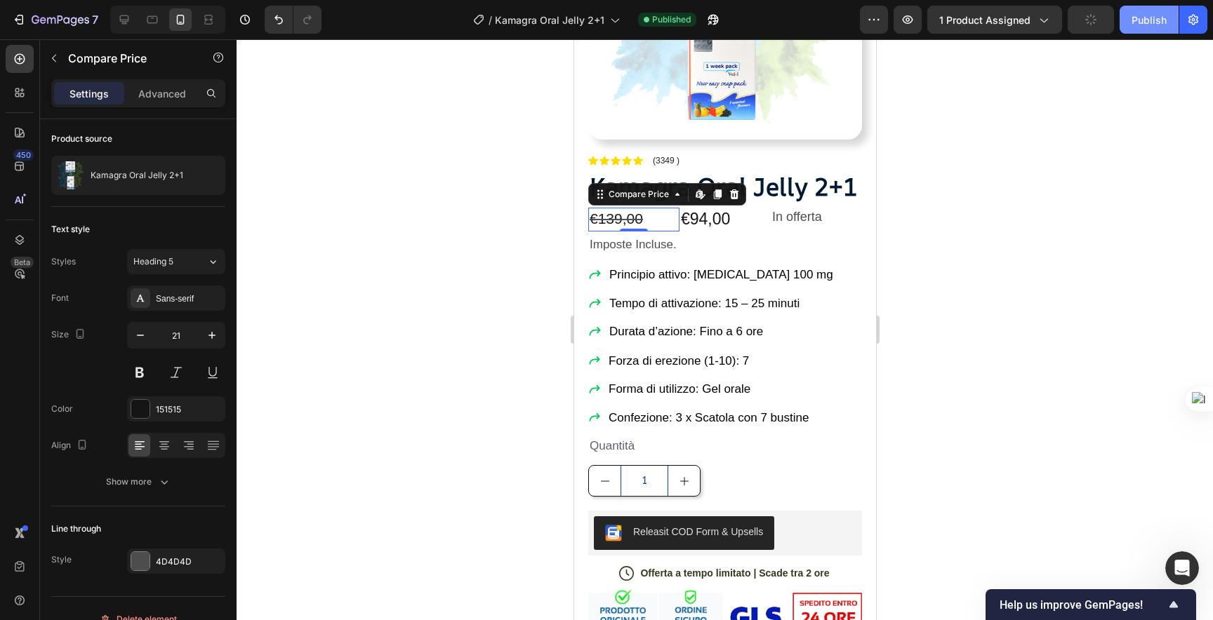
click at [778, 25] on div "Publish" at bounding box center [1148, 20] width 35 height 15
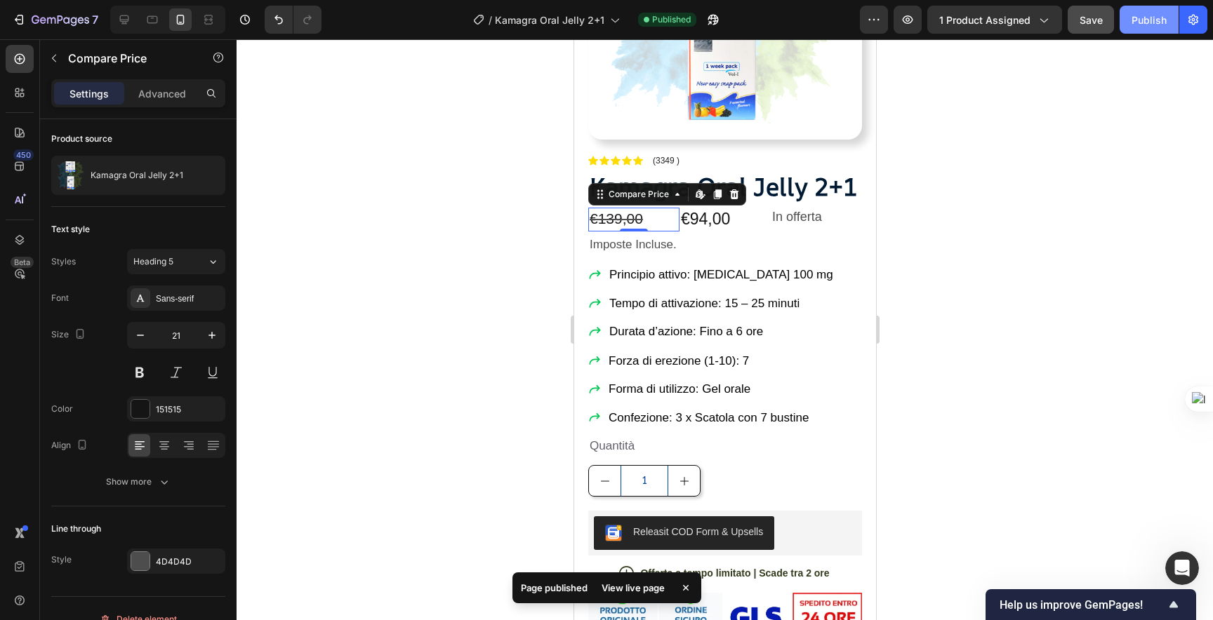
click at [778, 24] on div "Publish" at bounding box center [1148, 20] width 35 height 15
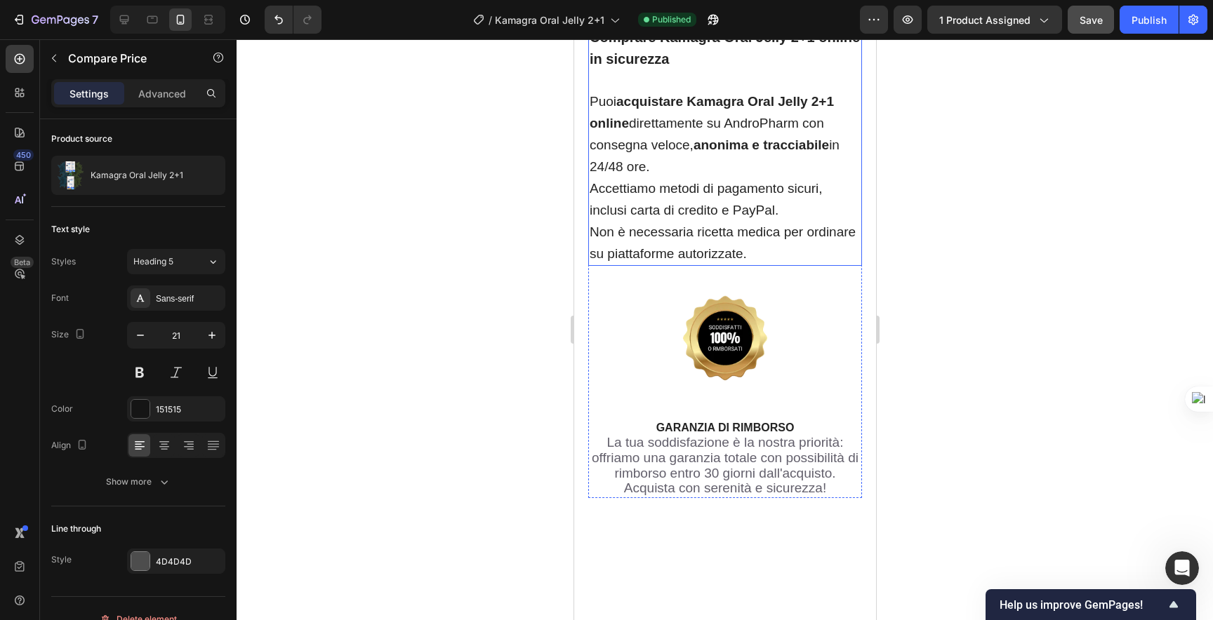
scroll to position [2840, 0]
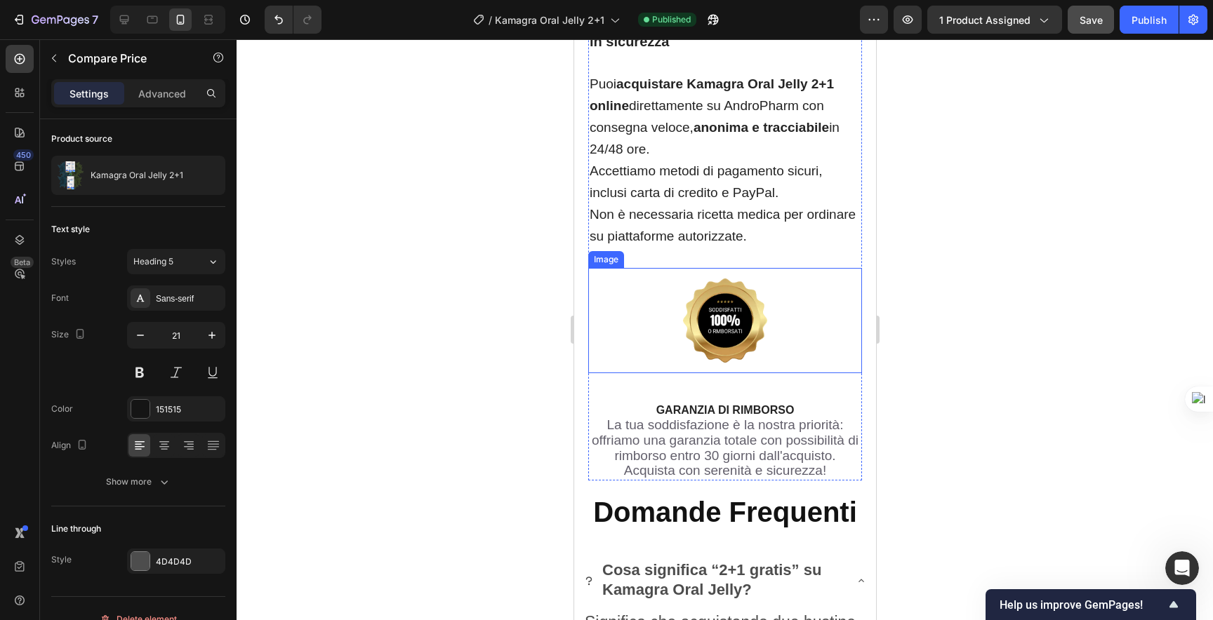
click at [702, 363] on img at bounding box center [724, 320] width 105 height 105
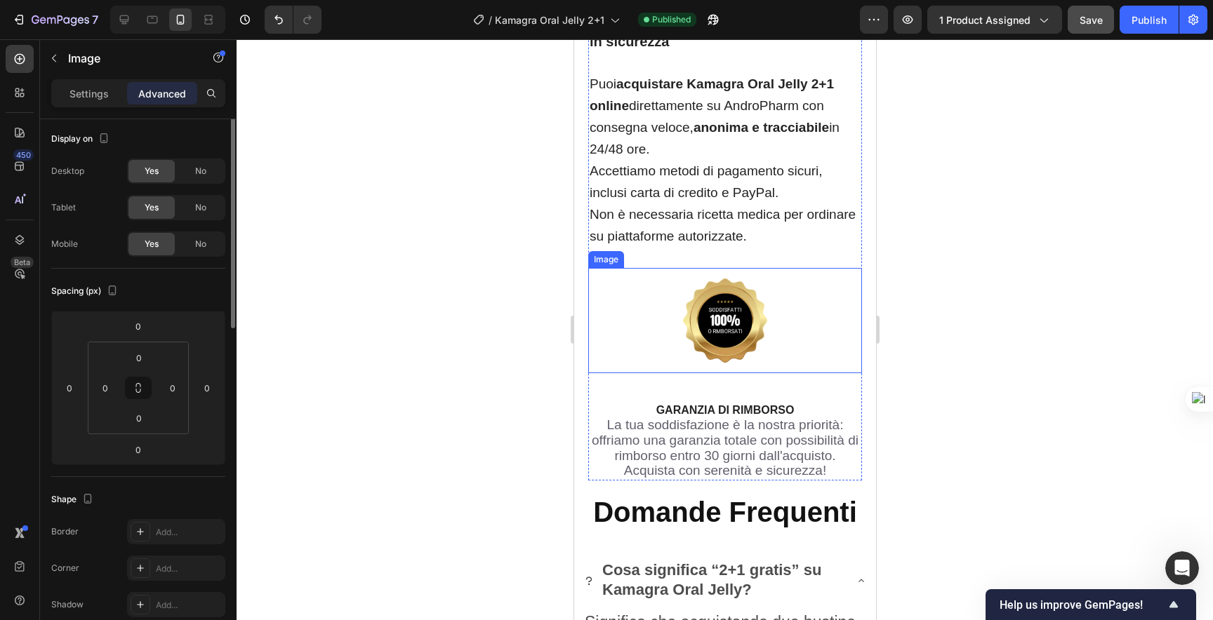
scroll to position [0, 0]
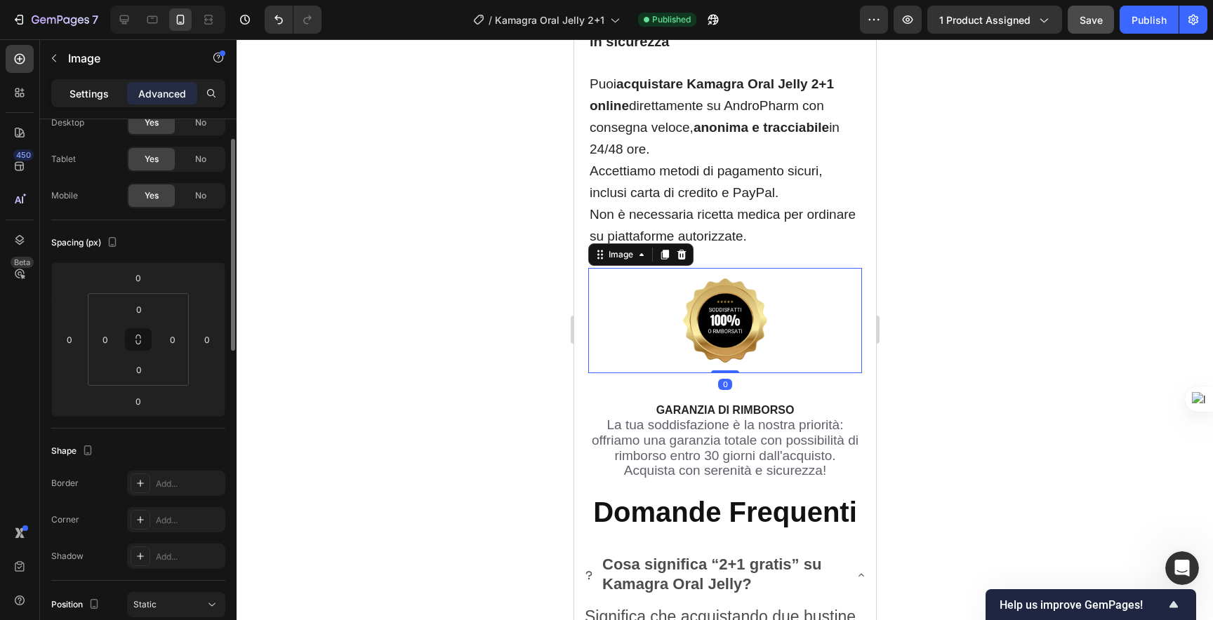
click at [104, 96] on p "Settings" at bounding box center [88, 93] width 39 height 15
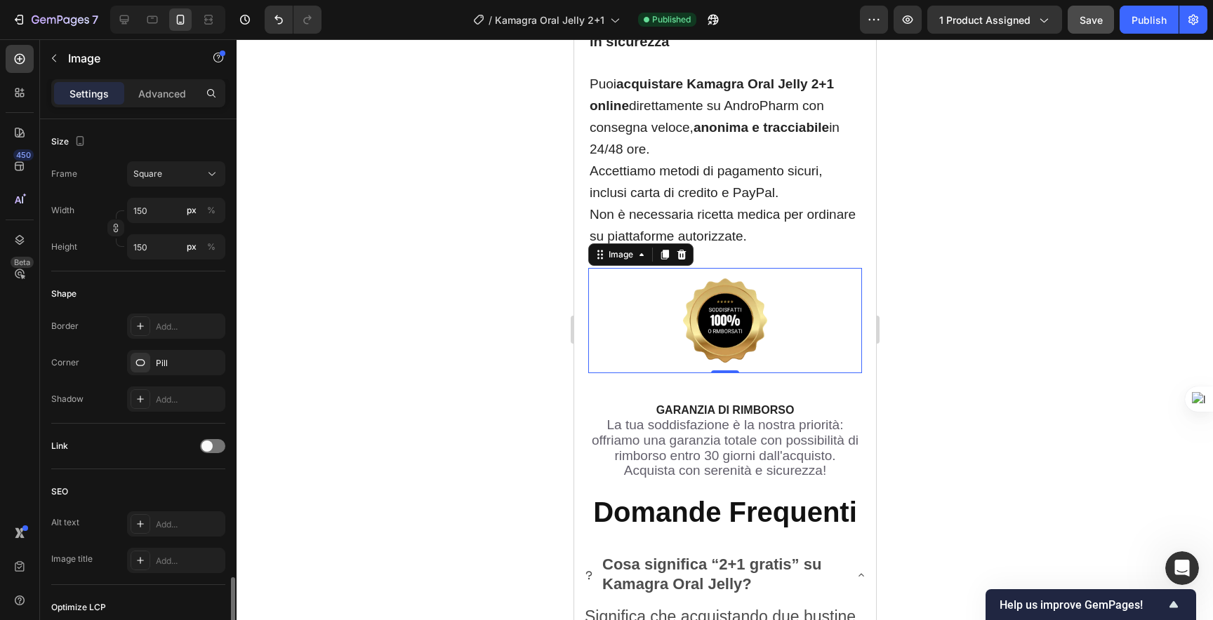
scroll to position [554, 0]
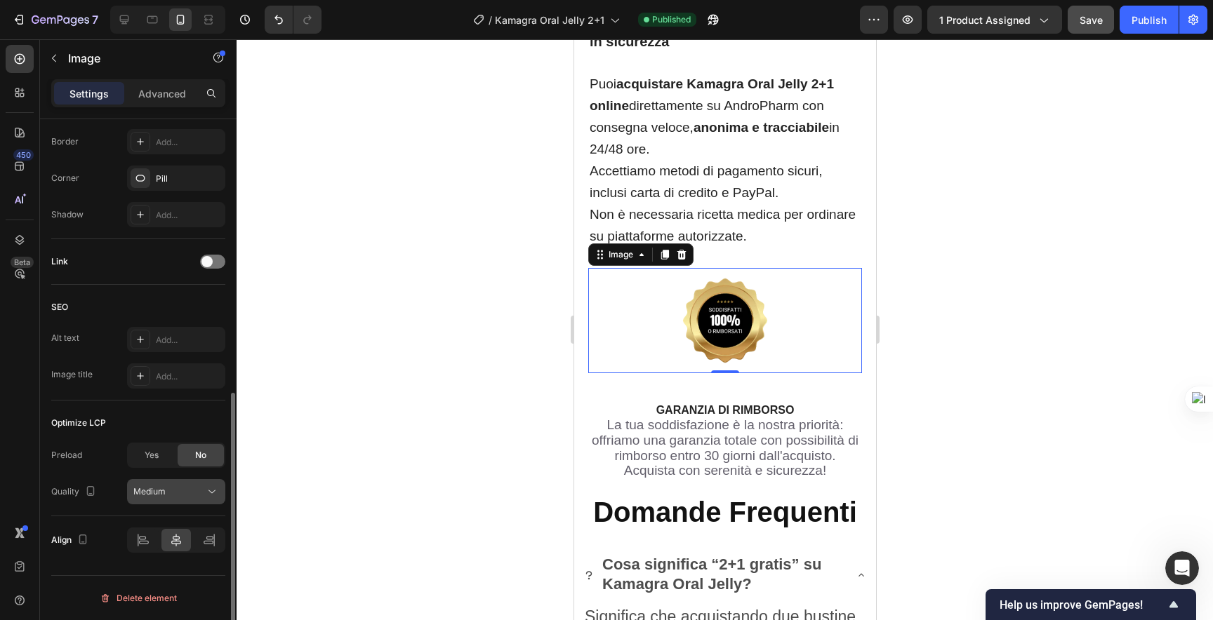
click at [187, 482] on button "Medium" at bounding box center [176, 491] width 98 height 25
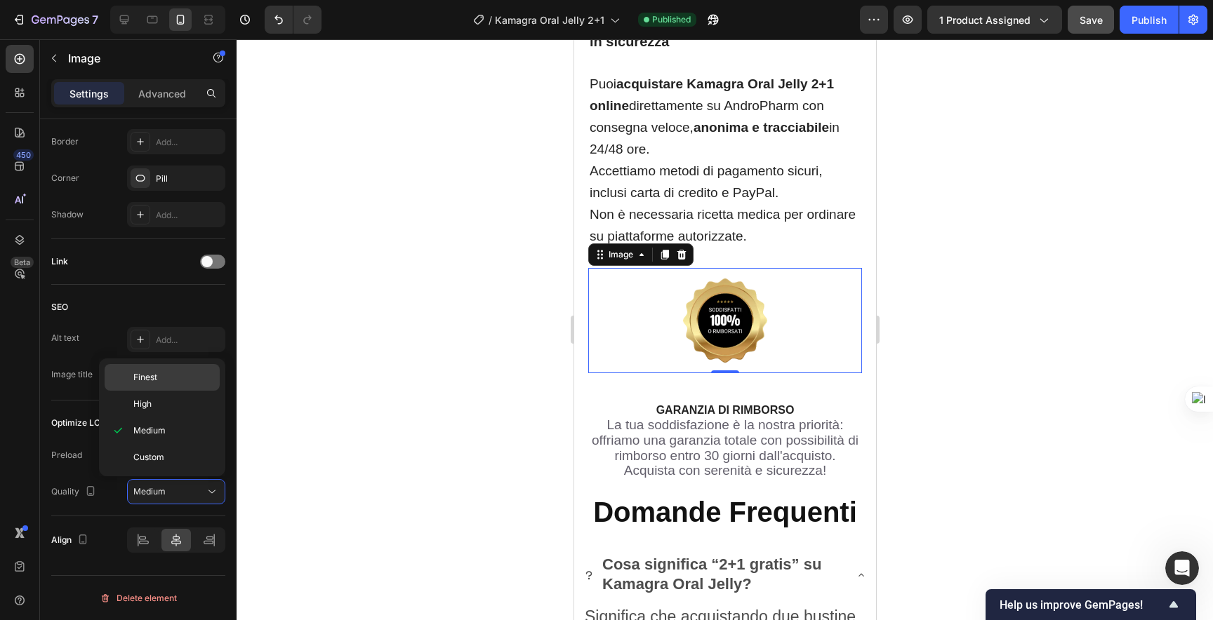
click at [160, 377] on p "Finest" at bounding box center [173, 377] width 80 height 13
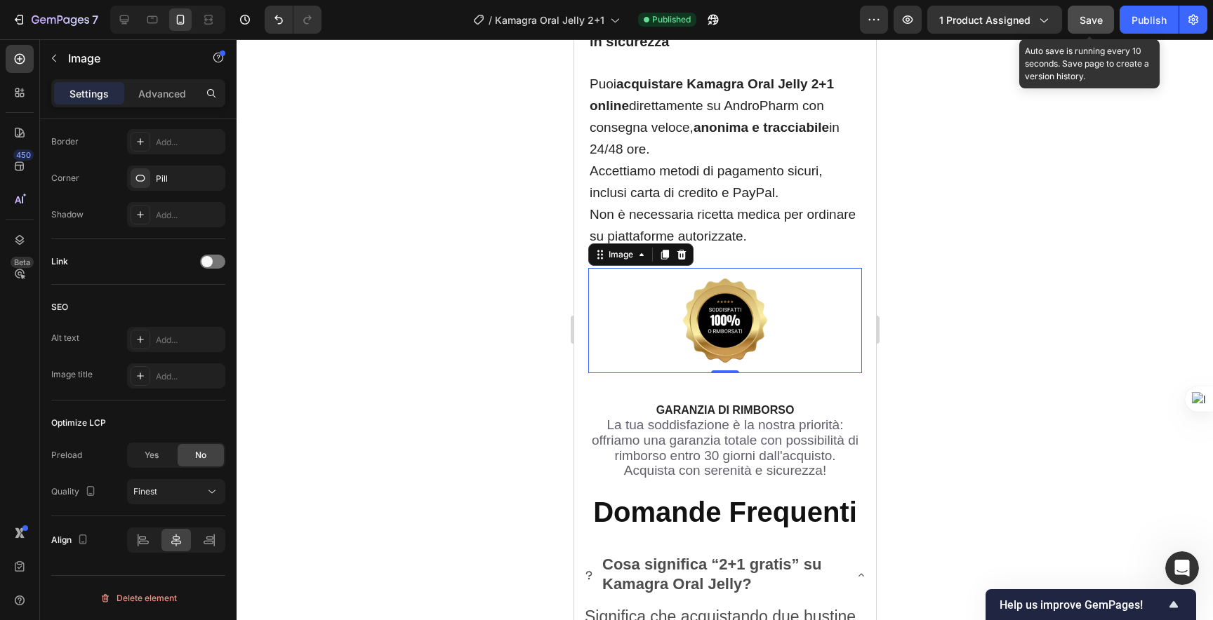
click at [778, 17] on span "Save" at bounding box center [1091, 20] width 23 height 12
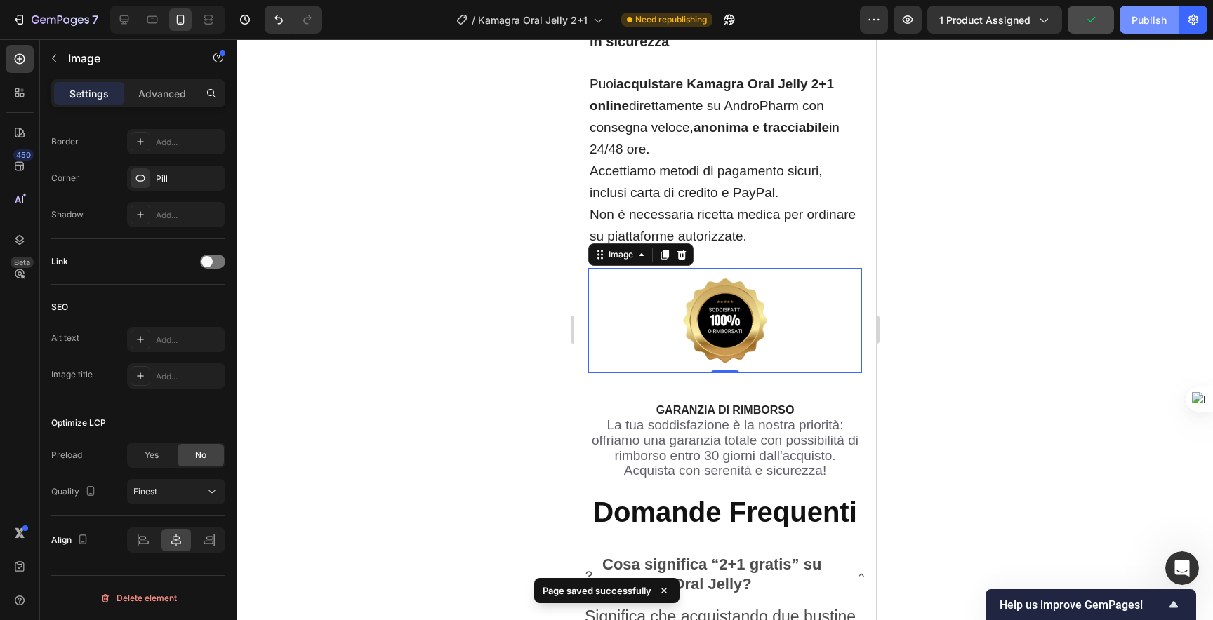
click at [778, 21] on div "Publish" at bounding box center [1148, 20] width 35 height 15
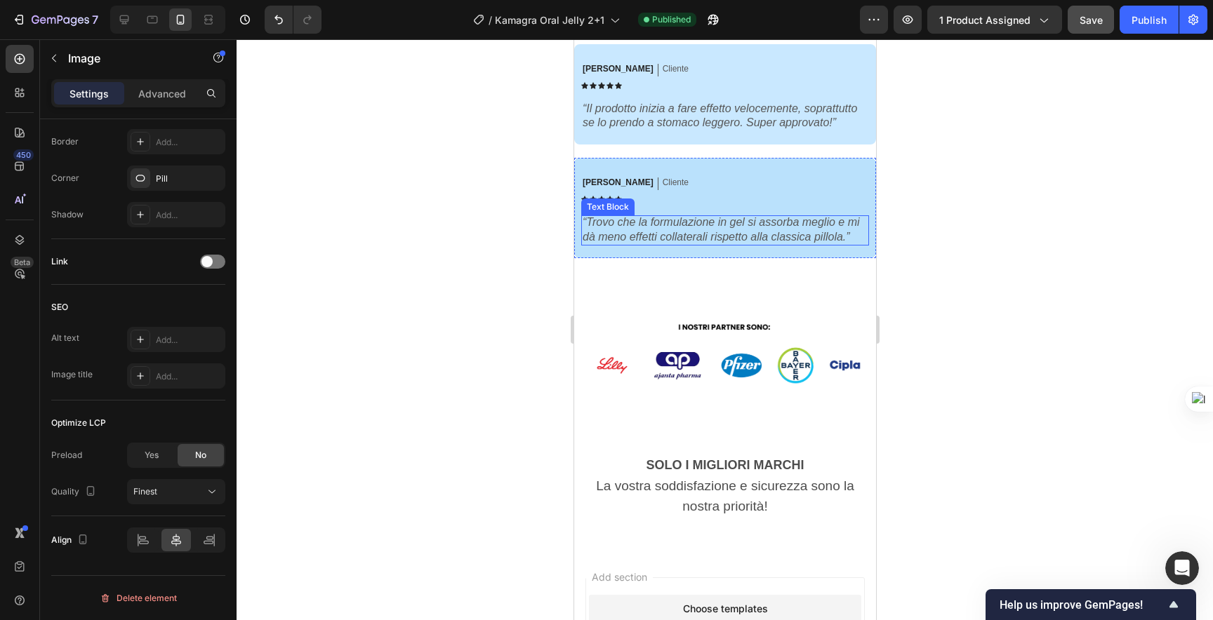
scroll to position [4027, 0]
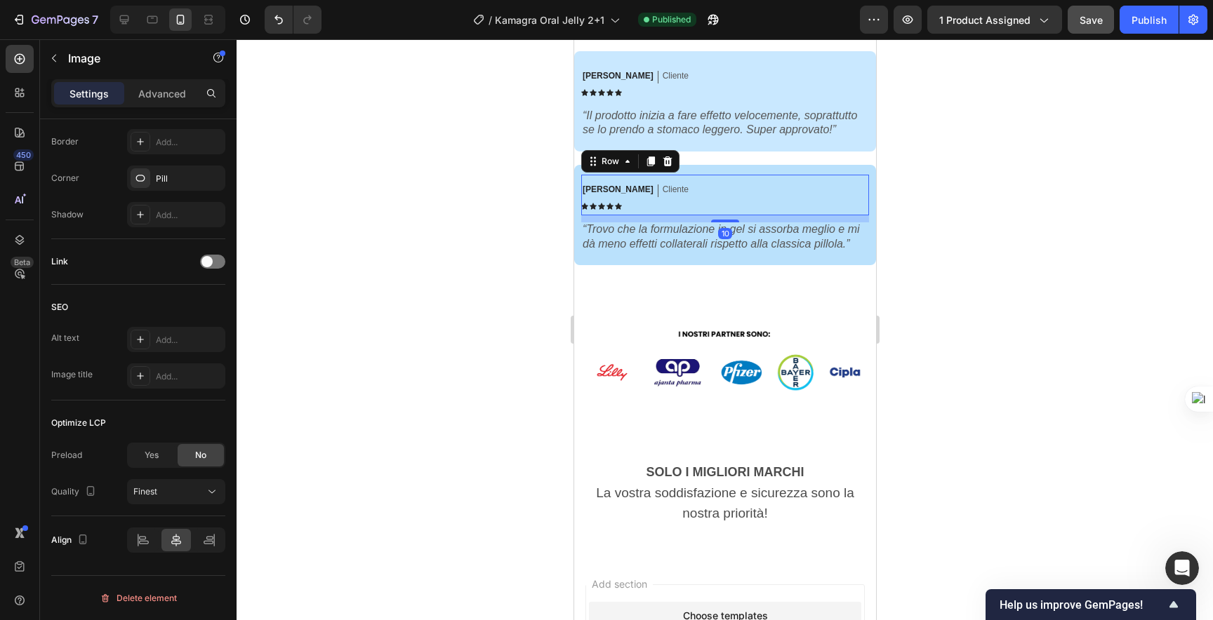
click at [778, 195] on div "Stefano M. Text Block Cliente Text Block Row Icon Icon Icon Icon Icon Icon List…" at bounding box center [724, 195] width 288 height 41
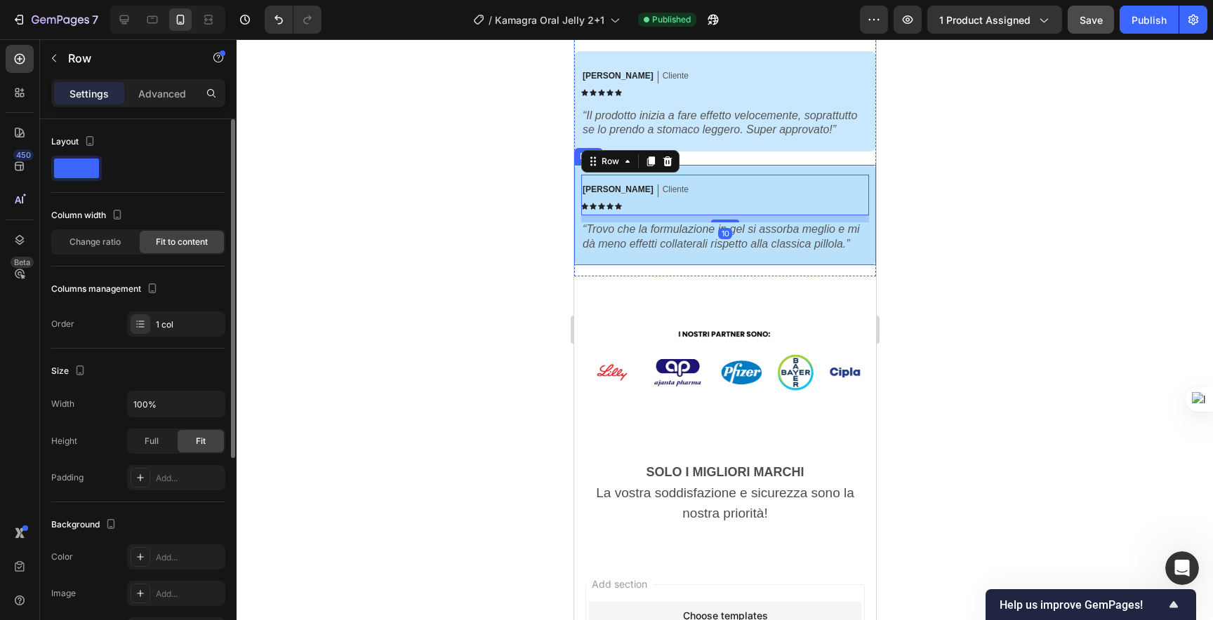
click at [778, 182] on div "Stefano M. Text Block Cliente Text Block Row Icon Icon Icon Icon Icon Icon List…" at bounding box center [724, 215] width 302 height 100
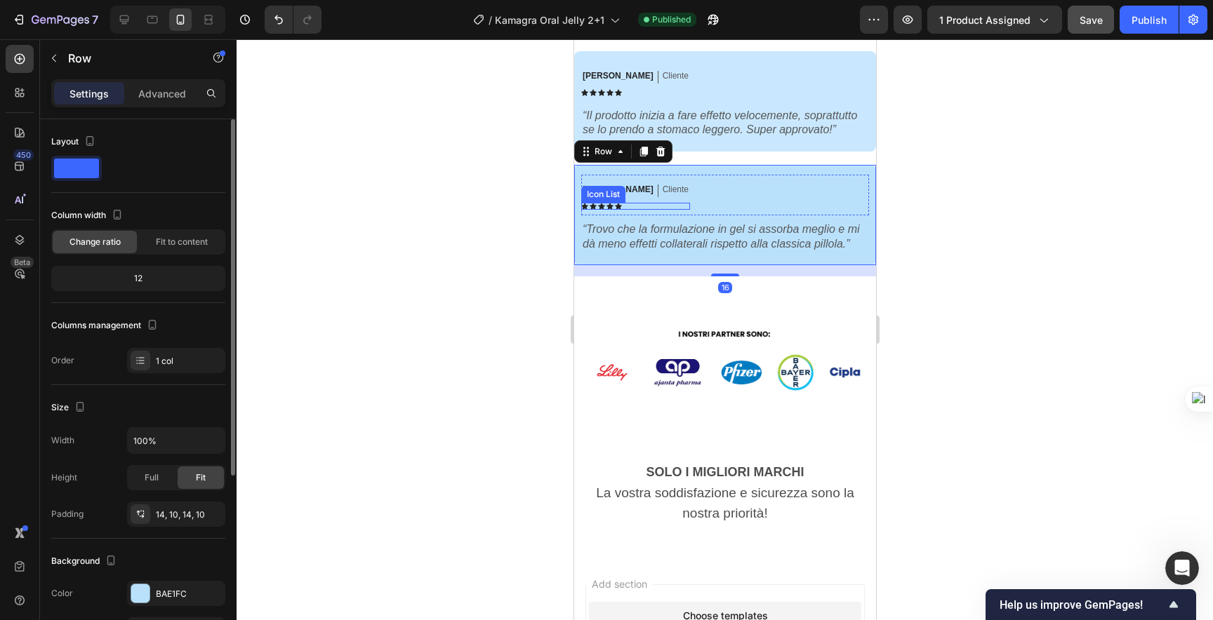
click at [173, 277] on div "12" at bounding box center [138, 279] width 168 height 20
click at [192, 359] on div "1 col" at bounding box center [189, 361] width 66 height 13
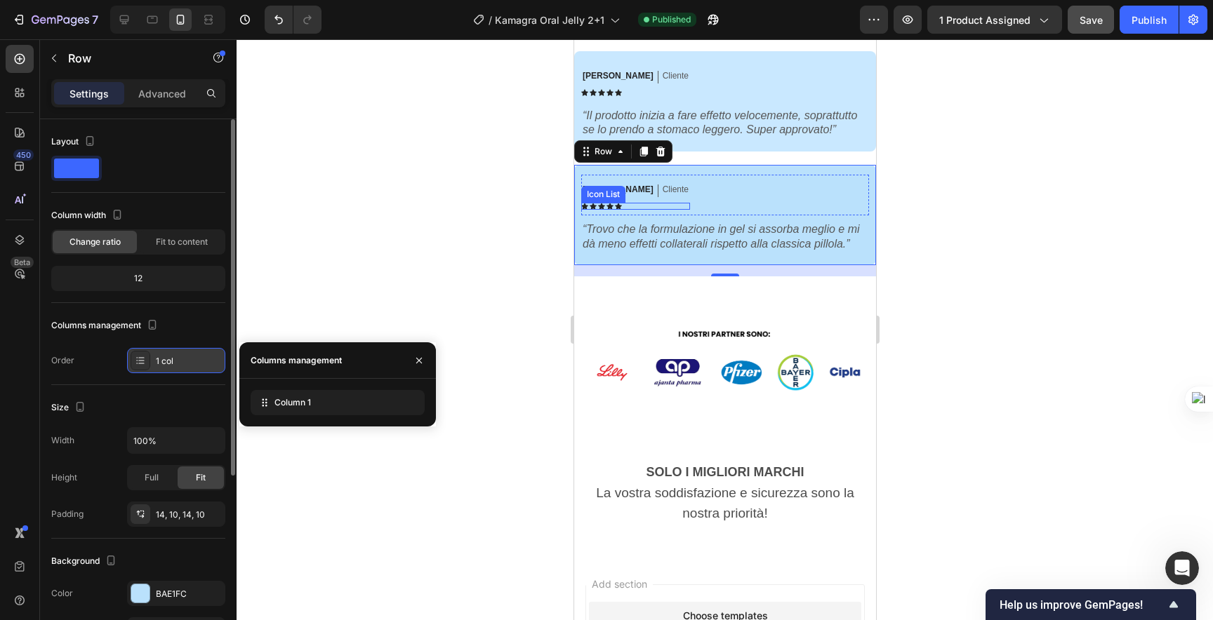
click at [192, 359] on div "1 col" at bounding box center [189, 361] width 66 height 13
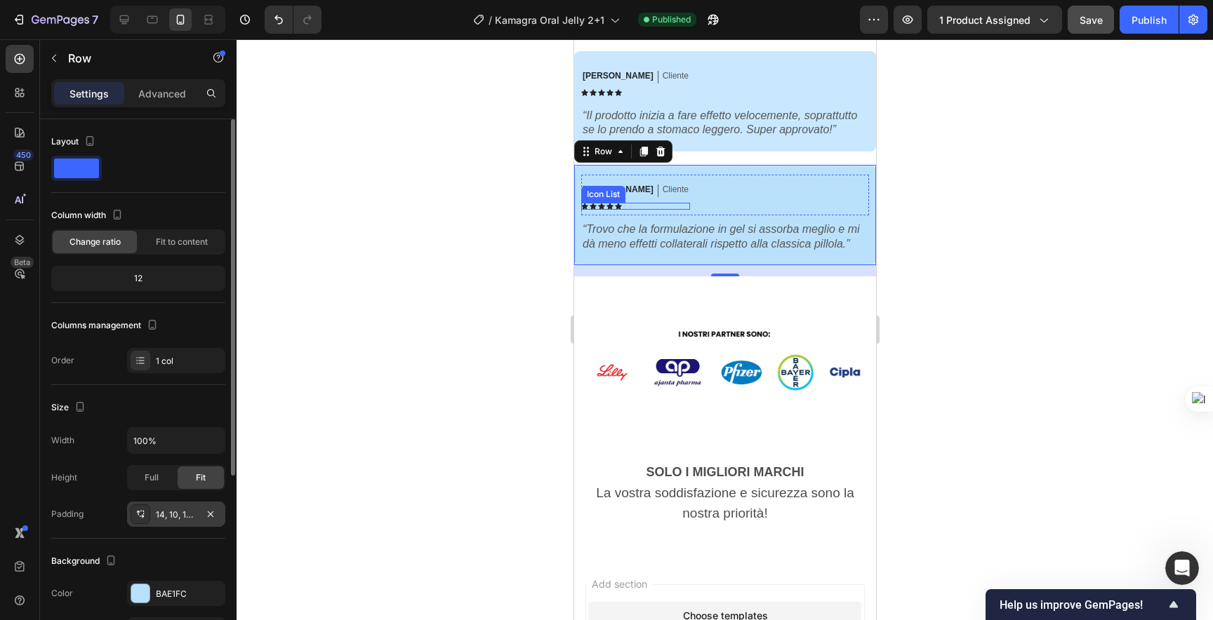
click at [158, 514] on div "14, 10, 14, 10" at bounding box center [176, 515] width 41 height 13
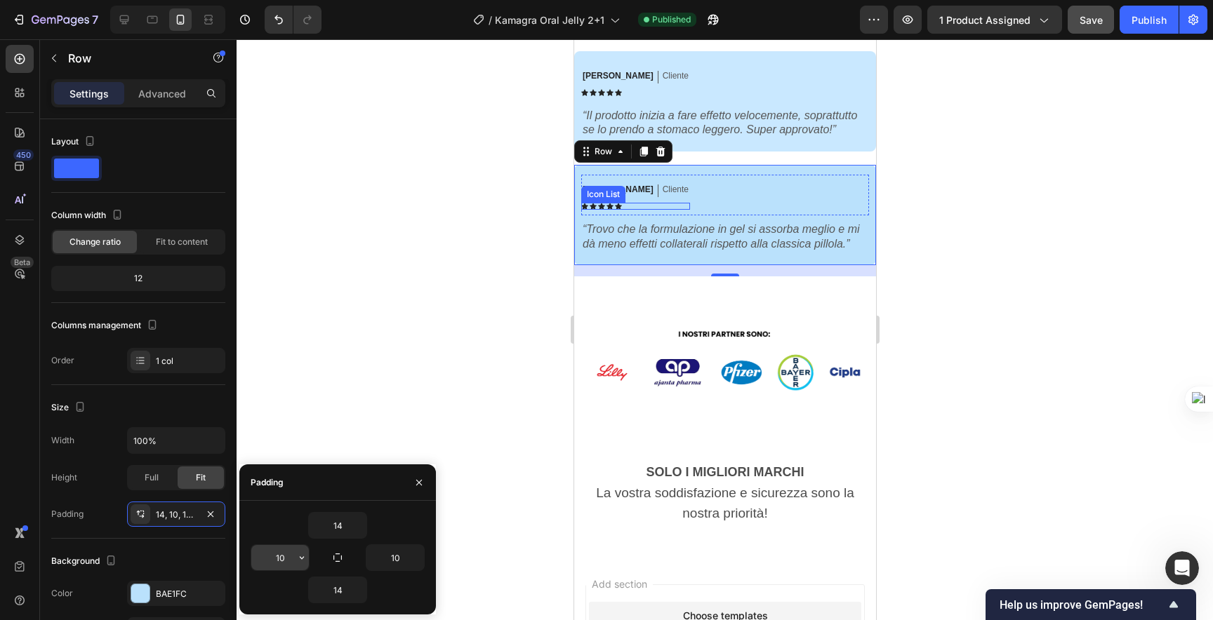
click at [274, 561] on input "10" at bounding box center [280, 557] width 58 height 25
click at [690, 187] on div "Stefano M. Text Block Cliente Text Block Row Icon Icon Icon Icon Icon Icon List…" at bounding box center [724, 215] width 302 height 100
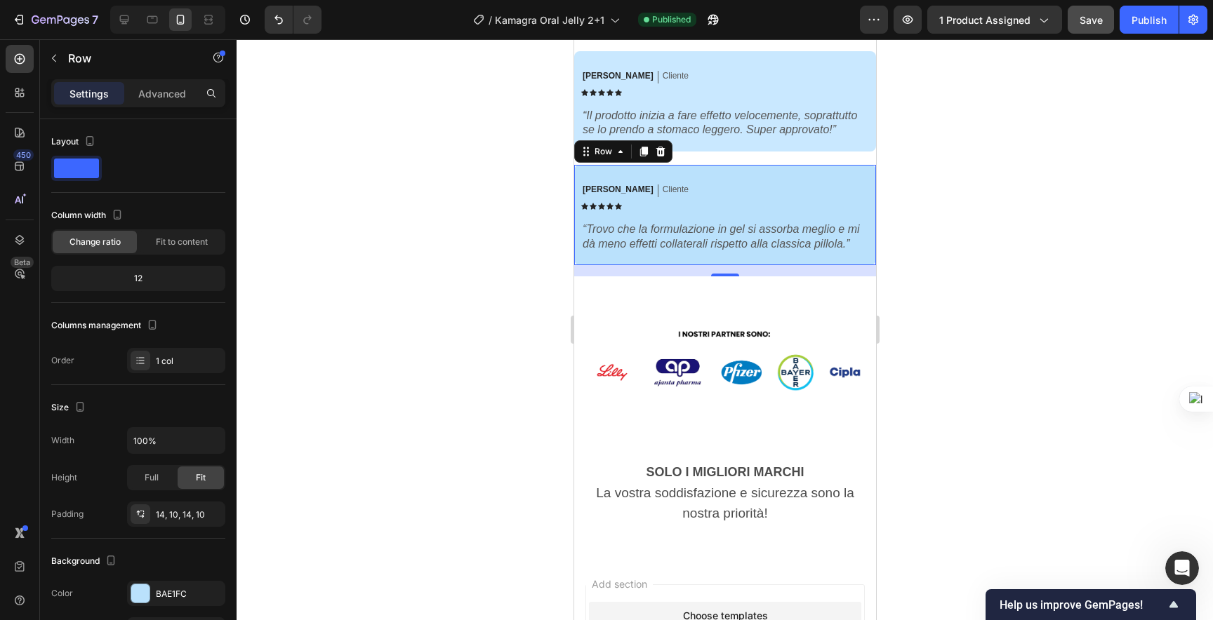
click at [742, 179] on div "Stefano M. Text Block Cliente Text Block Row Icon Icon Icon Icon Icon Icon List…" at bounding box center [724, 215] width 302 height 100
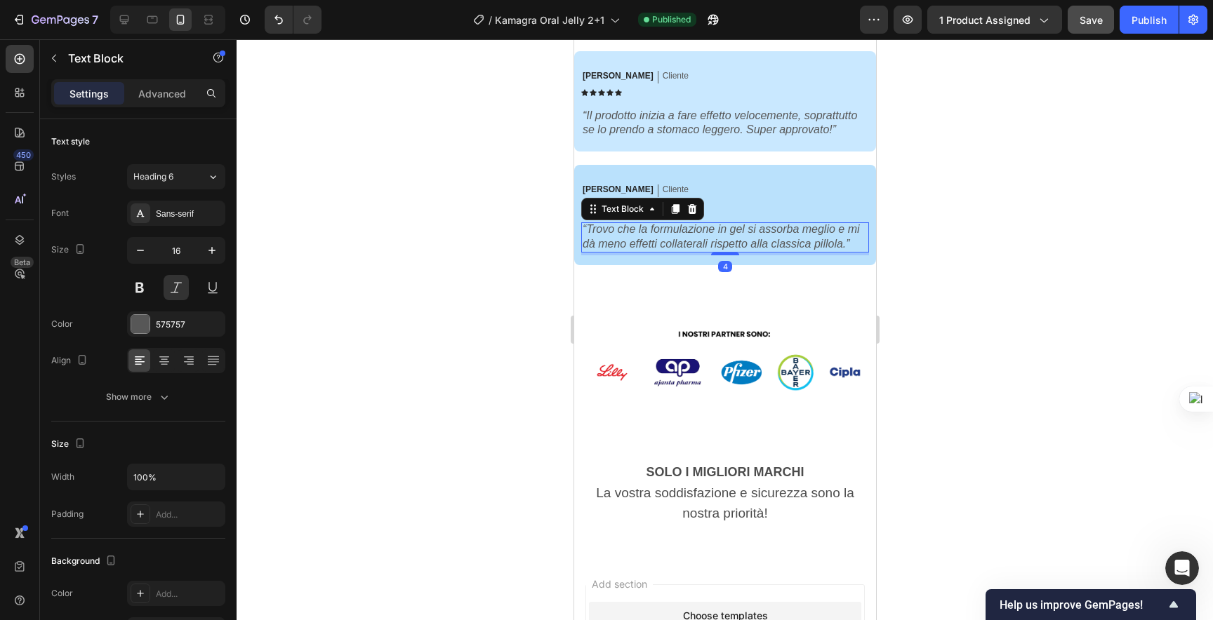
click at [759, 252] on p "“Trovo che la formulazione in gel si assorba meglio e mi dà meno effetti collat…" at bounding box center [724, 237] width 285 height 29
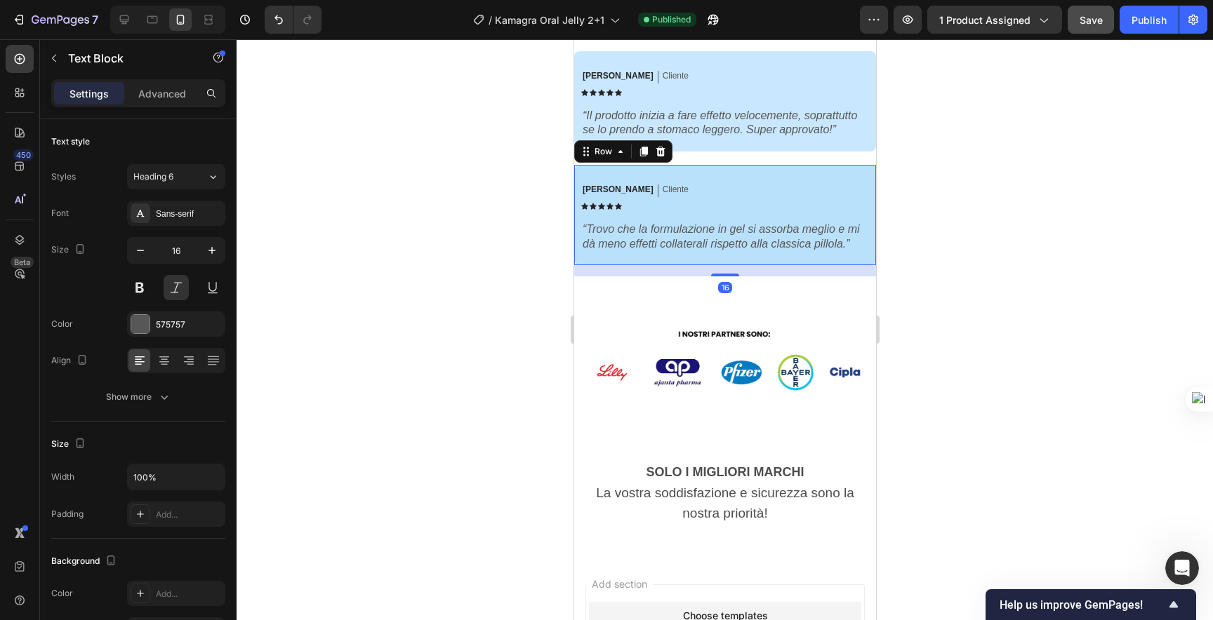
click at [590, 265] on div "Stefano M. Text Block Cliente Text Block Row Icon Icon Icon Icon Icon Icon List…" at bounding box center [724, 215] width 302 height 100
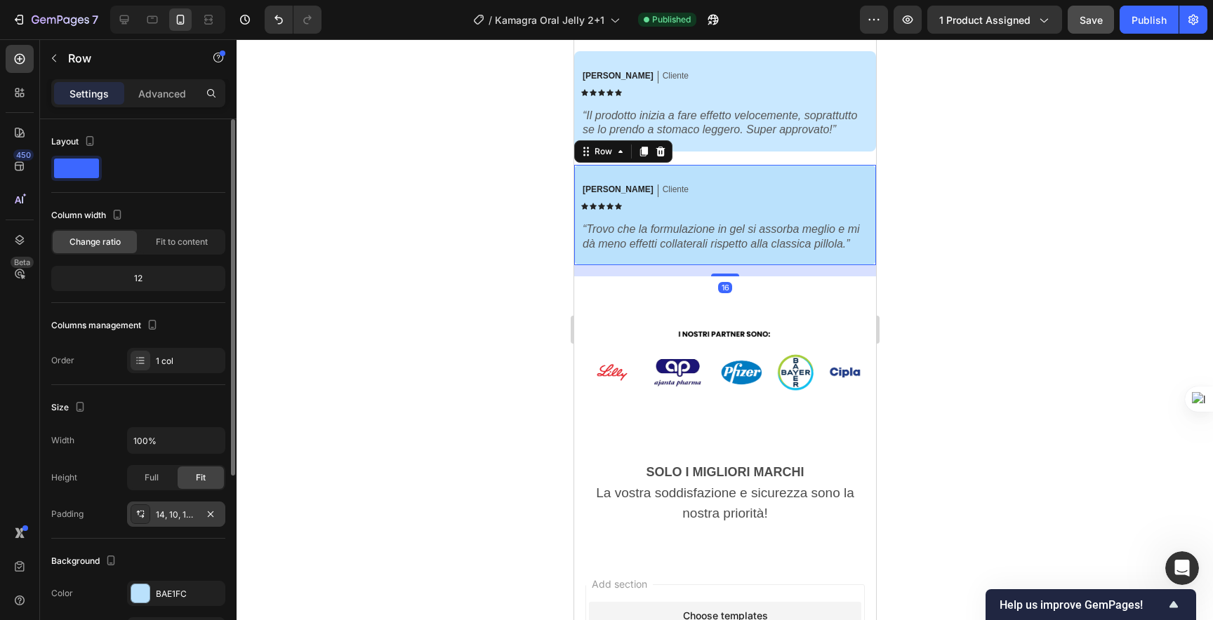
click at [172, 514] on div "14, 10, 14, 10" at bounding box center [176, 515] width 41 height 13
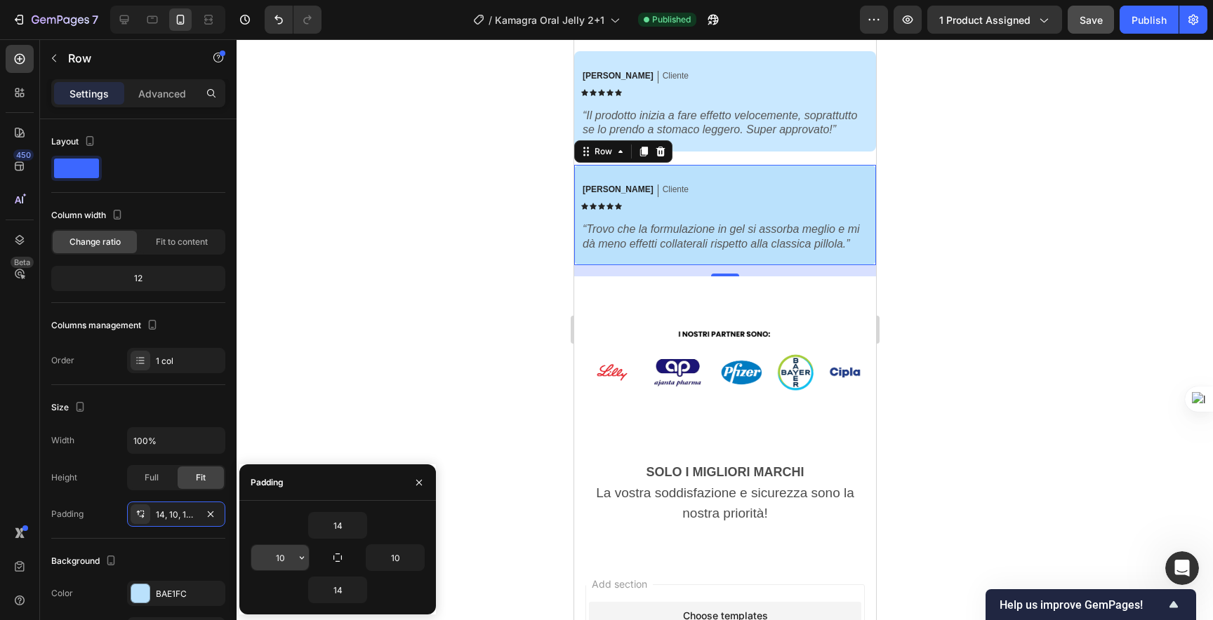
click at [279, 560] on input "10" at bounding box center [280, 557] width 58 height 25
click at [778, 215] on div "Stefano M. Text Block Cliente Text Block Row Icon Icon Icon Icon Icon Icon List…" at bounding box center [724, 195] width 288 height 41
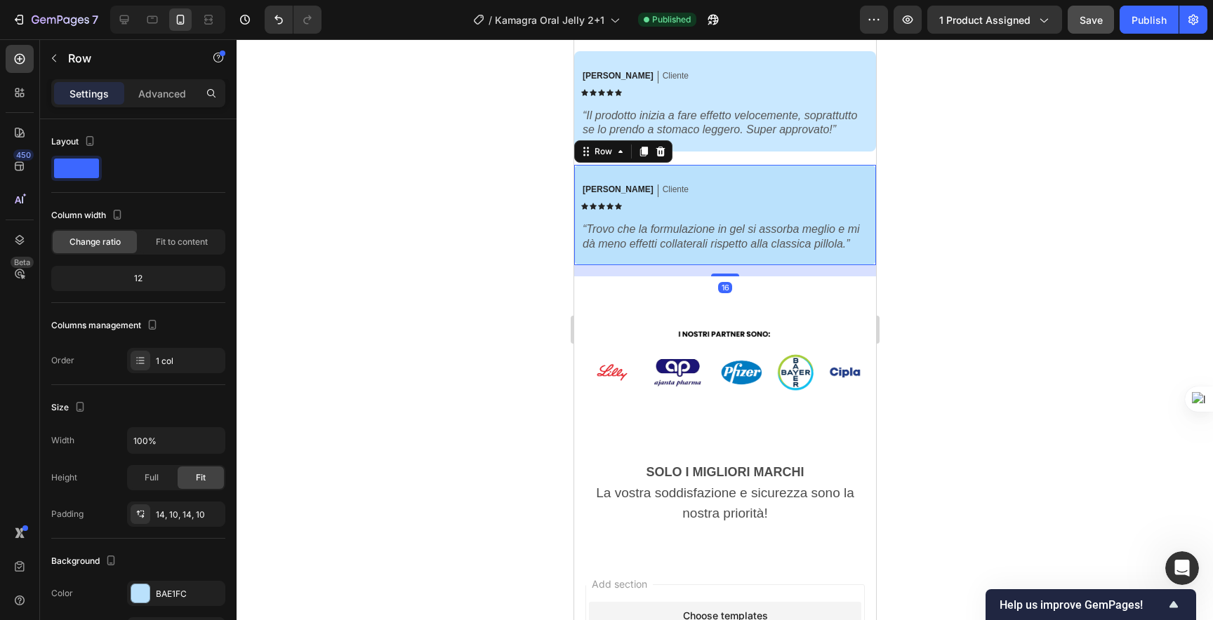
click at [778, 184] on div "Stefano M. Text Block Cliente Text Block Row Icon Icon Icon Icon Icon Icon List…" at bounding box center [724, 215] width 302 height 100
click at [778, 180] on div "Stefano M. Text Block Cliente Text Block Row Icon Icon Icon Icon Icon Icon List…" at bounding box center [724, 215] width 302 height 100
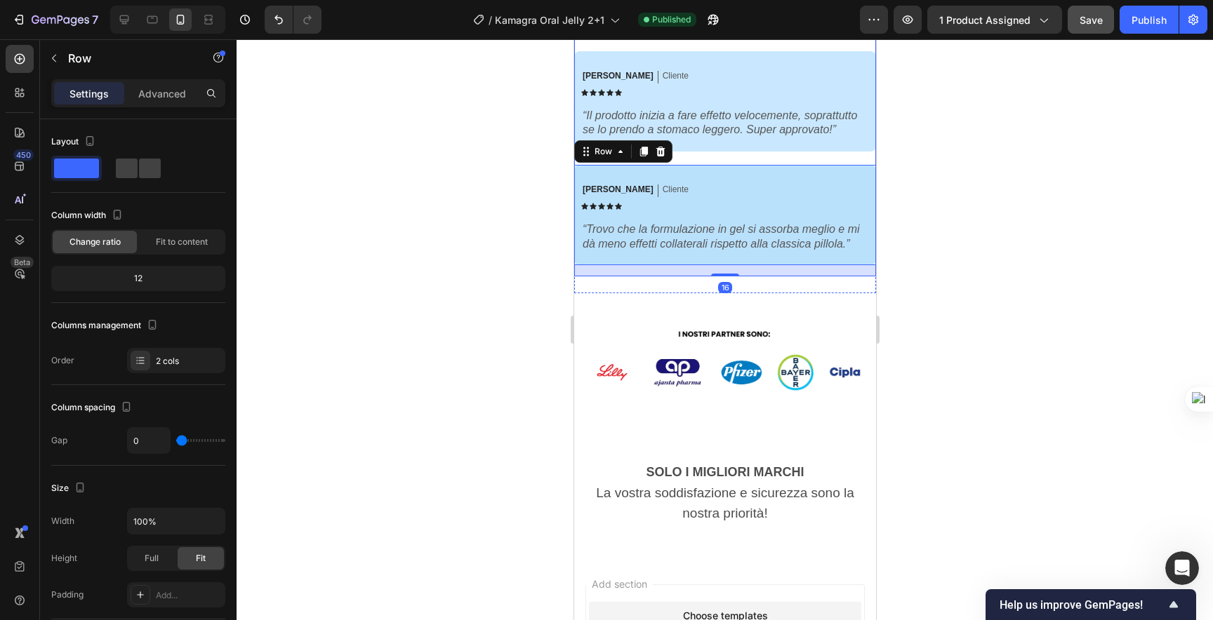
click at [778, 171] on div "Marco R. Text Block Cliente Text Block Row Icon Icon Icon Icon Icon Icon List R…" at bounding box center [724, 163] width 302 height 225
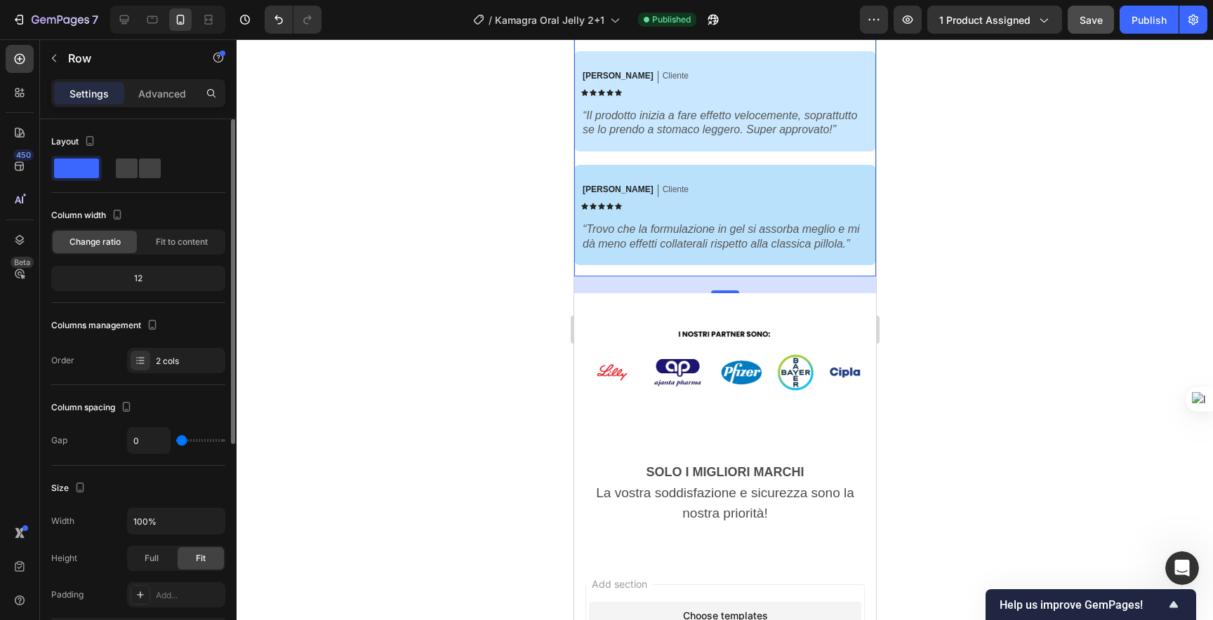
click at [176, 439] on input "range" at bounding box center [200, 440] width 49 height 3
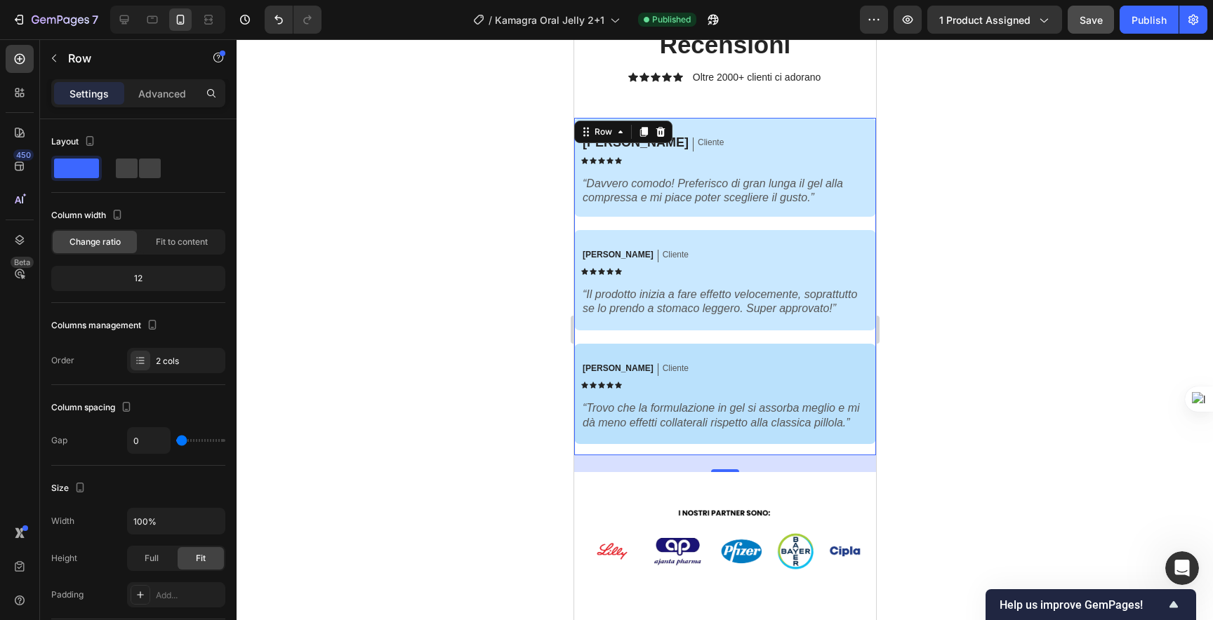
scroll to position [3811, 0]
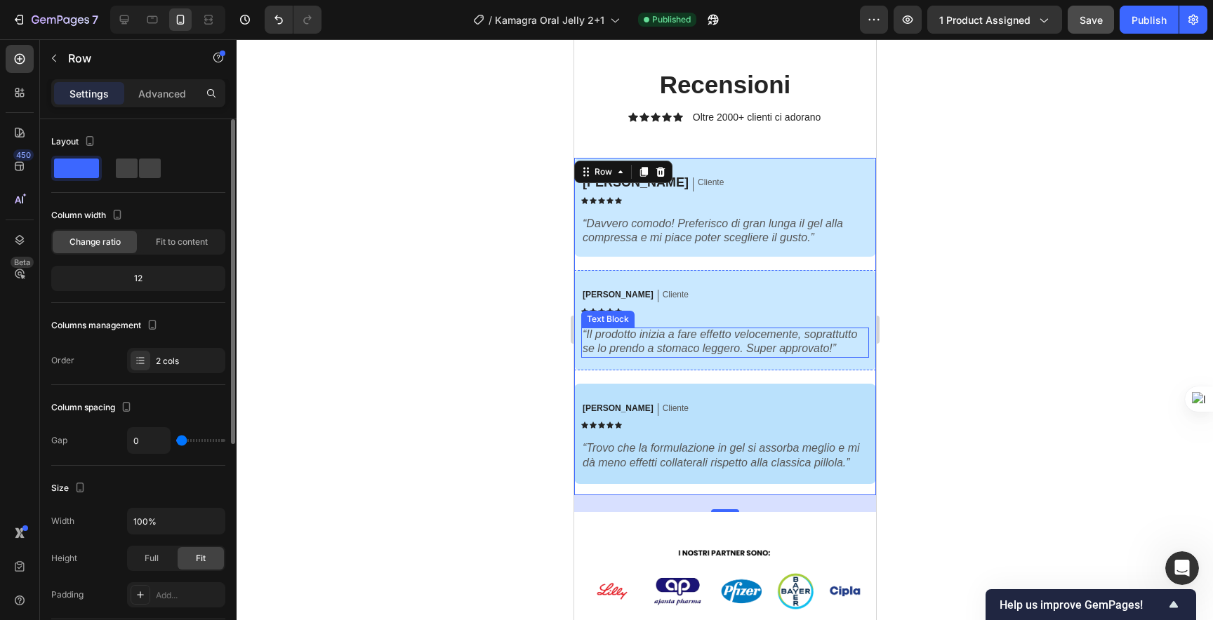
drag, startPoint x: 181, startPoint y: 441, endPoint x: 123, endPoint y: 434, distance: 58.6
click at [176, 439] on input "range" at bounding box center [200, 440] width 49 height 3
click at [611, 385] on div "Marco R. Text Block Cliente Text Block Row Icon Icon Icon Icon Icon Icon List R…" at bounding box center [724, 382] width 302 height 225
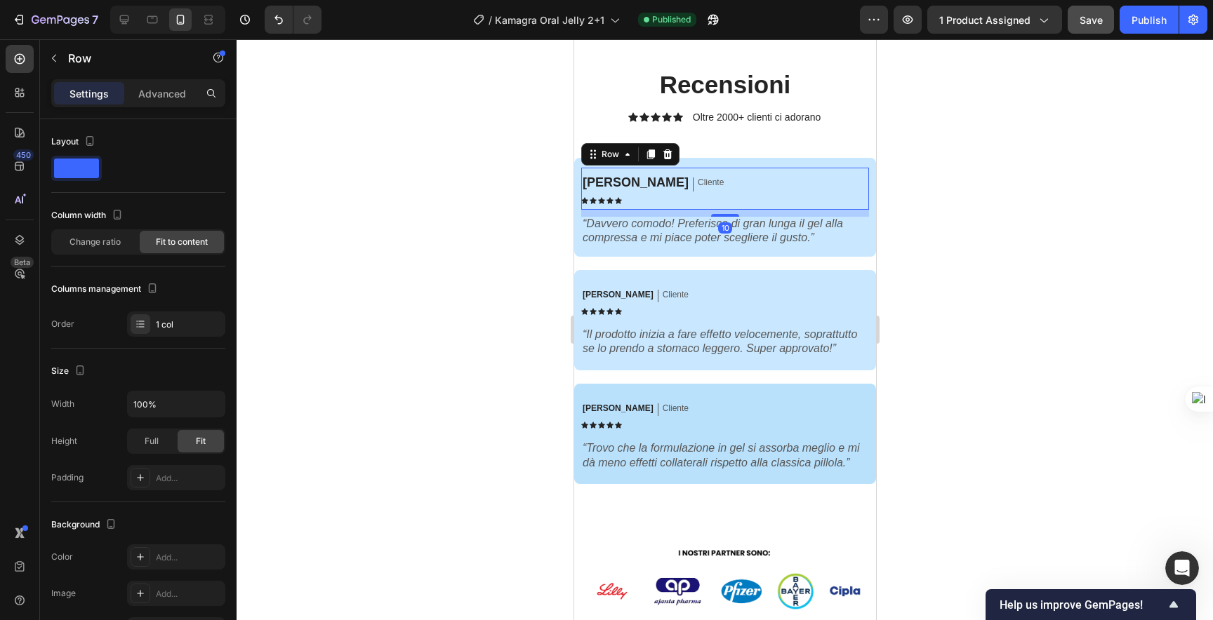
click at [759, 173] on div "Gianni P. Text Block Cliente Text Block Row Icon Icon Icon Icon Icon Icon List …" at bounding box center [724, 189] width 288 height 42
click at [778, 248] on div "Gianni P. Text Block Cliente Text Block Row Icon Icon Icon Icon Icon Icon List …" at bounding box center [724, 207] width 302 height 99
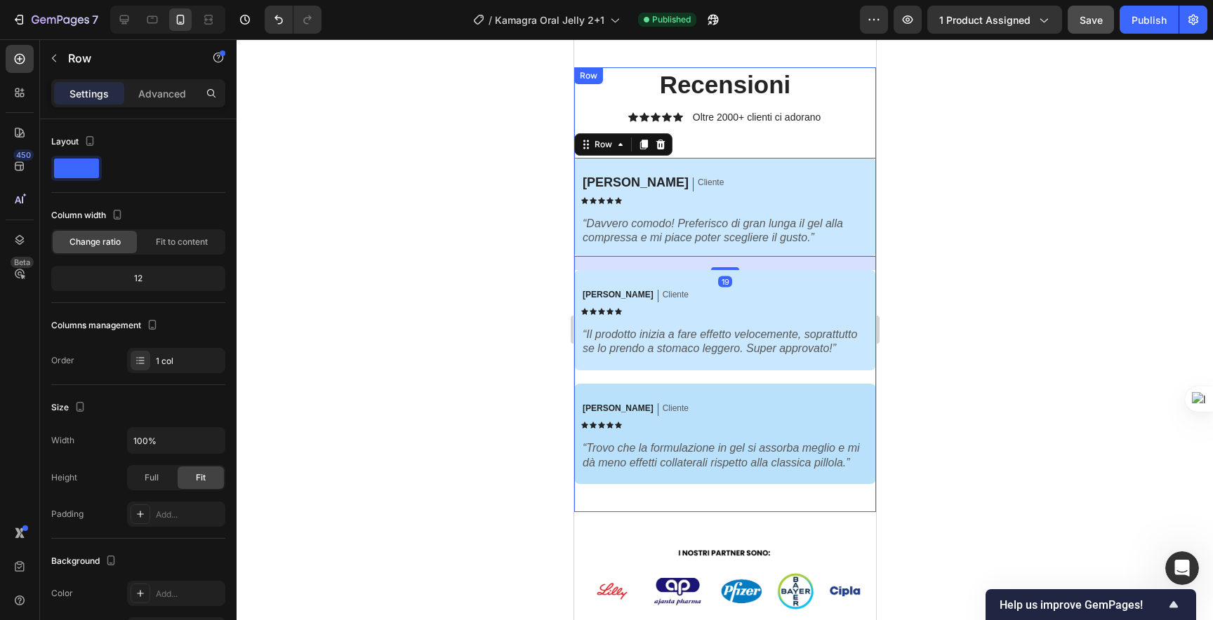
click at [778, 138] on div "Recensioni Heading Icon Icon Icon Icon Icon Icon List Oltre 2000+ clienti ci ad…" at bounding box center [724, 289] width 302 height 445
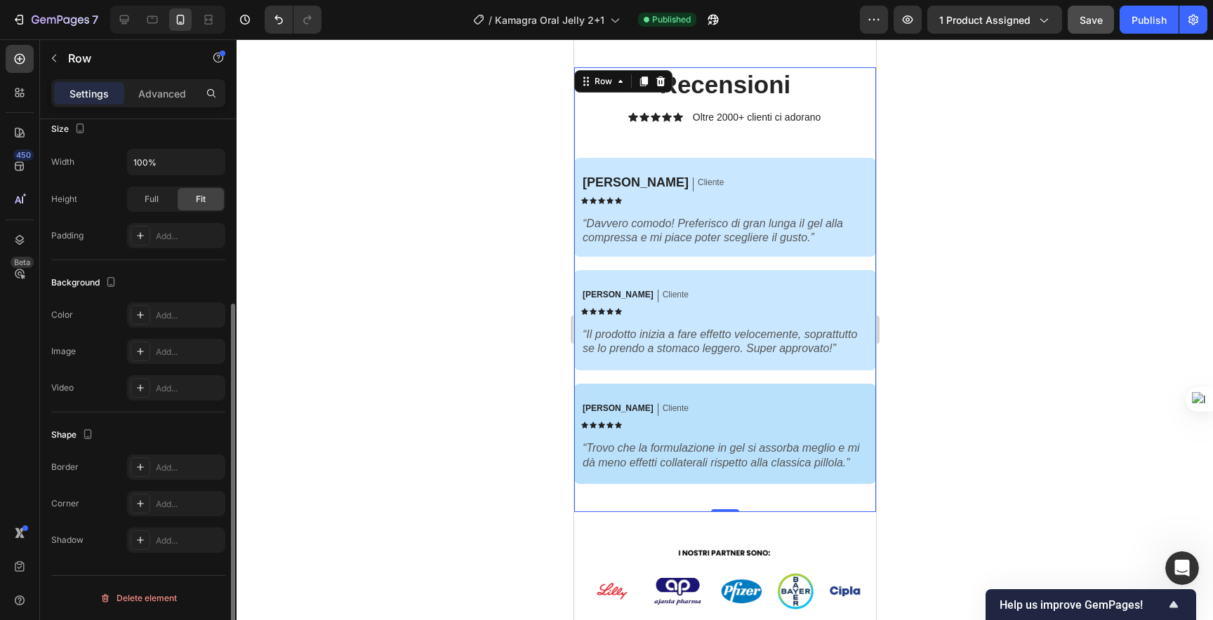
scroll to position [0, 0]
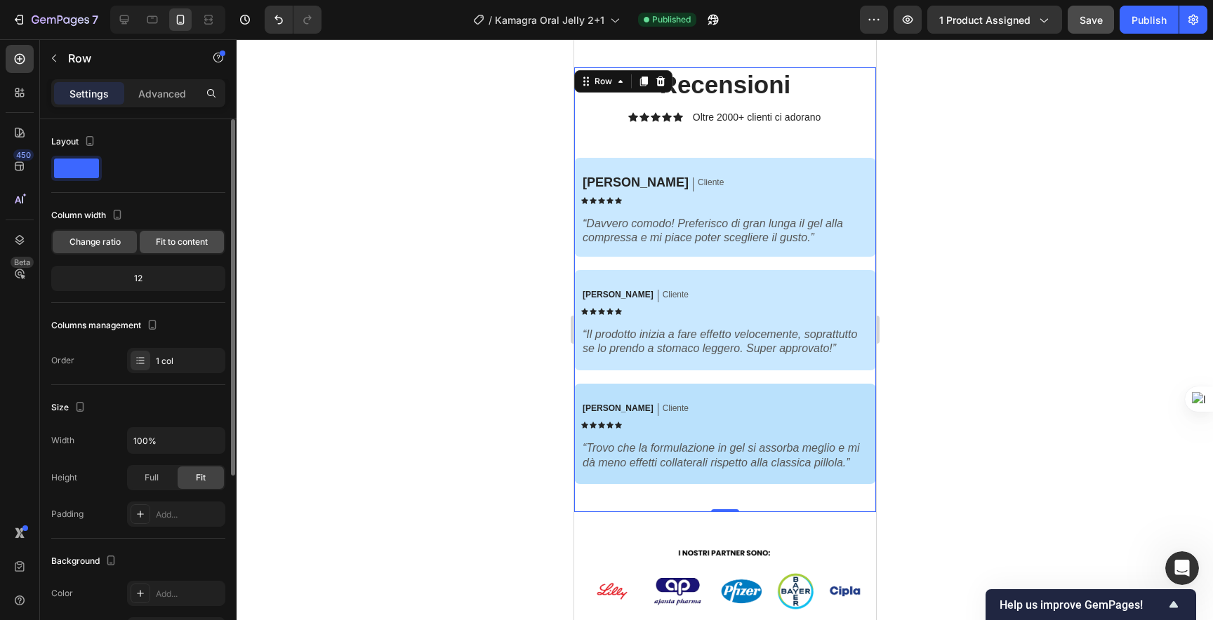
click at [185, 242] on span "Fit to content" at bounding box center [182, 242] width 52 height 13
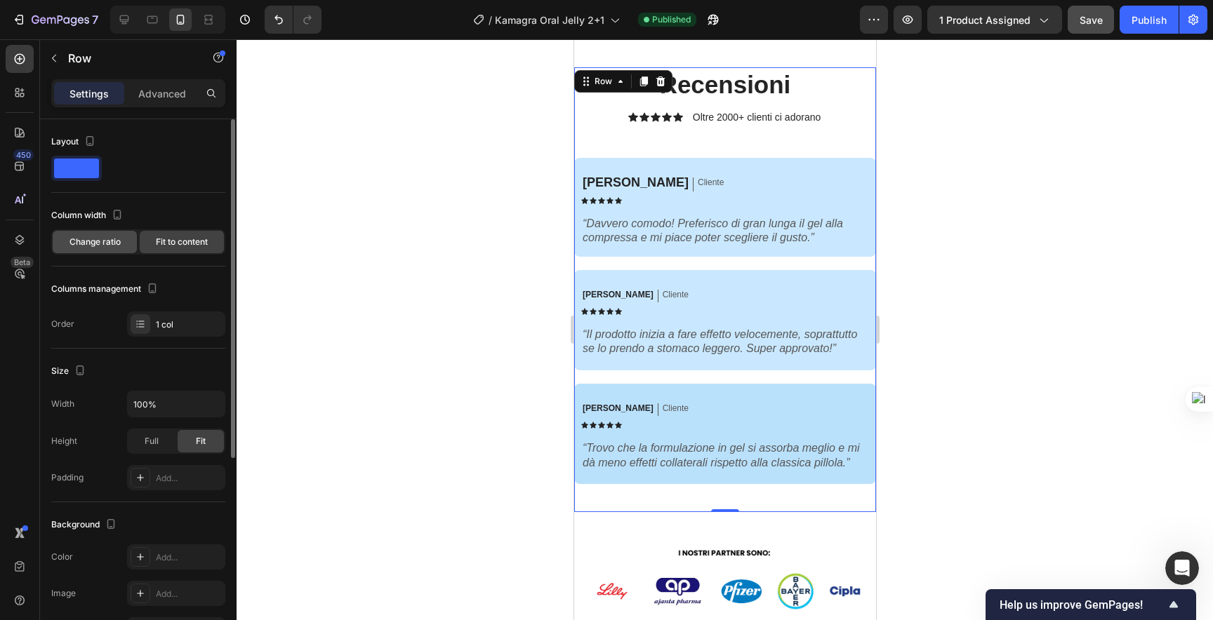
click at [124, 244] on div "Change ratio" at bounding box center [95, 242] width 84 height 22
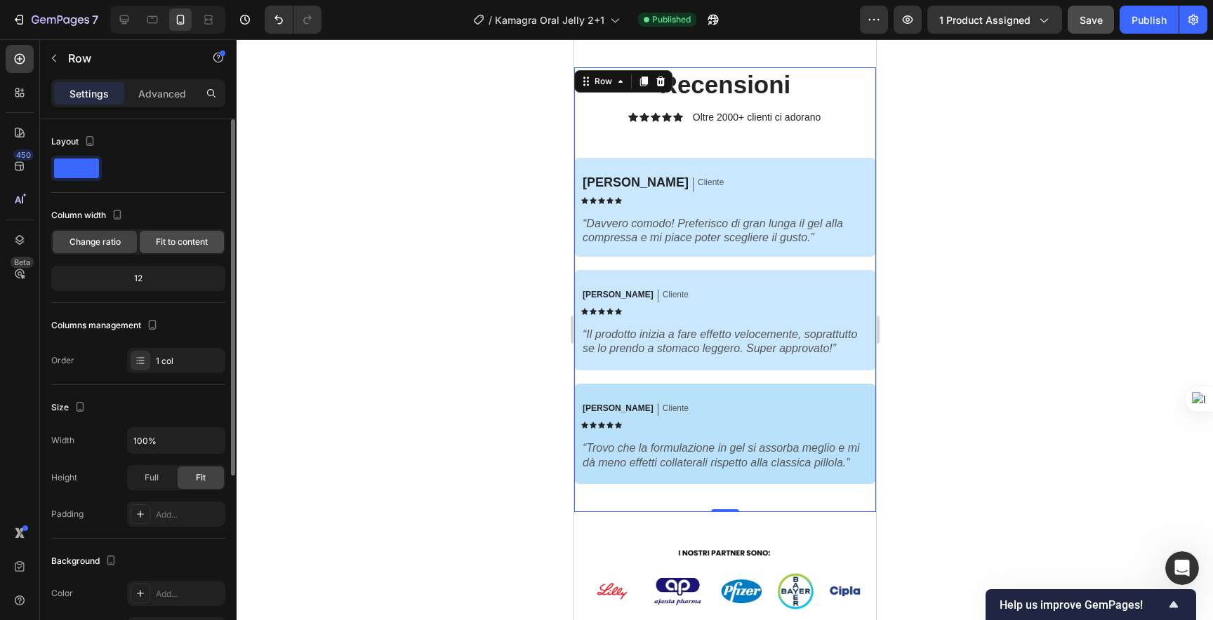
click at [178, 239] on span "Fit to content" at bounding box center [182, 242] width 52 height 13
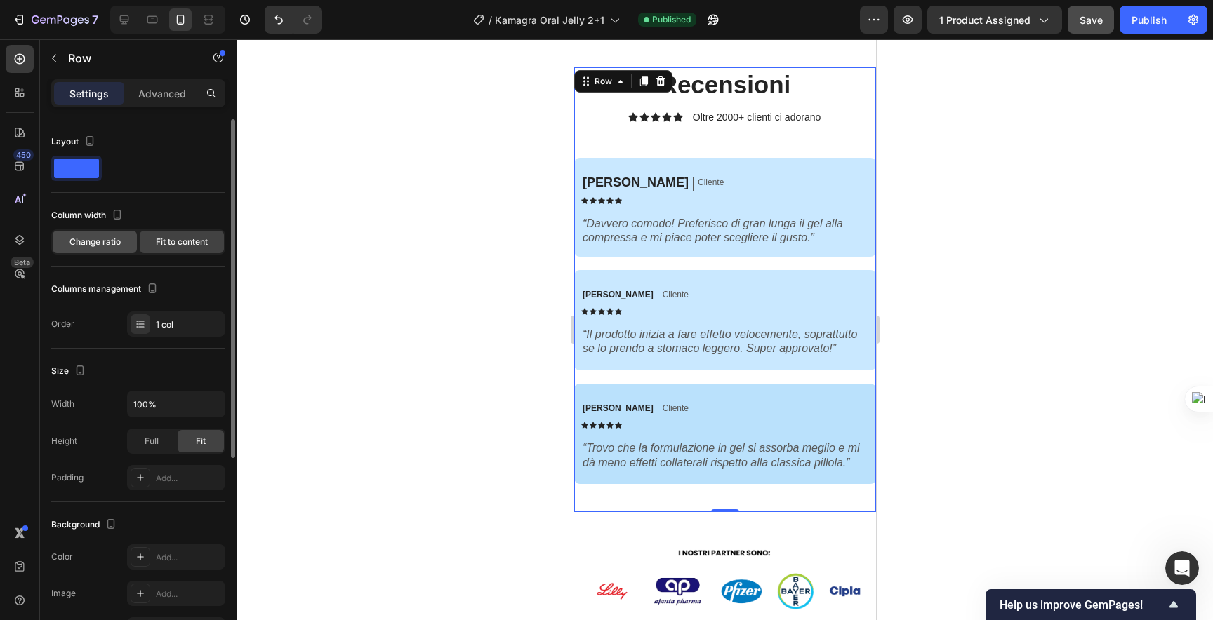
click at [116, 241] on span "Change ratio" at bounding box center [94, 242] width 51 height 13
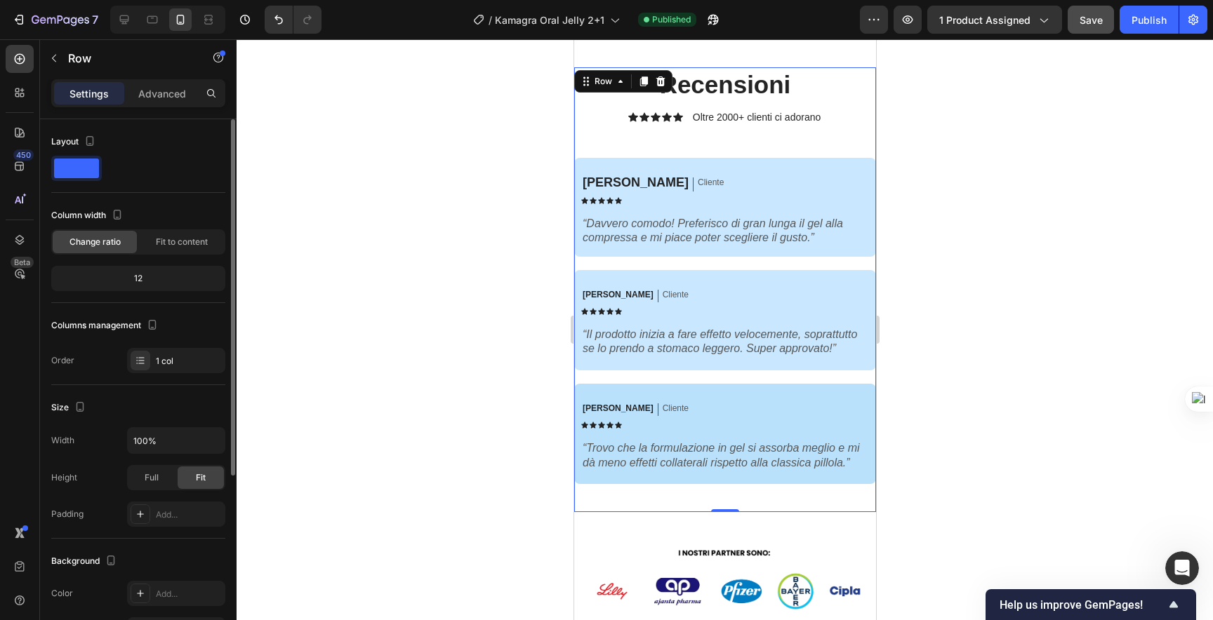
click at [151, 287] on div "12" at bounding box center [138, 279] width 168 height 20
click at [135, 275] on div "12" at bounding box center [138, 279] width 168 height 20
click at [170, 97] on p "Advanced" at bounding box center [162, 93] width 48 height 15
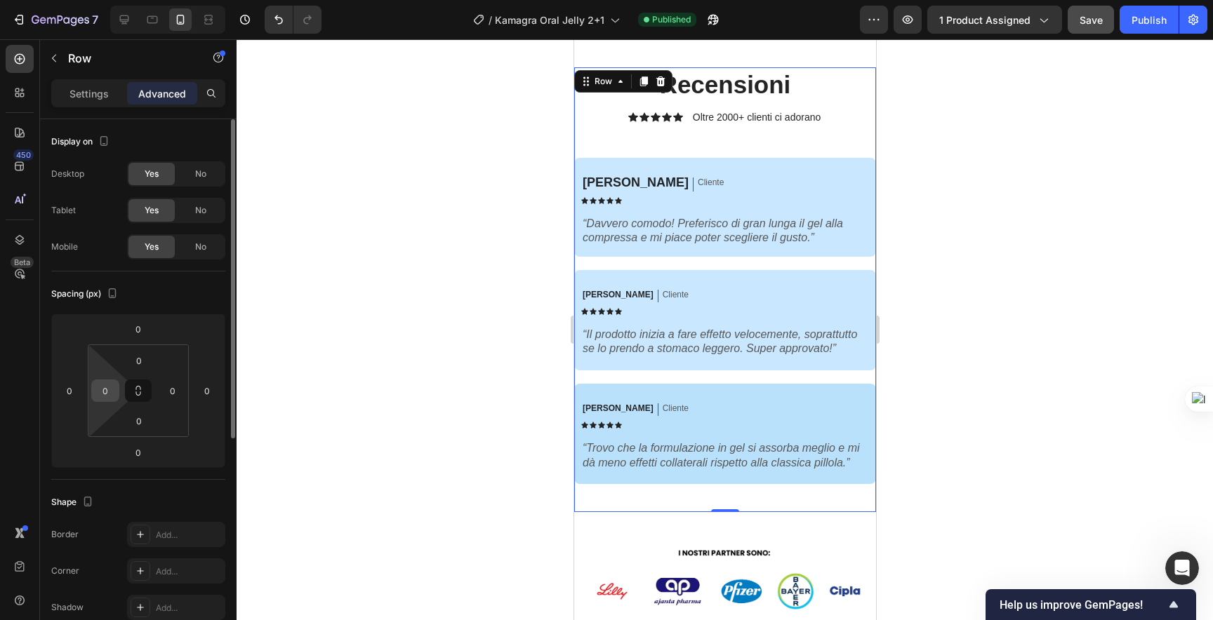
click at [108, 397] on input "0" at bounding box center [105, 390] width 21 height 21
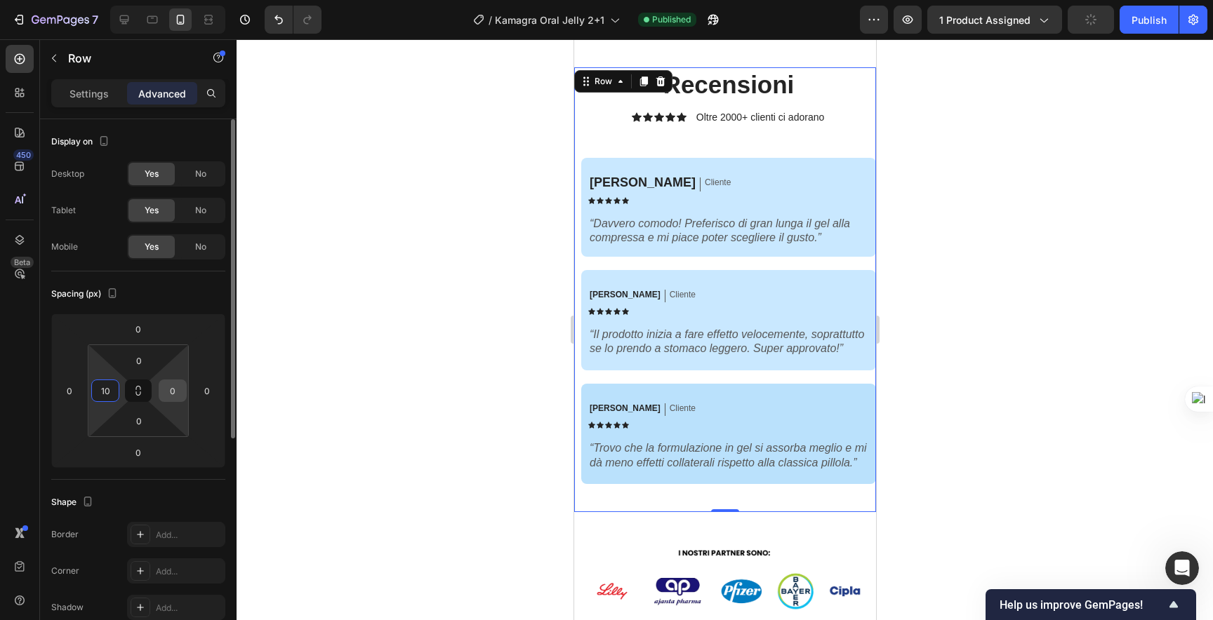
click at [174, 388] on input "0" at bounding box center [172, 390] width 21 height 21
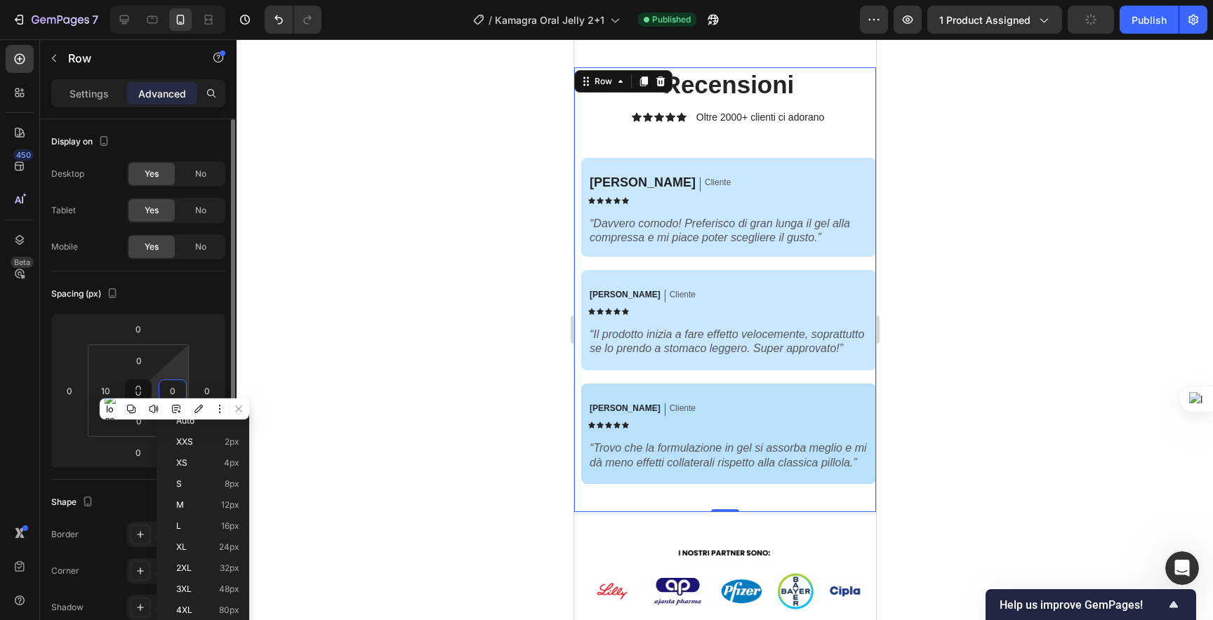
click at [174, 388] on input "0" at bounding box center [172, 390] width 21 height 21
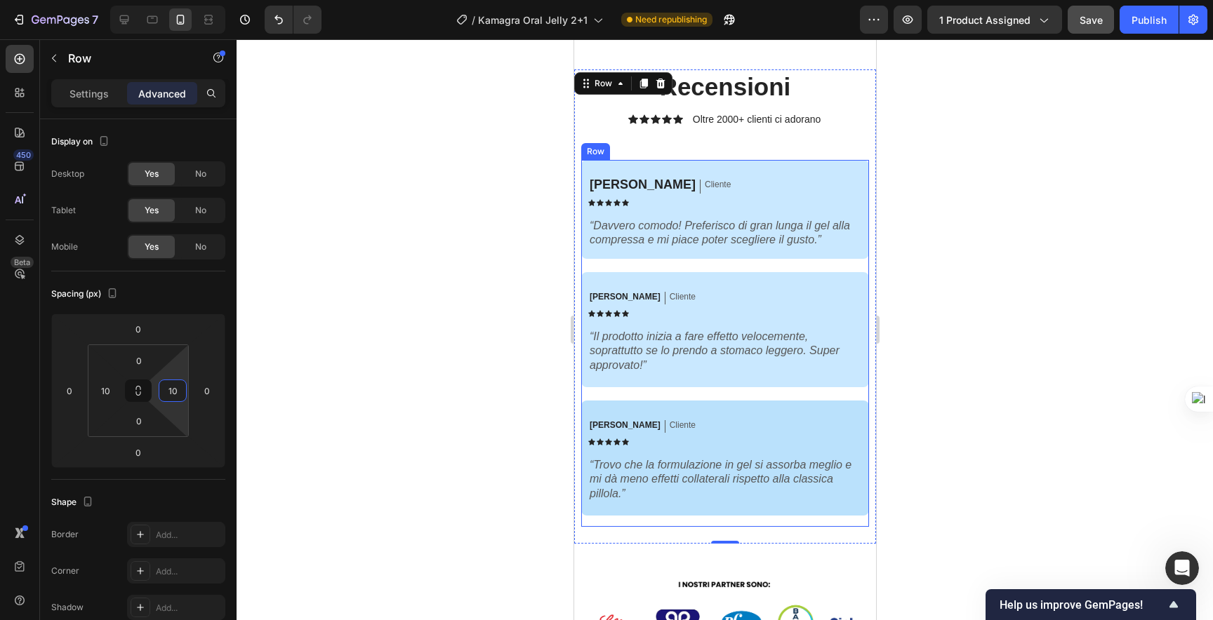
scroll to position [3808, 0]
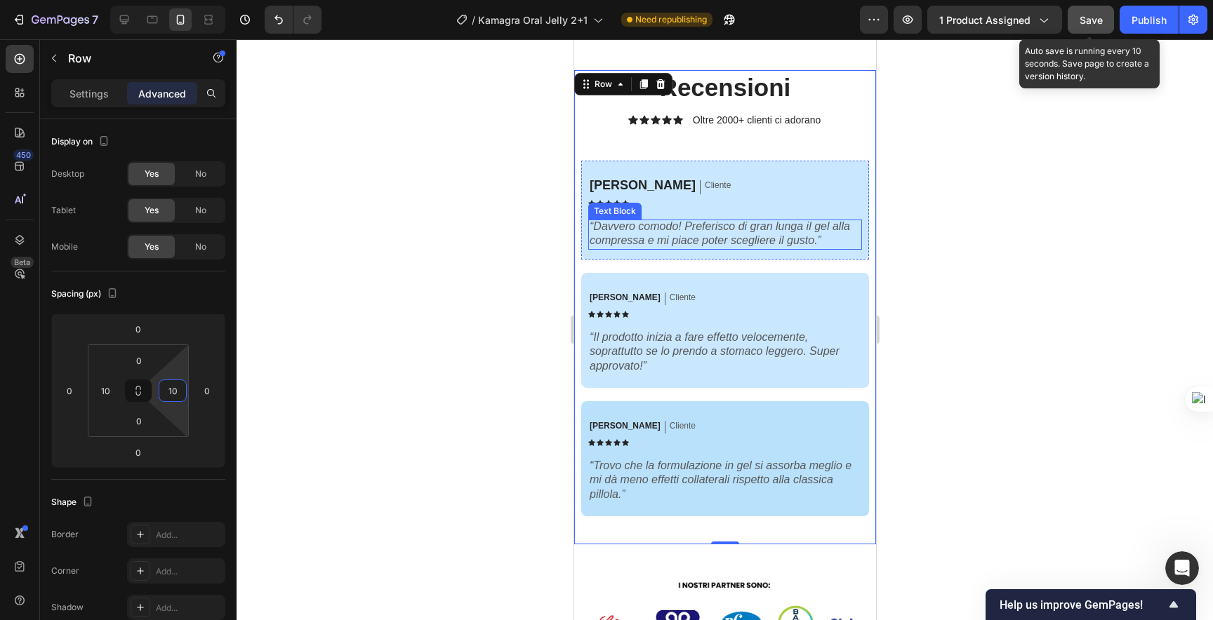
click at [778, 23] on span "Save" at bounding box center [1091, 20] width 23 height 12
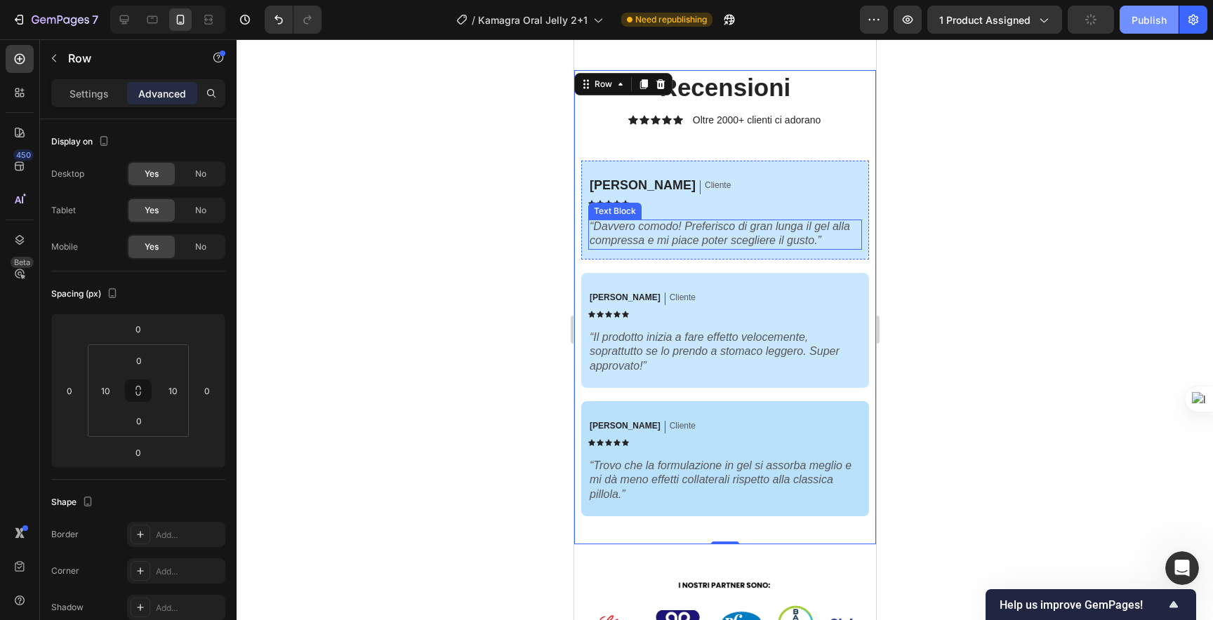
click at [778, 24] on div "Publish" at bounding box center [1148, 20] width 35 height 15
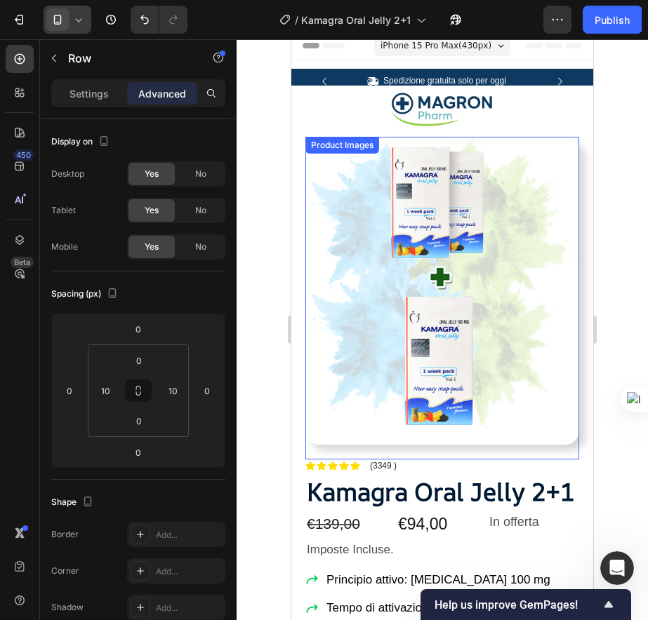
scroll to position [0, 0]
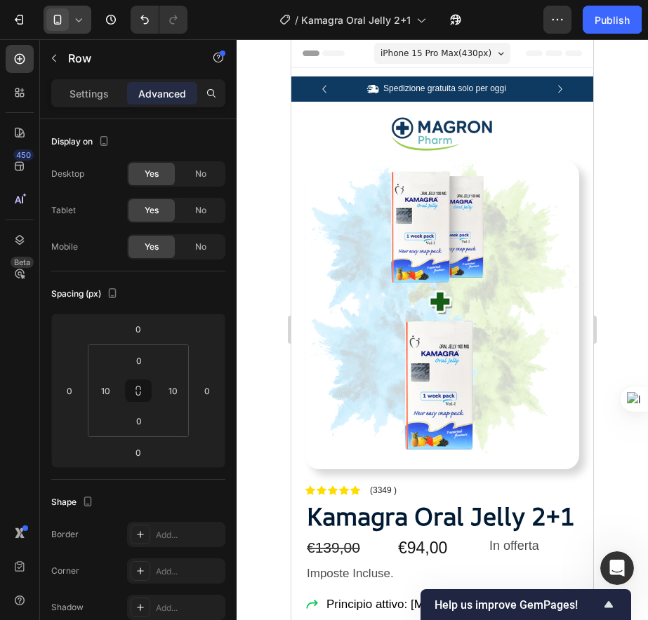
click at [345, 55] on span "Header" at bounding box center [333, 53] width 31 height 14
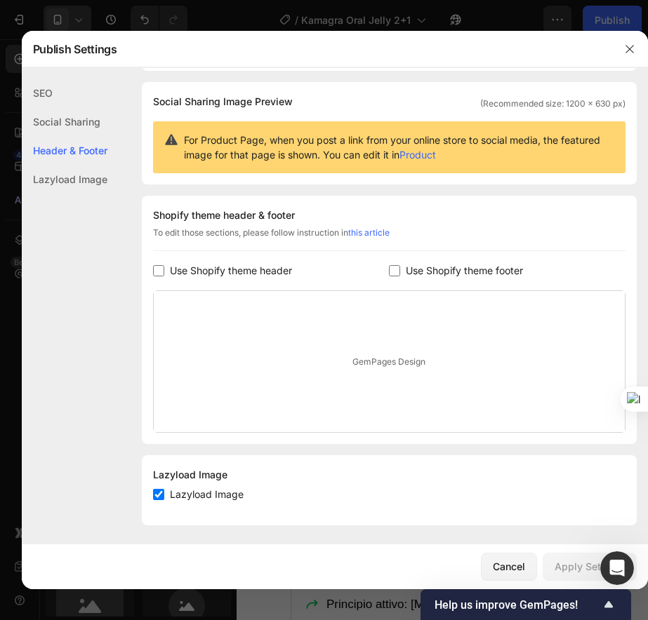
scroll to position [93, 0]
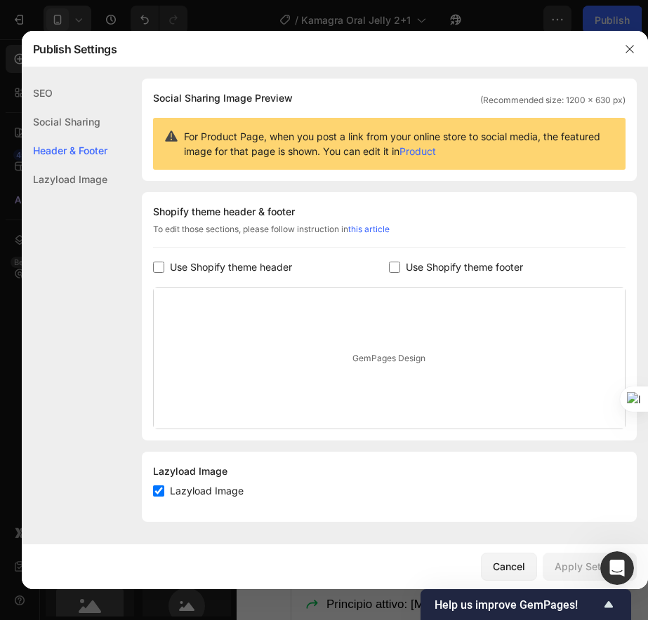
click at [201, 270] on span "Use Shopify theme header" at bounding box center [231, 267] width 122 height 17
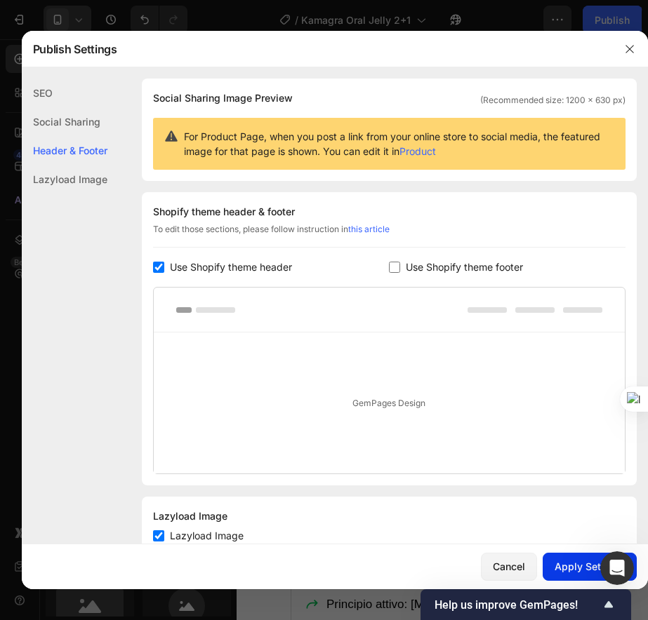
click at [573, 566] on div "Apply Settings" at bounding box center [589, 566] width 70 height 15
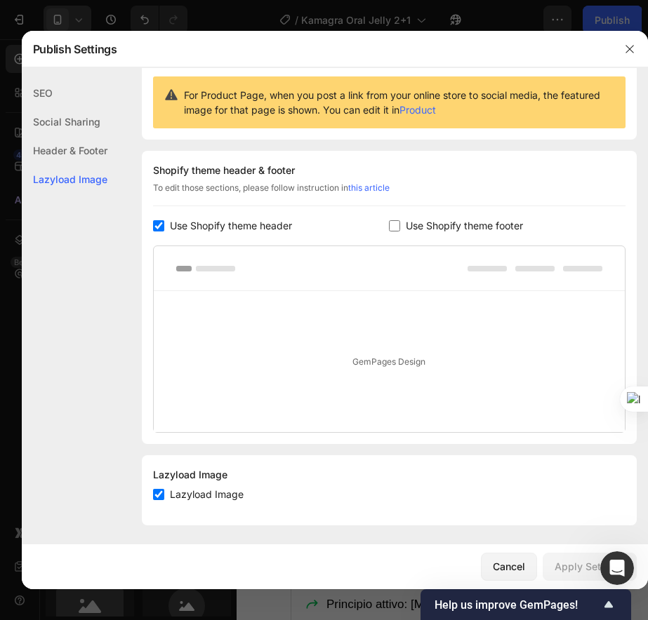
scroll to position [138, 0]
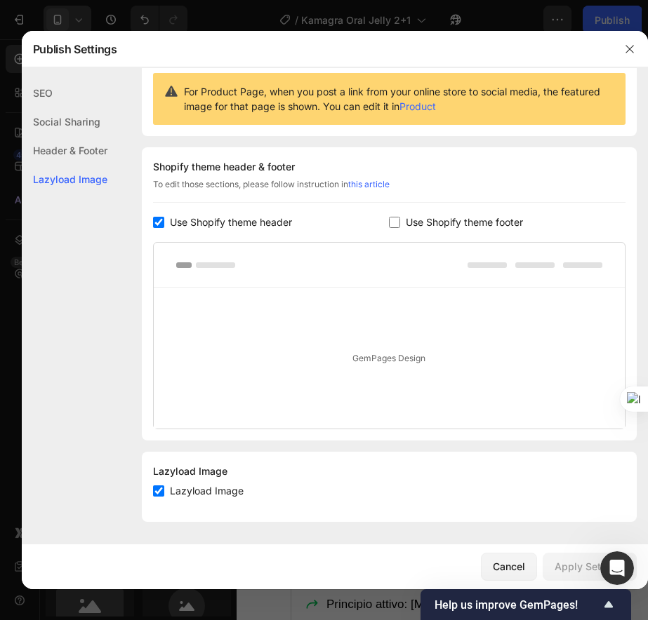
click at [436, 105] on link "Product" at bounding box center [417, 106] width 36 height 12
click at [481, 239] on div "Shopify theme header & footer To edit those sections, please follow instruction…" at bounding box center [389, 293] width 495 height 293
click at [469, 220] on span "Use Shopify theme footer" at bounding box center [464, 222] width 117 height 17
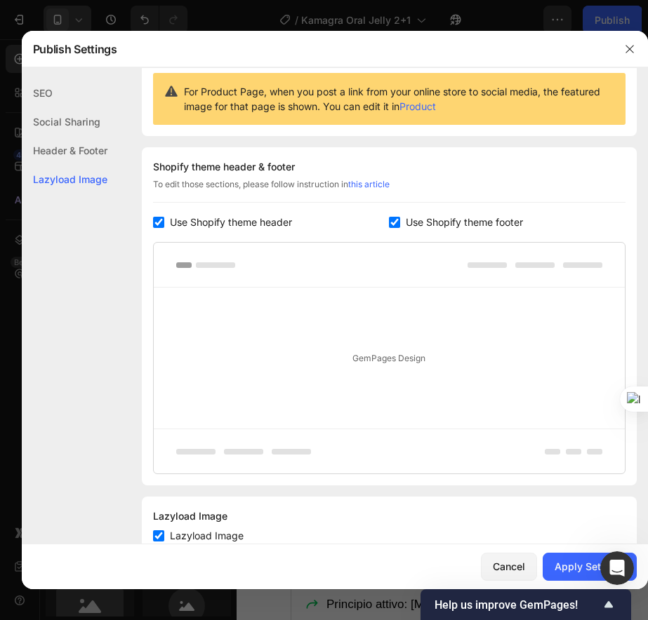
drag, startPoint x: 630, startPoint y: 57, endPoint x: 620, endPoint y: 37, distance: 22.0
click at [630, 56] on button "button" at bounding box center [629, 49] width 22 height 22
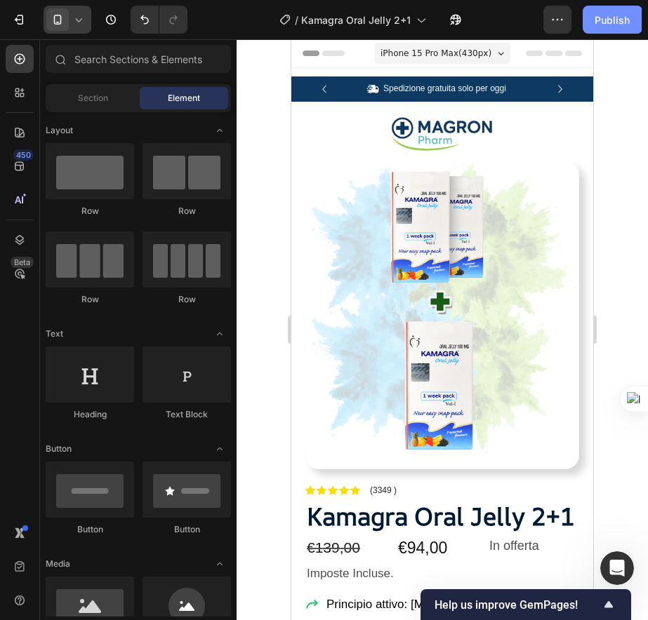
click at [614, 25] on div "Publish" at bounding box center [612, 20] width 35 height 15
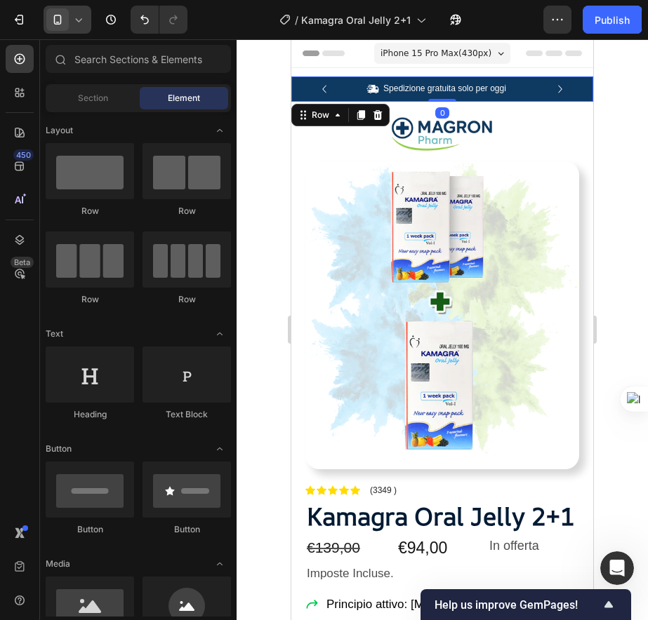
click at [297, 89] on div "Icon Spedizione gratuita solo per oggi Text Block Row Icon Oltre 84.000 clienti…" at bounding box center [442, 89] width 302 height 25
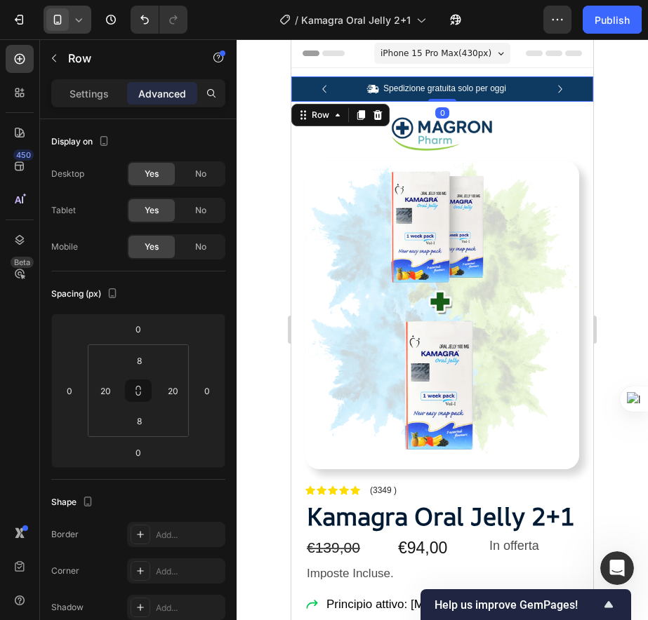
click at [484, 81] on div "Icon Spedizione gratuita solo per oggi Text Block Row Icon Oltre 84.000 clienti…" at bounding box center [442, 89] width 302 height 25
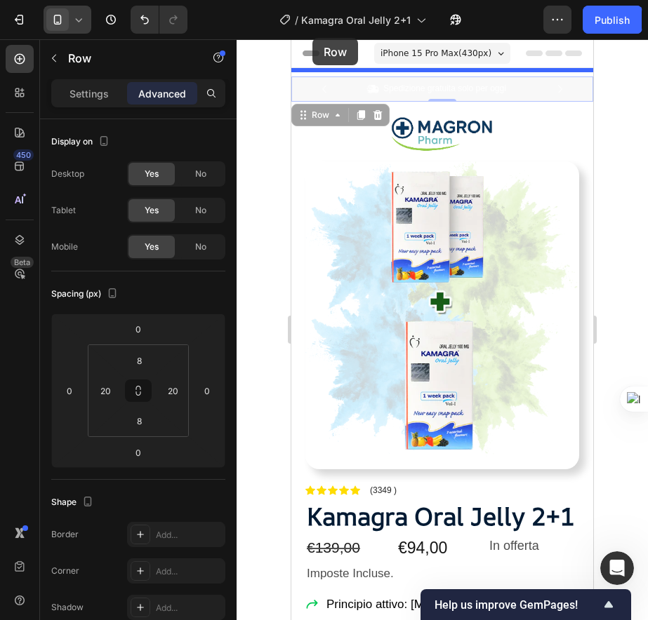
drag, startPoint x: 298, startPoint y: 89, endPoint x: 312, endPoint y: 37, distance: 53.8
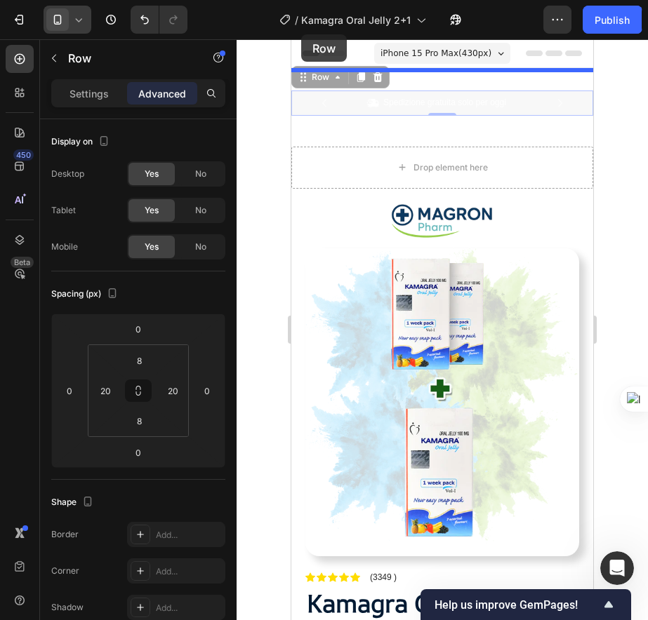
drag, startPoint x: 300, startPoint y: 98, endPoint x: 301, endPoint y: 34, distance: 63.2
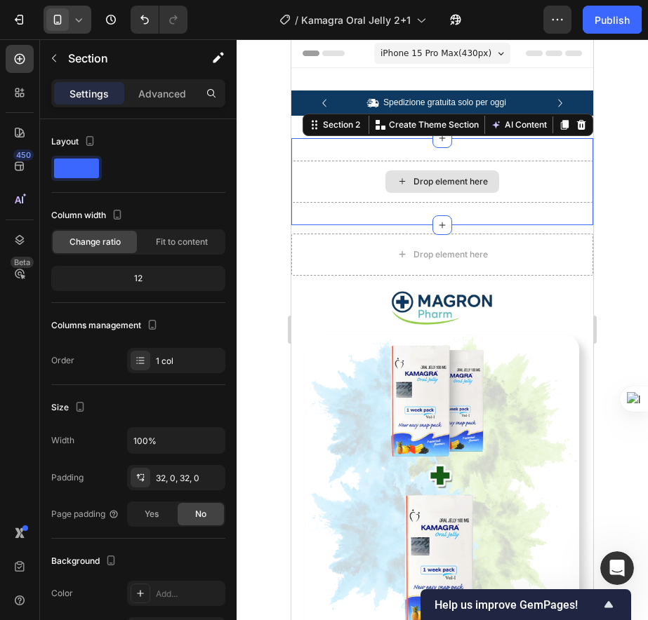
click at [500, 163] on div "Drop element here" at bounding box center [442, 182] width 302 height 42
click at [576, 127] on icon at bounding box center [581, 124] width 11 height 11
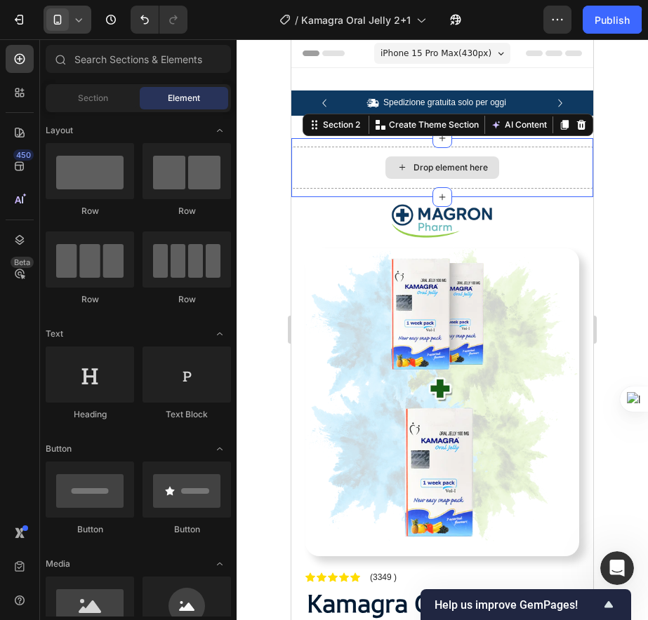
click at [542, 171] on div "Drop element here" at bounding box center [442, 168] width 302 height 42
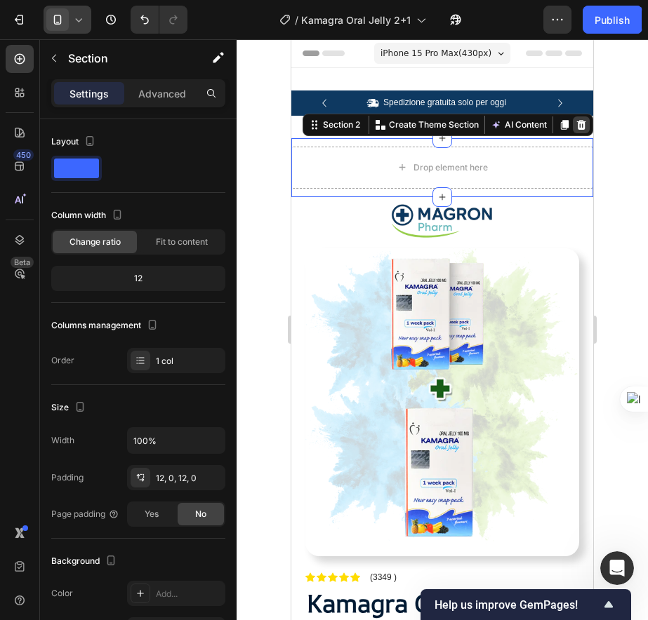
click at [577, 126] on icon at bounding box center [581, 124] width 9 height 10
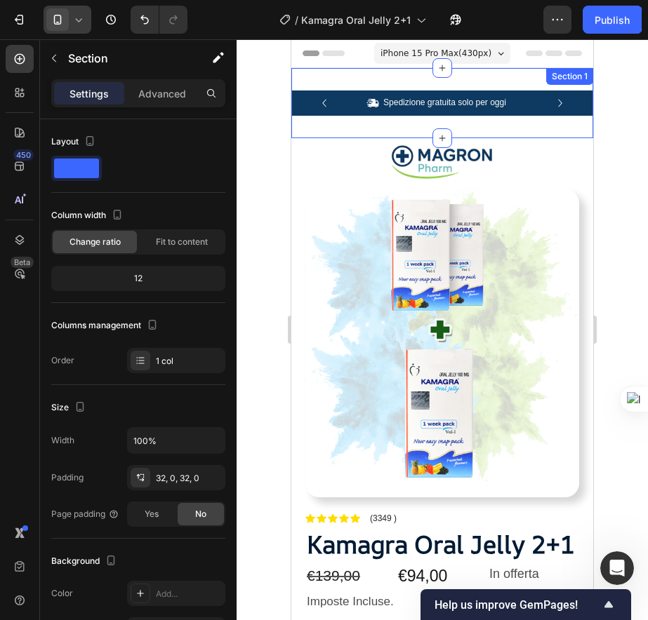
click at [548, 124] on div "Icon Spedizione gratuita solo per oggi Text Block Row Icon Oltre 84.000 clienti…" at bounding box center [442, 103] width 302 height 70
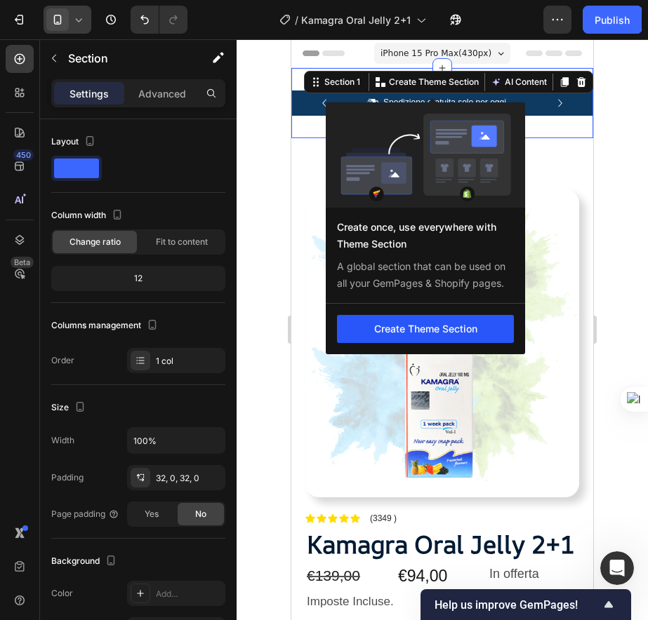
click at [424, 329] on button "Create Theme Section" at bounding box center [425, 329] width 177 height 28
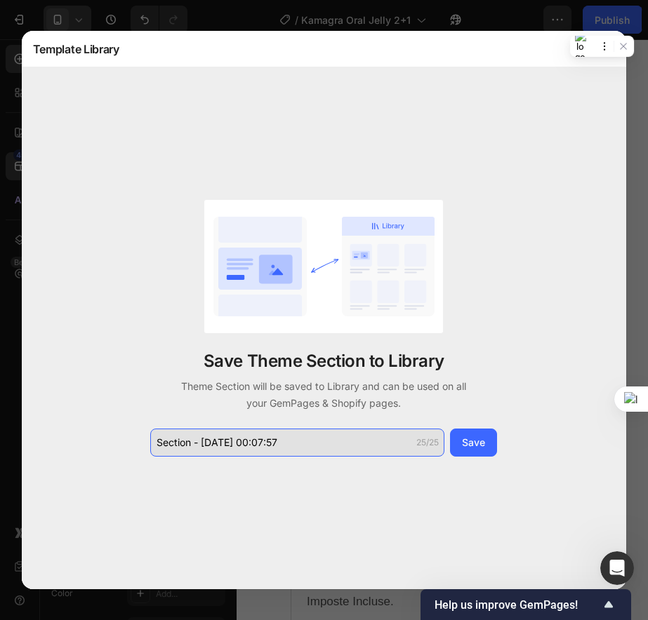
click at [310, 434] on input "Section - Sep 29 00:07:57" at bounding box center [297, 443] width 294 height 28
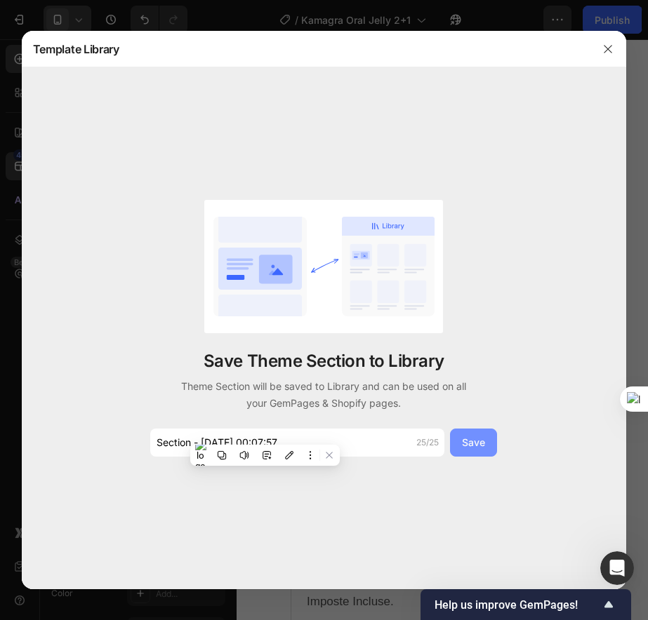
click at [488, 446] on button "Save" at bounding box center [473, 443] width 47 height 28
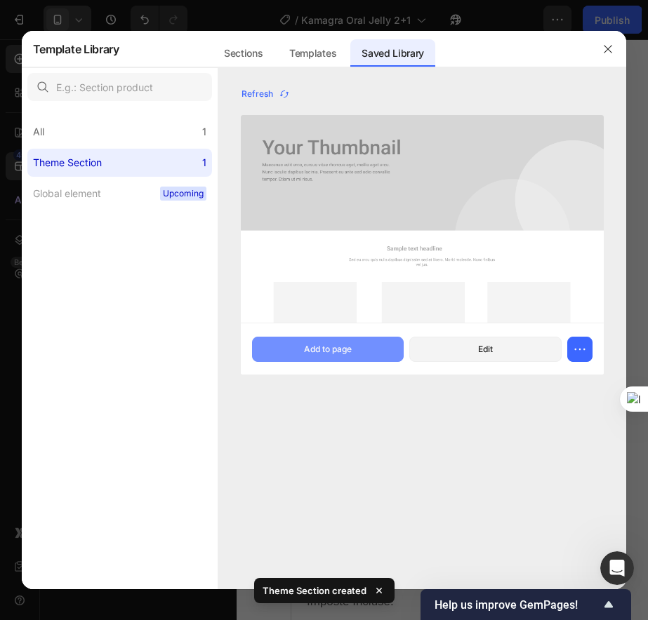
click at [315, 345] on div "Add to page" at bounding box center [328, 349] width 48 height 13
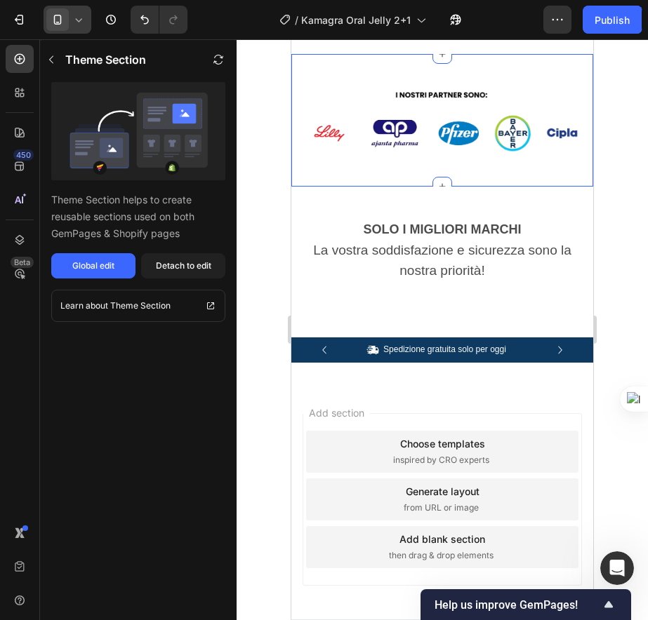
scroll to position [4371, 0]
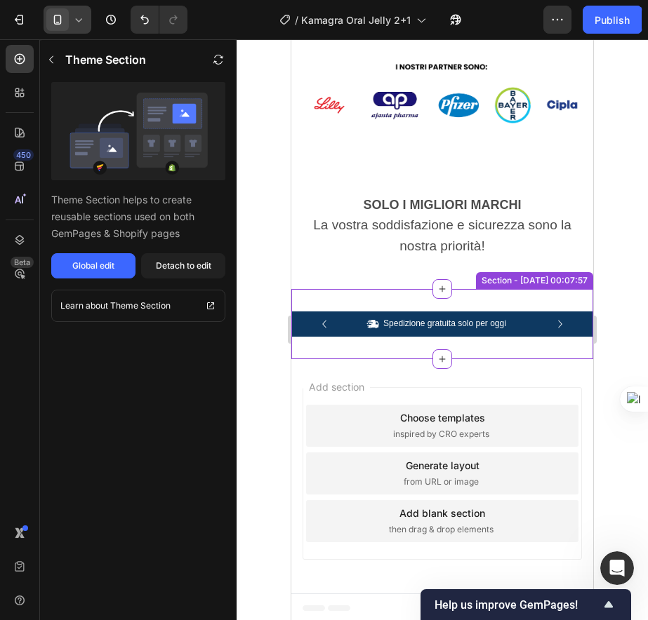
click at [464, 313] on div "Icon Spedizione gratuita solo per oggi Text Block Row Icon Oltre 84.000 clienti…" at bounding box center [442, 324] width 302 height 25
click at [500, 321] on p "Spedizione gratuita solo per oggi" at bounding box center [444, 324] width 123 height 11
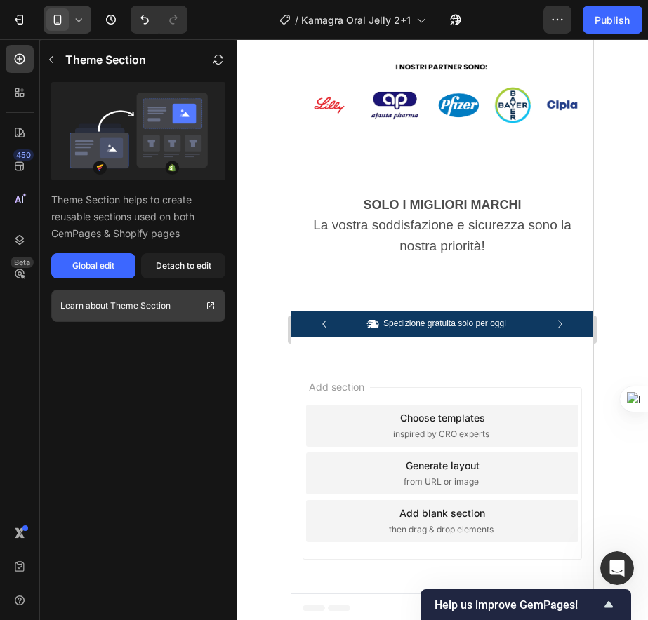
click at [129, 293] on link "Learn about Theme Section" at bounding box center [138, 306] width 174 height 32
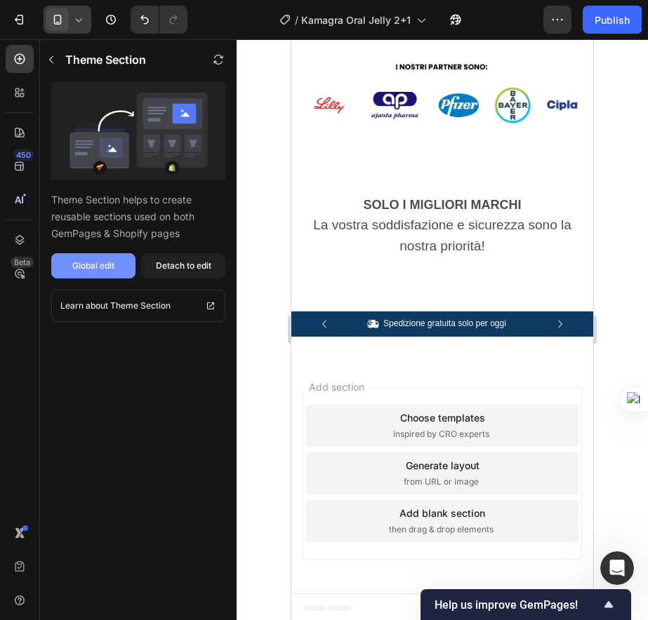
click at [97, 262] on div "Global edit" at bounding box center [93, 266] width 42 height 13
click at [192, 270] on div "Detach to edit" at bounding box center [183, 266] width 55 height 13
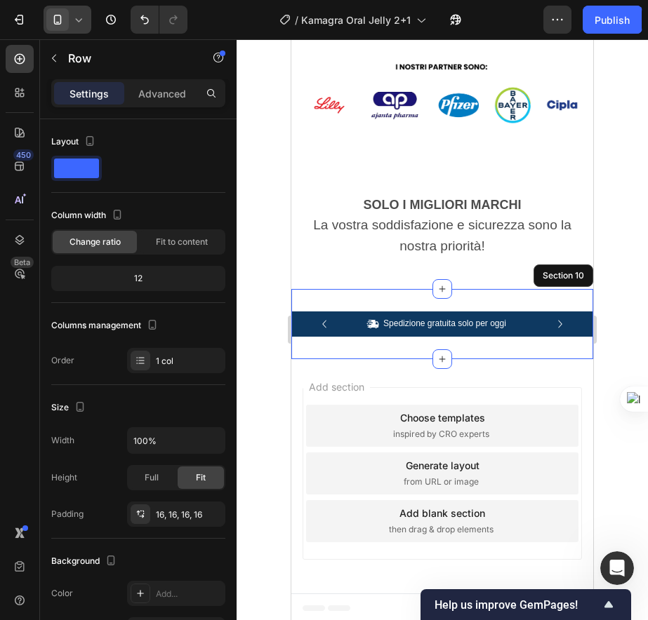
click at [553, 286] on div "SOLO I MIGLIORI MARCHI La vostra soddisfazione e sicurezza sono la nostra prior…" at bounding box center [442, 225] width 302 height 128
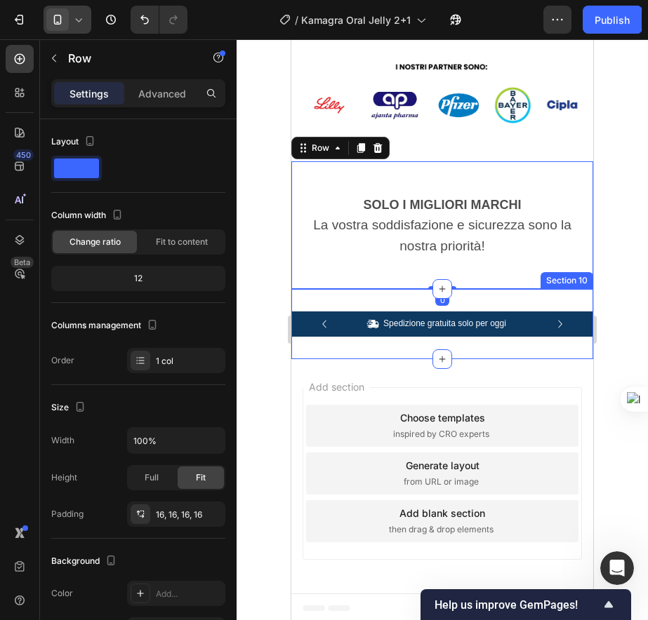
click at [549, 293] on div "Icon Spedizione gratuita solo per oggi Text Block Row Icon Oltre 84.000 clienti…" at bounding box center [442, 324] width 302 height 70
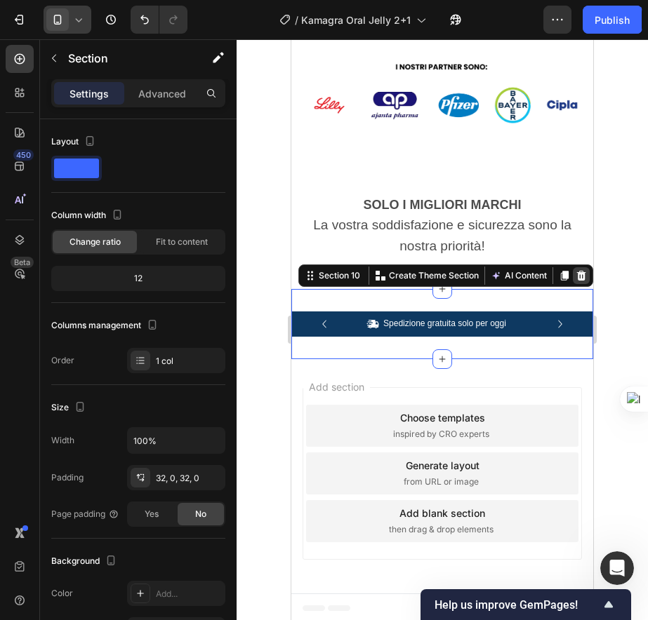
click at [577, 276] on icon at bounding box center [581, 276] width 9 height 10
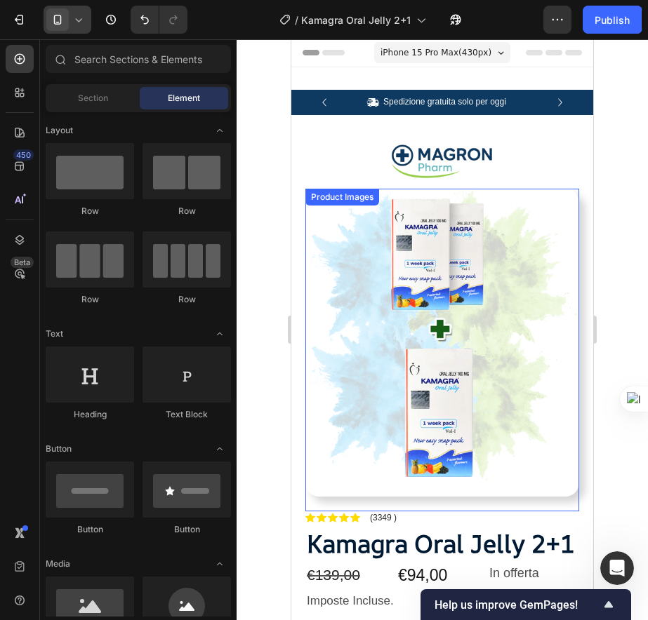
scroll to position [0, 0]
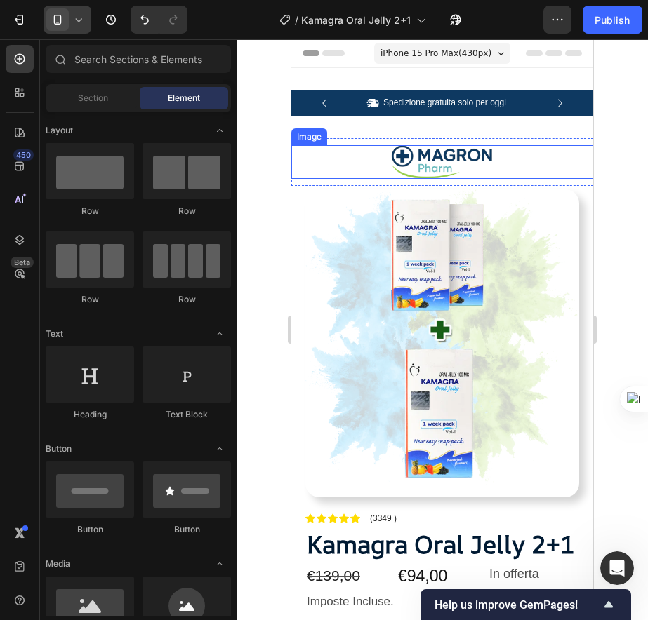
click at [436, 166] on img at bounding box center [442, 162] width 105 height 34
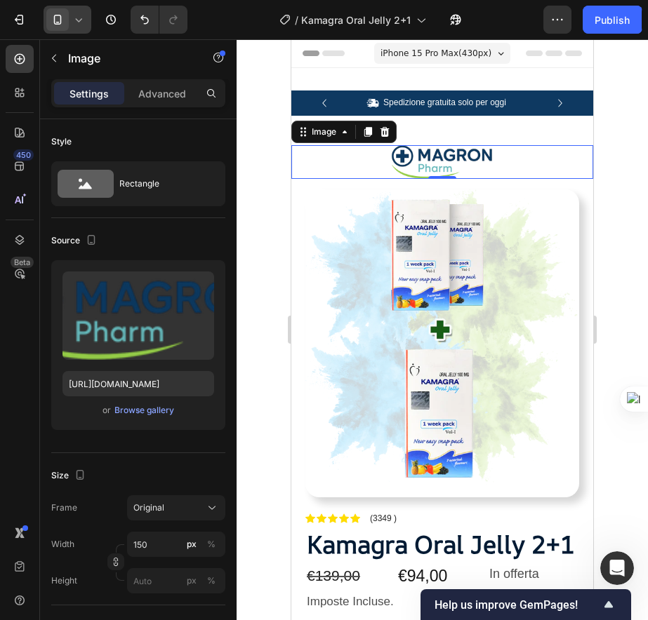
click at [573, 164] on link at bounding box center [442, 162] width 302 height 34
click at [389, 130] on icon at bounding box center [384, 131] width 11 height 11
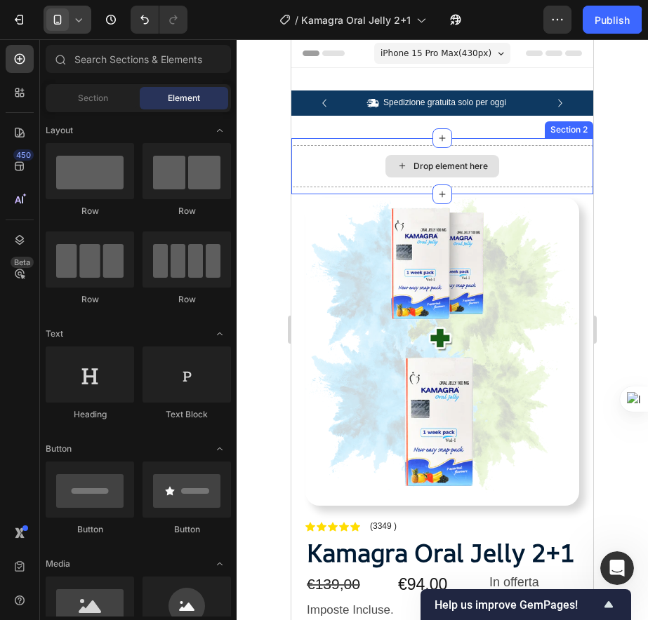
click at [504, 154] on div "Drop element here" at bounding box center [442, 166] width 302 height 42
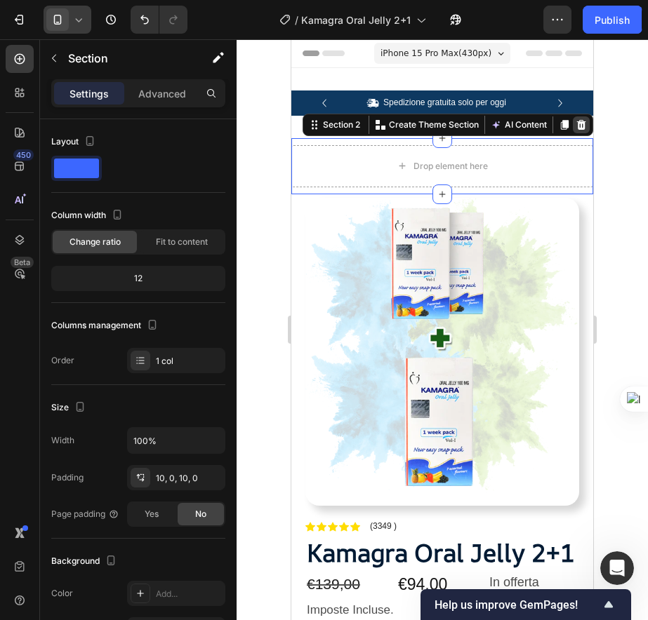
click at [576, 130] on icon at bounding box center [581, 124] width 11 height 11
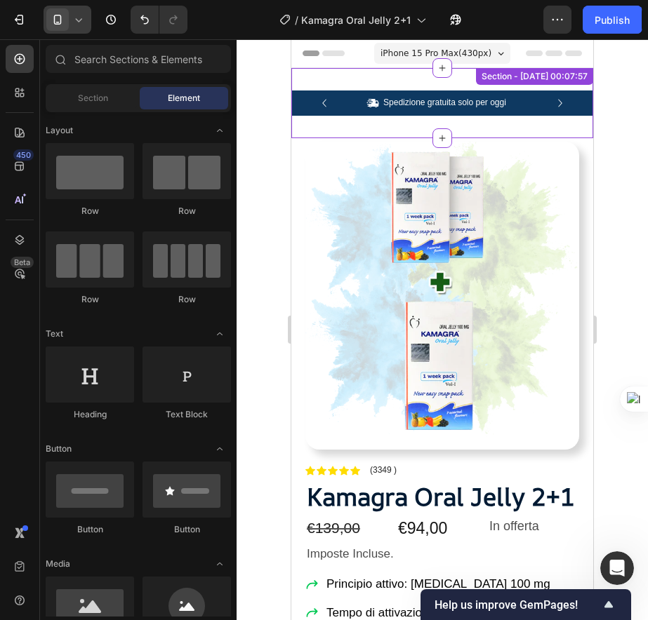
click at [420, 128] on div "Icon Spedizione gratuita solo per oggi Text Block Row Icon Oltre 84.000 clienti…" at bounding box center [442, 103] width 302 height 70
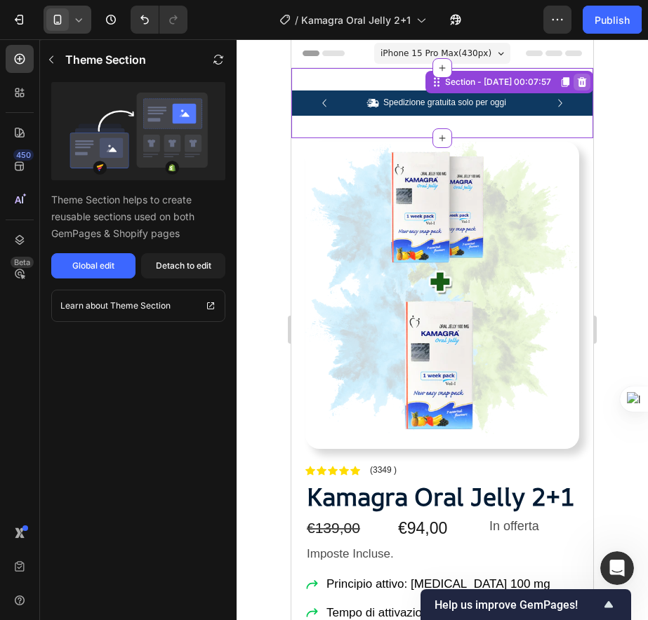
click at [578, 86] on icon at bounding box center [582, 82] width 9 height 10
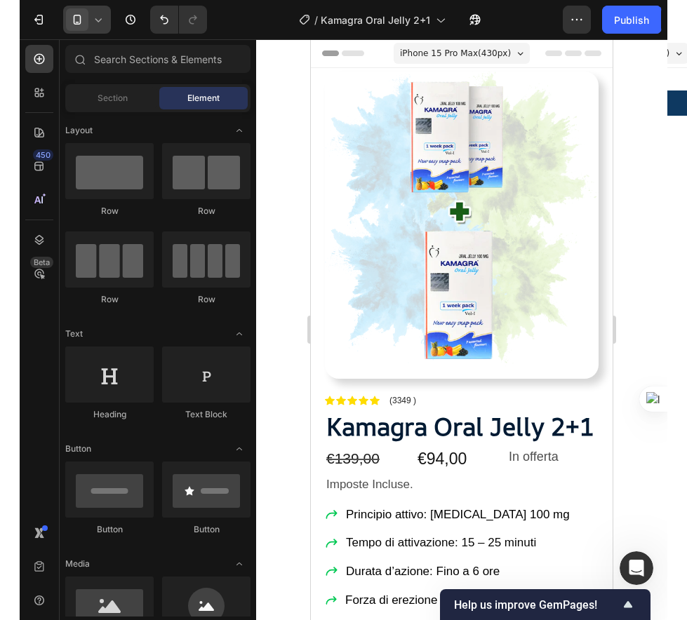
scroll to position [1103, 0]
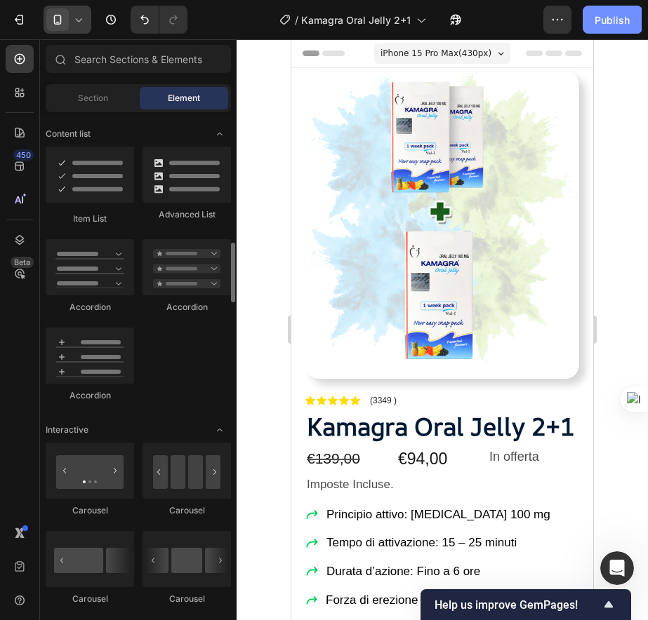
click at [611, 19] on div "Publish" at bounding box center [612, 20] width 35 height 15
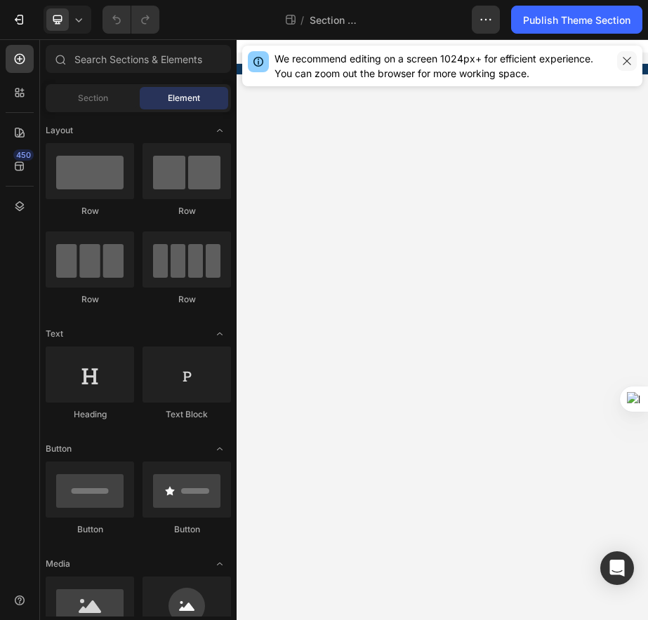
drag, startPoint x: 628, startPoint y: 61, endPoint x: 722, endPoint y: 62, distance: 94.1
click at [628, 61] on icon "button" at bounding box center [626, 60] width 11 height 11
